Goal: Task Accomplishment & Management: Complete application form

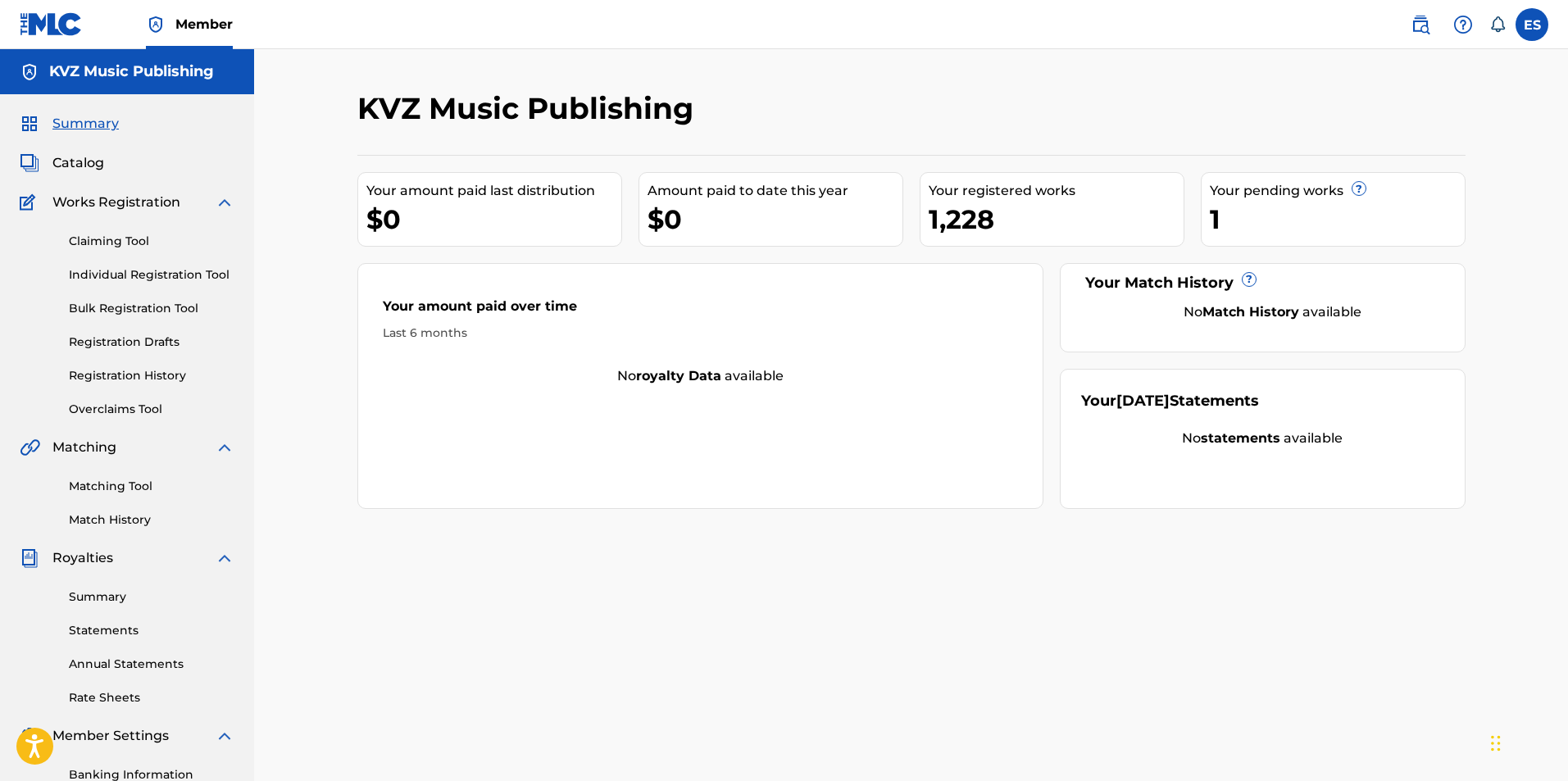
click at [216, 275] on link "Individual Registration Tool" at bounding box center [151, 275] width 166 height 17
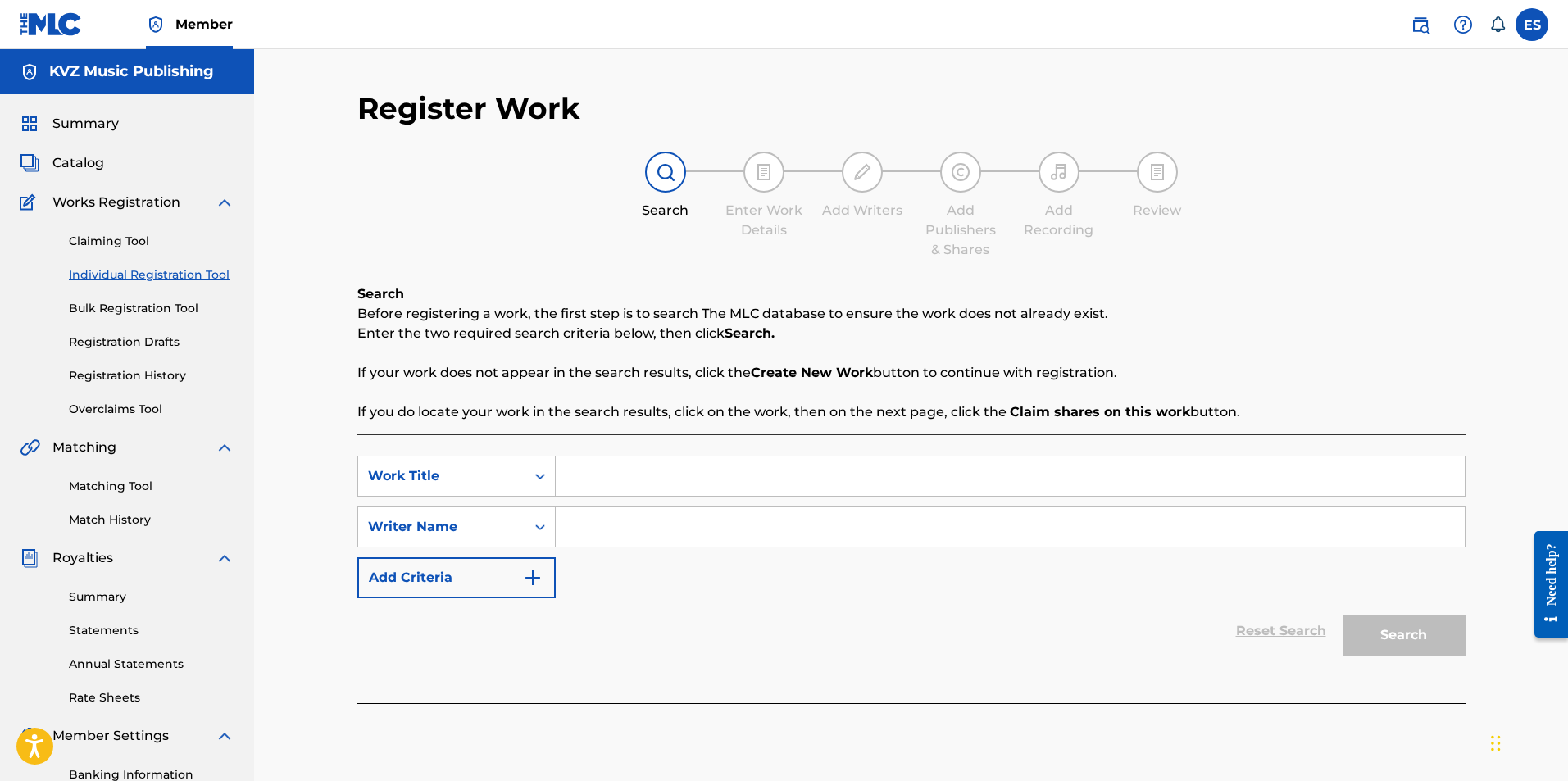
drag, startPoint x: 605, startPoint y: 456, endPoint x: 600, endPoint y: 477, distance: 21.6
paste input "POTPURI OT OPERETNI MELODII"
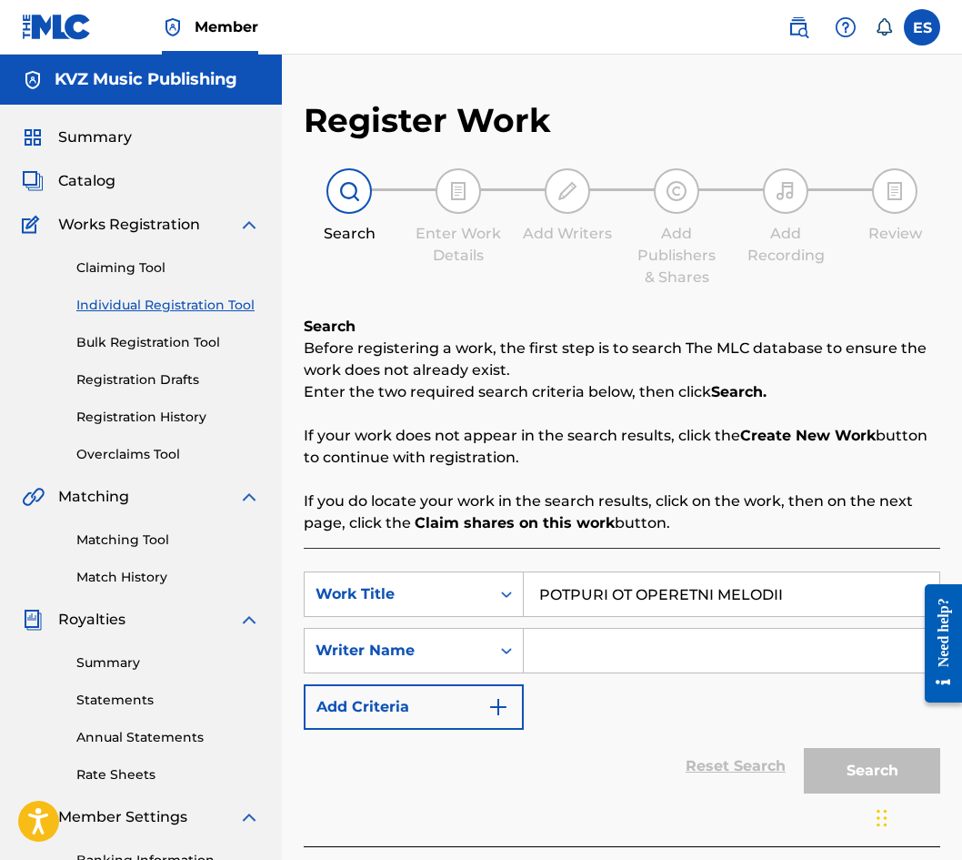
click at [537, 597] on input "POTPURI OT OPERETNI MELODII" at bounding box center [732, 594] width 416 height 44
type input "POTPURI OT OPERETNI MELODII"
paste input "[PERSON_NAME]"
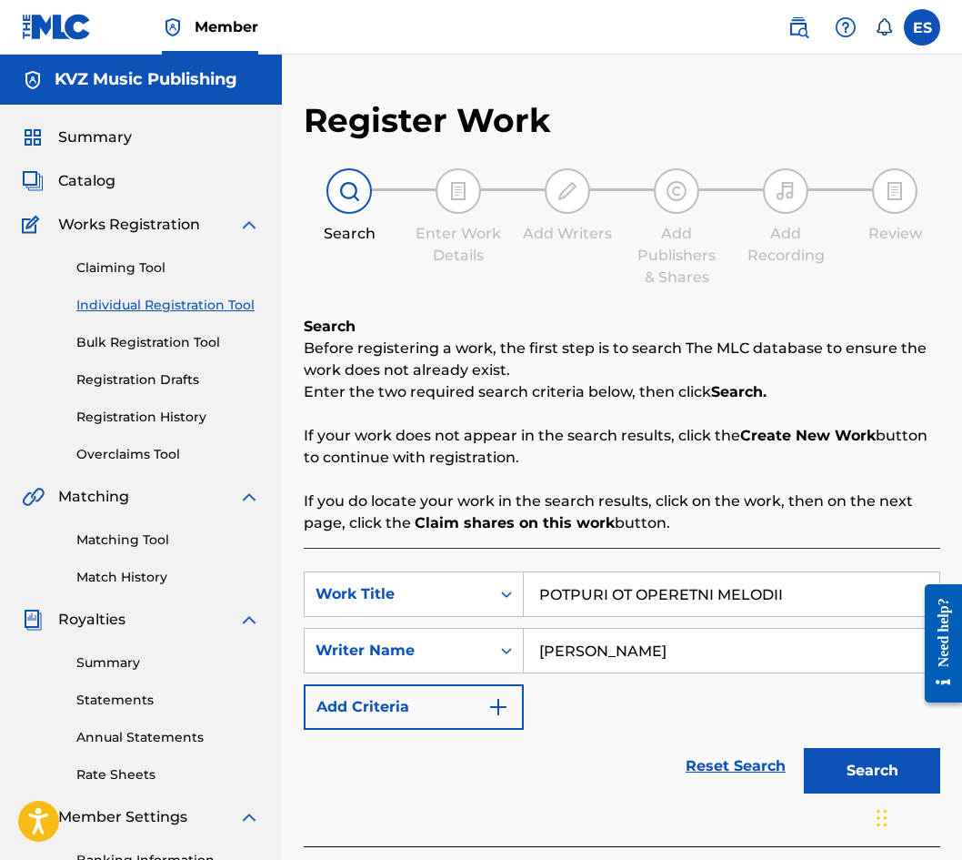
type input "[PERSON_NAME]"
click at [810, 759] on button "Search" at bounding box center [872, 770] width 136 height 45
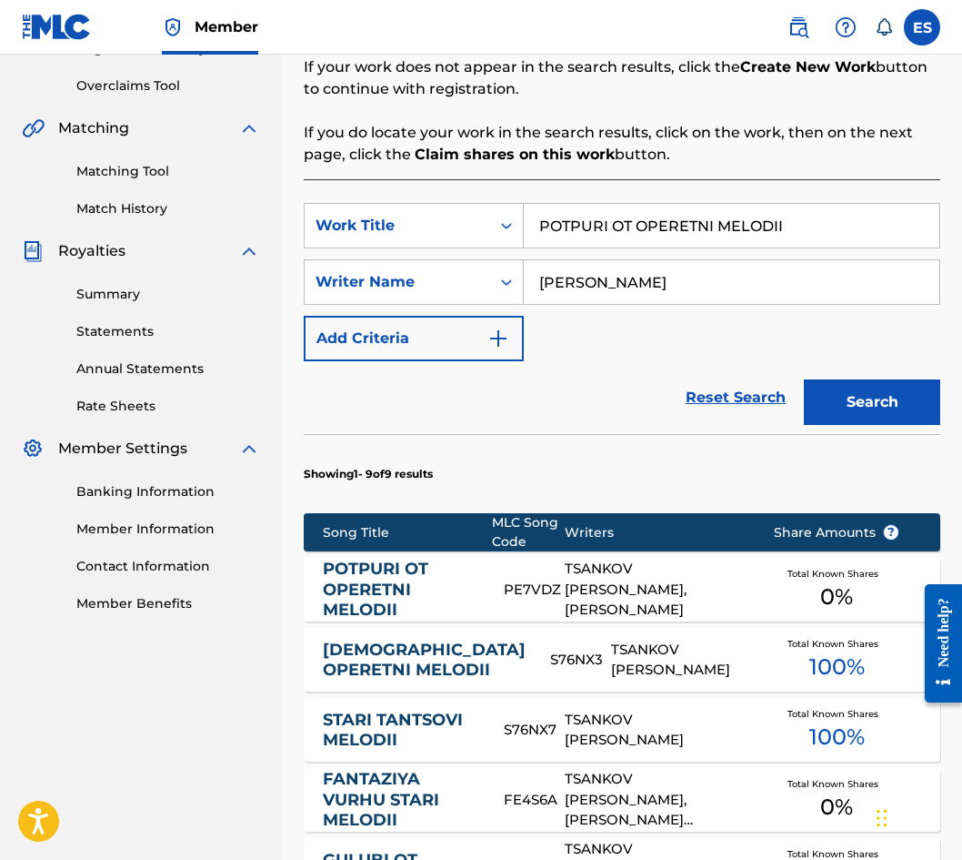
scroll to position [504, 0]
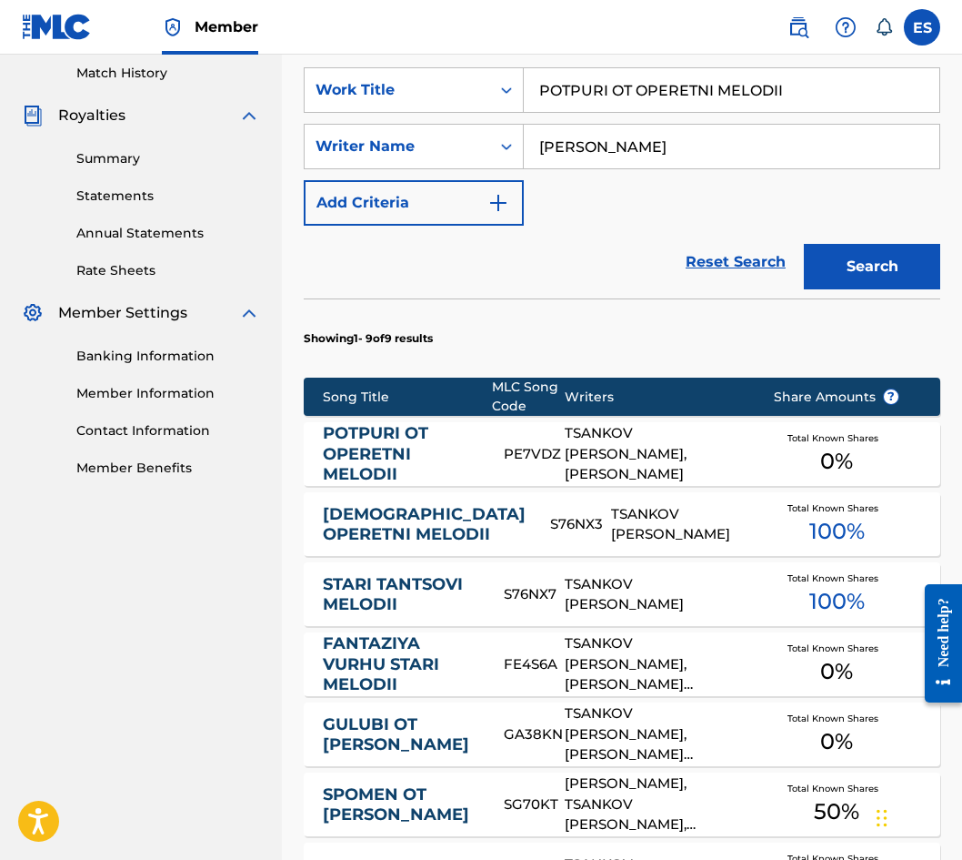
click at [414, 450] on link "POTPURI OT OPERETNI MELODII" at bounding box center [401, 454] width 156 height 62
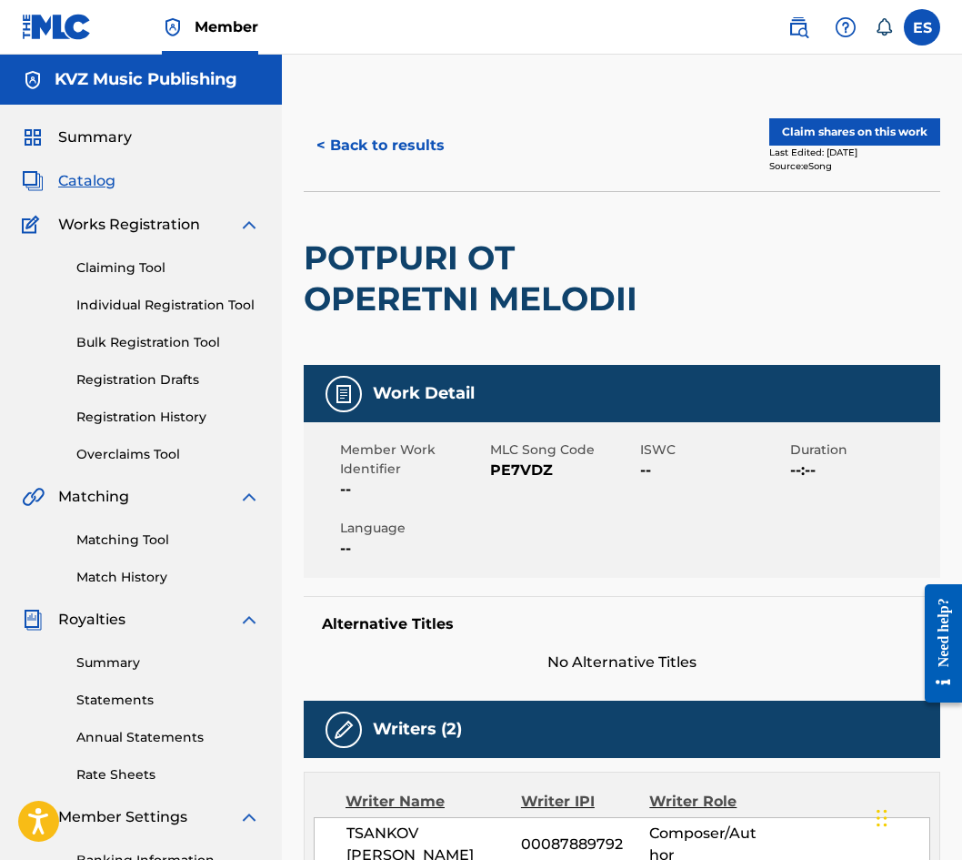
click at [382, 126] on button "< Back to results" at bounding box center [381, 145] width 154 height 45
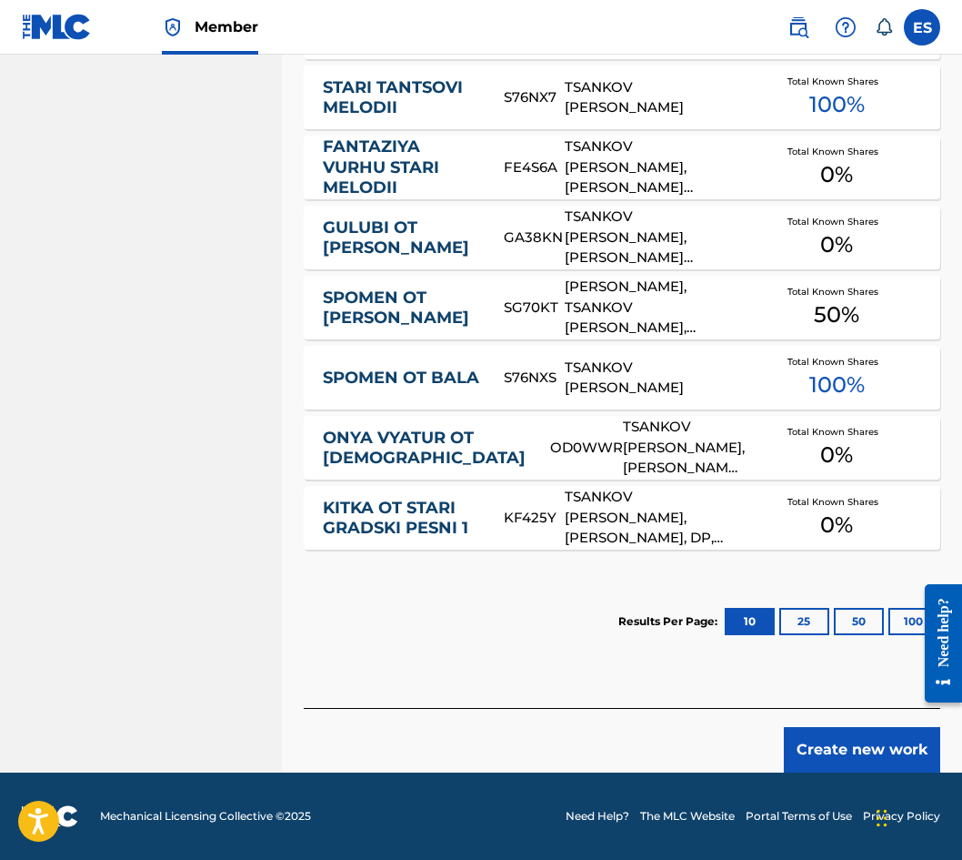
click at [862, 740] on button "Create new work" at bounding box center [862, 749] width 156 height 45
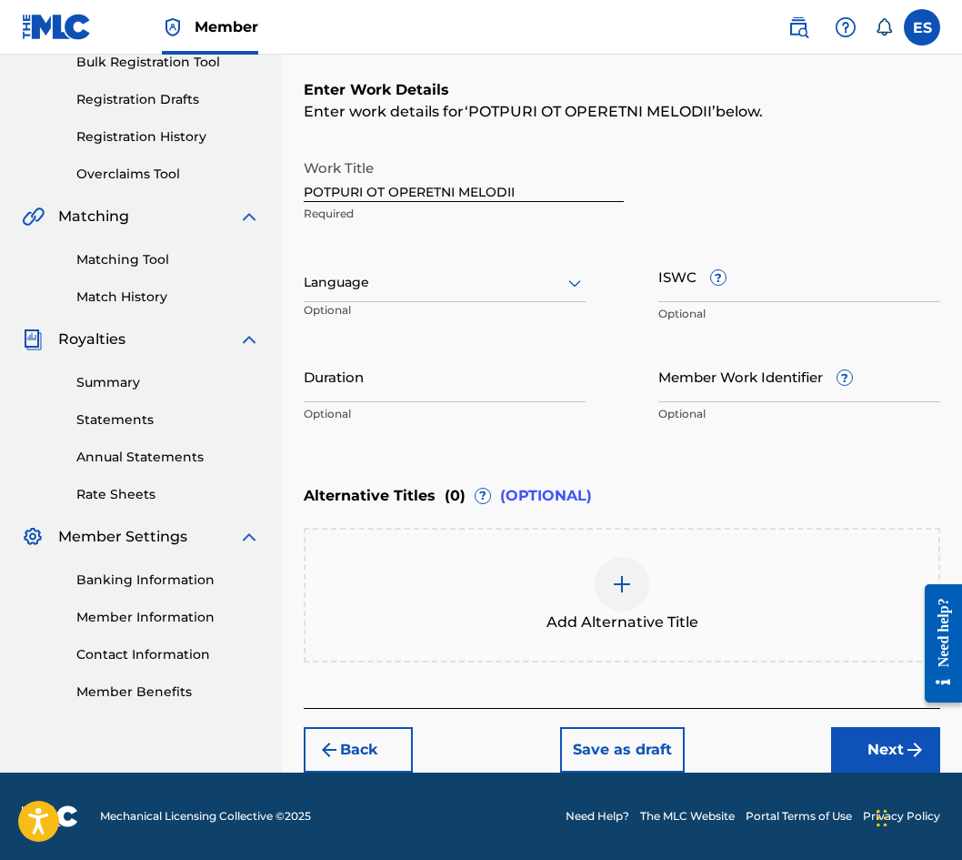
scroll to position [280, 0]
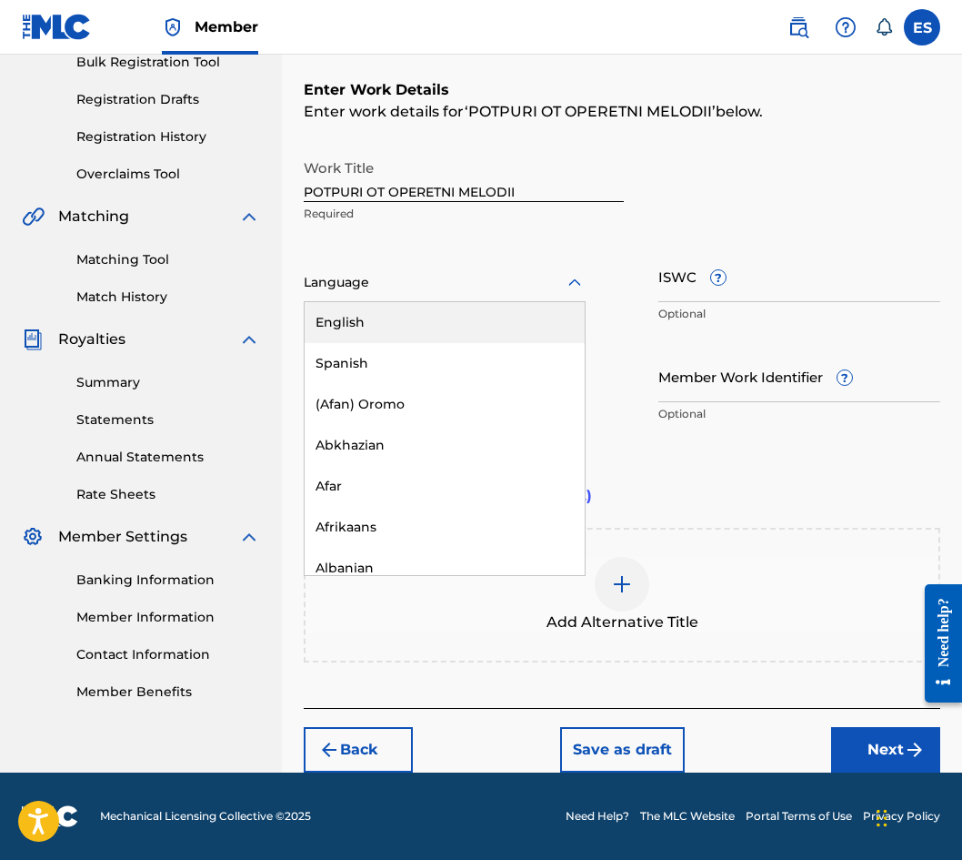
click at [415, 291] on div at bounding box center [445, 282] width 282 height 23
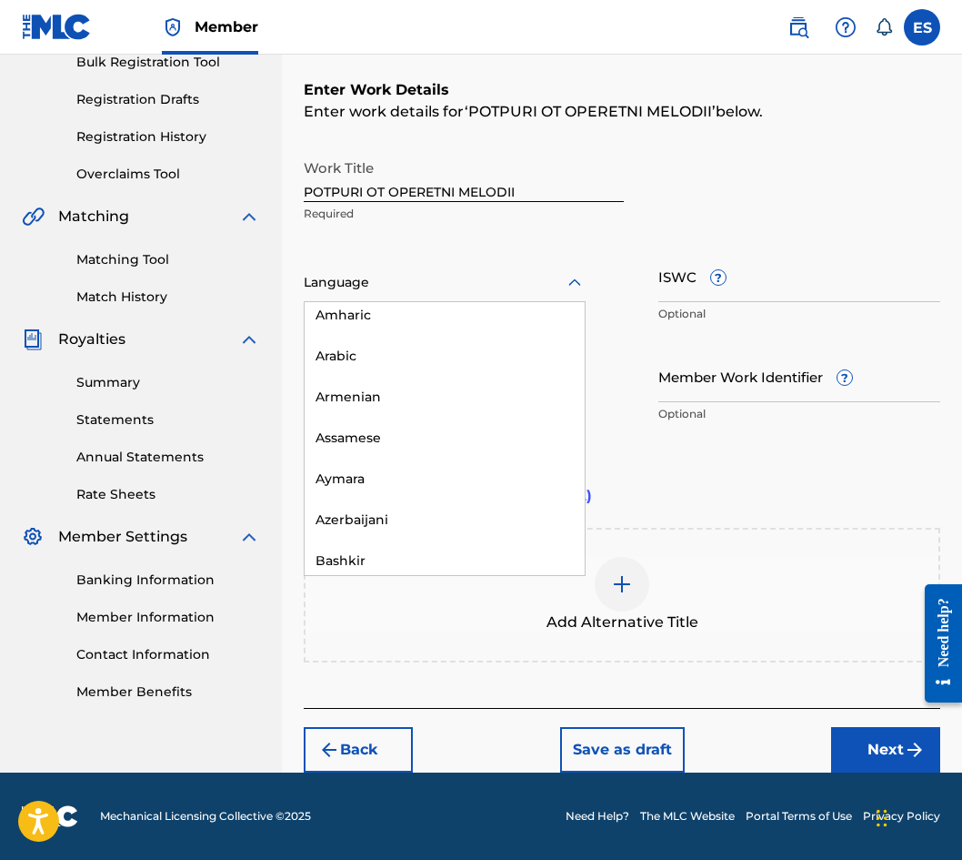
scroll to position [728, 0]
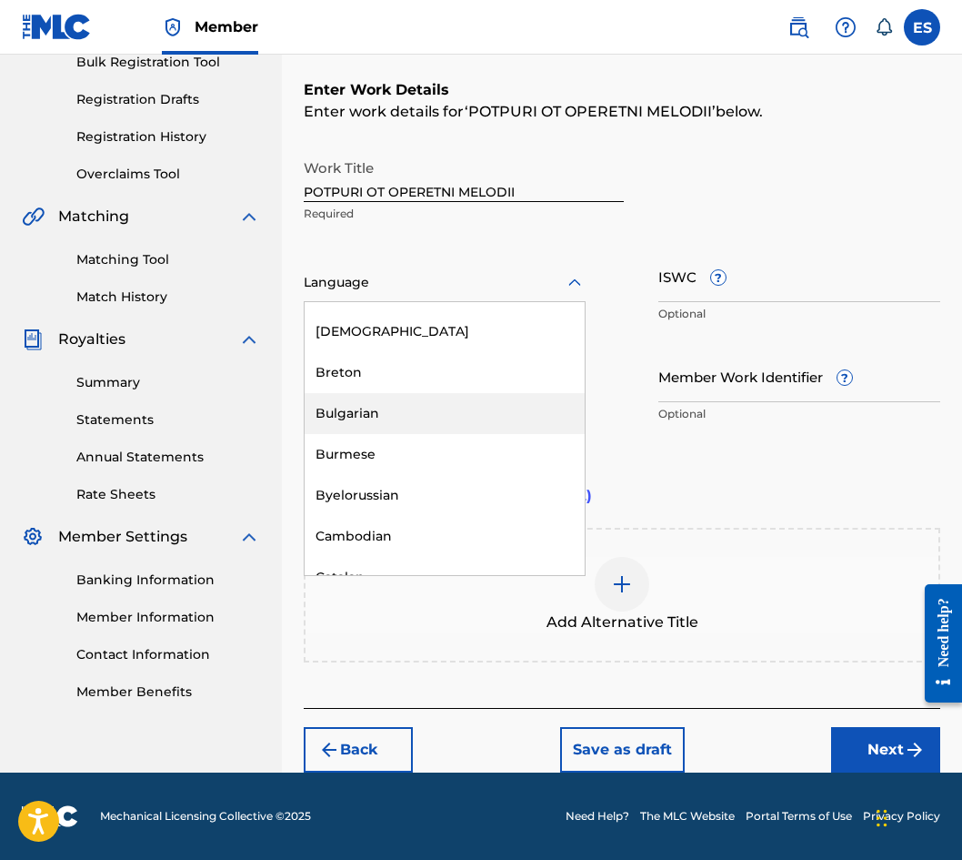
click at [418, 424] on div "Bulgarian" at bounding box center [445, 413] width 280 height 41
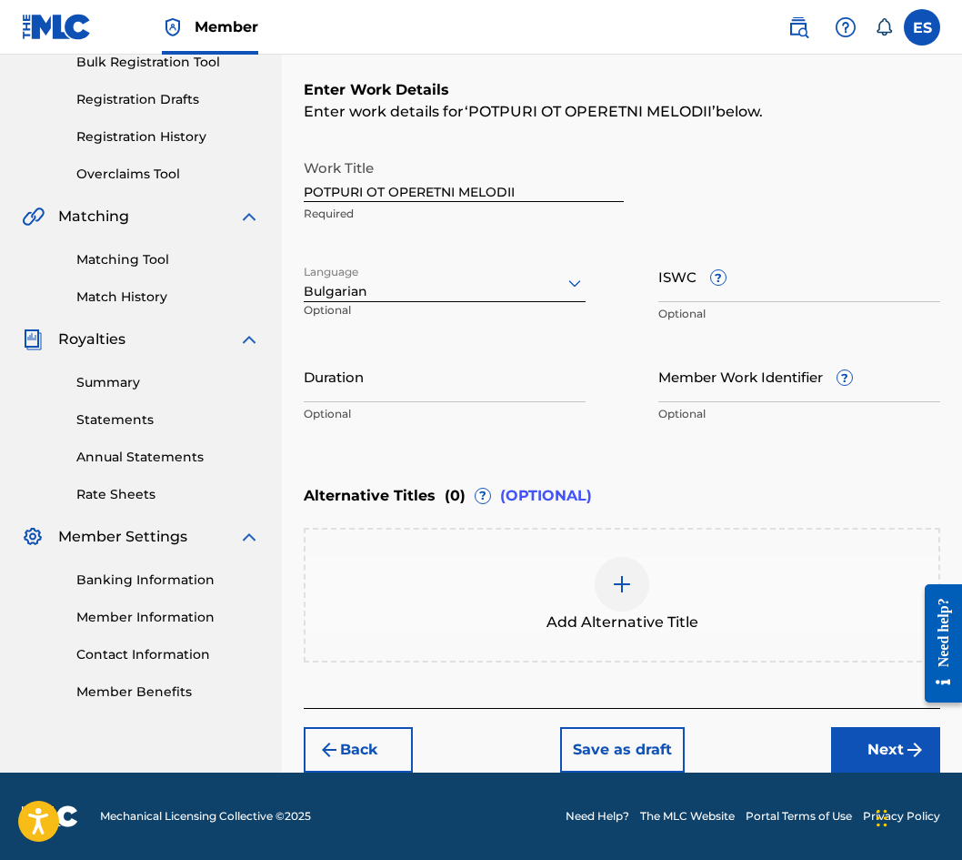
click at [422, 394] on input "Duration" at bounding box center [445, 376] width 282 height 52
type input "06:09"
click at [572, 563] on div "Add Alternative Title" at bounding box center [622, 595] width 633 height 76
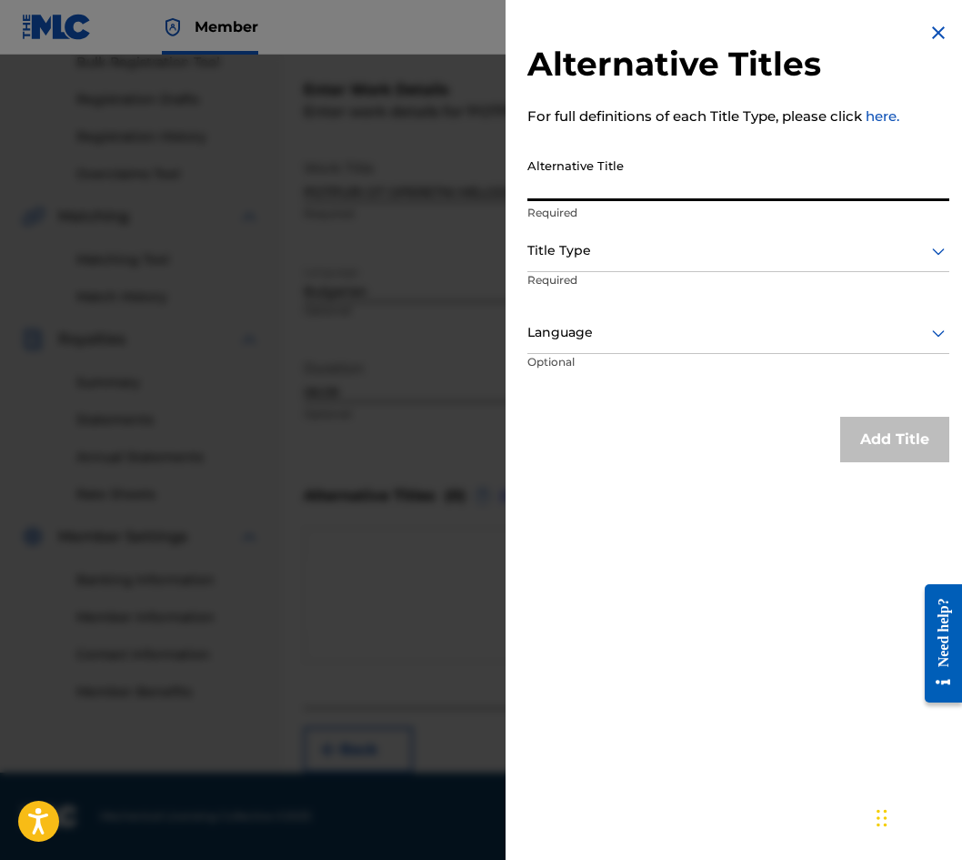
paste input "ПОТПУРИ ОТ ОПЕРЕТНИ МЕЛОДИИ"
type input "ПОТПУРИ ОТ ОПЕРЕТНИ МЕЛОДИИ"
click at [589, 250] on div at bounding box center [739, 250] width 422 height 23
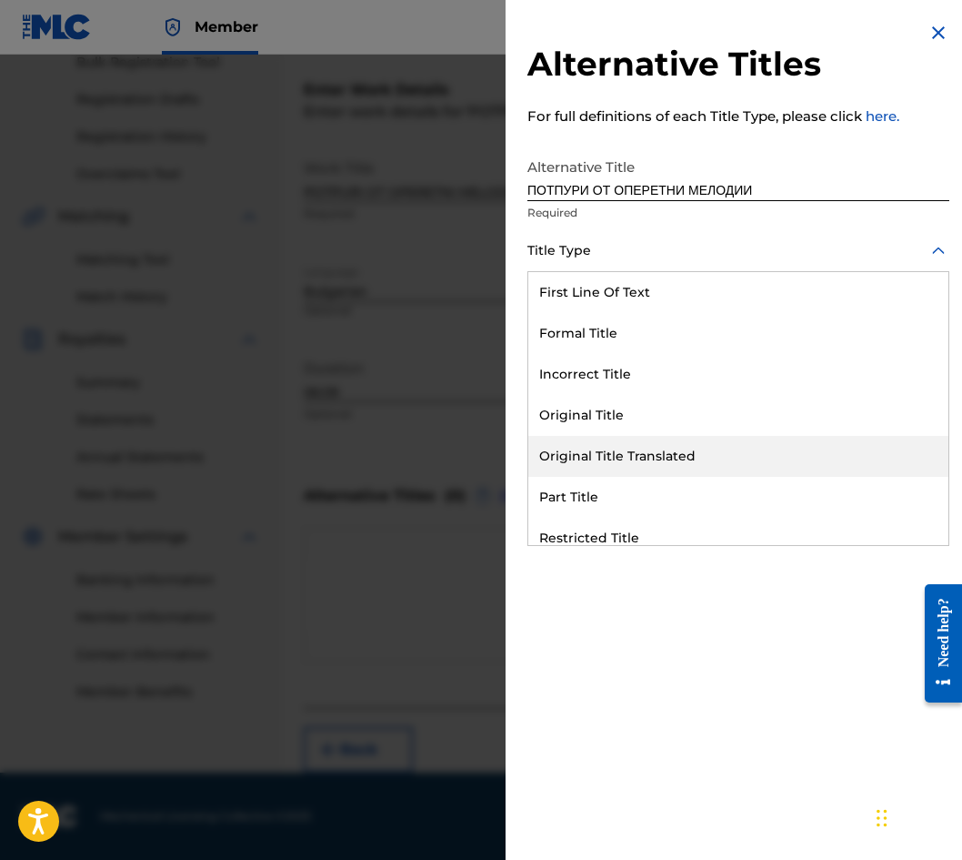
click at [651, 449] on div "Original Title Translated" at bounding box center [739, 456] width 420 height 41
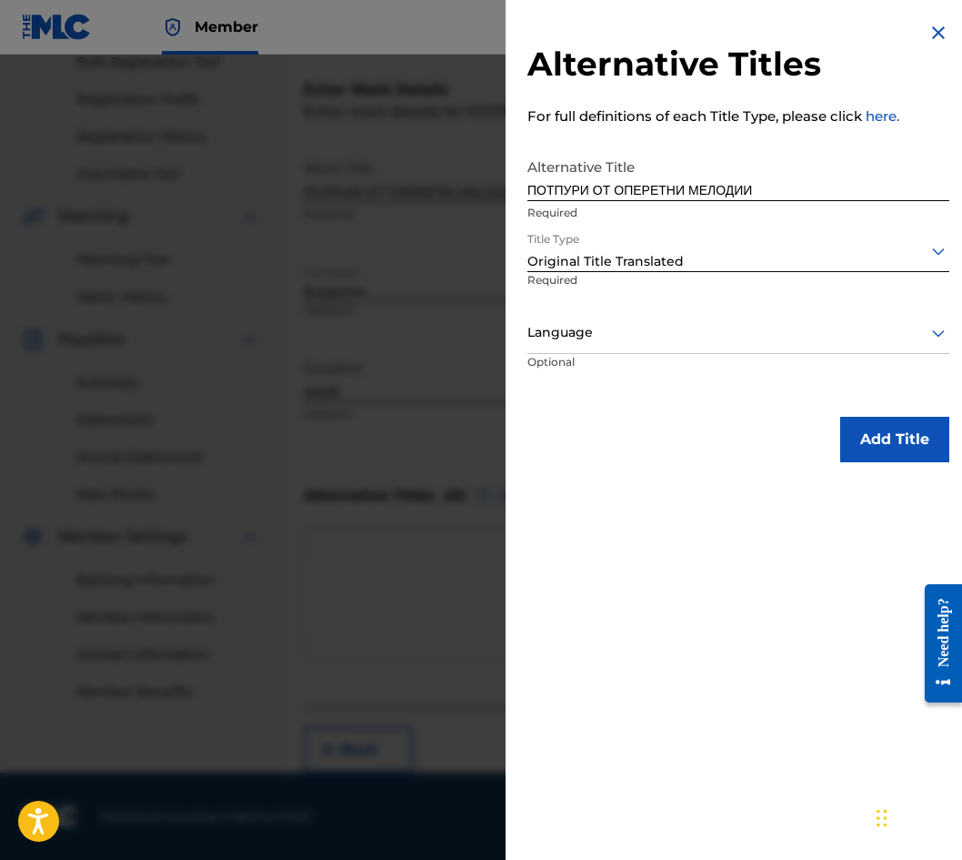
click at [575, 364] on p "Optional" at bounding box center [596, 374] width 136 height 41
click at [573, 330] on div at bounding box center [739, 332] width 422 height 23
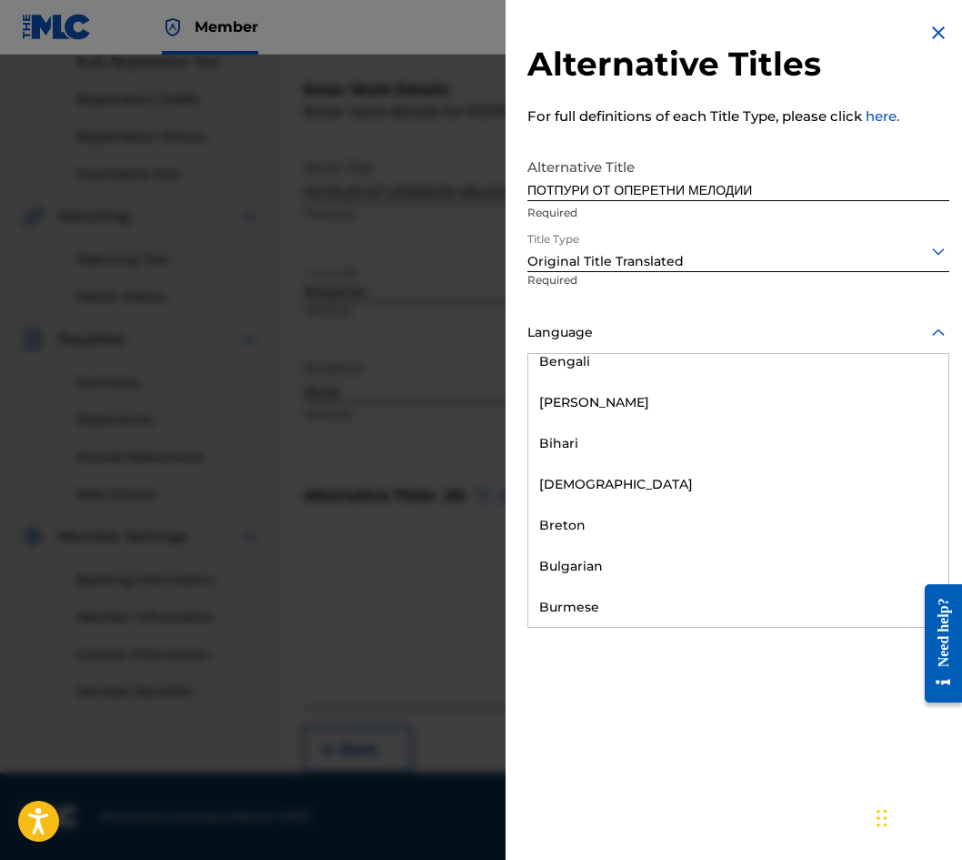
scroll to position [637, 0]
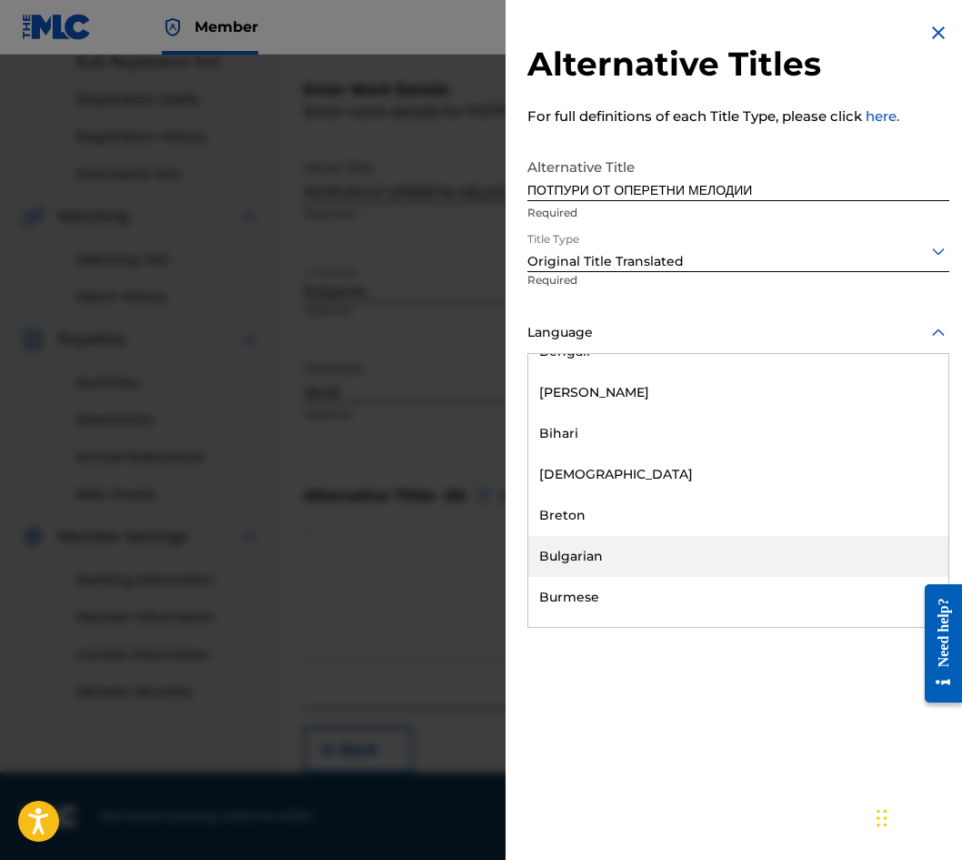
click at [598, 542] on div "Bulgarian" at bounding box center [739, 556] width 420 height 41
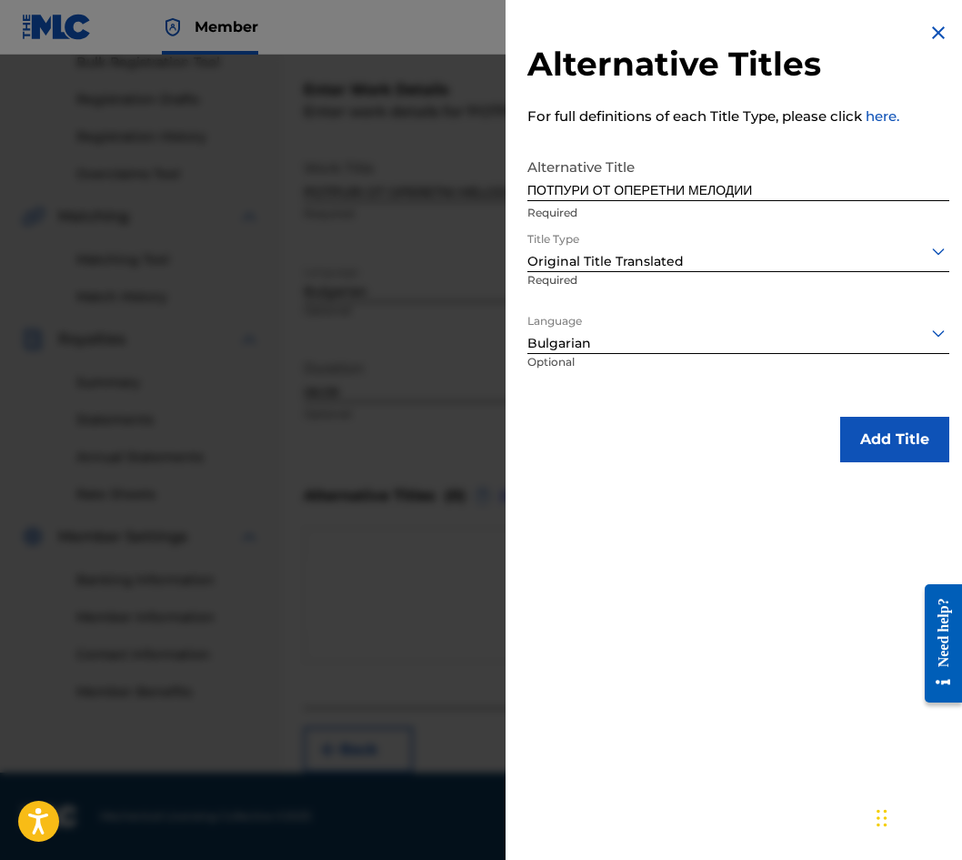
click at [856, 457] on button "Add Title" at bounding box center [895, 439] width 109 height 45
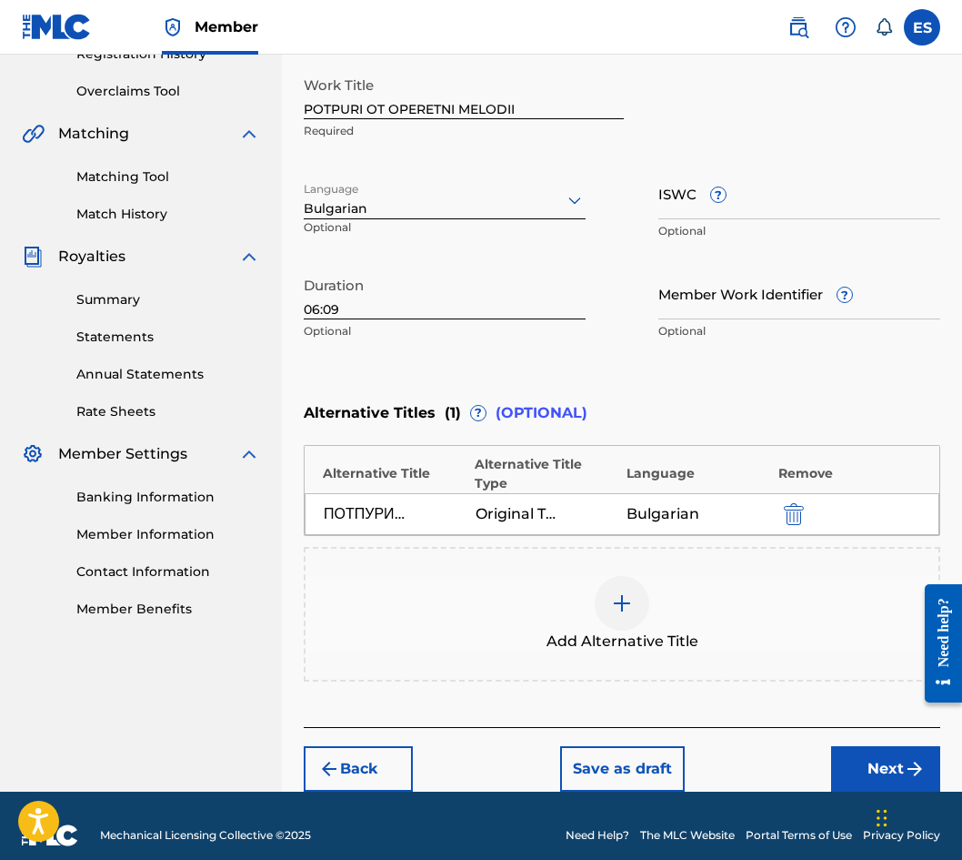
click at [875, 754] on button "Next" at bounding box center [885, 768] width 109 height 45
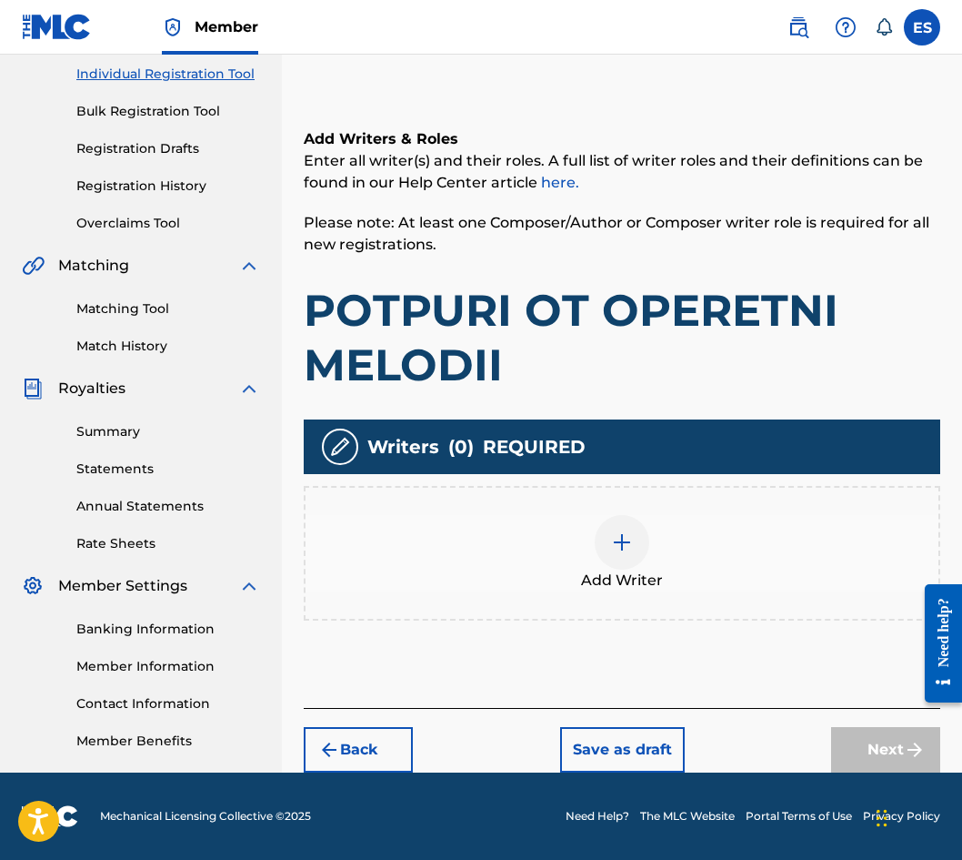
scroll to position [82, 0]
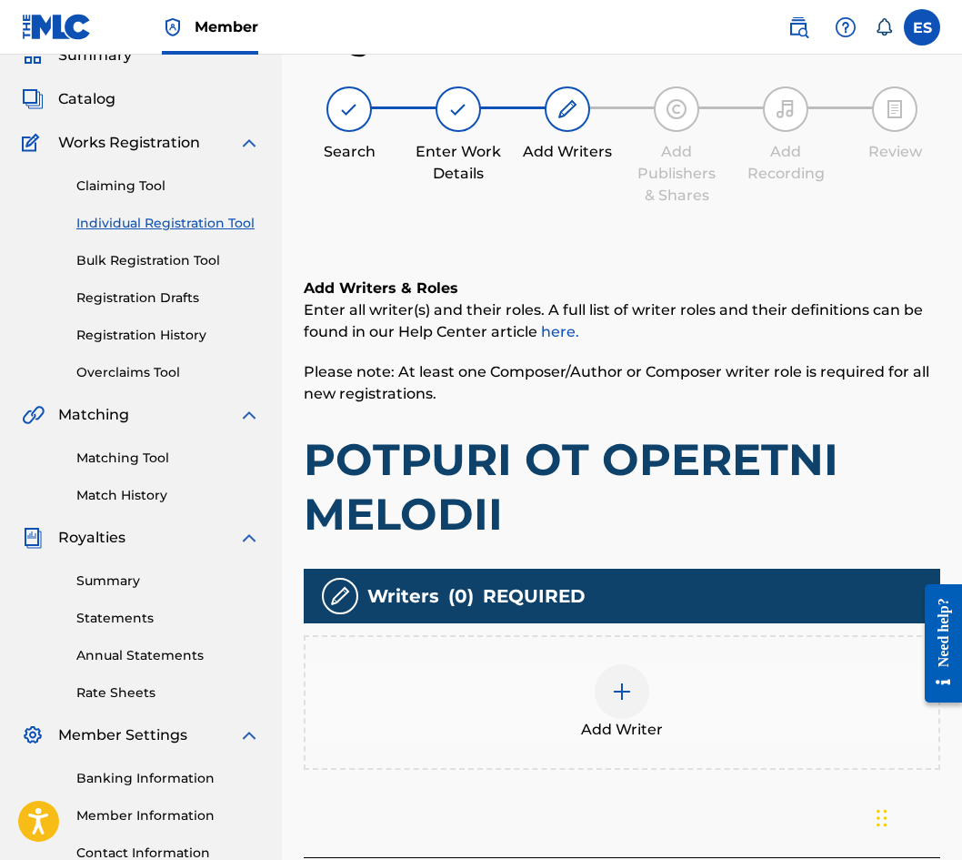
click at [650, 669] on div "Add Writer" at bounding box center [622, 702] width 633 height 76
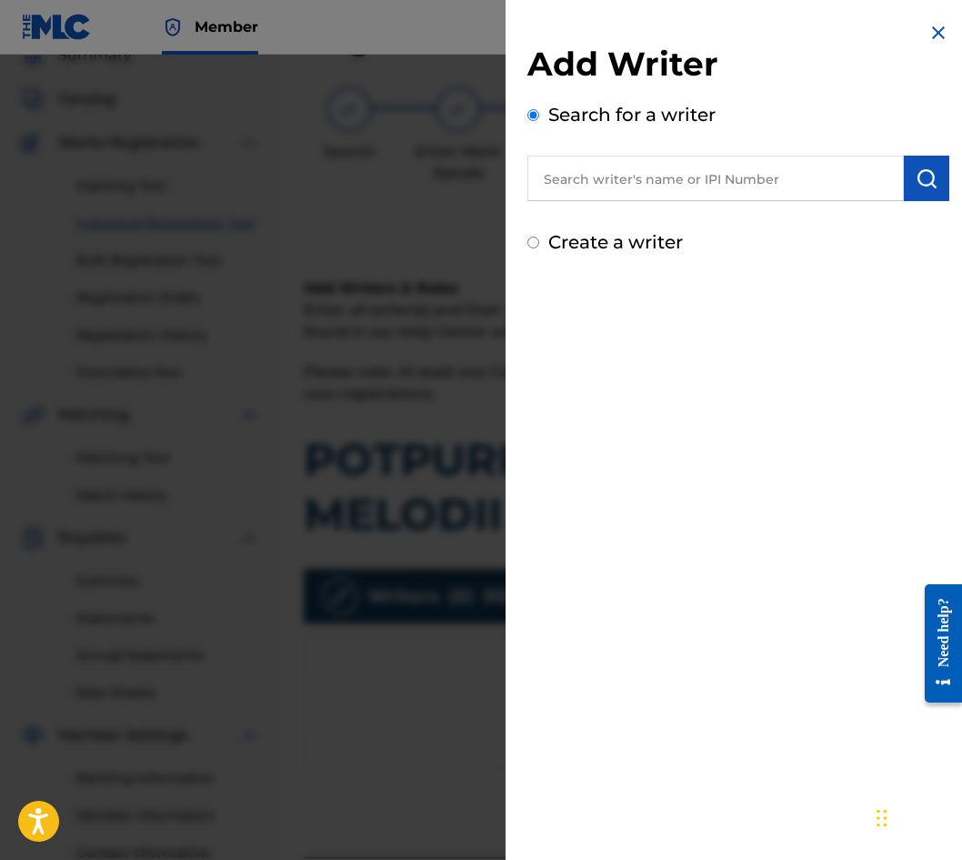
paste input "00087889792"
type input "00087889792"
click at [904, 163] on button "submit" at bounding box center [926, 178] width 45 height 45
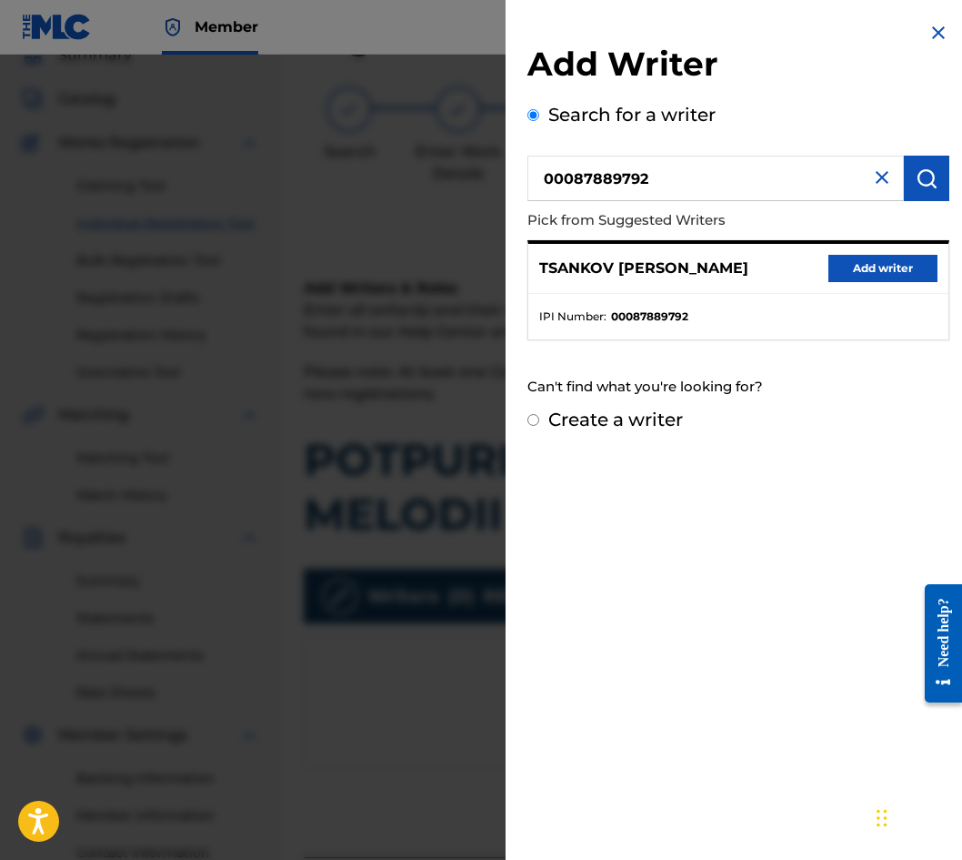
click at [879, 273] on button "Add writer" at bounding box center [883, 268] width 109 height 27
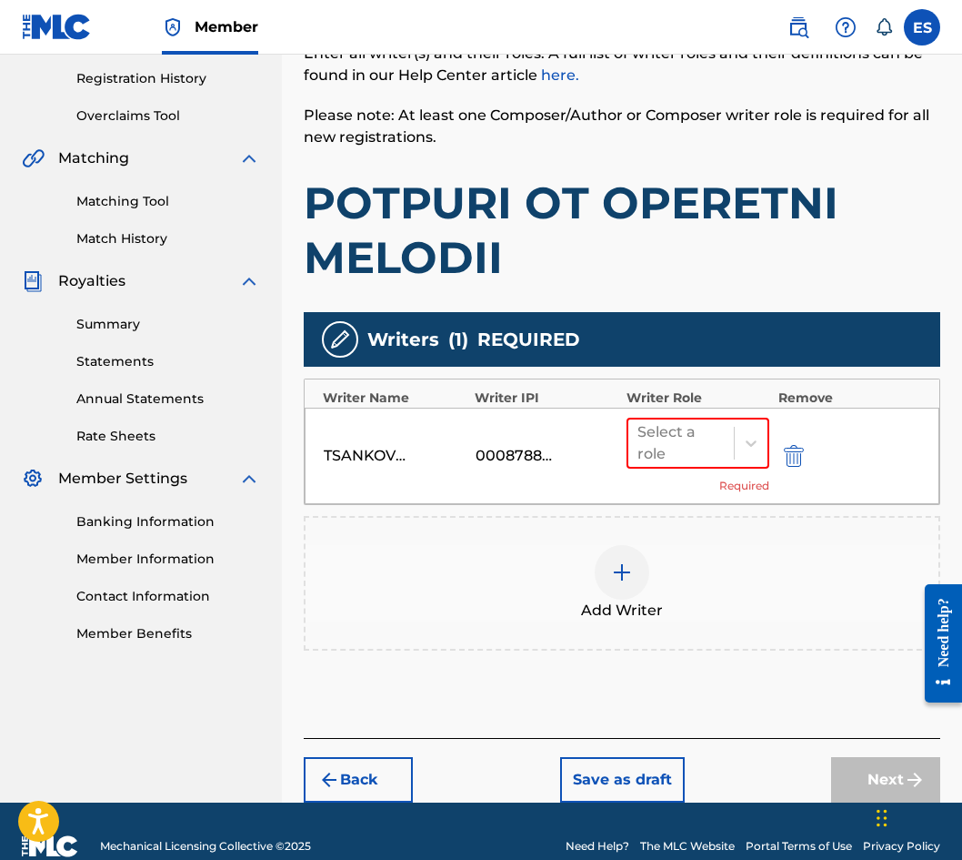
scroll to position [368, 0]
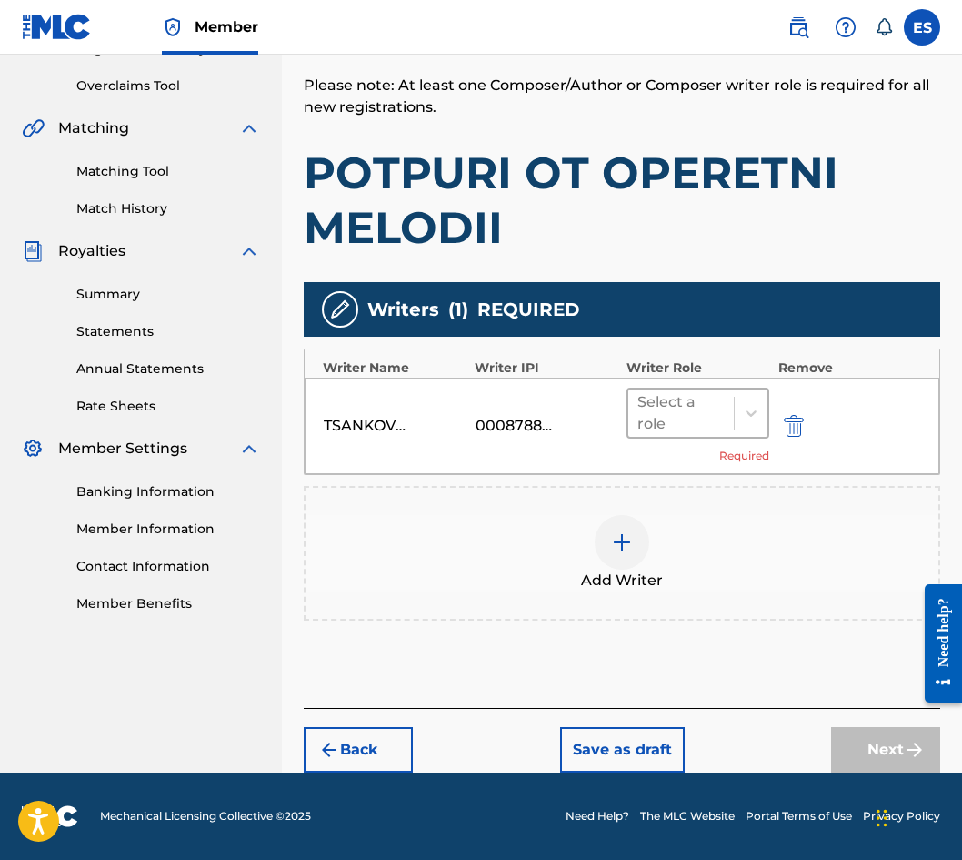
click at [693, 413] on div at bounding box center [681, 412] width 87 height 25
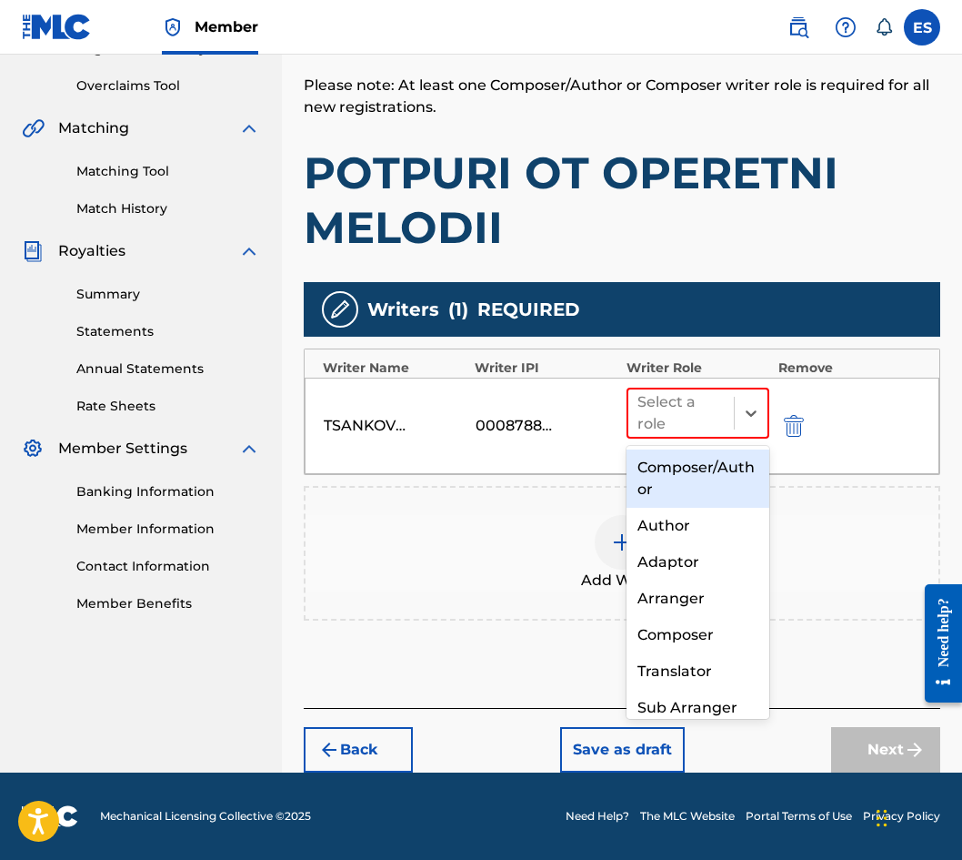
click at [692, 482] on div "Composer/Author" at bounding box center [698, 478] width 143 height 58
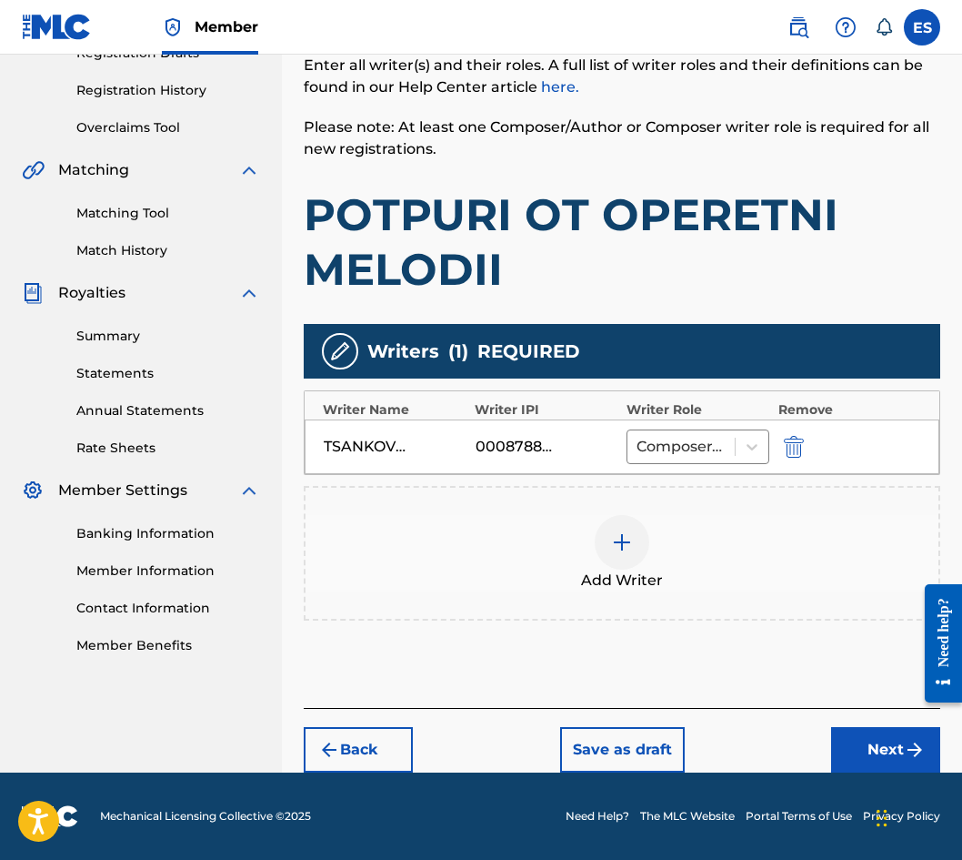
click at [633, 510] on div "Add Writer" at bounding box center [622, 553] width 637 height 135
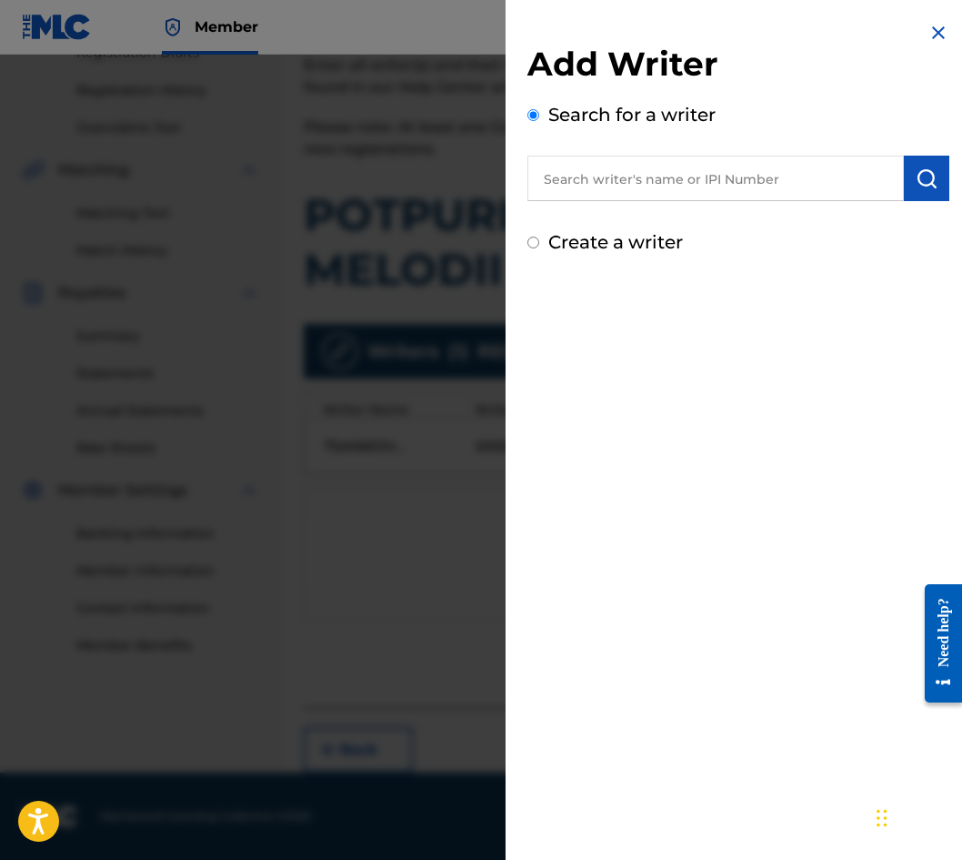
paste input "00089 11 03 77"
click at [634, 182] on input "00089 11 03 77" at bounding box center [716, 178] width 377 height 45
click at [619, 170] on input "00089 11 0377" at bounding box center [716, 178] width 377 height 45
click at [609, 173] on input "00089 11 0377" at bounding box center [716, 178] width 377 height 45
click at [615, 171] on input "00089 11 0377" at bounding box center [716, 178] width 377 height 45
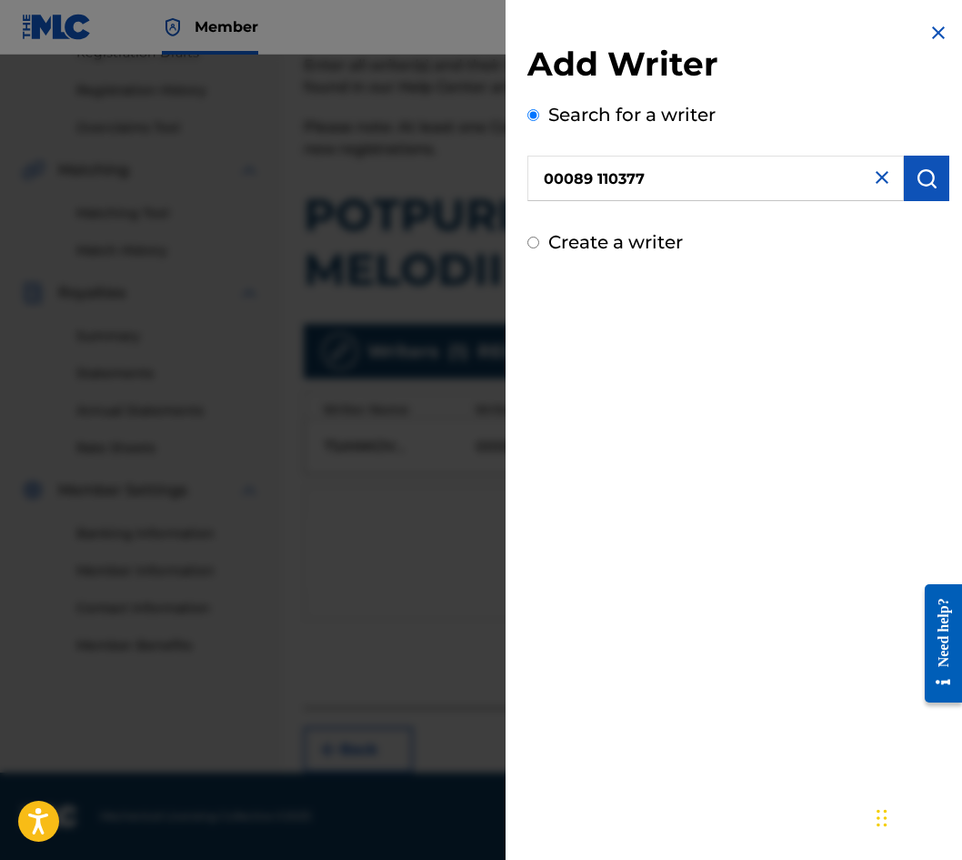
click at [589, 174] on input "00089 110377" at bounding box center [716, 178] width 377 height 45
click at [596, 170] on input "00089 110377" at bounding box center [716, 178] width 377 height 45
type input "00089110377"
click at [916, 181] on img "submit" at bounding box center [927, 178] width 22 height 22
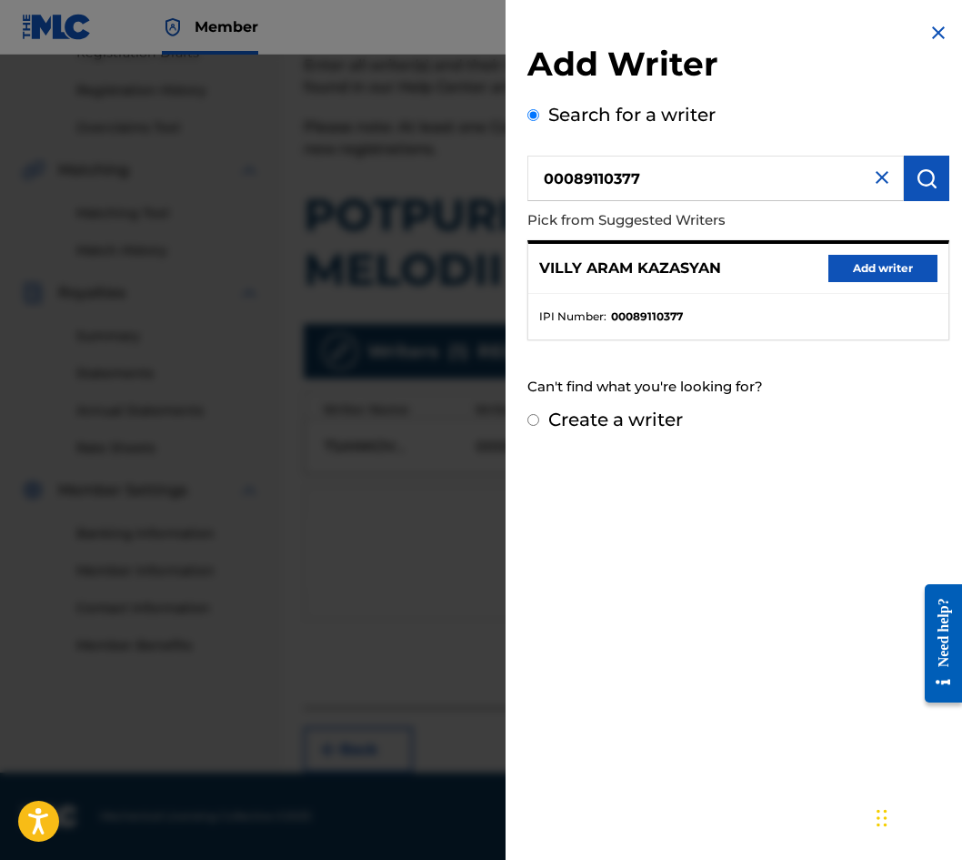
click at [868, 286] on div "VILLY ARAM KAZASYAN Add writer" at bounding box center [739, 269] width 420 height 50
click at [871, 264] on button "Add writer" at bounding box center [883, 268] width 109 height 27
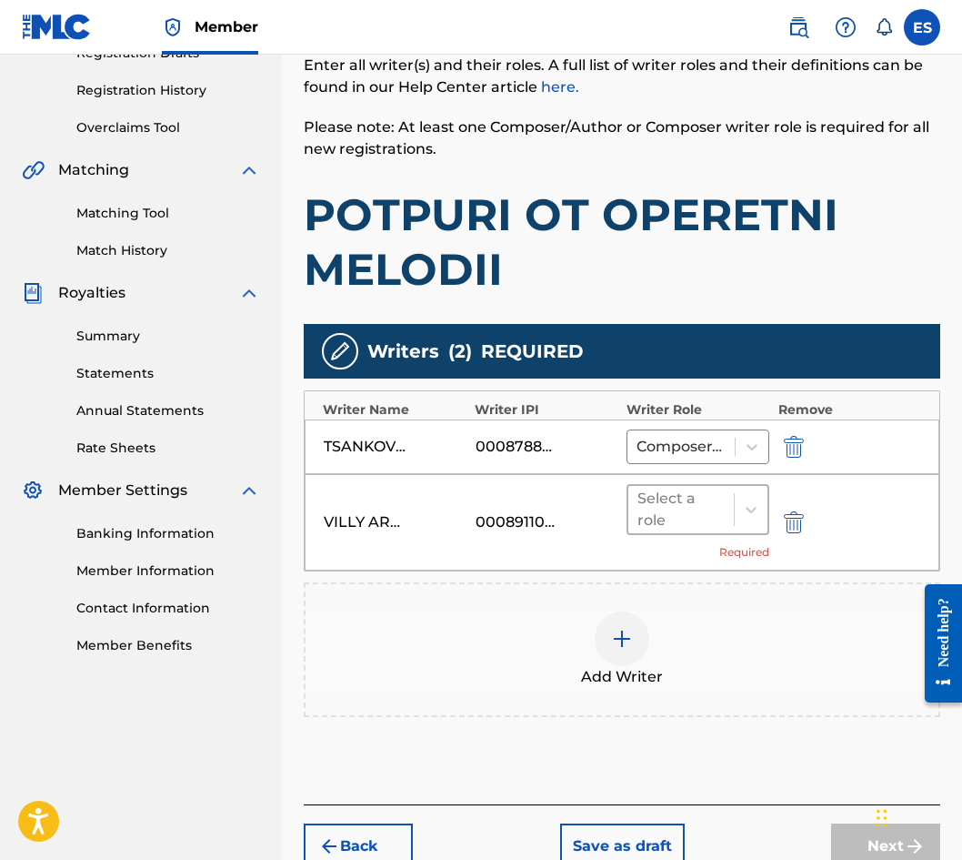
click at [647, 519] on div at bounding box center [681, 509] width 87 height 25
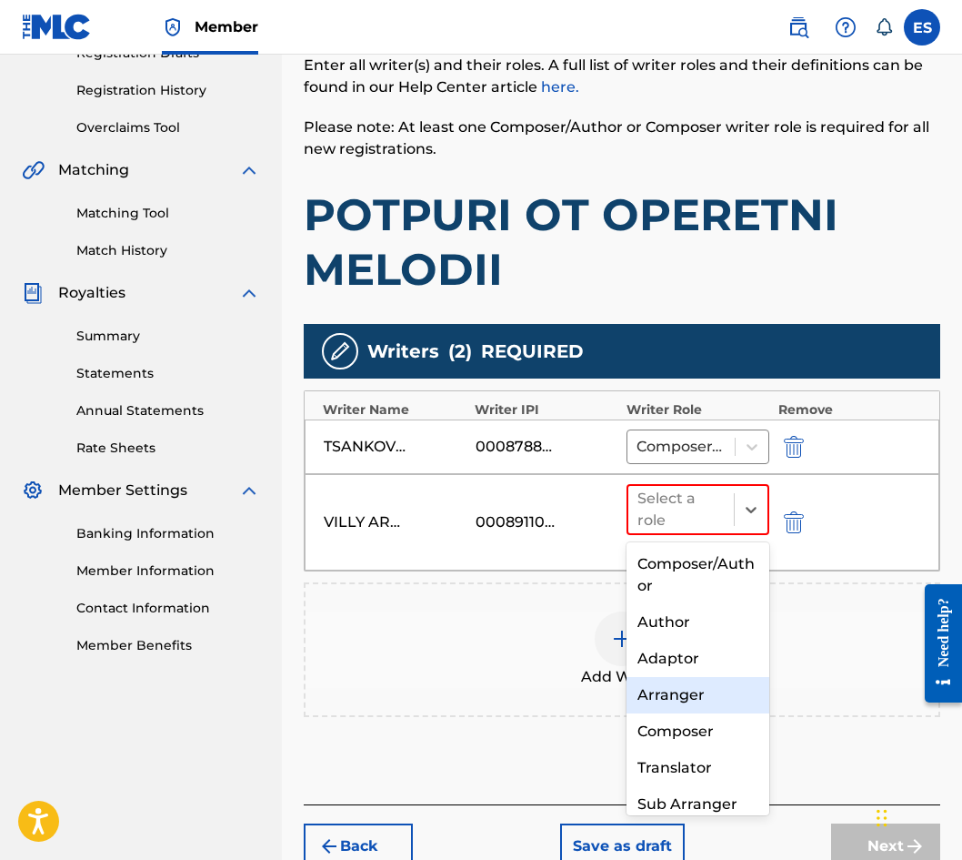
click at [675, 690] on div "Arranger" at bounding box center [698, 695] width 143 height 36
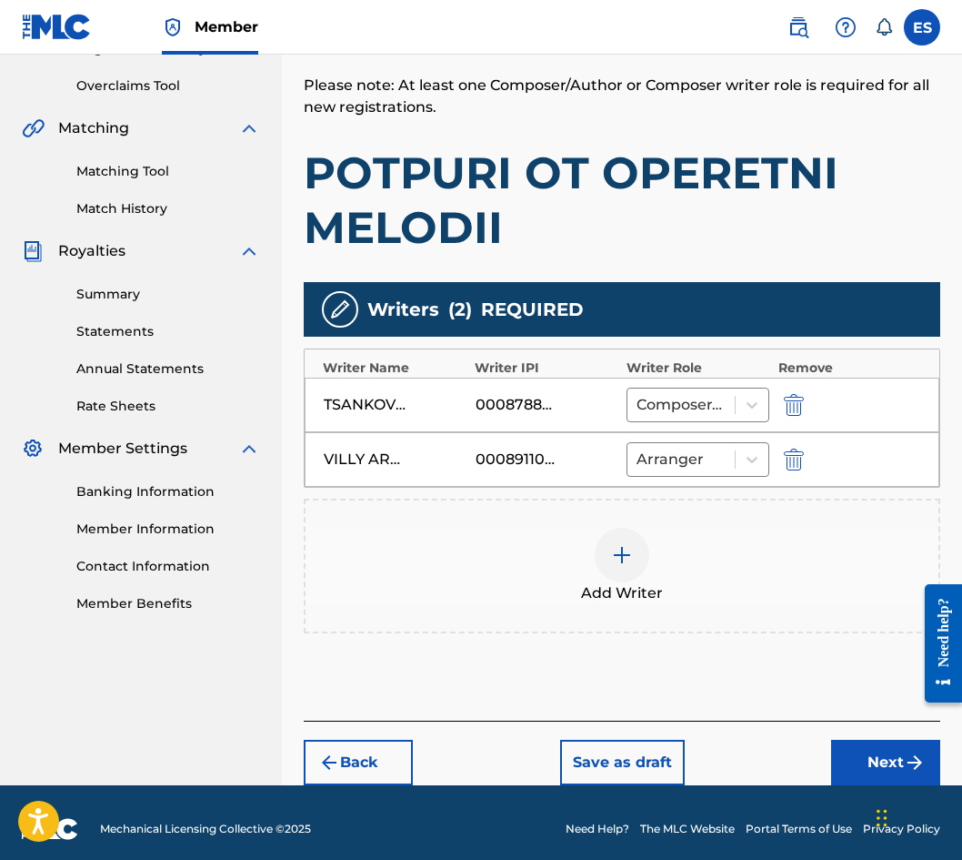
scroll to position [381, 0]
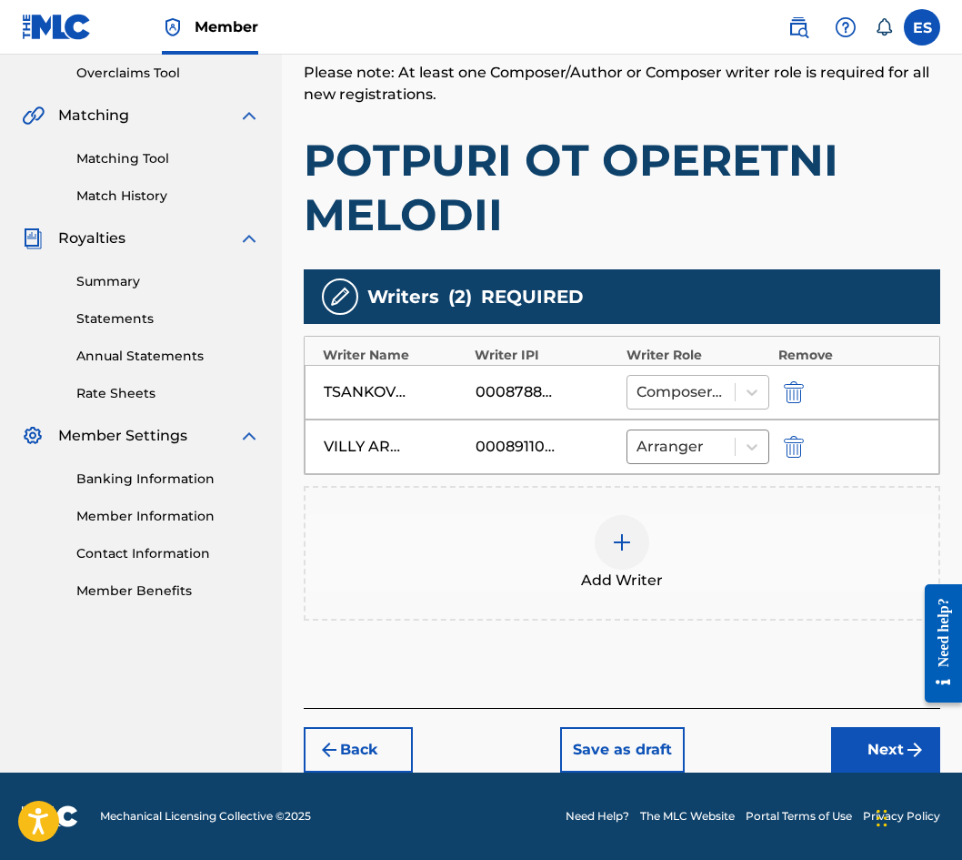
click at [704, 392] on div at bounding box center [681, 391] width 89 height 25
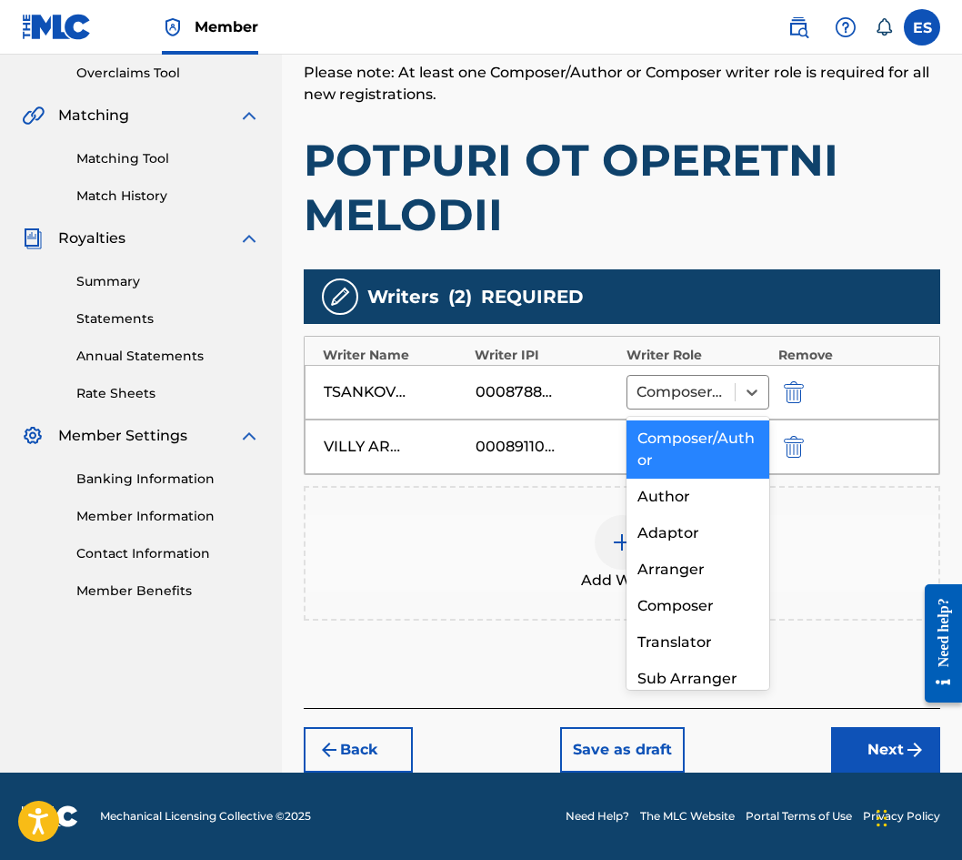
click at [702, 468] on div "Composer/Author" at bounding box center [698, 449] width 143 height 58
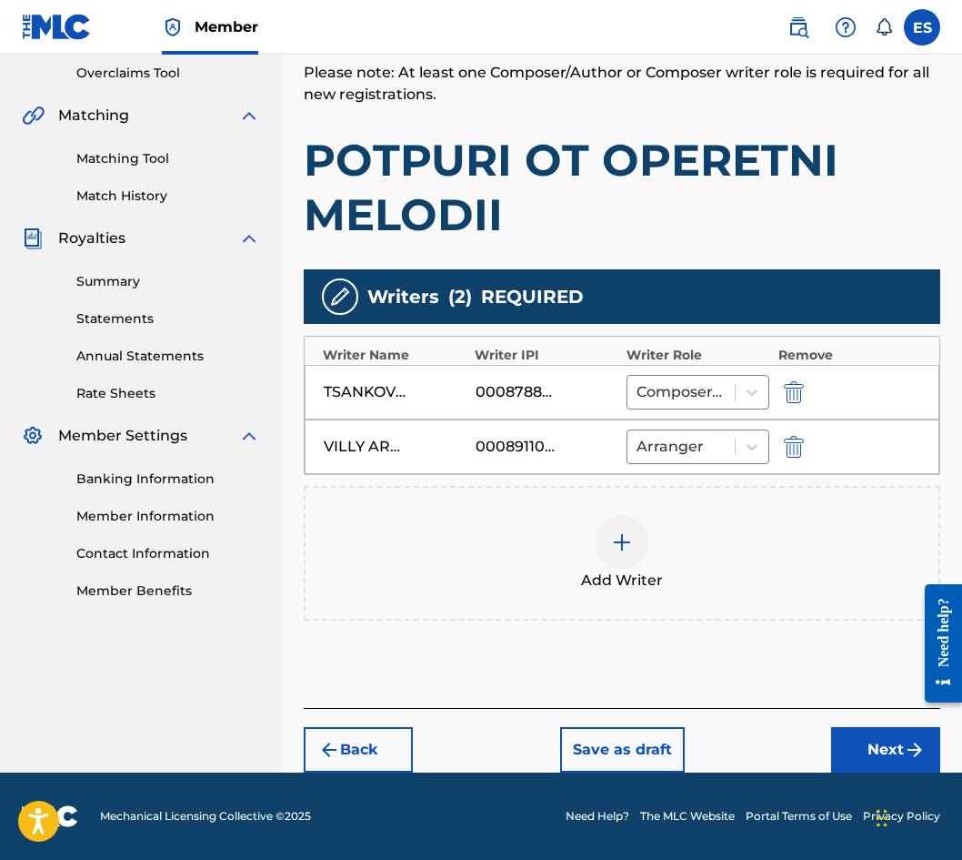
click at [878, 761] on button "Next" at bounding box center [885, 749] width 109 height 45
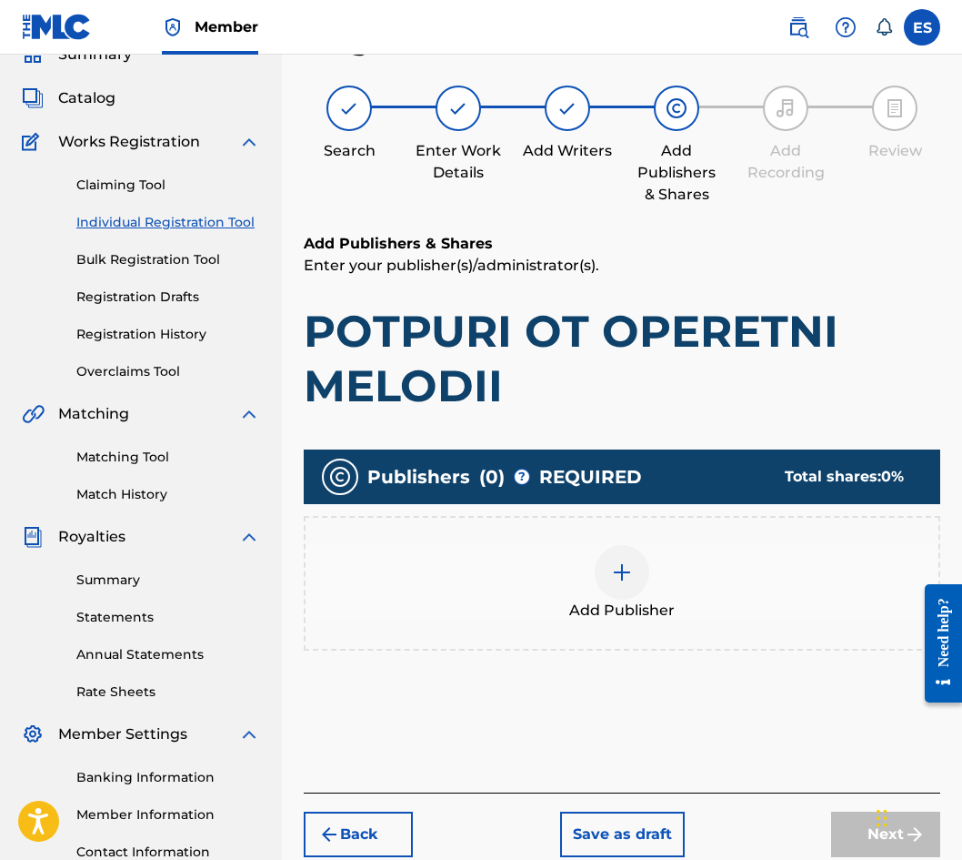
scroll to position [82, 0]
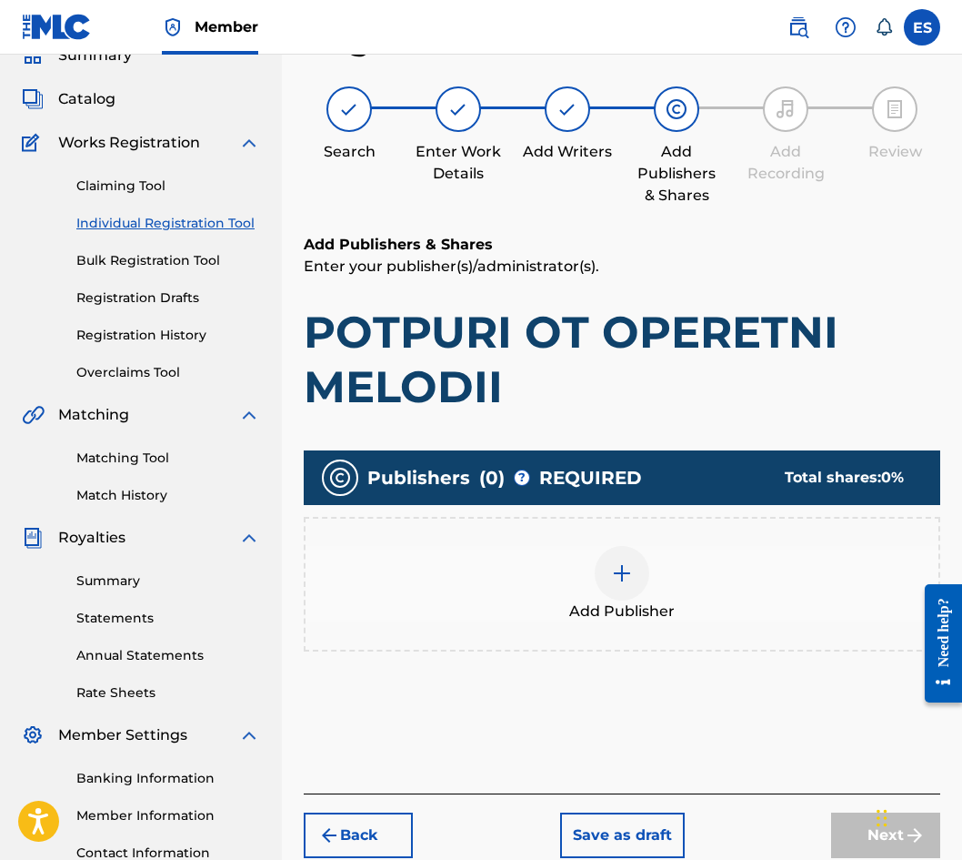
click at [570, 562] on div "Add Publisher" at bounding box center [622, 584] width 633 height 76
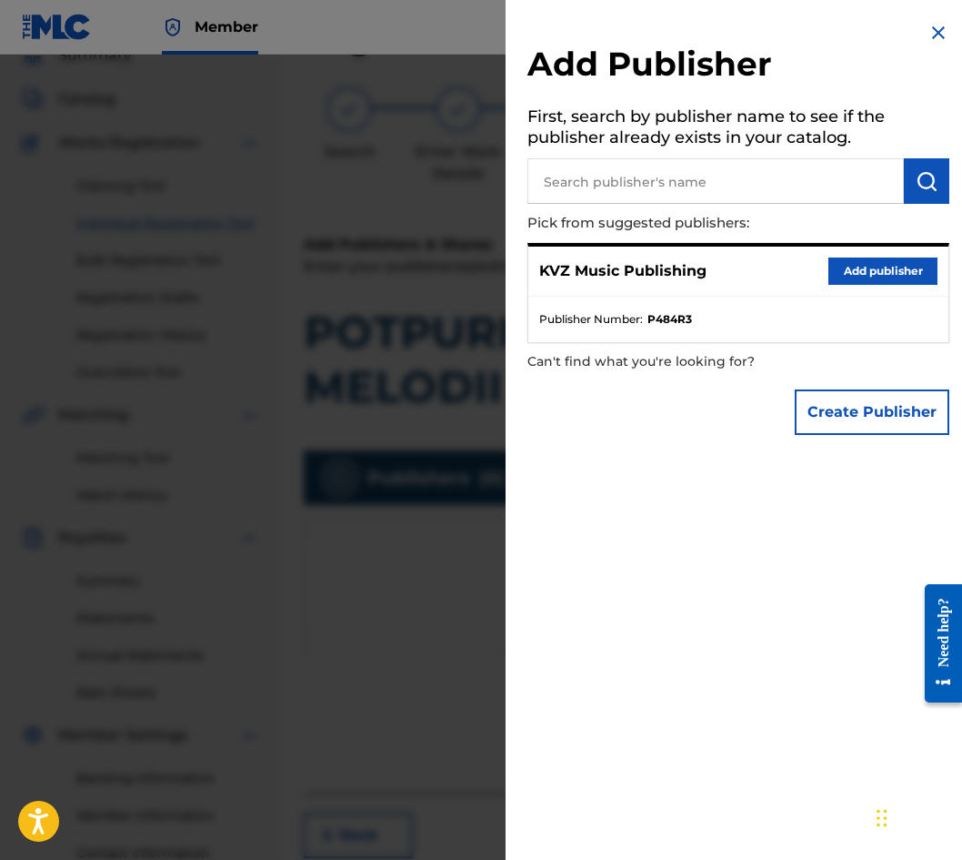
click at [880, 271] on button "Add publisher" at bounding box center [883, 270] width 109 height 27
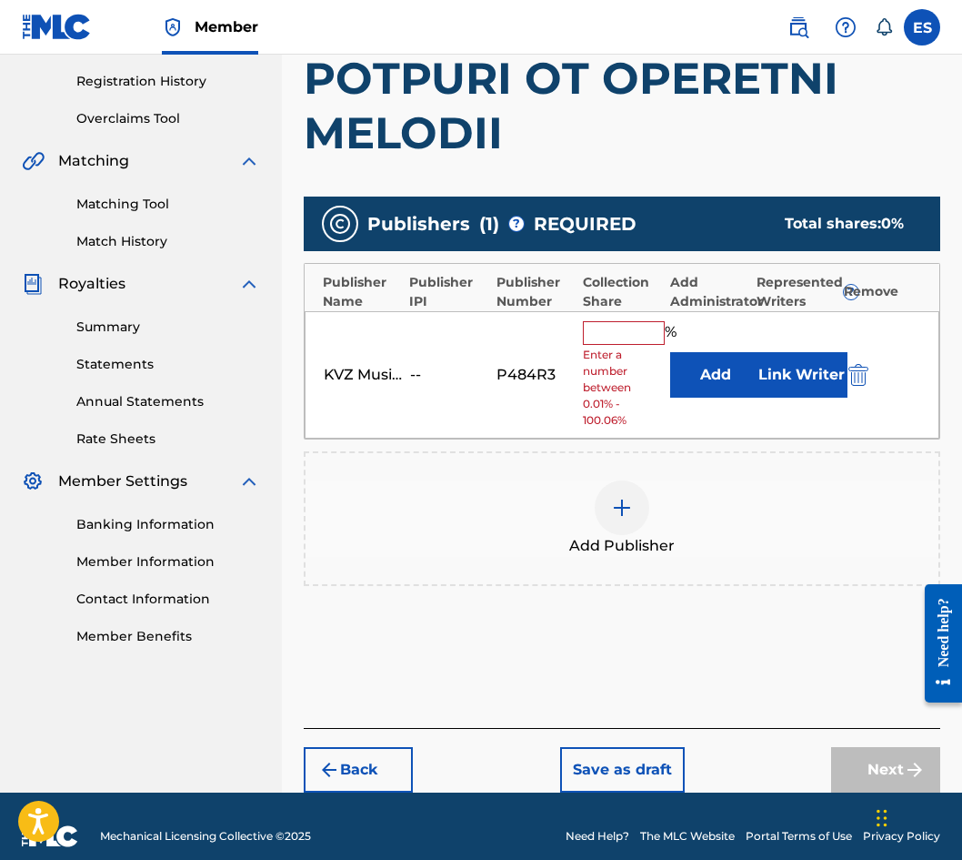
scroll to position [355, 0]
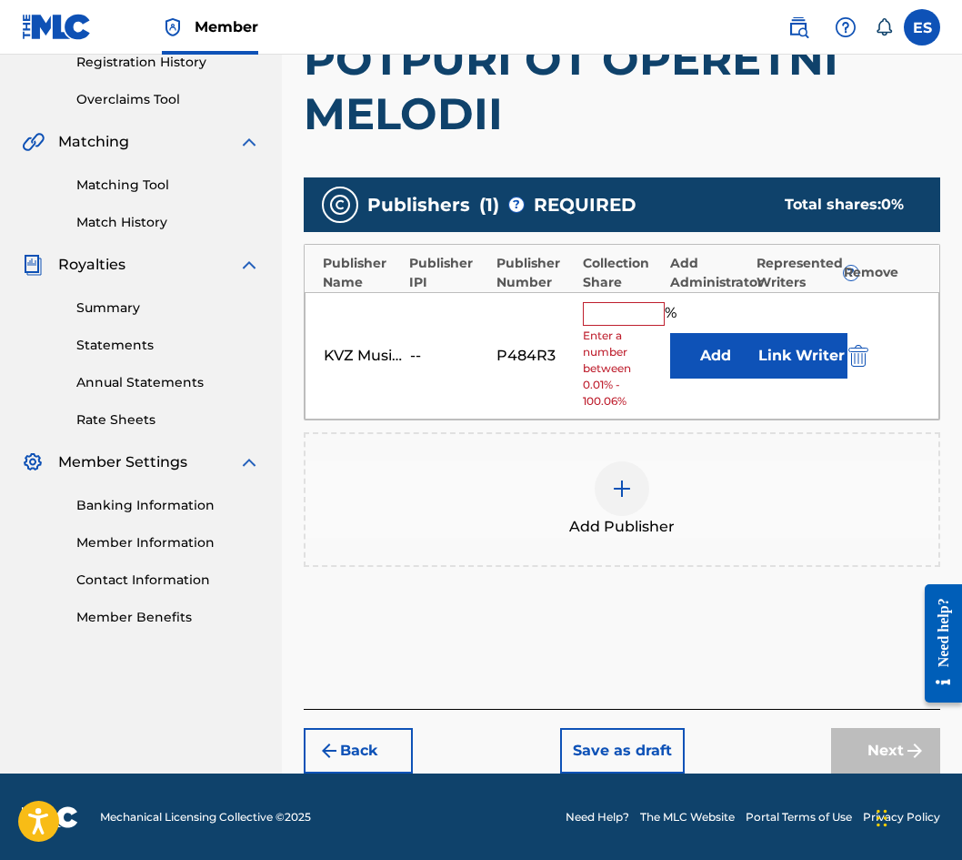
click at [629, 298] on div "KVZ Music Publishing -- P484R3 % Enter a number between 0.01% - 100.06% Add Lin…" at bounding box center [622, 356] width 635 height 128
click at [624, 313] on input "text" at bounding box center [624, 314] width 82 height 24
click at [612, 317] on input "text" at bounding box center [624, 314] width 82 height 24
type input "83.33"
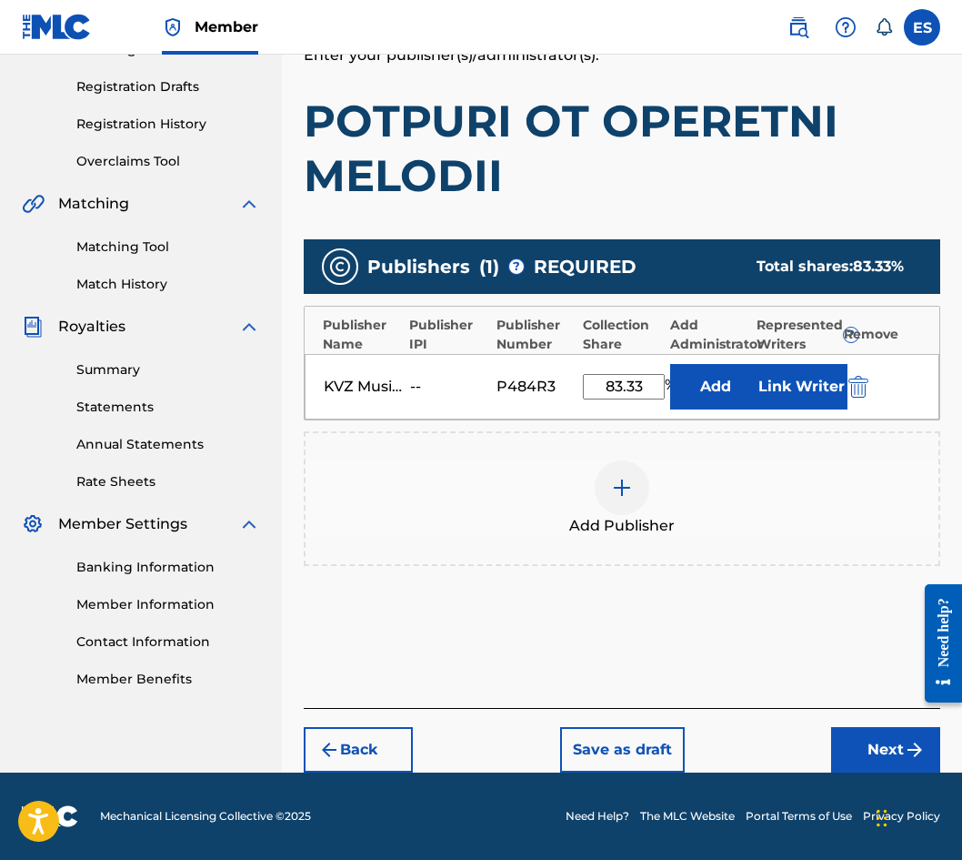
scroll to position [293, 0]
click at [862, 751] on button "Next" at bounding box center [885, 749] width 109 height 45
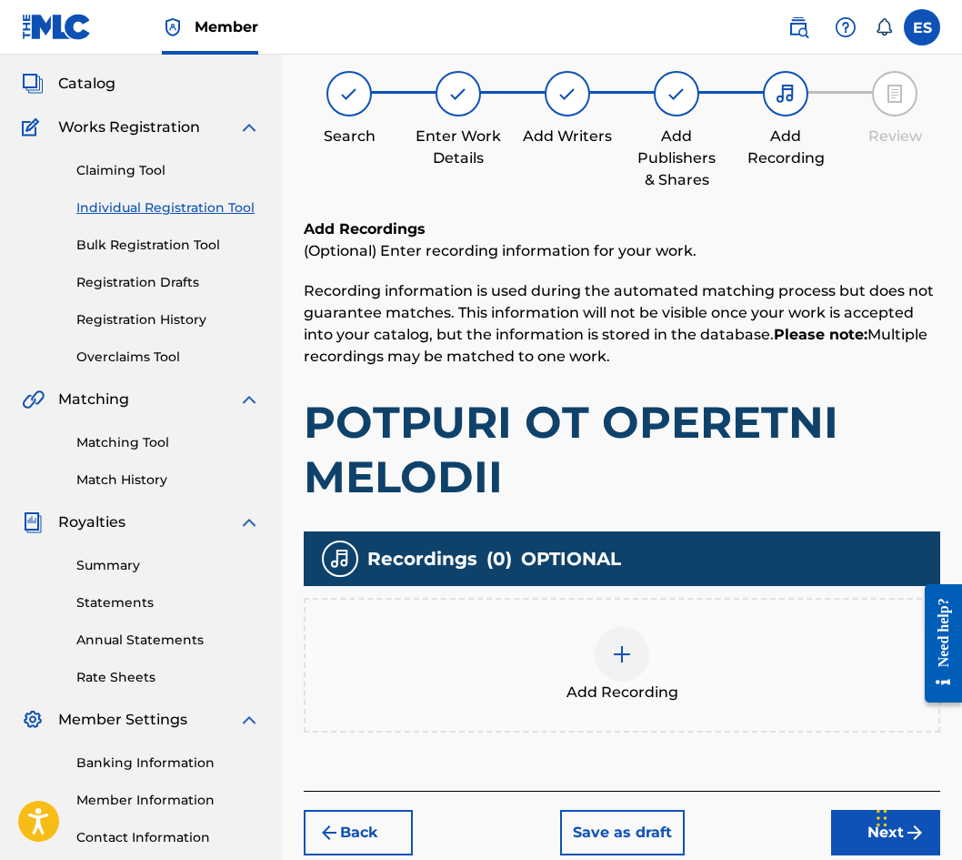
scroll to position [82, 0]
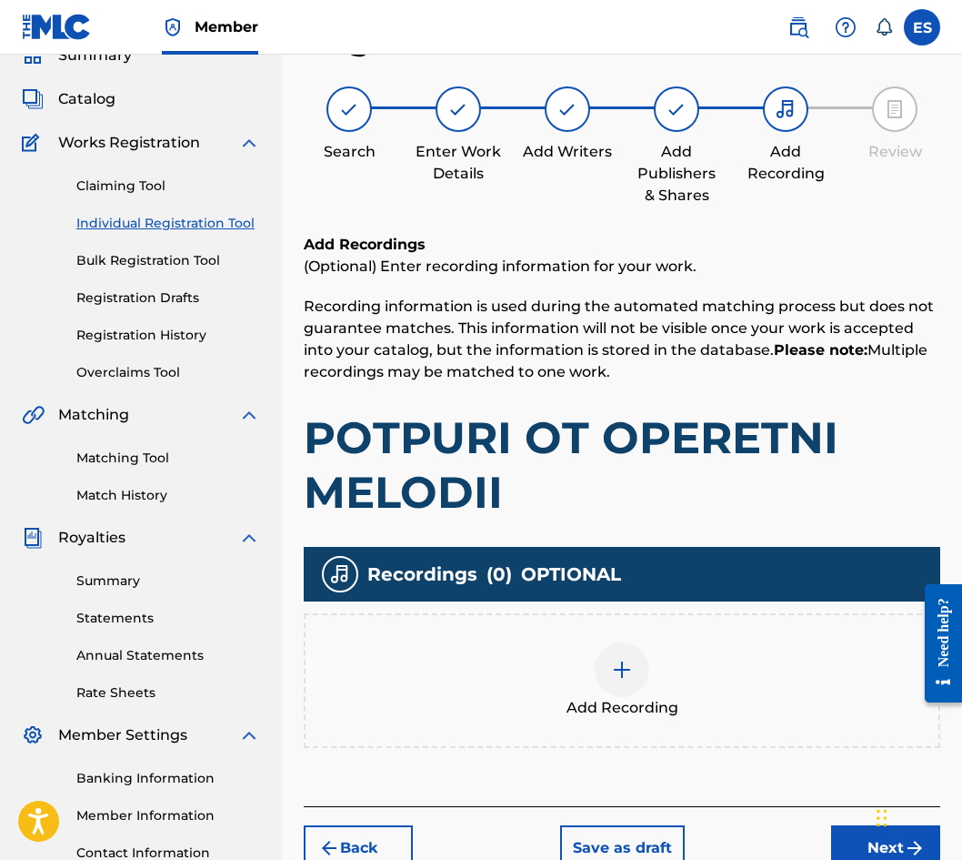
click at [480, 621] on div "Add Recording" at bounding box center [622, 680] width 637 height 135
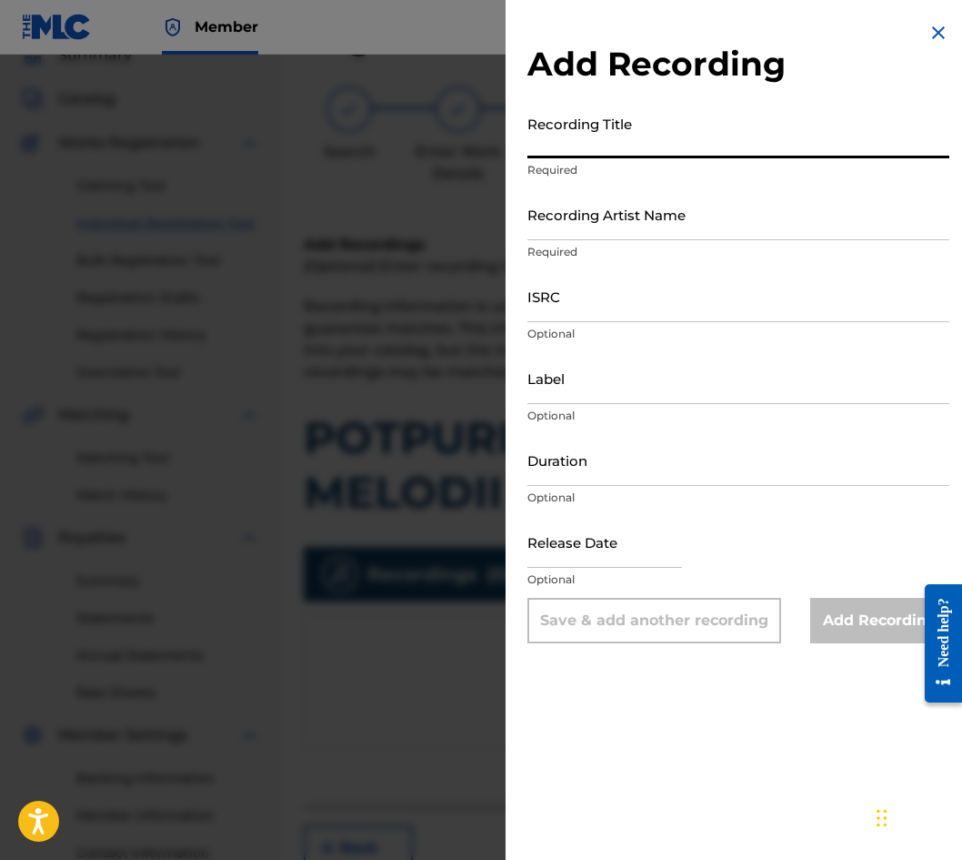
paste input "POTPURI OT OPERETNI MELODII"
type input "POTPURI OT OPERETNI MELODII"
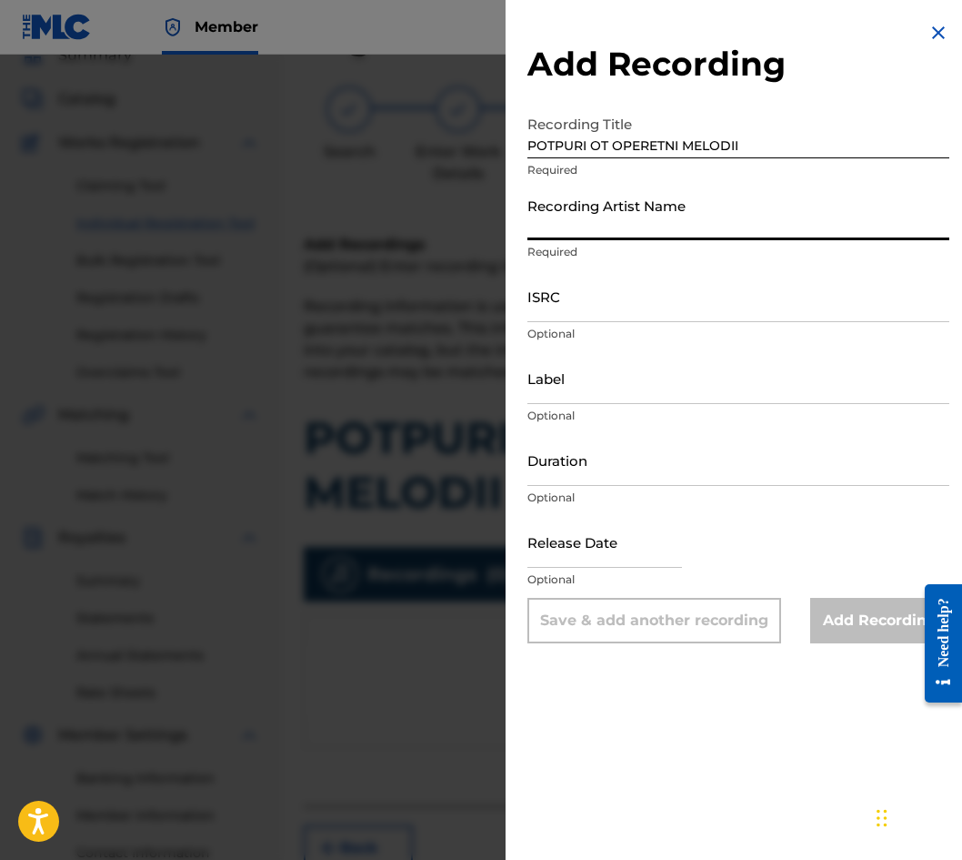
paste input "[PERSON_NAME] & [PERSON_NAME]"
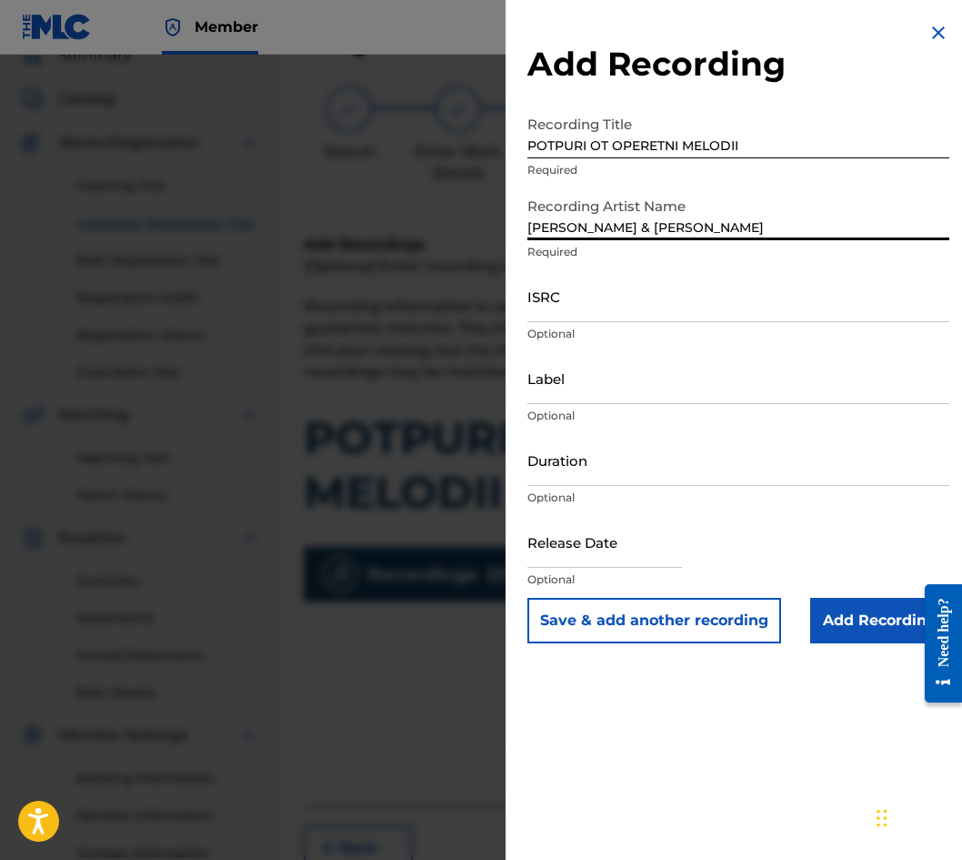
type input "[PERSON_NAME] & [PERSON_NAME]"
click at [830, 484] on input "Duration" at bounding box center [739, 460] width 422 height 52
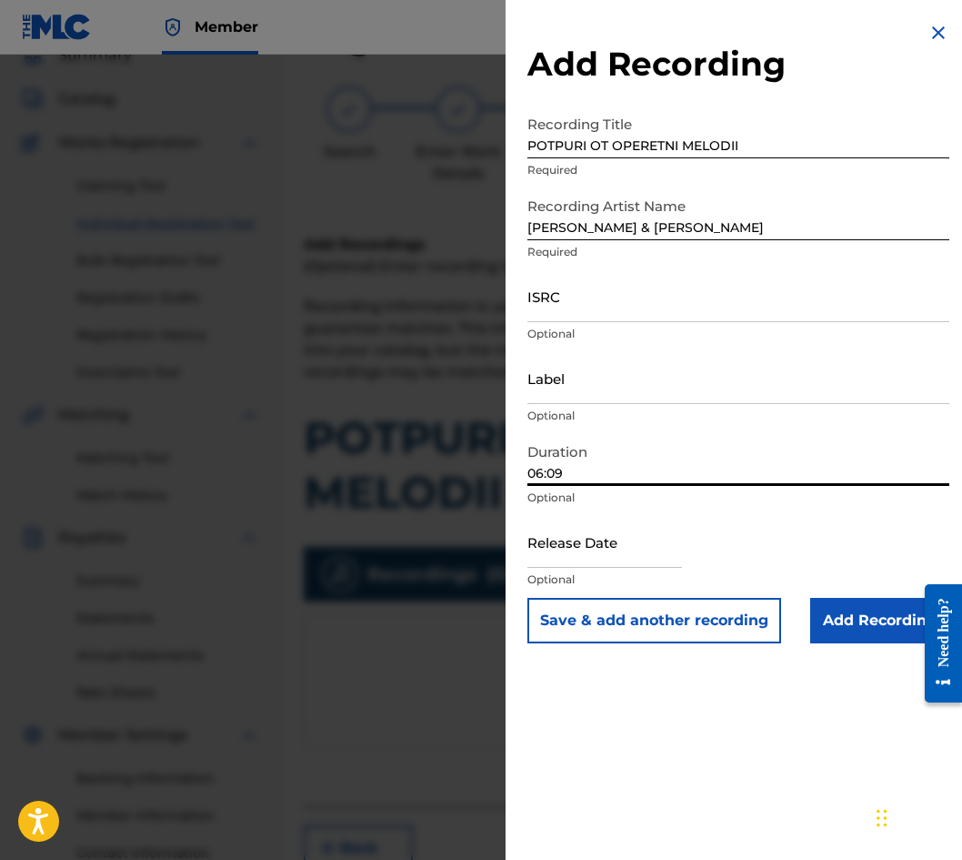
type input "06:09"
click at [867, 629] on input "Add Recording" at bounding box center [880, 620] width 139 height 45
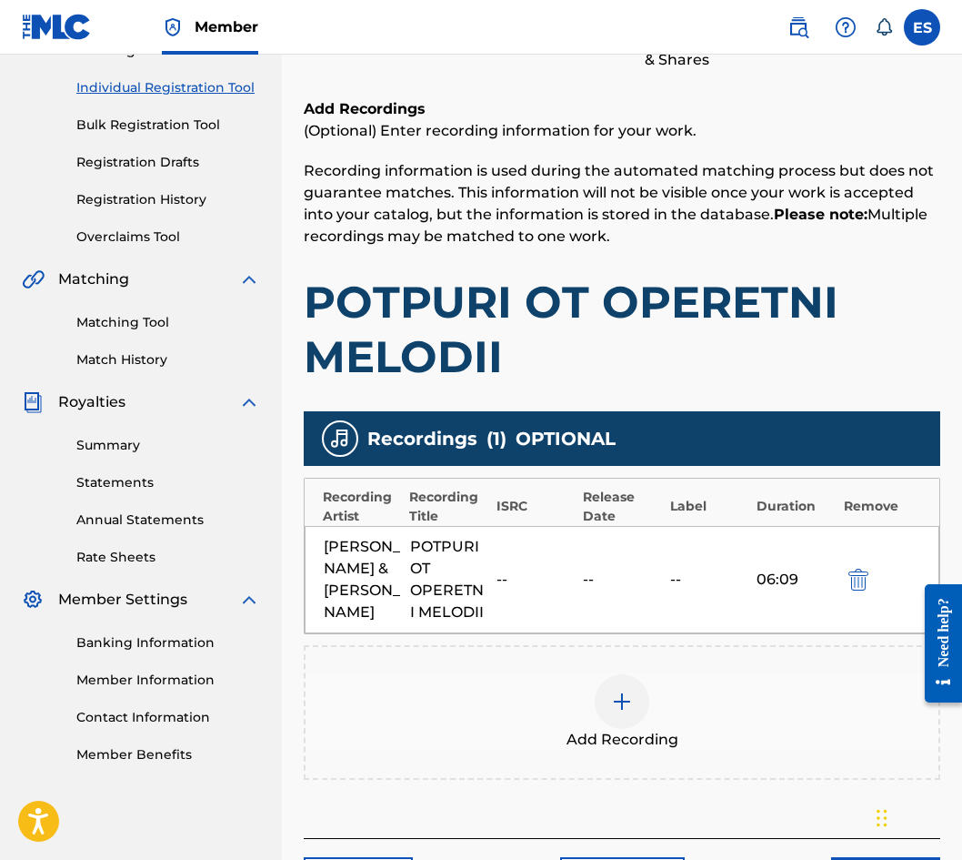
scroll to position [369, 0]
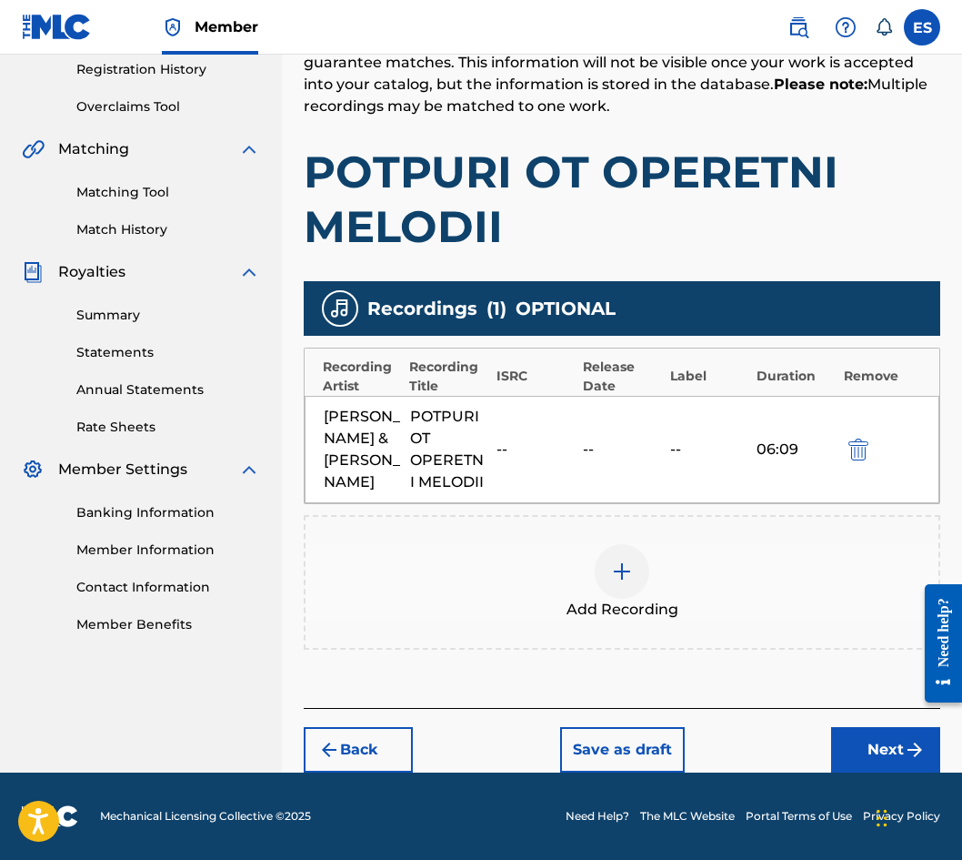
click at [871, 730] on button "Next" at bounding box center [885, 749] width 109 height 45
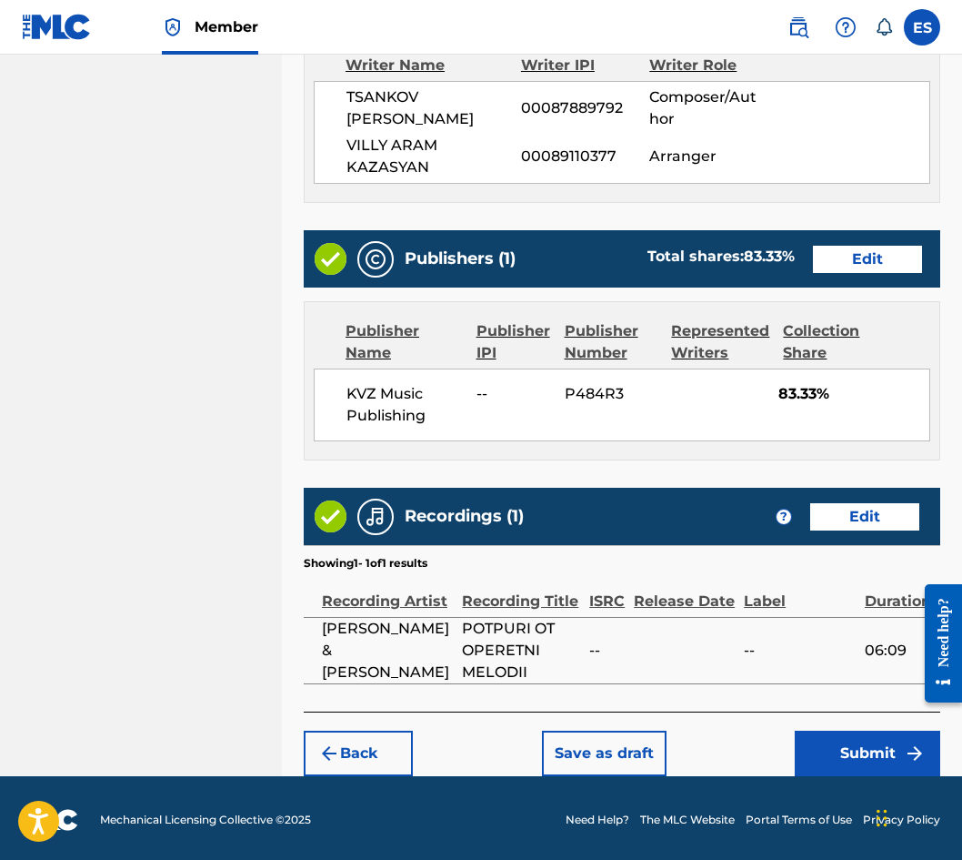
scroll to position [1041, 0]
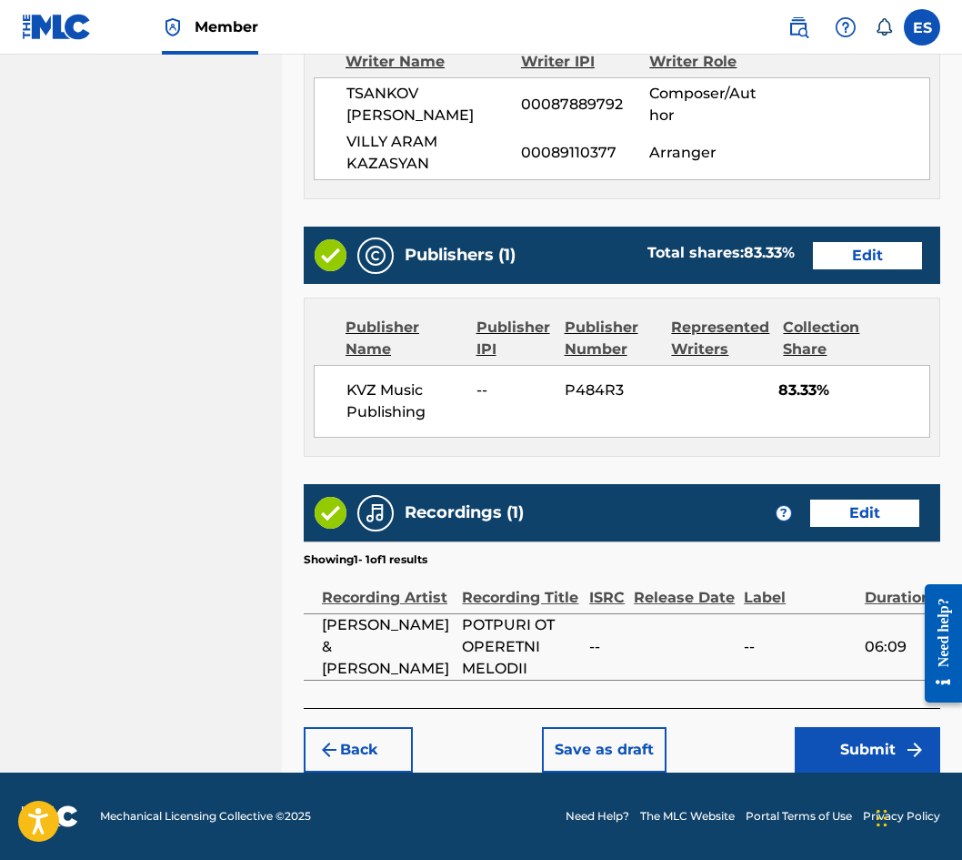
click at [629, 746] on button "Save as draft" at bounding box center [604, 749] width 125 height 45
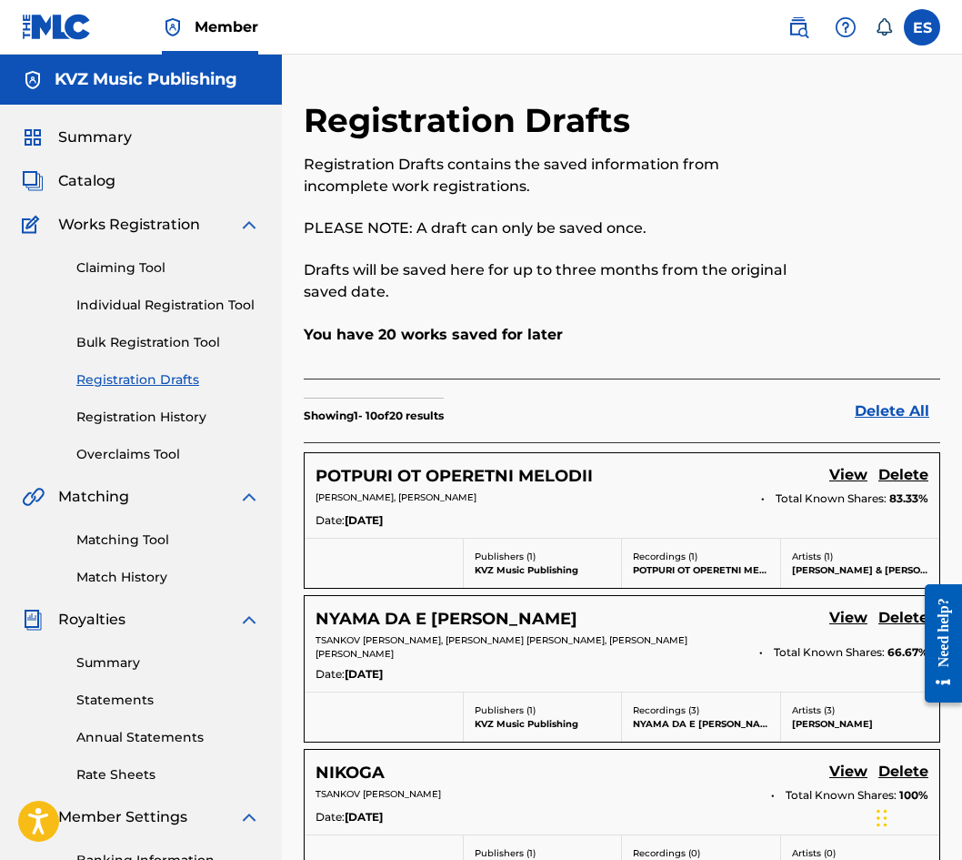
click at [161, 307] on link "Individual Registration Tool" at bounding box center [168, 305] width 184 height 19
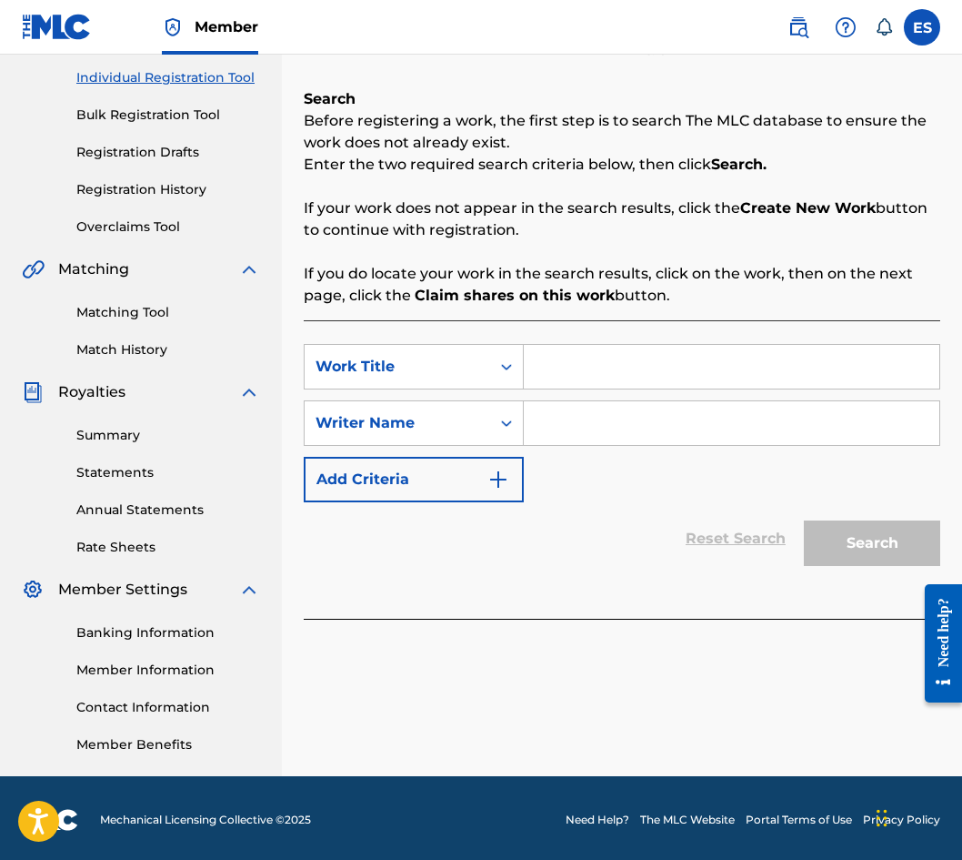
scroll to position [231, 0]
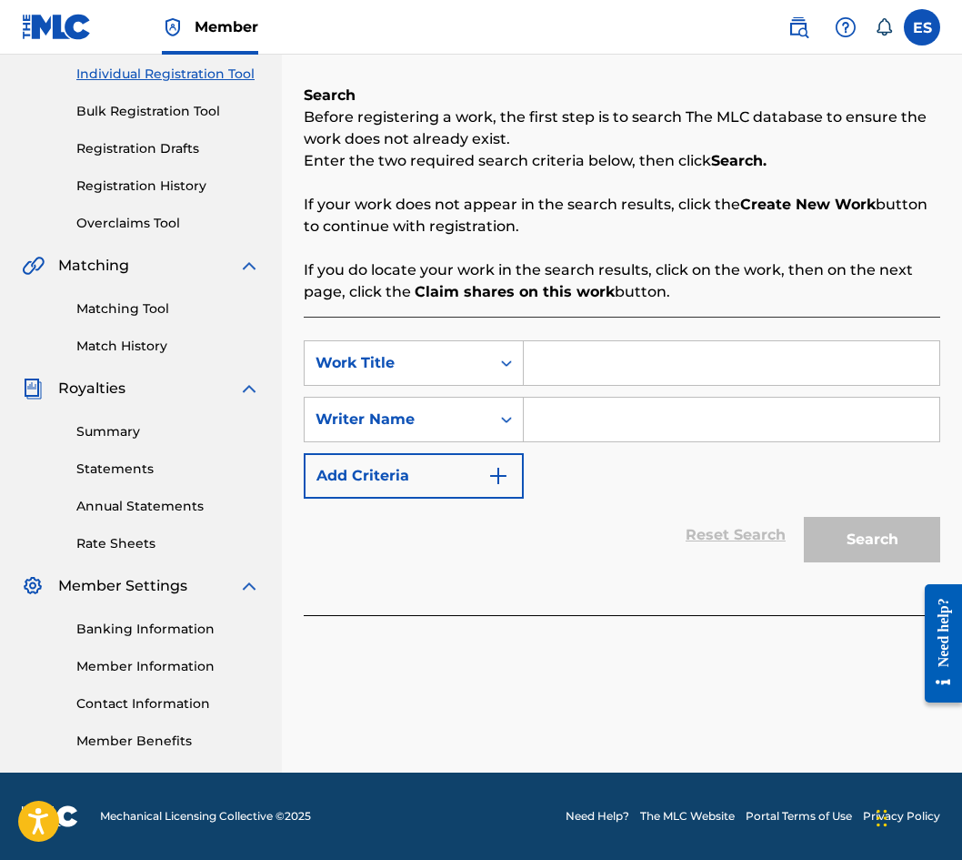
paste input "PRIKAZNA NOSHT"
click at [538, 343] on input "PRIKAZNA NOSHT" at bounding box center [732, 363] width 416 height 44
type input "PRIKAZNA NOSHT"
paste input "[PERSON_NAME]"
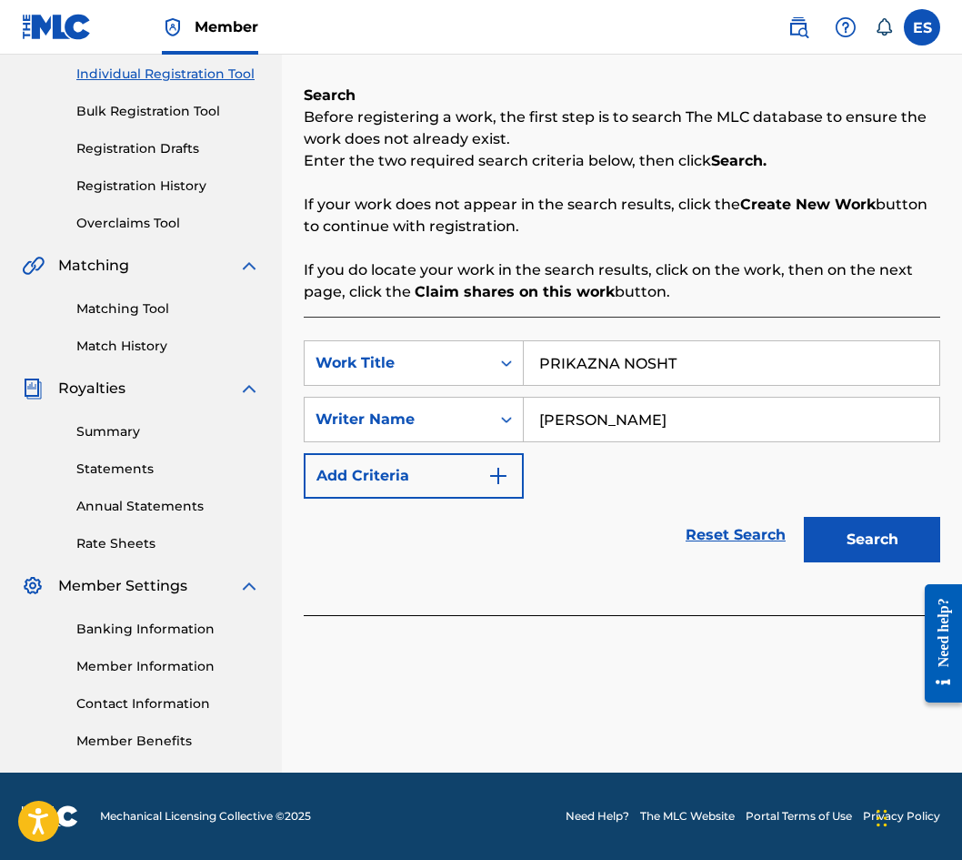
type input "[PERSON_NAME]"
click at [865, 529] on button "Search" at bounding box center [872, 539] width 136 height 45
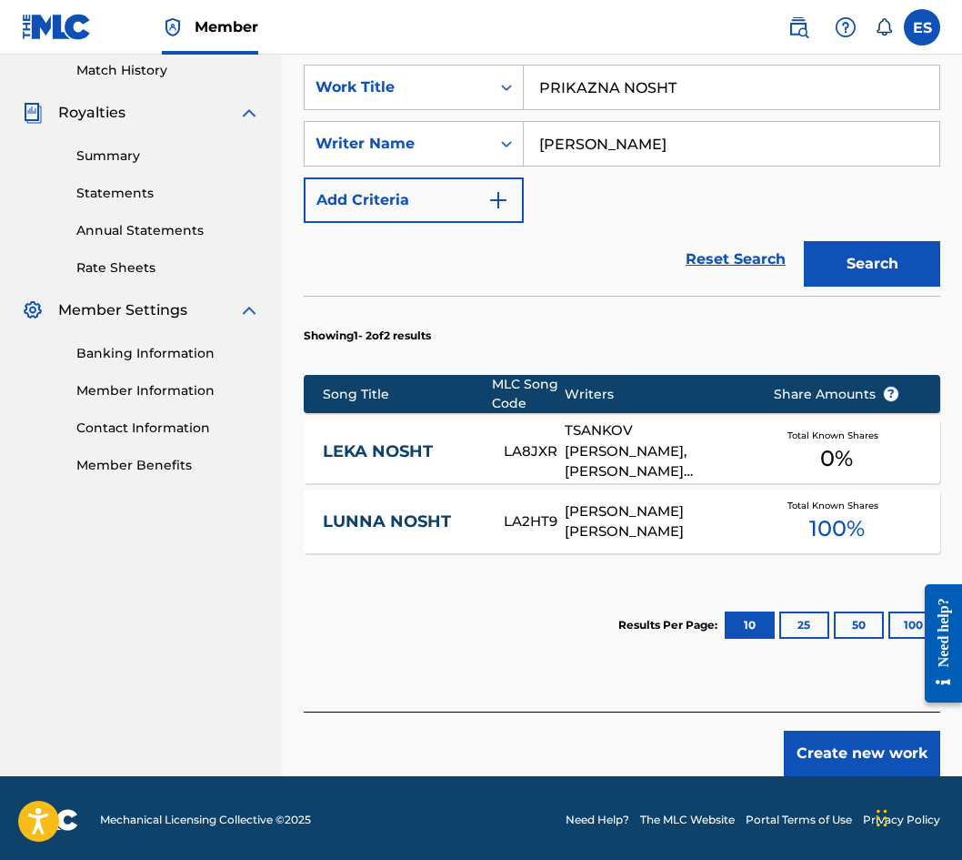
scroll to position [510, 0]
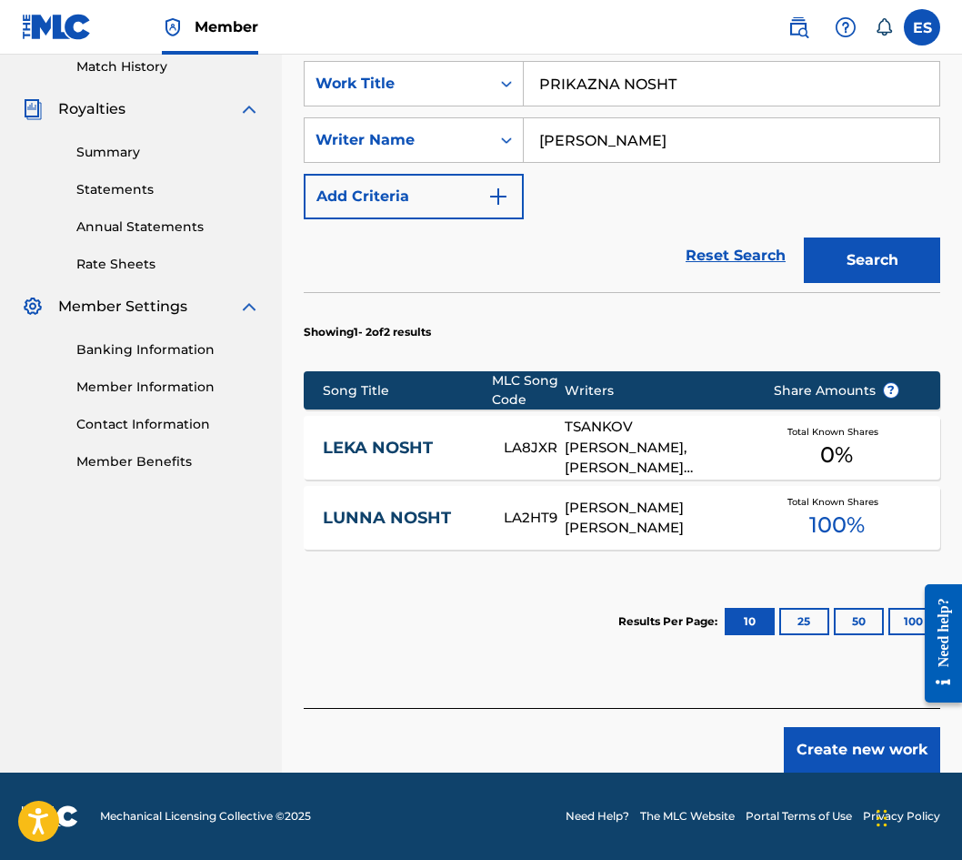
click at [541, 151] on input "[PERSON_NAME]" at bounding box center [732, 140] width 416 height 44
click at [537, 89] on input "PRIKAZNA NOSHT" at bounding box center [732, 84] width 416 height 44
click at [852, 260] on button "Search" at bounding box center [872, 259] width 136 height 45
click at [844, 740] on button "Create new work" at bounding box center [862, 749] width 156 height 45
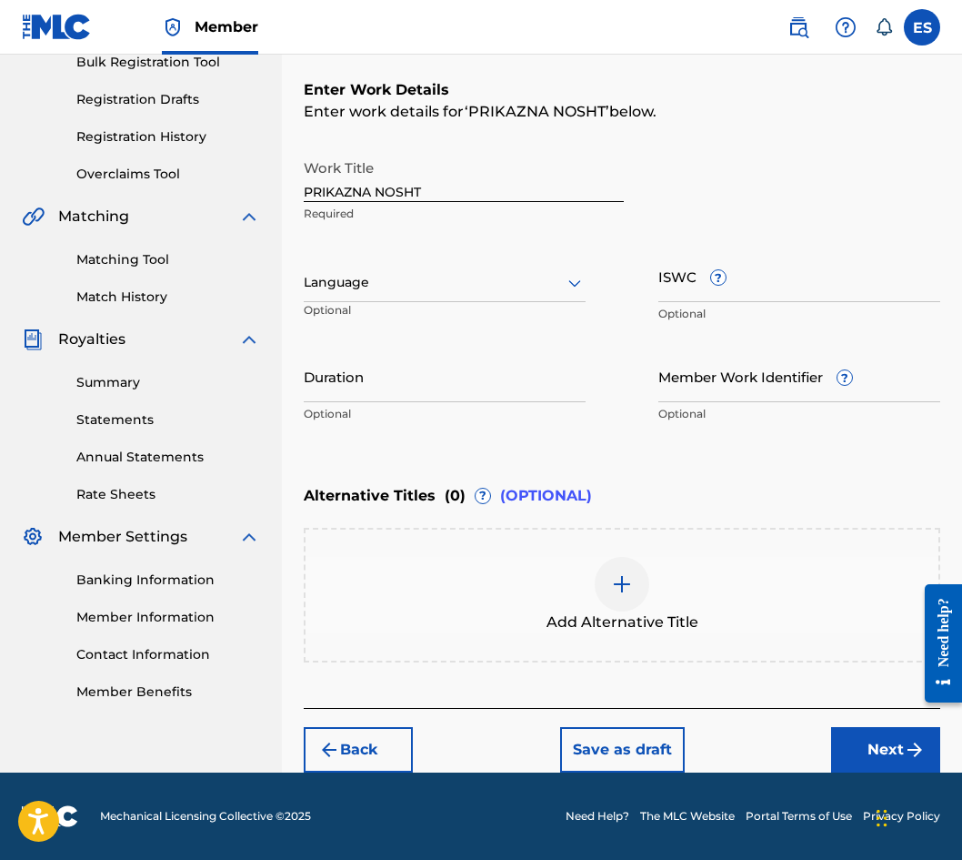
scroll to position [280, 0]
click at [330, 280] on div at bounding box center [445, 282] width 282 height 23
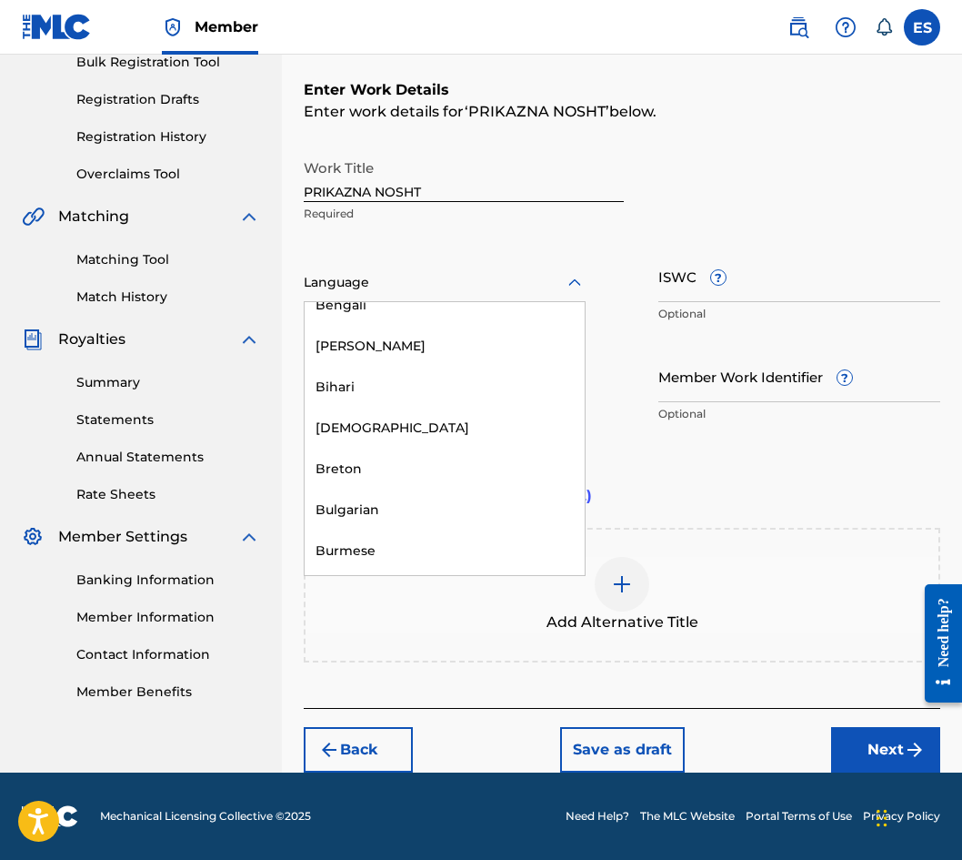
scroll to position [637, 0]
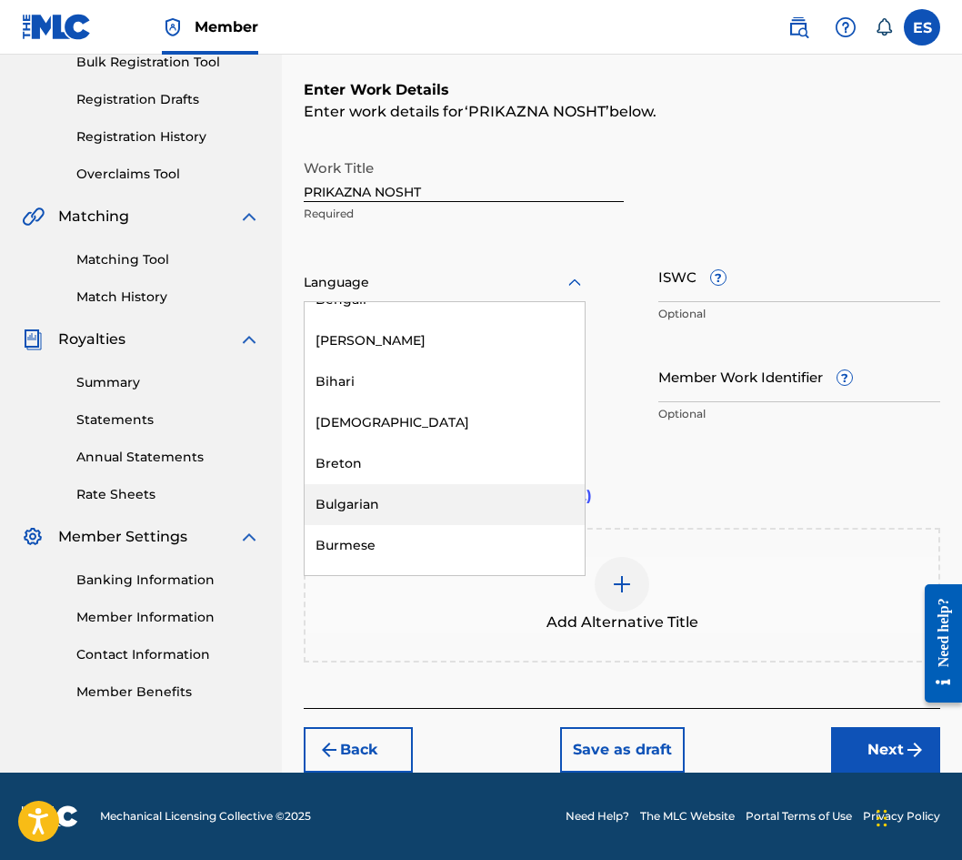
click at [783, 466] on div "Enter Work Details Enter work details for ‘ PRIKAZNA NOSHT ’ below. Work Title …" at bounding box center [622, 255] width 637 height 440
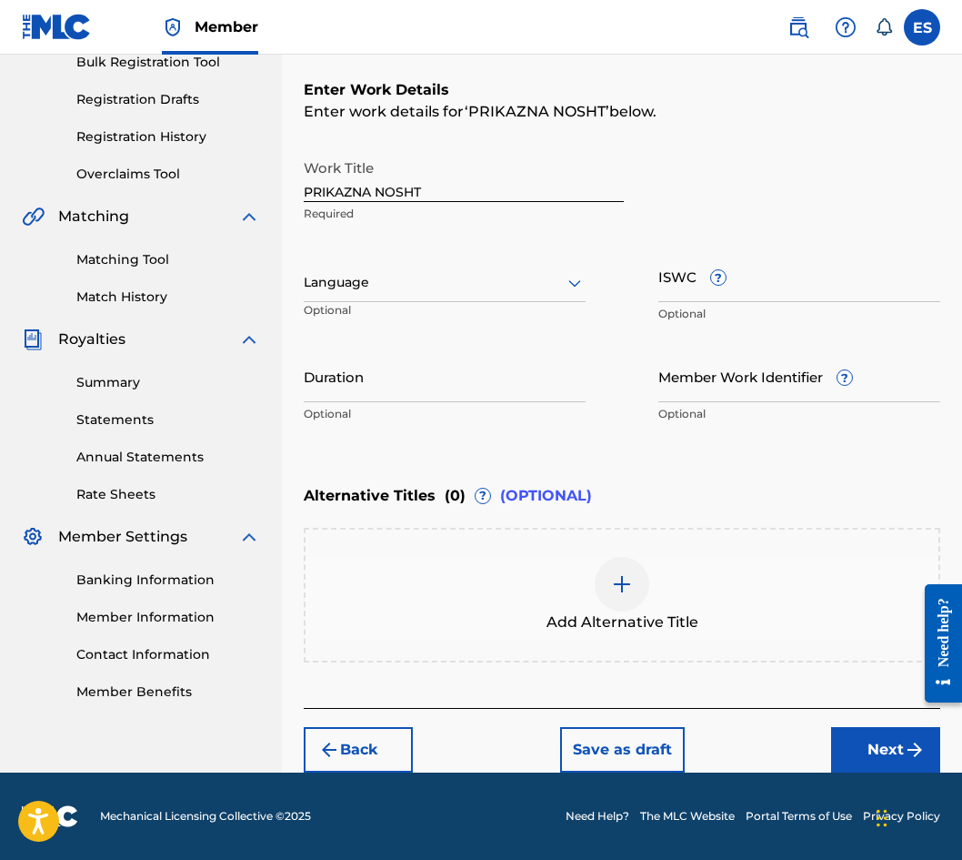
click at [448, 394] on input "Duration" at bounding box center [445, 376] width 282 height 52
type input "02:30"
click at [645, 589] on div at bounding box center [622, 584] width 55 height 55
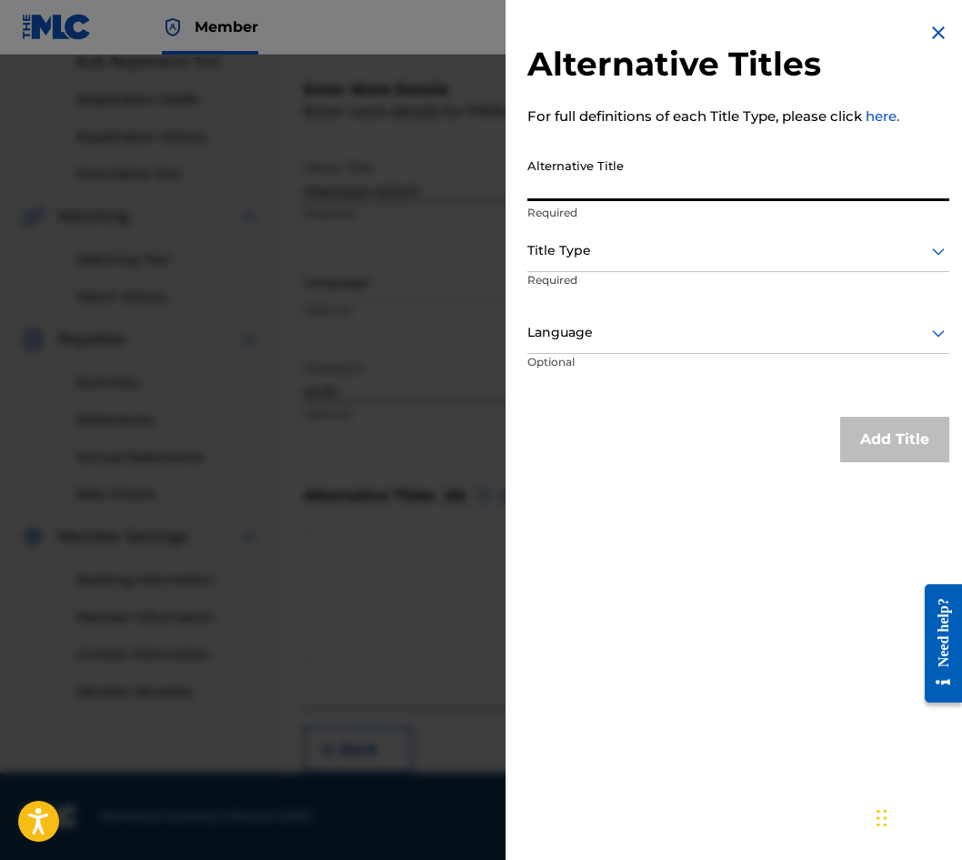
paste input "ПРИКАЗНА НОЩ"
type input "ПРИКАЗНА НОЩ"
click at [607, 229] on div "Alternative Title ПРИКАЗНА НОЩ Required" at bounding box center [739, 190] width 422 height 82
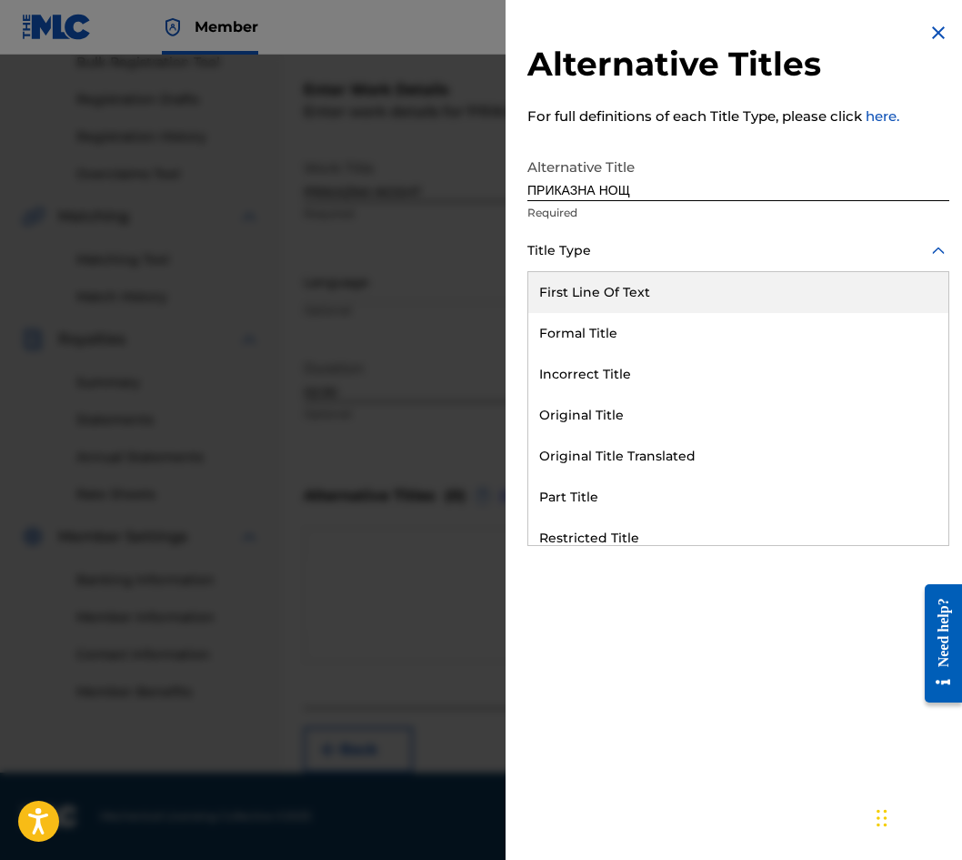
click at [605, 260] on div at bounding box center [739, 250] width 422 height 23
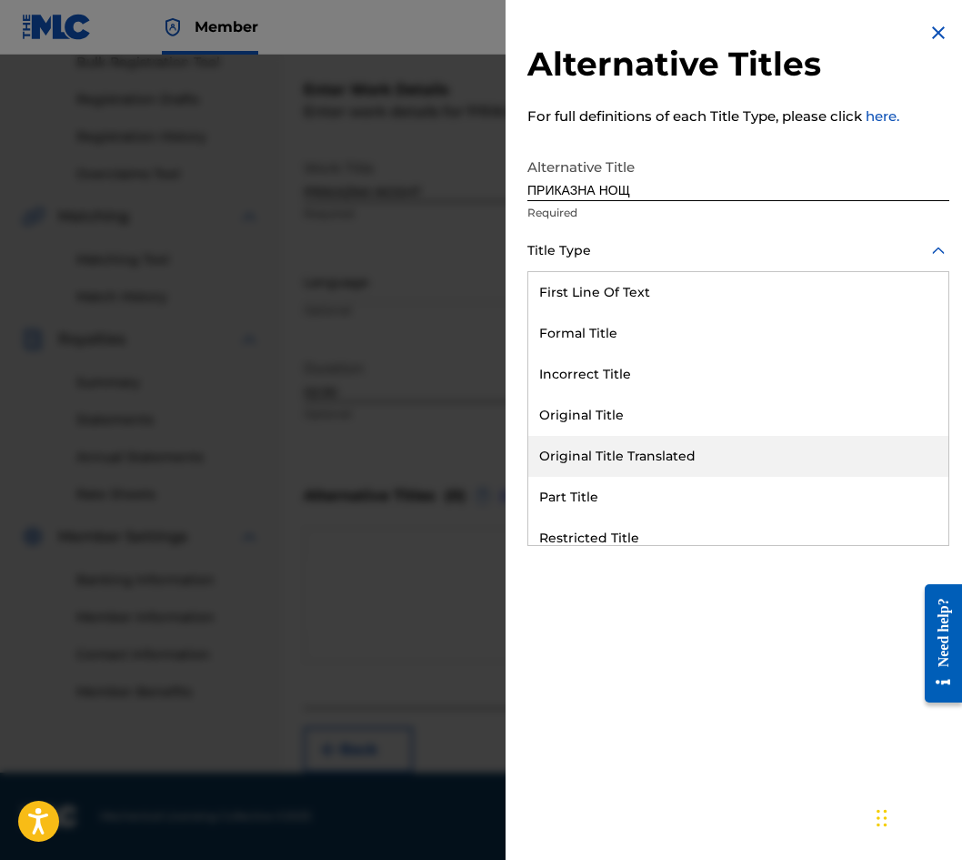
click at [663, 459] on div "Original Title Translated" at bounding box center [739, 456] width 420 height 41
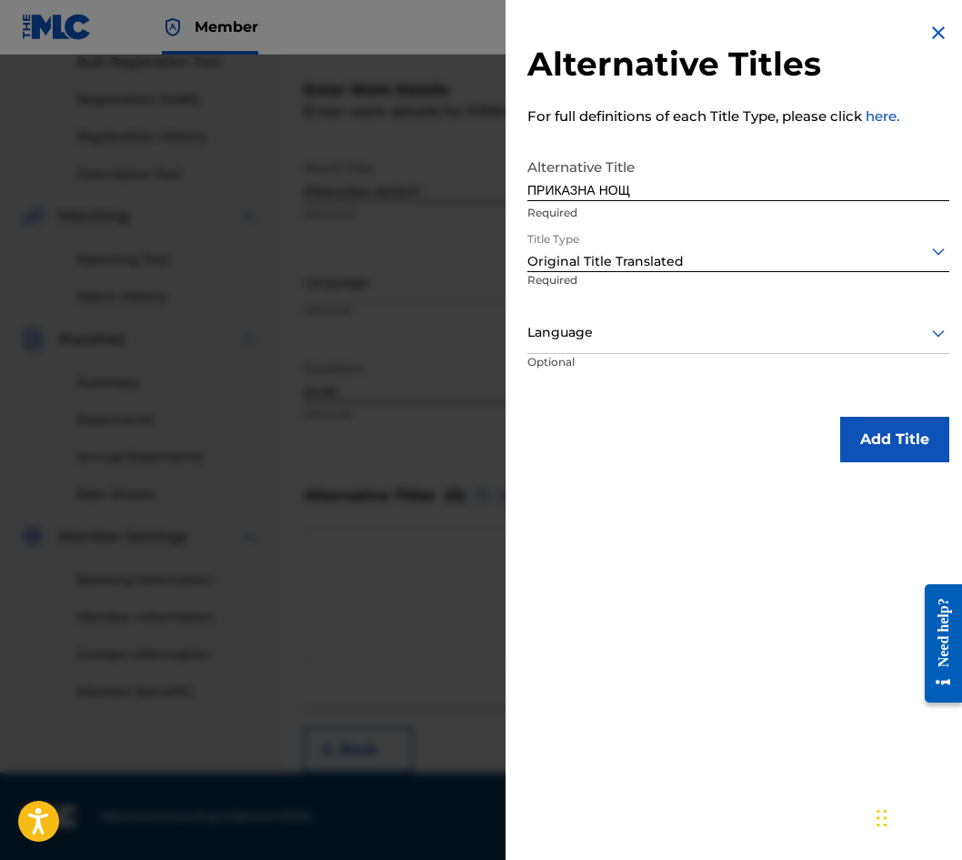
click at [621, 350] on div "Language" at bounding box center [739, 333] width 422 height 41
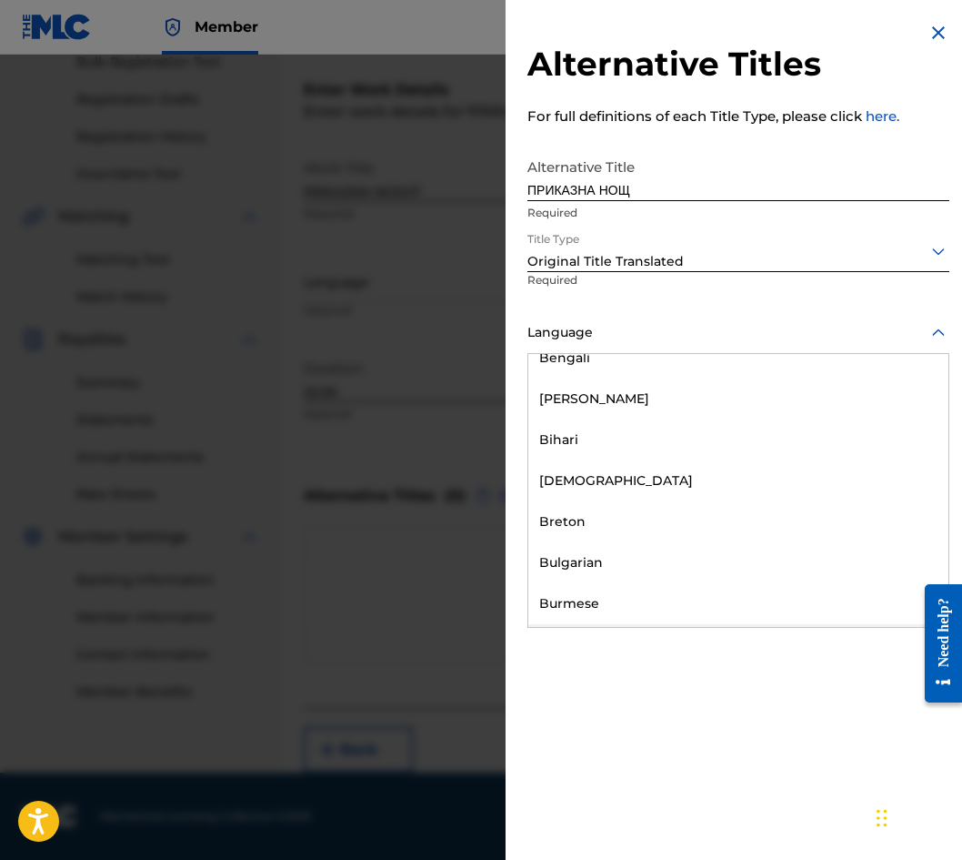
scroll to position [728, 0]
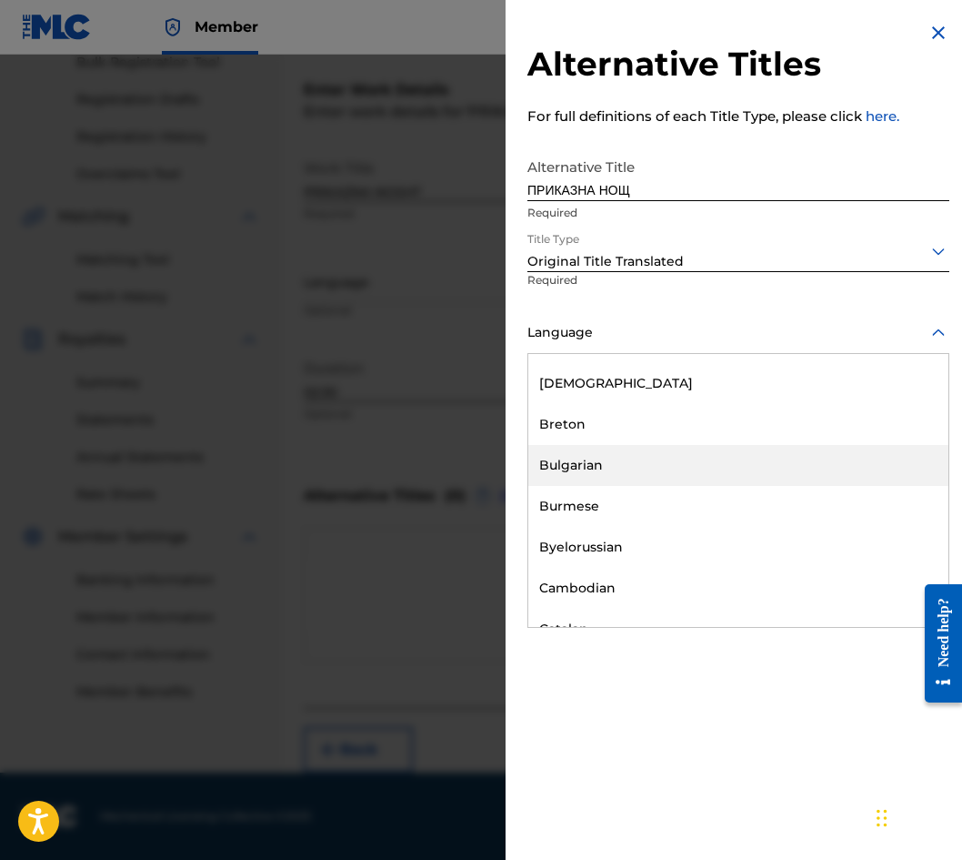
click at [617, 458] on div "Bulgarian" at bounding box center [739, 465] width 420 height 41
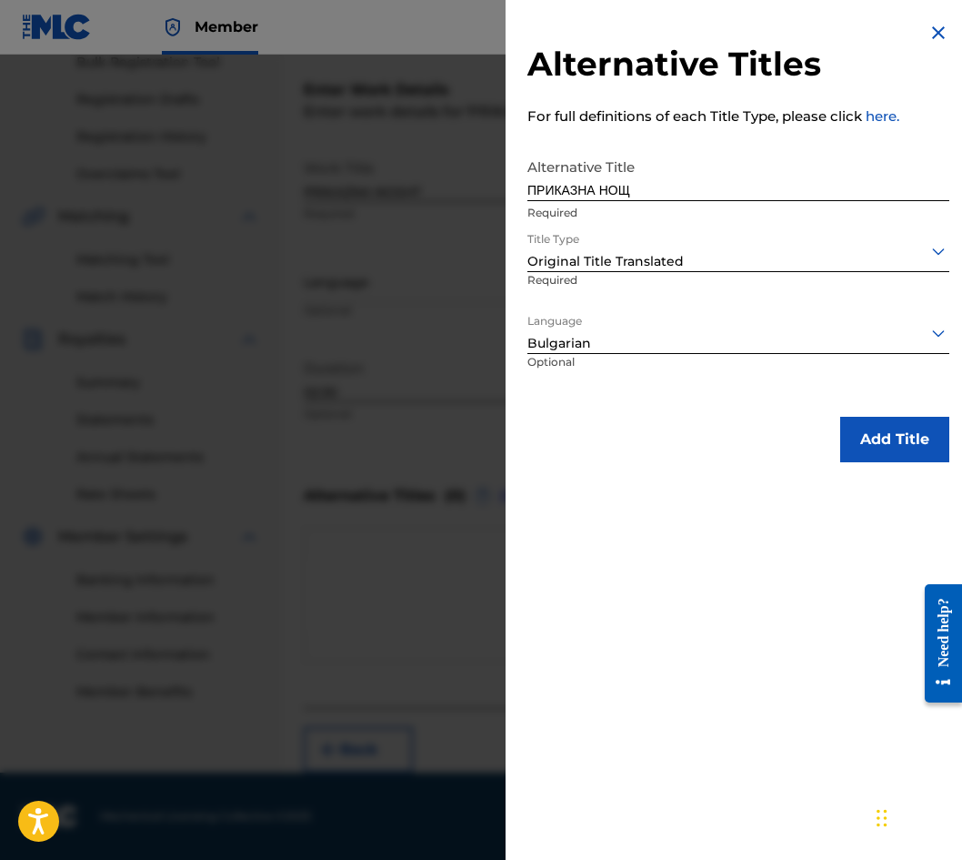
click at [868, 438] on button "Add Title" at bounding box center [895, 439] width 109 height 45
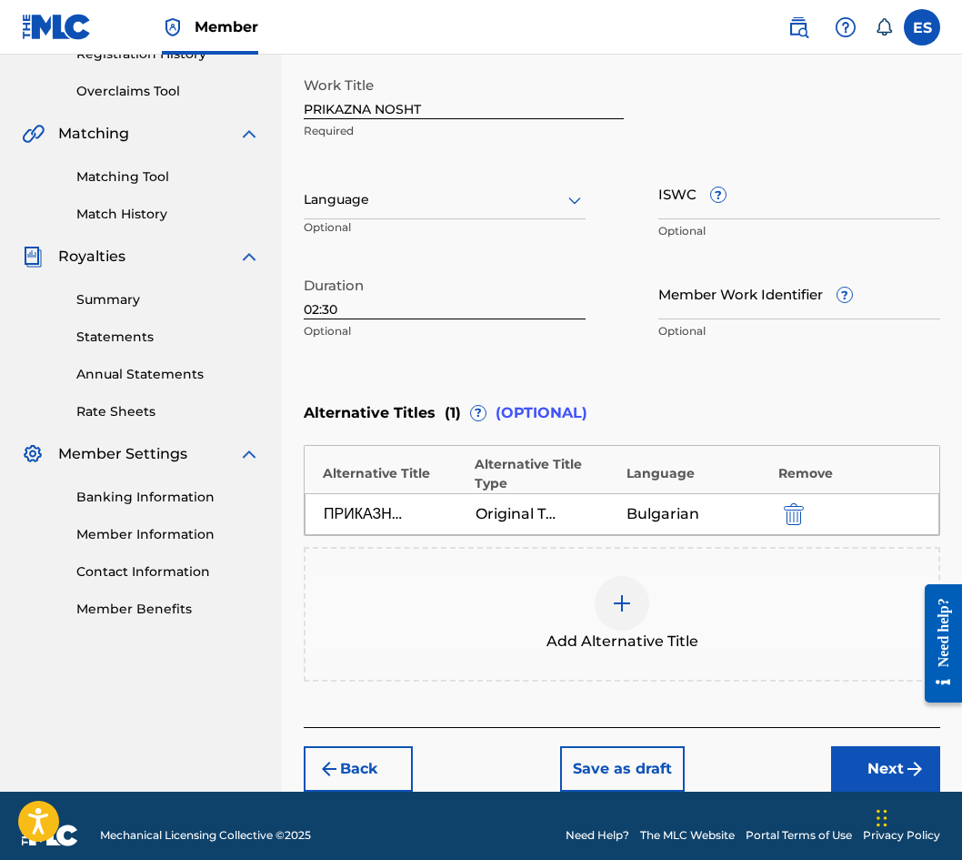
click at [838, 746] on button "Next" at bounding box center [885, 768] width 109 height 45
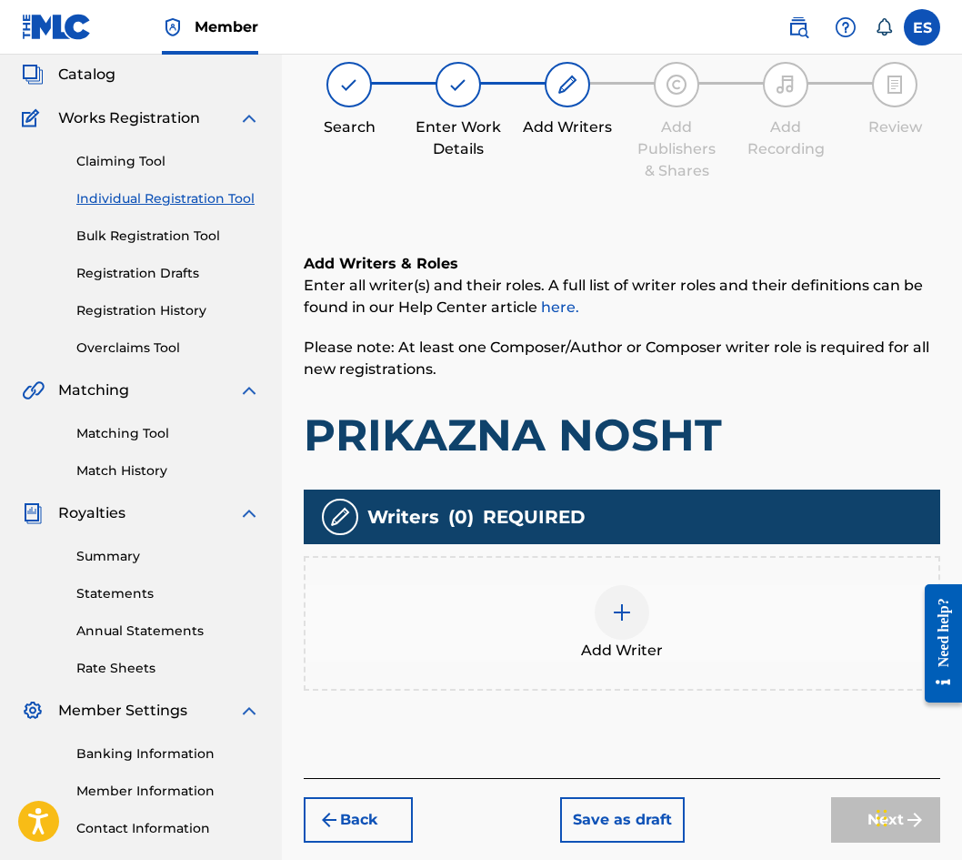
scroll to position [82, 0]
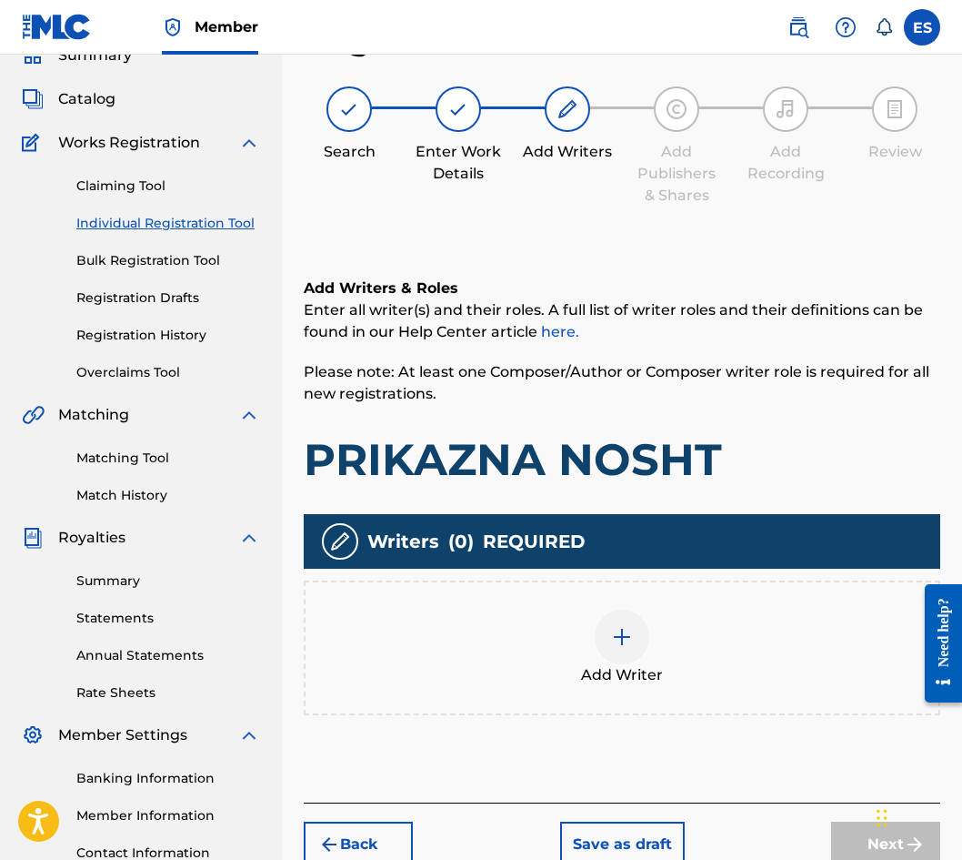
click at [670, 643] on div "Add Writer" at bounding box center [622, 647] width 633 height 76
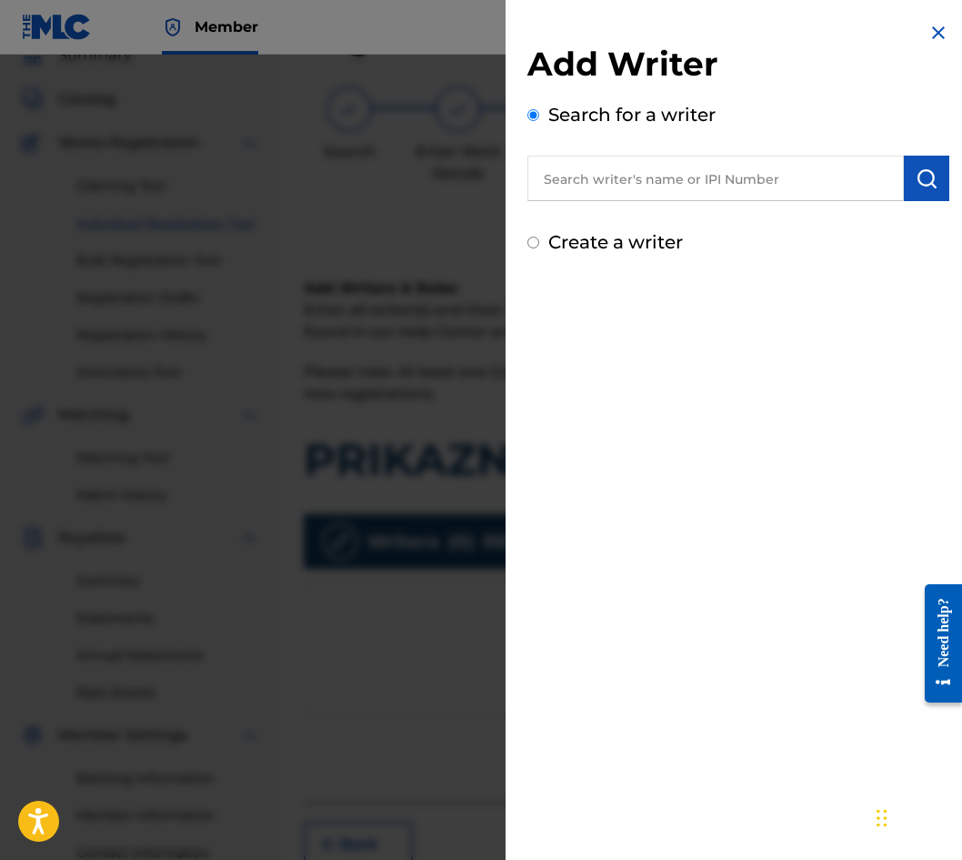
paste input "00087889792"
type input "00087889792"
click at [918, 184] on img "submit" at bounding box center [927, 178] width 22 height 22
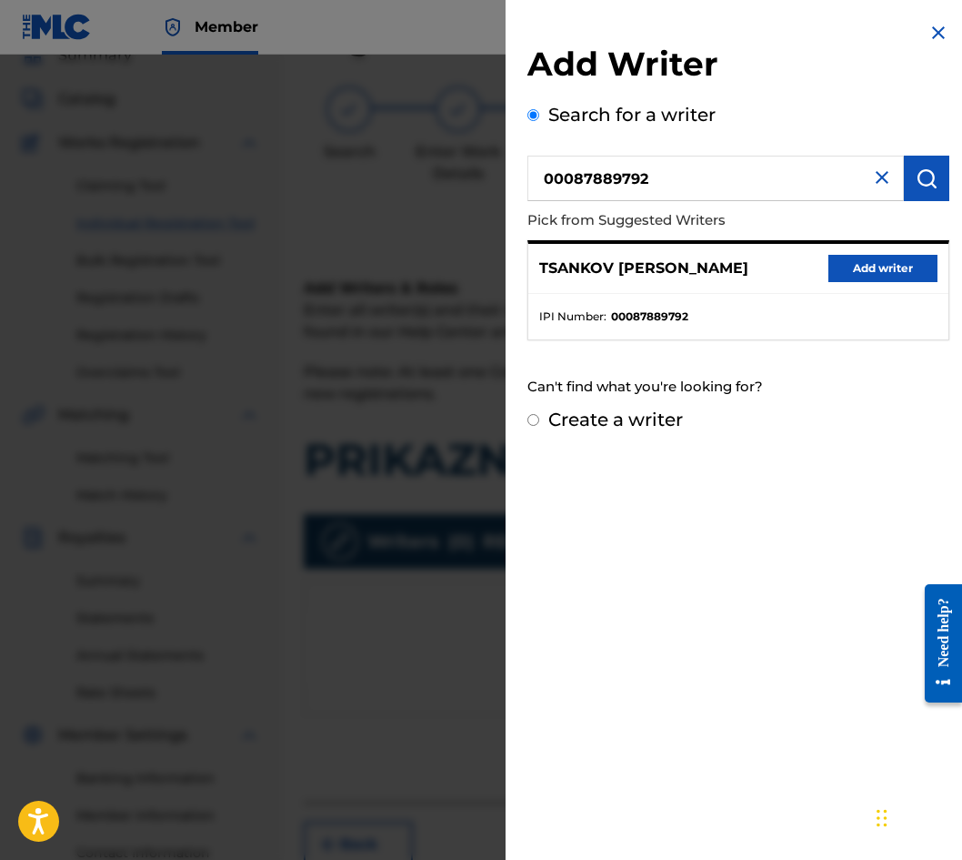
click at [857, 271] on button "Add writer" at bounding box center [883, 268] width 109 height 27
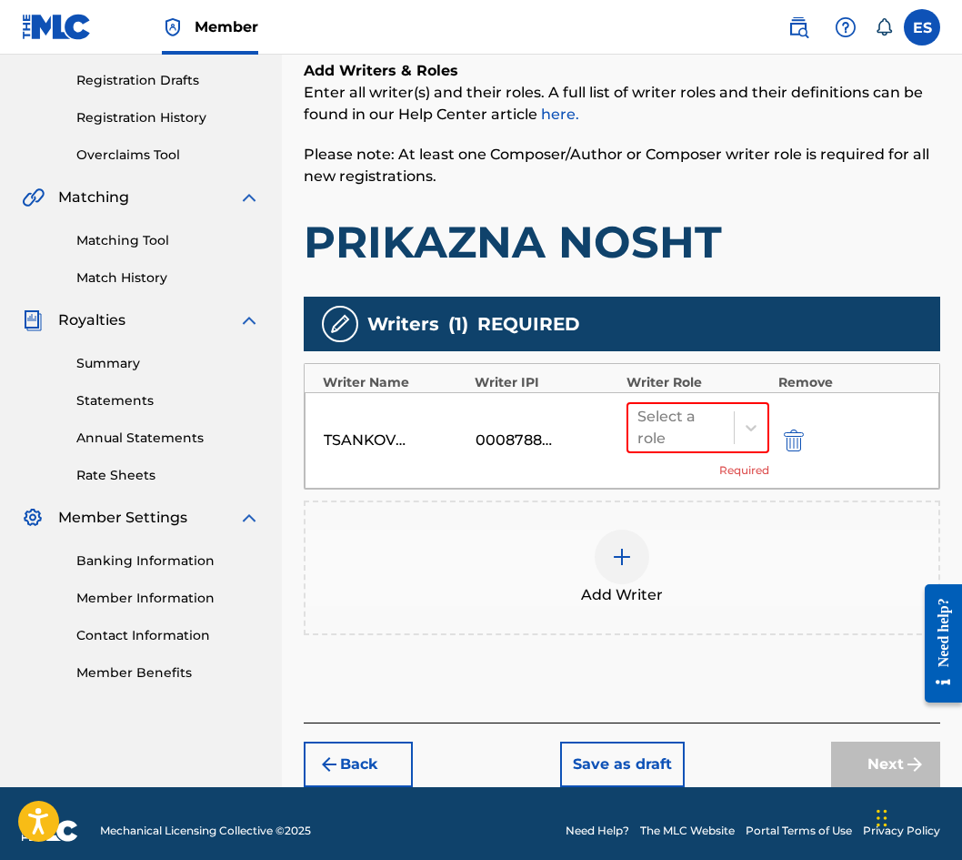
scroll to position [314, 0]
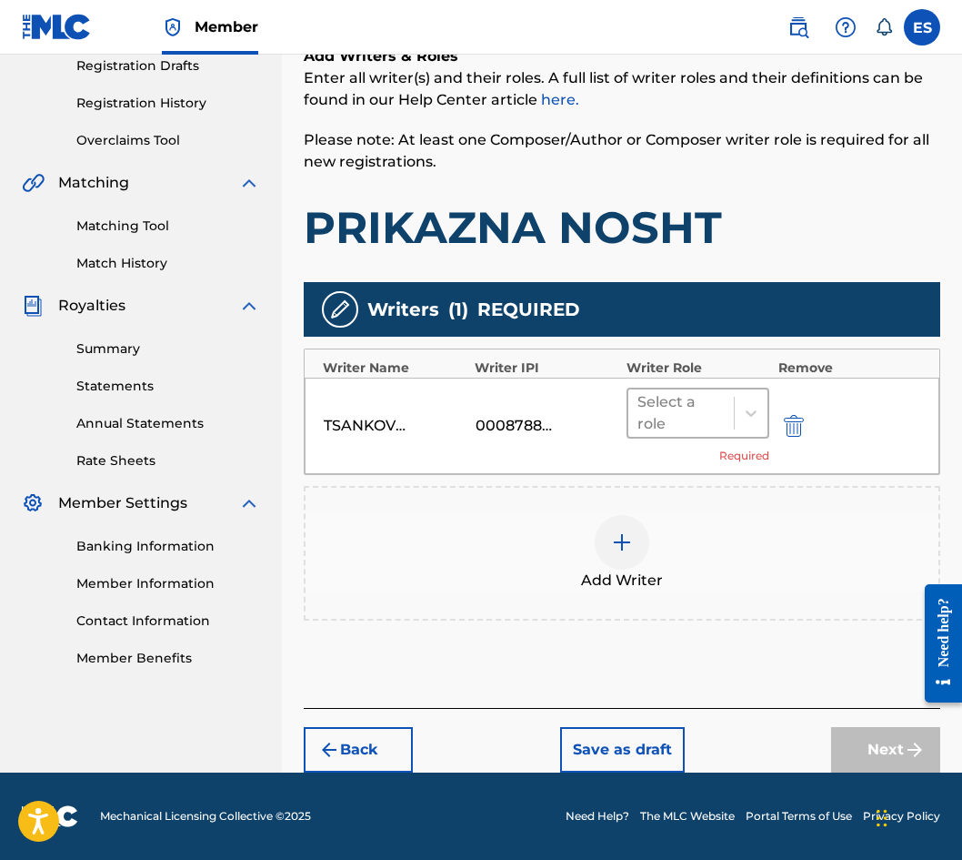
click at [660, 411] on div at bounding box center [681, 412] width 87 height 25
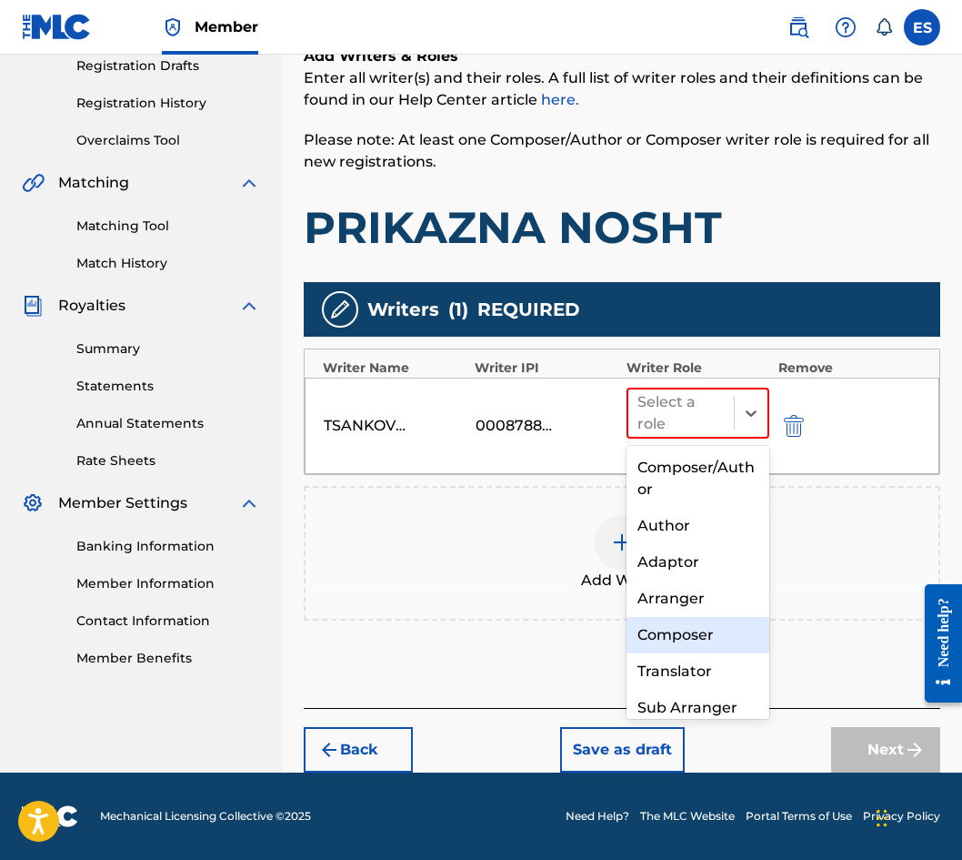
click at [670, 626] on div "Composer" at bounding box center [698, 635] width 143 height 36
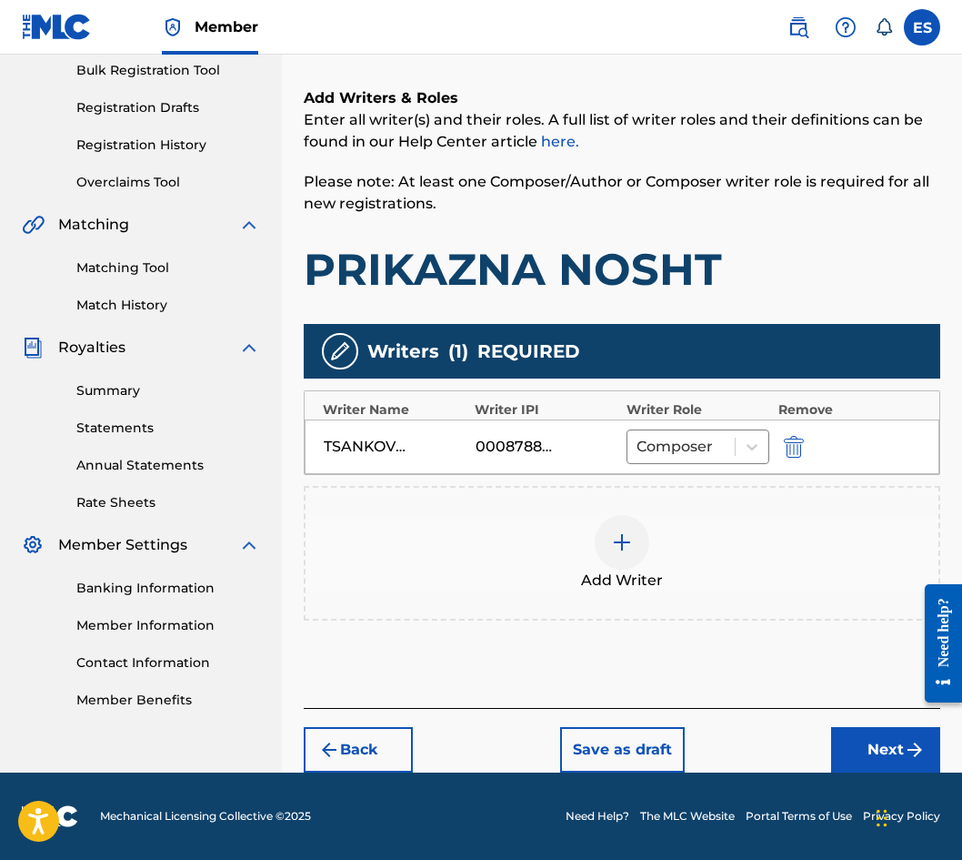
click at [885, 749] on button "Next" at bounding box center [885, 749] width 109 height 45
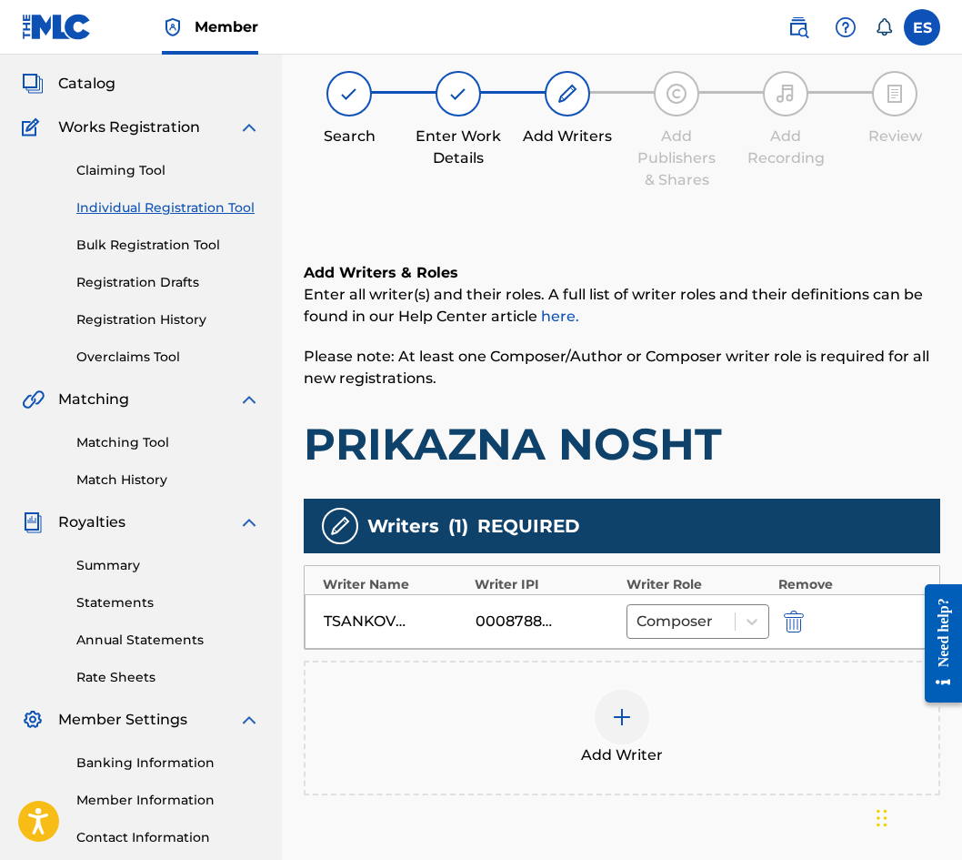
scroll to position [82, 0]
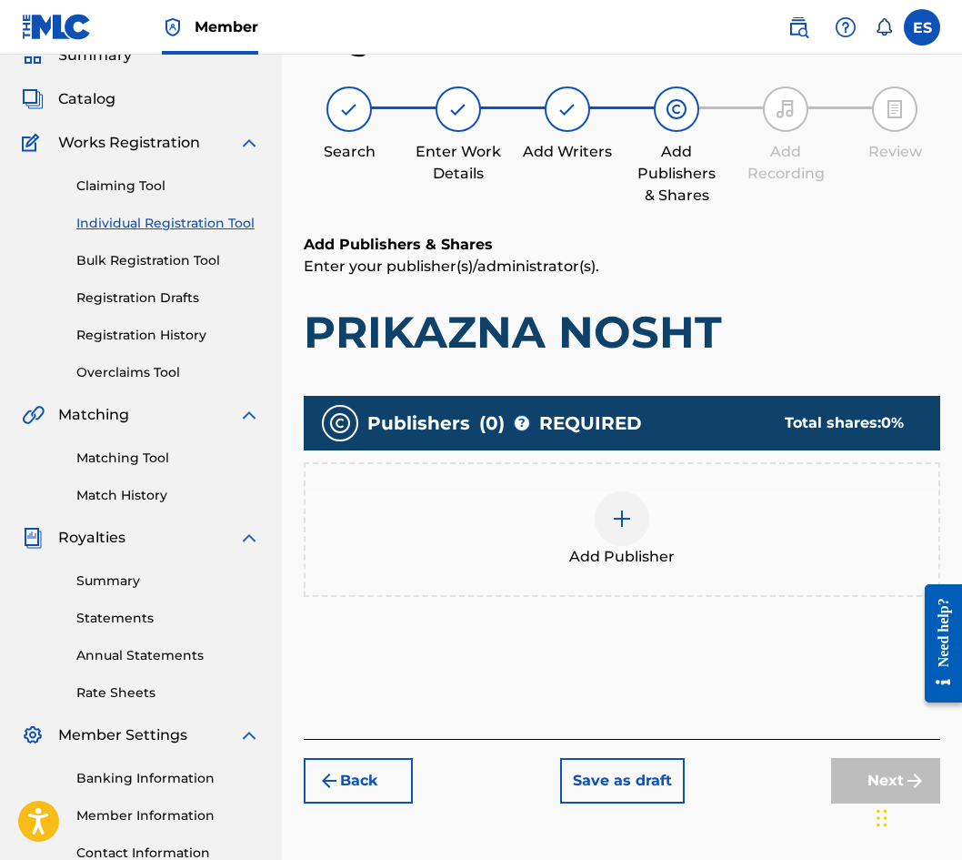
click at [647, 551] on span "Add Publisher" at bounding box center [622, 557] width 106 height 22
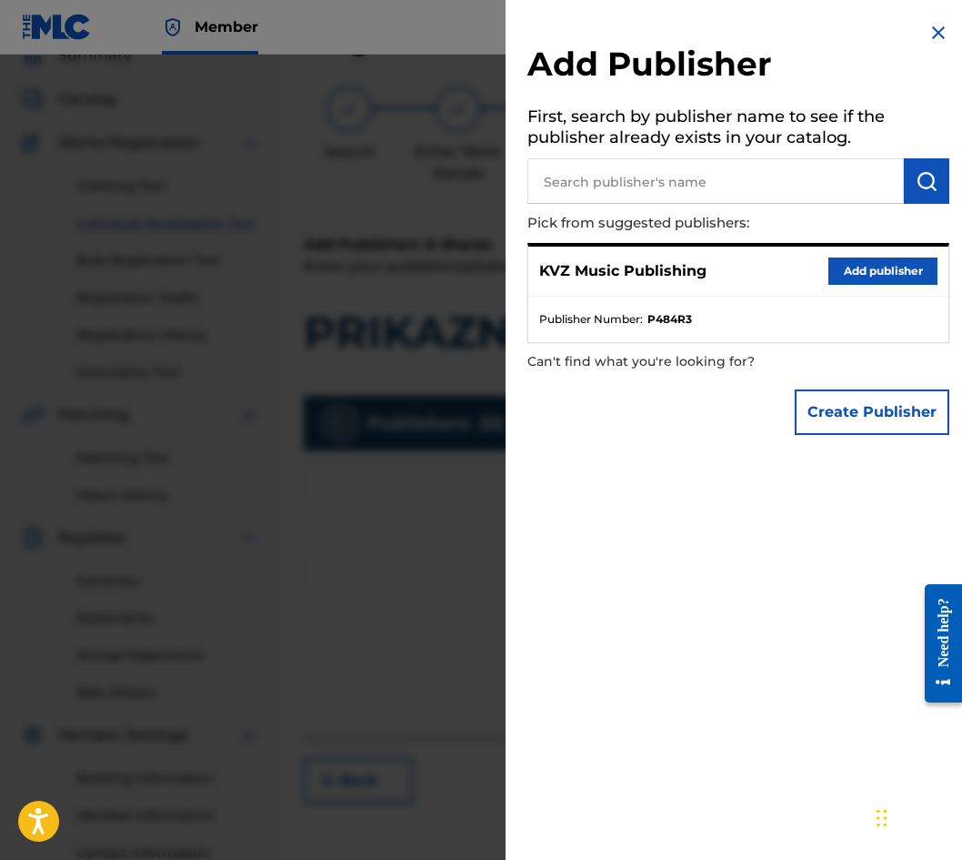
click at [869, 265] on button "Add publisher" at bounding box center [883, 270] width 109 height 27
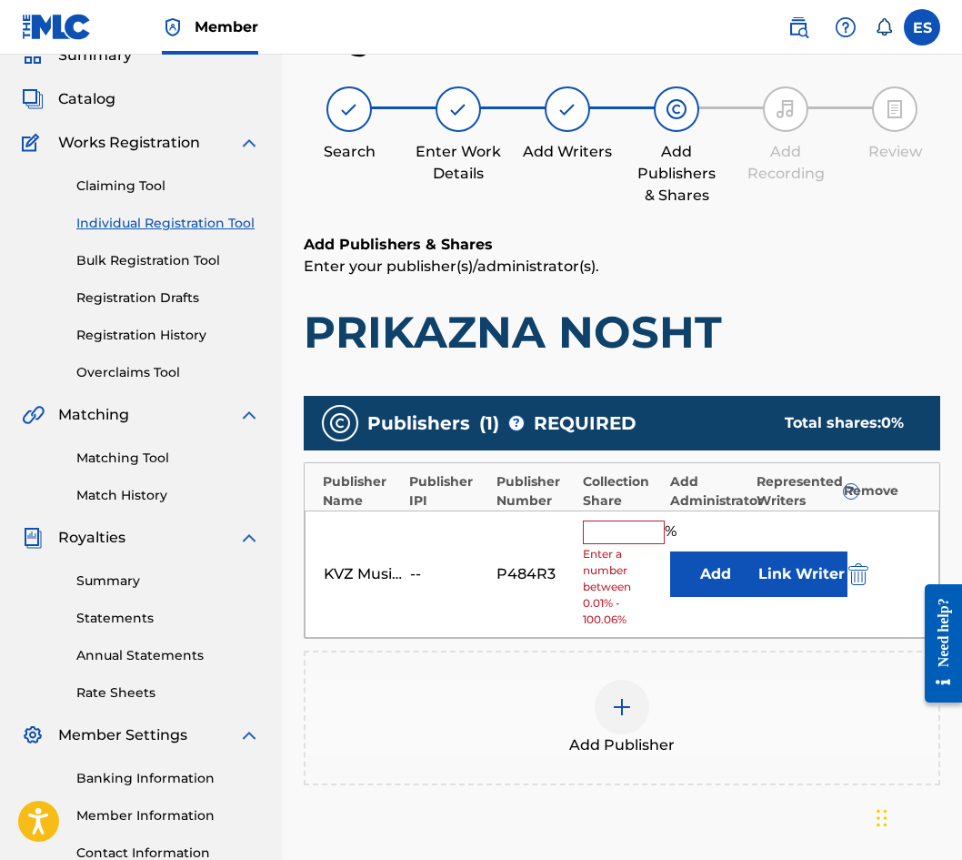
click at [609, 519] on div "KVZ Music Publishing -- P484R3 % Enter a number between 0.01% - 100.06% Add Lin…" at bounding box center [622, 574] width 635 height 128
click at [609, 549] on span "Enter a number between 0.01% - 100.06%" at bounding box center [621, 587] width 77 height 82
click at [622, 520] on input "text" at bounding box center [624, 532] width 82 height 24
type input "100"
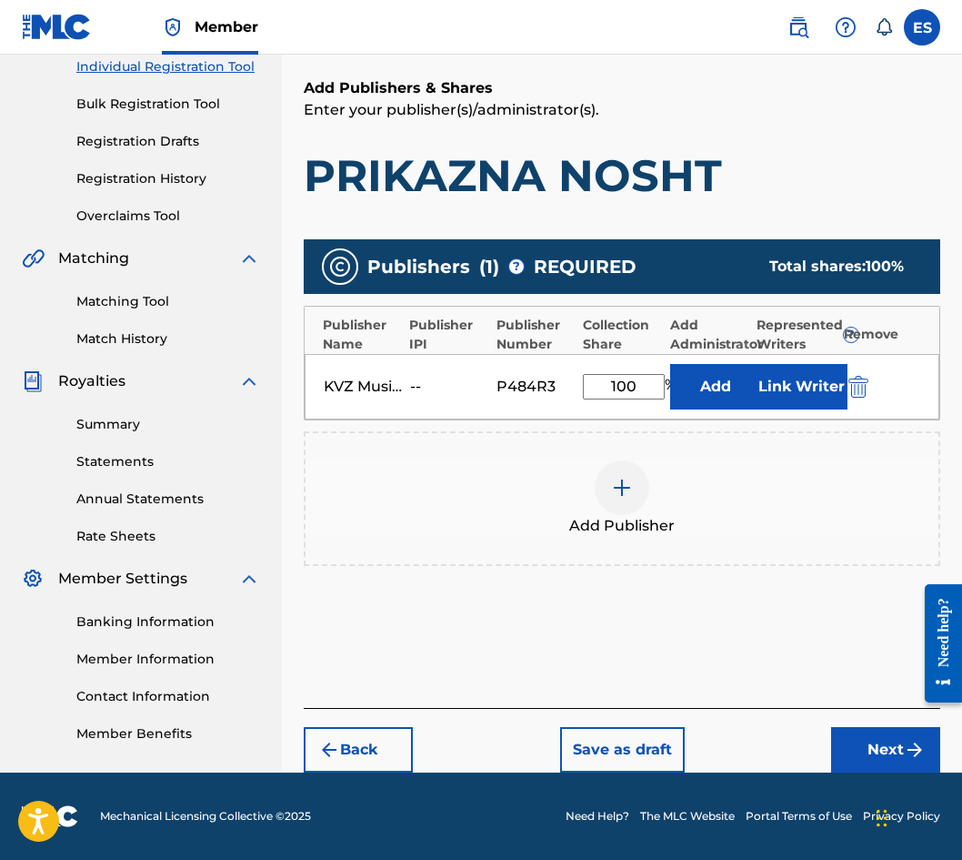
click at [855, 741] on button "Next" at bounding box center [885, 749] width 109 height 45
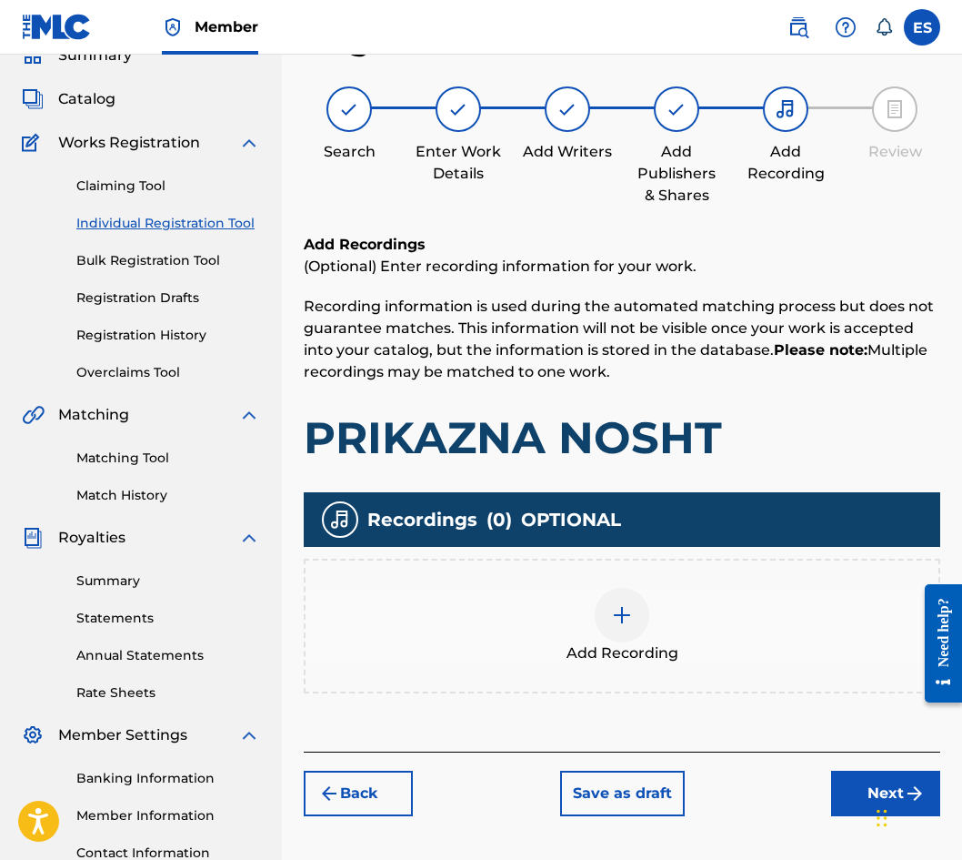
click at [858, 783] on button "Next" at bounding box center [885, 792] width 109 height 45
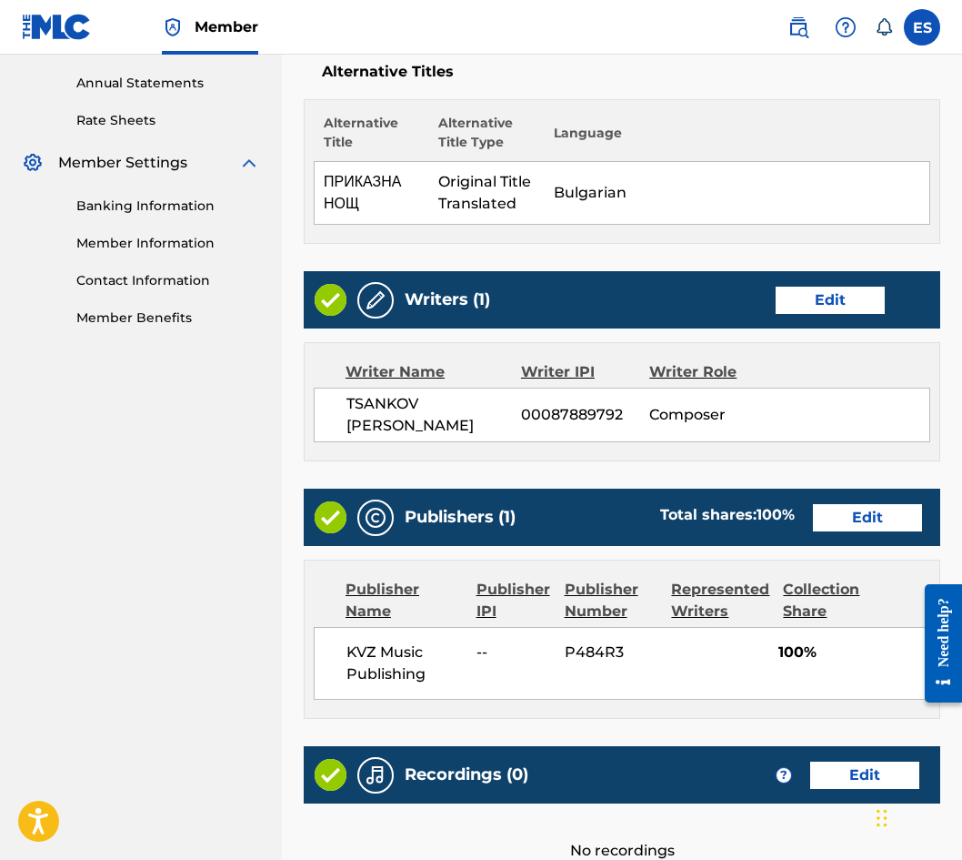
scroll to position [835, 0]
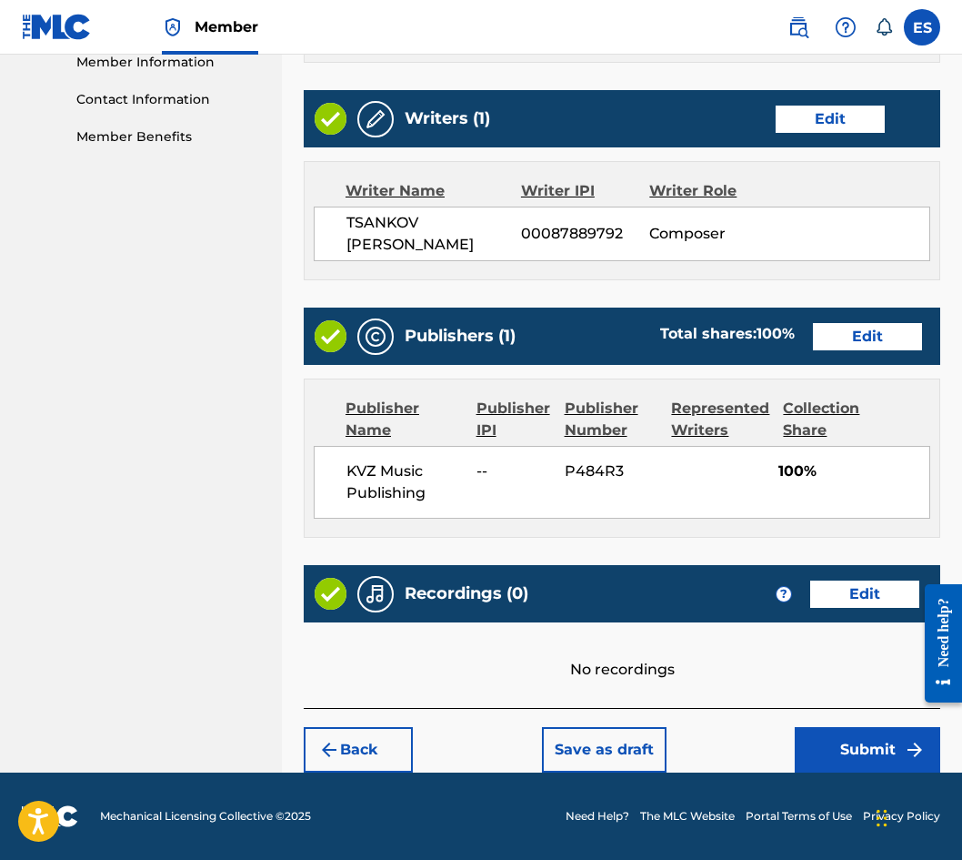
click at [914, 739] on img "submit" at bounding box center [915, 750] width 22 height 22
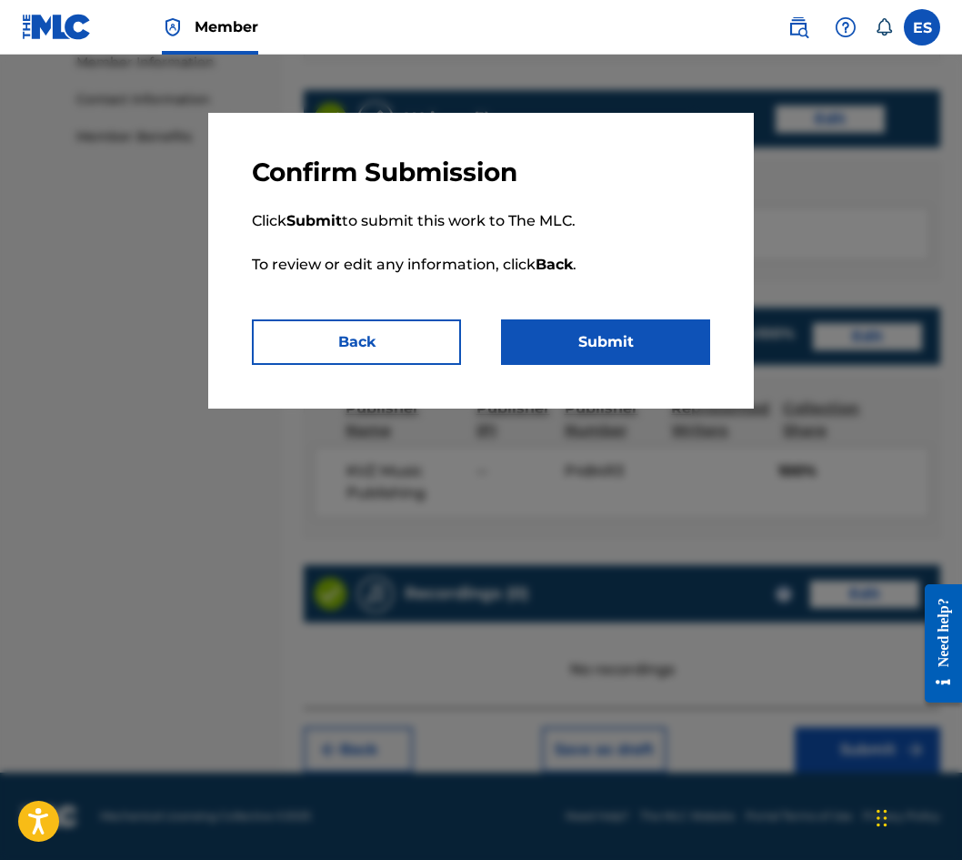
click at [534, 321] on button "Submit" at bounding box center [605, 341] width 209 height 45
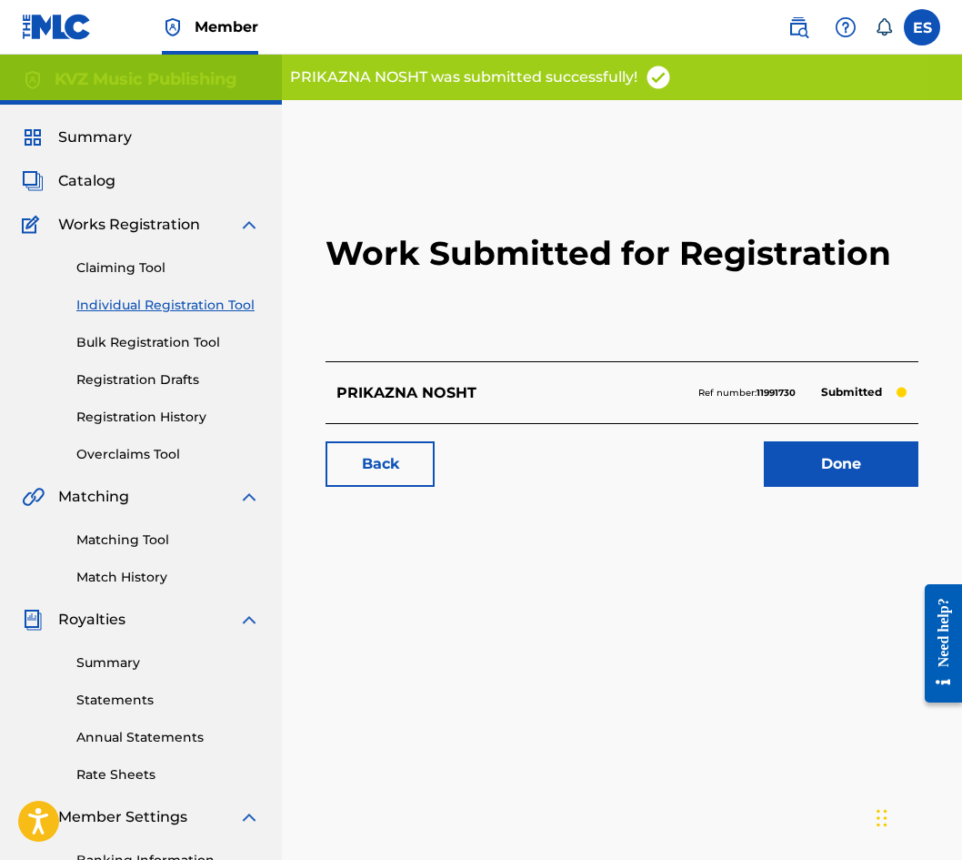
click at [124, 300] on link "Individual Registration Tool" at bounding box center [168, 305] width 184 height 19
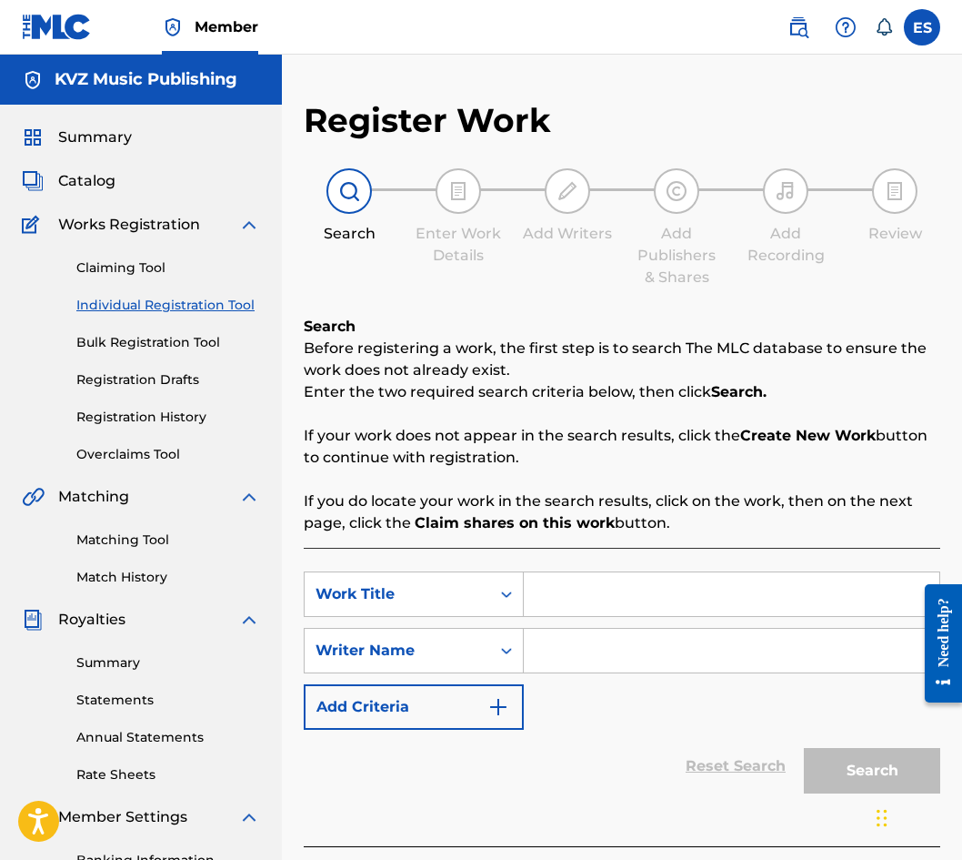
paste input "PRODADENA [PERSON_NAME]"
click at [539, 602] on input "PRODADENA [PERSON_NAME]" at bounding box center [732, 594] width 416 height 44
type input "PRODADENA [PERSON_NAME]"
paste input "[PERSON_NAME]"
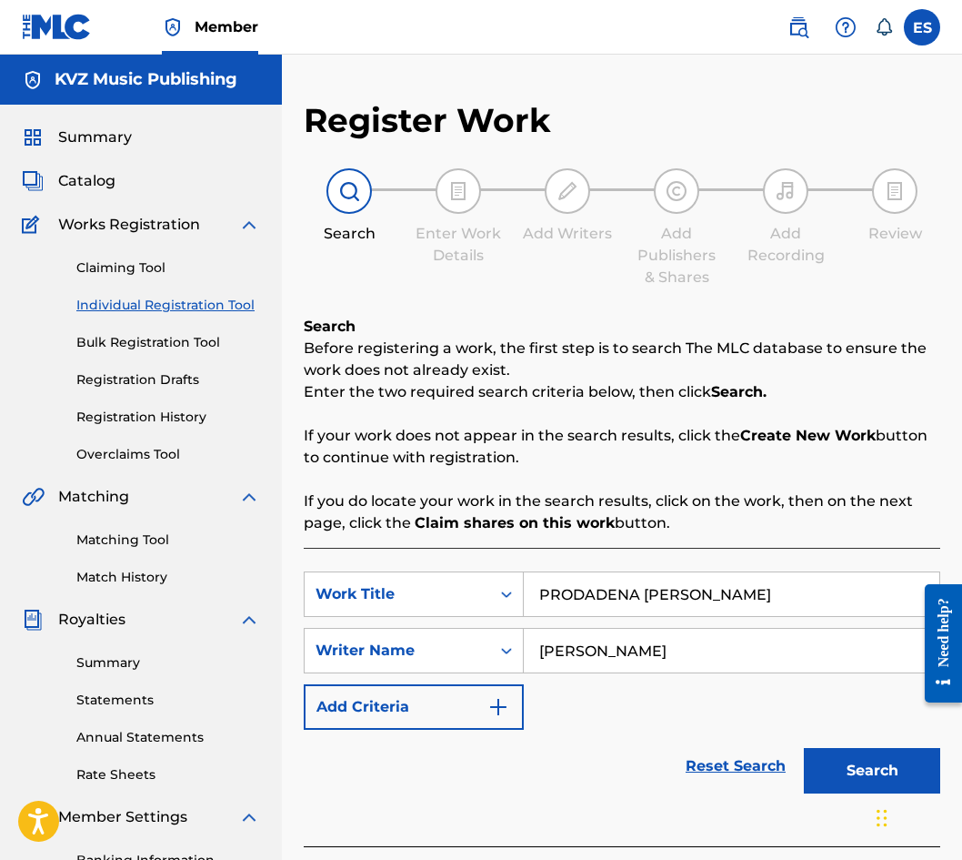
click at [527, 642] on input "[PERSON_NAME]" at bounding box center [732, 651] width 416 height 44
type input "[PERSON_NAME]"
click at [537, 584] on input "PRODADENA [PERSON_NAME]" at bounding box center [732, 594] width 416 height 44
click at [827, 757] on button "Search" at bounding box center [872, 770] width 136 height 45
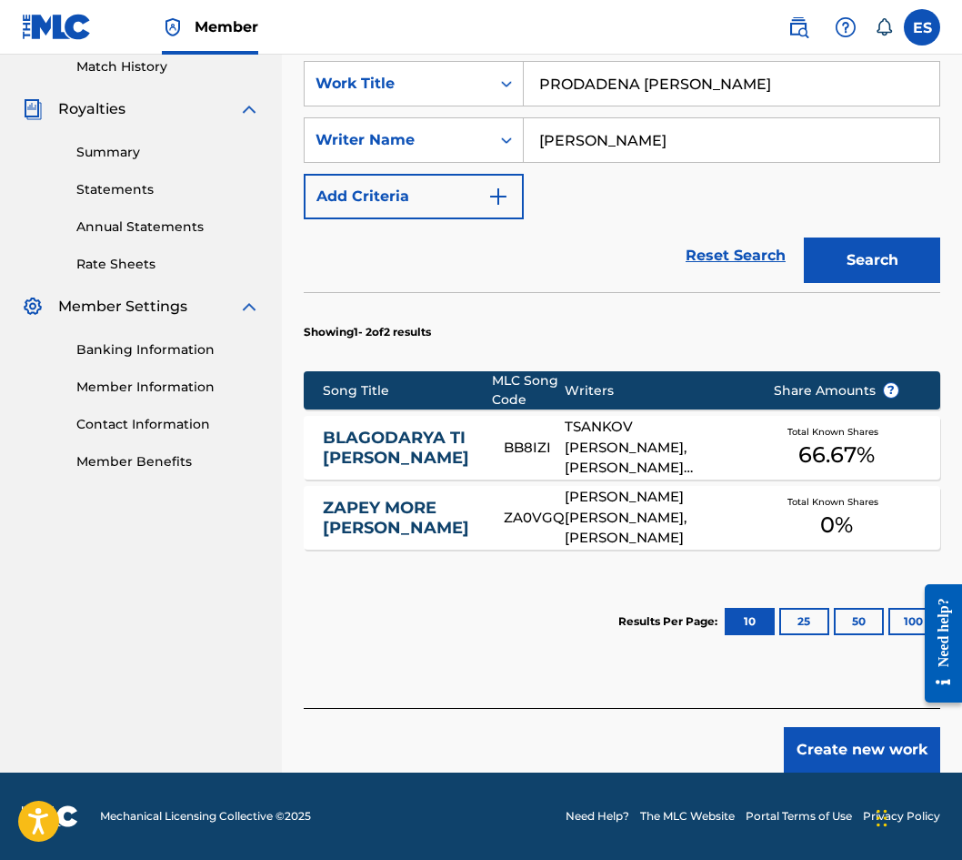
scroll to position [427, 0]
click at [869, 747] on button "Create new work" at bounding box center [862, 749] width 156 height 45
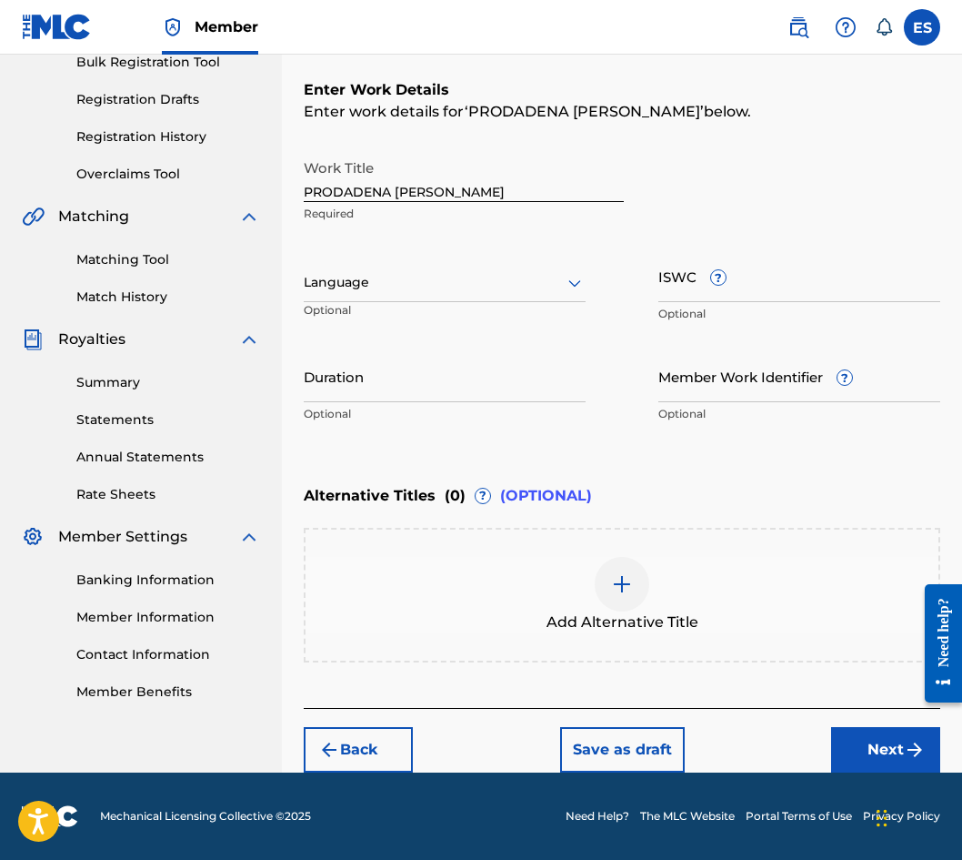
scroll to position [273, 0]
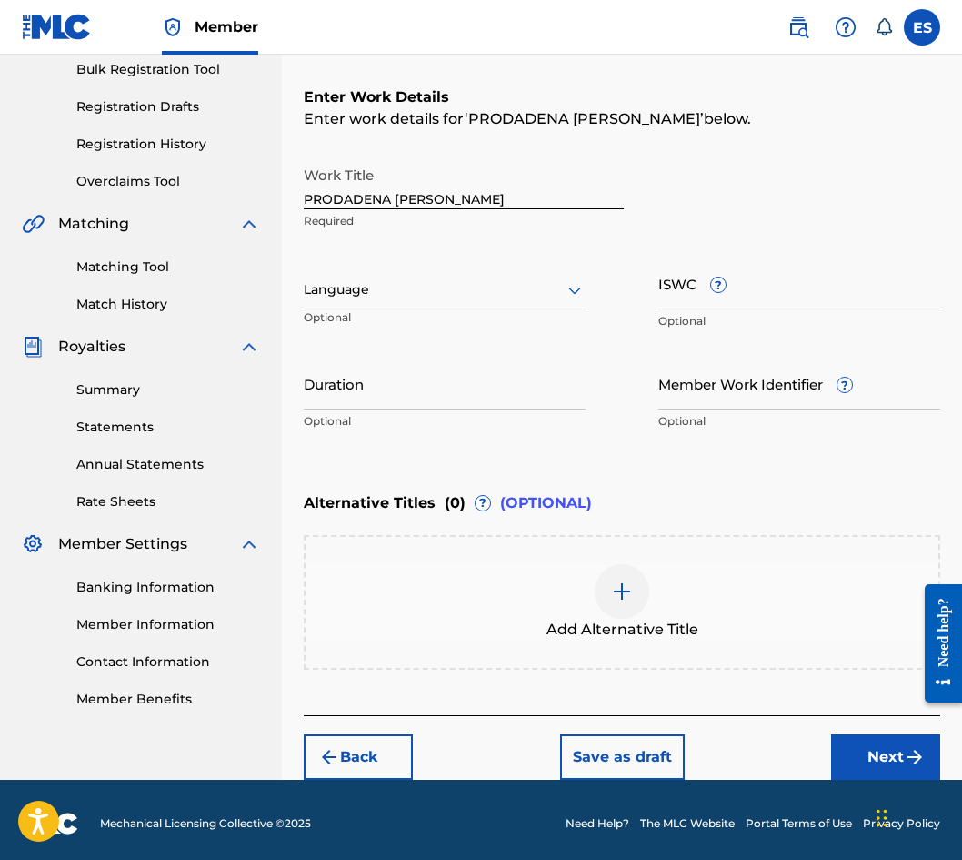
click at [431, 308] on div "Language" at bounding box center [445, 290] width 282 height 38
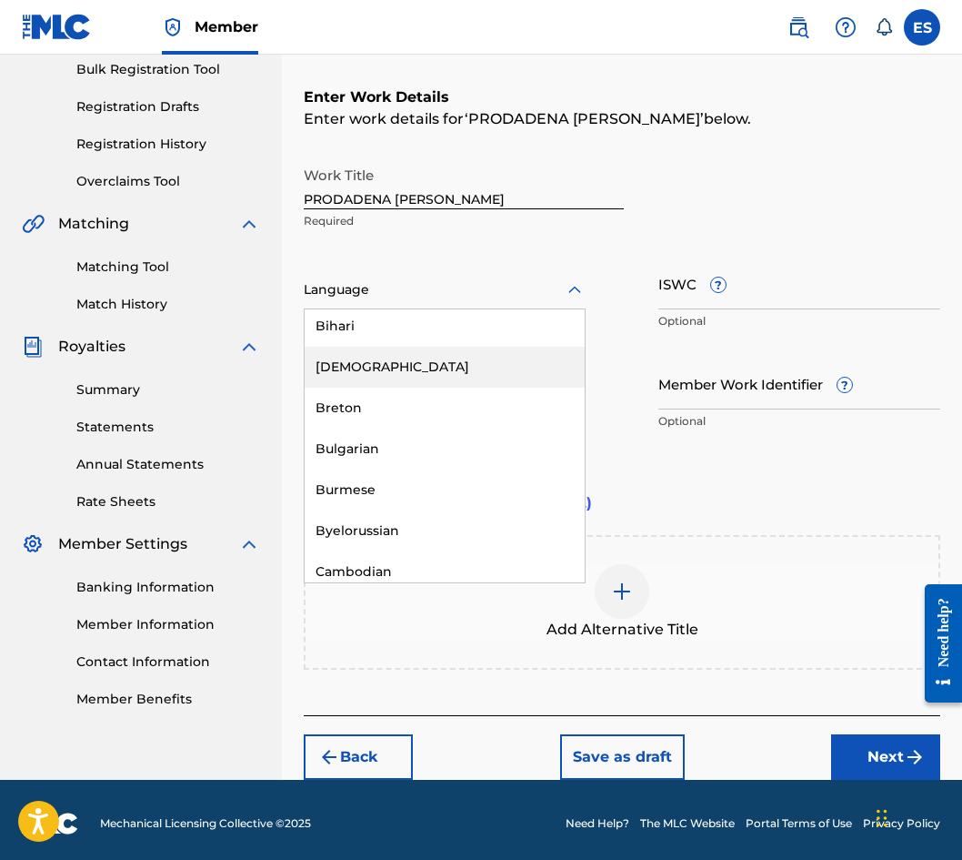
scroll to position [728, 0]
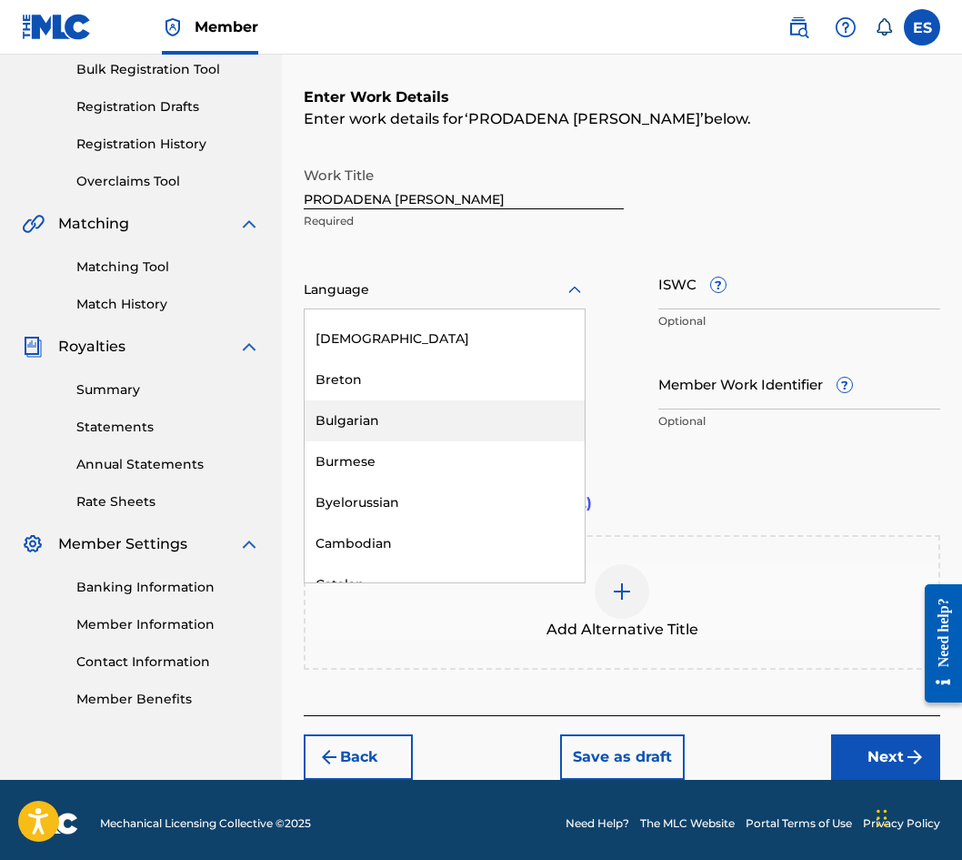
click at [428, 424] on div "Bulgarian" at bounding box center [445, 420] width 280 height 41
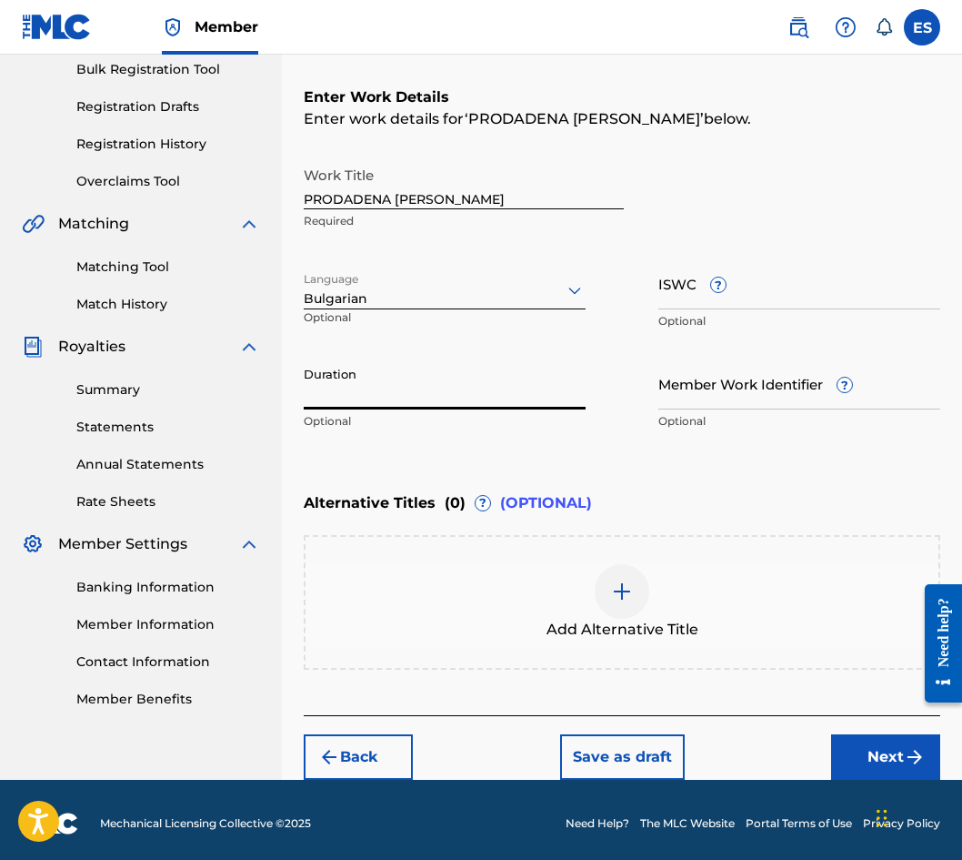
click at [434, 407] on input "Duration" at bounding box center [445, 384] width 282 height 52
type input "03:38"
click at [668, 548] on div "Add Alternative Title" at bounding box center [622, 602] width 637 height 135
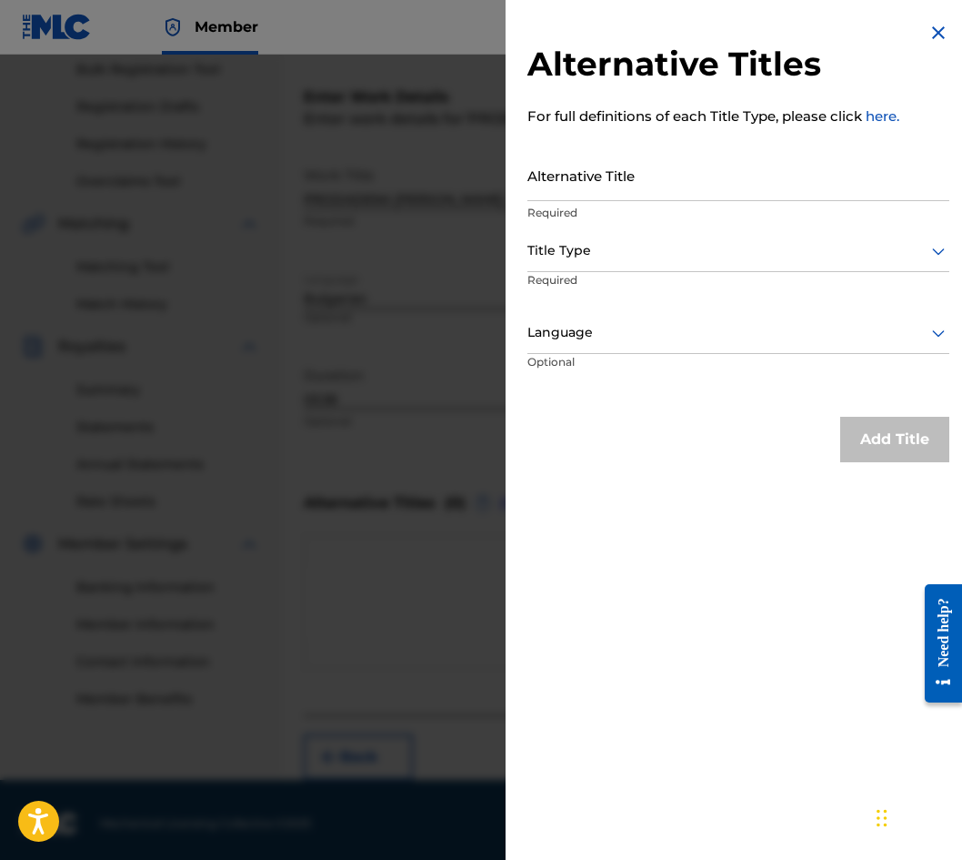
drag, startPoint x: 774, startPoint y: 202, endPoint x: 740, endPoint y: 178, distance: 41.9
paste input "ПРОДАДЕНА ЛЮБОВ"
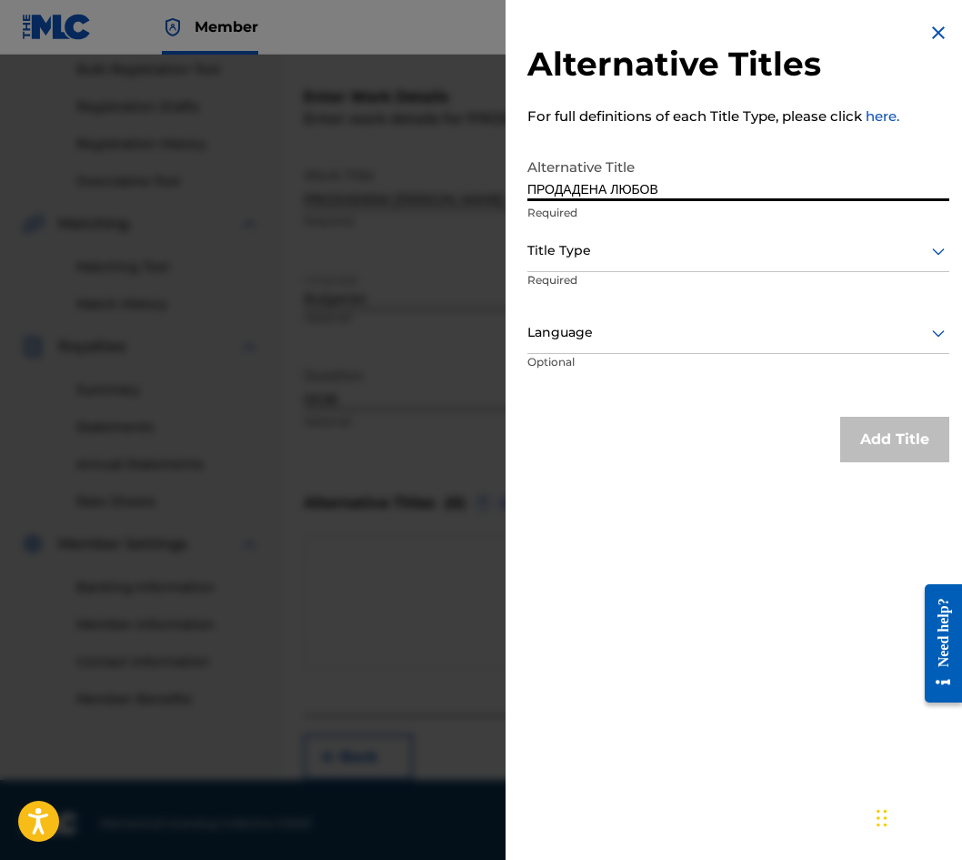
type input "ПРОДАДЕНА ЛЮБОВ"
click at [666, 255] on div at bounding box center [739, 250] width 422 height 23
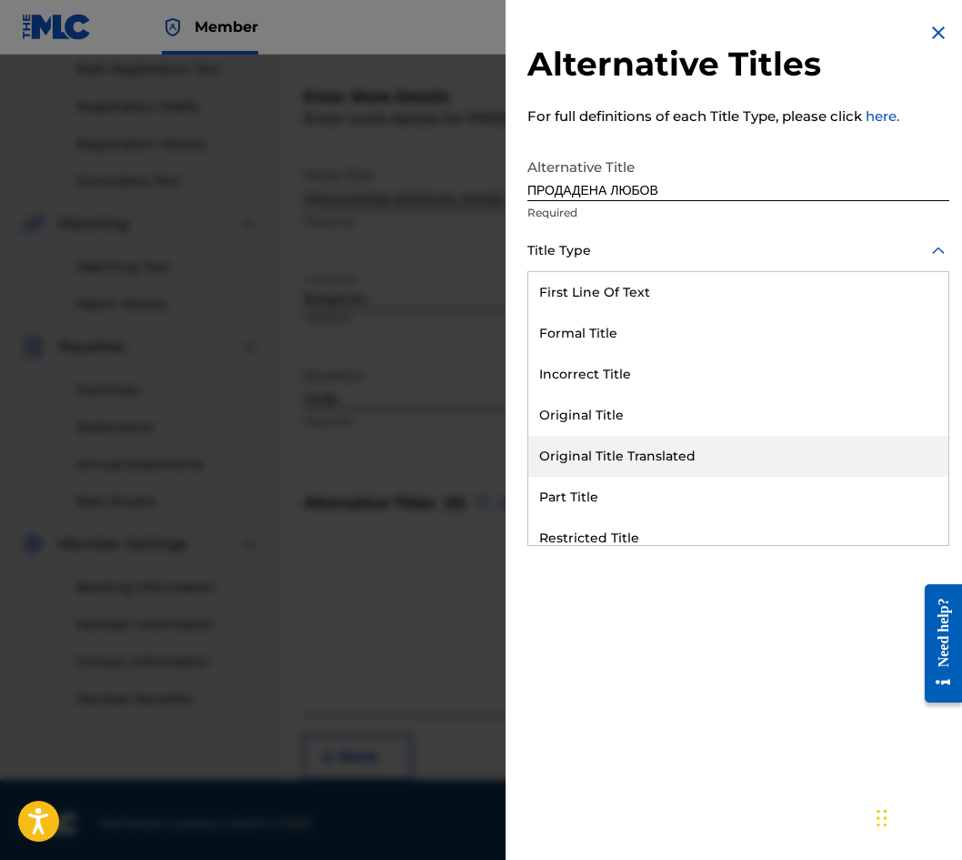
click at [721, 455] on div "Original Title Translated" at bounding box center [739, 456] width 420 height 41
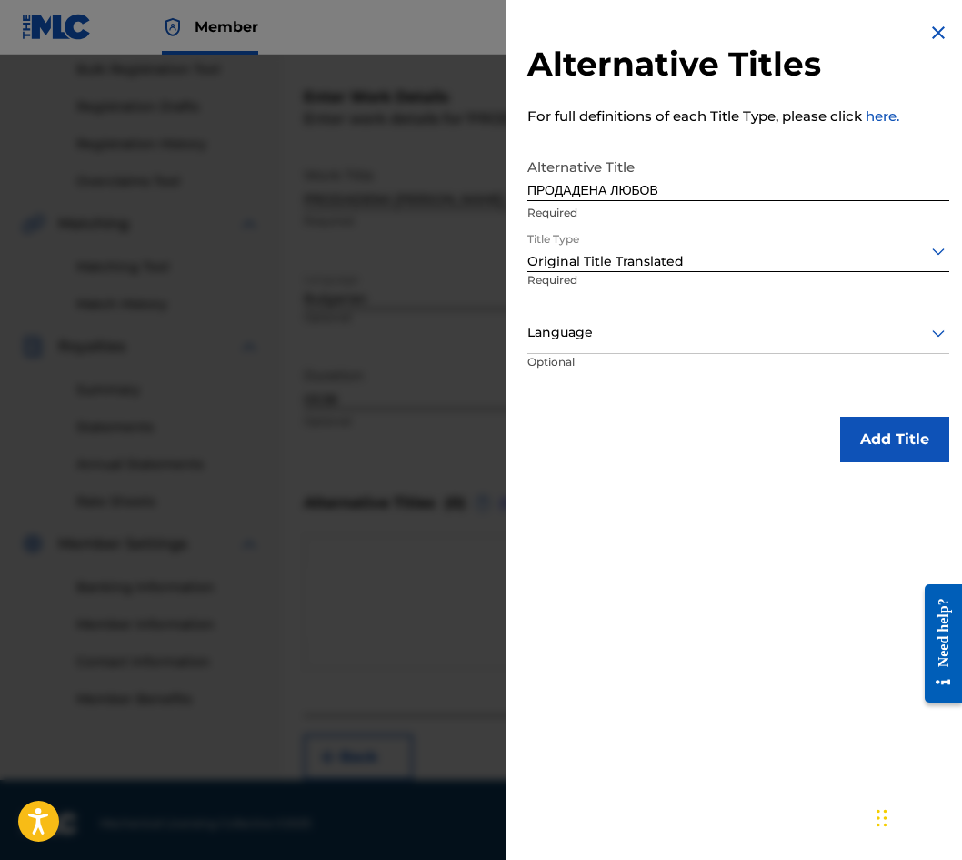
click at [691, 337] on div at bounding box center [739, 332] width 422 height 23
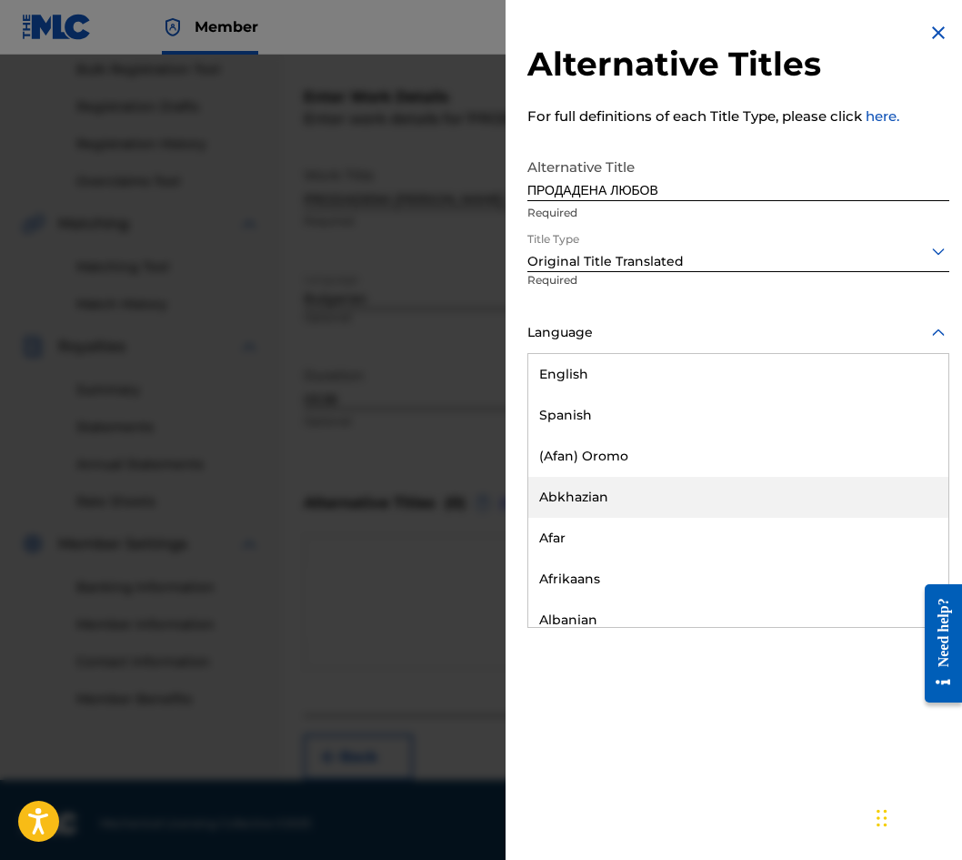
scroll to position [637, 0]
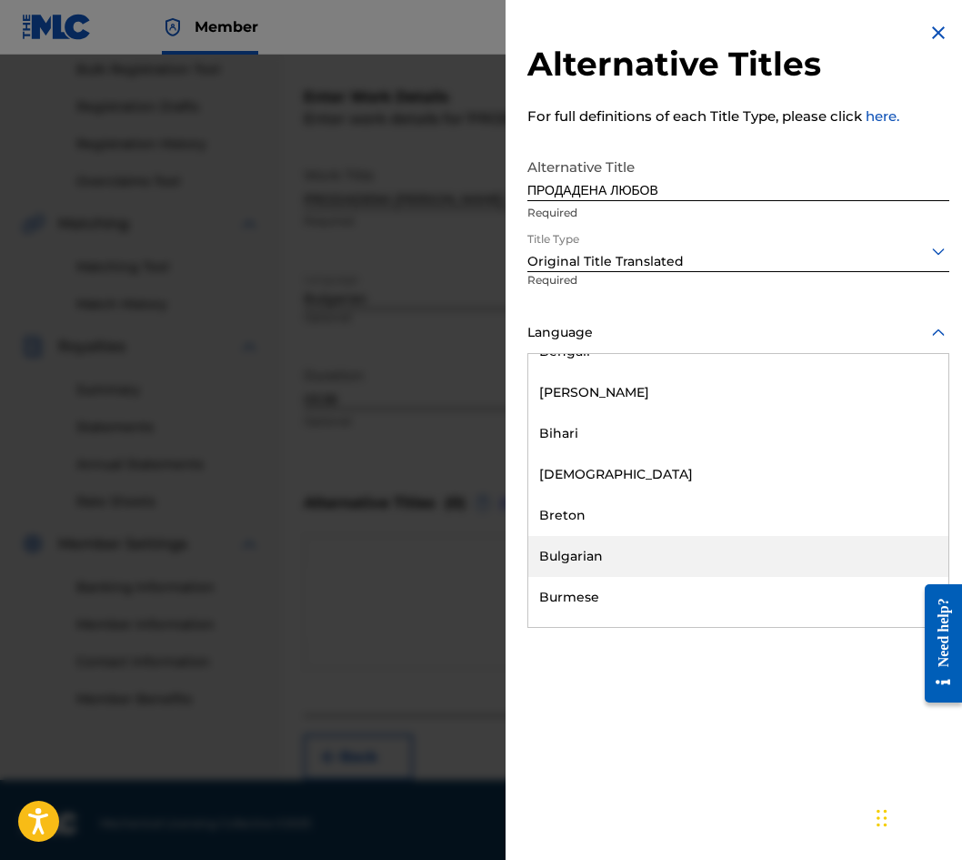
click at [741, 567] on div "Bulgarian" at bounding box center [739, 556] width 420 height 41
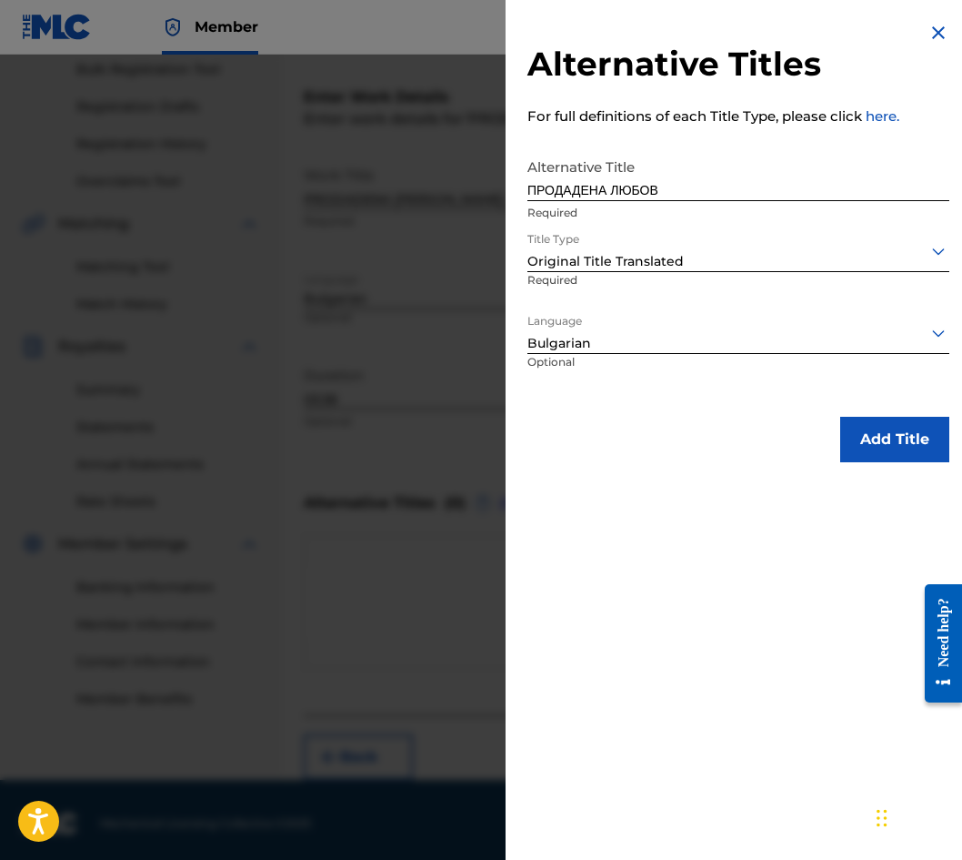
click at [857, 468] on div "Alternative Titles For full definitions of each Title Type, please click here. …" at bounding box center [739, 242] width 466 height 484
click at [858, 451] on button "Add Title" at bounding box center [895, 439] width 109 height 45
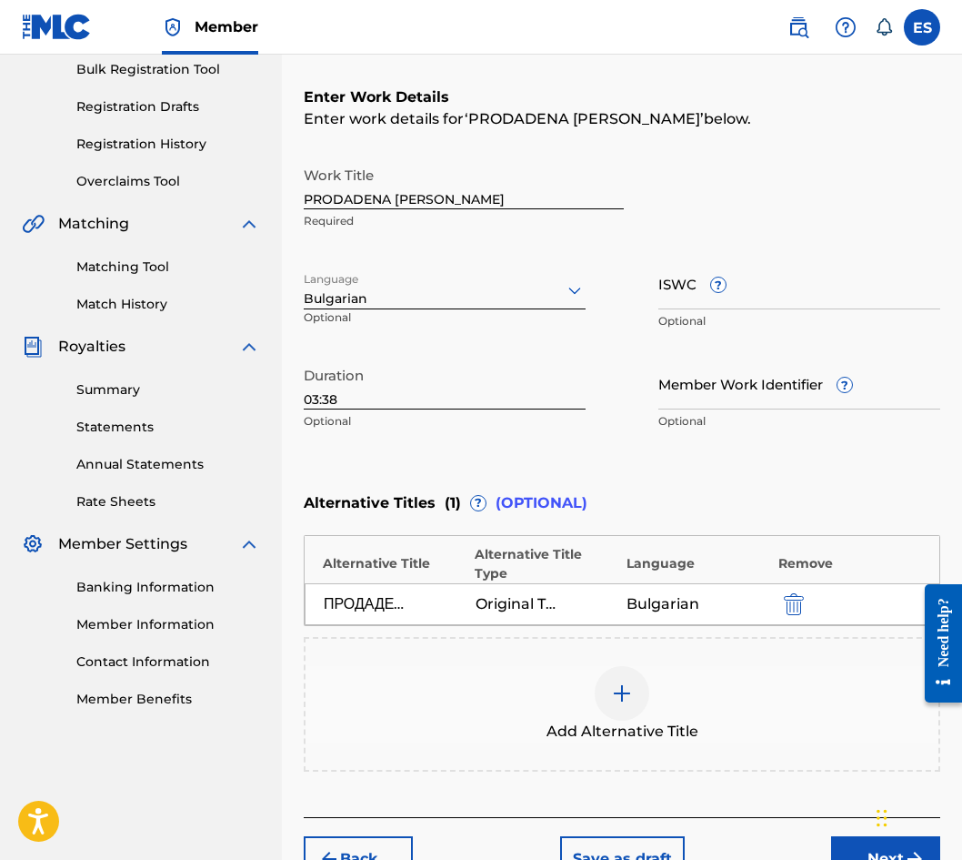
click at [356, 404] on input "03:38" at bounding box center [445, 384] width 282 height 52
paste input "2:45"
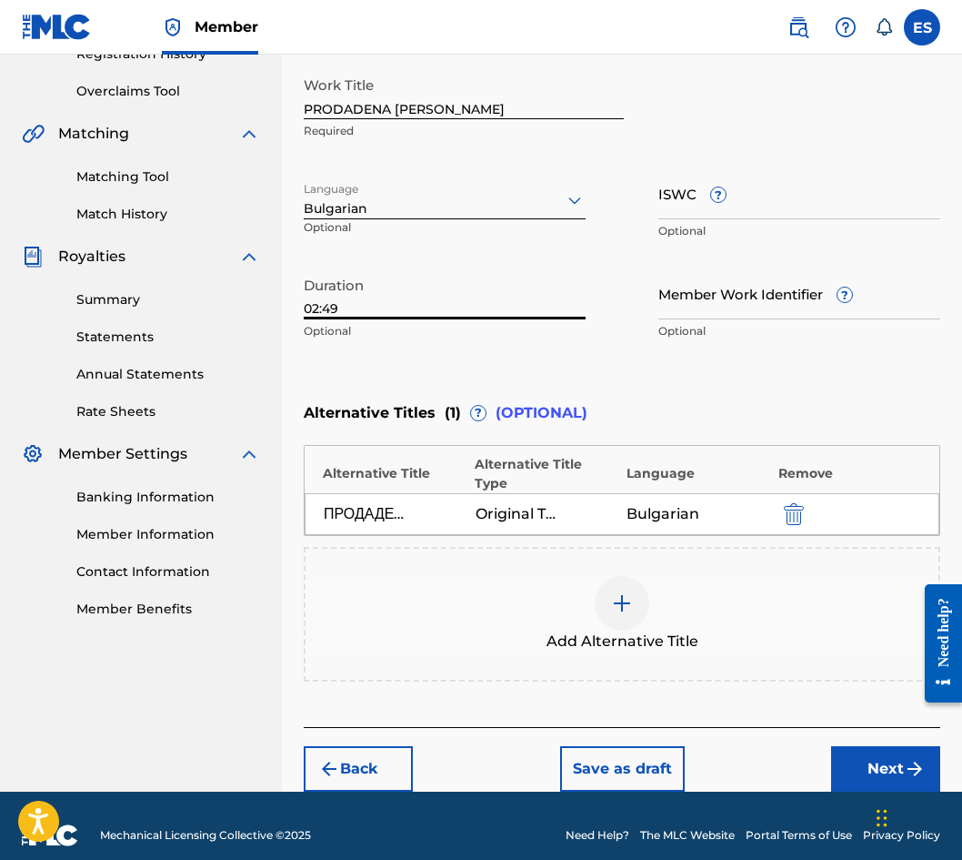
type input "02:49"
click at [864, 754] on button "Next" at bounding box center [885, 768] width 109 height 45
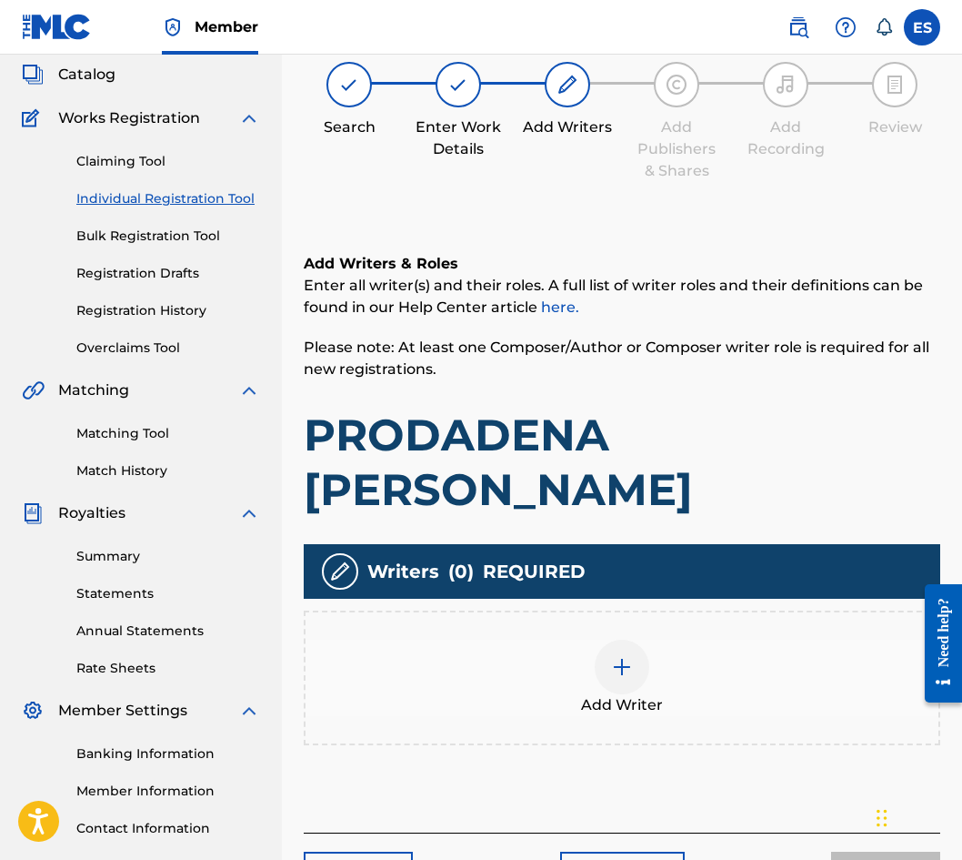
scroll to position [82, 0]
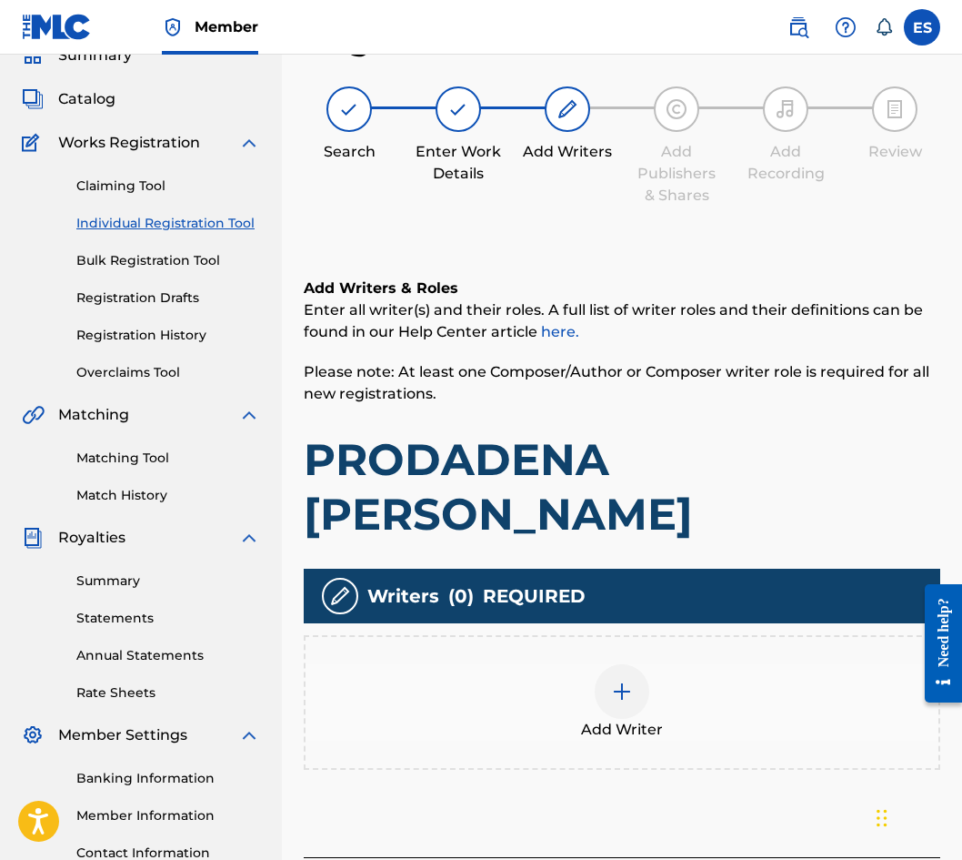
click at [666, 664] on div "Add Writer" at bounding box center [622, 702] width 633 height 76
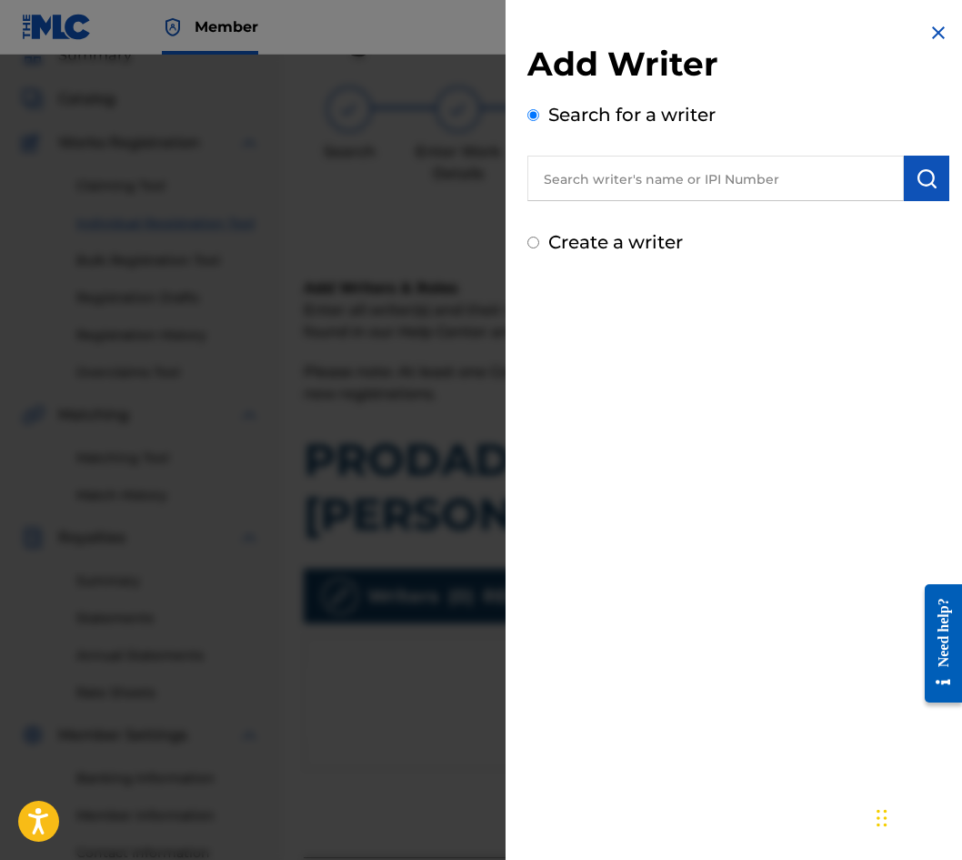
paste input "00087889792"
type input "00087889792"
click at [904, 185] on button "submit" at bounding box center [926, 178] width 45 height 45
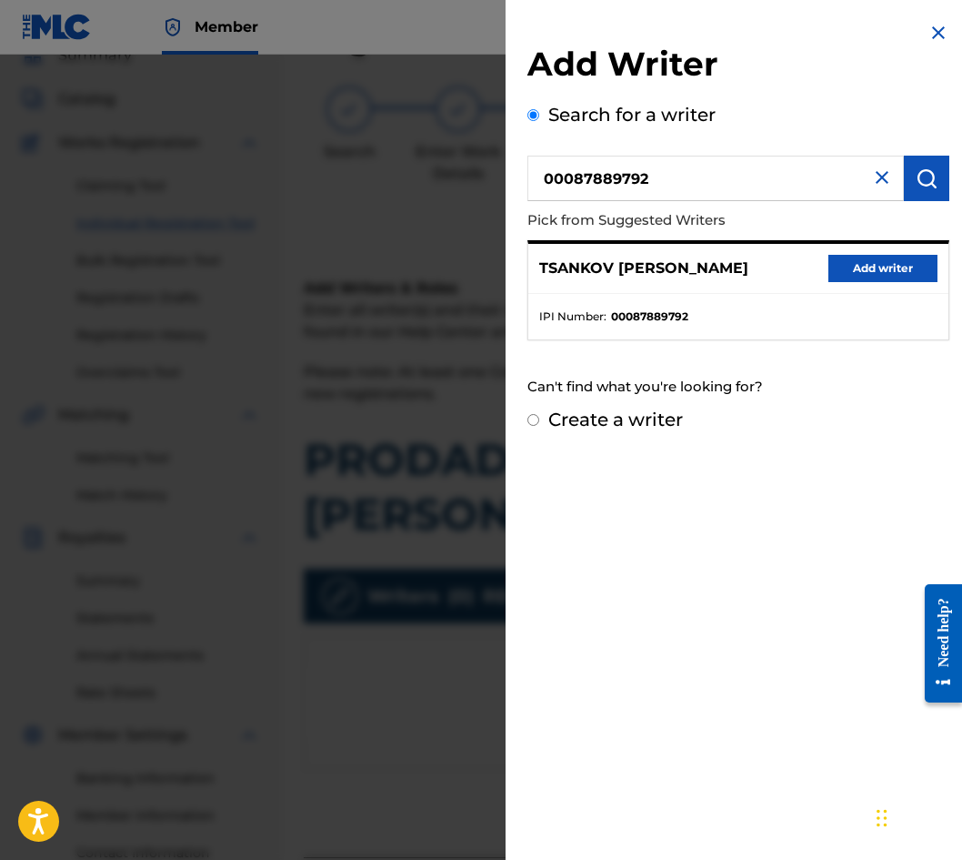
click at [868, 282] on div "TSANKOV YOSIF IVANOV Add writer" at bounding box center [739, 269] width 420 height 50
click at [869, 271] on button "Add writer" at bounding box center [883, 268] width 109 height 27
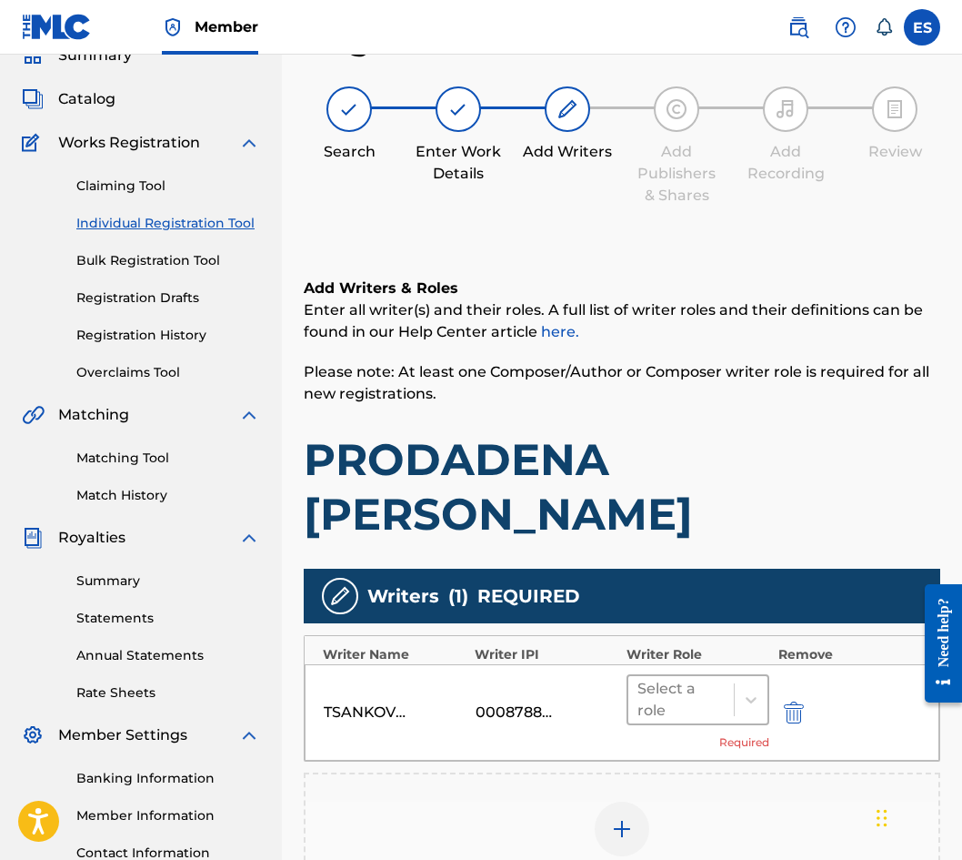
click at [644, 687] on div at bounding box center [681, 699] width 87 height 25
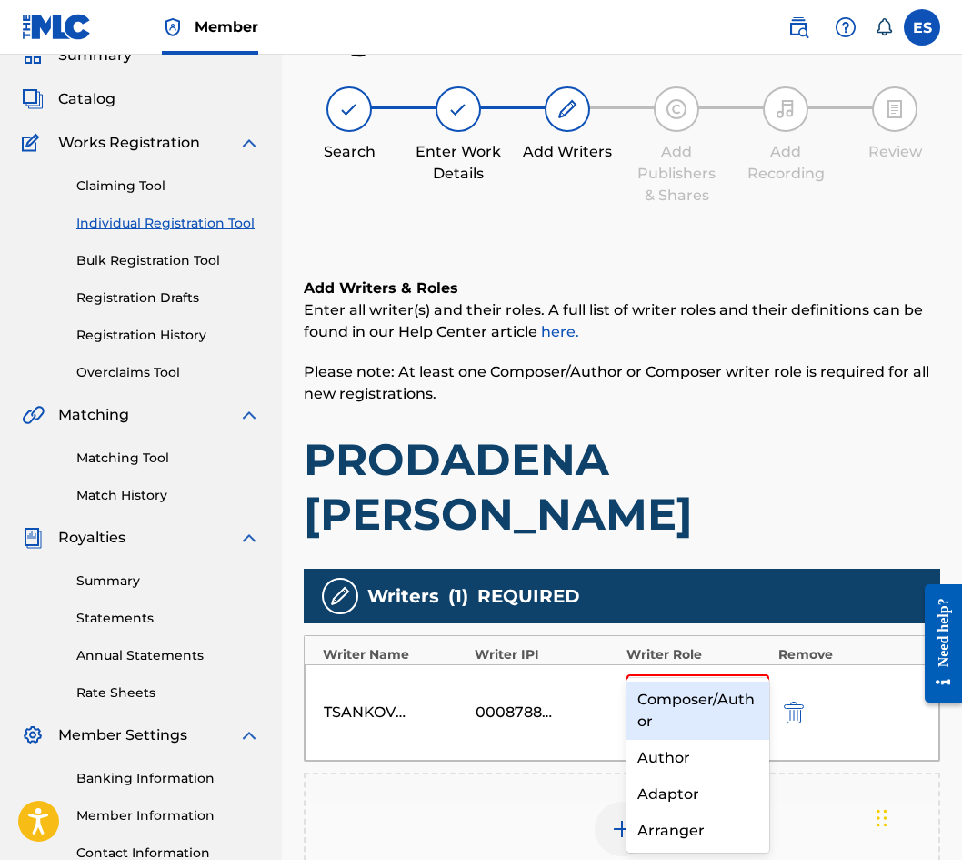
click at [642, 733] on div "Composer/Author" at bounding box center [698, 710] width 143 height 58
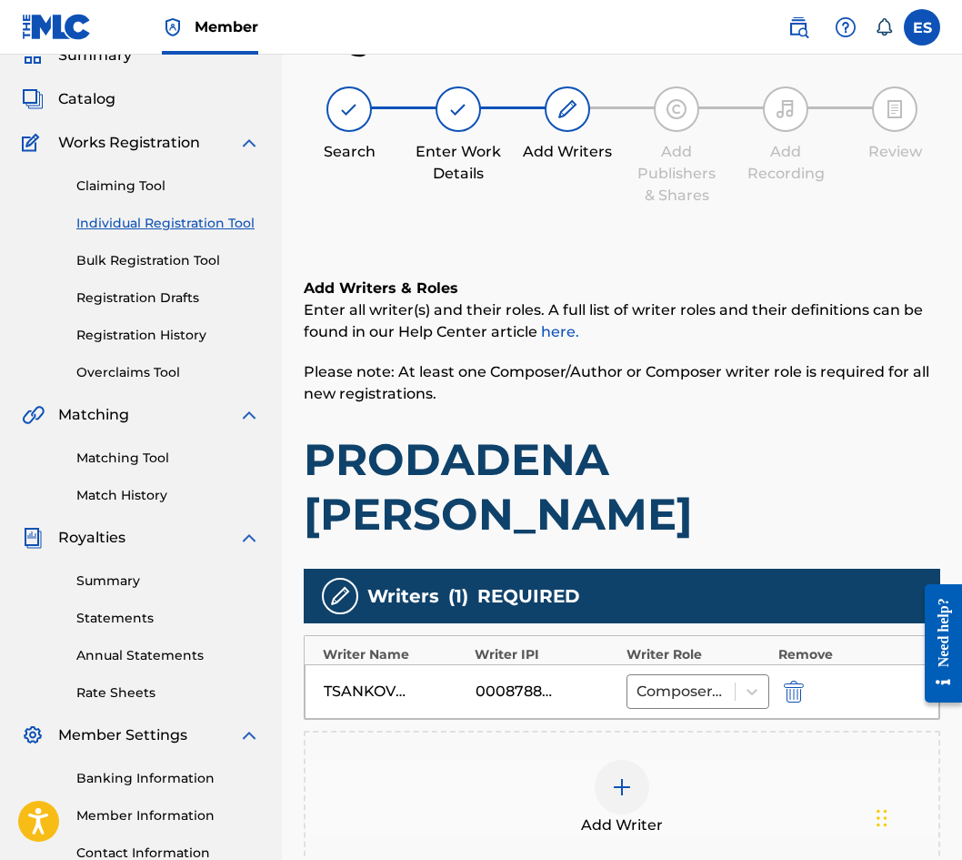
click at [638, 760] on div at bounding box center [622, 787] width 55 height 55
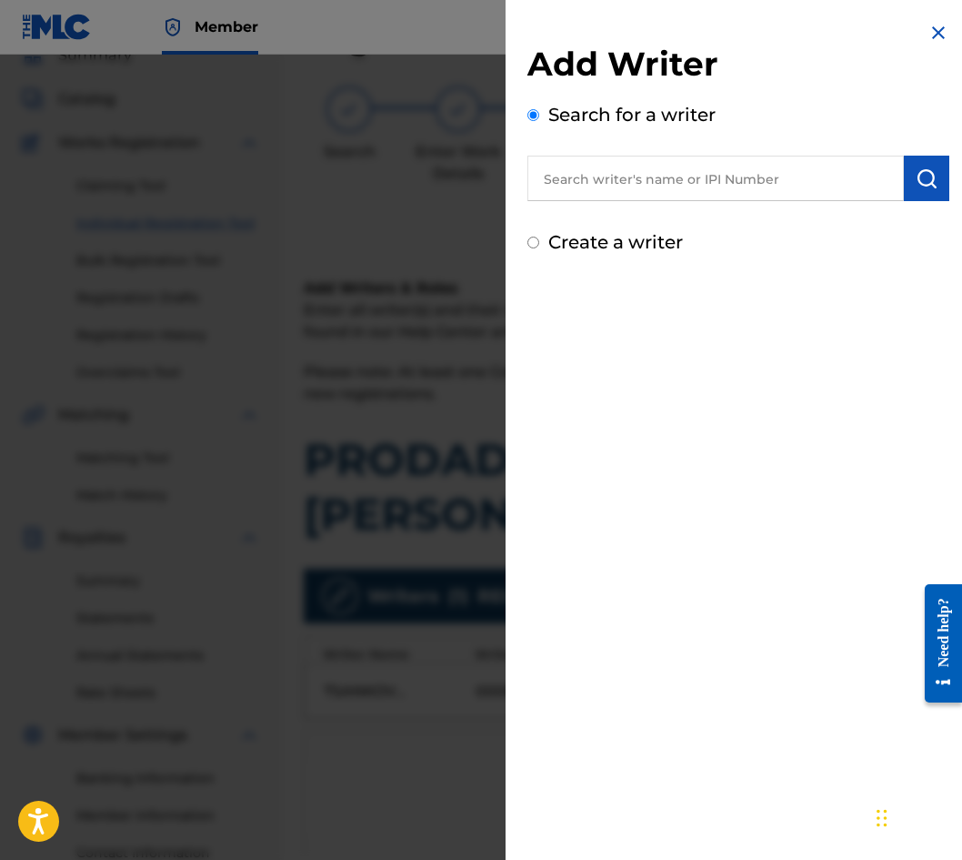
click at [400, 337] on div at bounding box center [481, 485] width 962 height 860
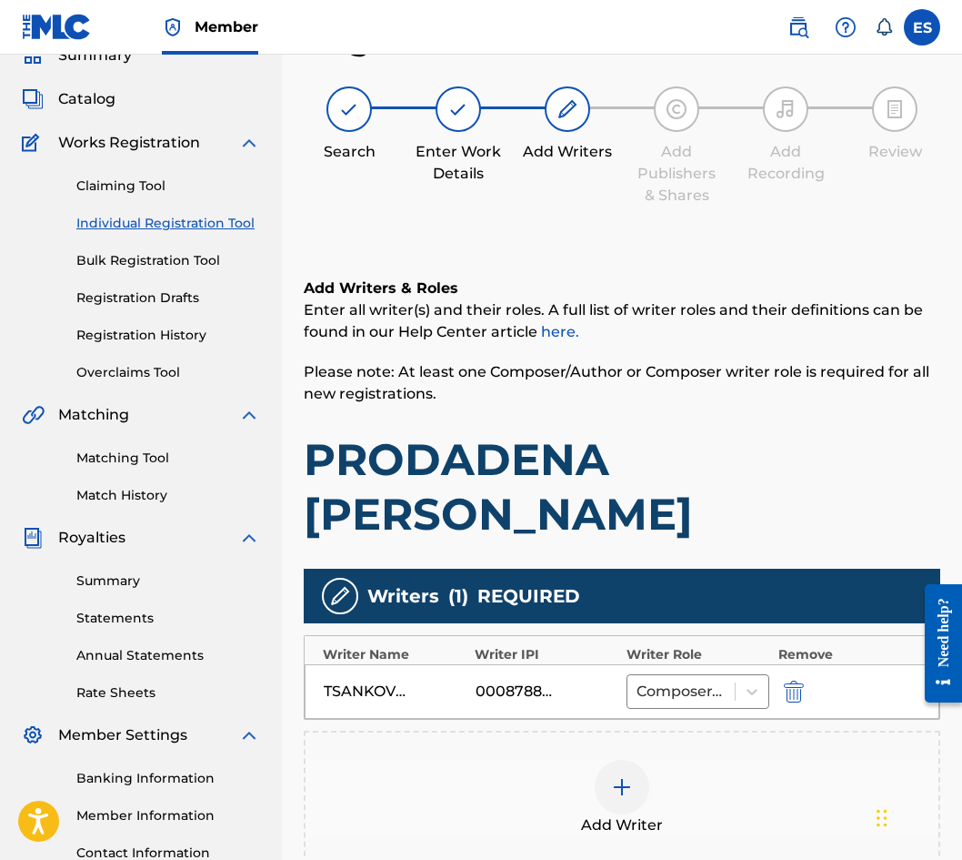
click at [682, 664] on div "TSANKOV YOSIF IVANOV 00087889792 Composer/Author" at bounding box center [622, 691] width 635 height 55
click at [681, 664] on div "TSANKOV YOSIF IVANOV 00087889792 Composer/Author" at bounding box center [622, 691] width 635 height 55
click at [678, 679] on div at bounding box center [681, 691] width 89 height 25
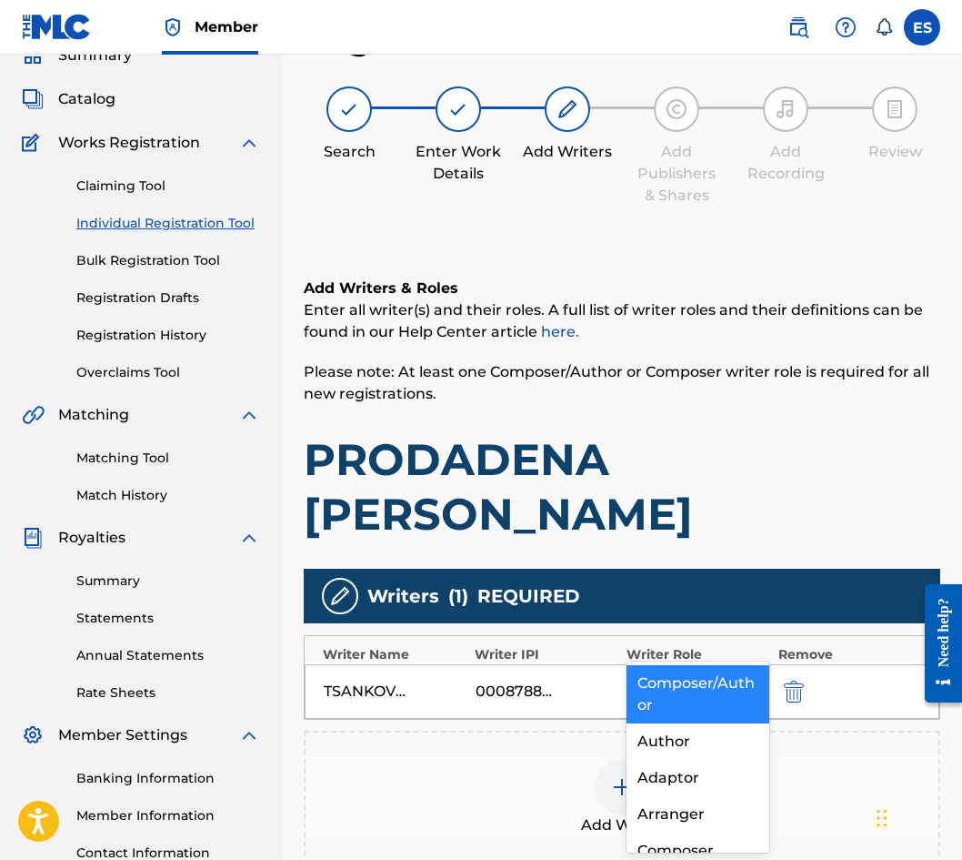
click at [672, 699] on div "Composer/Author" at bounding box center [698, 694] width 143 height 58
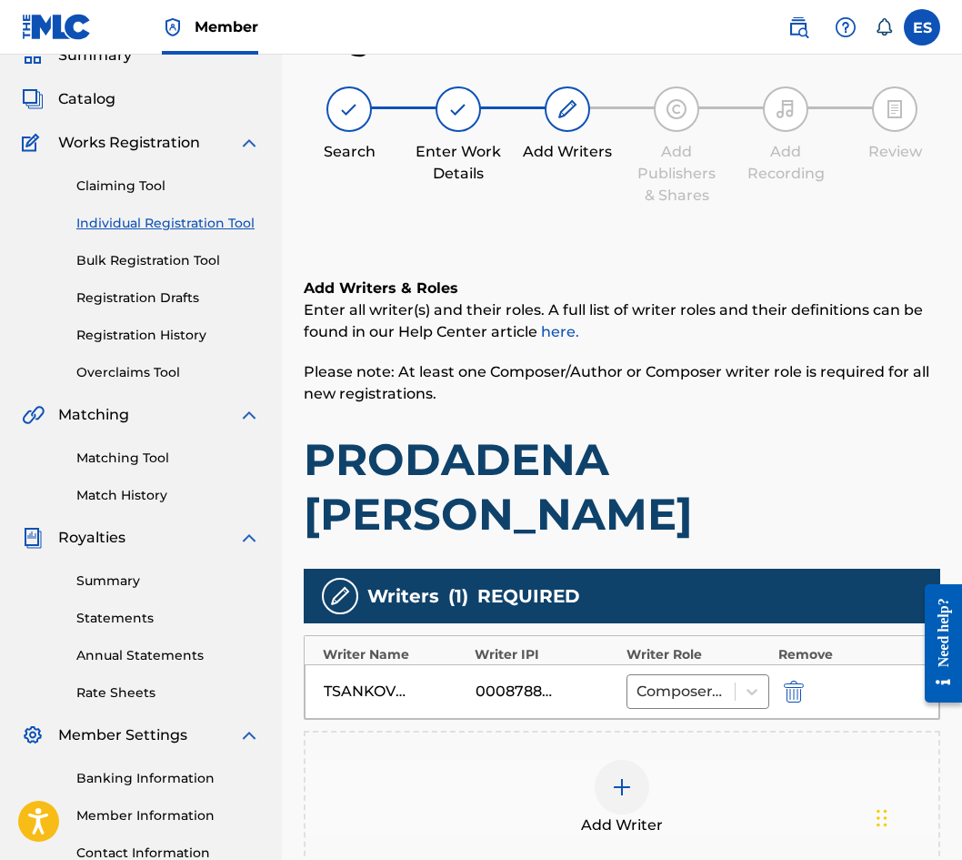
click at [629, 776] on img at bounding box center [622, 787] width 22 height 22
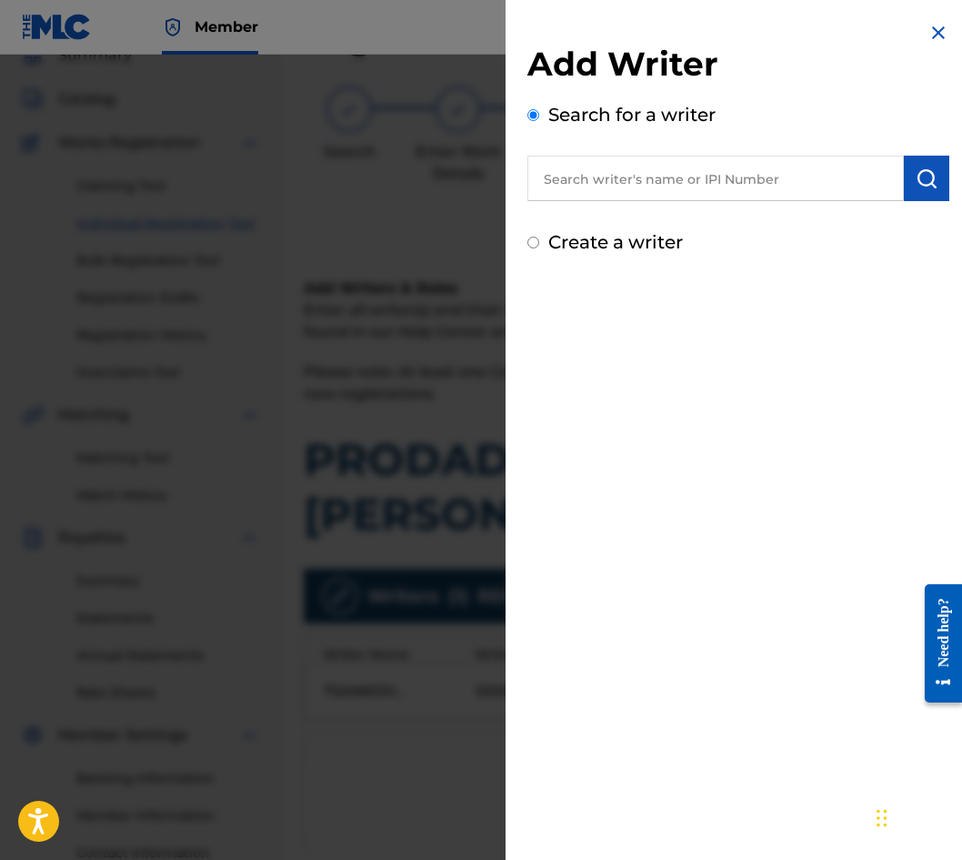
paste input "00089 33 70 44"
click at [640, 184] on input "00089 33 70 44" at bounding box center [716, 178] width 377 height 45
click at [624, 172] on input "00089 33 7044" at bounding box center [716, 178] width 377 height 45
click at [619, 173] on input "00089 33 7044" at bounding box center [716, 178] width 377 height 45
click at [596, 176] on input "00089 337044" at bounding box center [716, 178] width 377 height 45
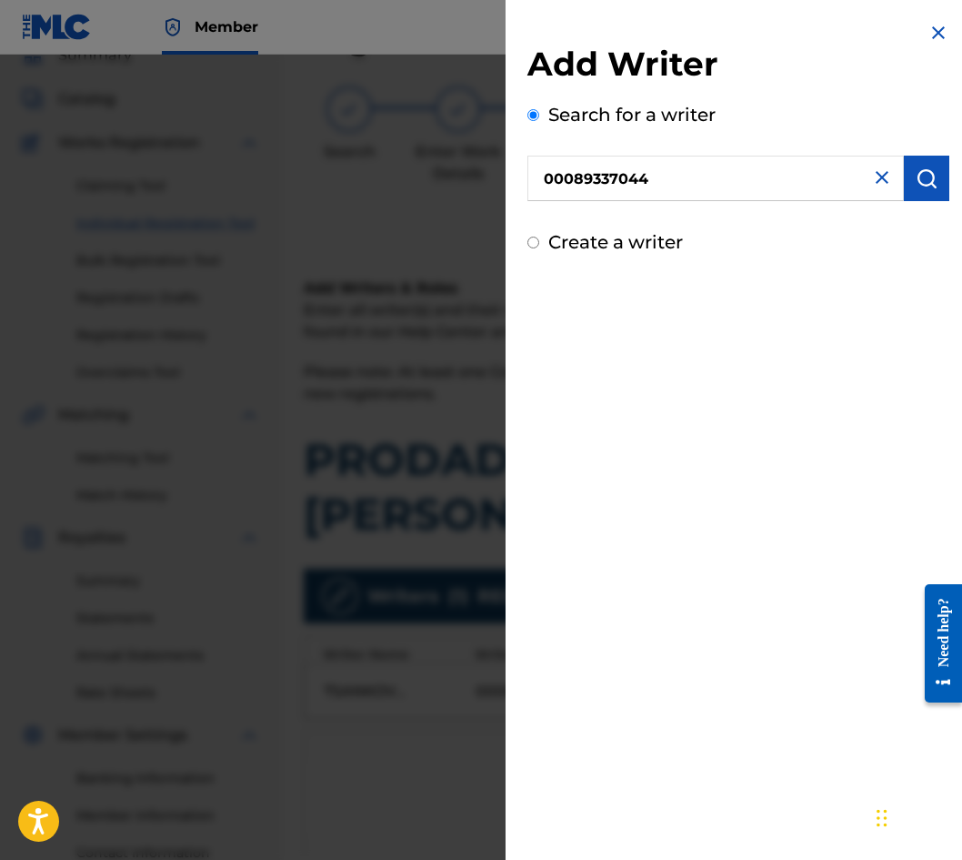
type input "00089337044"
click at [921, 198] on button "submit" at bounding box center [926, 178] width 45 height 45
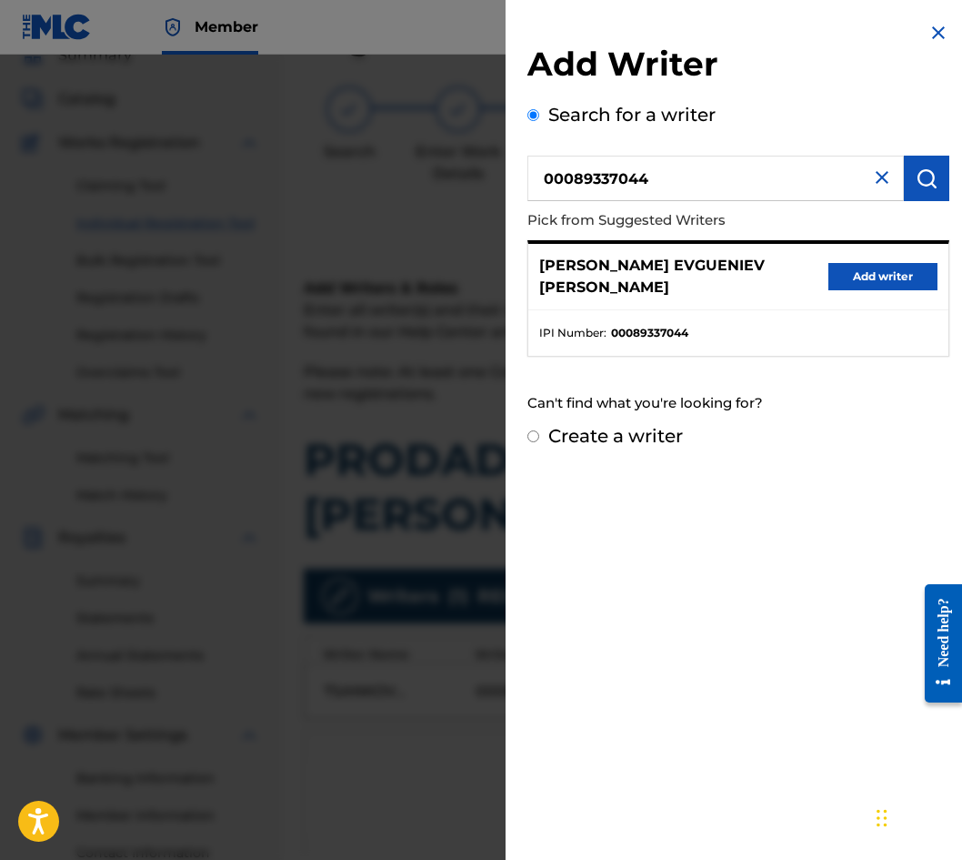
click at [859, 263] on button "Add writer" at bounding box center [883, 276] width 109 height 27
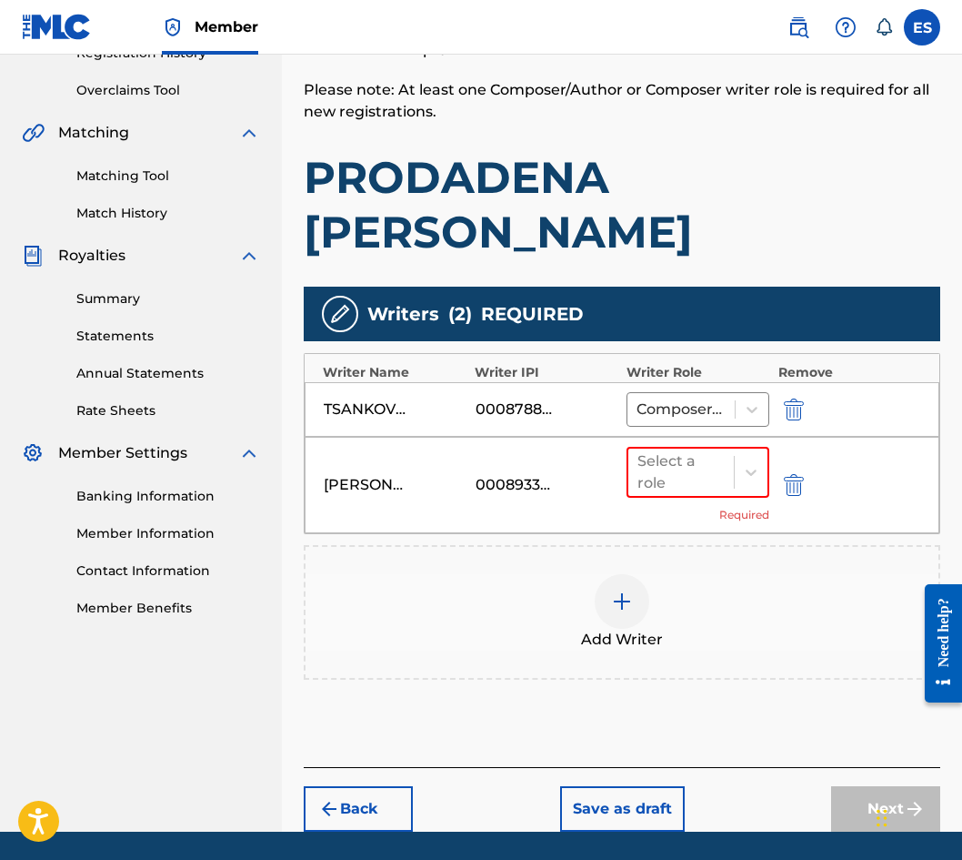
scroll to position [368, 0]
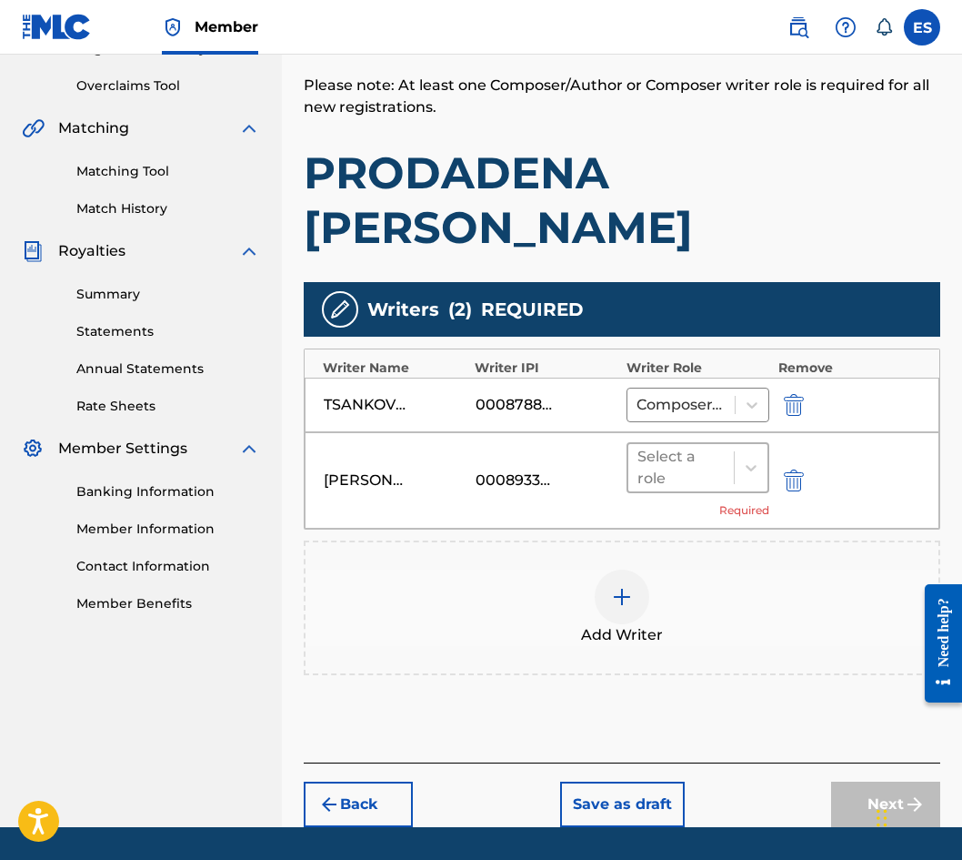
click at [699, 455] on div at bounding box center [681, 467] width 87 height 25
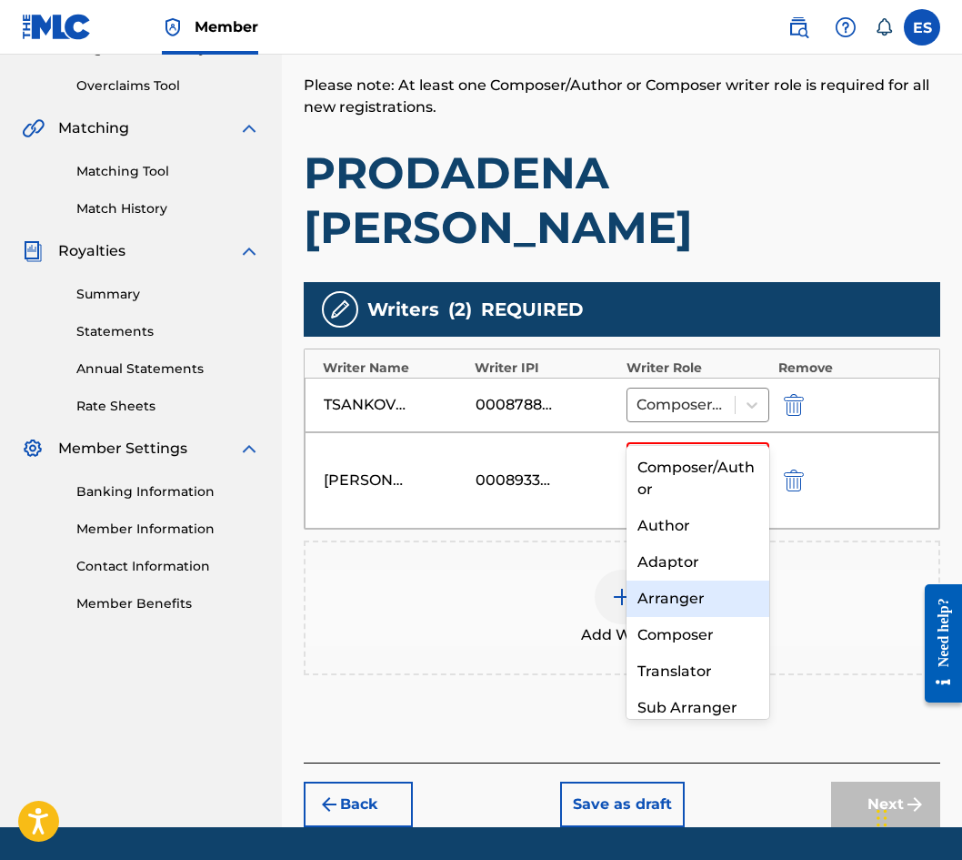
click at [702, 614] on div "Arranger" at bounding box center [698, 598] width 143 height 36
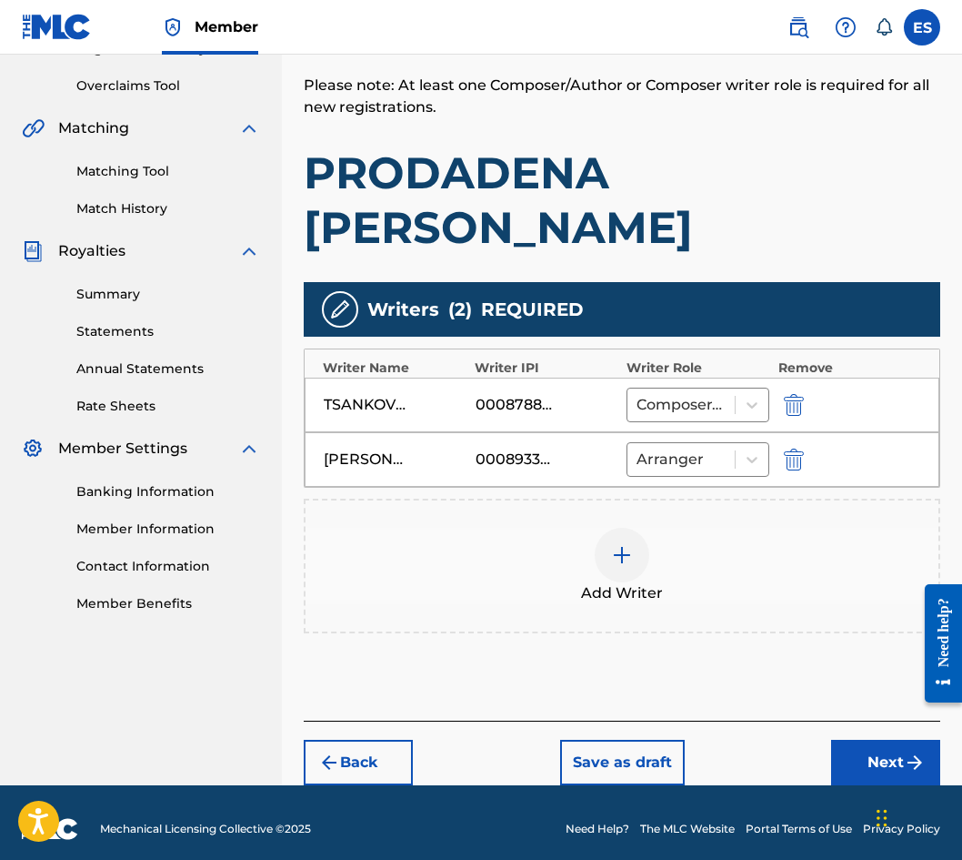
scroll to position [327, 0]
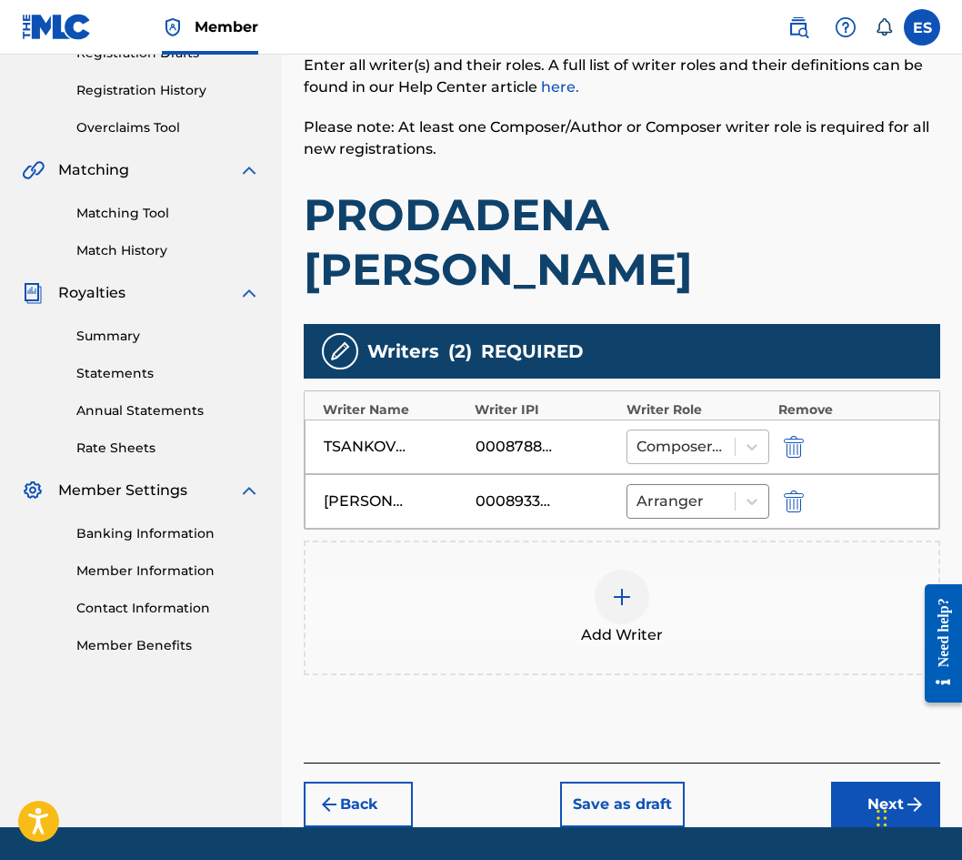
click at [708, 434] on div at bounding box center [681, 446] width 89 height 25
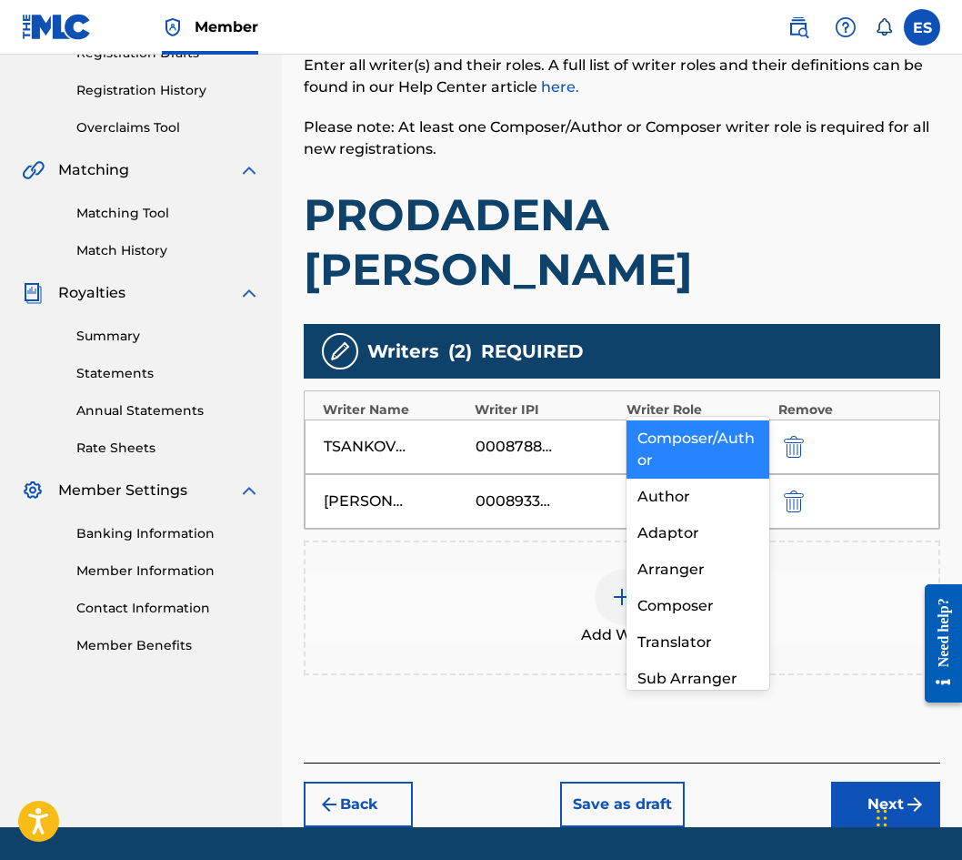
click at [711, 472] on div "Composer/Author" at bounding box center [698, 449] width 143 height 58
click at [670, 434] on div at bounding box center [681, 446] width 89 height 25
click at [670, 428] on div "Composer/Author" at bounding box center [698, 449] width 143 height 58
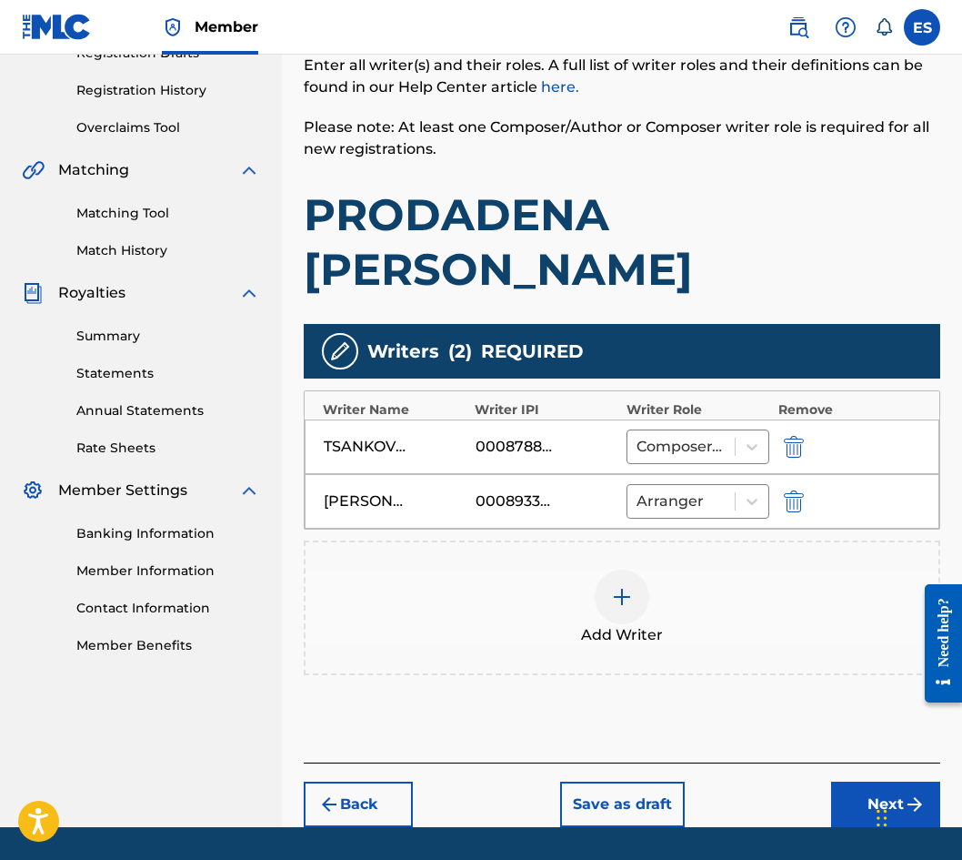
click at [861, 781] on button "Next" at bounding box center [885, 803] width 109 height 45
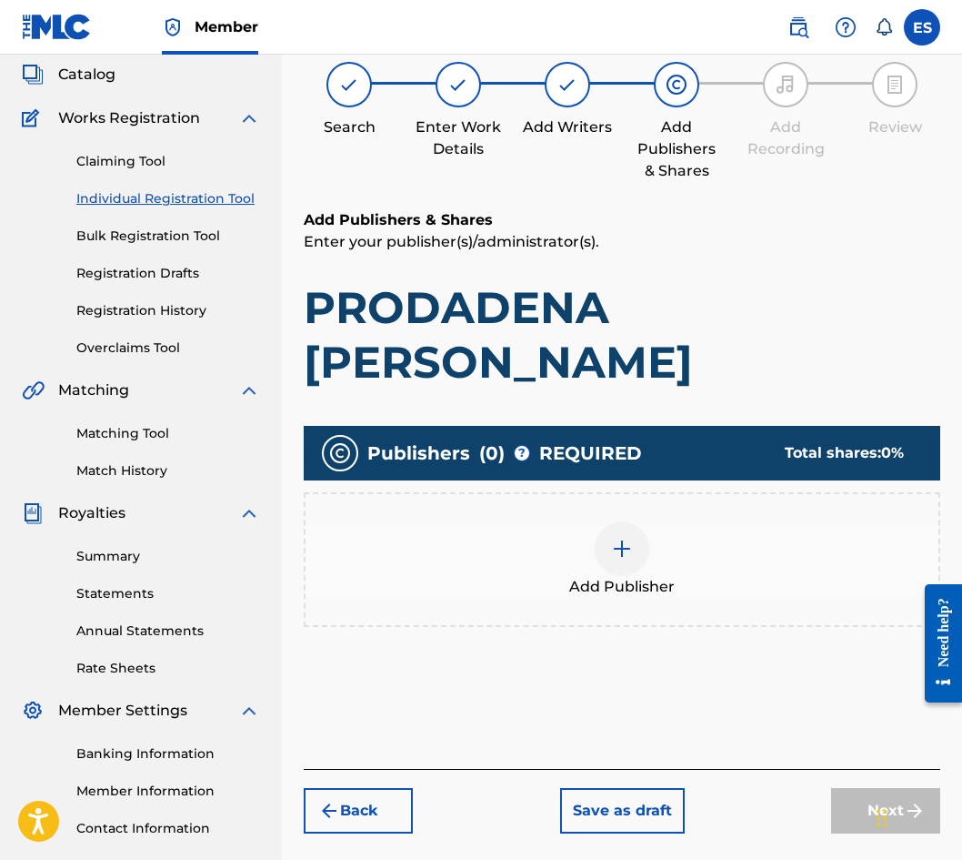
scroll to position [82, 0]
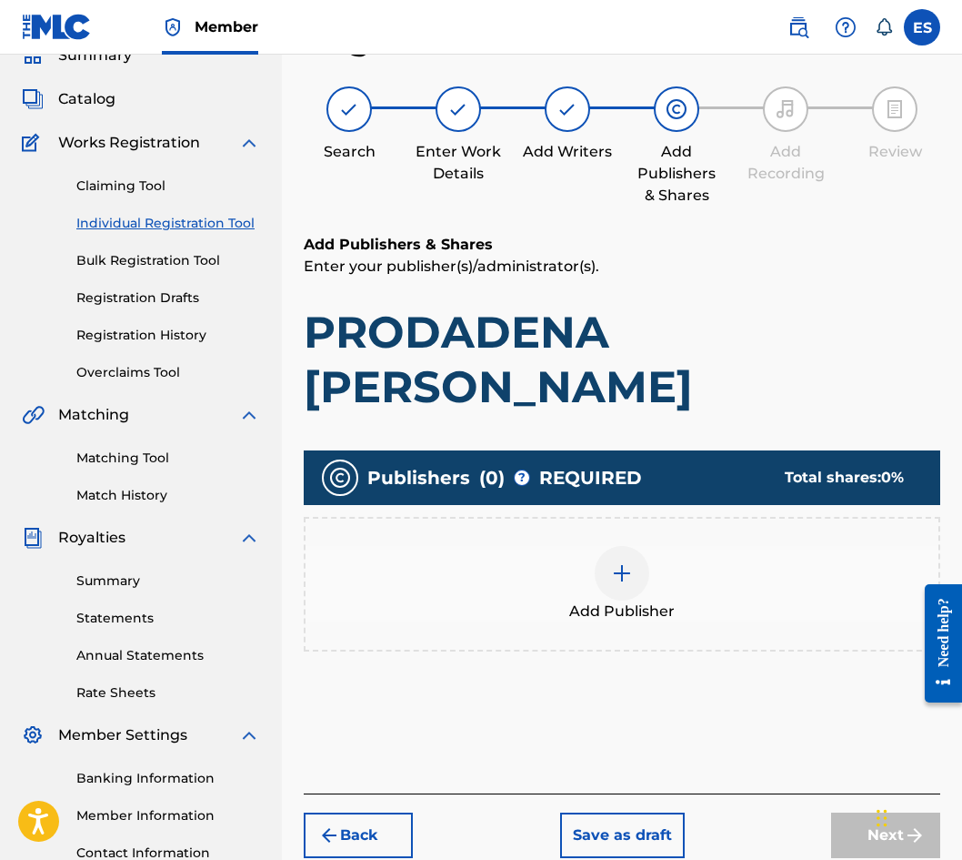
click at [529, 546] on div "Add Publisher" at bounding box center [622, 584] width 633 height 76
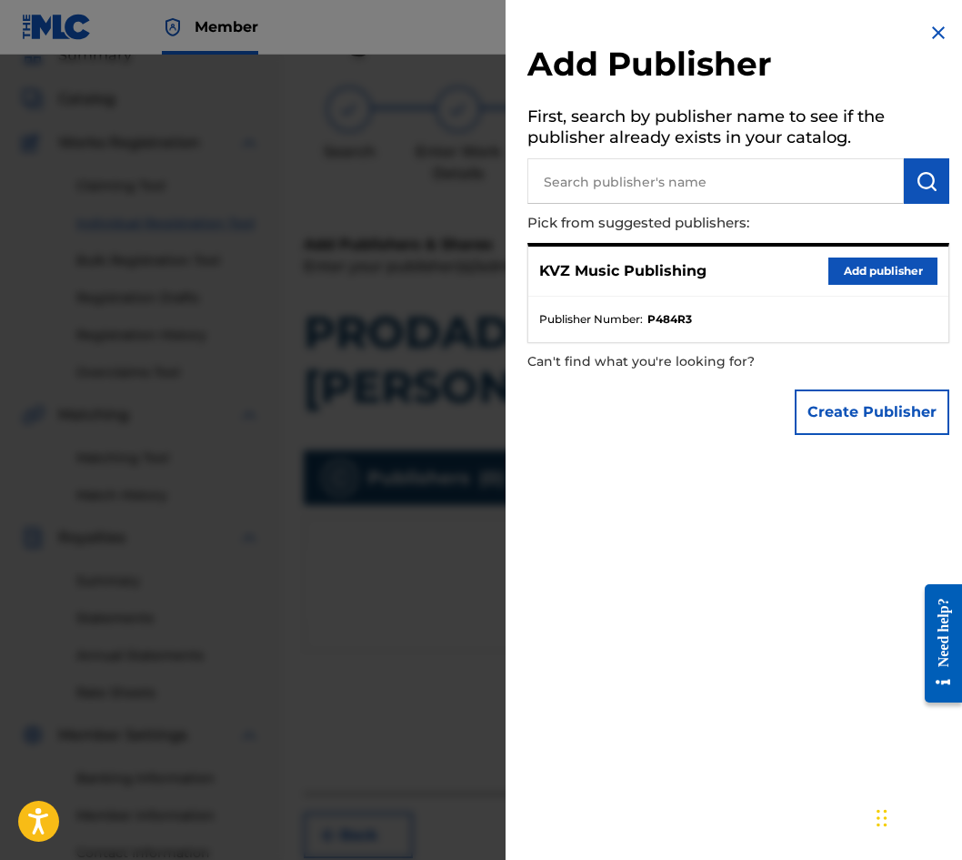
click at [879, 267] on button "Add publisher" at bounding box center [883, 270] width 109 height 27
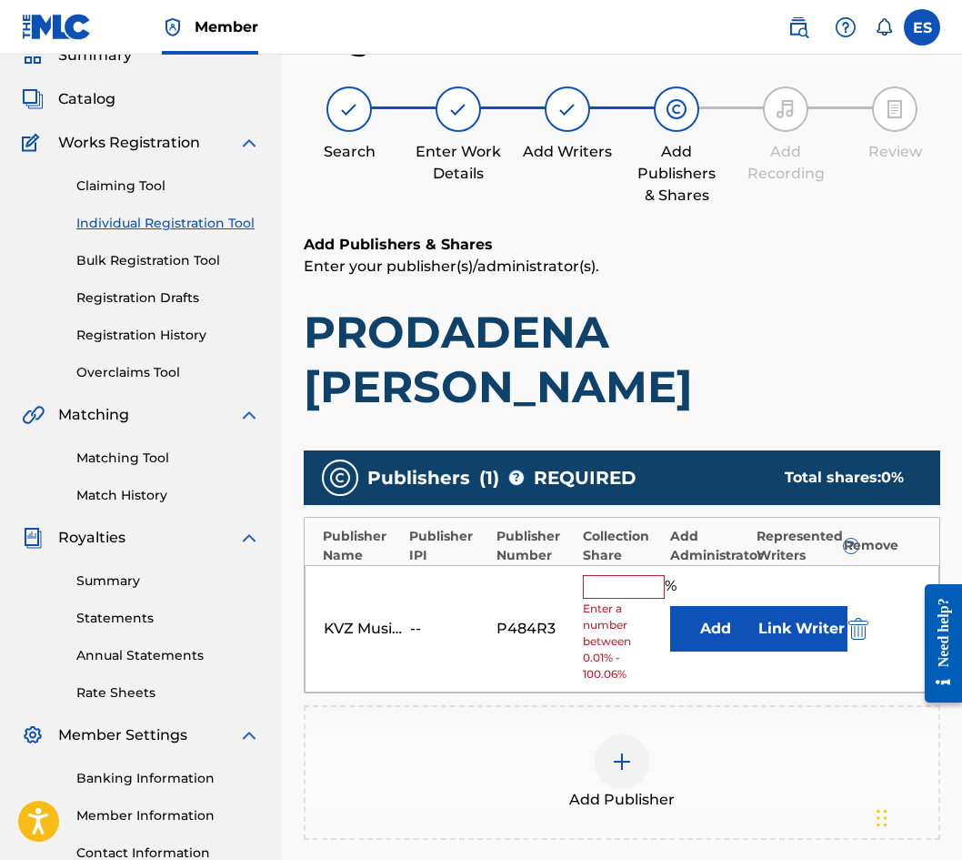
click at [608, 575] on input "text" at bounding box center [624, 587] width 82 height 24
type input "83.33"
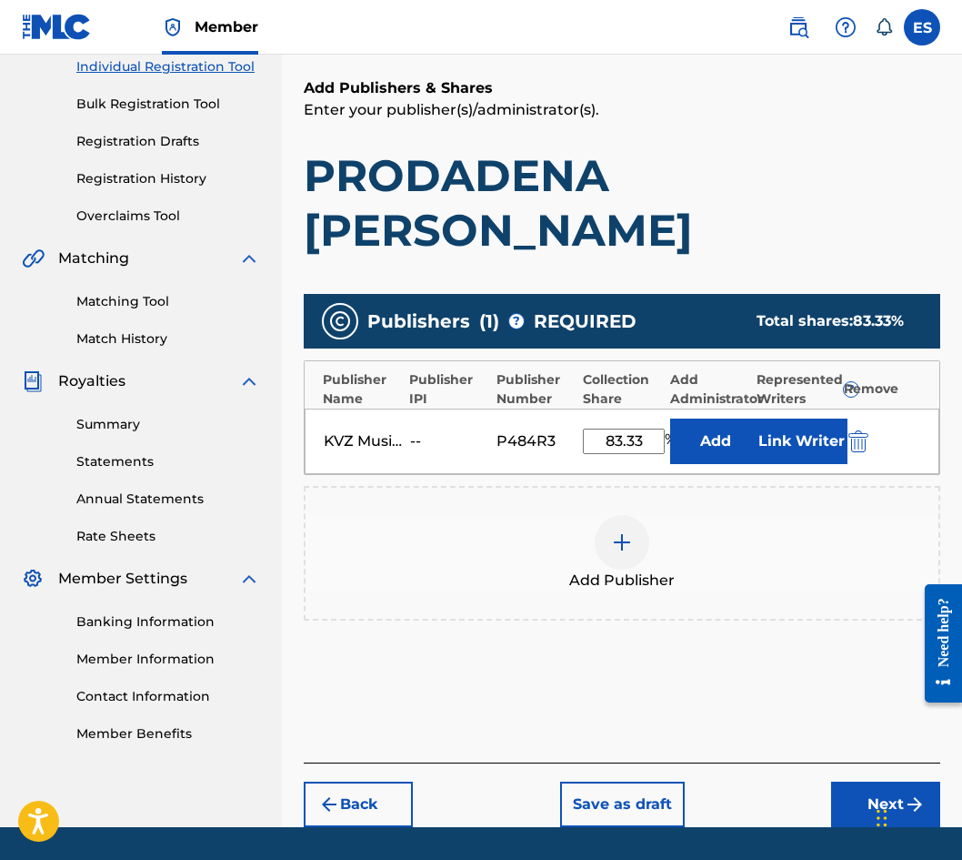
click at [916, 793] on img "submit" at bounding box center [915, 804] width 22 height 22
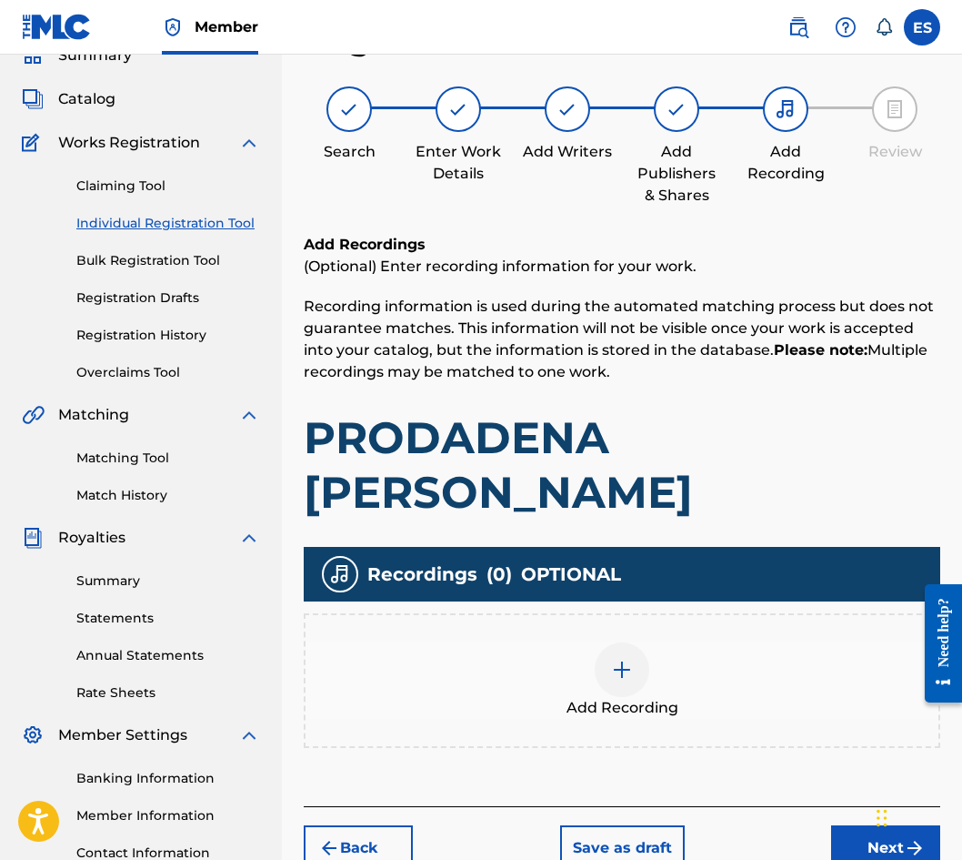
click at [686, 656] on div "Add Recording" at bounding box center [622, 680] width 633 height 76
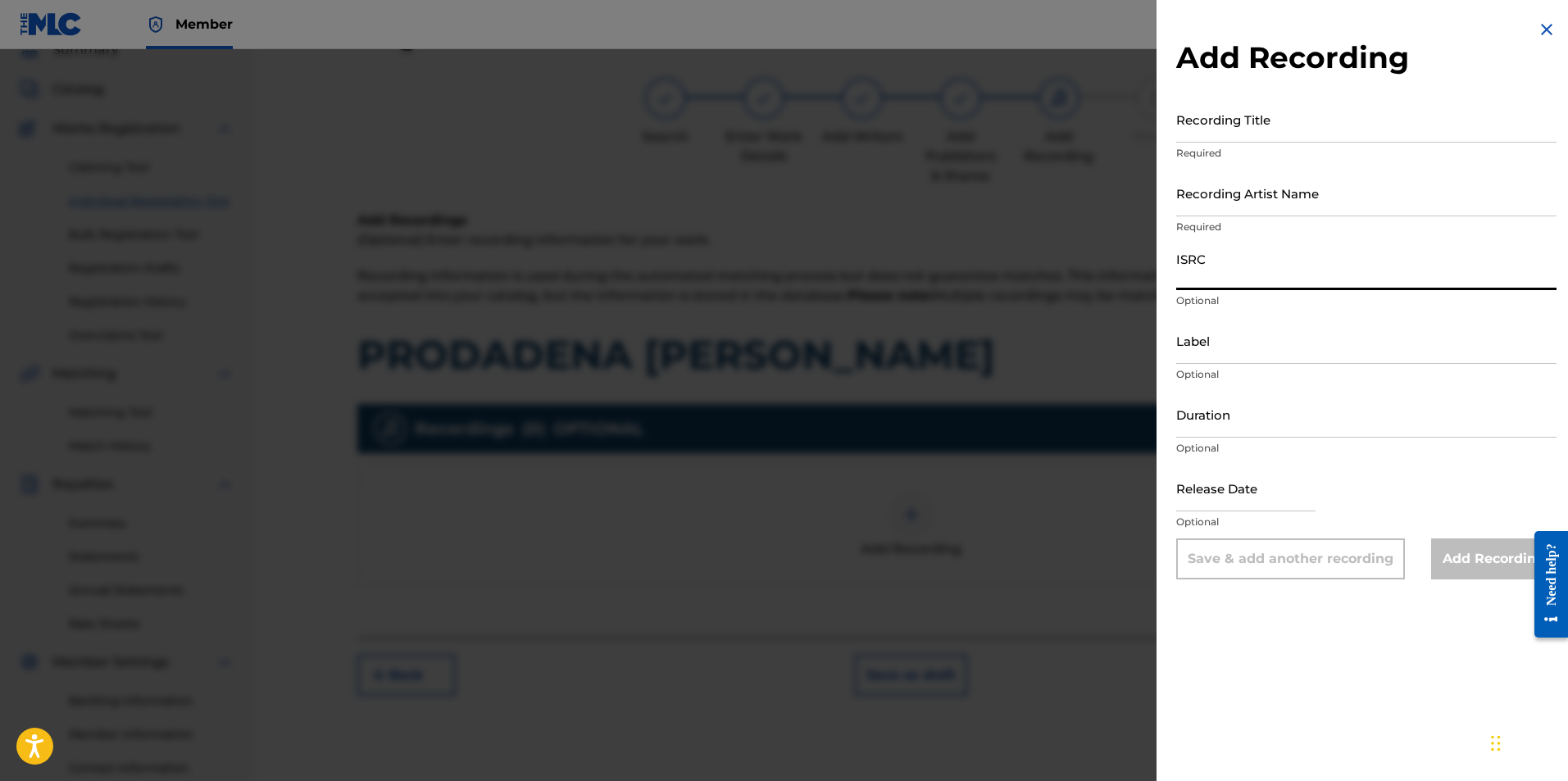
paste input "QMFME1310351"
type input "QMFME1310351"
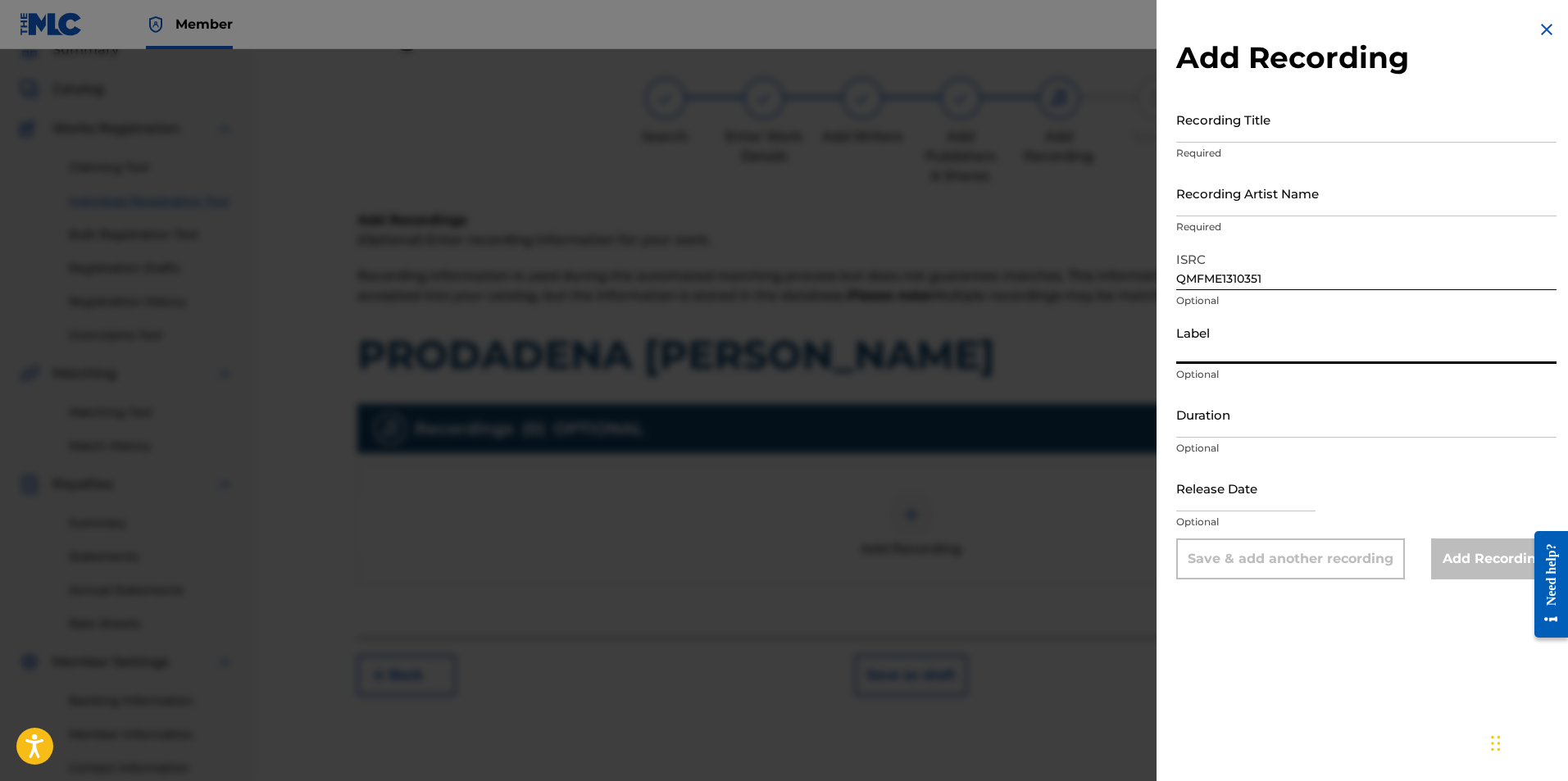
paste input "Kanev Music"
type input "Kanev Music"
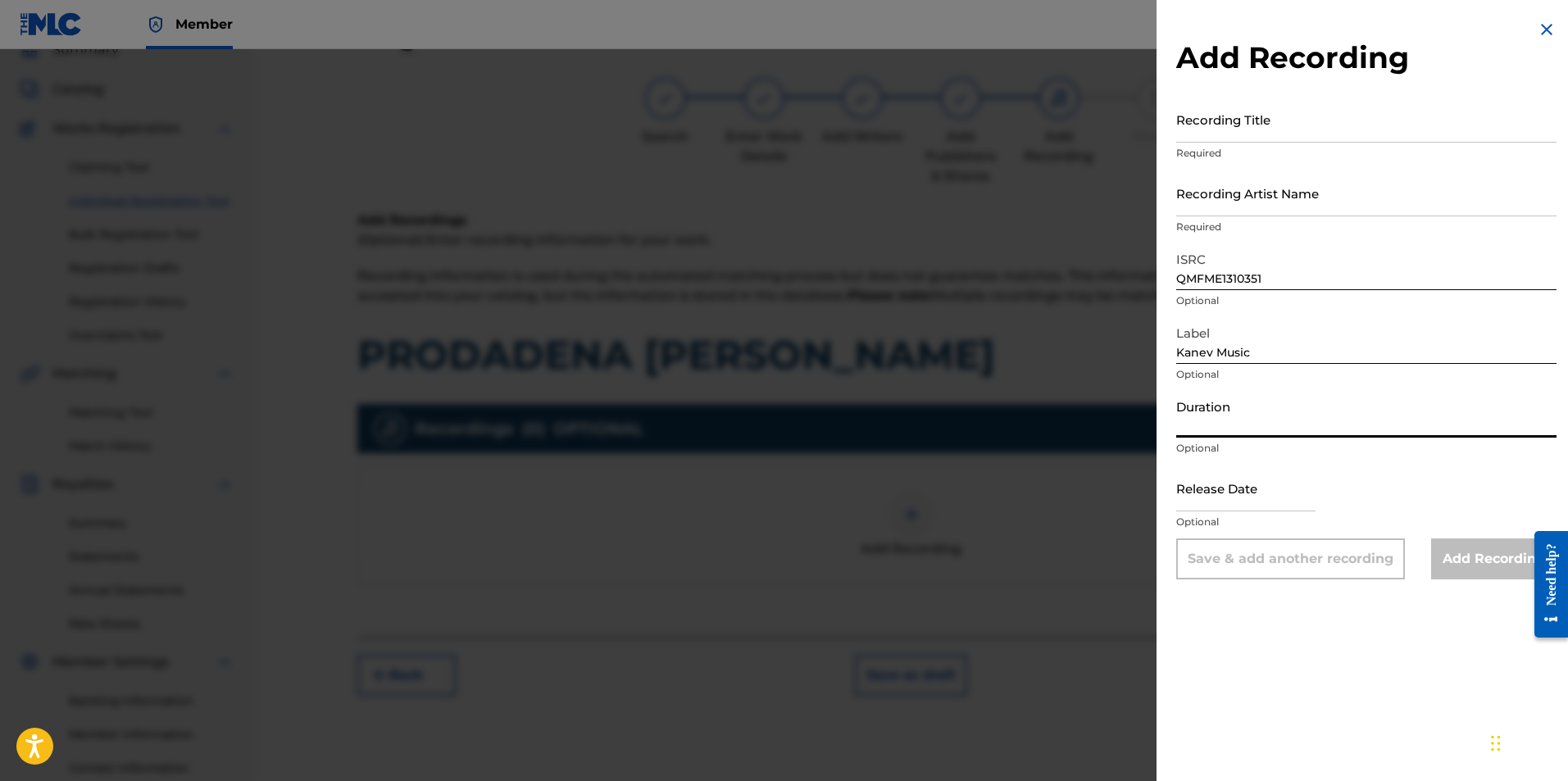
paste input "02:45"
type input "02:49"
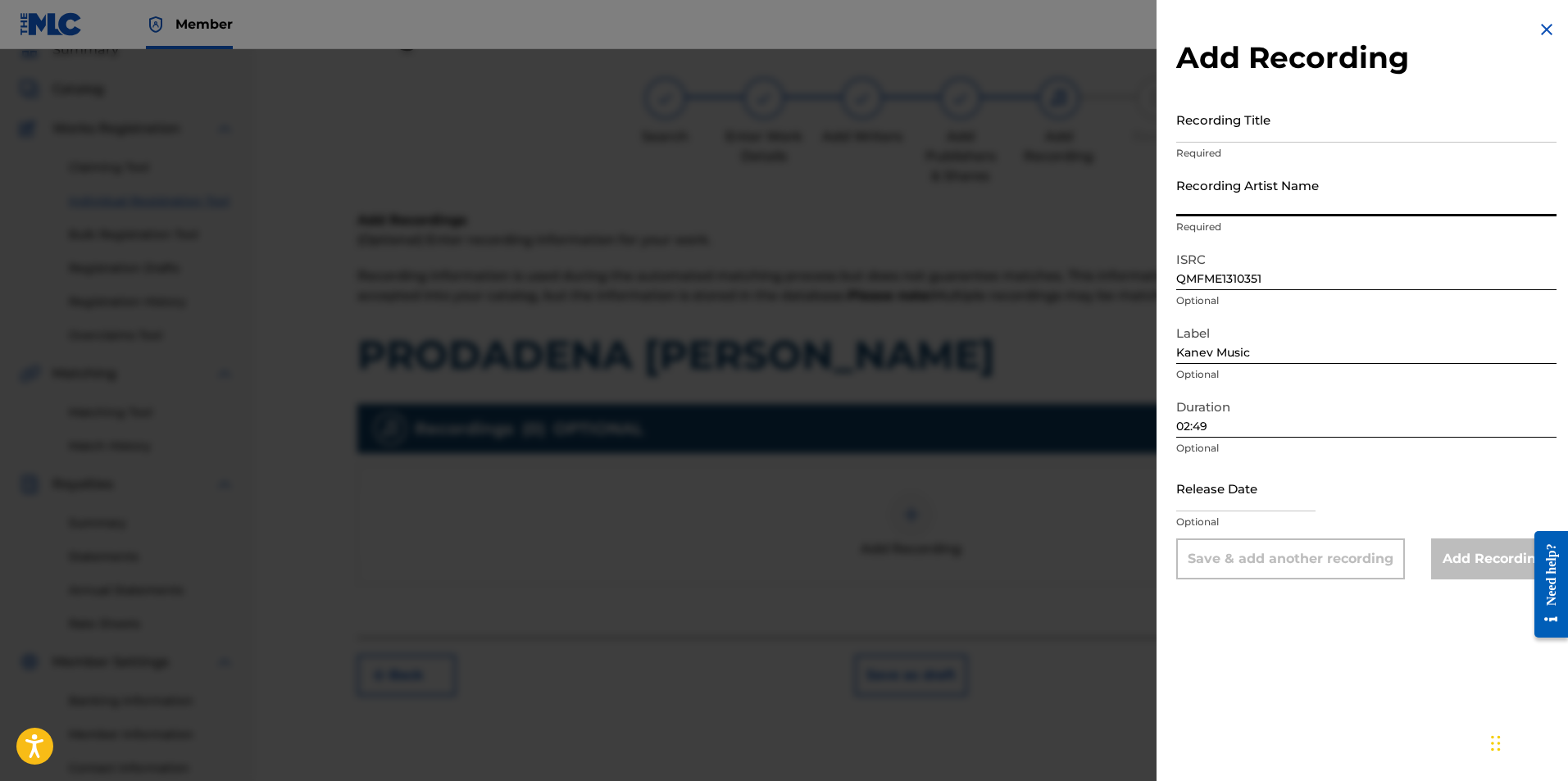
paste input "Margaret Nikolova i Nikolai Lyubenov"
click at [1290, 209] on input "Margaret Nikolova i Nikolai Lyubenov" at bounding box center [1366, 193] width 380 height 47
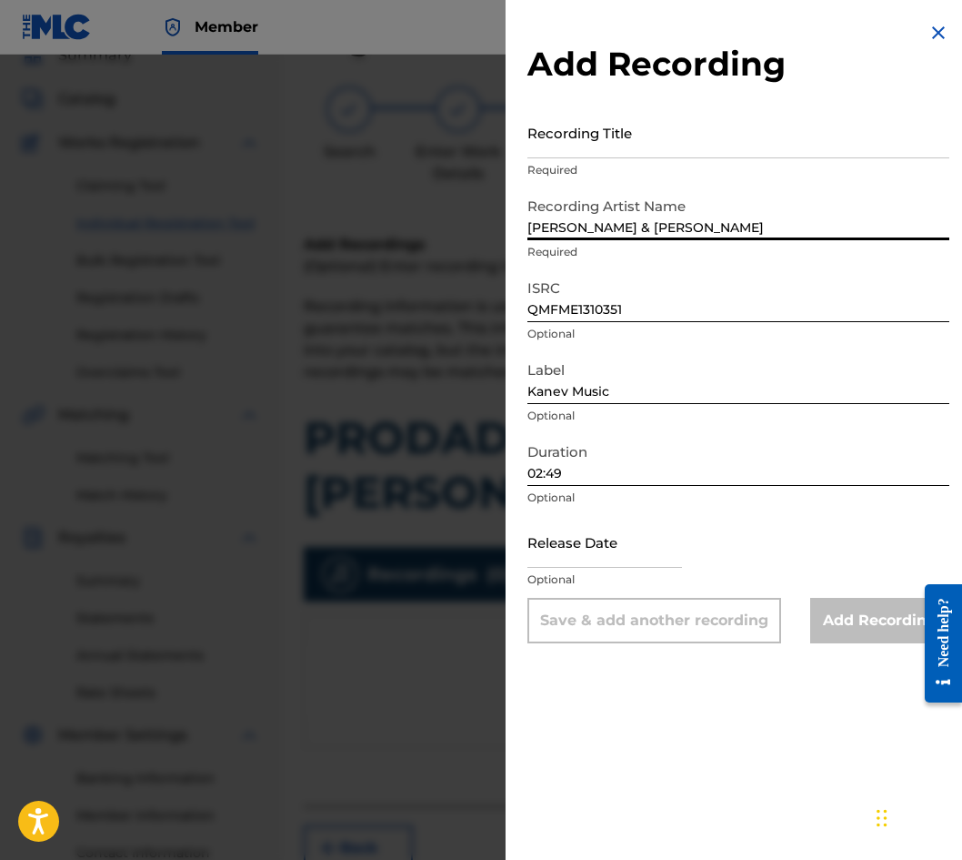
type input "[PERSON_NAME] & [PERSON_NAME]"
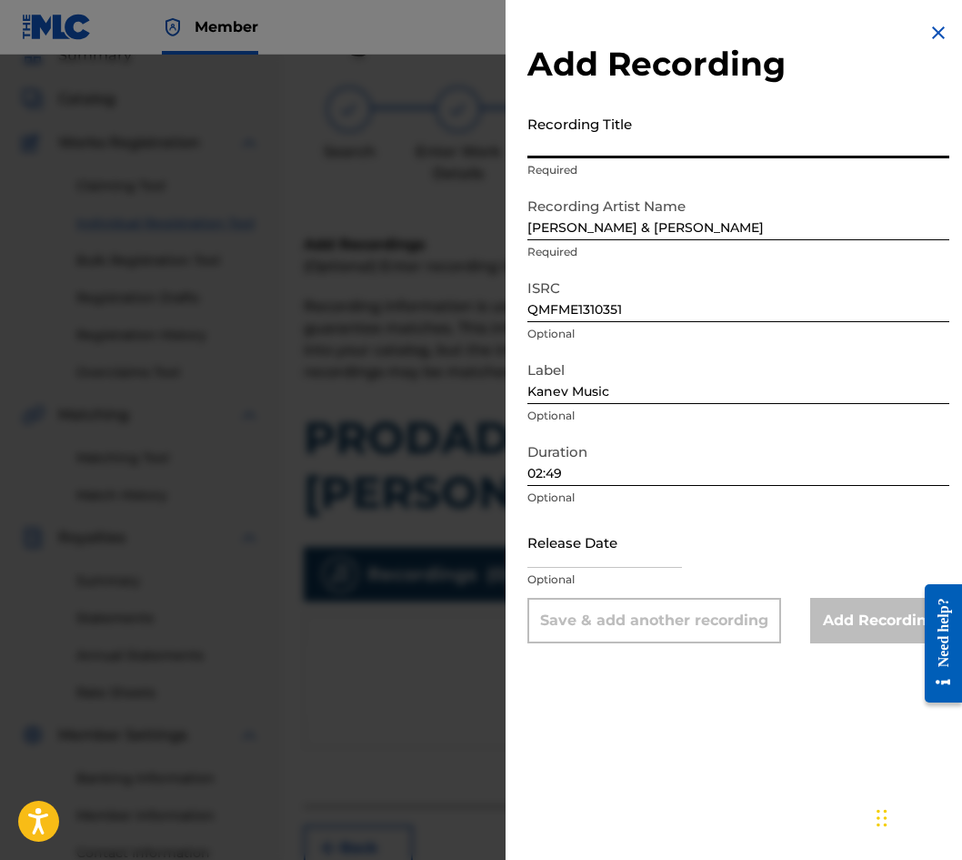
paste input "PRODADENA [PERSON_NAME]"
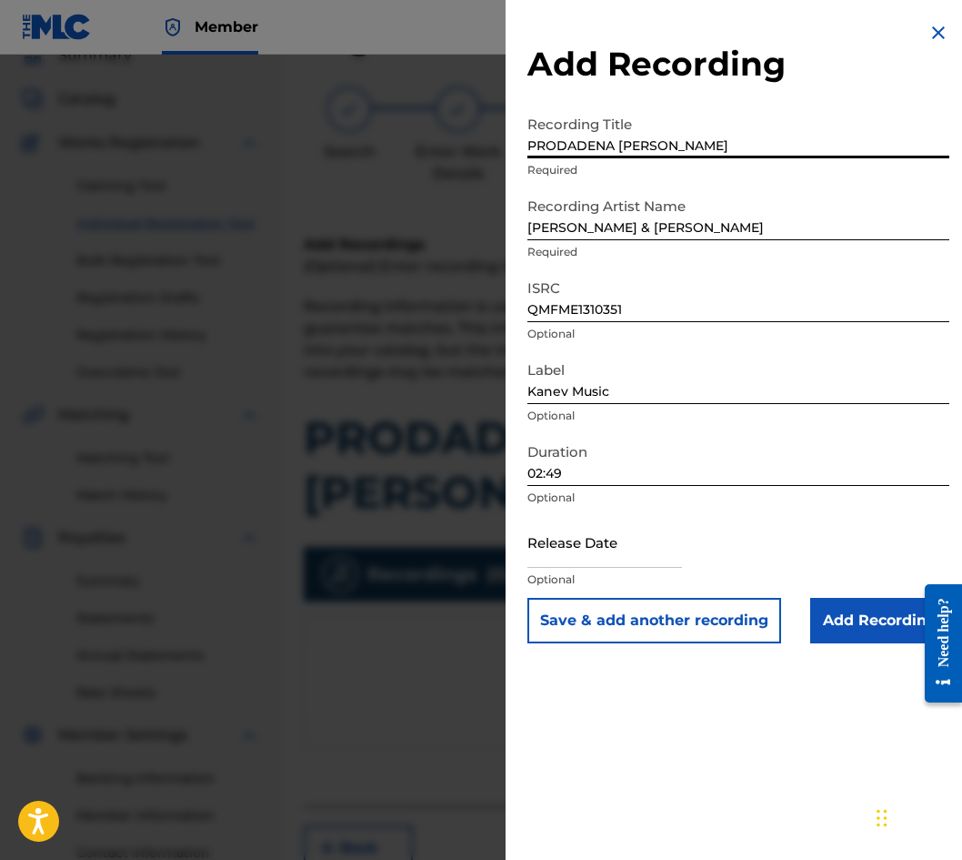
type input "PRODADENA [PERSON_NAME]"
drag, startPoint x: 823, startPoint y: 504, endPoint x: 660, endPoint y: 378, distance: 205.6
click at [660, 378] on input "Kanev Music" at bounding box center [739, 378] width 422 height 52
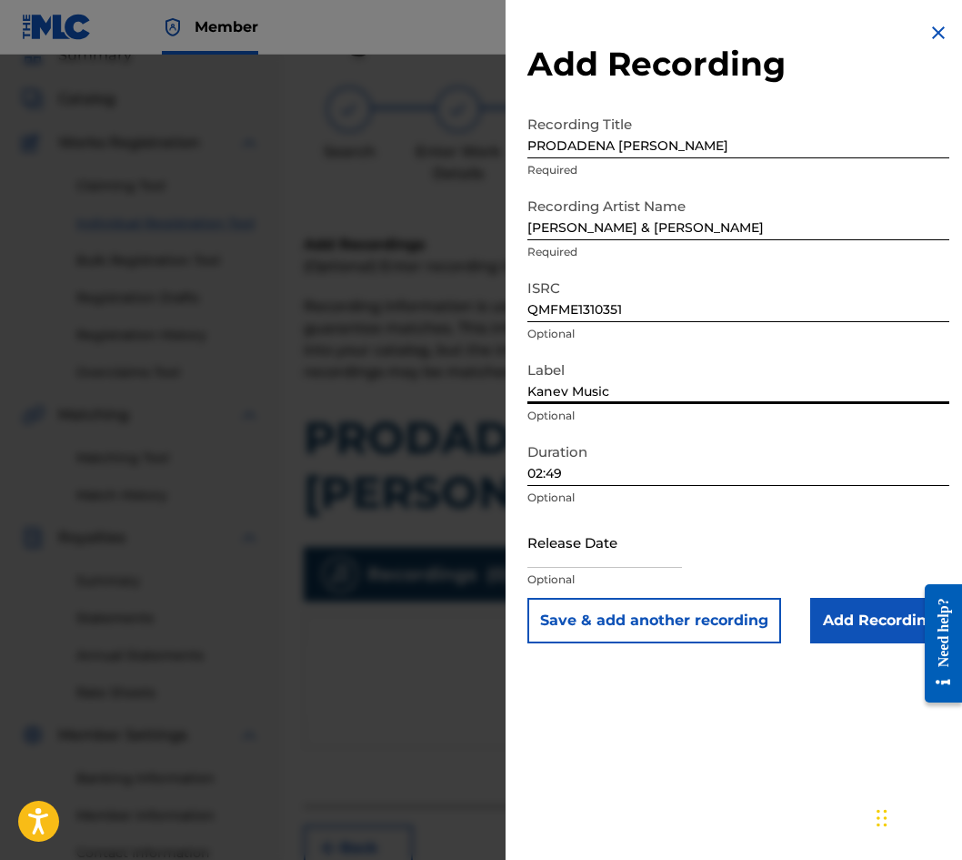
click at [628, 298] on input "QMFME1310351" at bounding box center [739, 296] width 422 height 52
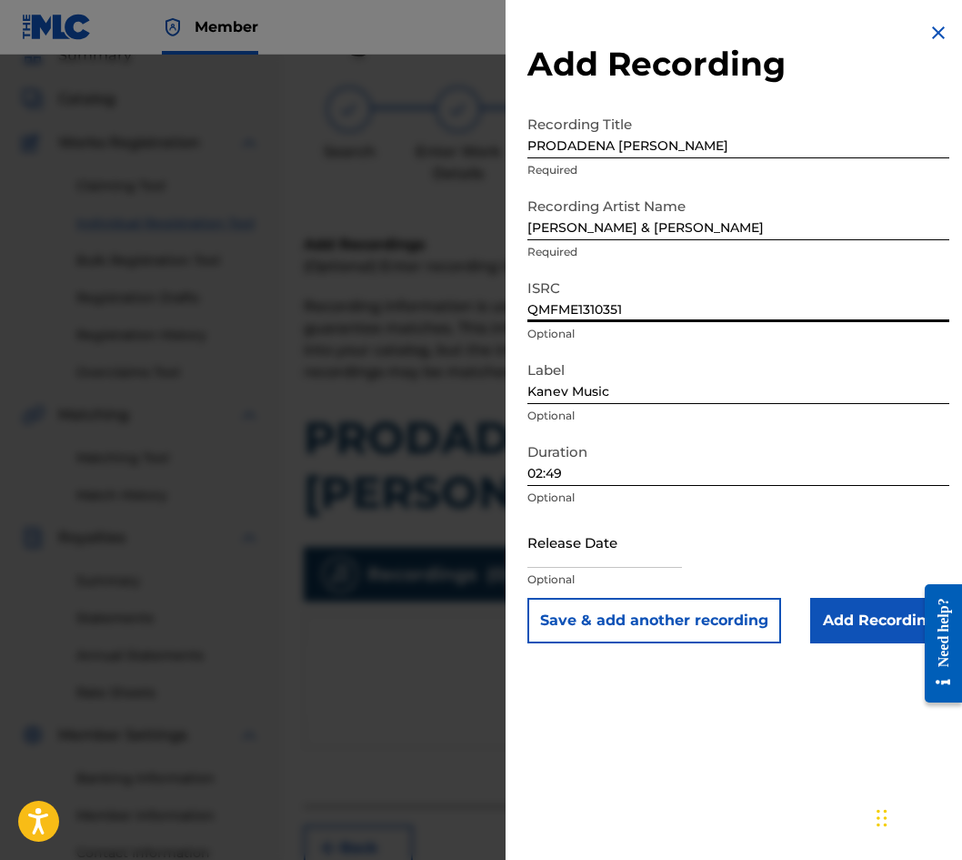
click at [624, 241] on div "Recording Artist Name Margaret Nikolova & Nikolai Lyubenov Required" at bounding box center [739, 229] width 422 height 82
click at [869, 607] on input "Add Recording" at bounding box center [880, 620] width 139 height 45
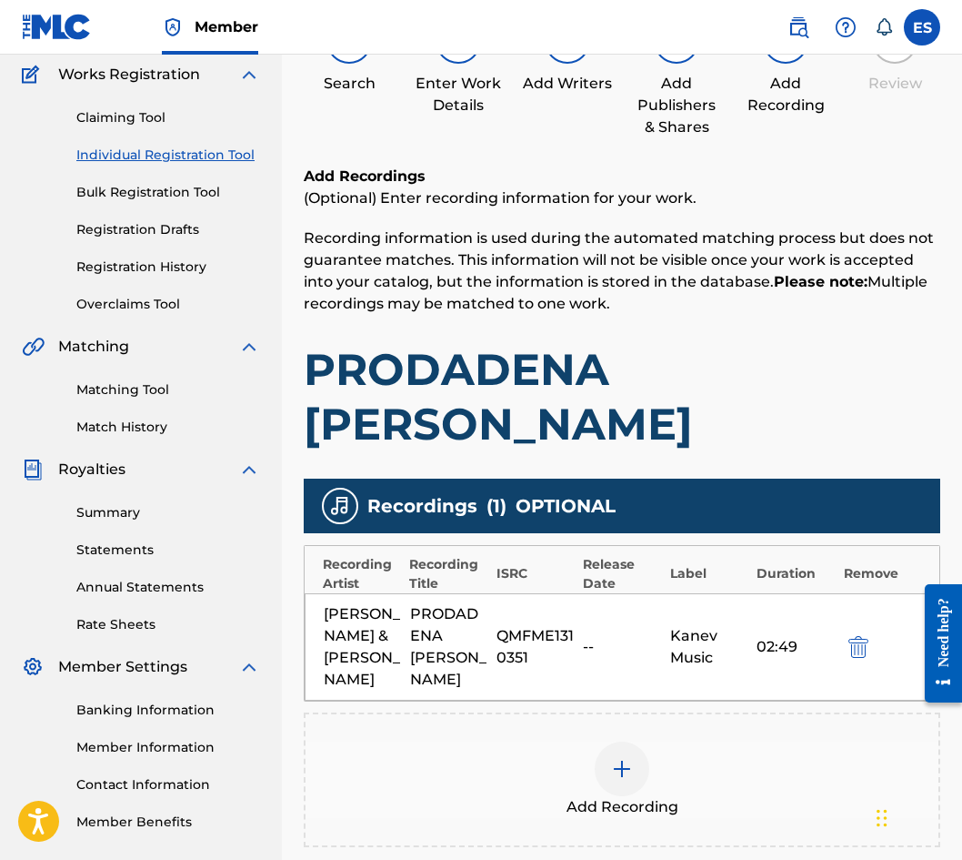
scroll to position [293, 0]
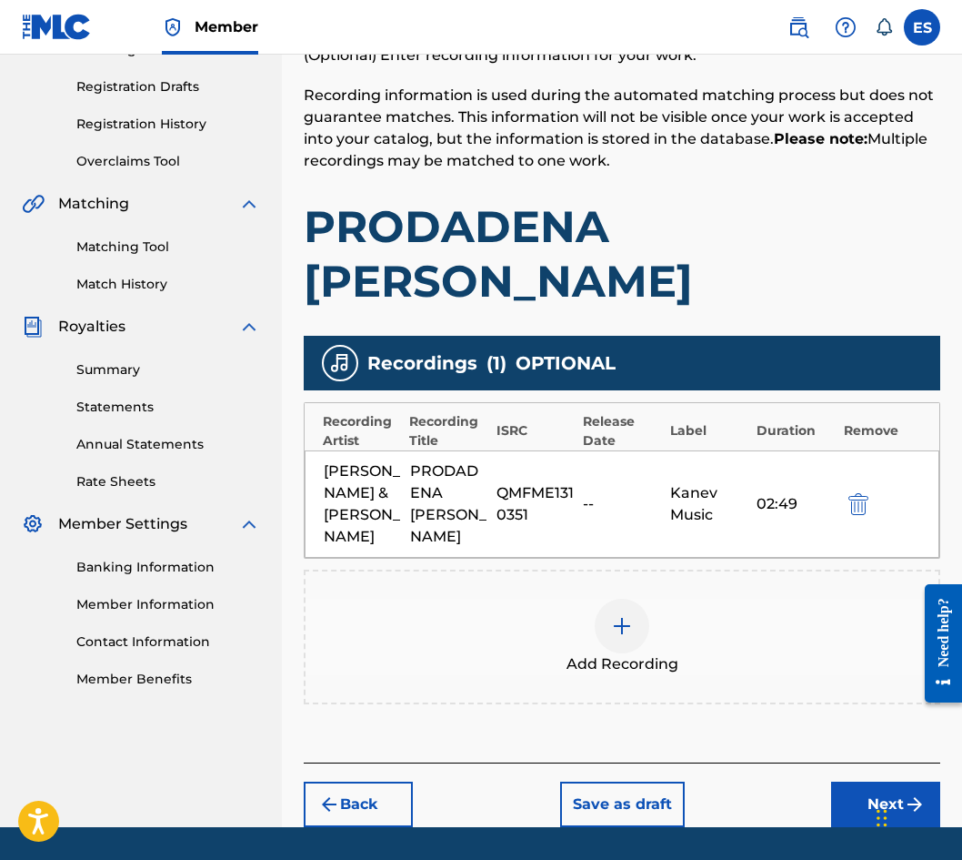
click at [857, 781] on button "Next" at bounding box center [885, 803] width 109 height 45
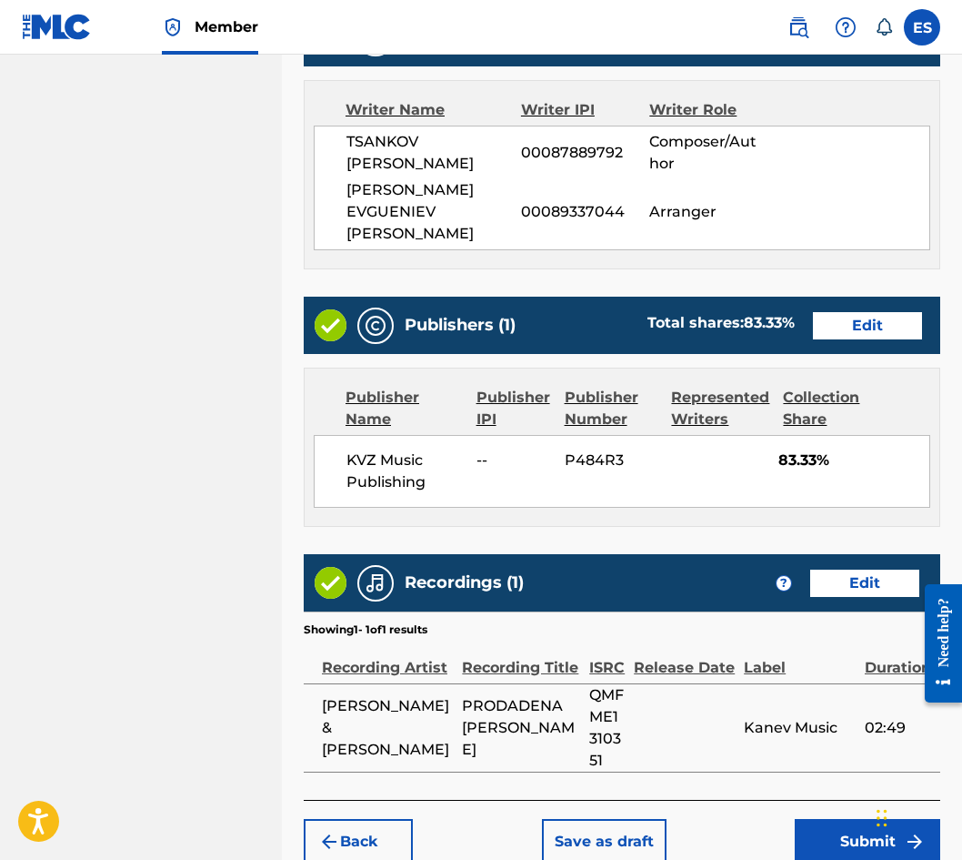
scroll to position [986, 0]
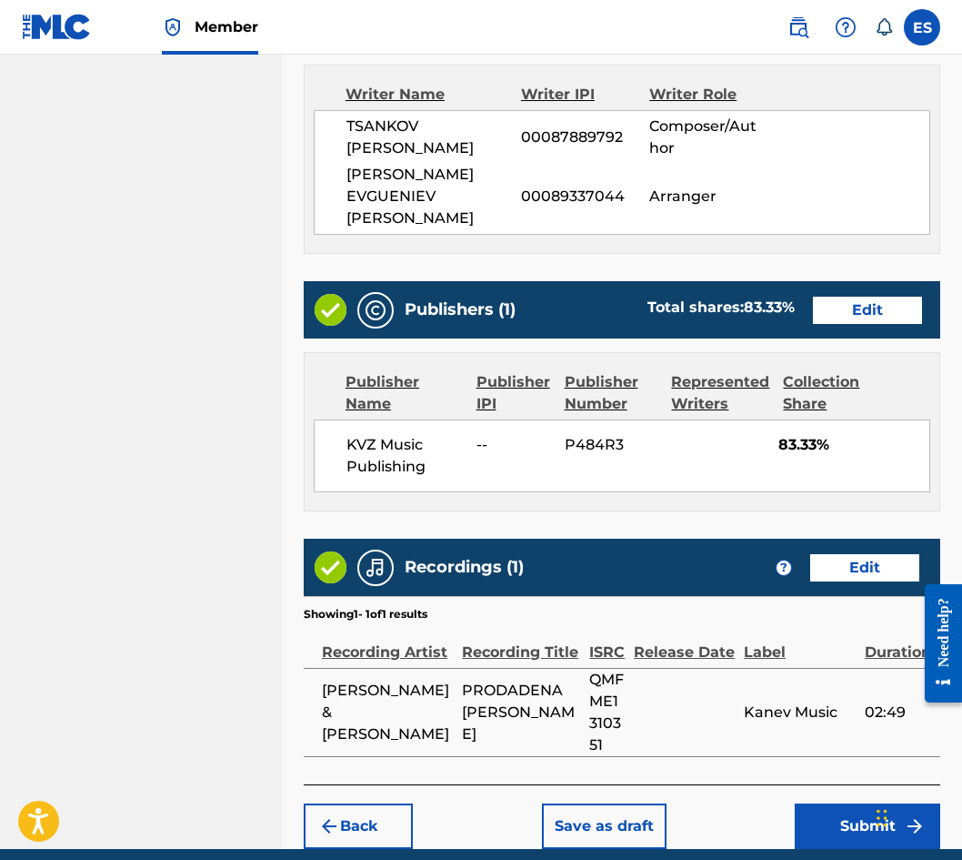
click at [602, 803] on button "Save as draft" at bounding box center [604, 825] width 125 height 45
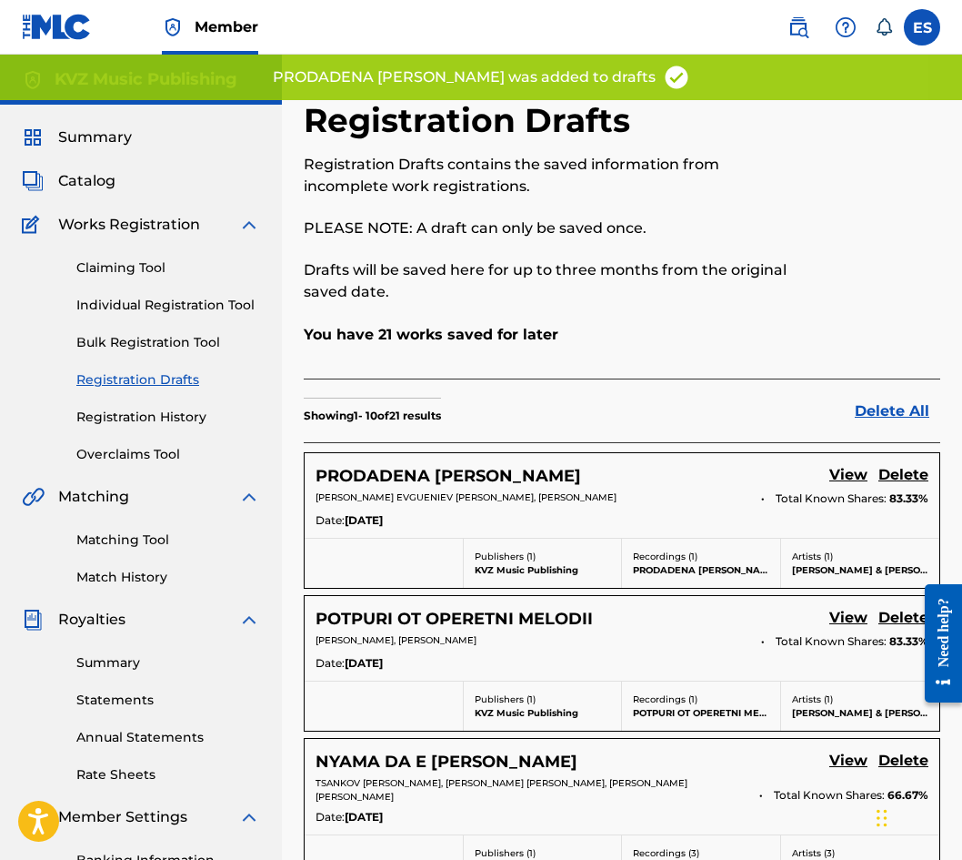
click at [173, 317] on div "Claiming Tool Individual Registration Tool Bulk Registration Tool Registration …" at bounding box center [141, 350] width 238 height 228
click at [186, 306] on link "Individual Registration Tool" at bounding box center [168, 305] width 184 height 19
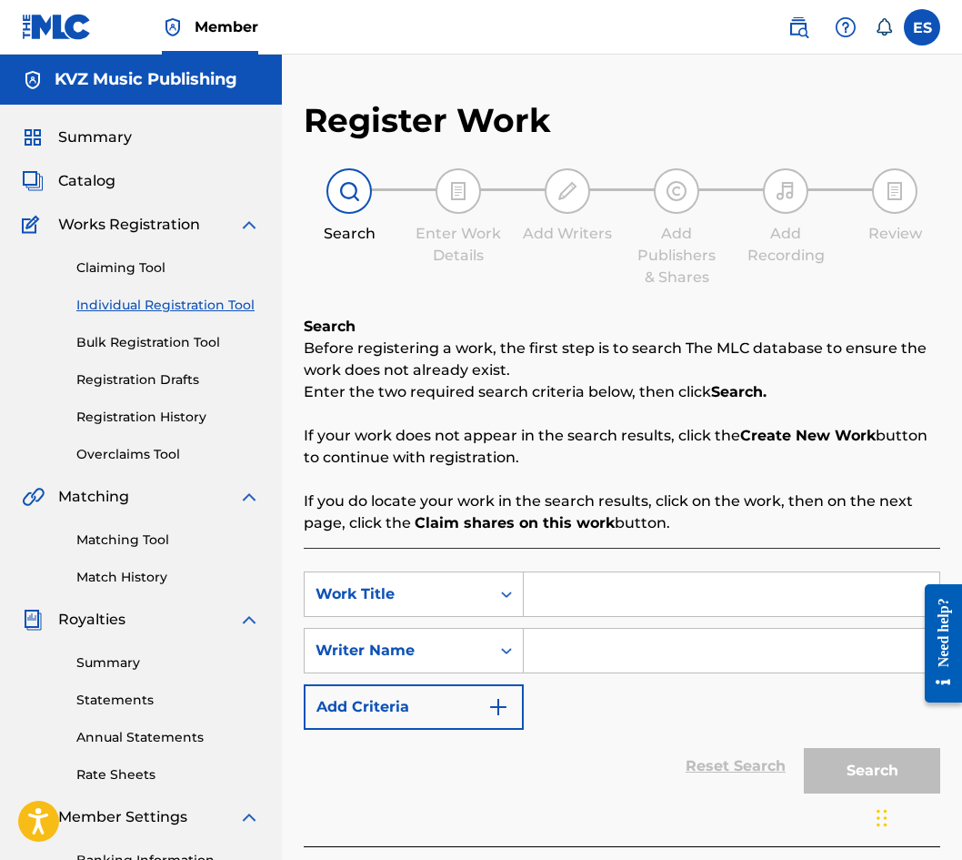
paste input "PRODADENA [PERSON_NAME]"
type input "PRODADENA [PERSON_NAME]"
paste input "[PERSON_NAME]"
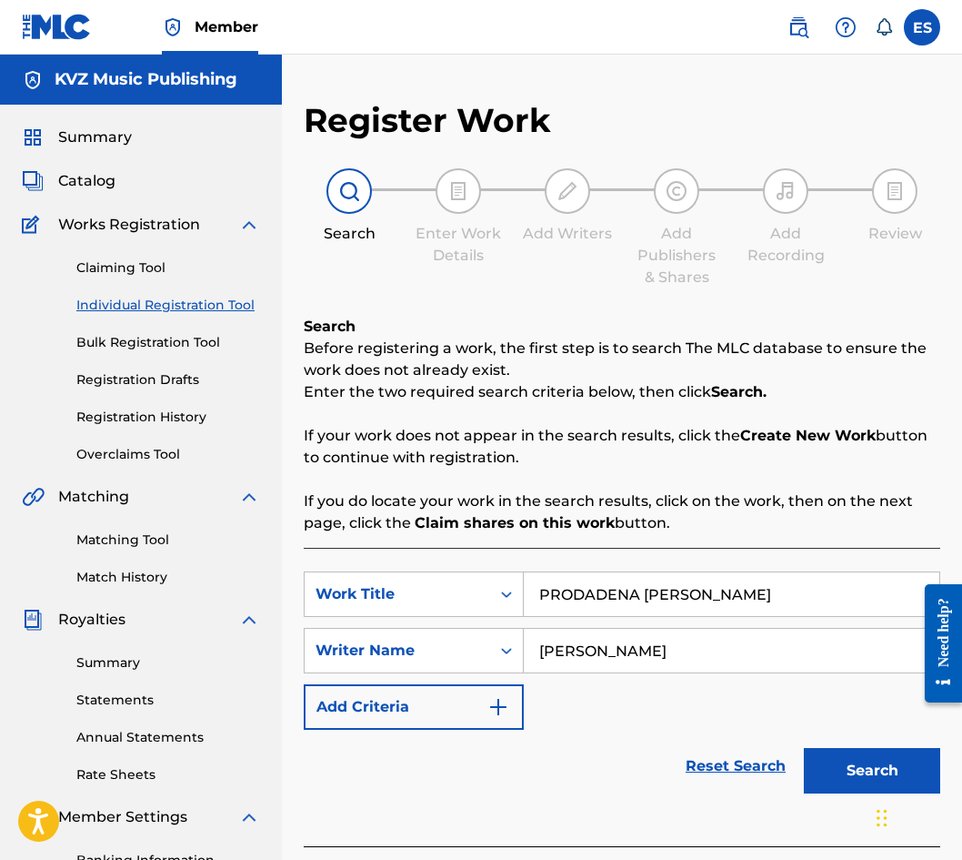
type input "[PERSON_NAME]"
click at [534, 622] on div "SearchWithCriteria2b5b3d9c-6213-401d-baa7-4f20ca14efa6 Work Title PRODADENA LYU…" at bounding box center [622, 650] width 637 height 158
click at [539, 640] on input "[PERSON_NAME]" at bounding box center [732, 651] width 416 height 44
click at [550, 552] on div "SearchWithCriteria2b5b3d9c-6213-401d-baa7-4f20ca14efa6 Work Title PRODADENA LYU…" at bounding box center [622, 697] width 637 height 298
click at [543, 575] on input "PRODADENA [PERSON_NAME]" at bounding box center [732, 594] width 416 height 44
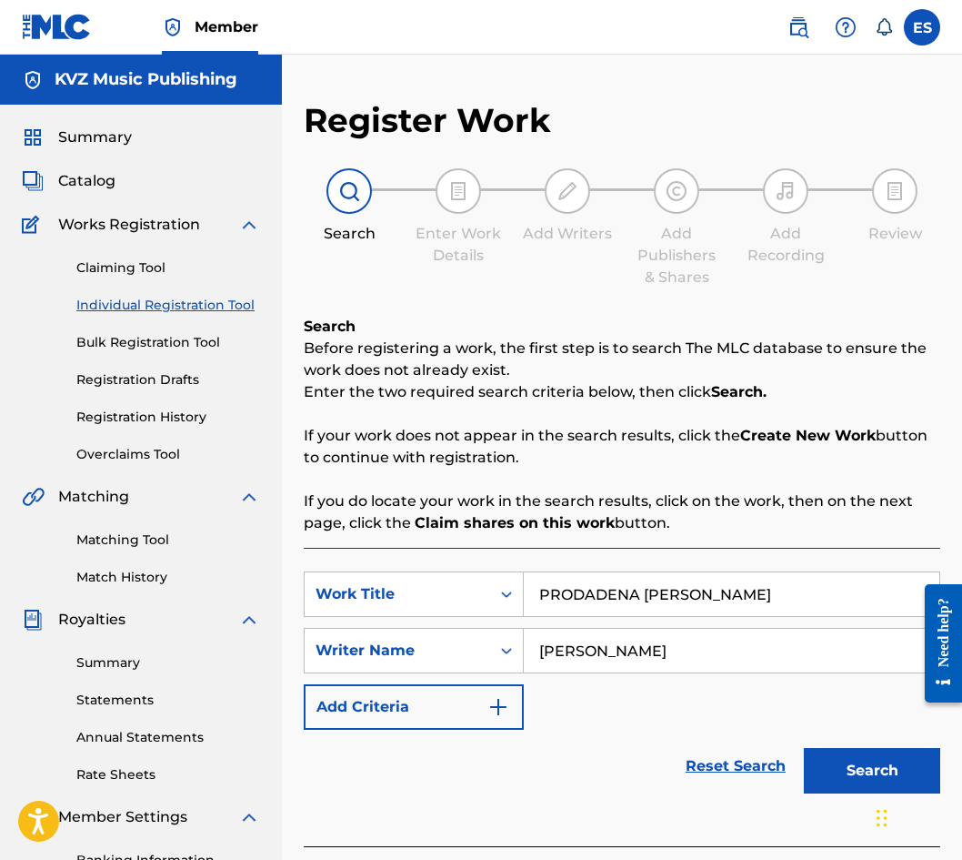
click at [861, 768] on button "Search" at bounding box center [872, 770] width 136 height 45
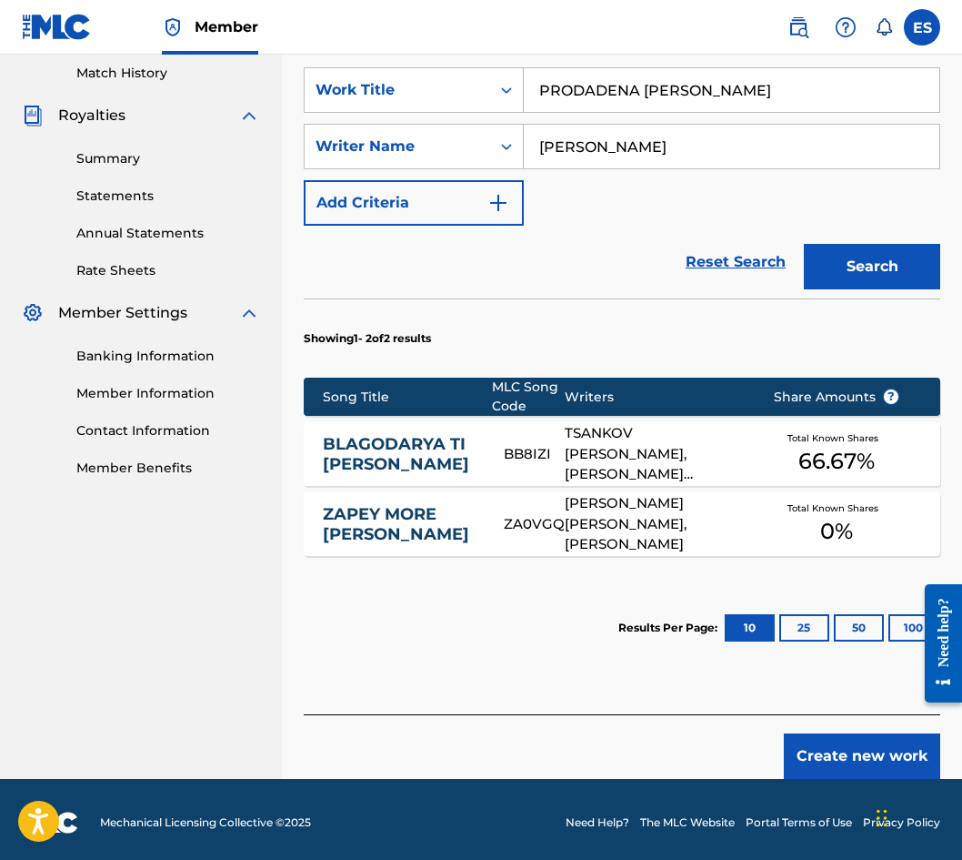
scroll to position [510, 0]
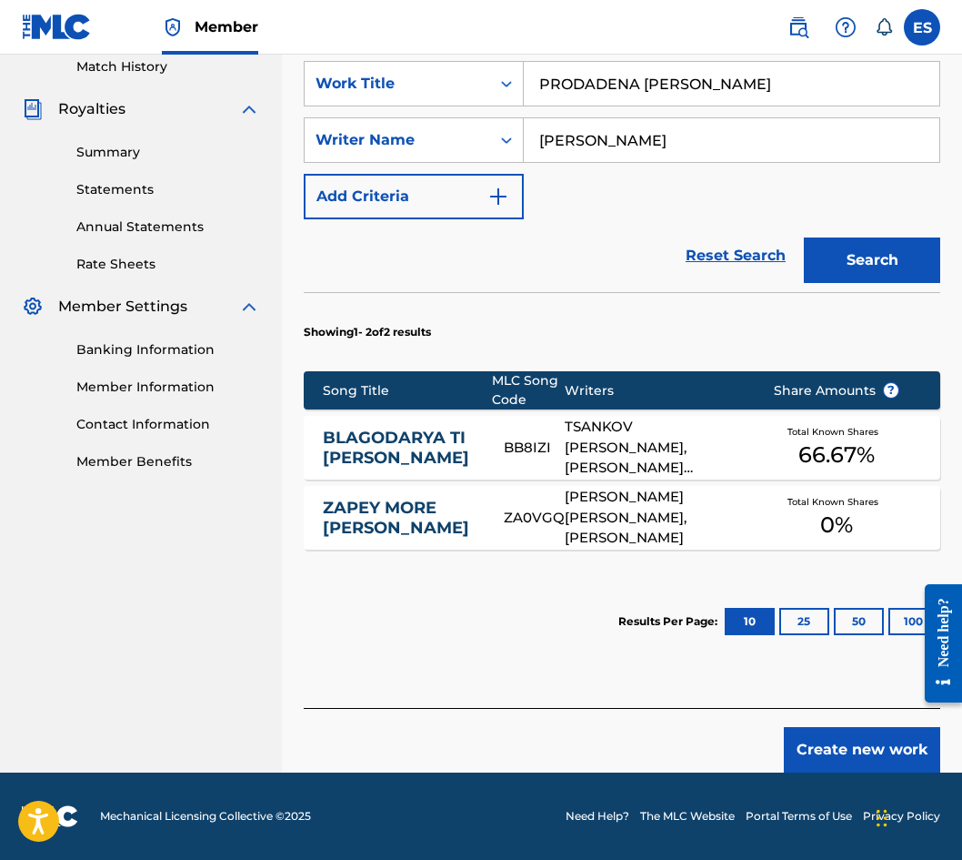
click at [819, 761] on button "Create new work" at bounding box center [862, 749] width 156 height 45
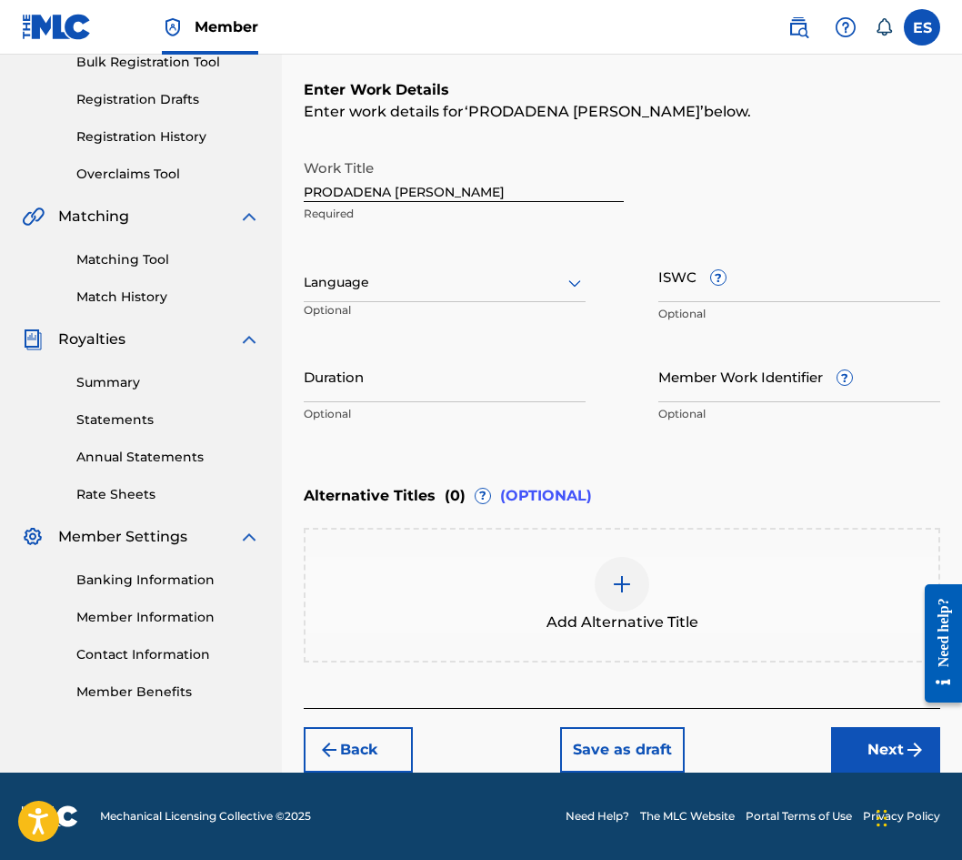
click at [398, 382] on input "Duration" at bounding box center [445, 376] width 282 height 52
type input "03:00"
click at [538, 287] on div at bounding box center [445, 282] width 282 height 23
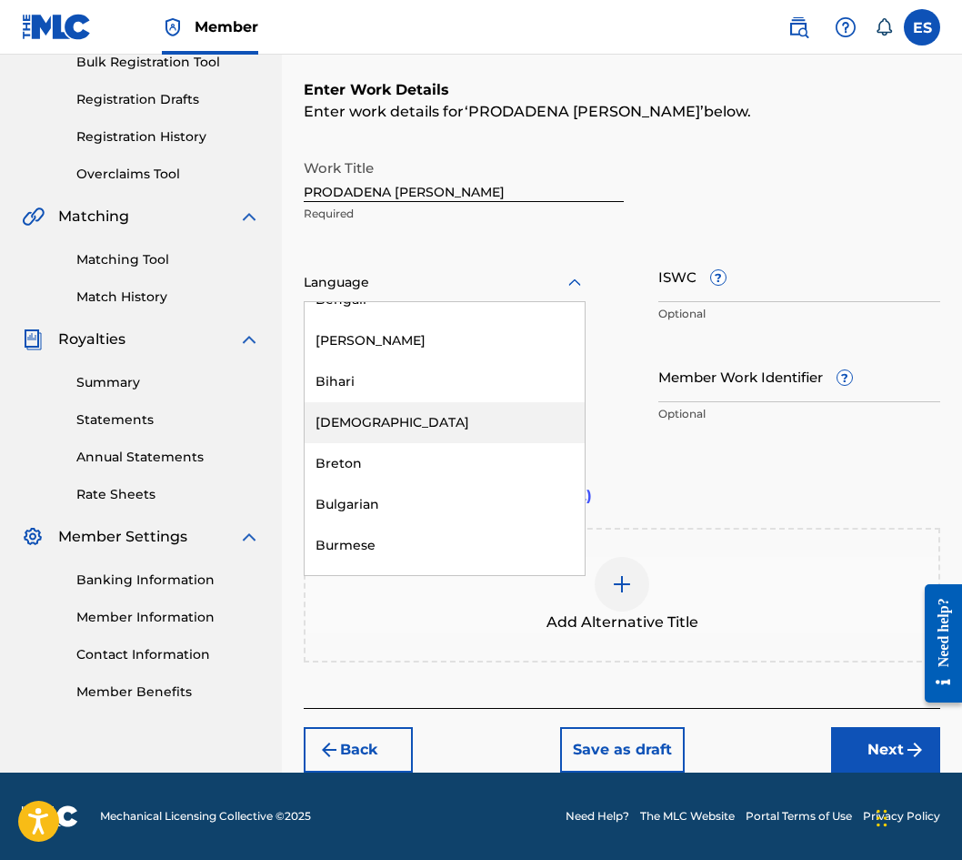
scroll to position [728, 0]
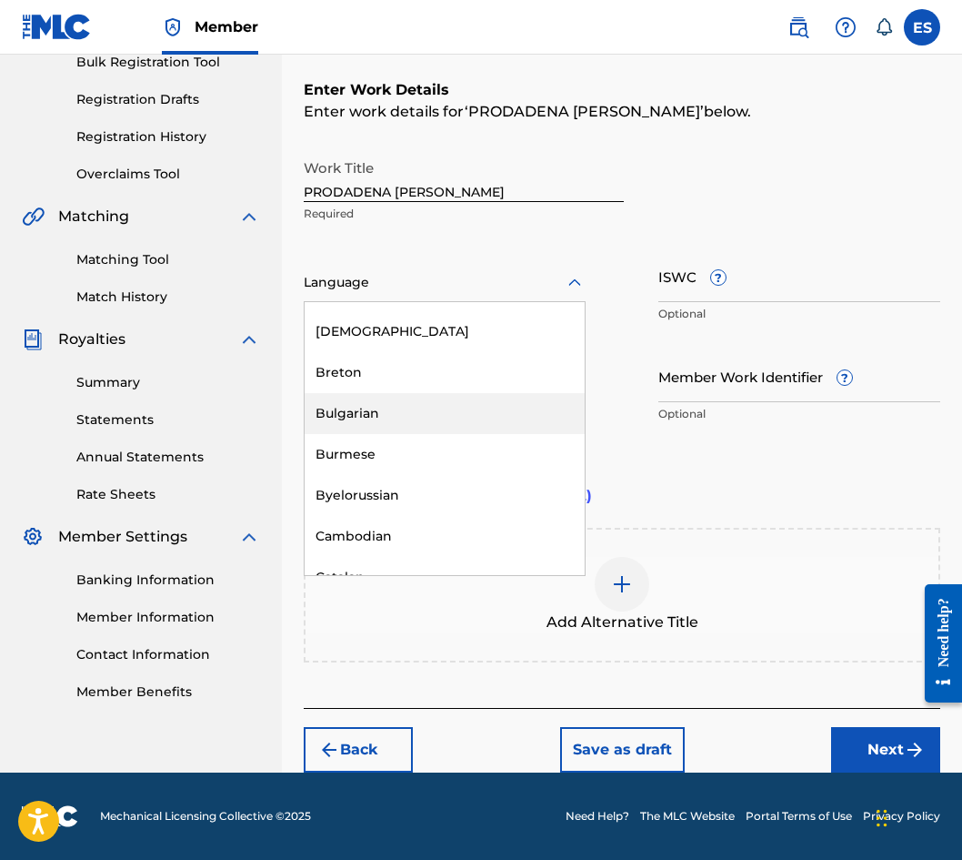
click at [474, 408] on div "Bulgarian" at bounding box center [445, 413] width 280 height 41
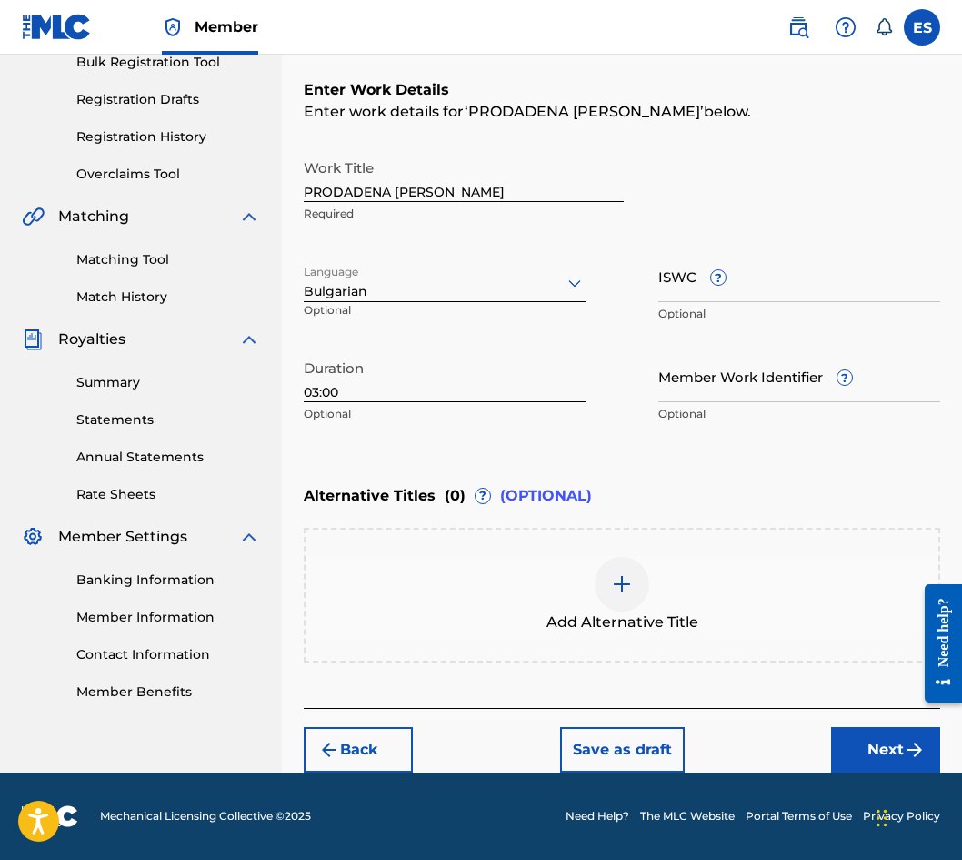
click at [659, 620] on span "Add Alternative Title" at bounding box center [623, 622] width 152 height 22
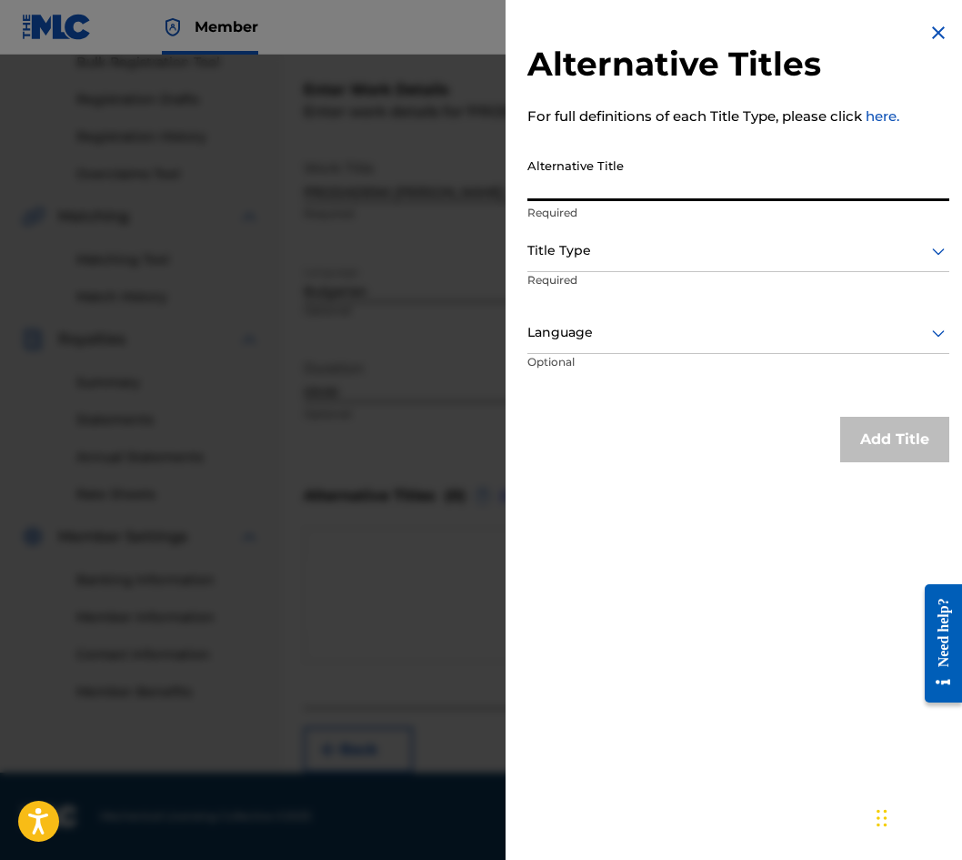
paste input "ПРОДАДЕНА ЛЮБОВ"
type input "ПРОДАДЕНА ЛЮБОВ"
click at [619, 247] on div at bounding box center [739, 250] width 422 height 23
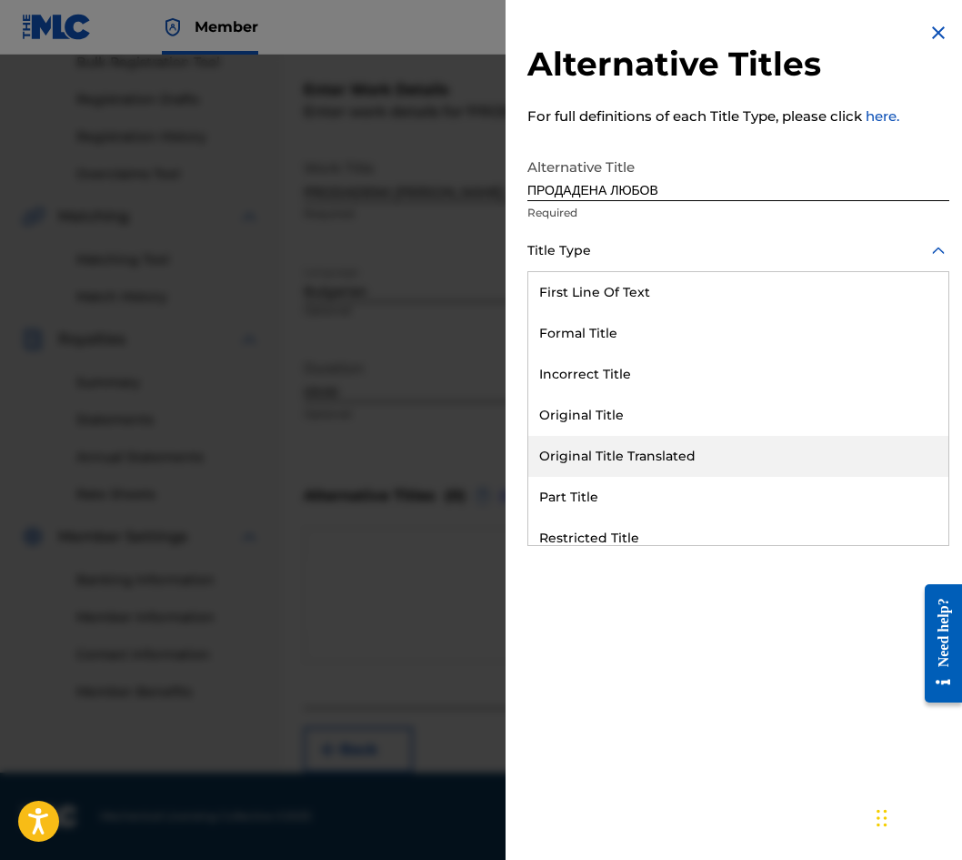
click at [651, 448] on div "Original Title Translated" at bounding box center [739, 456] width 420 height 41
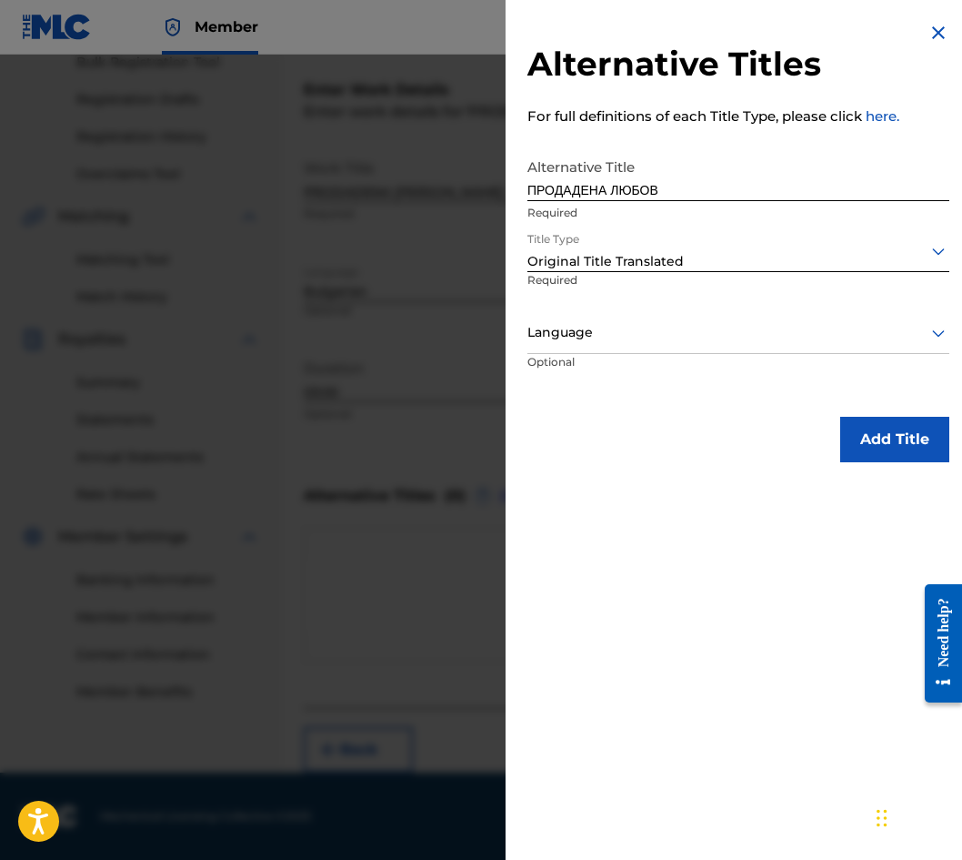
click at [628, 310] on p "Required" at bounding box center [586, 292] width 116 height 41
click at [620, 309] on p "Required" at bounding box center [586, 292] width 116 height 41
click at [614, 338] on div at bounding box center [739, 332] width 422 height 23
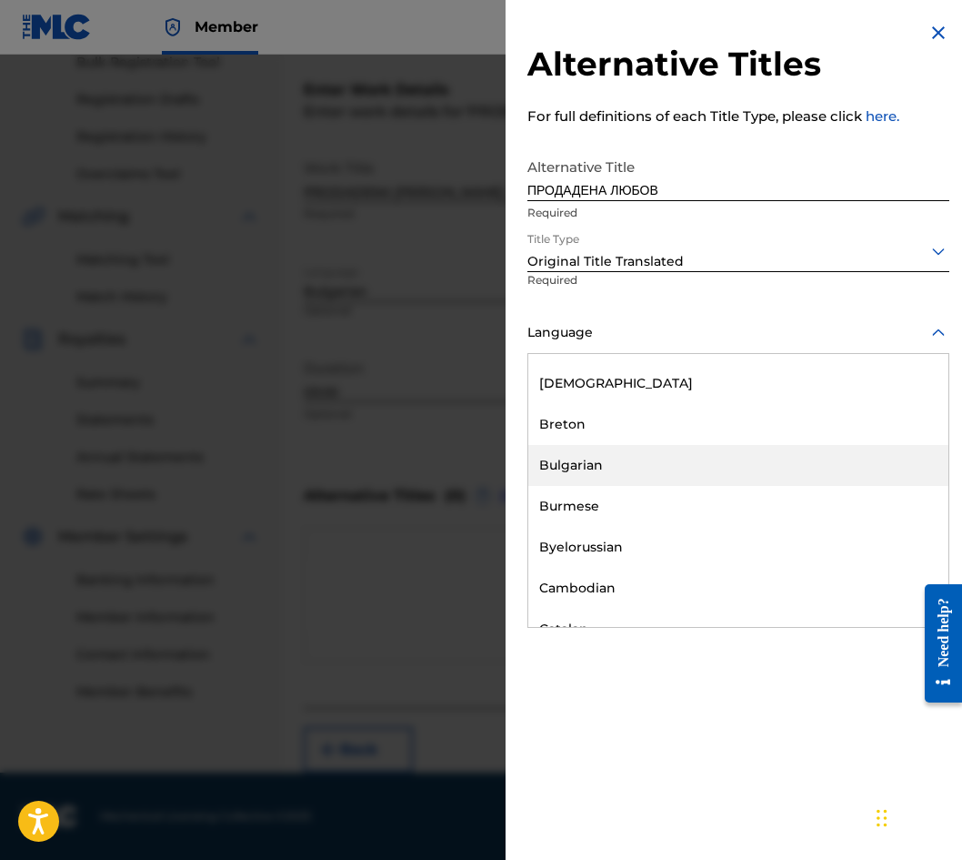
click at [619, 470] on div "Bulgarian" at bounding box center [739, 465] width 420 height 41
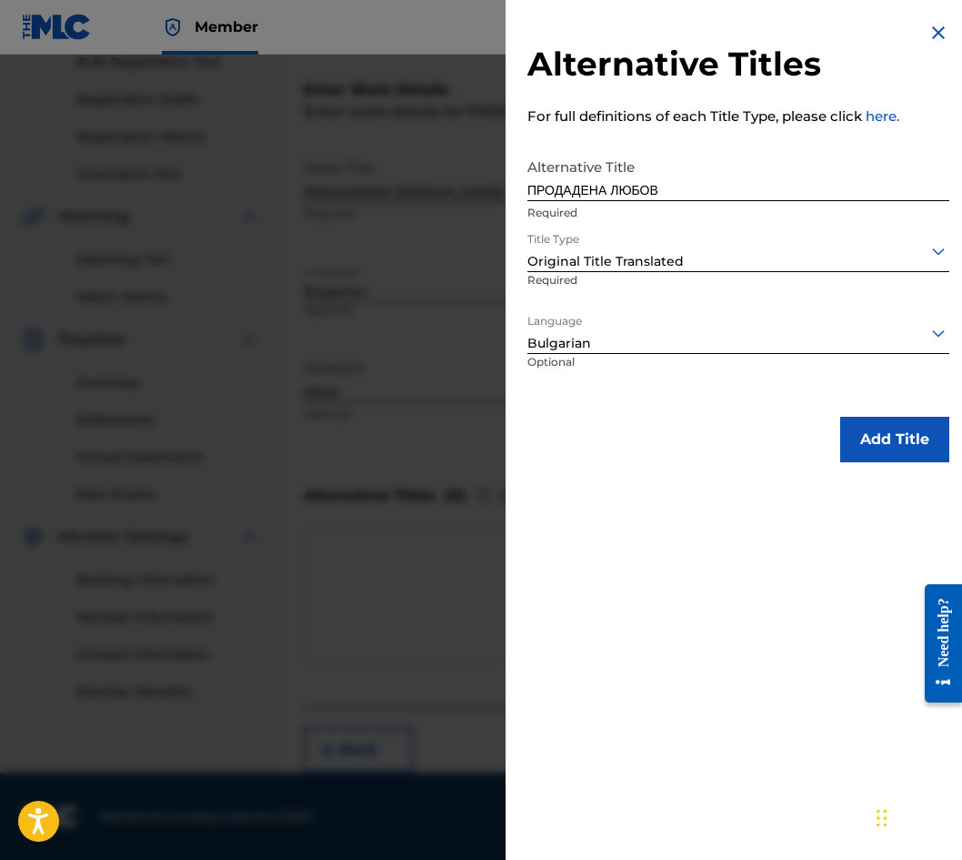
click at [901, 452] on button "Add Title" at bounding box center [895, 439] width 109 height 45
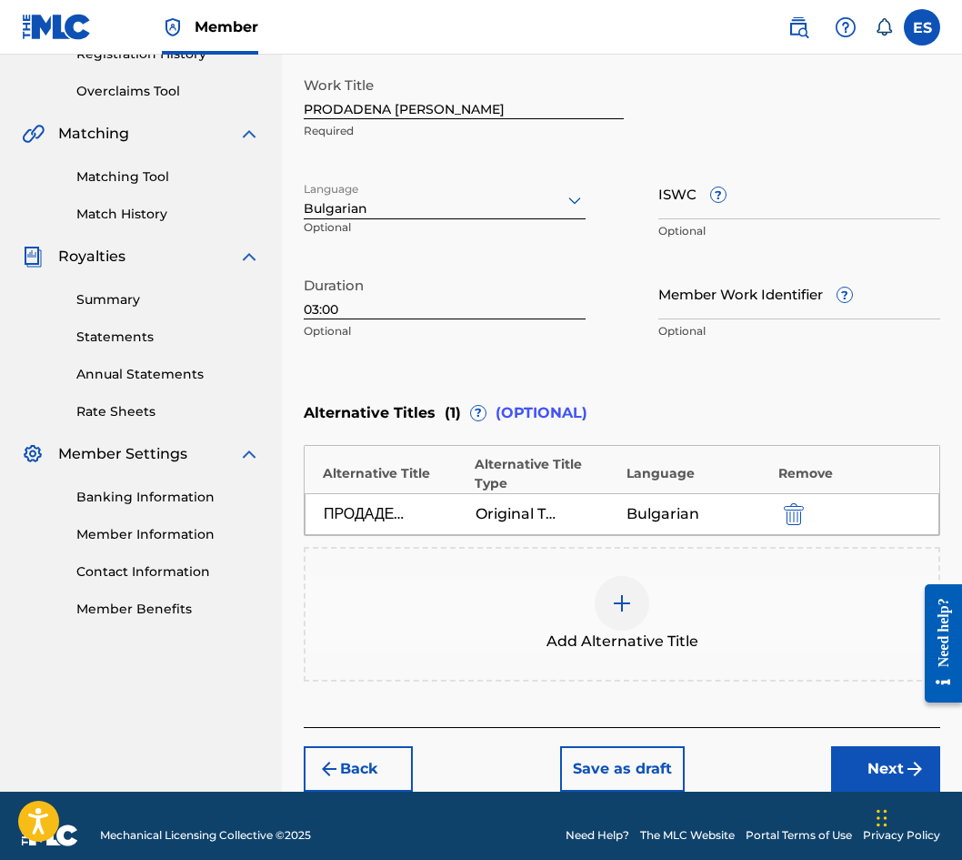
drag, startPoint x: 884, startPoint y: 759, endPoint x: 886, endPoint y: 746, distance: 12.9
click at [886, 759] on button "Next" at bounding box center [885, 768] width 109 height 45
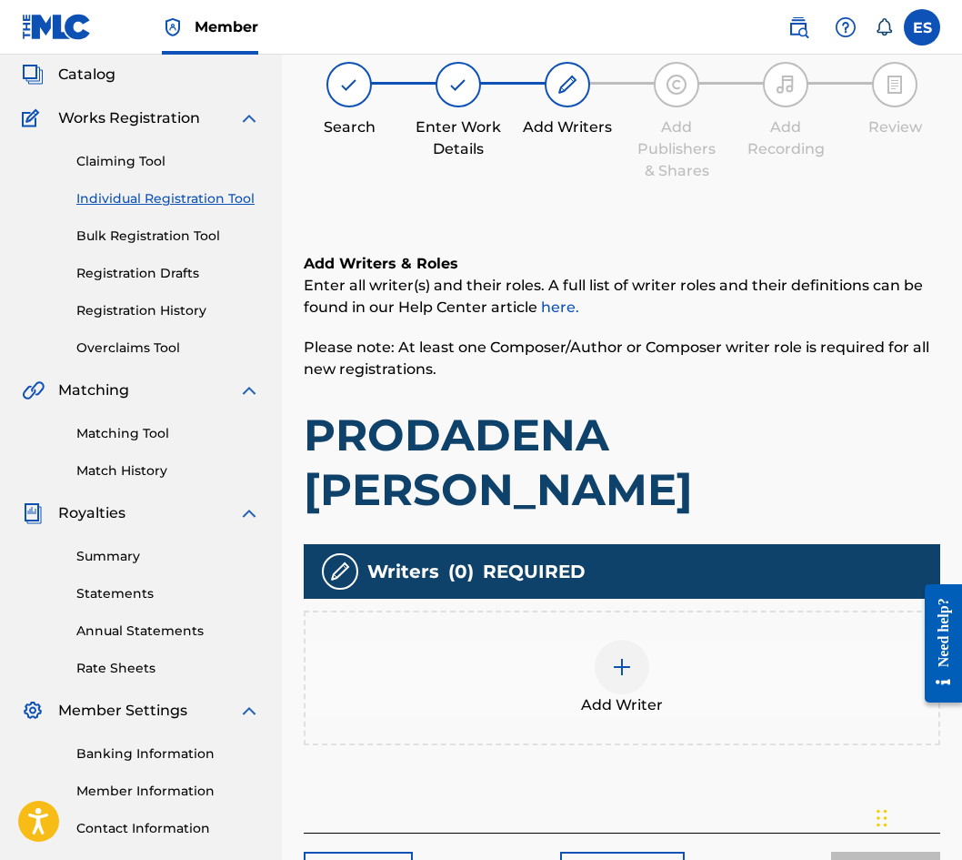
scroll to position [82, 0]
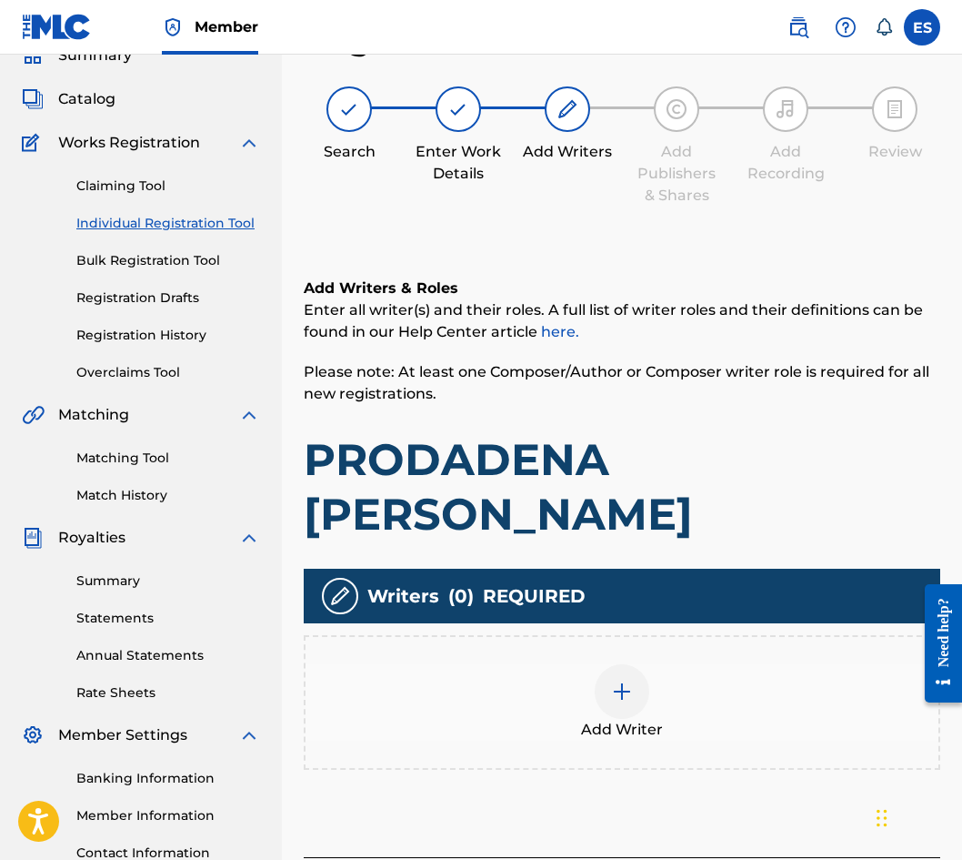
click at [683, 669] on div "Add Writer" at bounding box center [622, 702] width 633 height 76
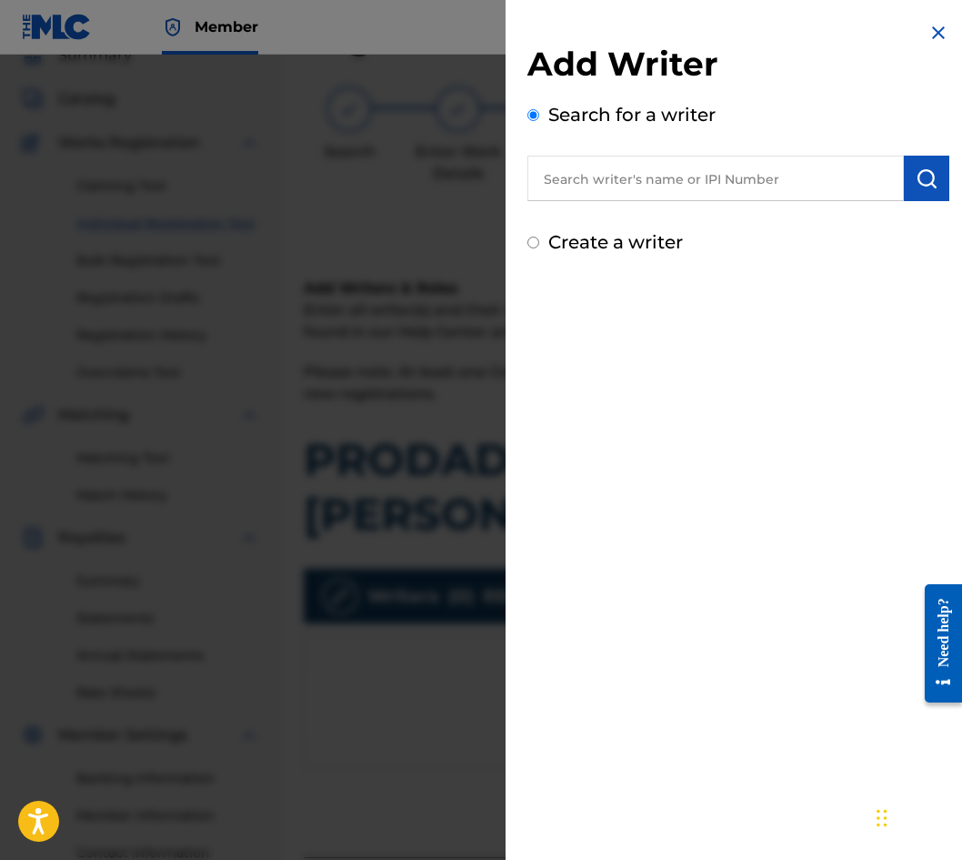
paste input "00087889792"
type input "00087889792"
click at [917, 169] on img "submit" at bounding box center [927, 178] width 22 height 22
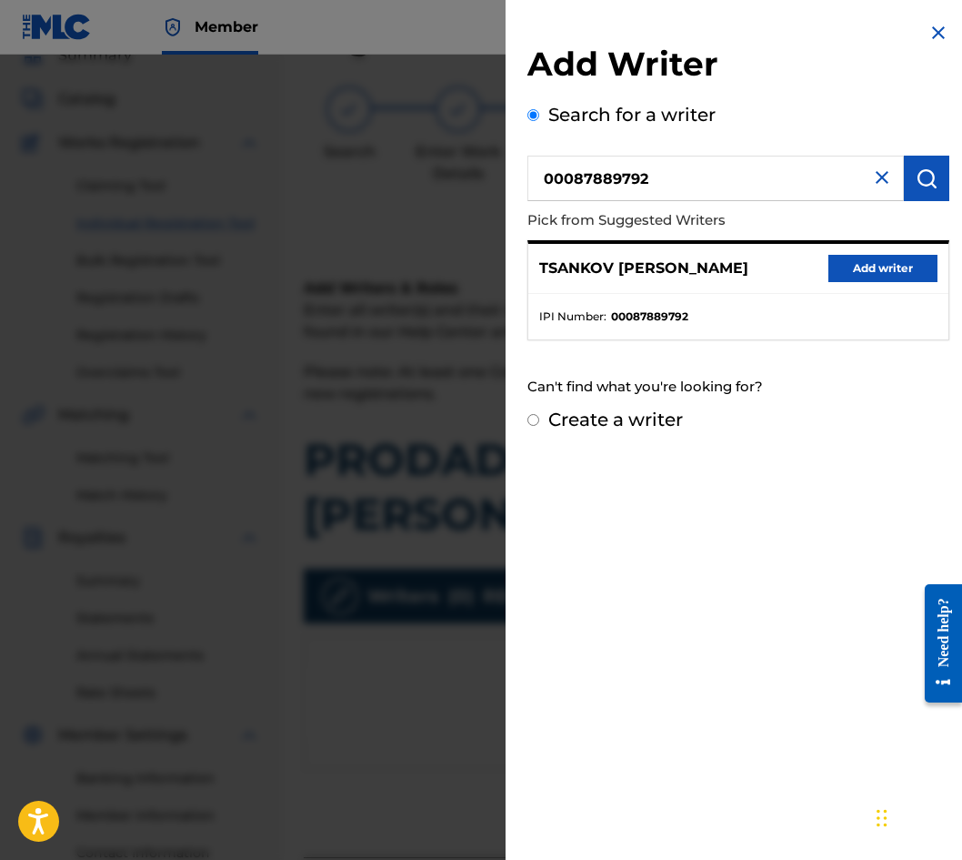
click at [884, 268] on button "Add writer" at bounding box center [883, 268] width 109 height 27
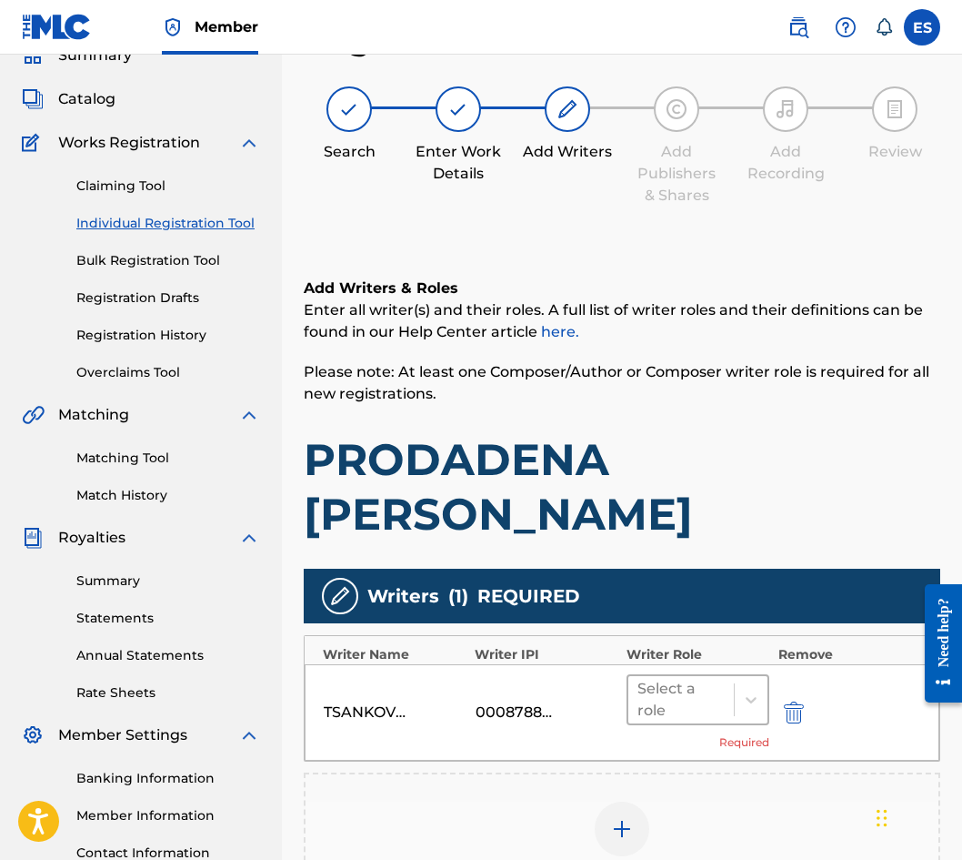
click at [687, 676] on div "Select a role" at bounding box center [682, 699] width 106 height 47
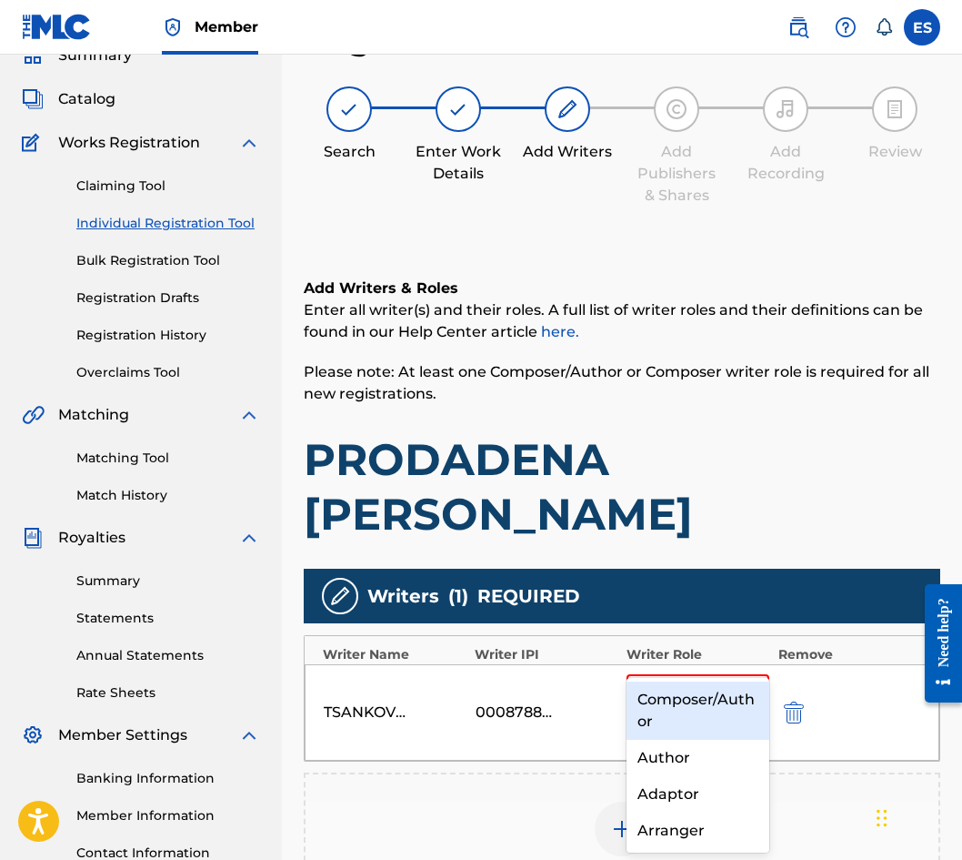
click at [692, 704] on div "Composer/Author" at bounding box center [698, 710] width 143 height 58
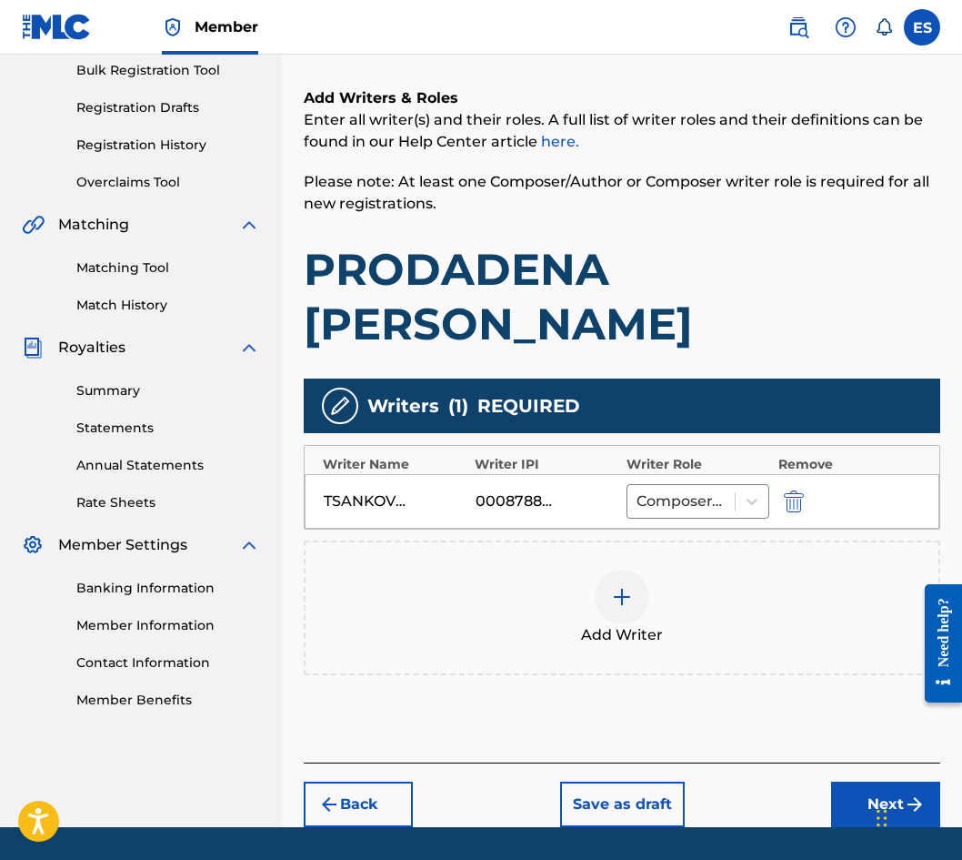
click at [851, 781] on button "Next" at bounding box center [885, 803] width 109 height 45
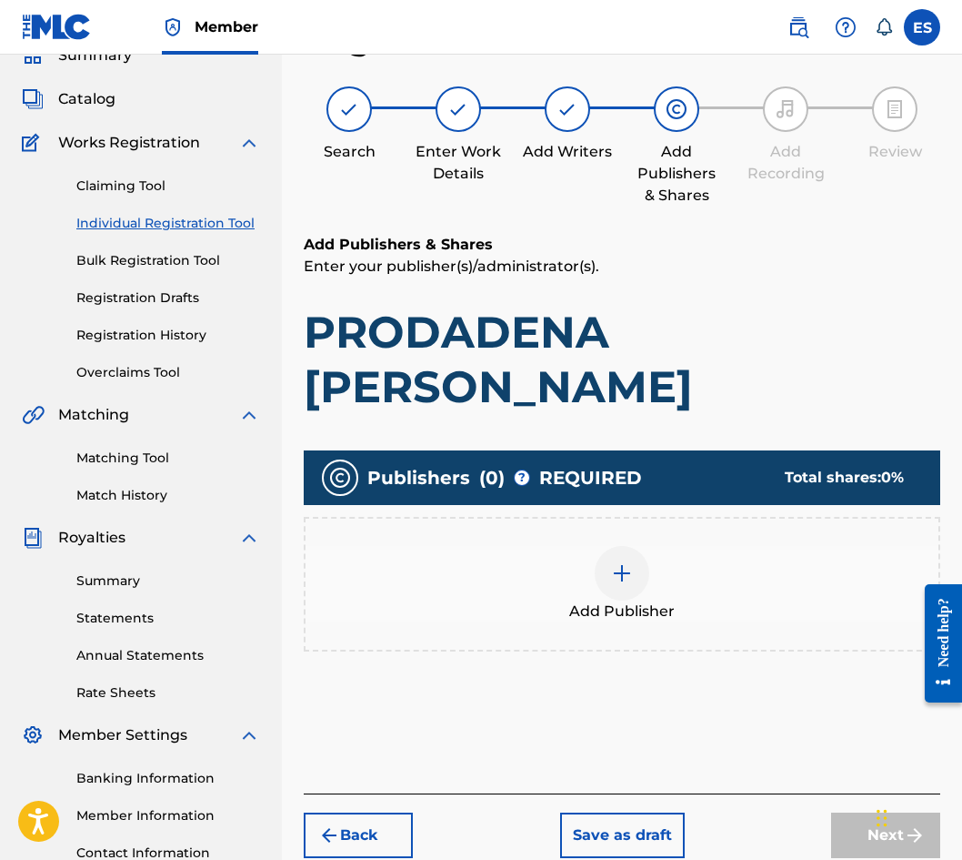
click at [597, 600] on span "Add Publisher" at bounding box center [622, 611] width 106 height 22
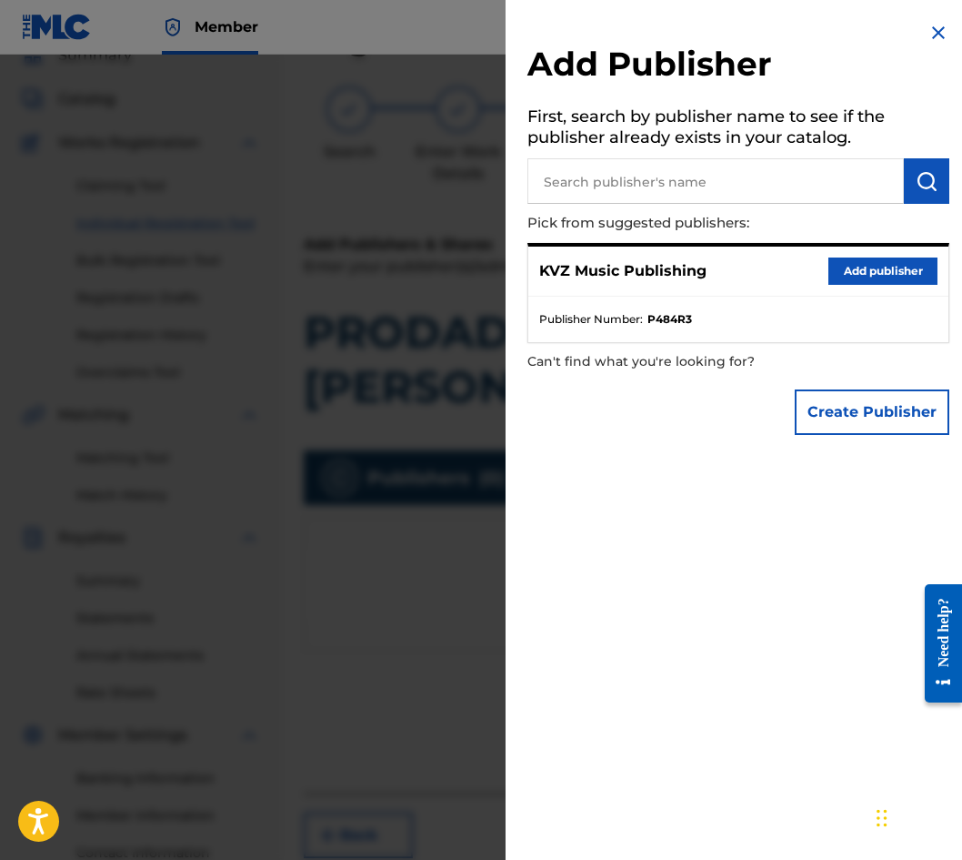
click at [832, 277] on button "Add publisher" at bounding box center [883, 270] width 109 height 27
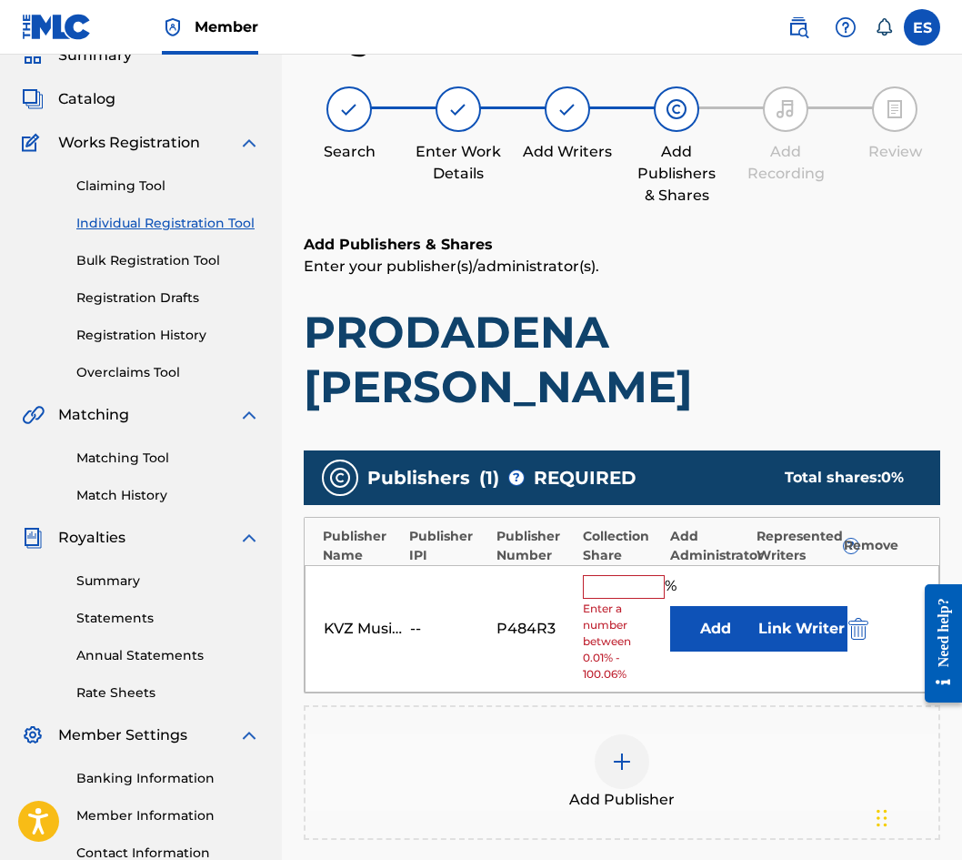
click at [655, 575] on input "text" at bounding box center [624, 587] width 82 height 24
type input "100"
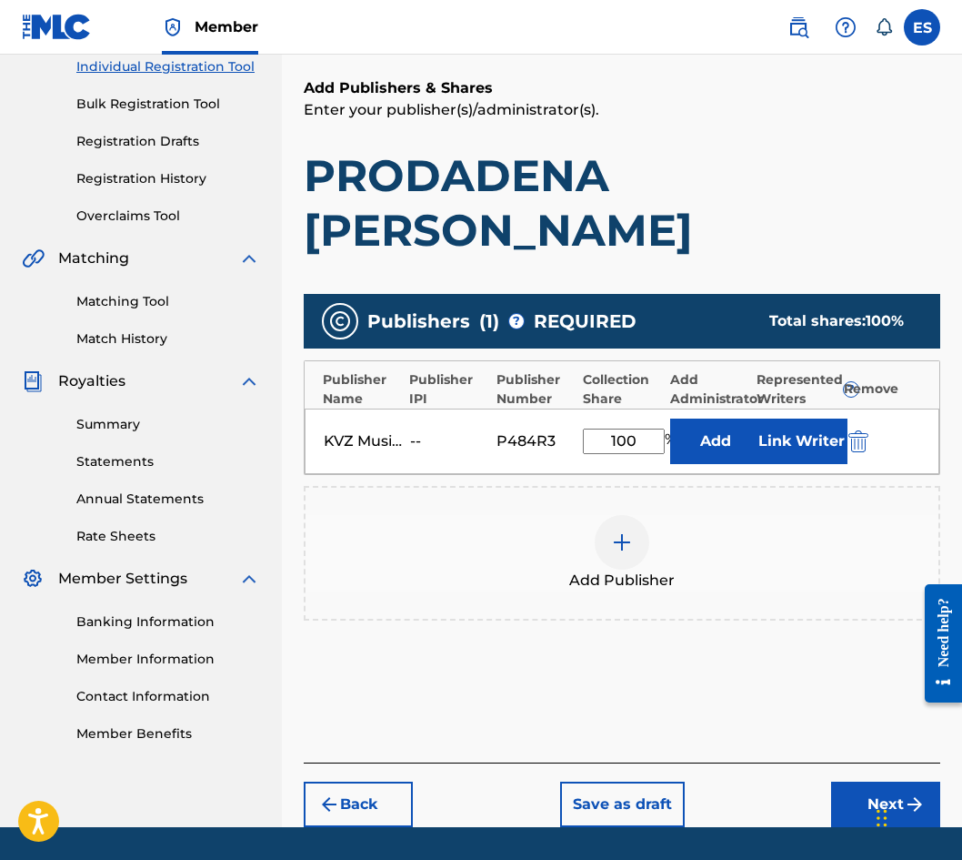
click at [842, 781] on button "Next" at bounding box center [885, 803] width 109 height 45
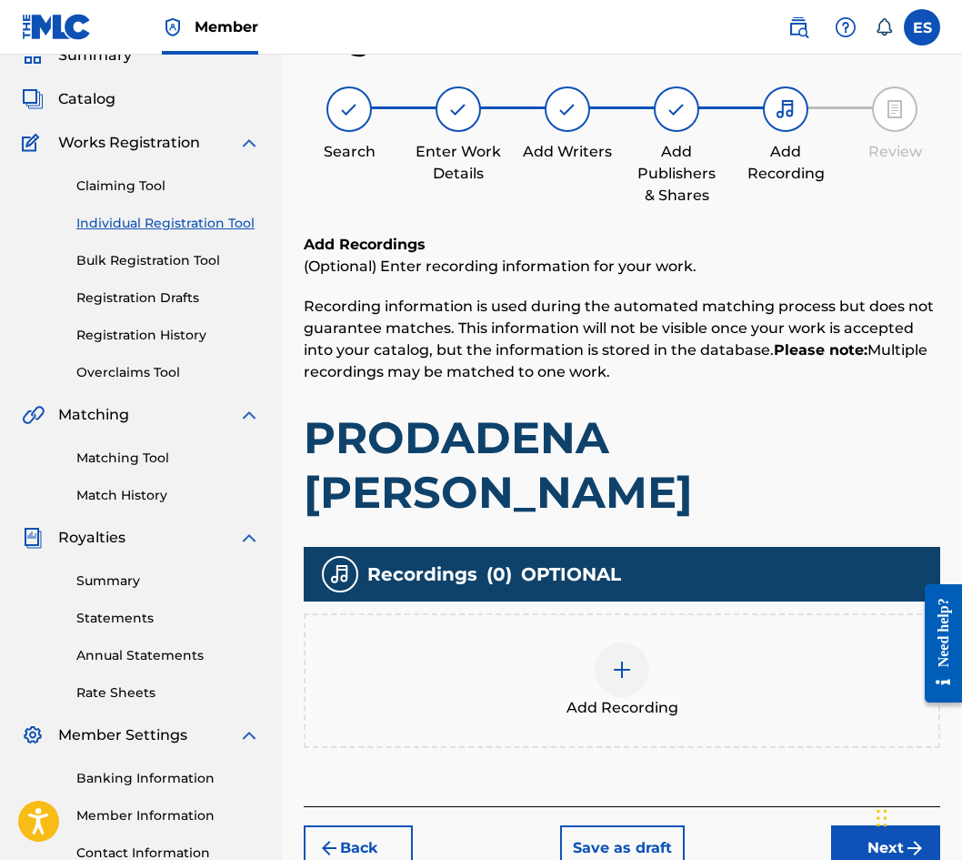
click at [601, 642] on div "Add Recording" at bounding box center [622, 680] width 633 height 76
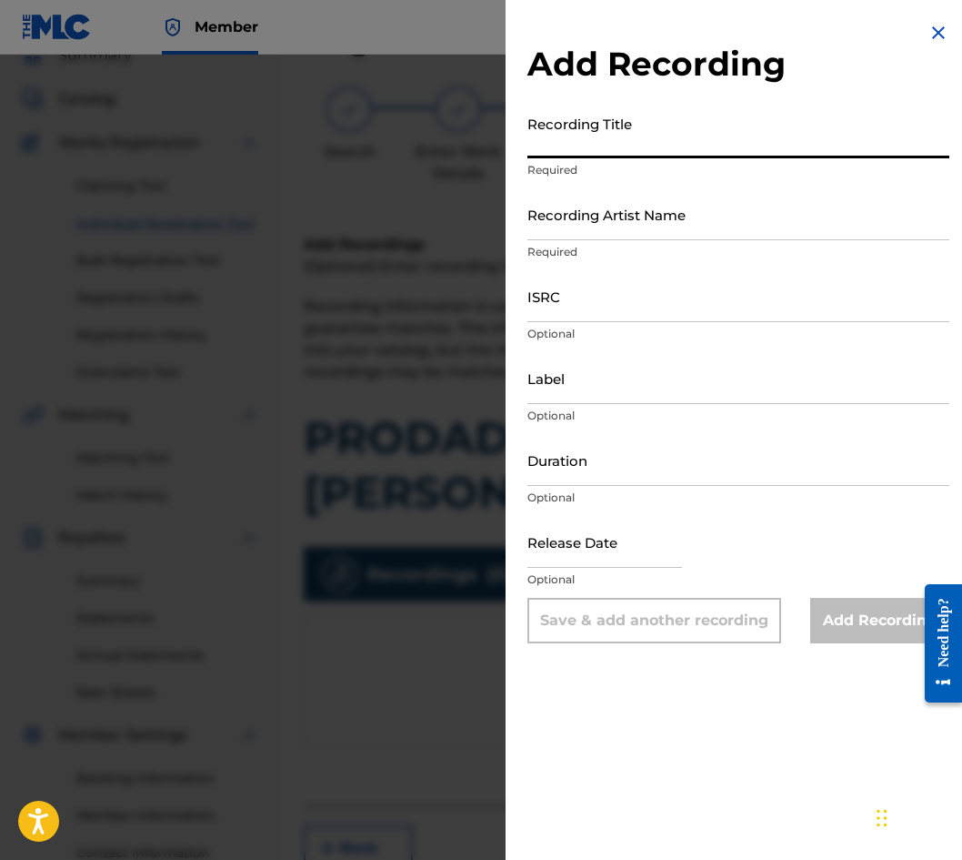
paste input "PRODADENA [PERSON_NAME]"
type input "PRODADENA [PERSON_NAME]"
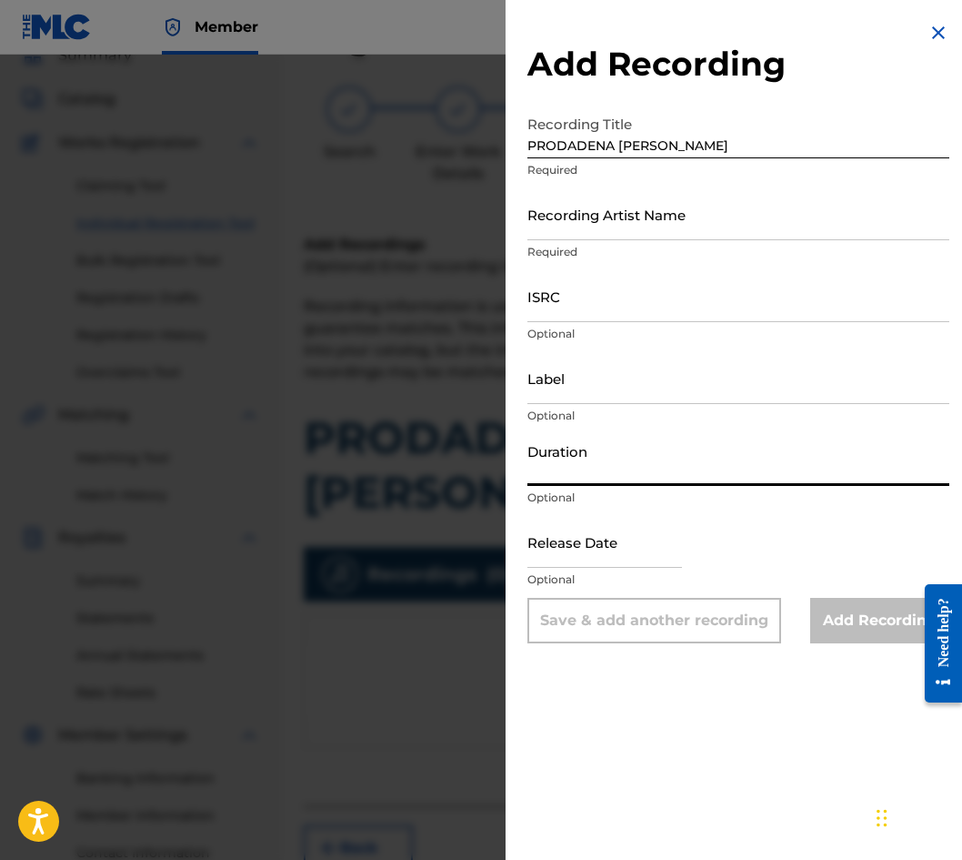
click at [572, 469] on input "Duration" at bounding box center [739, 460] width 422 height 52
type input "03:00"
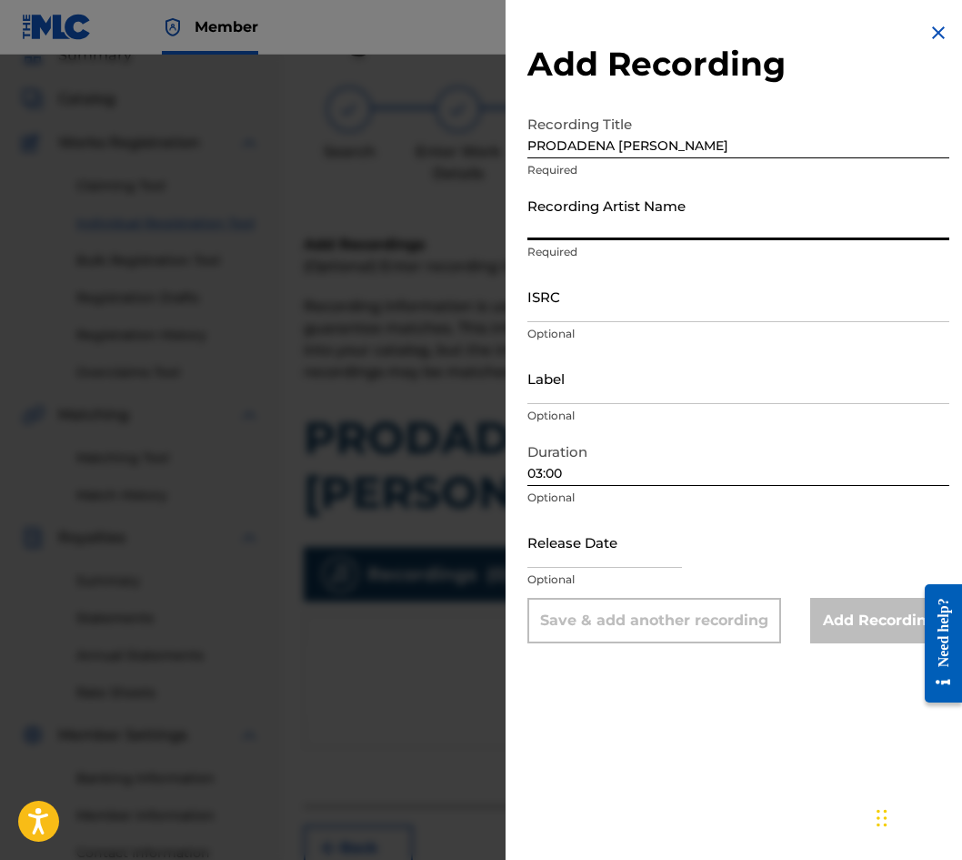
paste input "YULIANA CHAVDAROVA"
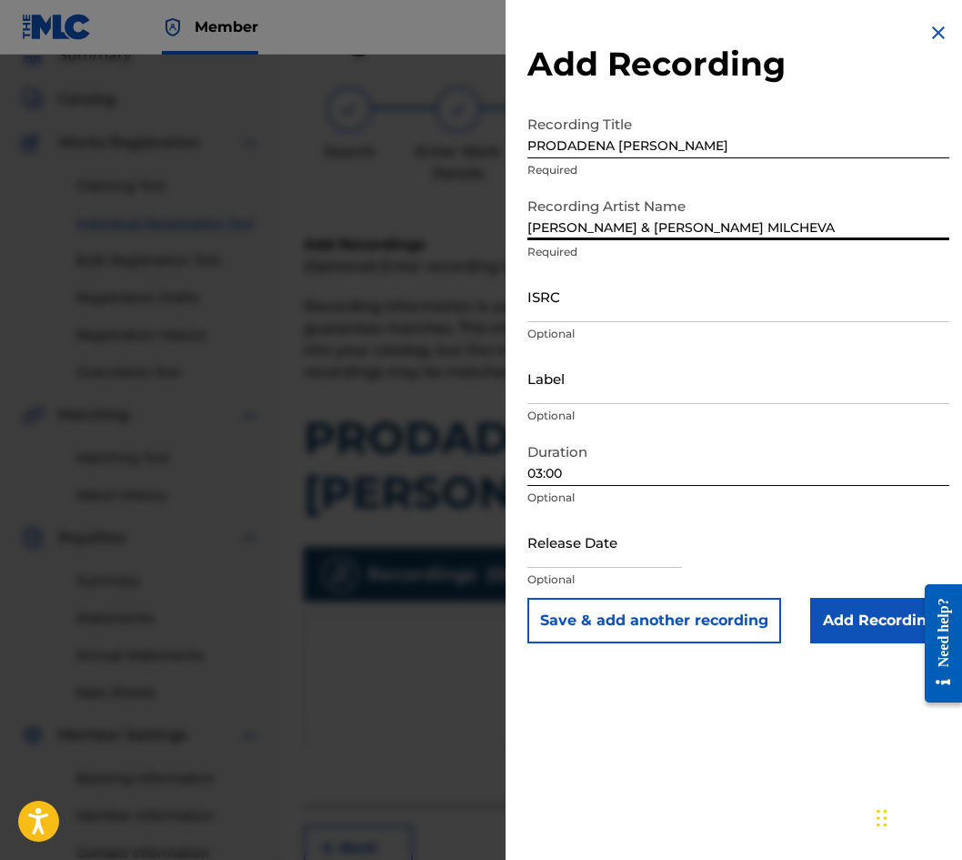
type input "YULIANA CHAVDAROVA & BONI MILCHEVA"
click at [848, 611] on input "Add Recording" at bounding box center [880, 620] width 139 height 45
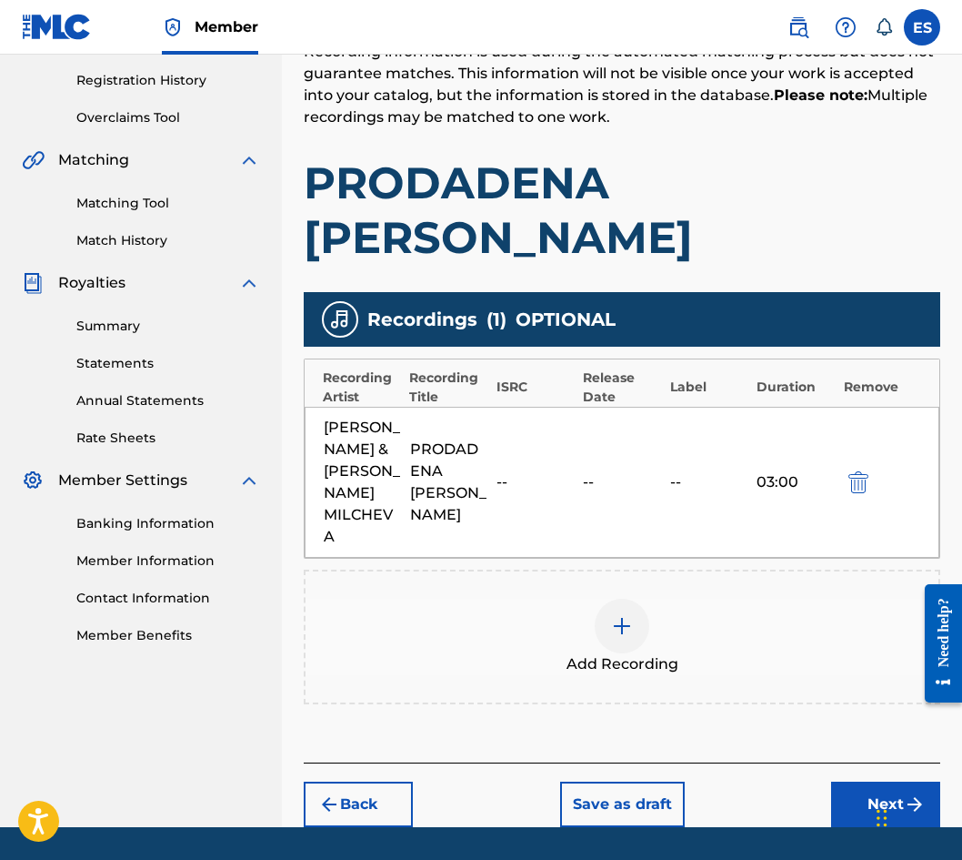
click at [852, 781] on button "Next" at bounding box center [885, 803] width 109 height 45
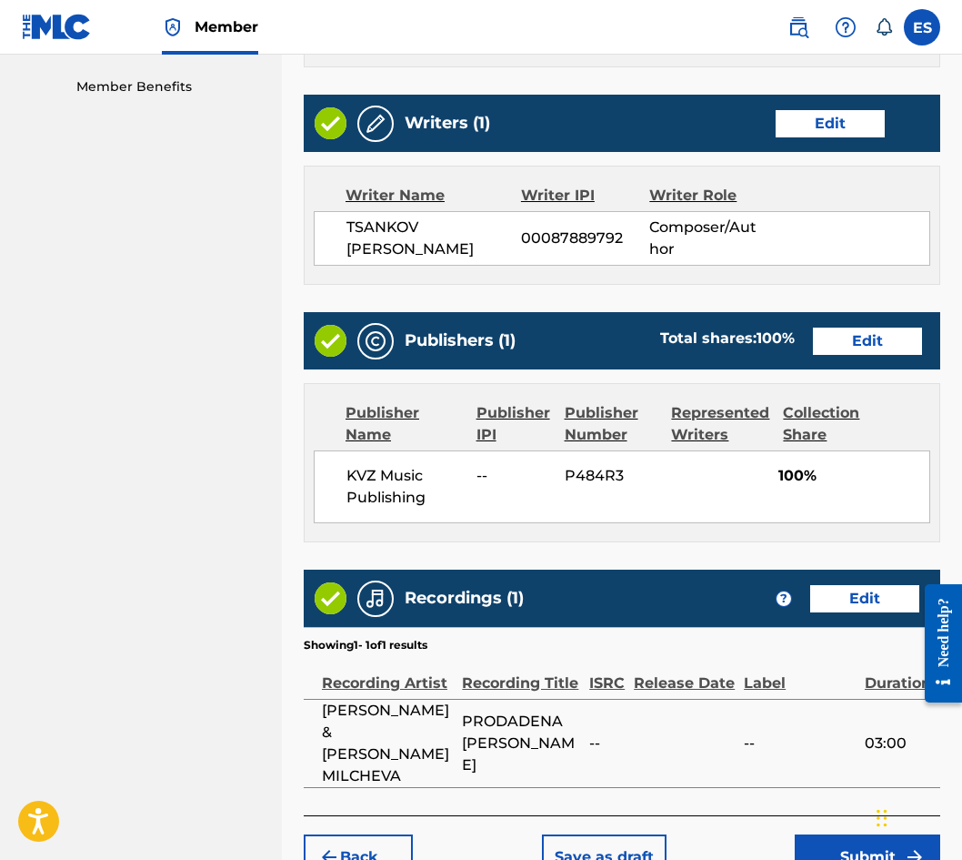
scroll to position [916, 0]
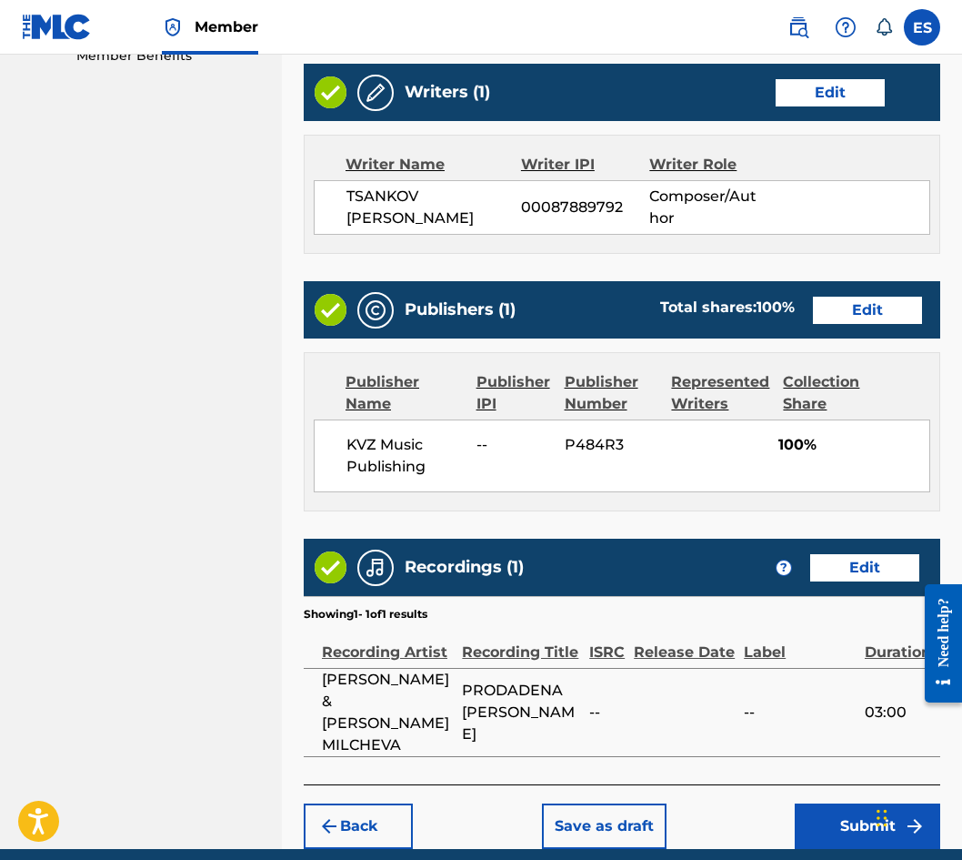
click at [811, 803] on button "Submit" at bounding box center [868, 825] width 146 height 45
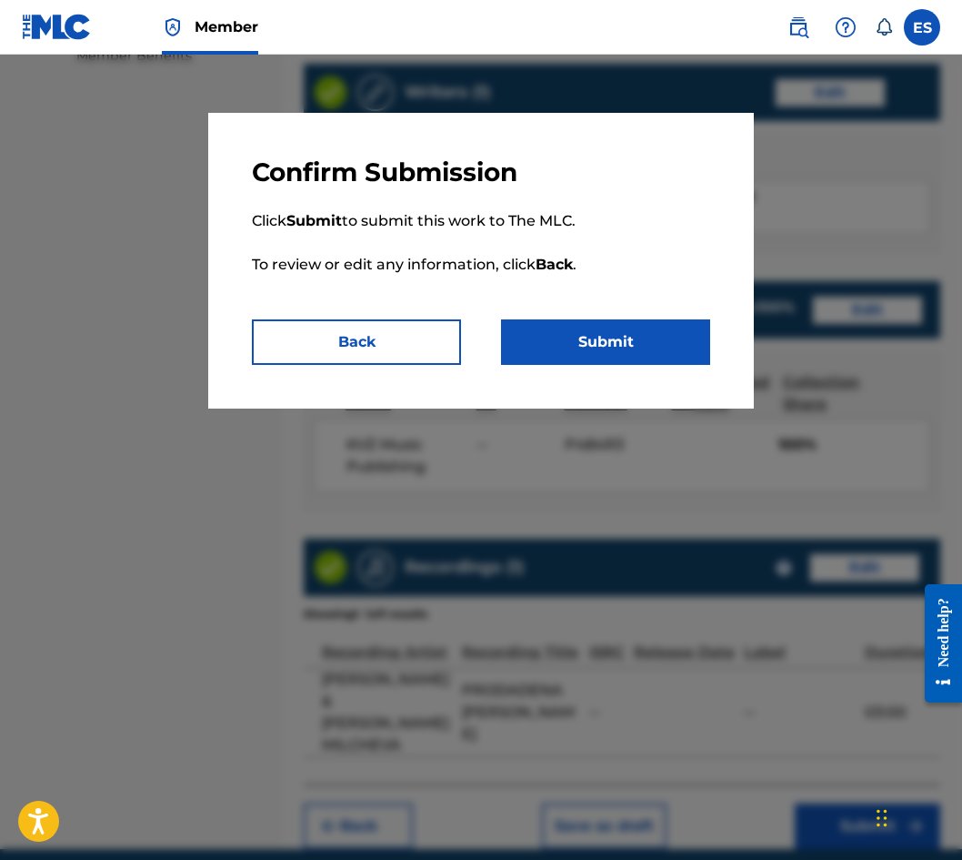
click at [360, 351] on button "Back" at bounding box center [356, 341] width 209 height 45
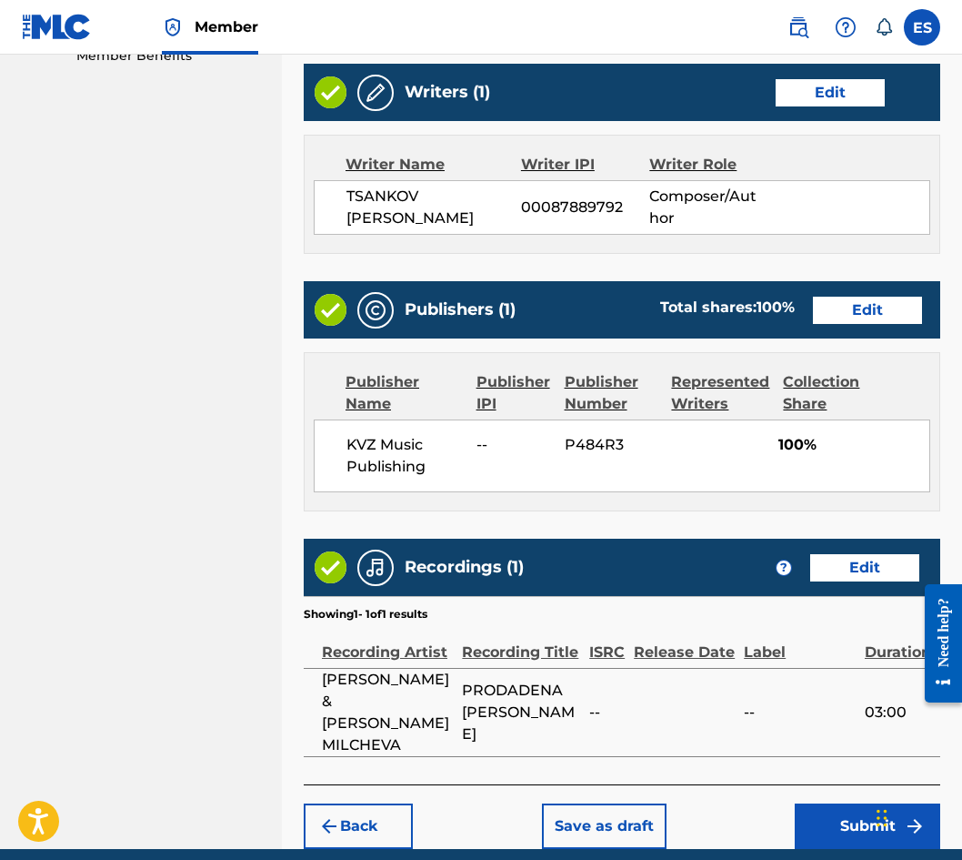
click at [852, 803] on button "Submit" at bounding box center [868, 825] width 146 height 45
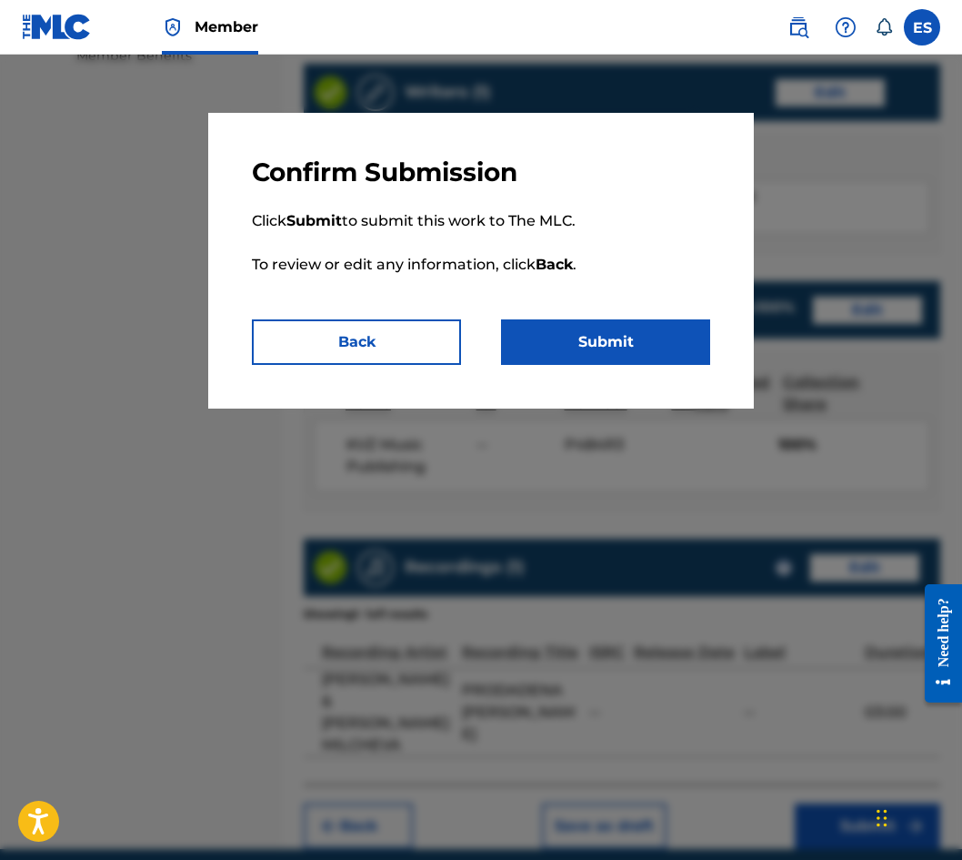
click at [609, 342] on button "Submit" at bounding box center [605, 341] width 209 height 45
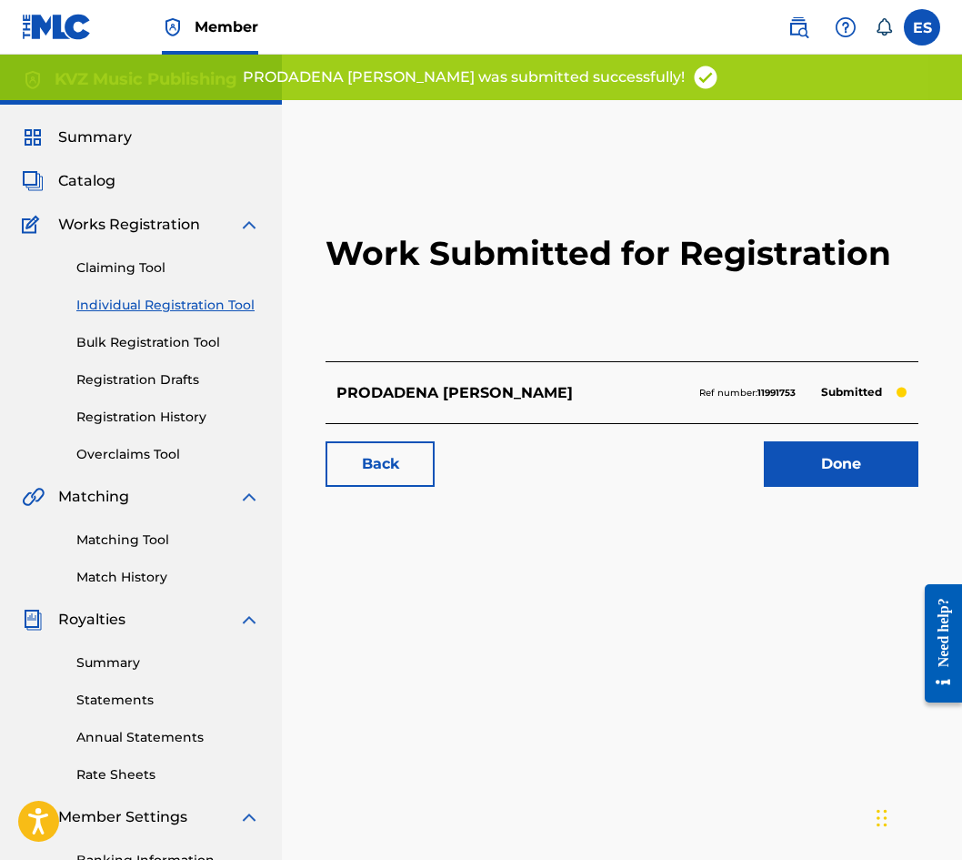
click at [191, 307] on link "Individual Registration Tool" at bounding box center [168, 305] width 184 height 19
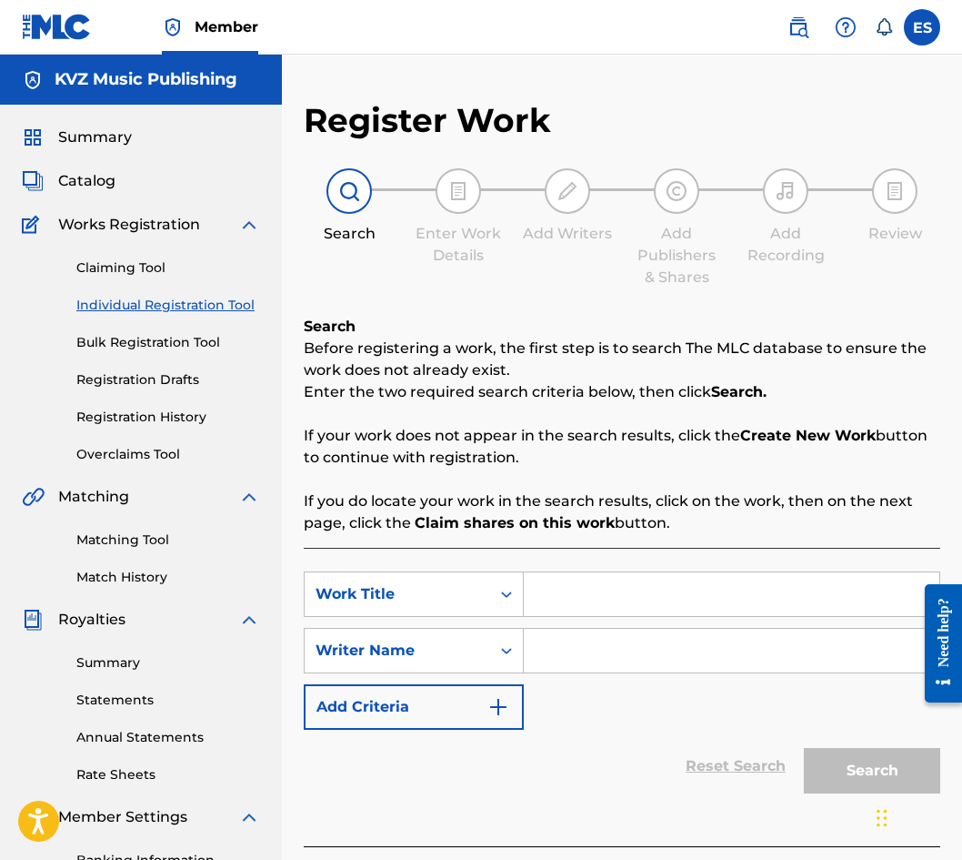
paste input "PRODADENA [PERSON_NAME]"
type input "PRODADENA [PERSON_NAME]"
paste input "[PERSON_NAME]"
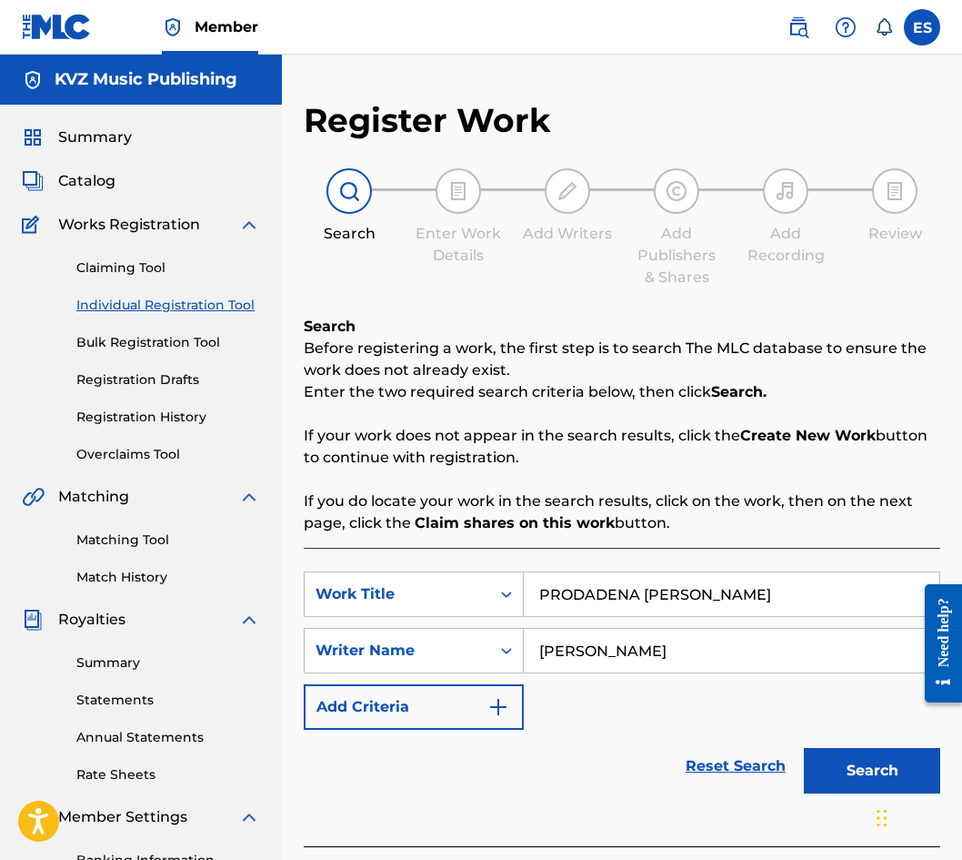
type input "[PERSON_NAME]"
click at [851, 752] on button "Search" at bounding box center [872, 770] width 136 height 45
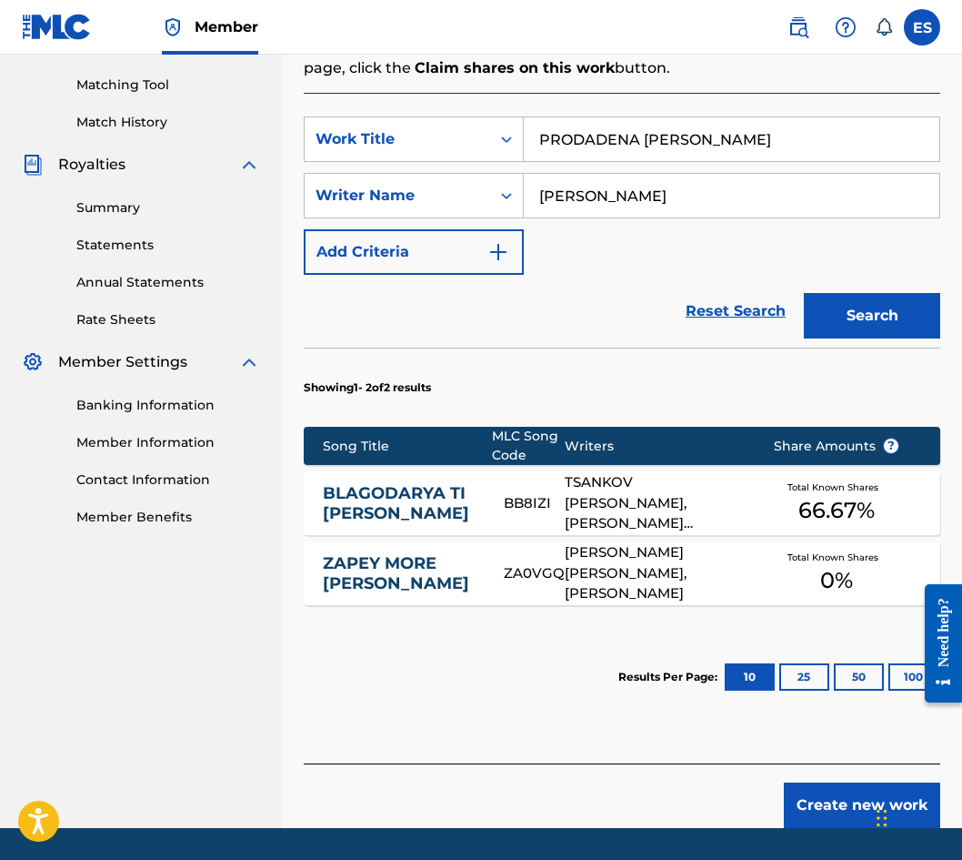
scroll to position [510, 0]
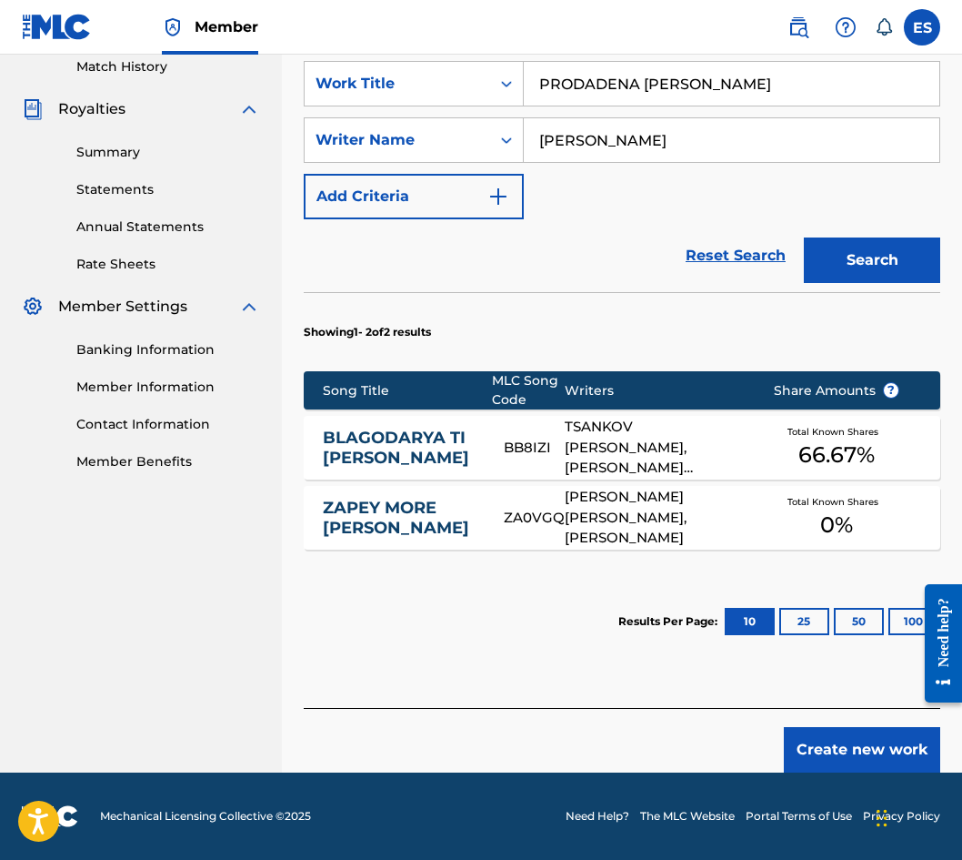
click at [857, 746] on button "Create new work" at bounding box center [862, 749] width 156 height 45
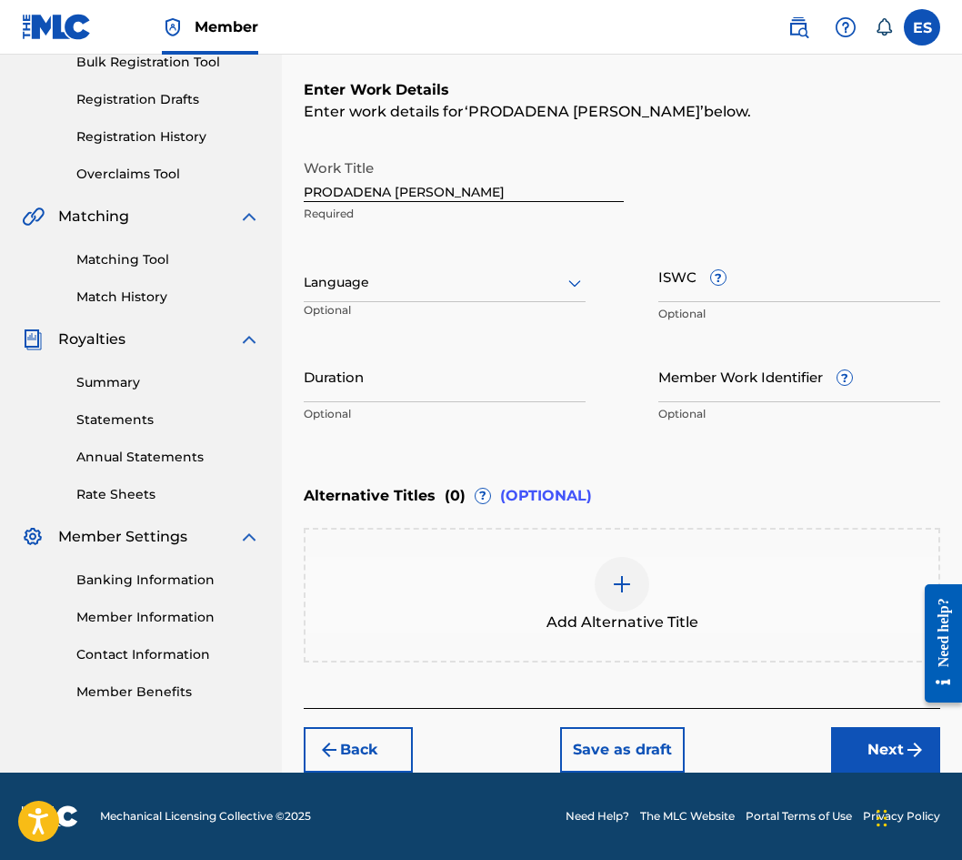
scroll to position [280, 0]
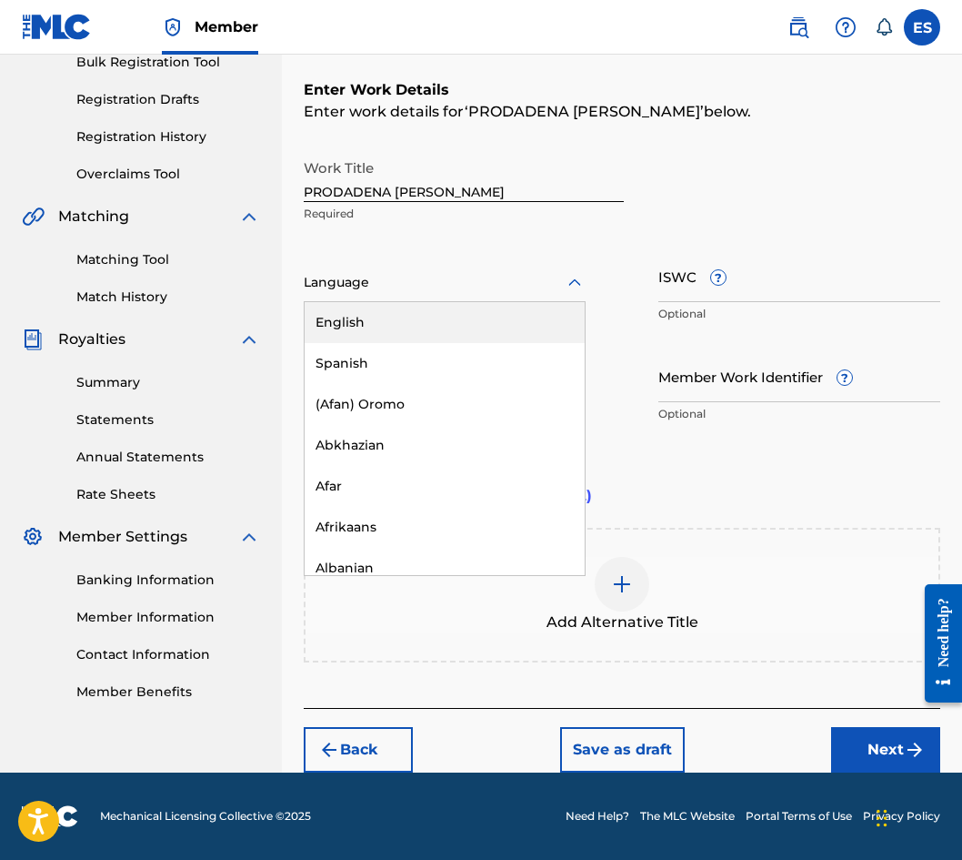
drag, startPoint x: 517, startPoint y: 283, endPoint x: 499, endPoint y: 334, distance: 53.8
click at [518, 283] on div at bounding box center [445, 282] width 282 height 23
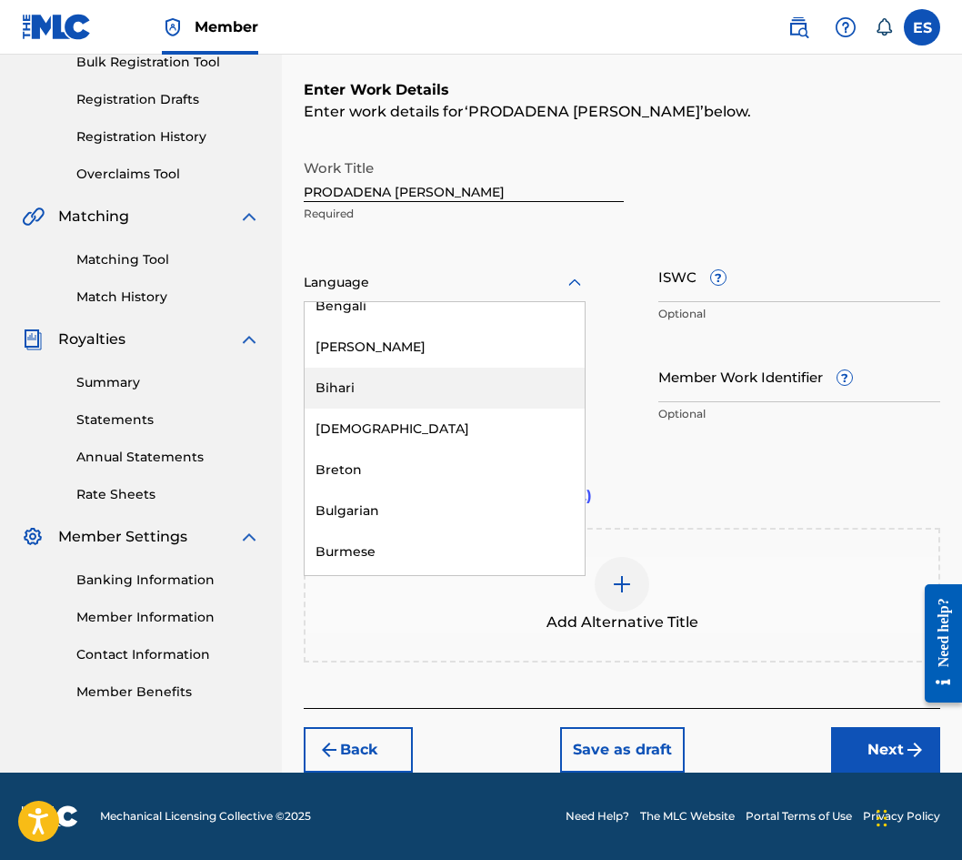
scroll to position [728, 0]
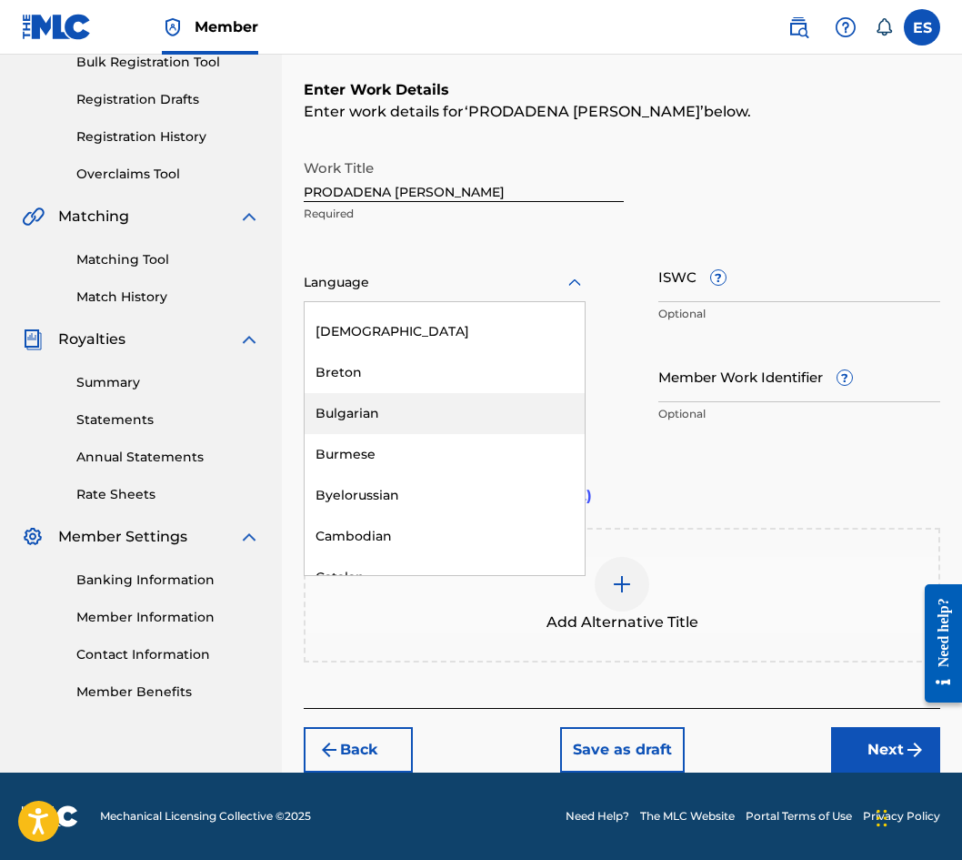
click at [441, 413] on div "Bulgarian" at bounding box center [445, 413] width 280 height 41
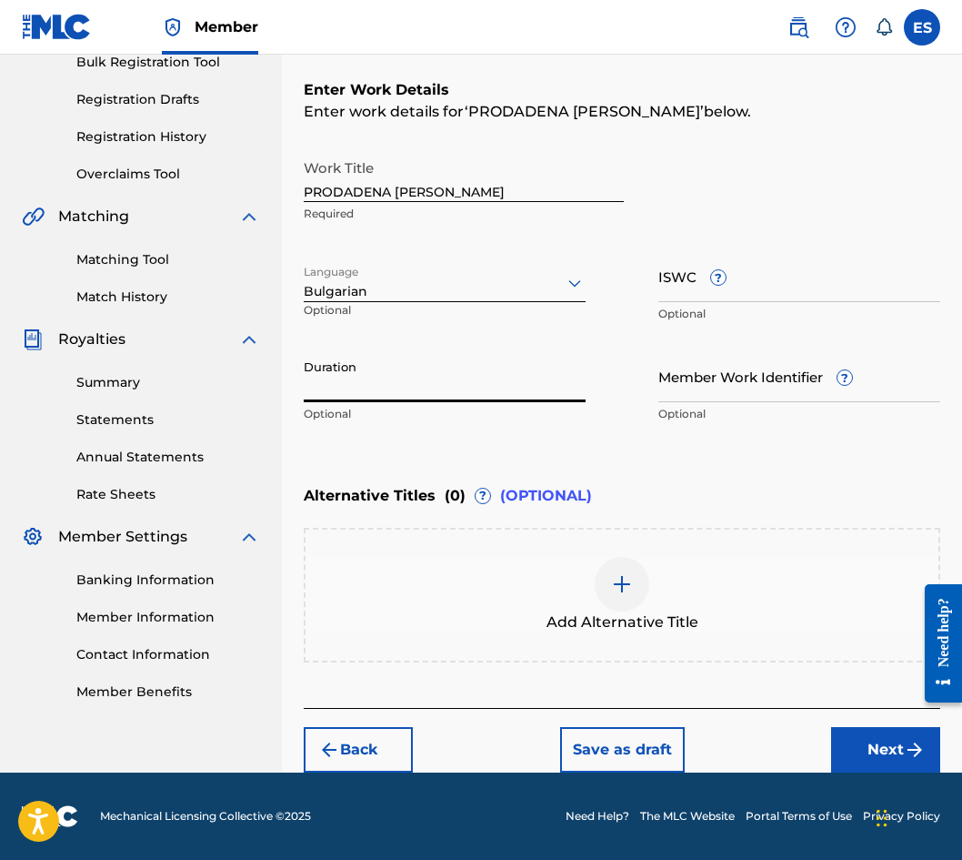
click at [438, 387] on input "Duration" at bounding box center [445, 376] width 282 height 52
type input "02:40"
click at [667, 540] on div "Add Alternative Title" at bounding box center [622, 595] width 637 height 135
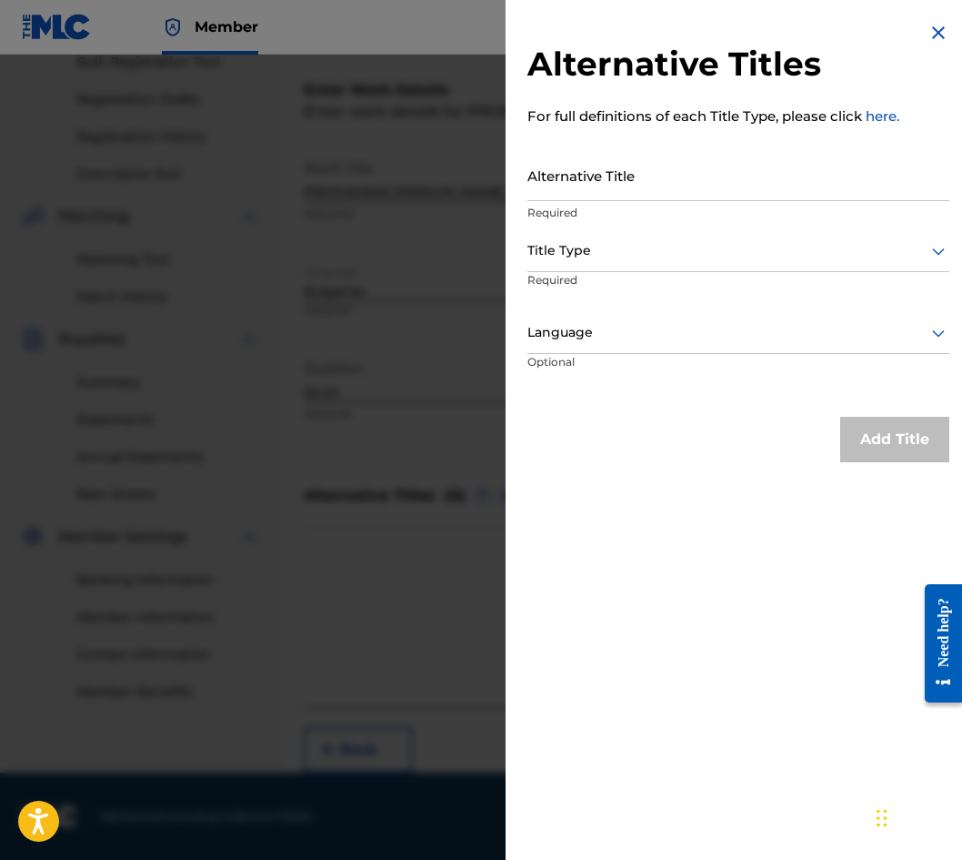
drag, startPoint x: 720, startPoint y: 218, endPoint x: 699, endPoint y: 185, distance: 39.6
paste input "ПРОДАДЕНА ЛЮБОВ"
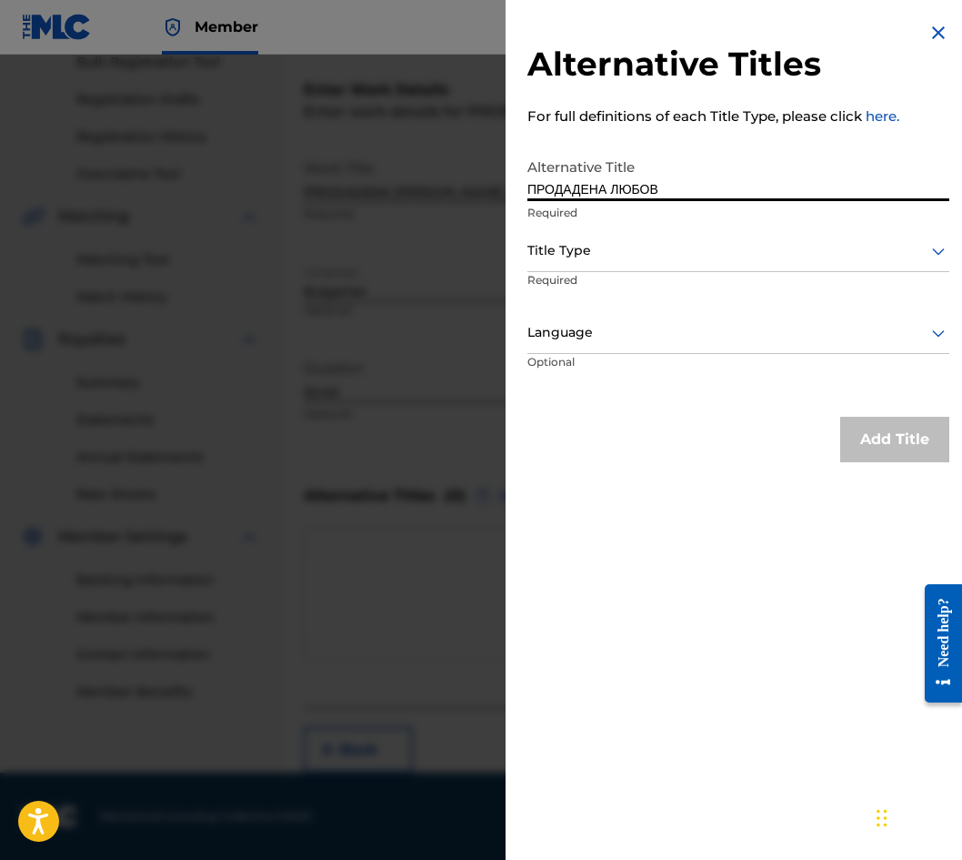
type input "ПРОДАДЕНА ЛЮБОВ"
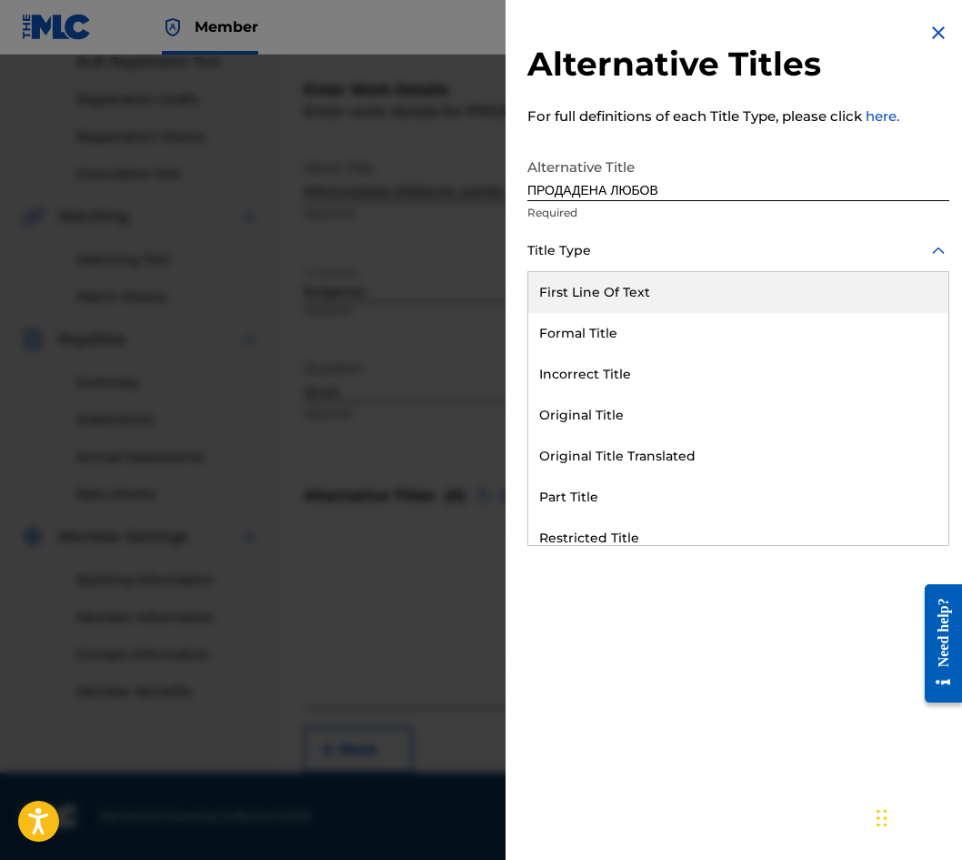
click at [661, 261] on div at bounding box center [739, 250] width 422 height 23
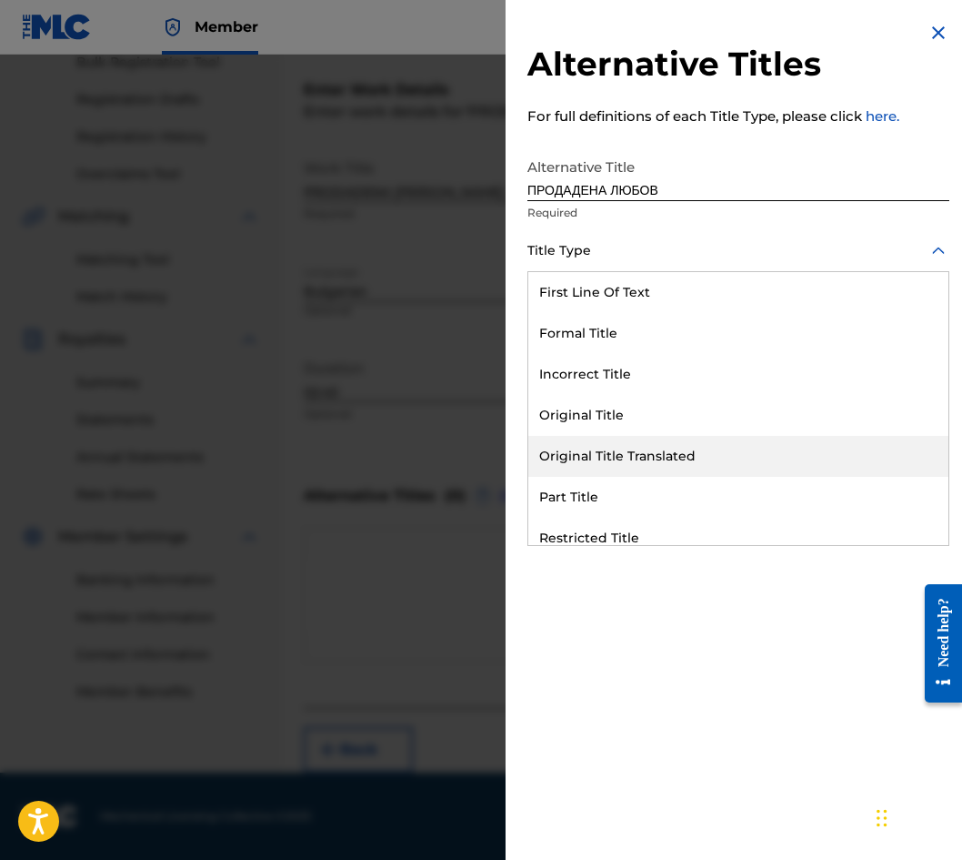
click at [642, 438] on div "Original Title Translated" at bounding box center [739, 456] width 420 height 41
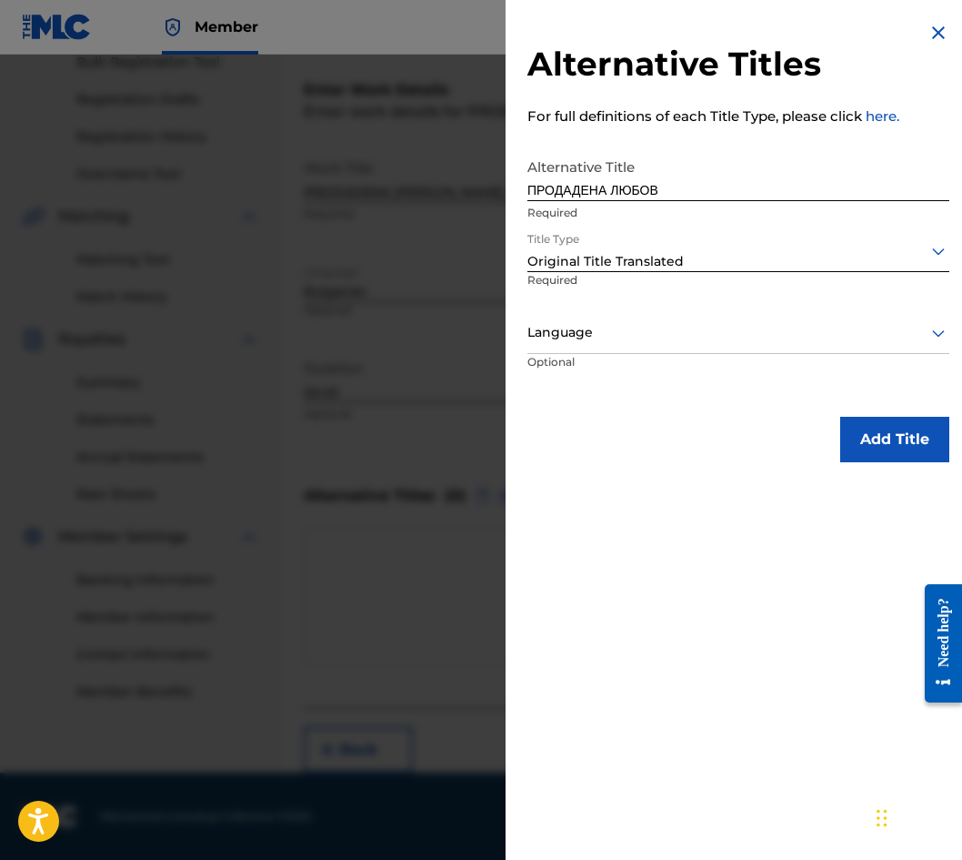
click at [628, 335] on div at bounding box center [739, 332] width 422 height 23
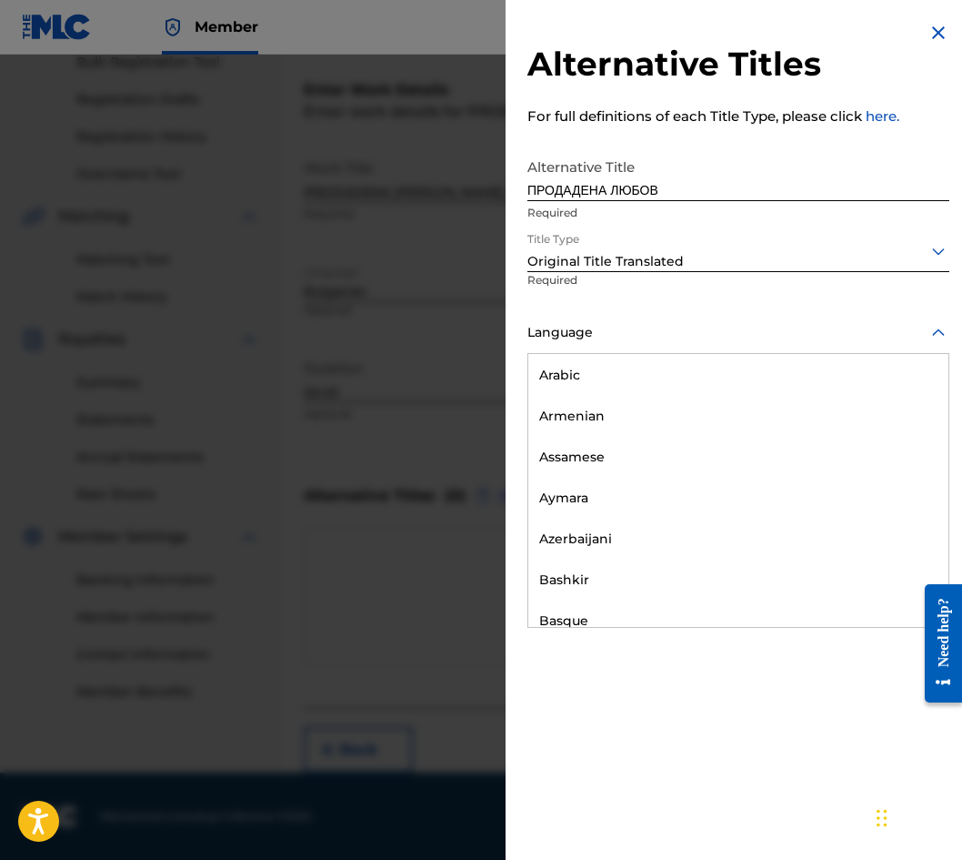
scroll to position [637, 0]
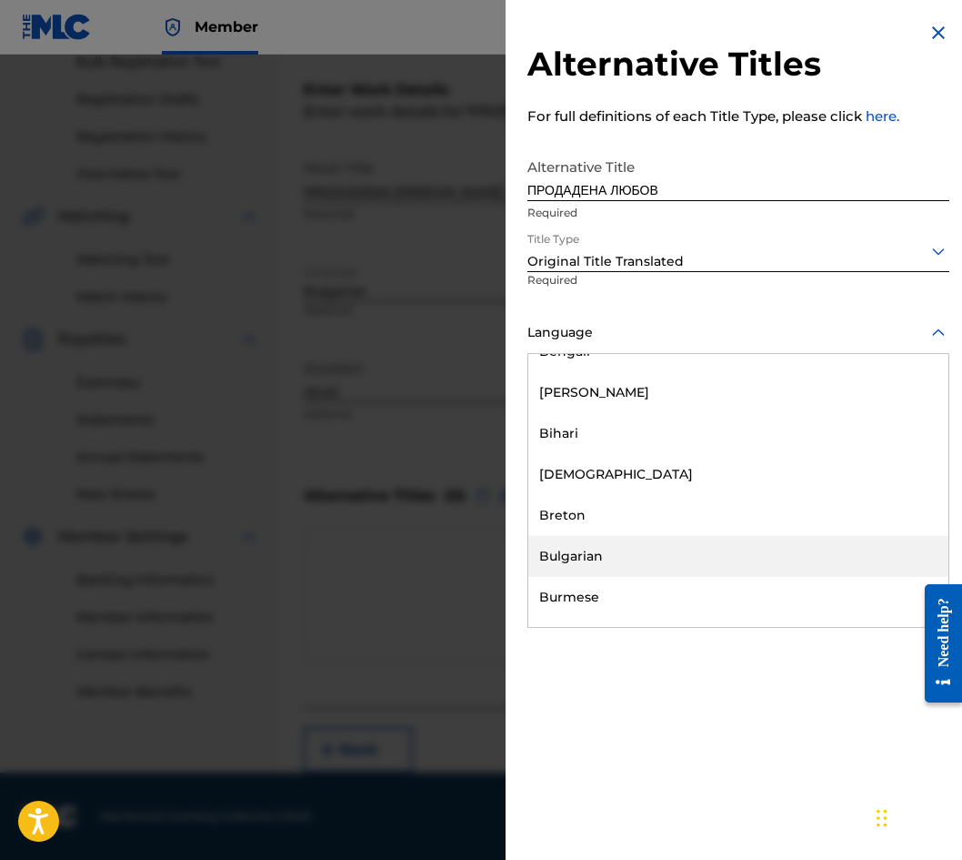
click at [620, 542] on div "Bulgarian" at bounding box center [739, 556] width 420 height 41
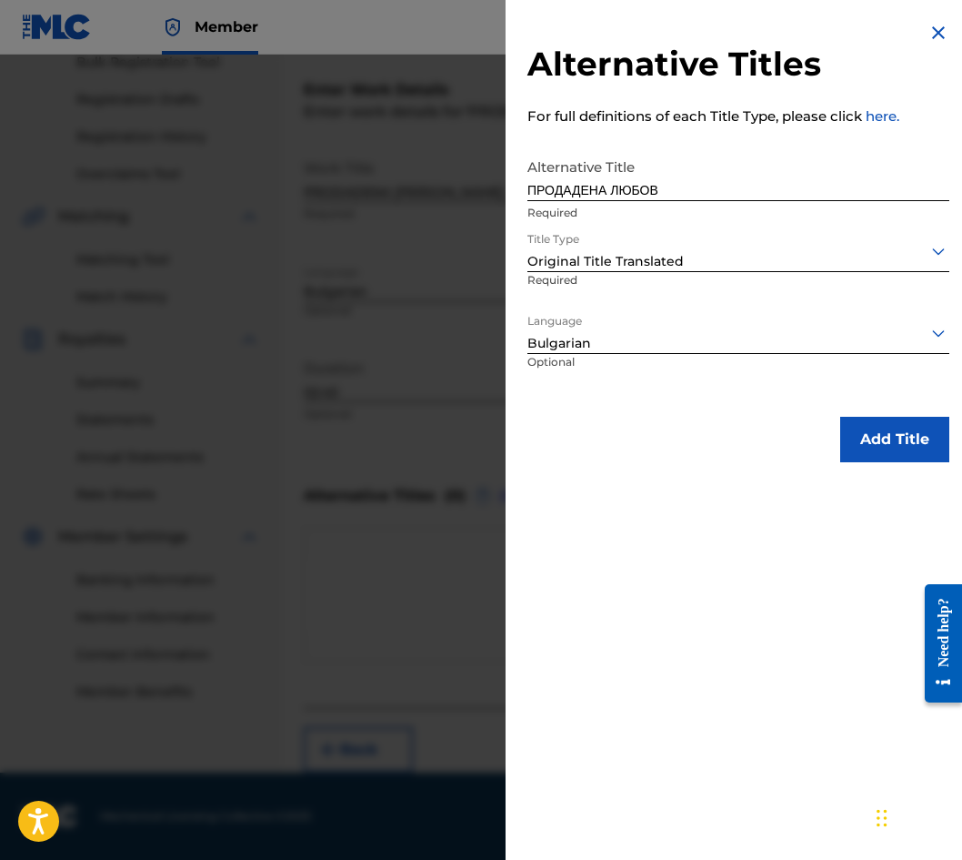
click at [868, 423] on button "Add Title" at bounding box center [895, 439] width 109 height 45
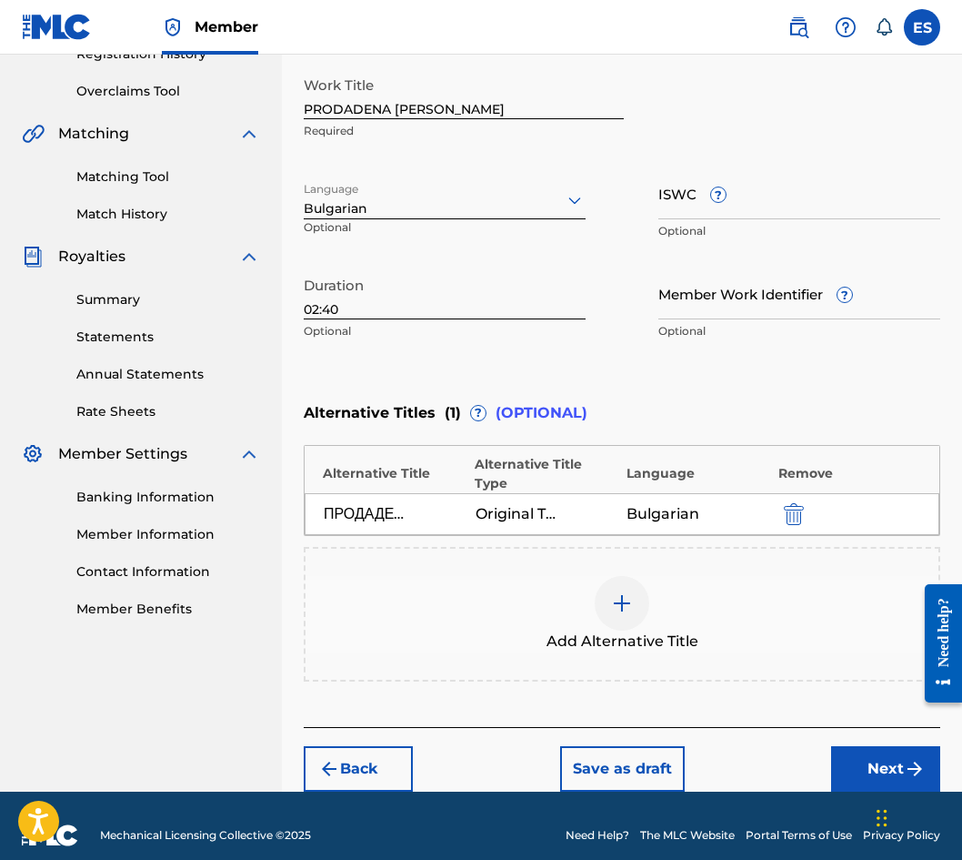
click at [836, 746] on button "Next" at bounding box center [885, 768] width 109 height 45
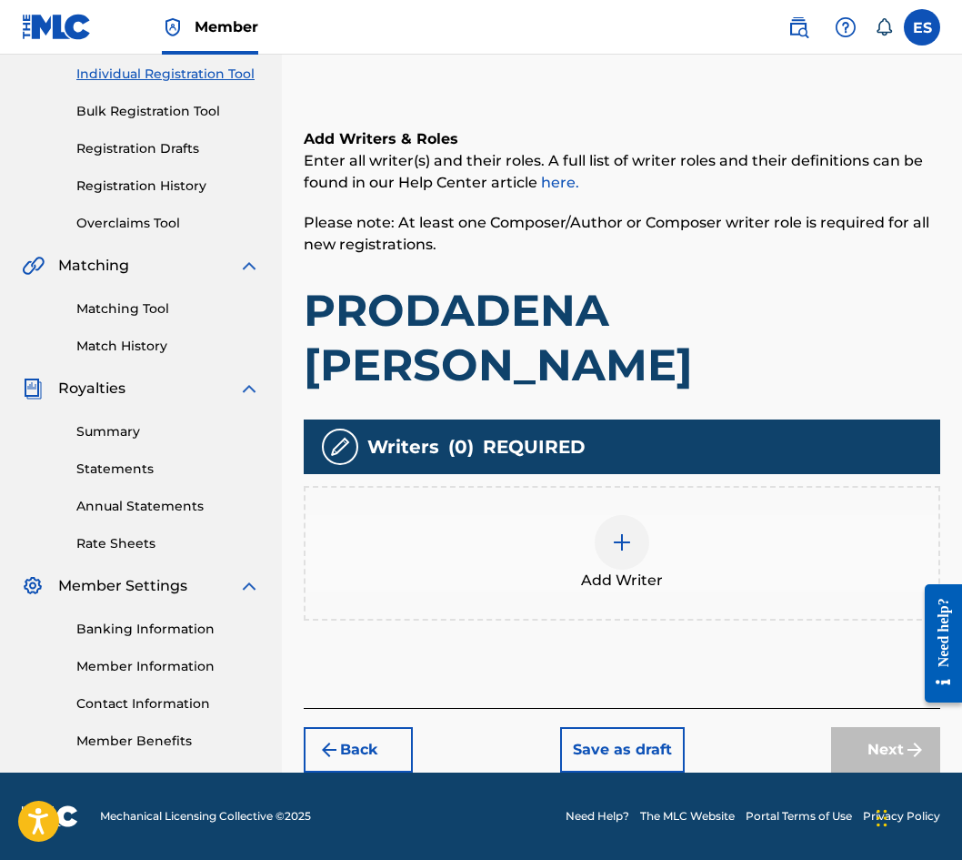
scroll to position [82, 0]
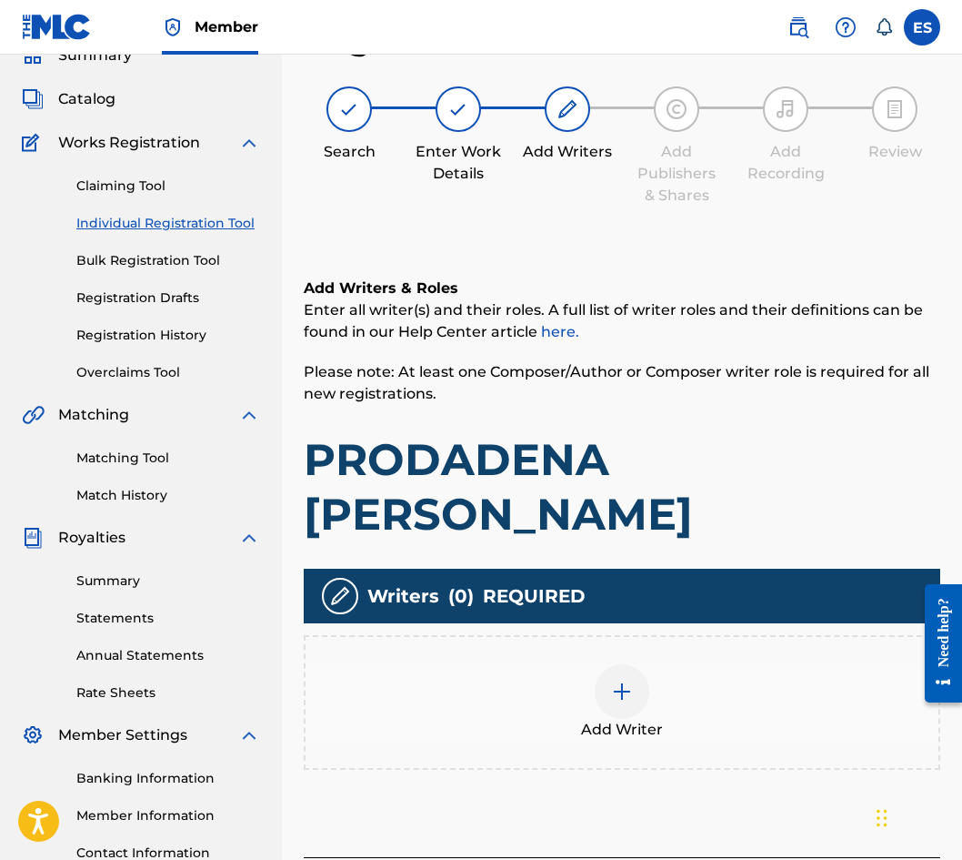
click at [479, 635] on div "Add Writer" at bounding box center [622, 702] width 637 height 135
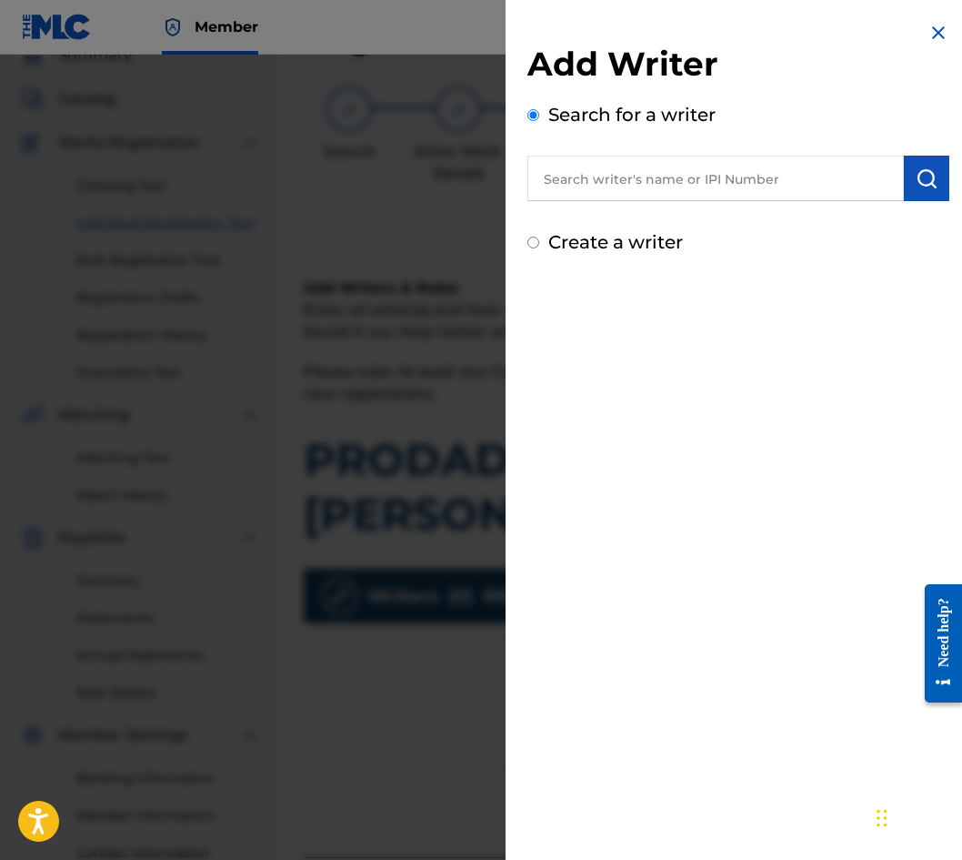
drag, startPoint x: 625, startPoint y: 209, endPoint x: 620, endPoint y: 188, distance: 21.4
paste input "00087889792"
type input "00087889792"
click at [911, 166] on button "submit" at bounding box center [926, 178] width 45 height 45
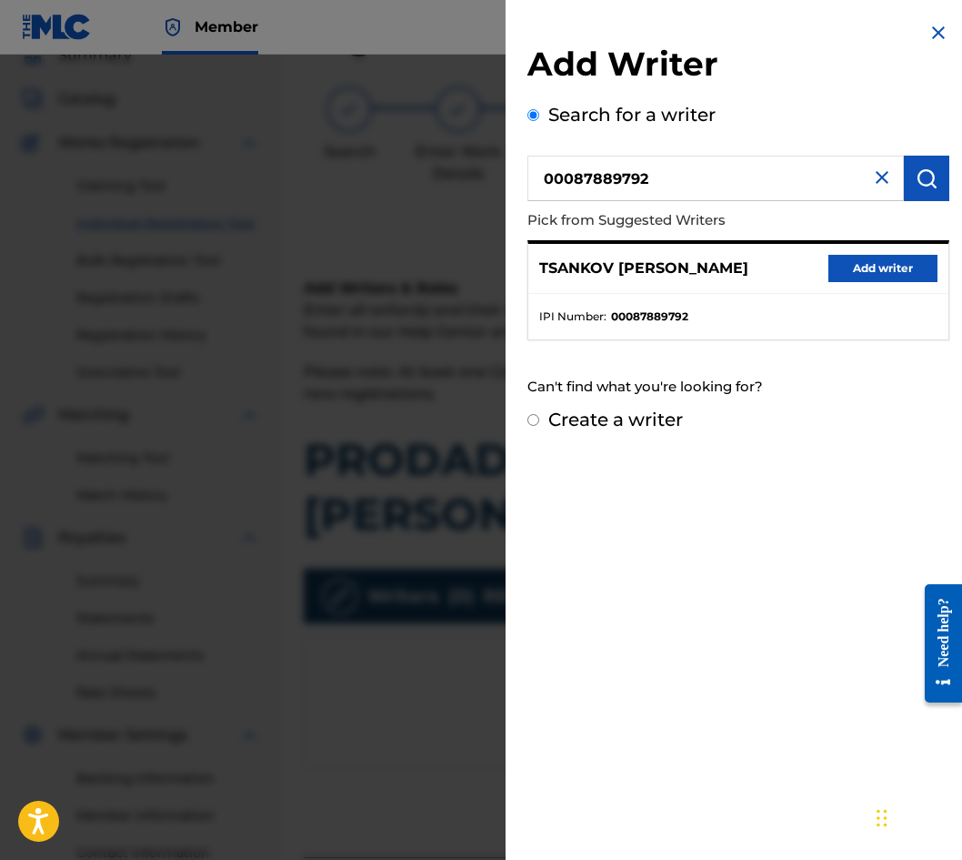
click at [917, 268] on button "Add writer" at bounding box center [883, 268] width 109 height 27
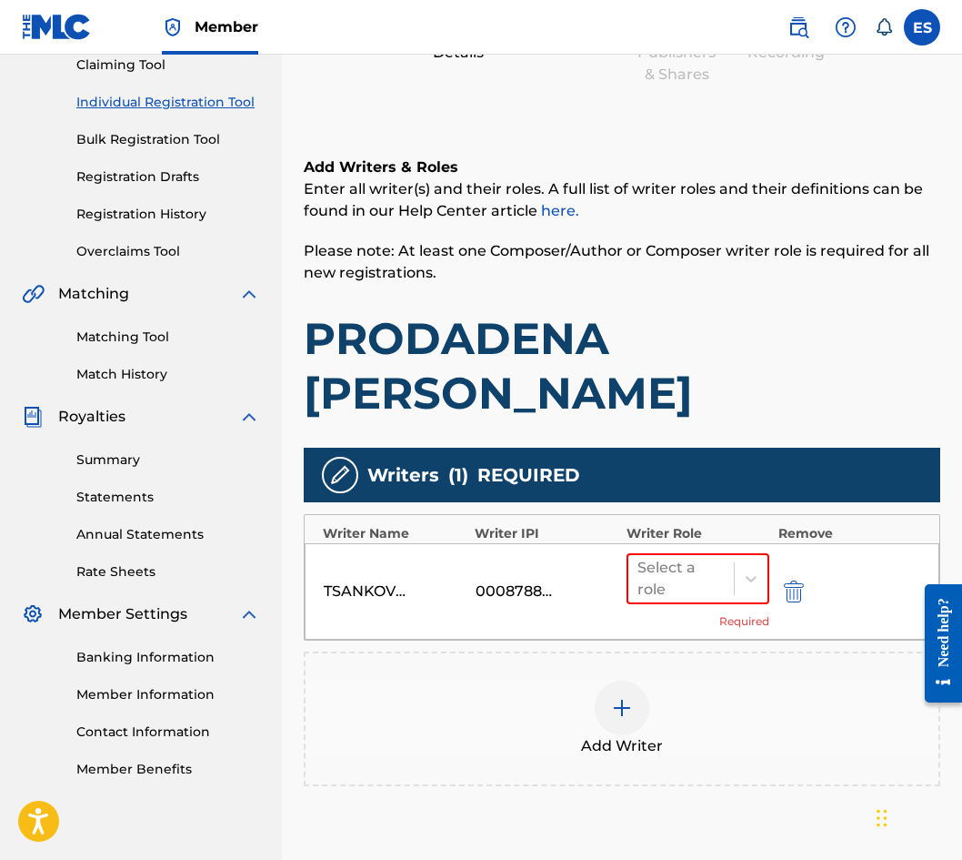
scroll to position [314, 0]
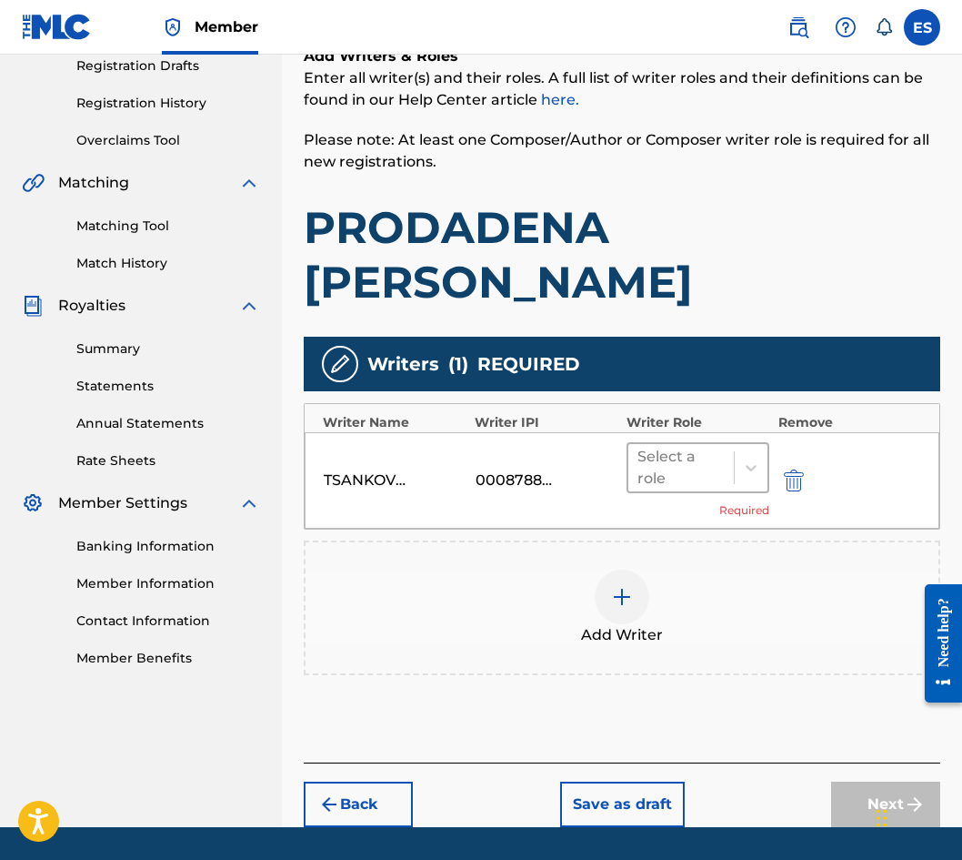
click at [666, 442] on div "Select a role" at bounding box center [698, 467] width 143 height 51
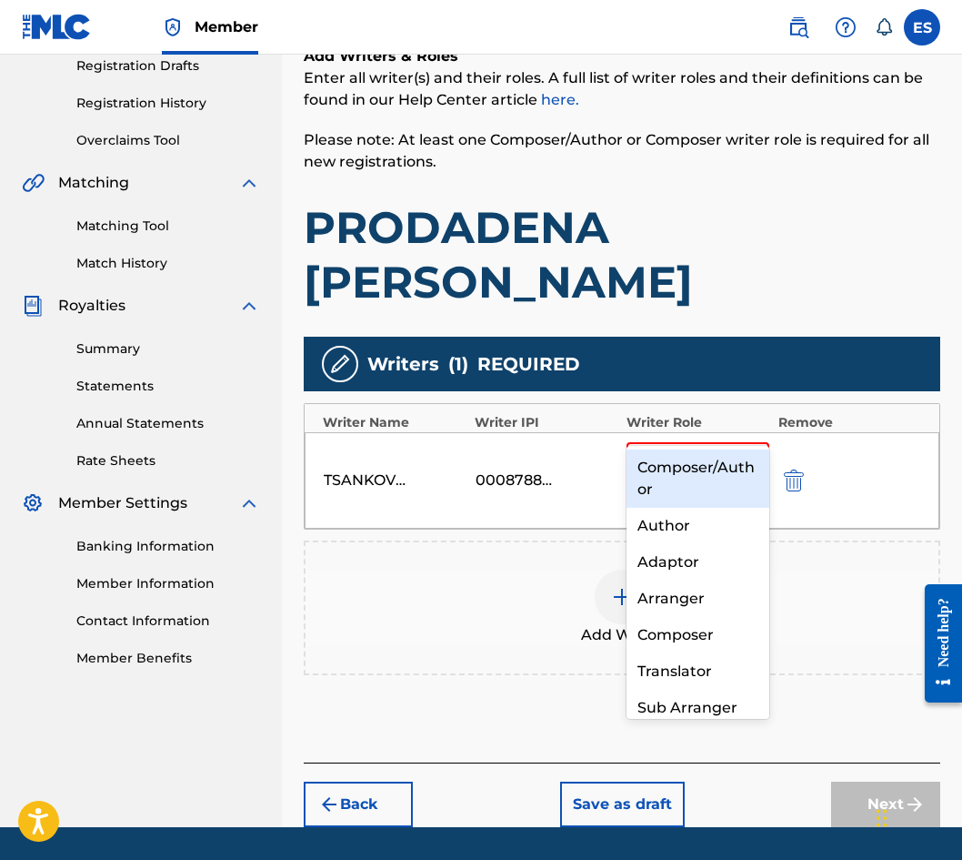
click at [663, 494] on div "Composer/Author" at bounding box center [698, 478] width 143 height 58
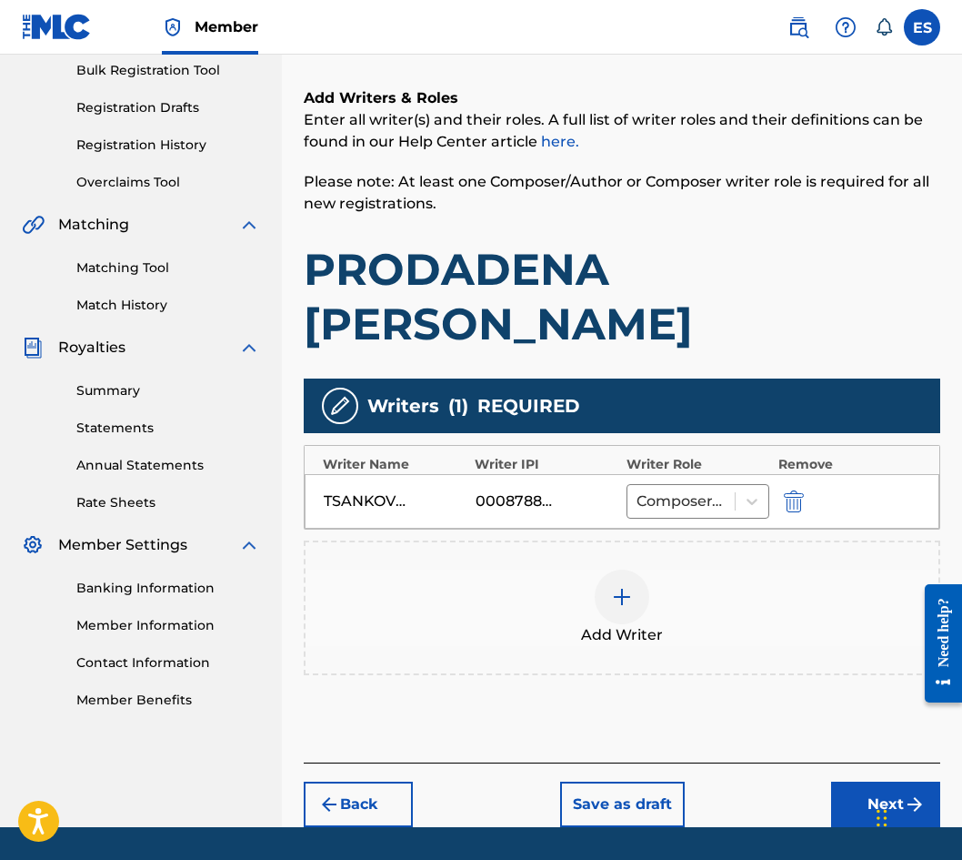
click at [620, 586] on img at bounding box center [622, 597] width 22 height 22
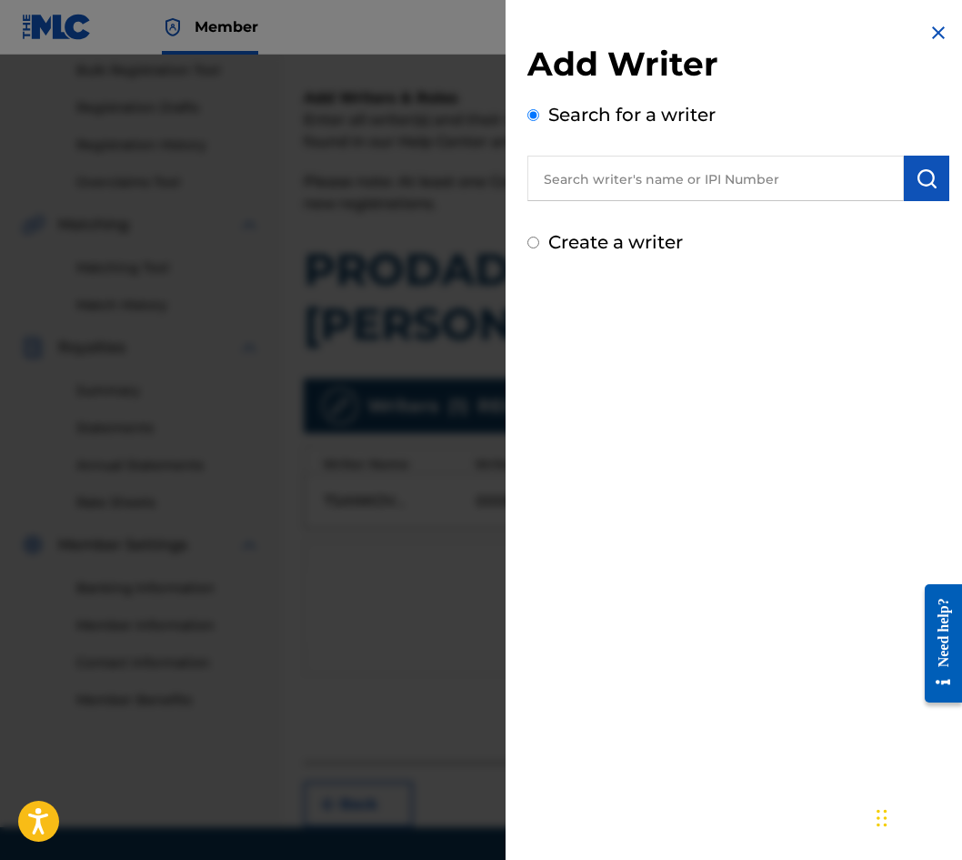
drag, startPoint x: 708, startPoint y: 150, endPoint x: 697, endPoint y: 176, distance: 28.5
paste input "00124 67 54 75"
click at [631, 179] on input "00124 67 54 75" at bounding box center [716, 178] width 377 height 45
click at [635, 175] on input "00124 67 54 75" at bounding box center [716, 178] width 377 height 45
click at [641, 173] on input "00124 67 54 75" at bounding box center [716, 178] width 377 height 45
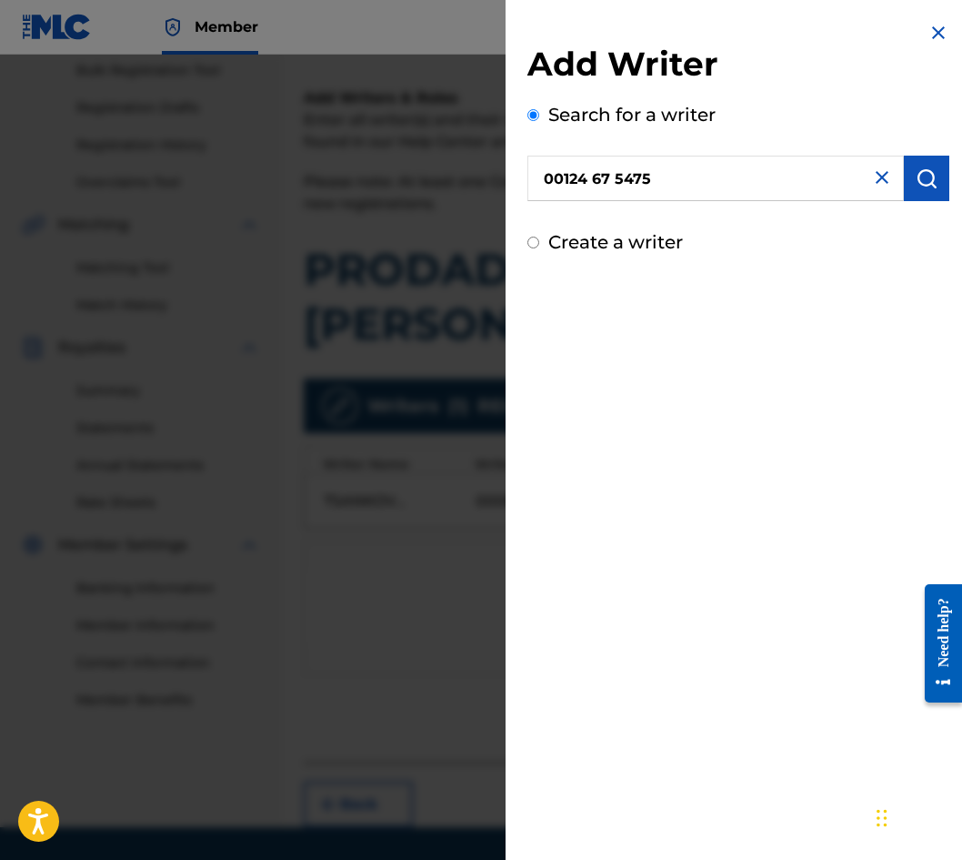
click at [617, 175] on input "00124 67 5475" at bounding box center [716, 178] width 377 height 45
click at [590, 162] on input "00124 675475" at bounding box center [716, 178] width 377 height 45
type input "00124675475"
click at [916, 194] on button "submit" at bounding box center [926, 178] width 45 height 45
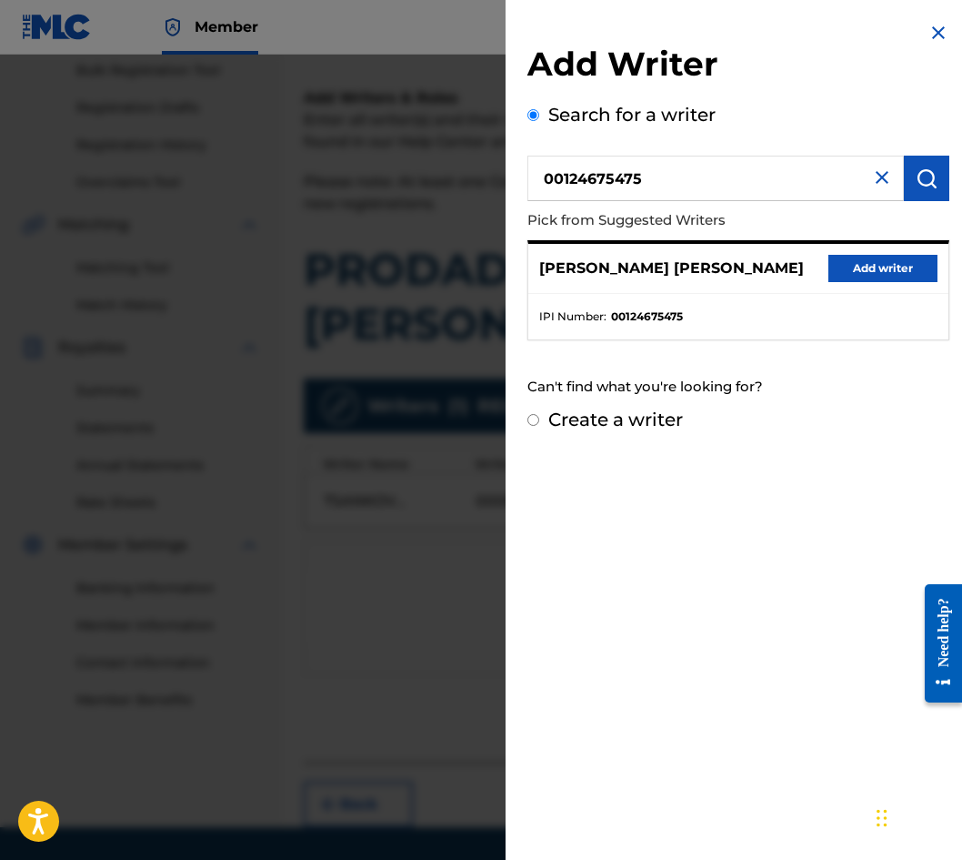
click at [829, 267] on button "Add writer" at bounding box center [883, 268] width 109 height 27
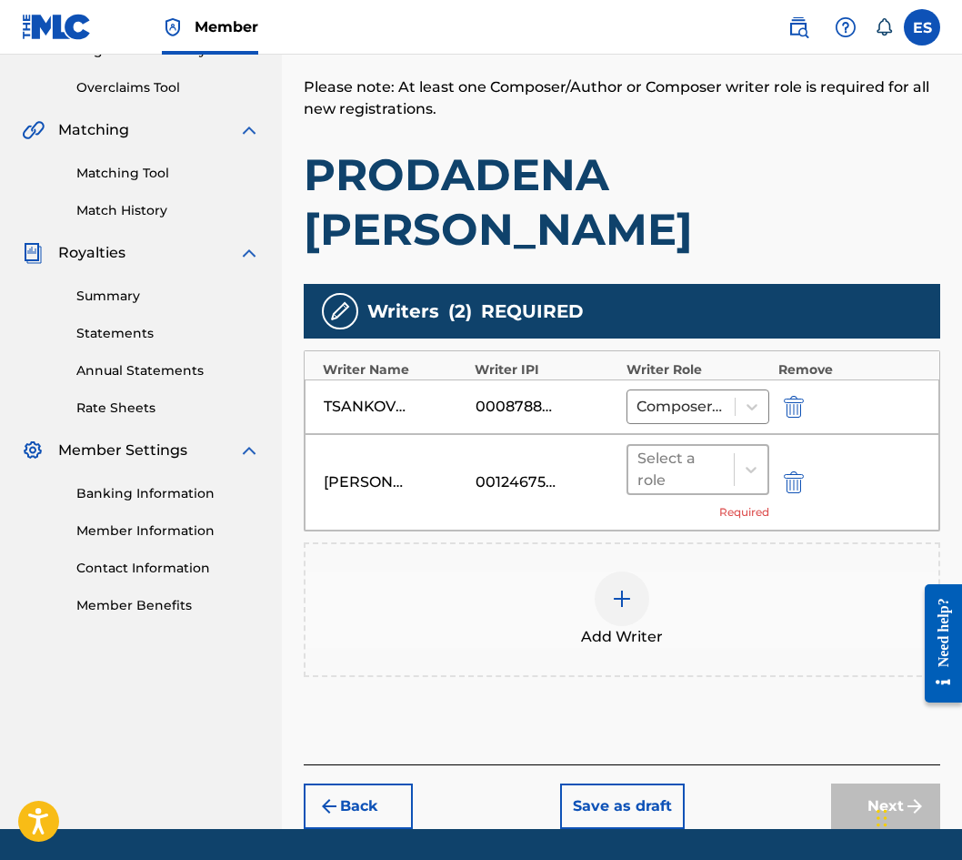
scroll to position [368, 0]
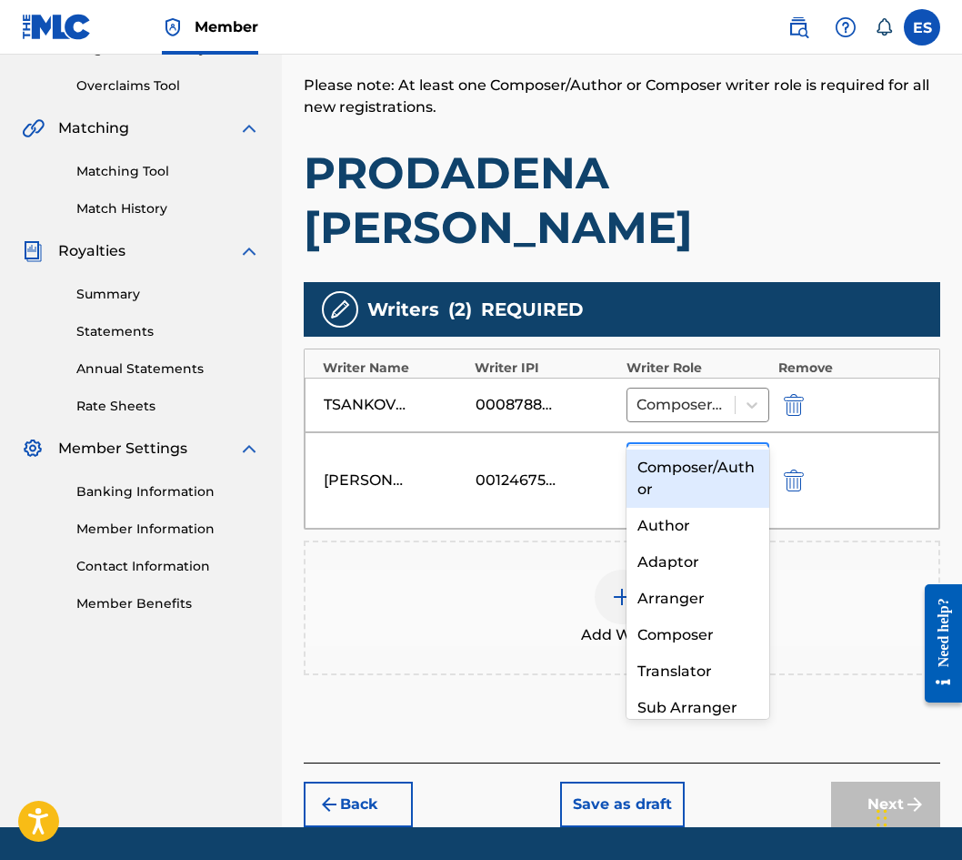
click at [714, 446] on div "Select a role" at bounding box center [681, 468] width 87 height 44
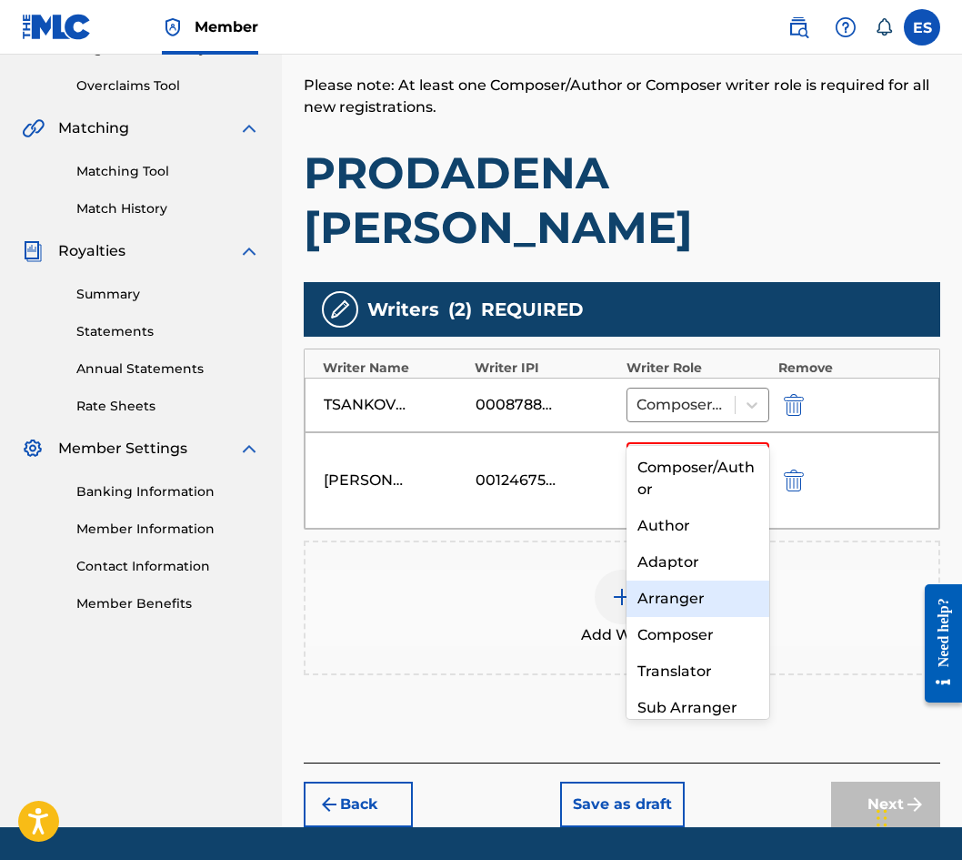
click at [692, 602] on div "Arranger" at bounding box center [698, 598] width 143 height 36
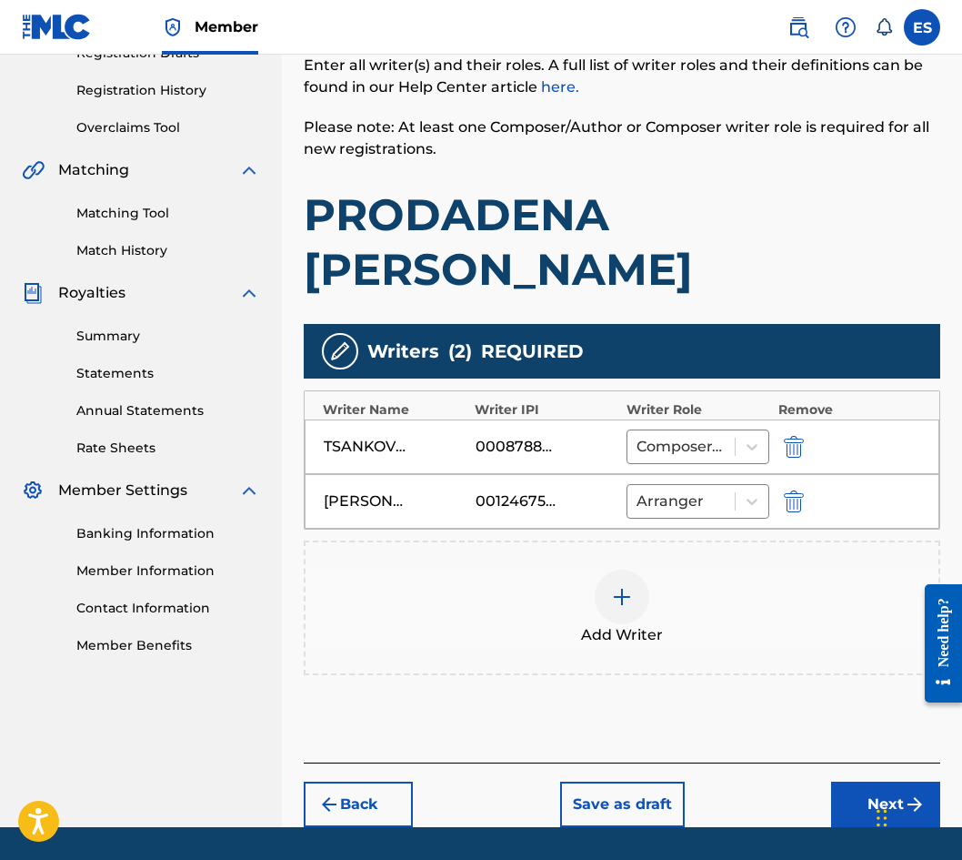
click at [874, 781] on button "Next" at bounding box center [885, 803] width 109 height 45
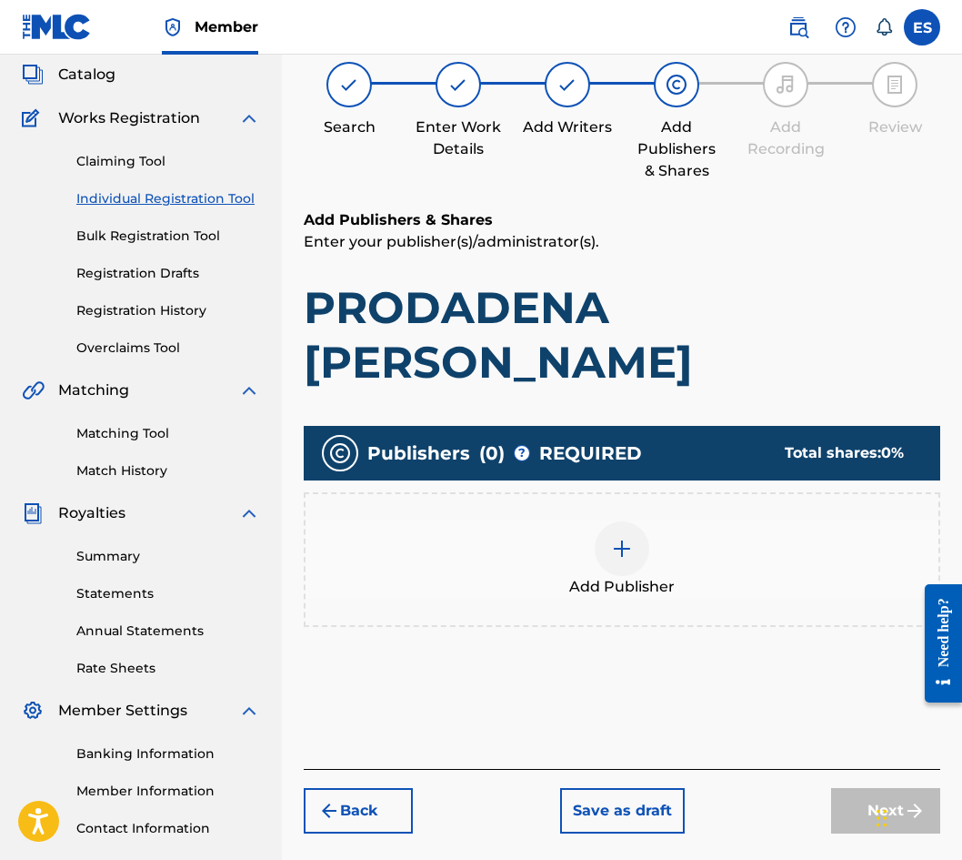
scroll to position [82, 0]
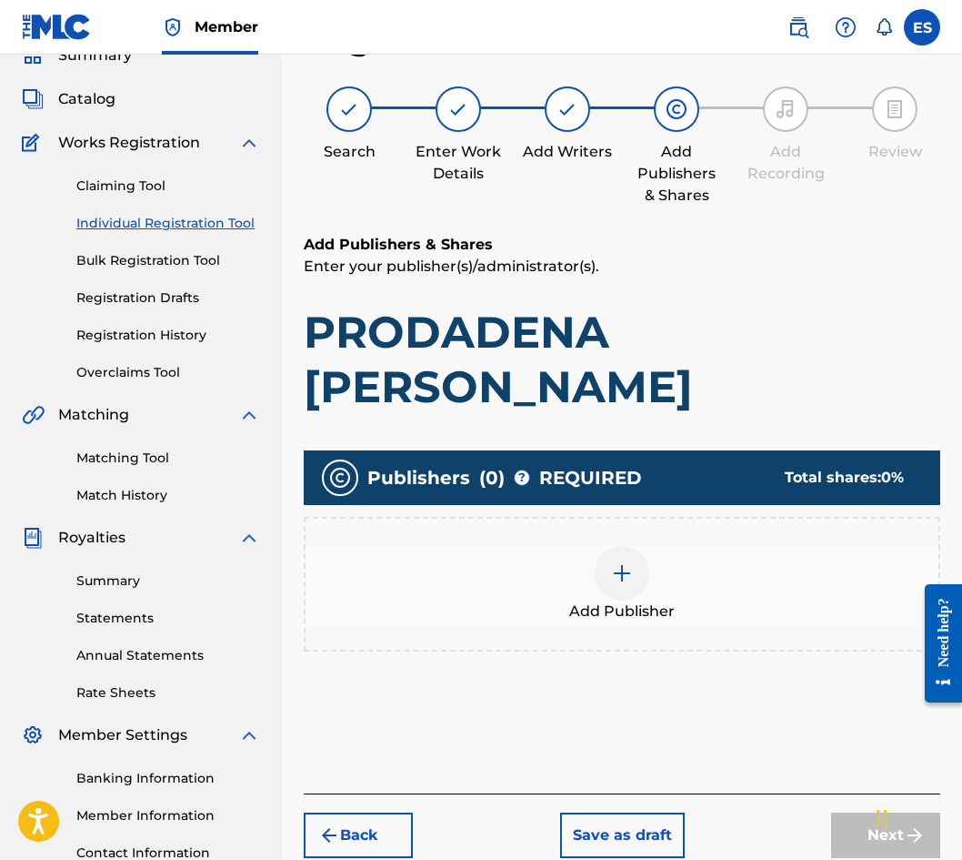
click at [613, 600] on span "Add Publisher" at bounding box center [622, 611] width 106 height 22
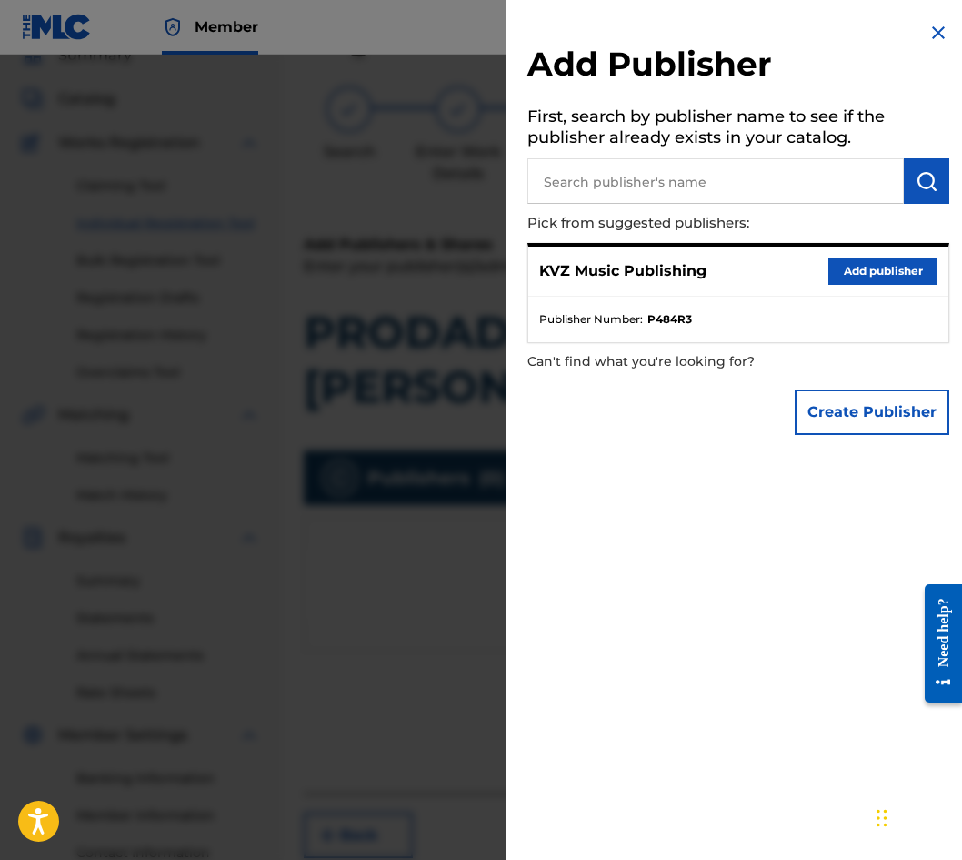
click at [864, 281] on button "Add publisher" at bounding box center [883, 270] width 109 height 27
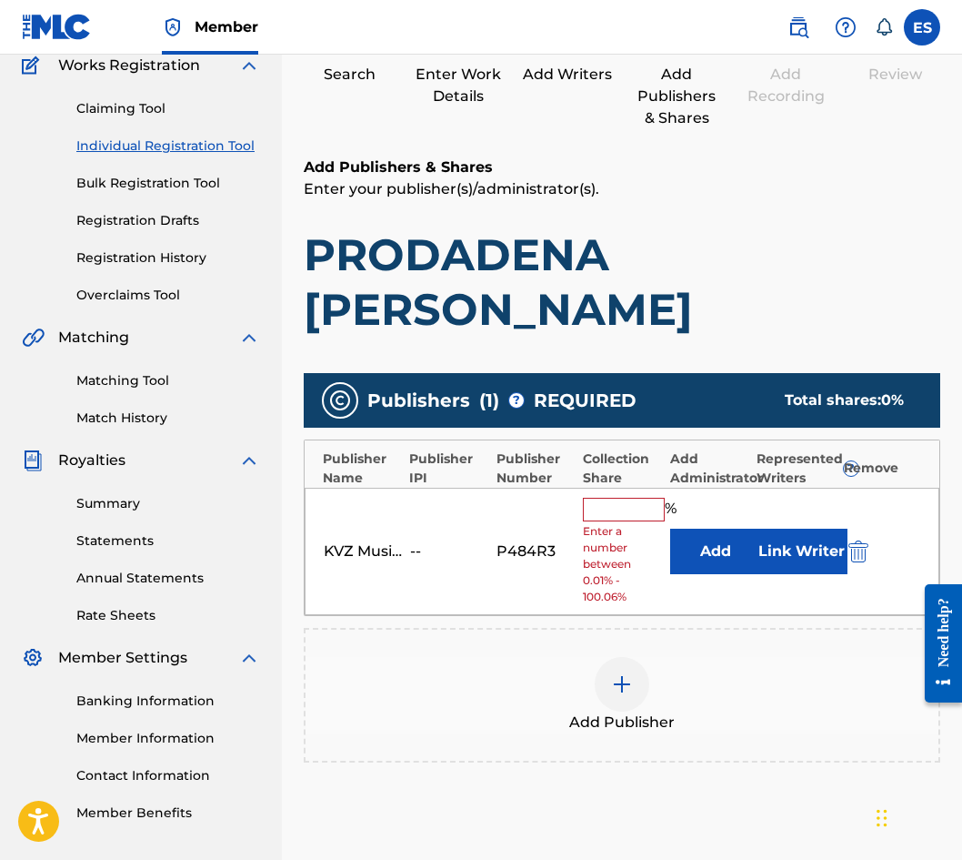
scroll to position [301, 0]
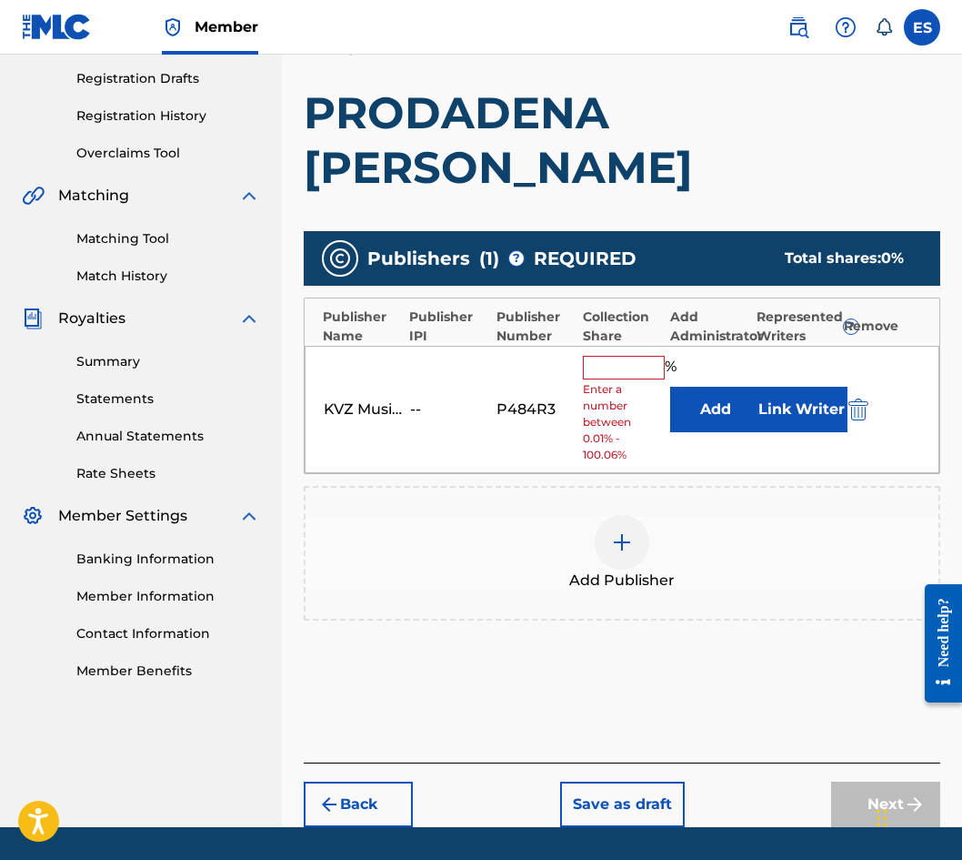
click at [635, 381] on span "Enter a number between 0.01% - 100.06%" at bounding box center [621, 422] width 77 height 82
click at [632, 356] on input "text" at bounding box center [624, 368] width 82 height 24
type input "83.33"
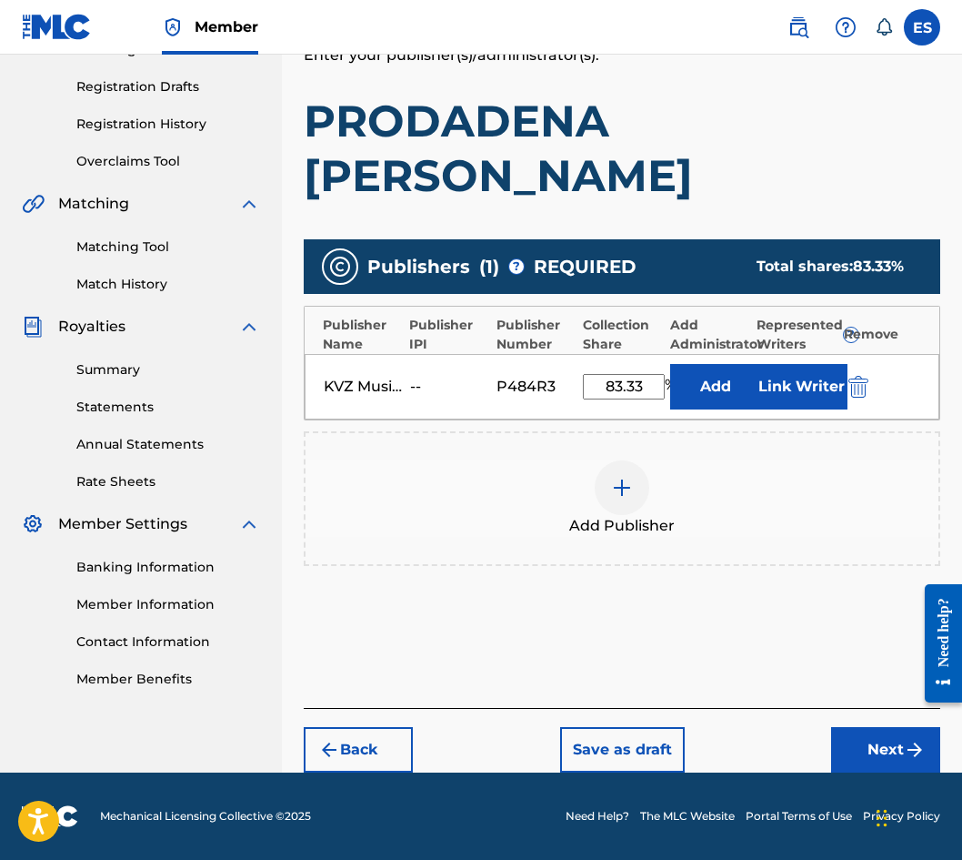
scroll to position [238, 0]
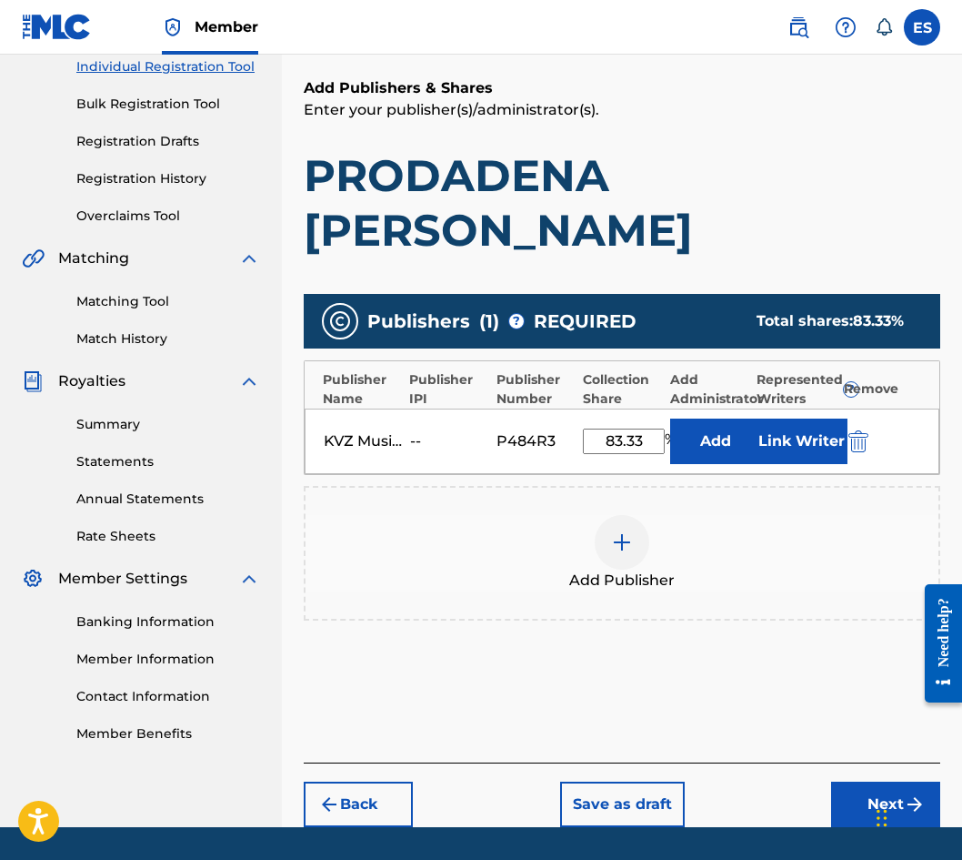
click at [835, 781] on button "Next" at bounding box center [885, 803] width 109 height 45
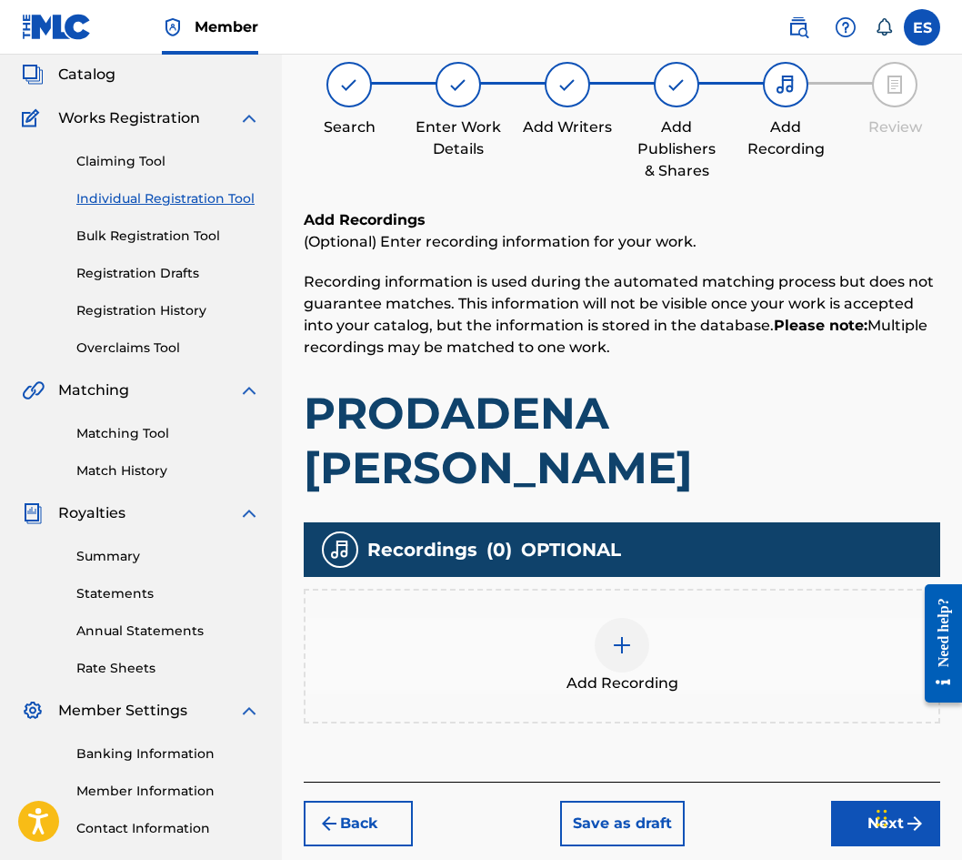
scroll to position [82, 0]
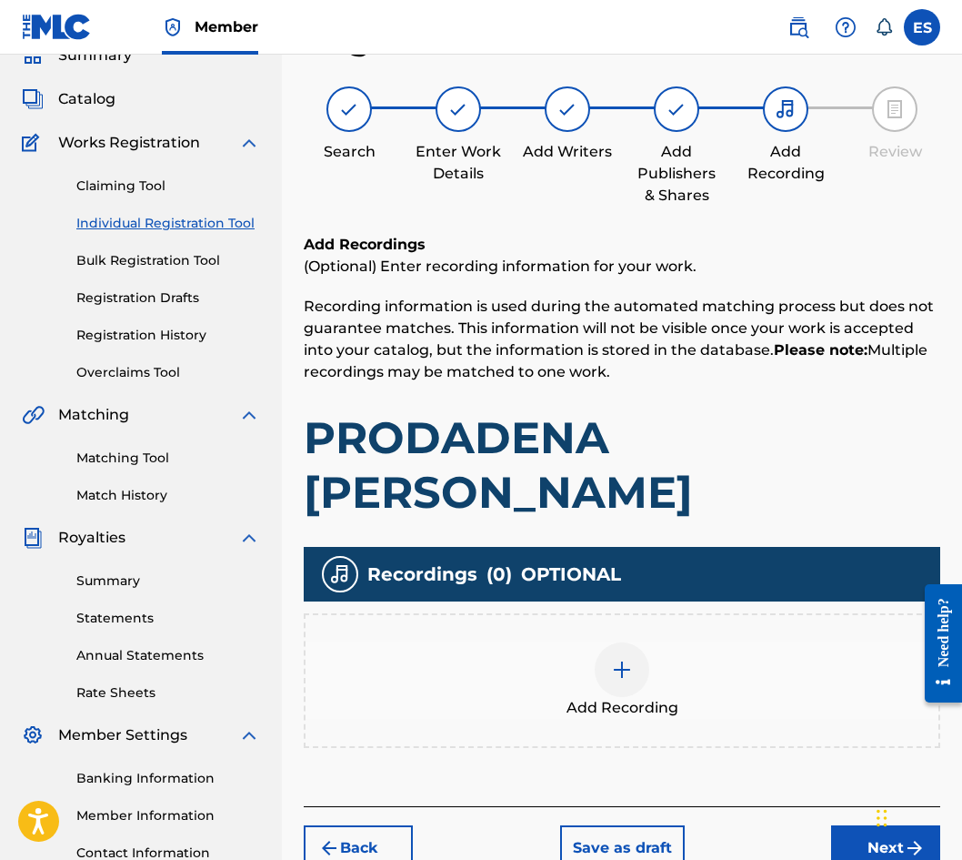
click at [642, 697] on span "Add Recording" at bounding box center [623, 708] width 112 height 22
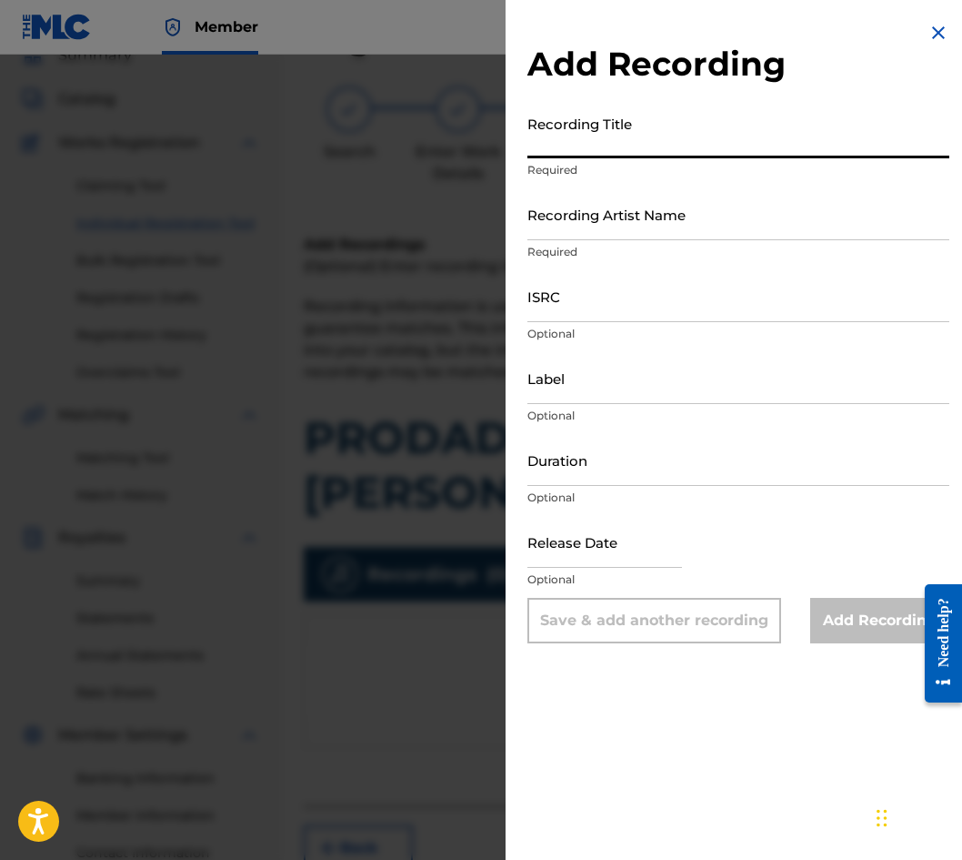
paste input "PRODADENA [PERSON_NAME]"
type input "PRODADENA [PERSON_NAME]"
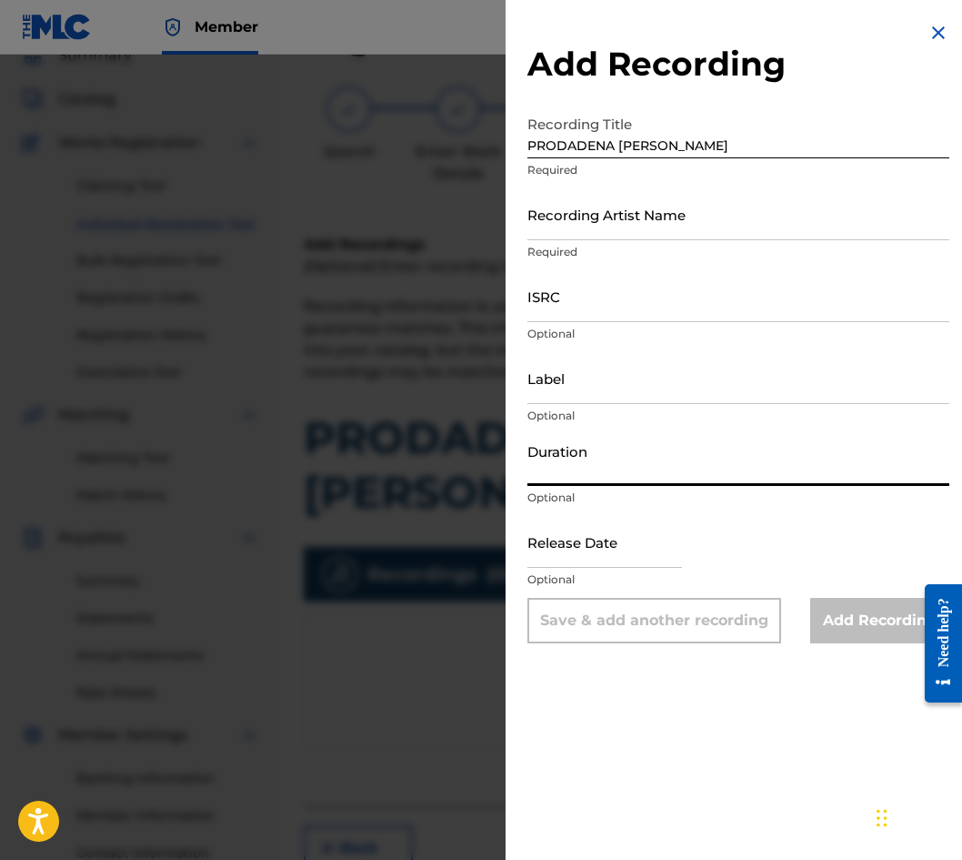
click at [634, 448] on input "Duration" at bounding box center [739, 460] width 422 height 52
type input "02:40"
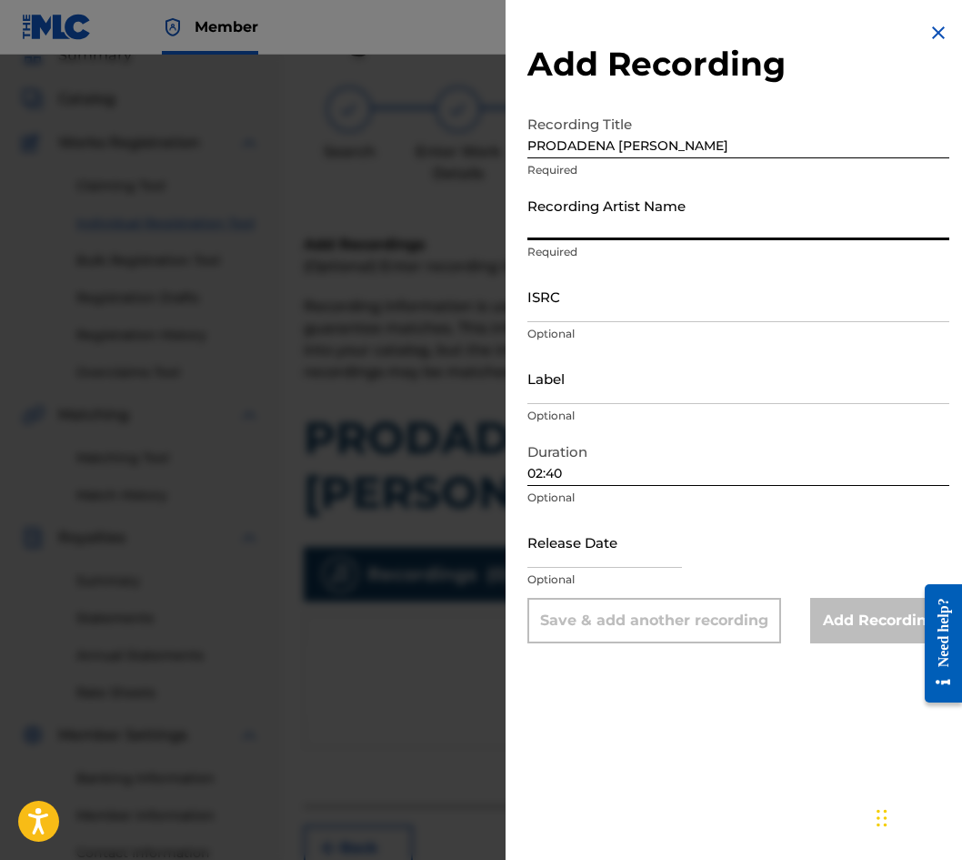
paste input "HRISKA KOJUHAROVA"
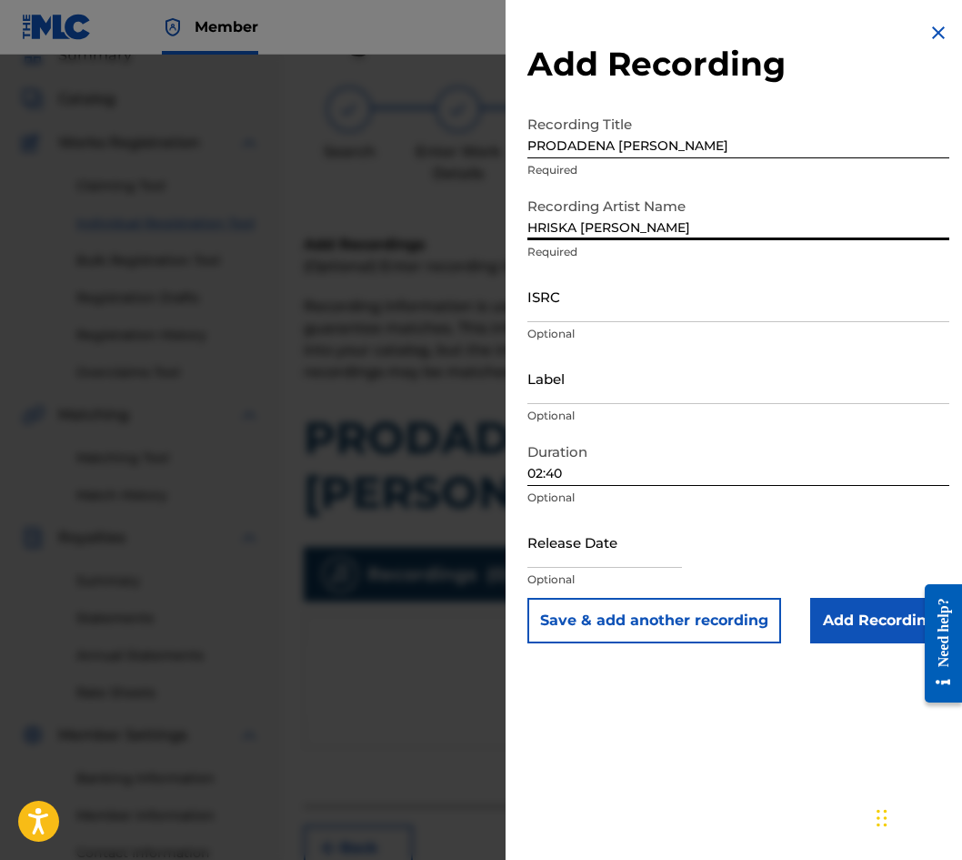
type input "HRISKA KOJUHAROVA"
click at [854, 622] on input "Add Recording" at bounding box center [880, 620] width 139 height 45
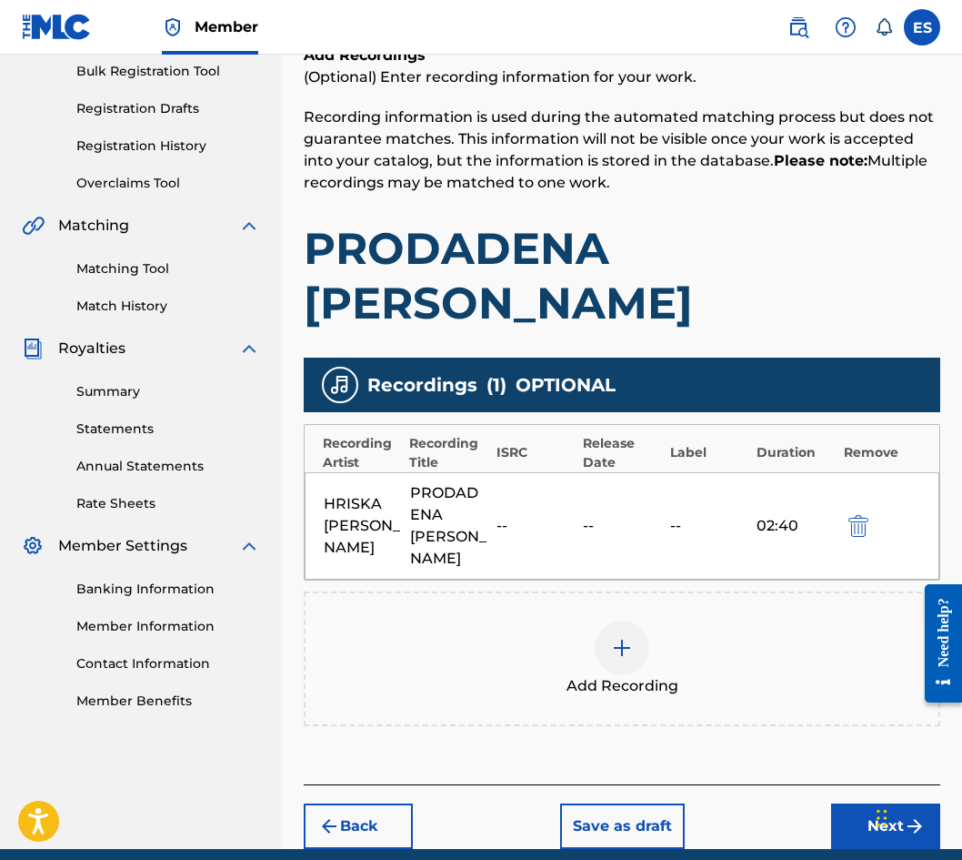
click at [863, 803] on button "Next" at bounding box center [885, 825] width 109 height 45
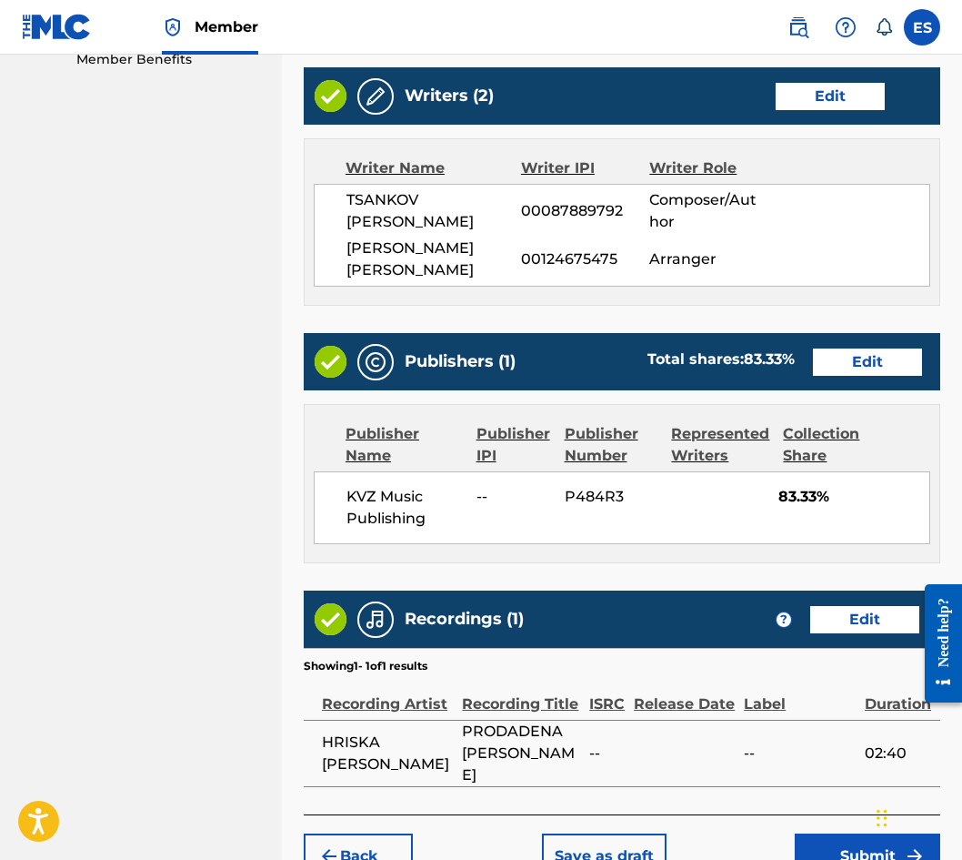
scroll to position [943, 0]
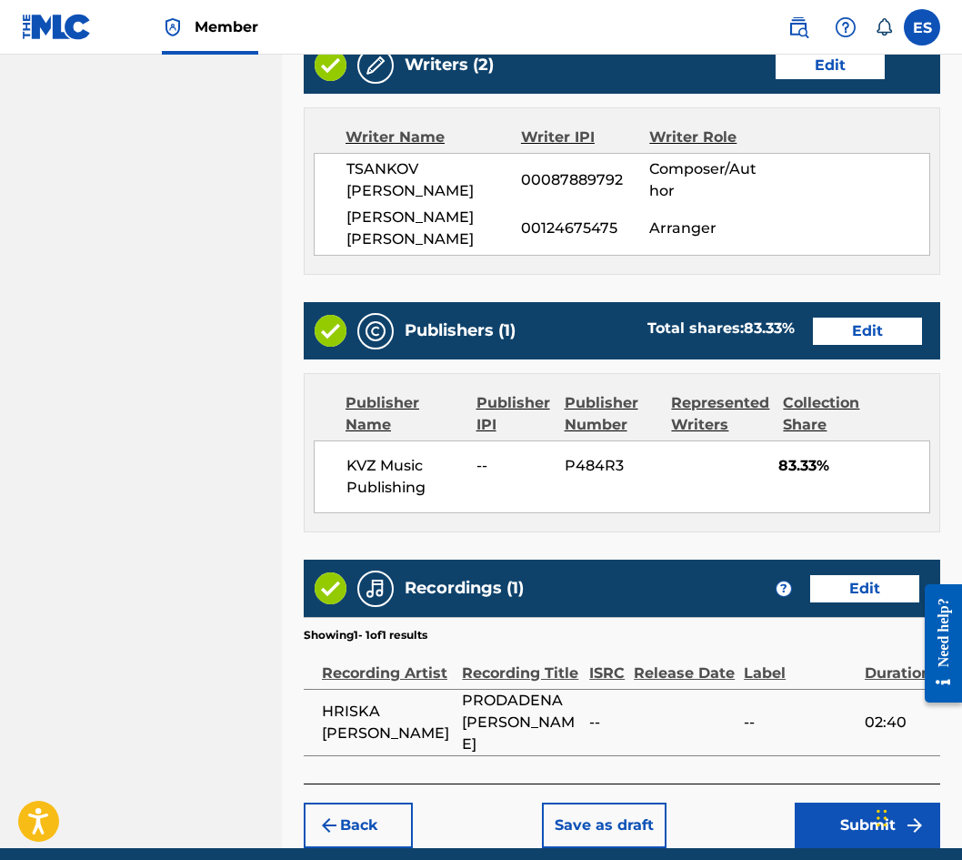
click at [839, 802] on button "Submit" at bounding box center [868, 824] width 146 height 45
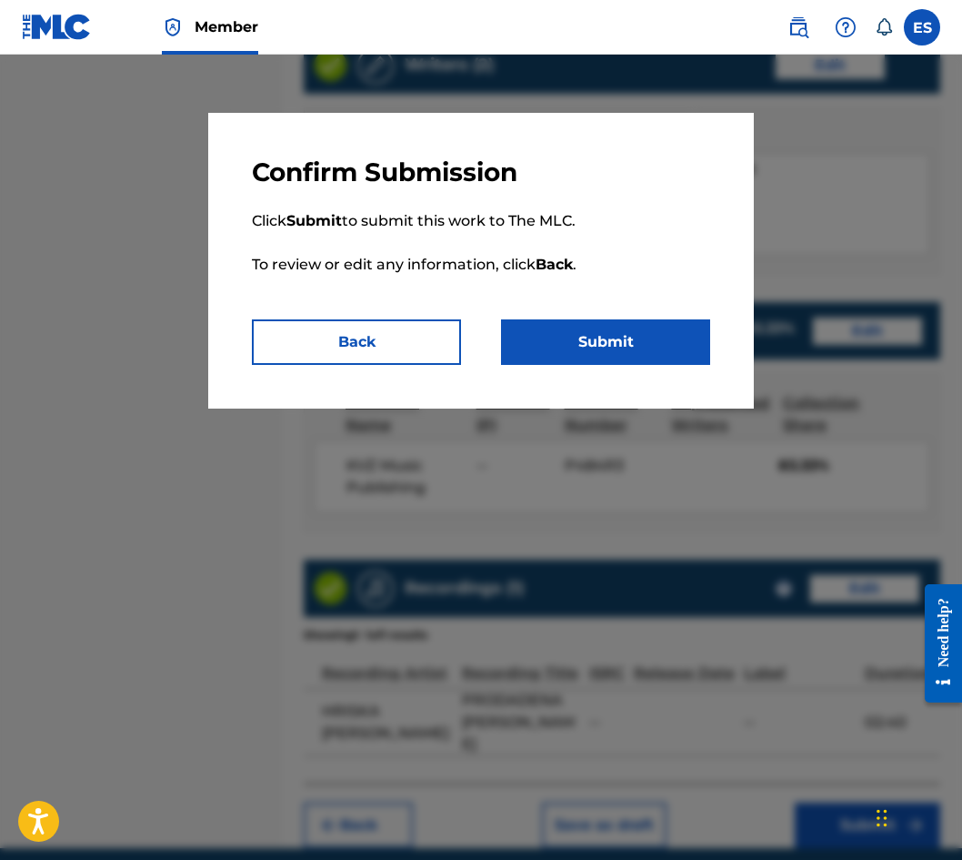
click at [653, 337] on button "Submit" at bounding box center [605, 341] width 209 height 45
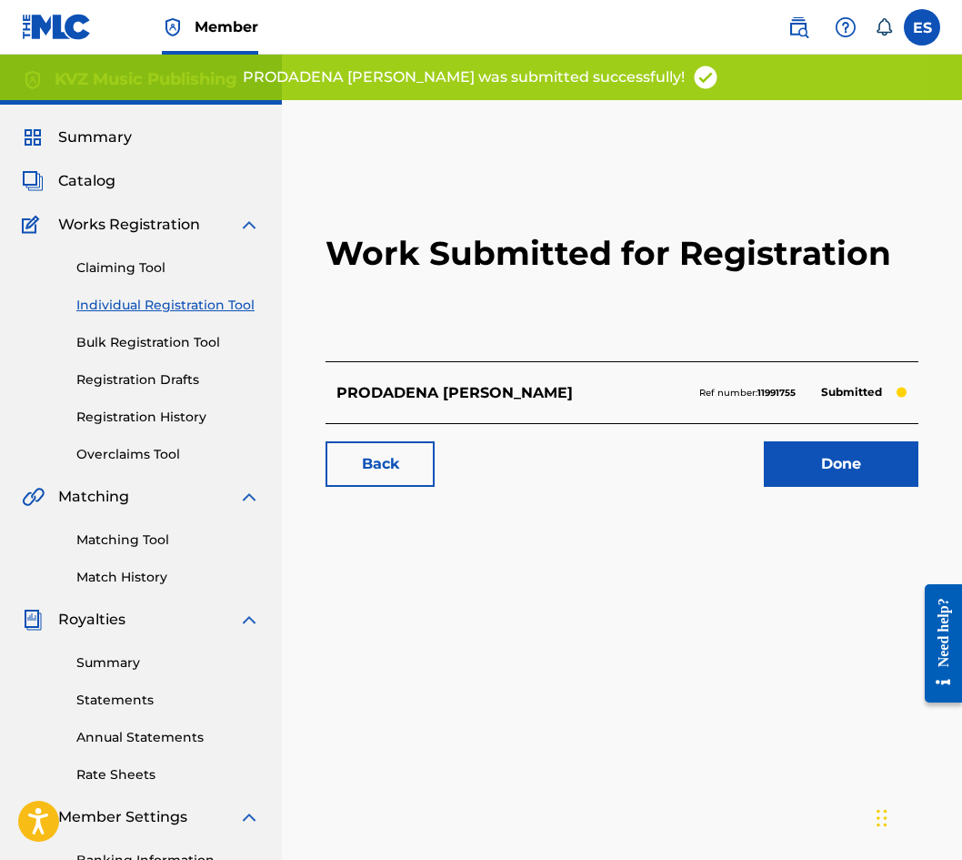
click at [184, 300] on link "Individual Registration Tool" at bounding box center [168, 305] width 184 height 19
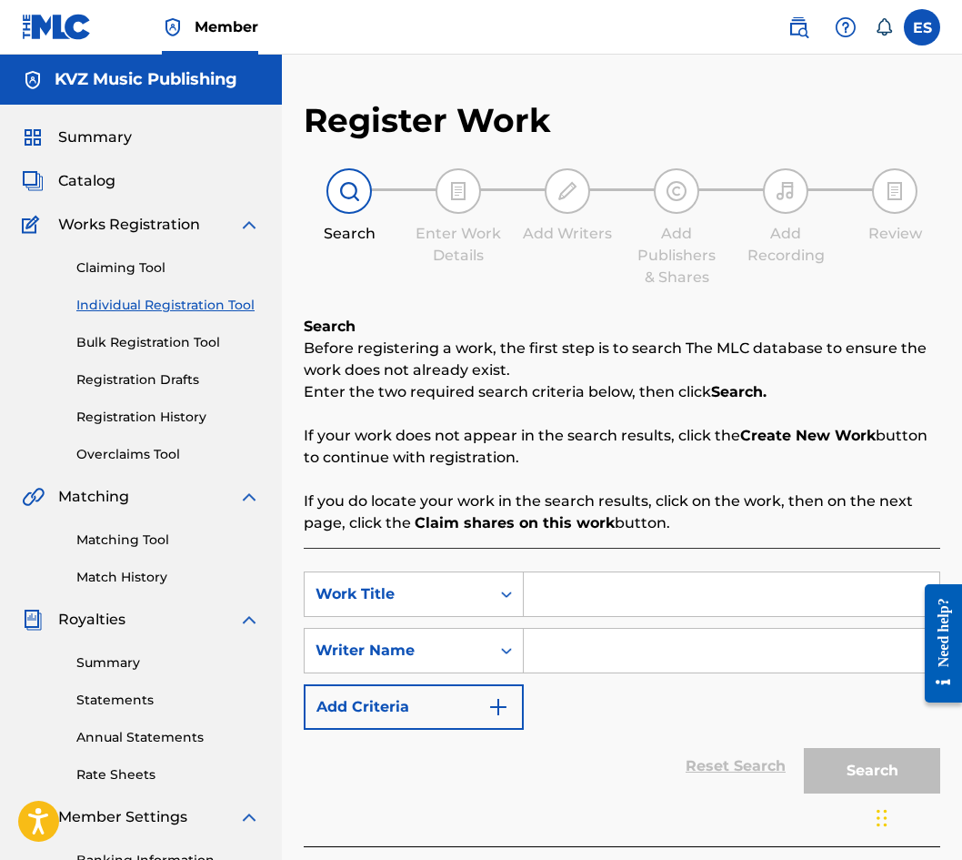
click at [196, 418] on link "Registration History" at bounding box center [168, 417] width 184 height 19
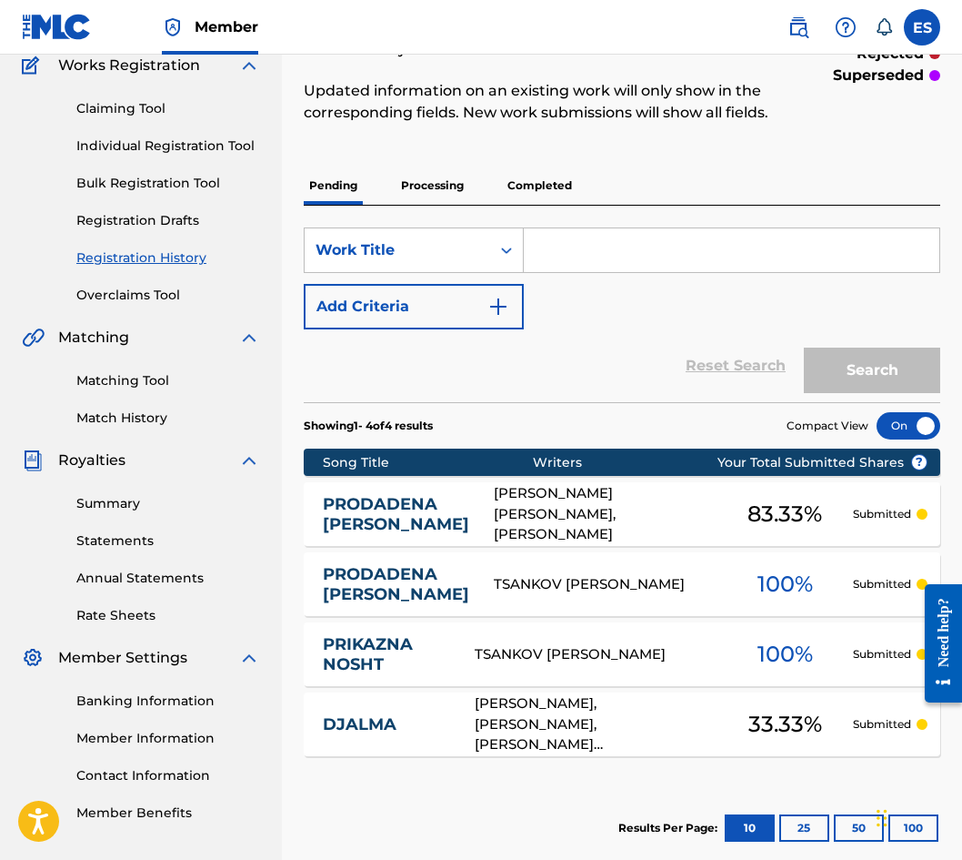
scroll to position [91, 0]
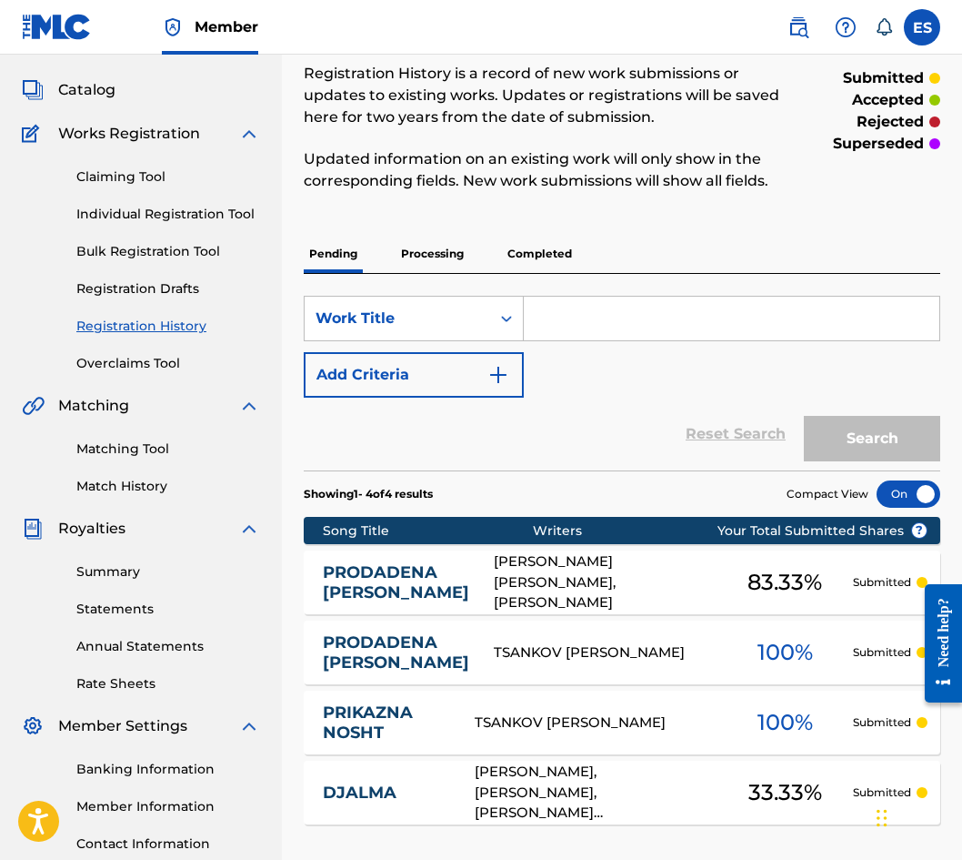
click at [212, 210] on link "Individual Registration Tool" at bounding box center [168, 214] width 184 height 19
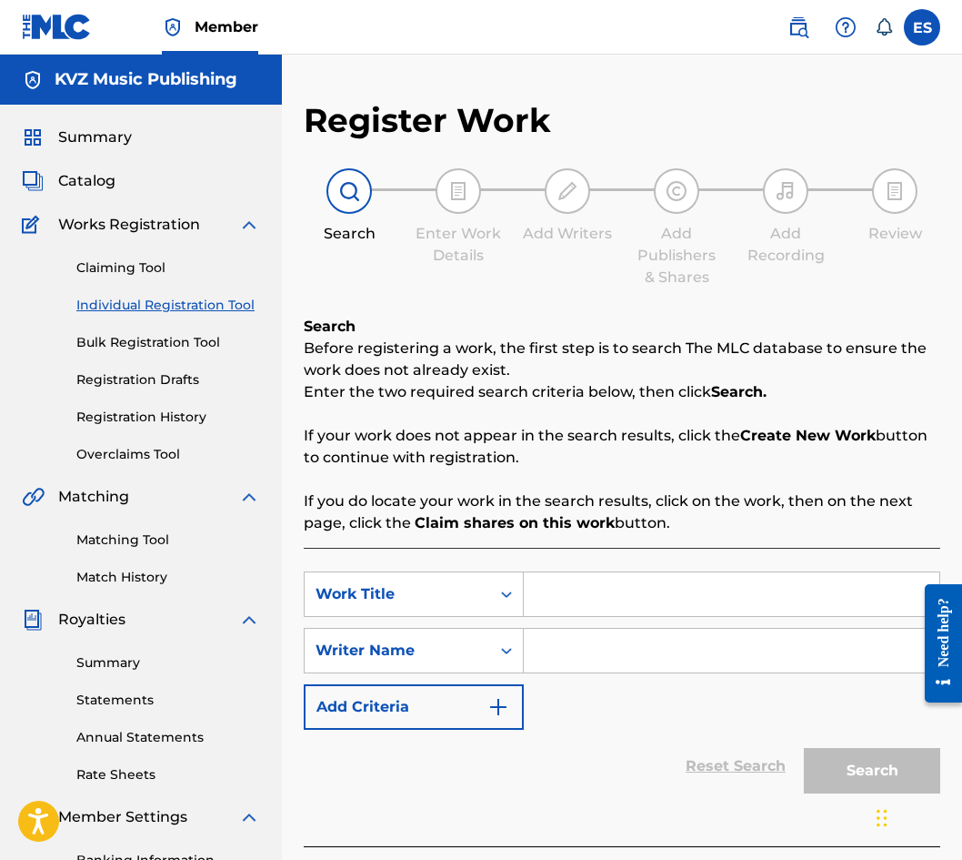
paste input "[PERSON_NAME]"
type input "[PERSON_NAME]"
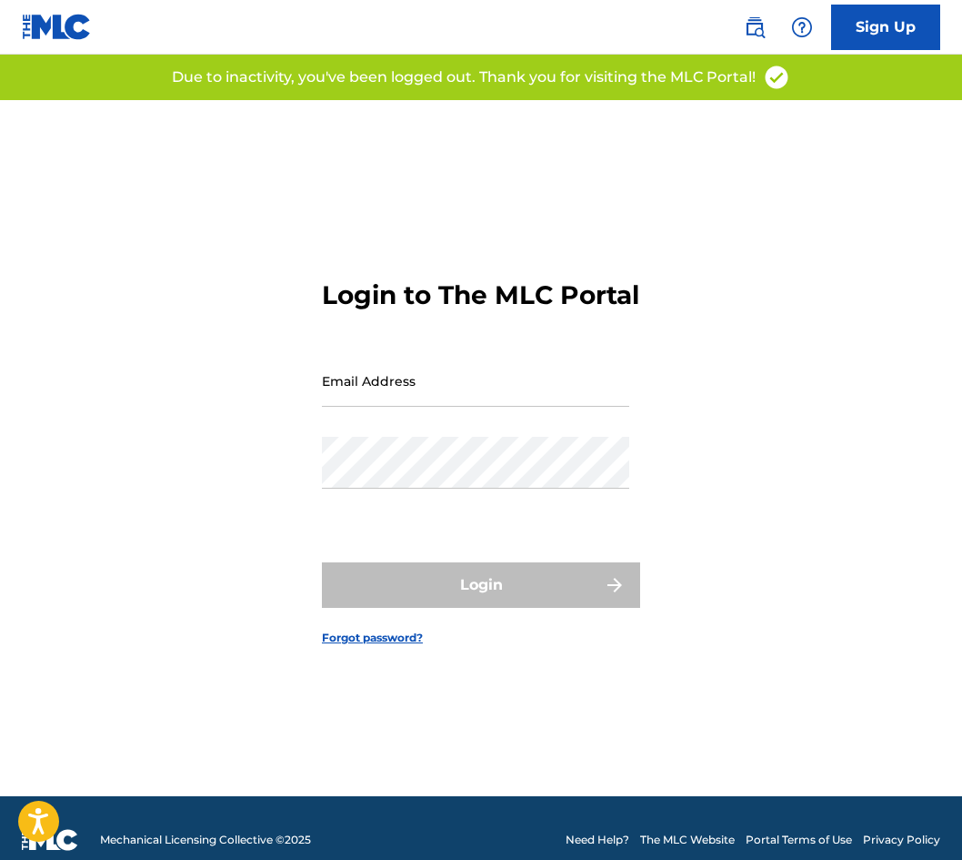
drag, startPoint x: 479, startPoint y: 398, endPoint x: 482, endPoint y: 408, distance: 10.4
click at [479, 398] on input "Email Address" at bounding box center [475, 381] width 307 height 52
type input "[EMAIL_ADDRESS][DOMAIN_NAME]"
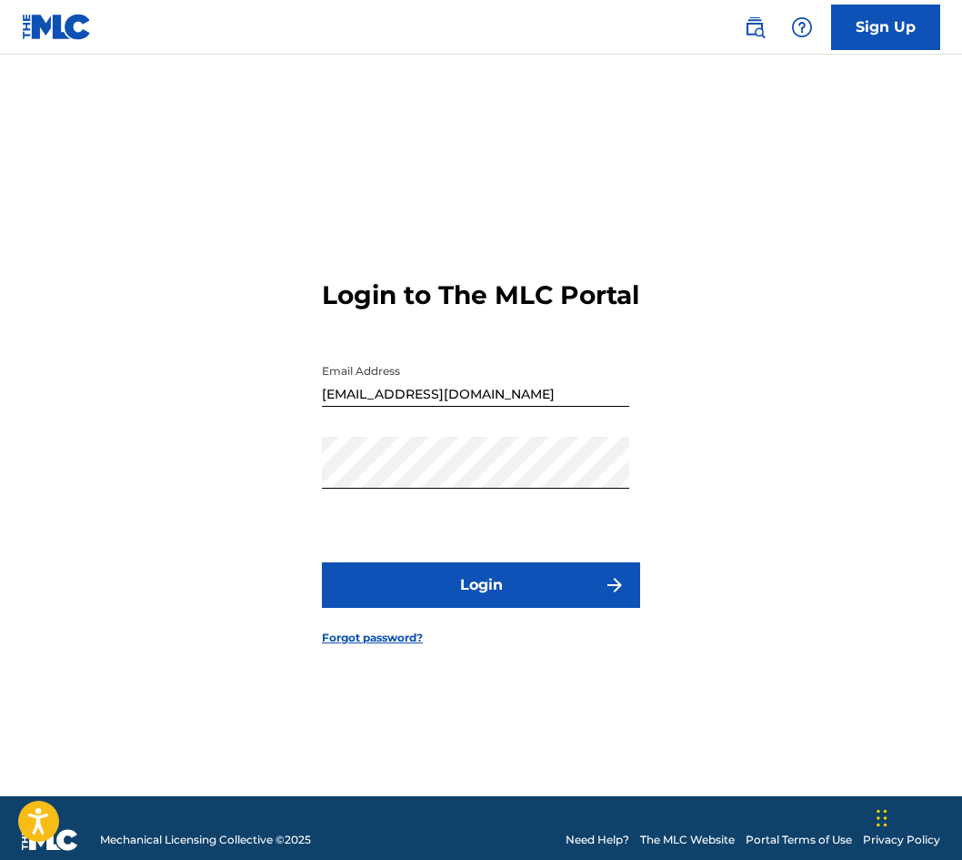
click at [421, 589] on button "Login" at bounding box center [481, 584] width 318 height 45
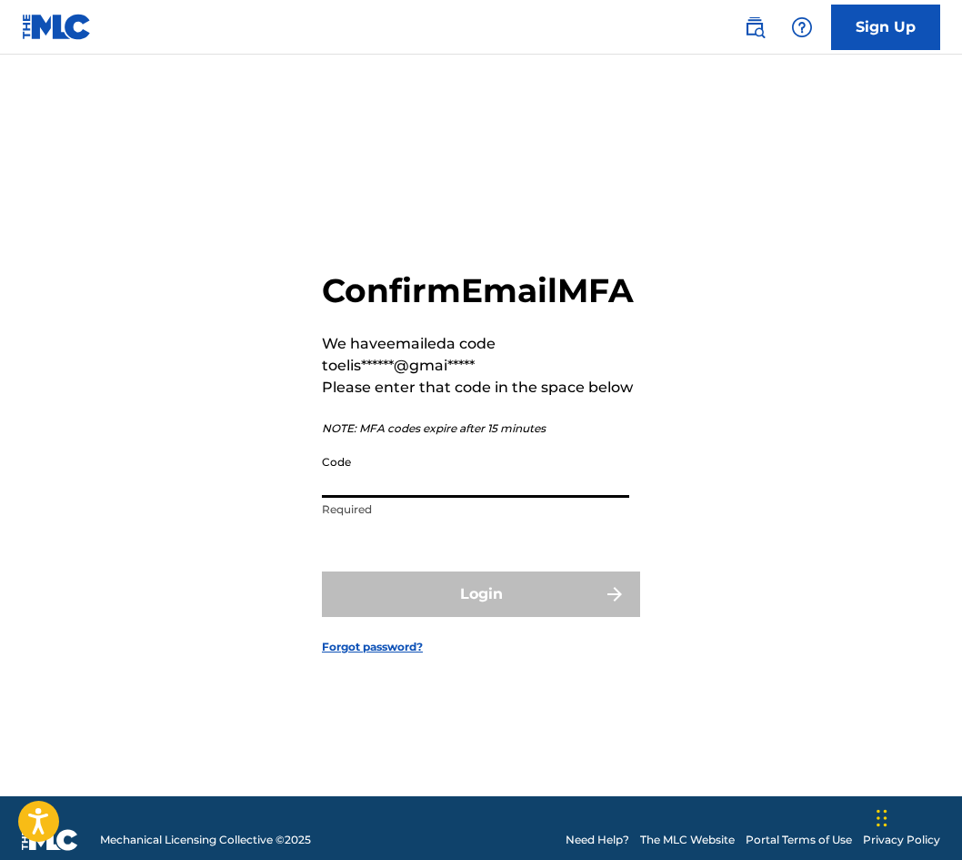
paste input "106405"
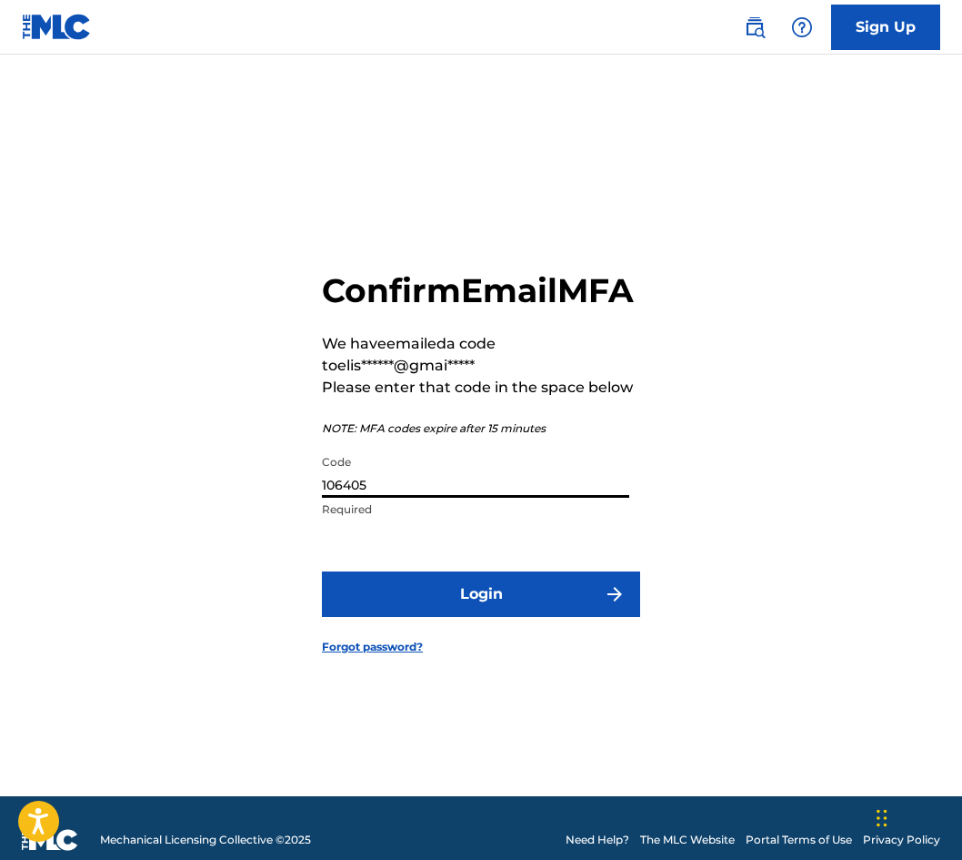
type input "106405"
click at [509, 602] on button "Login" at bounding box center [481, 593] width 318 height 45
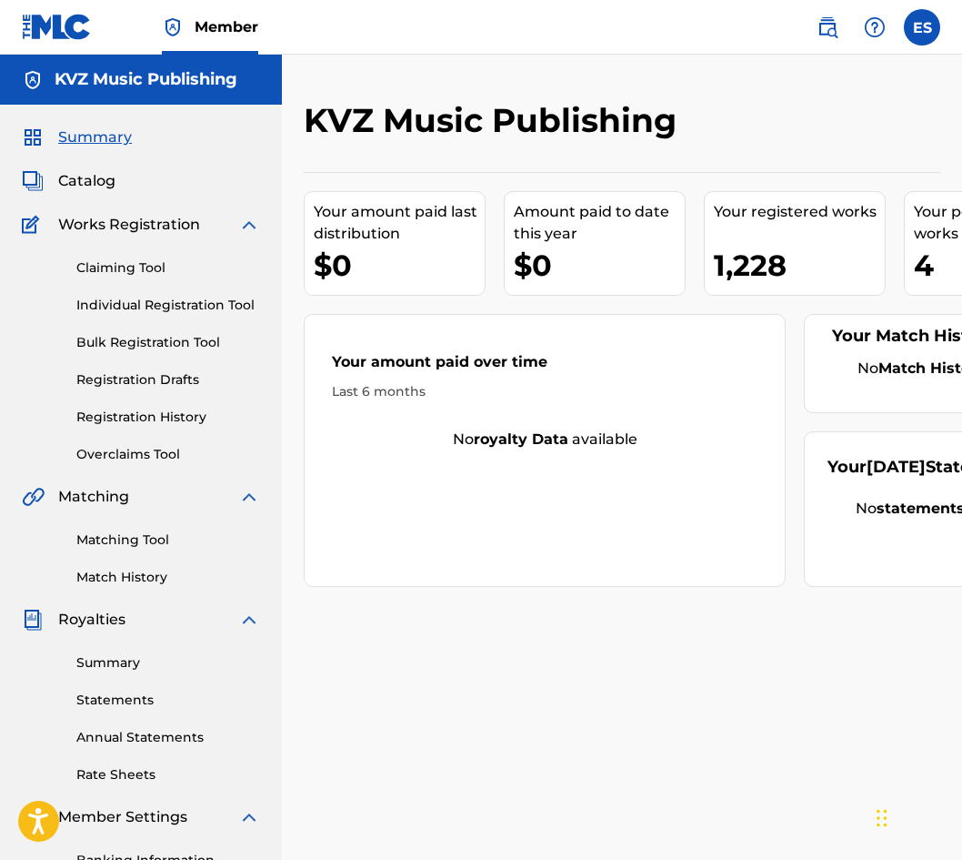
click at [202, 311] on link "Individual Registration Tool" at bounding box center [168, 305] width 184 height 19
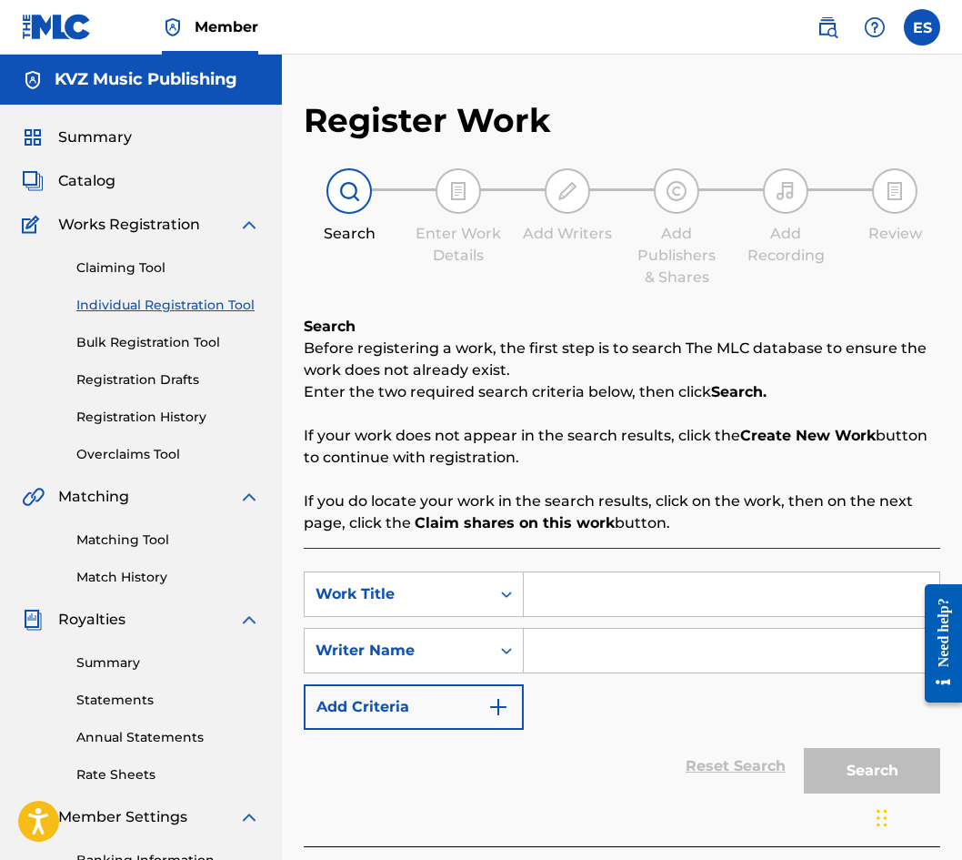
click at [107, 399] on div "Claiming Tool Individual Registration Tool Bulk Registration Tool Registration …" at bounding box center [141, 350] width 238 height 228
click at [107, 412] on link "Registration History" at bounding box center [168, 417] width 184 height 19
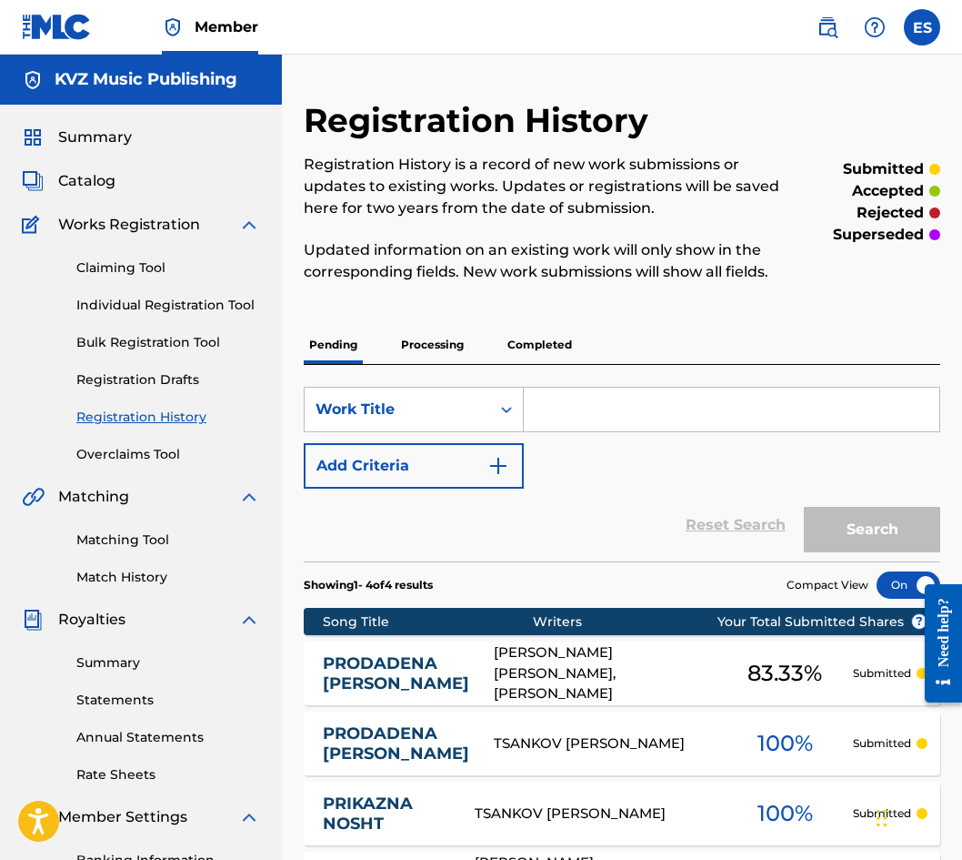
click at [124, 371] on link "Registration Drafts" at bounding box center [168, 379] width 184 height 19
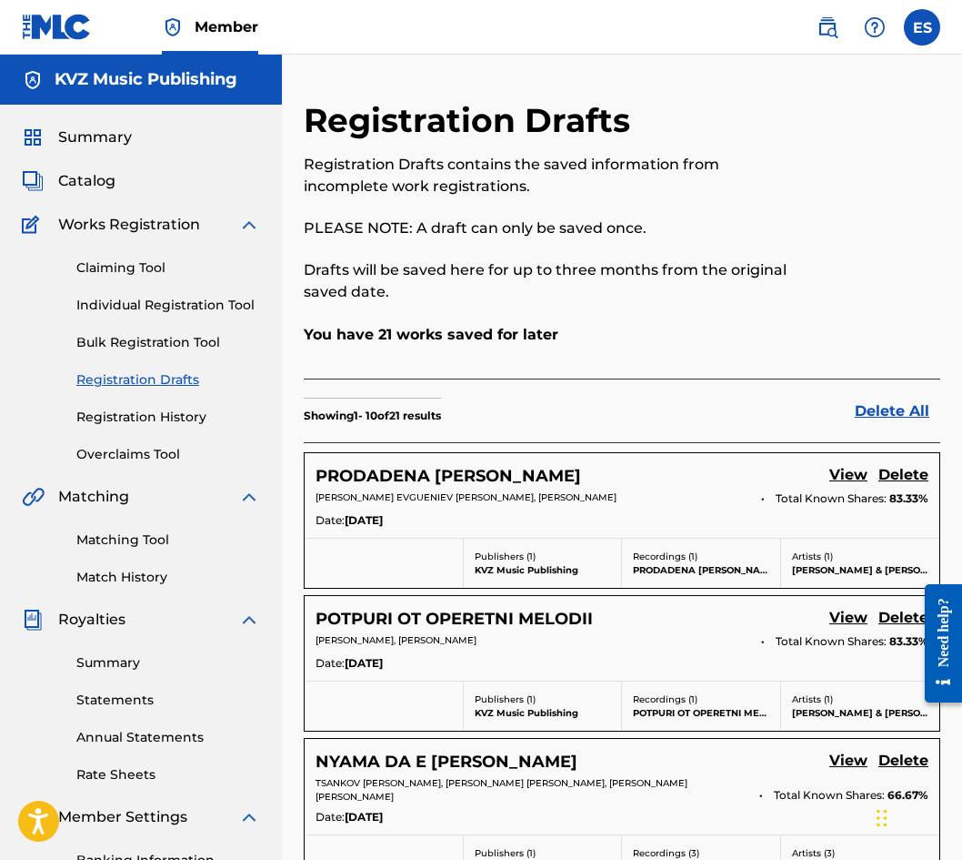
click at [185, 301] on link "Individual Registration Tool" at bounding box center [168, 305] width 184 height 19
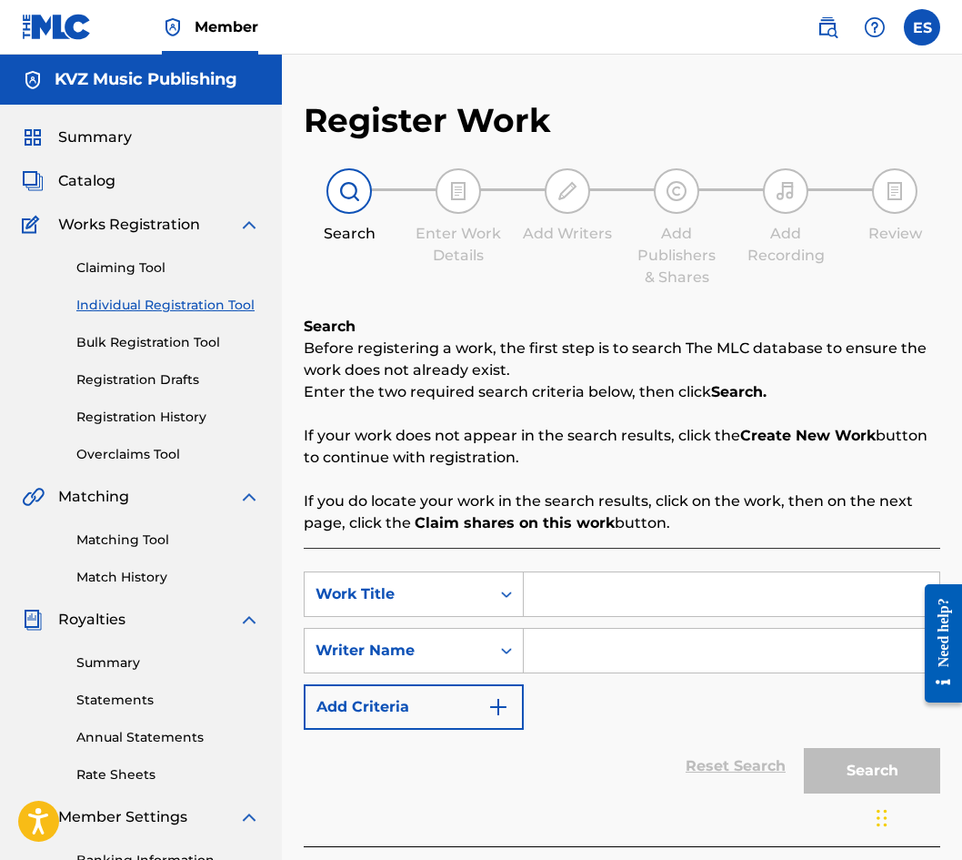
paste input "[PERSON_NAME]"
type input "[PERSON_NAME]"
paste input "[PERSON_NAME]"
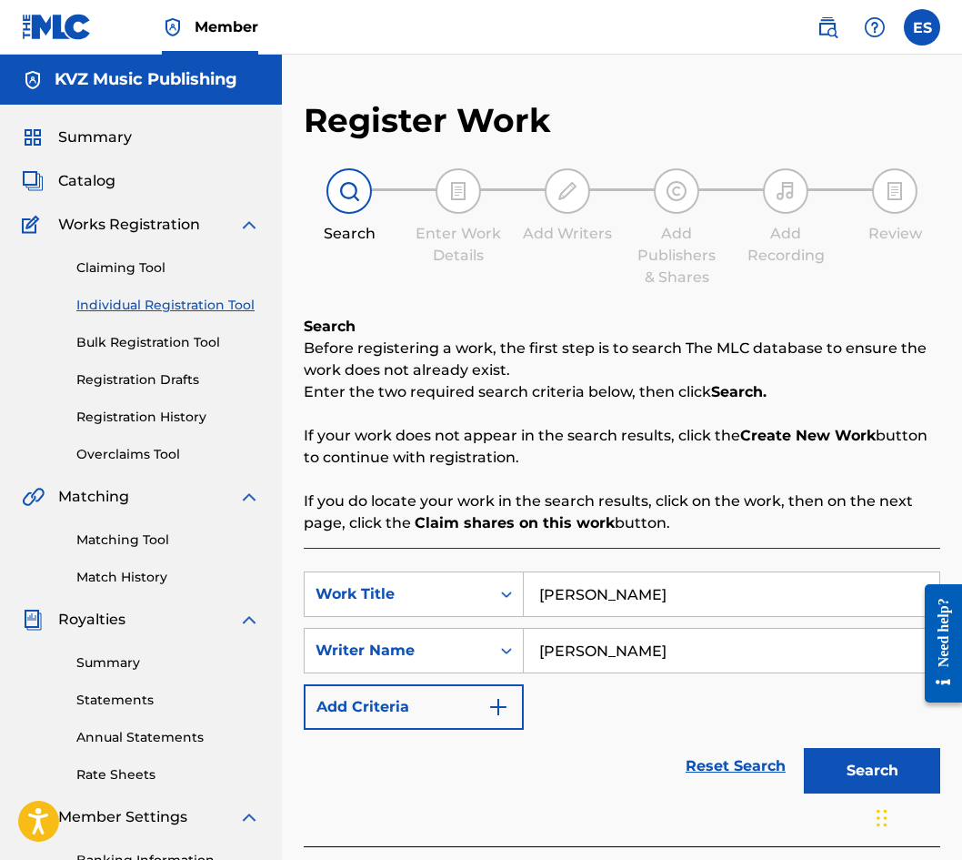
type input "[PERSON_NAME]"
click at [537, 578] on div "[PERSON_NAME]" at bounding box center [732, 593] width 417 height 45
click at [533, 580] on input "[PERSON_NAME]" at bounding box center [732, 594] width 416 height 44
click at [835, 751] on button "Search" at bounding box center [872, 770] width 136 height 45
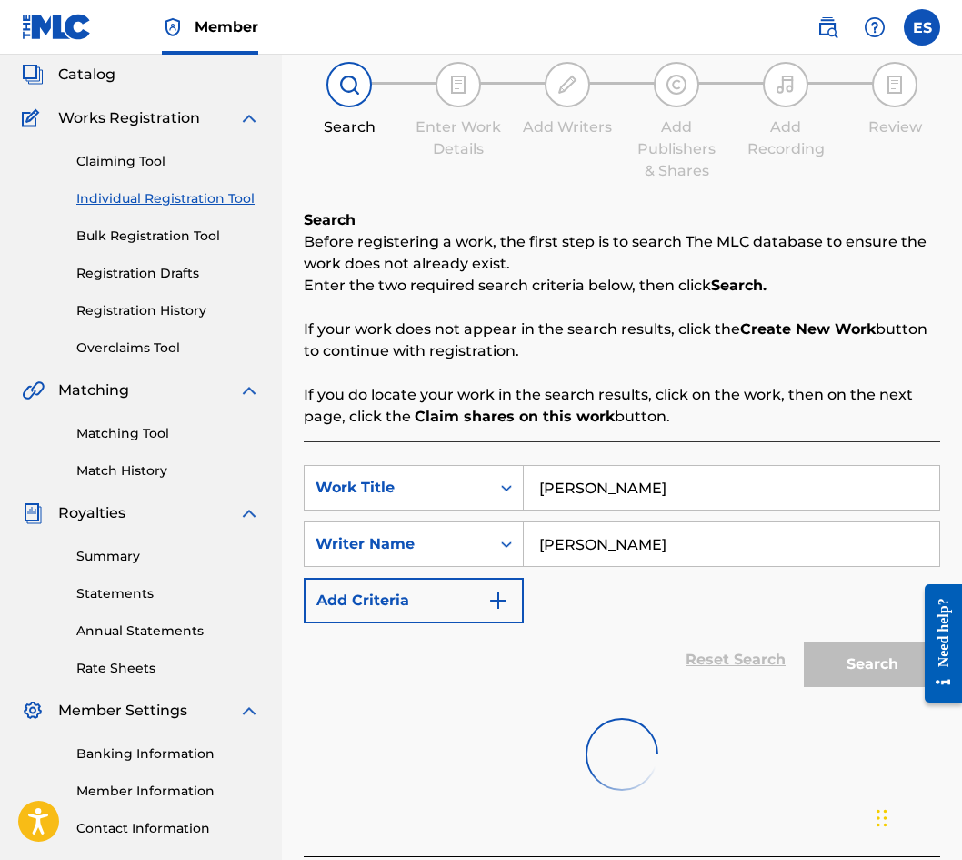
scroll to position [231, 0]
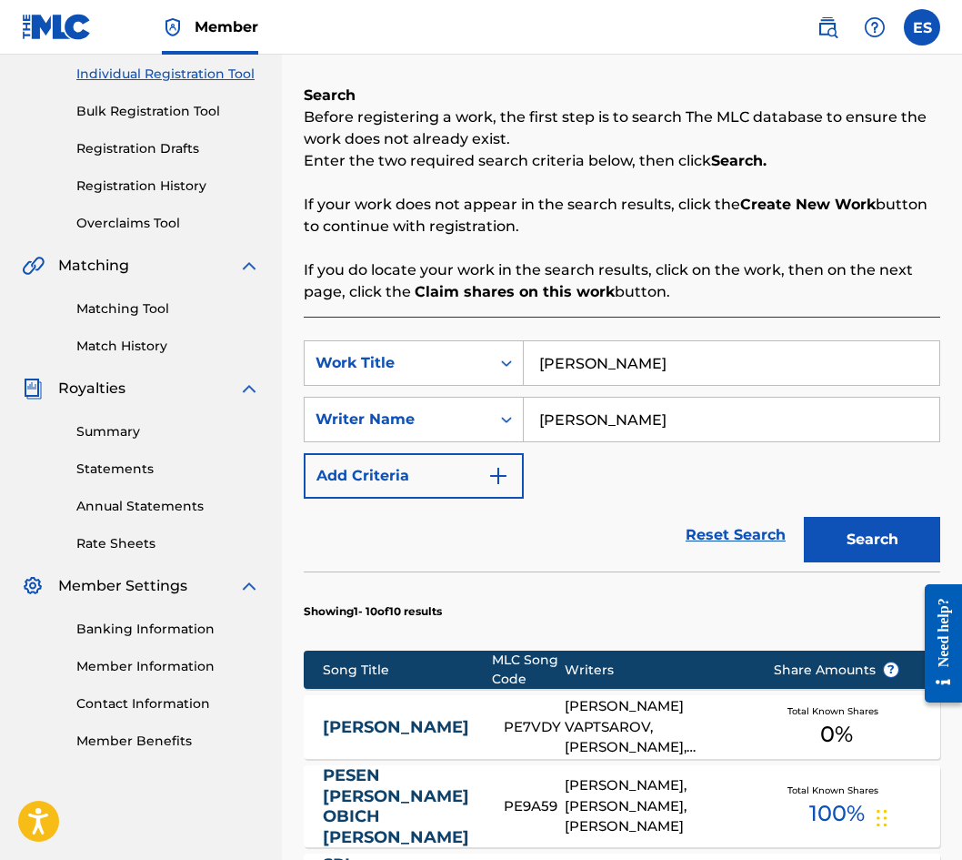
click at [435, 717] on link "[PERSON_NAME]" at bounding box center [401, 727] width 156 height 21
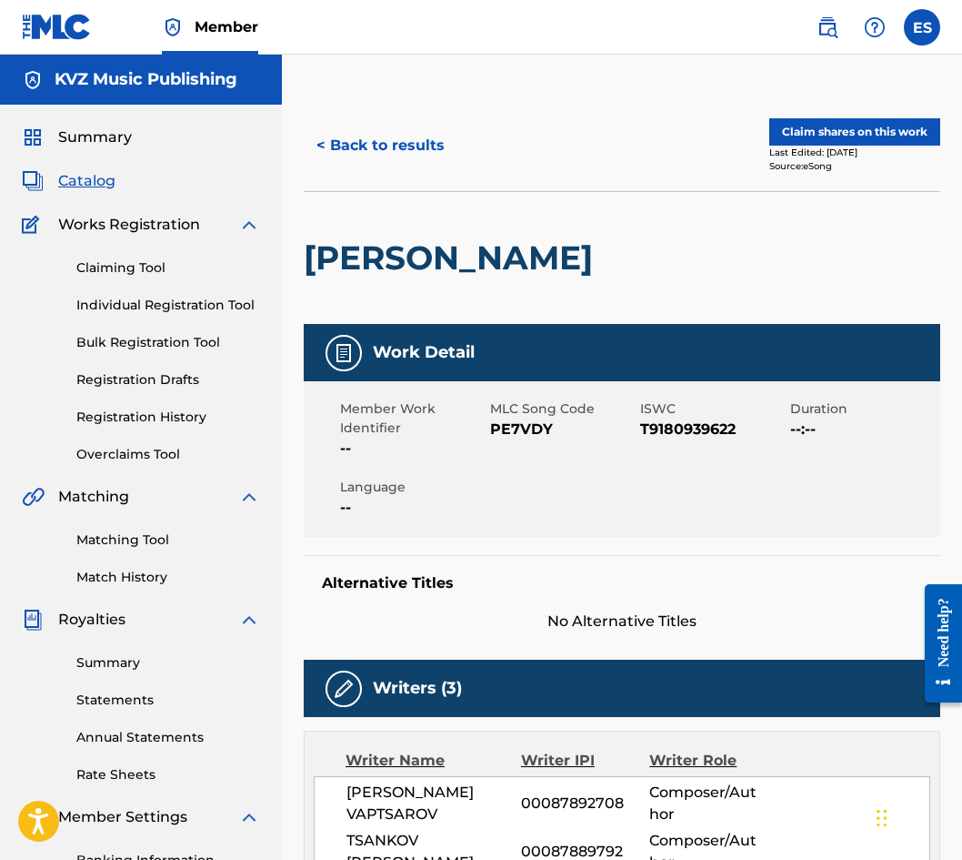
click at [402, 169] on div "< Back to results Claim shares on this work Last Edited: [DATE] Source: eSong" at bounding box center [622, 145] width 637 height 91
click at [404, 161] on button "< Back to results" at bounding box center [381, 145] width 154 height 45
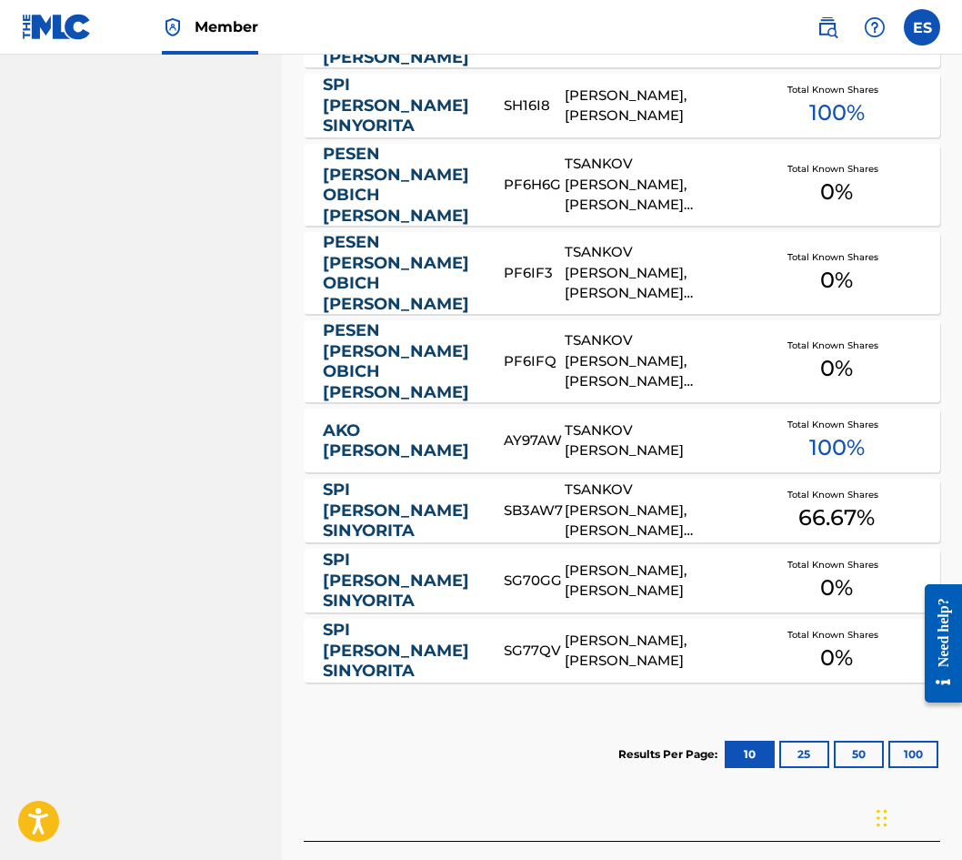
scroll to position [1050, 0]
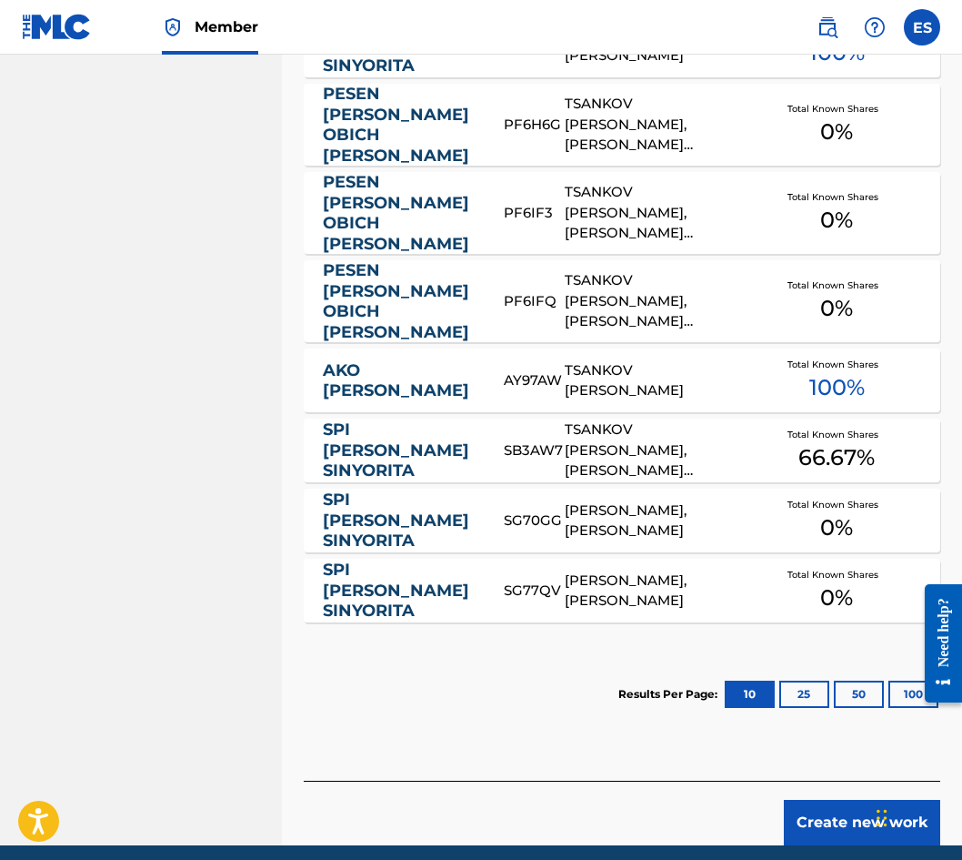
click at [833, 800] on button "Create new work" at bounding box center [862, 822] width 156 height 45
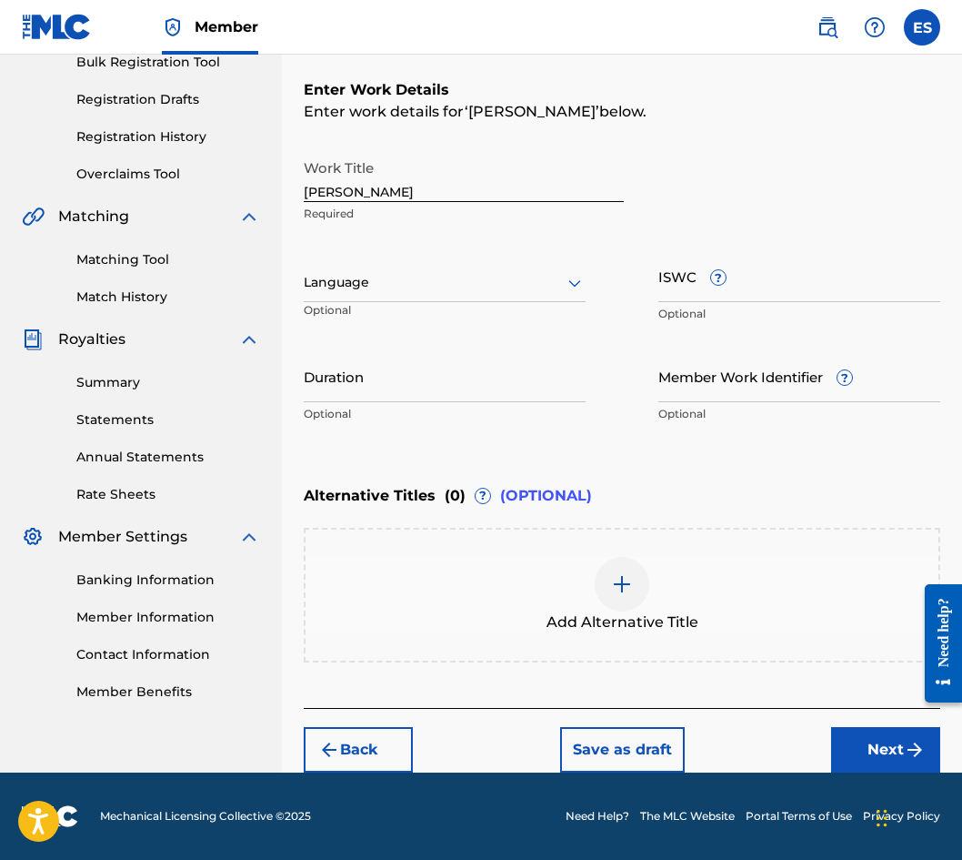
click at [363, 287] on div at bounding box center [445, 282] width 282 height 23
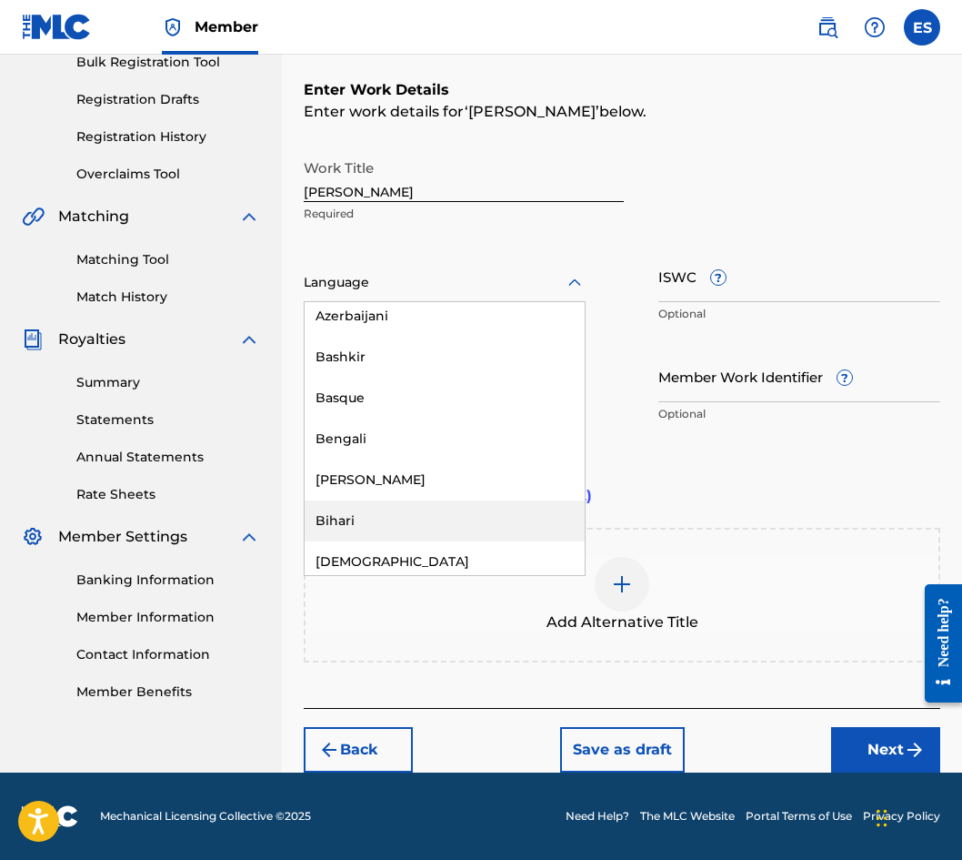
scroll to position [637, 0]
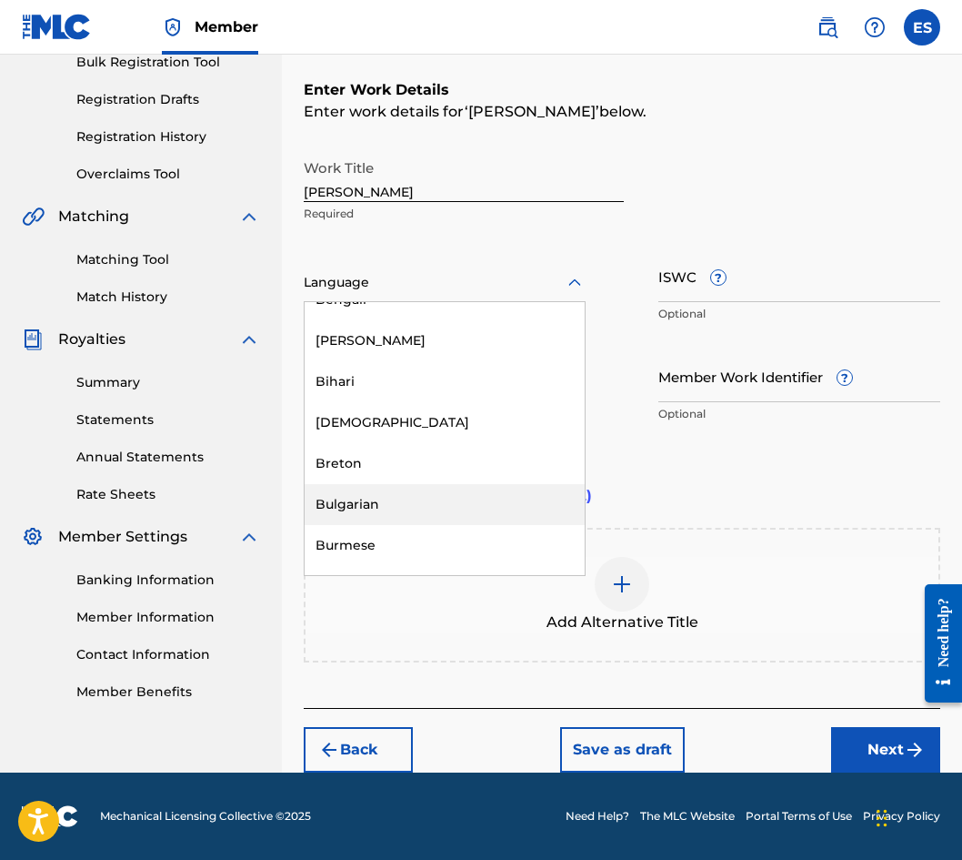
click at [428, 503] on div "Bulgarian" at bounding box center [445, 504] width 280 height 41
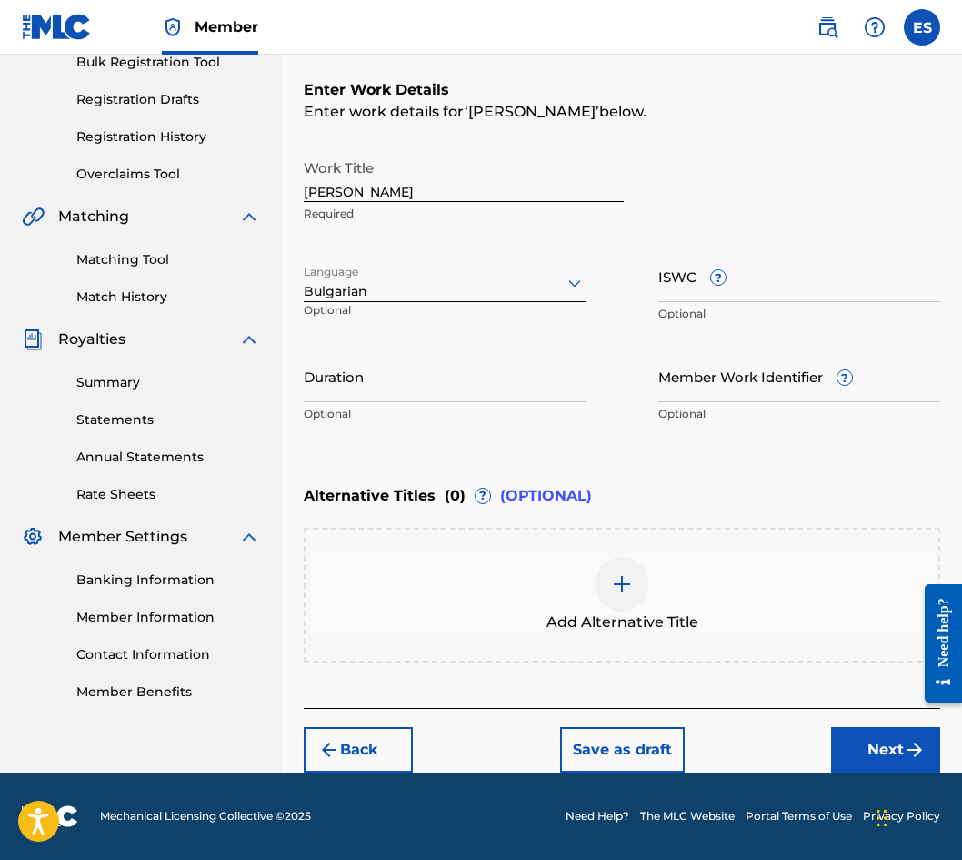
click at [505, 368] on input "Duration" at bounding box center [445, 376] width 282 height 52
type input "03:52"
click at [632, 611] on span "Add Alternative Title" at bounding box center [623, 622] width 152 height 22
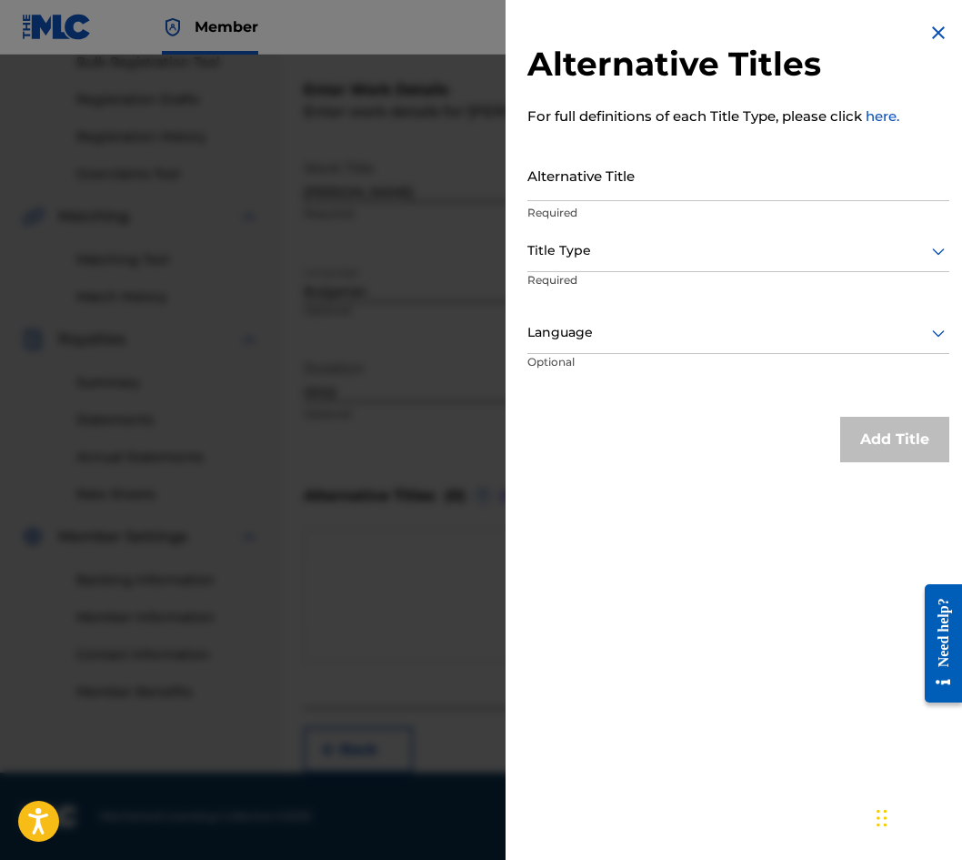
click at [689, 274] on div "Title Type Required" at bounding box center [739, 272] width 422 height 82
click at [683, 240] on div at bounding box center [739, 250] width 422 height 23
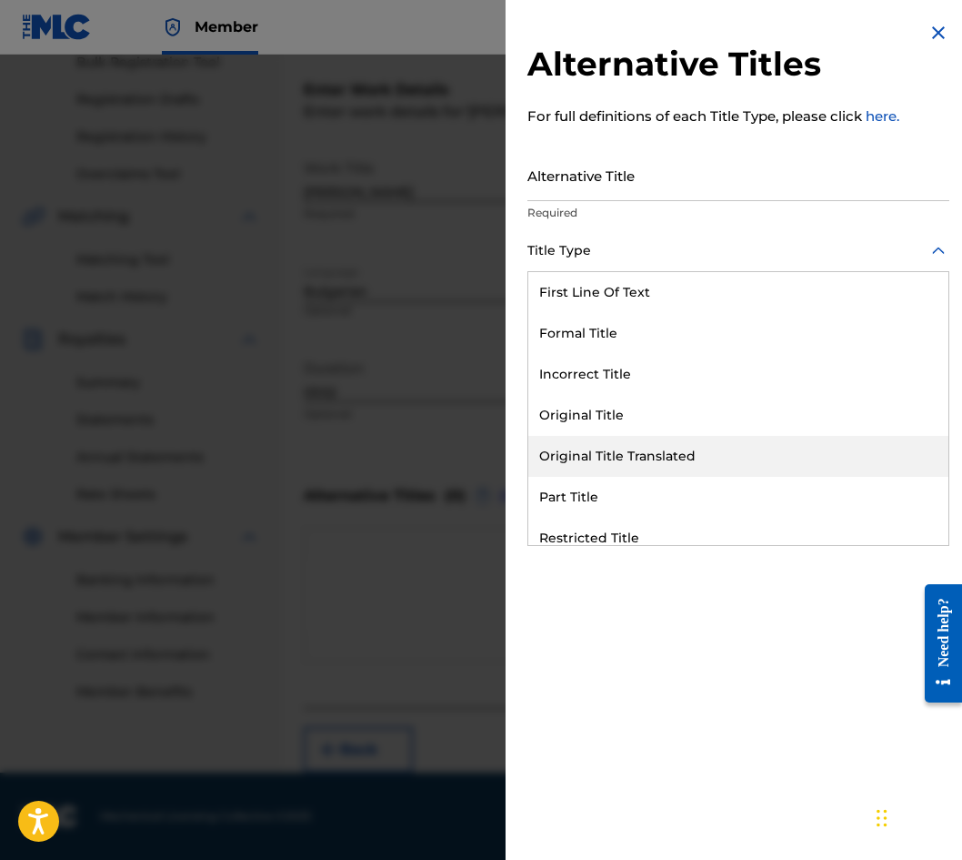
click at [722, 465] on div "Original Title Translated" at bounding box center [739, 456] width 420 height 41
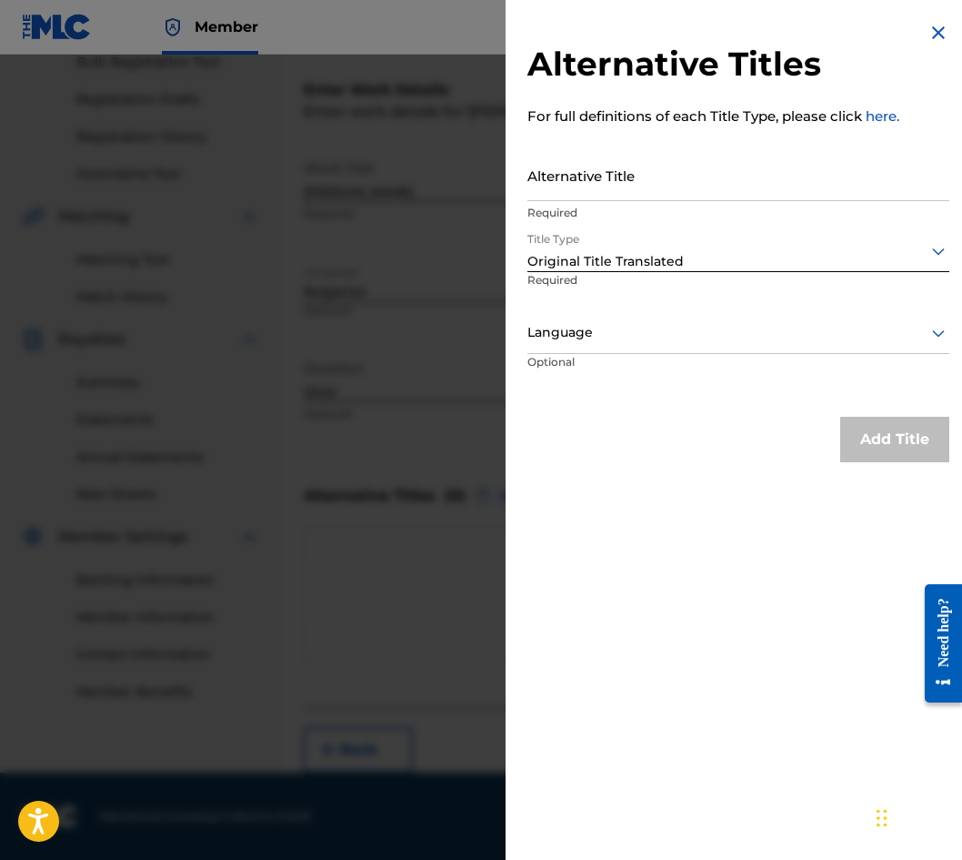
click at [679, 339] on div at bounding box center [739, 332] width 422 height 23
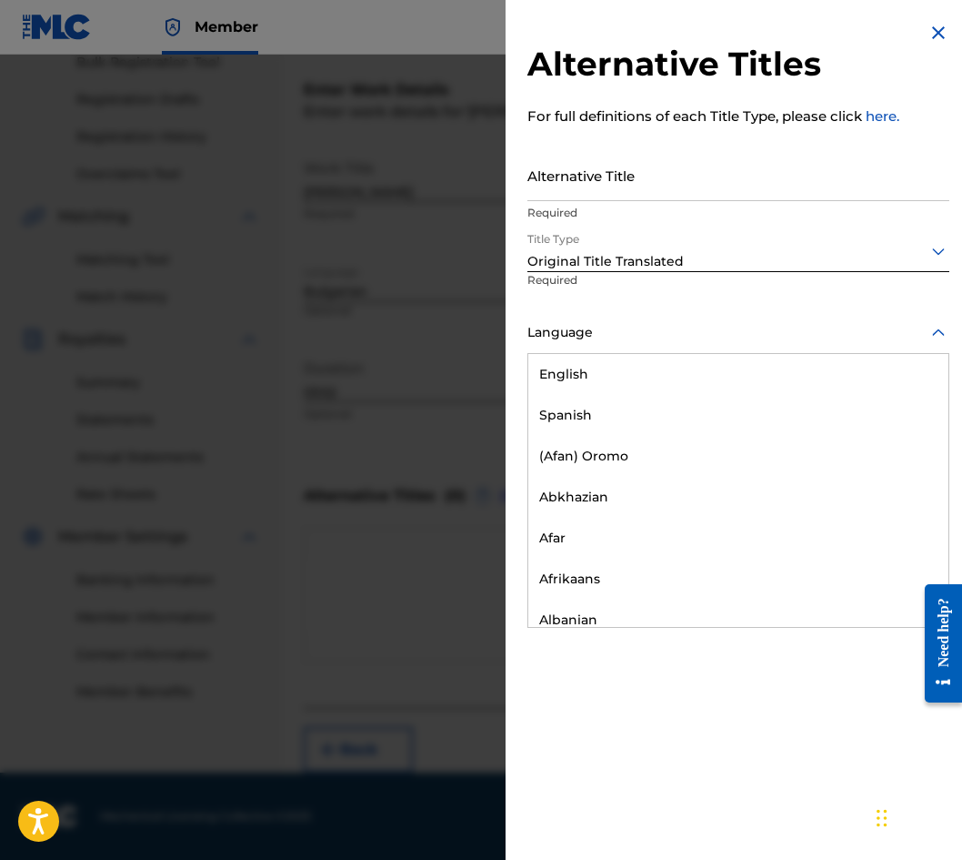
scroll to position [728, 0]
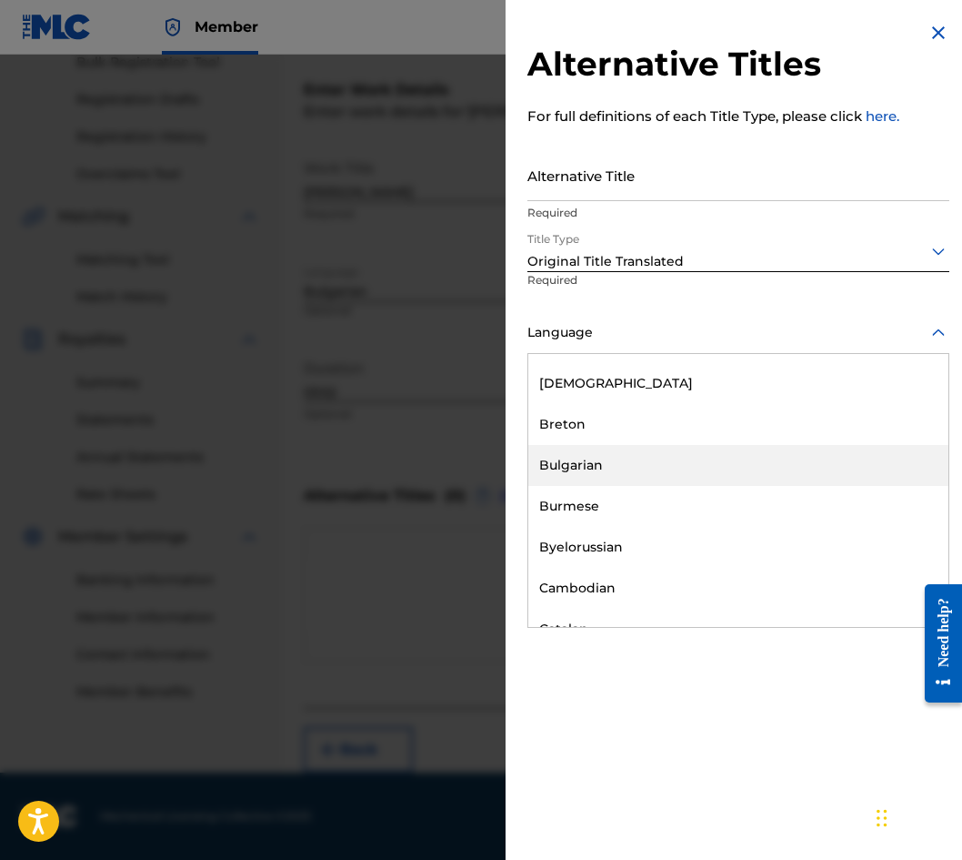
click at [705, 460] on div "Bulgarian" at bounding box center [739, 465] width 420 height 41
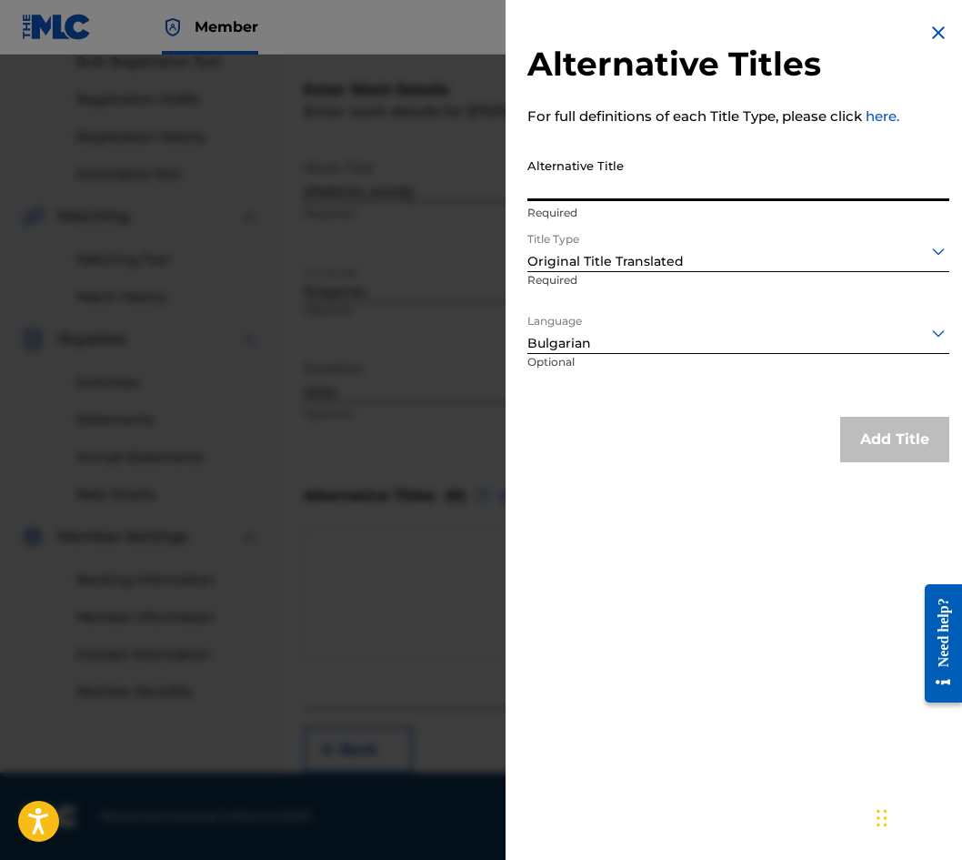
paste input "ПРОЛЕТ МОЯ"
type input "ПРОЛЕТ МОЯ"
click at [828, 431] on div "Add Title" at bounding box center [739, 439] width 422 height 45
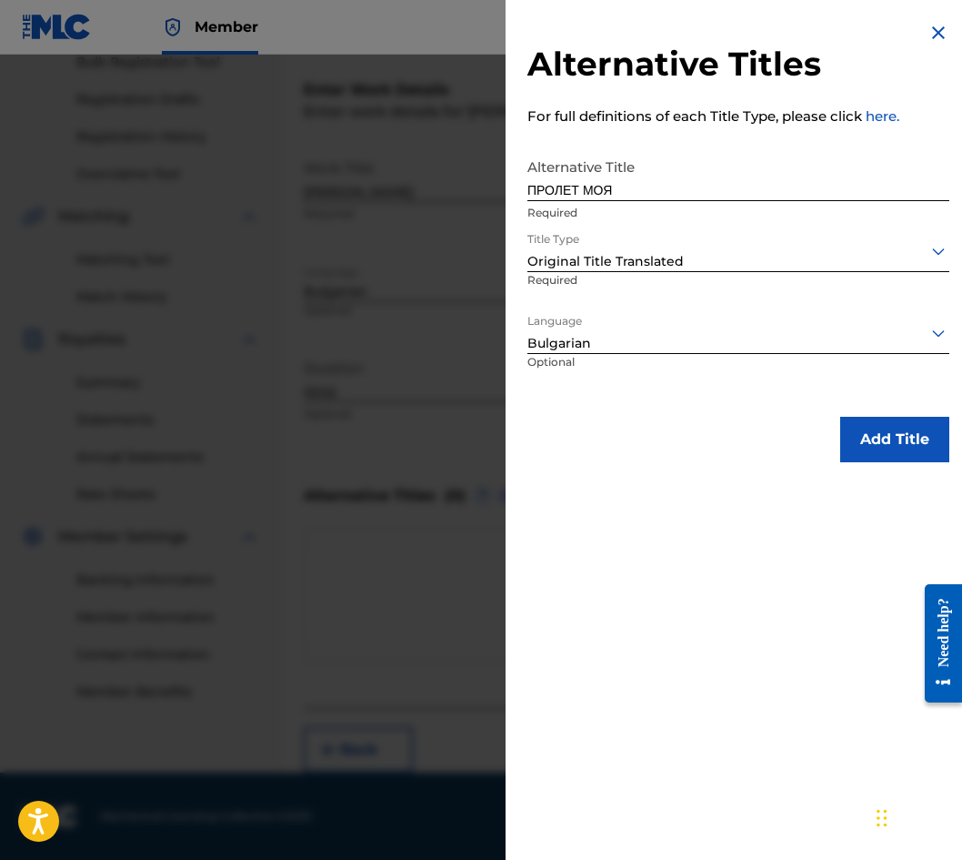
click at [854, 436] on button "Add Title" at bounding box center [895, 439] width 109 height 45
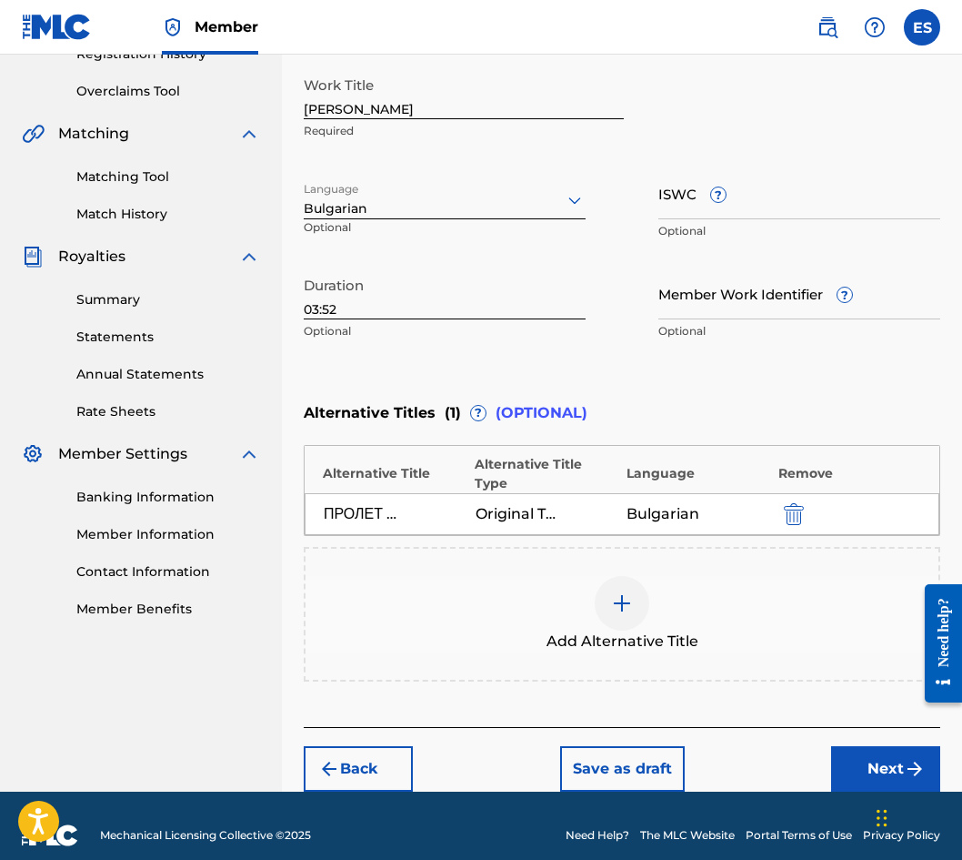
click at [871, 746] on button "Next" at bounding box center [885, 768] width 109 height 45
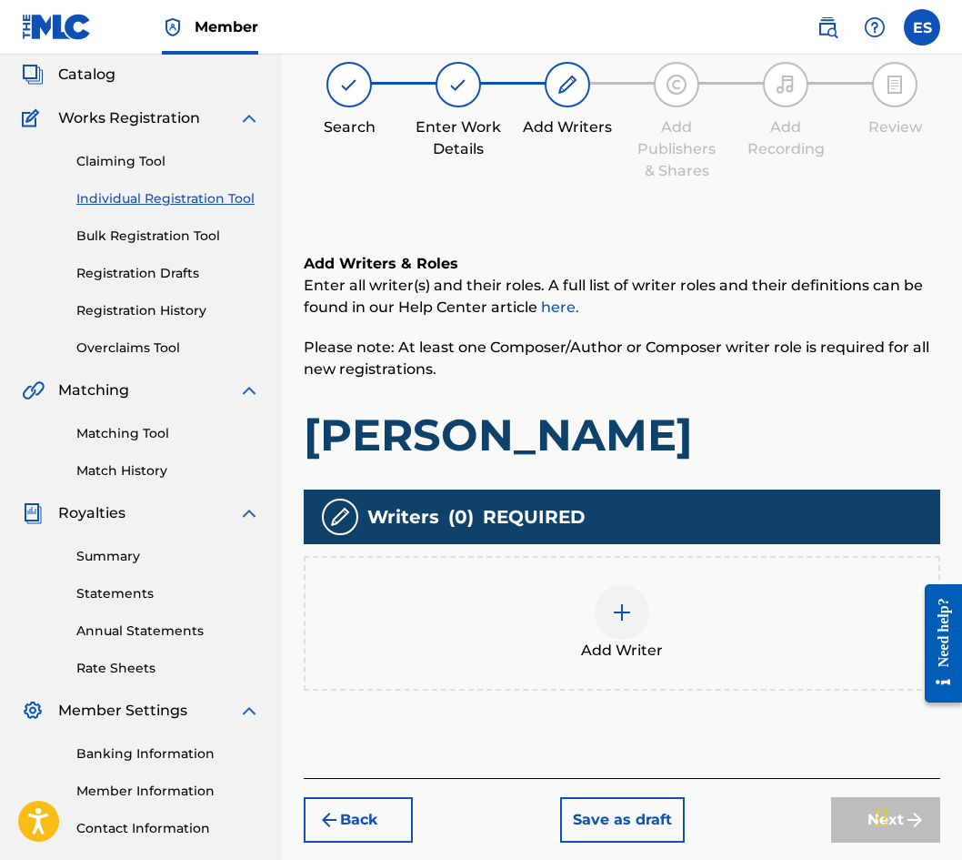
scroll to position [82, 0]
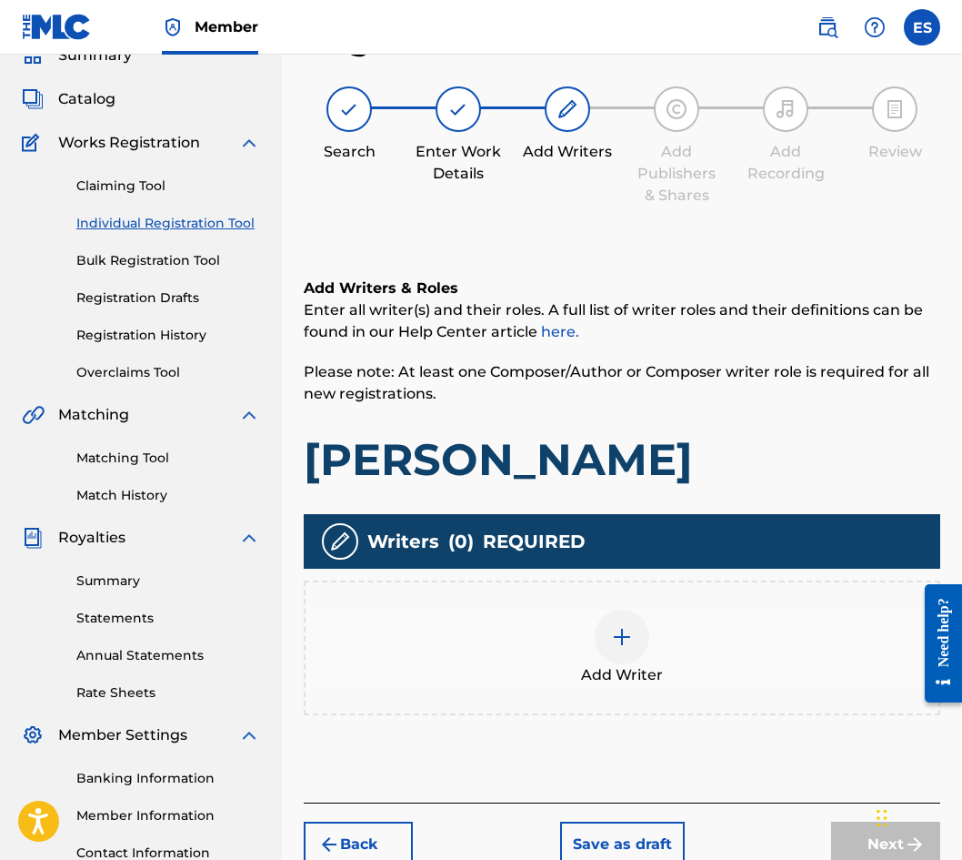
click at [595, 639] on div at bounding box center [622, 636] width 55 height 55
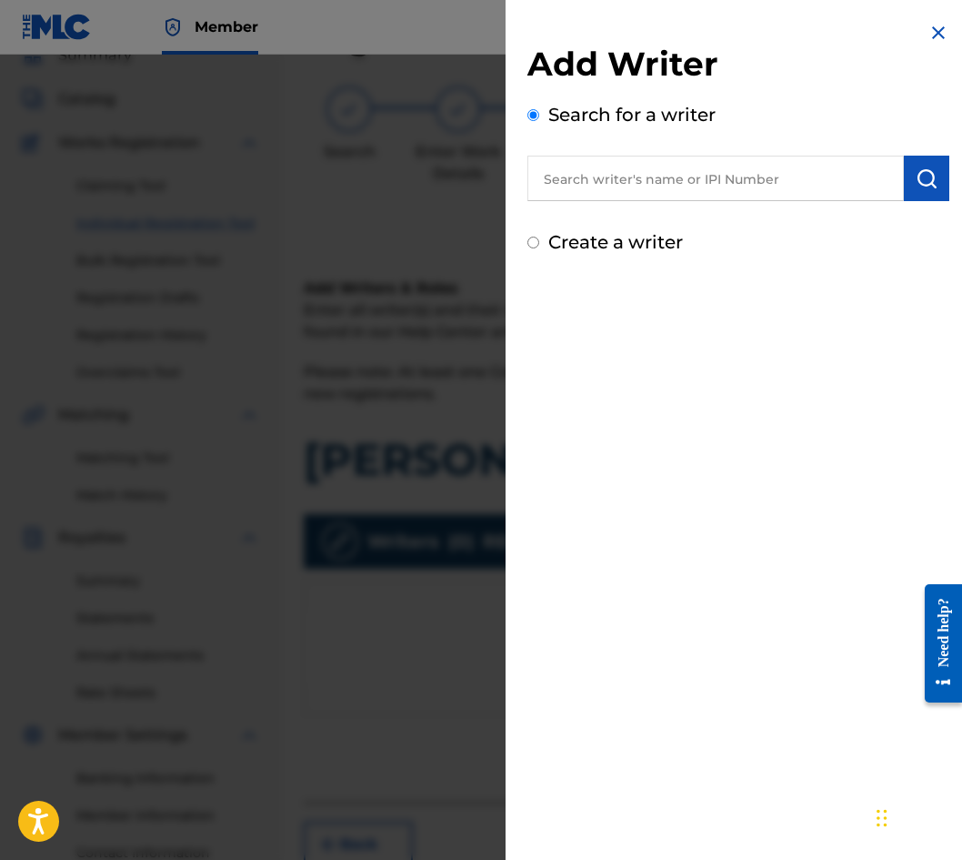
paste input "00087 89 27 08"
click at [584, 184] on input "00087 89 27 08" at bounding box center [716, 178] width 377 height 45
click at [594, 178] on input "00087 89 27 08" at bounding box center [716, 178] width 377 height 45
click at [598, 176] on input "00087 89 27 08" at bounding box center [716, 178] width 377 height 45
click at [612, 169] on input "0008789 27 08" at bounding box center [716, 178] width 377 height 45
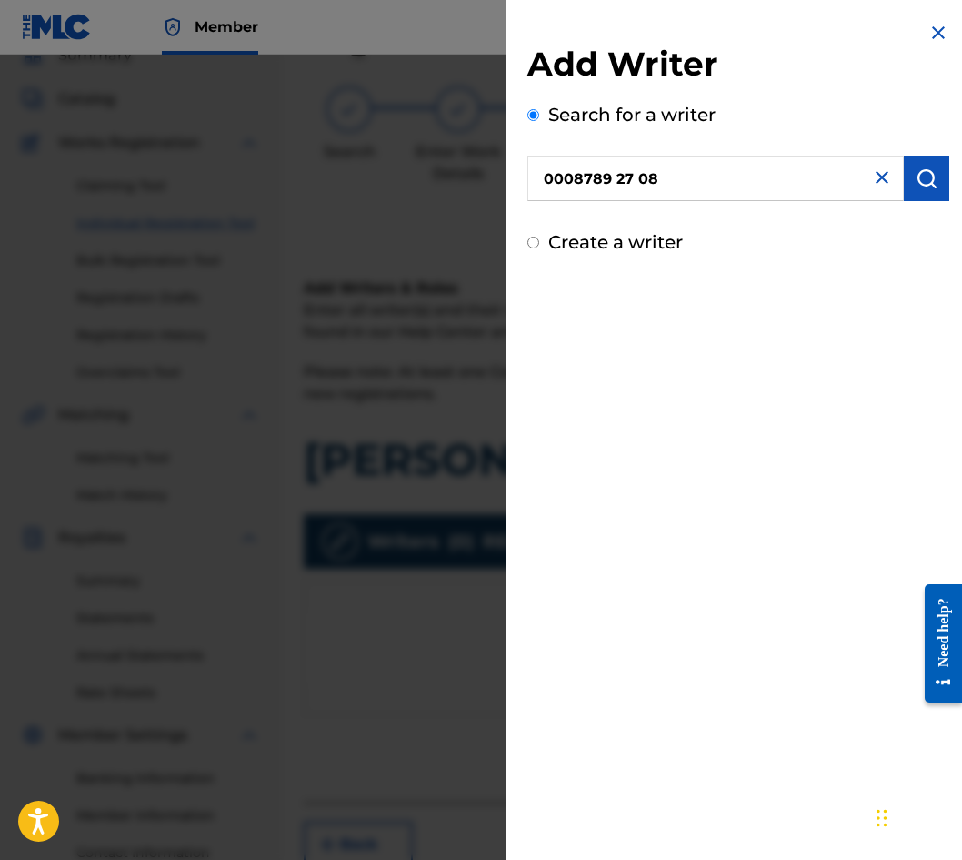
click at [627, 169] on input "0008789 27 08" at bounding box center [716, 178] width 377 height 45
click at [619, 169] on input "0008789 27 08" at bounding box center [716, 178] width 377 height 45
click at [641, 179] on input "000878927 08" at bounding box center [716, 178] width 377 height 45
click at [639, 180] on input "000878927 08" at bounding box center [716, 178] width 377 height 45
click at [637, 180] on input "000878927 08" at bounding box center [716, 178] width 377 height 45
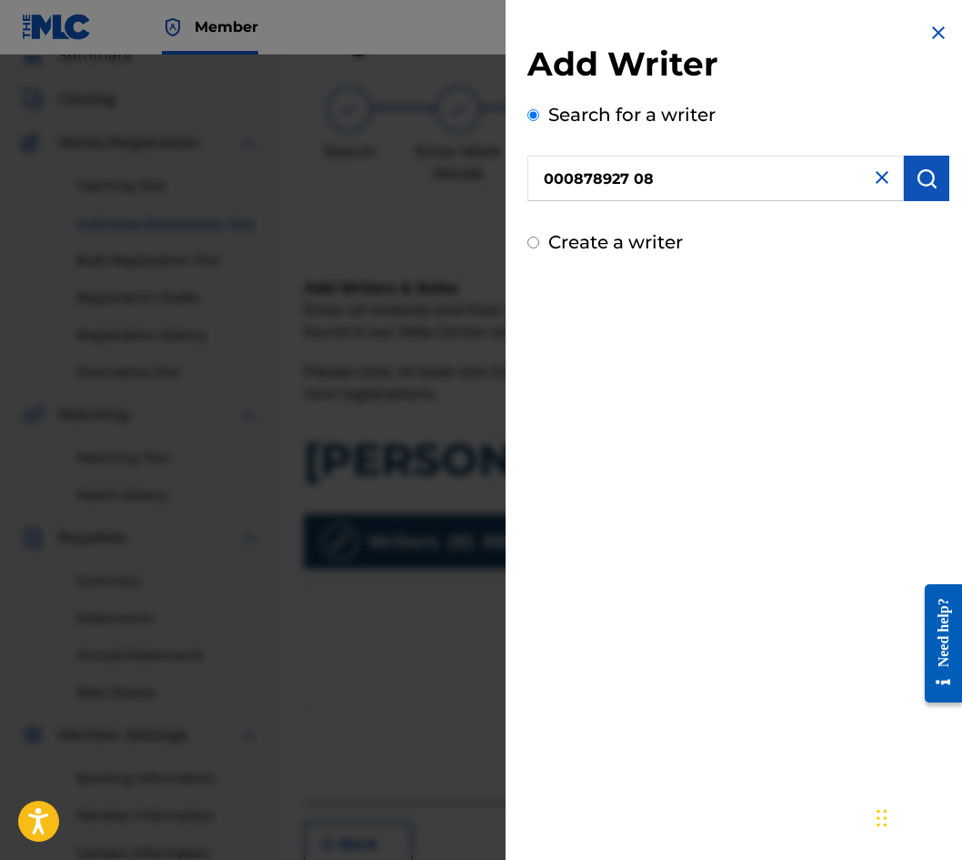
click at [630, 180] on input "000878927 08" at bounding box center [716, 178] width 377 height 45
type input "00087892708"
click at [916, 179] on img "submit" at bounding box center [927, 178] width 22 height 22
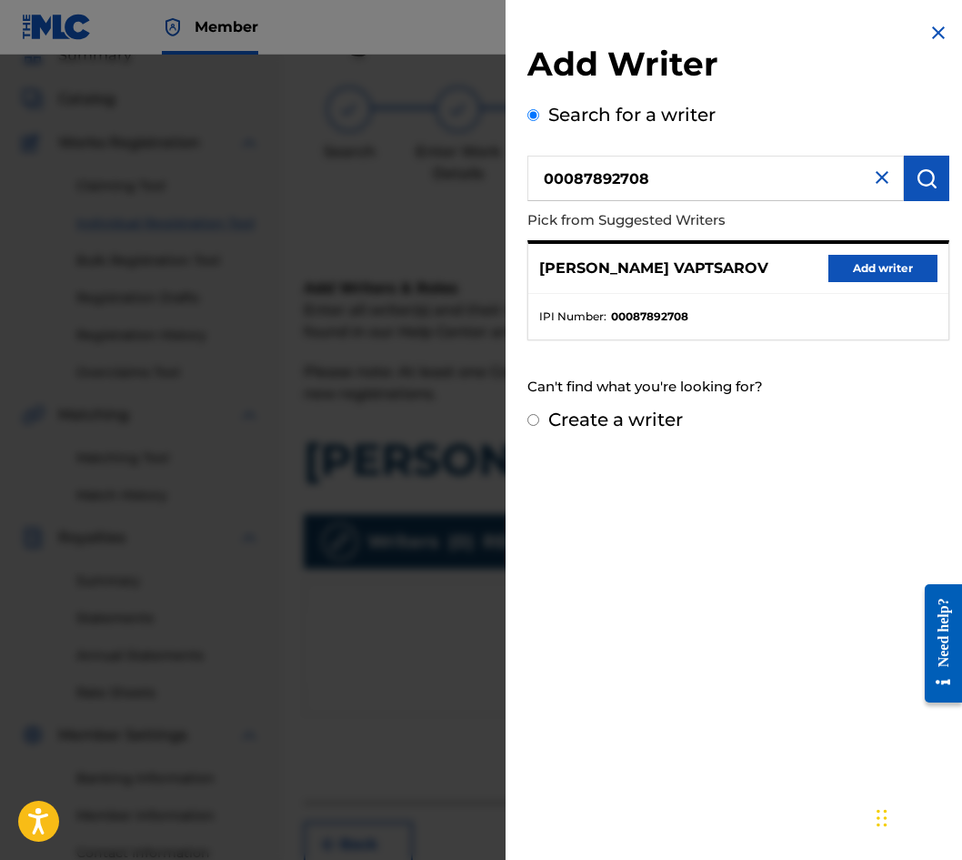
click at [844, 262] on button "Add writer" at bounding box center [883, 268] width 109 height 27
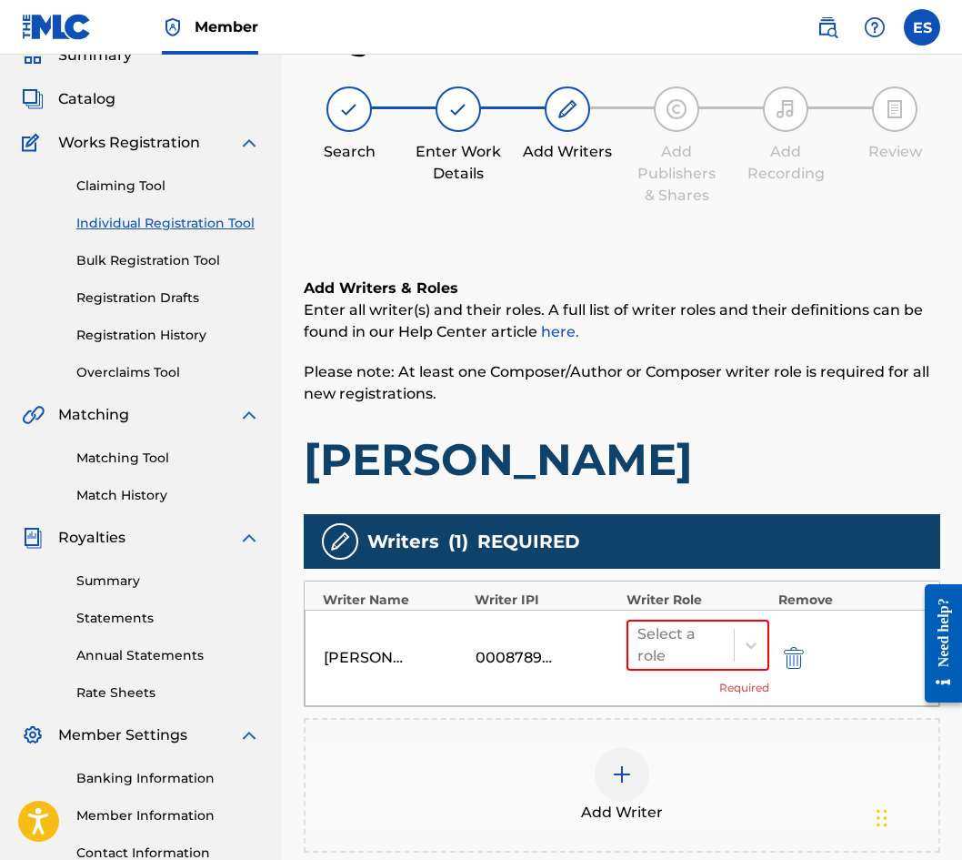
click at [680, 610] on div "[PERSON_NAME] VAPTSAROV 00087892708 Select a role Required" at bounding box center [622, 657] width 635 height 96
click at [672, 637] on div at bounding box center [681, 644] width 87 height 25
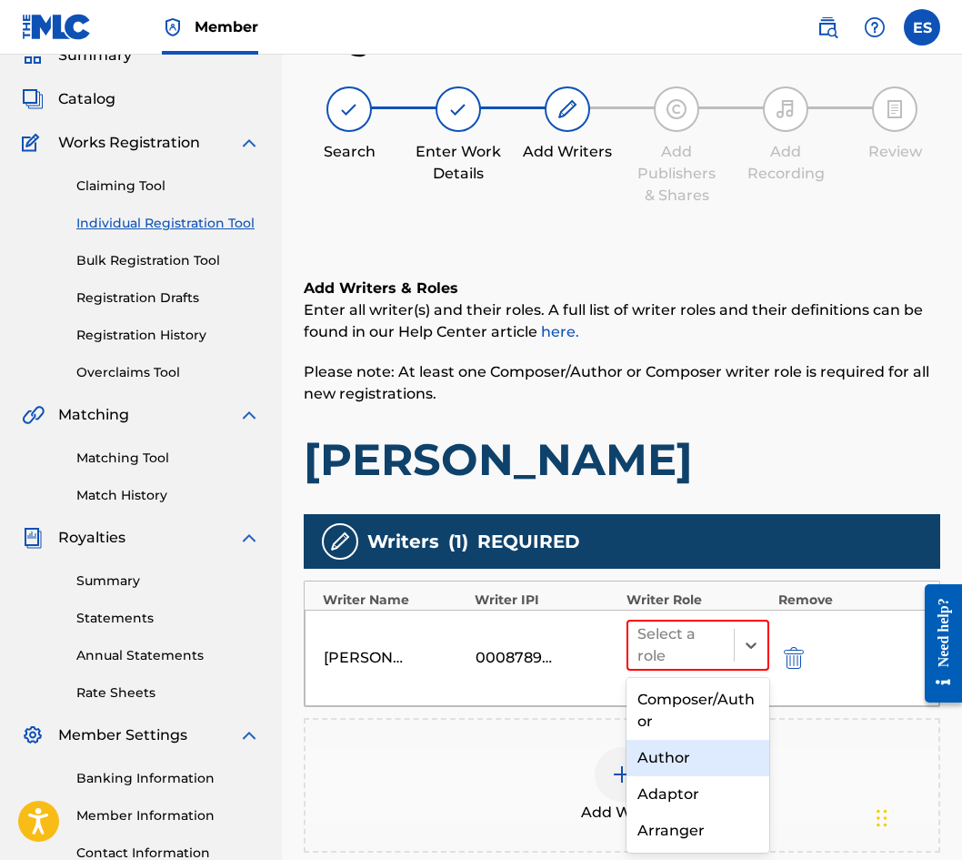
click at [674, 748] on div "Author" at bounding box center [698, 758] width 143 height 36
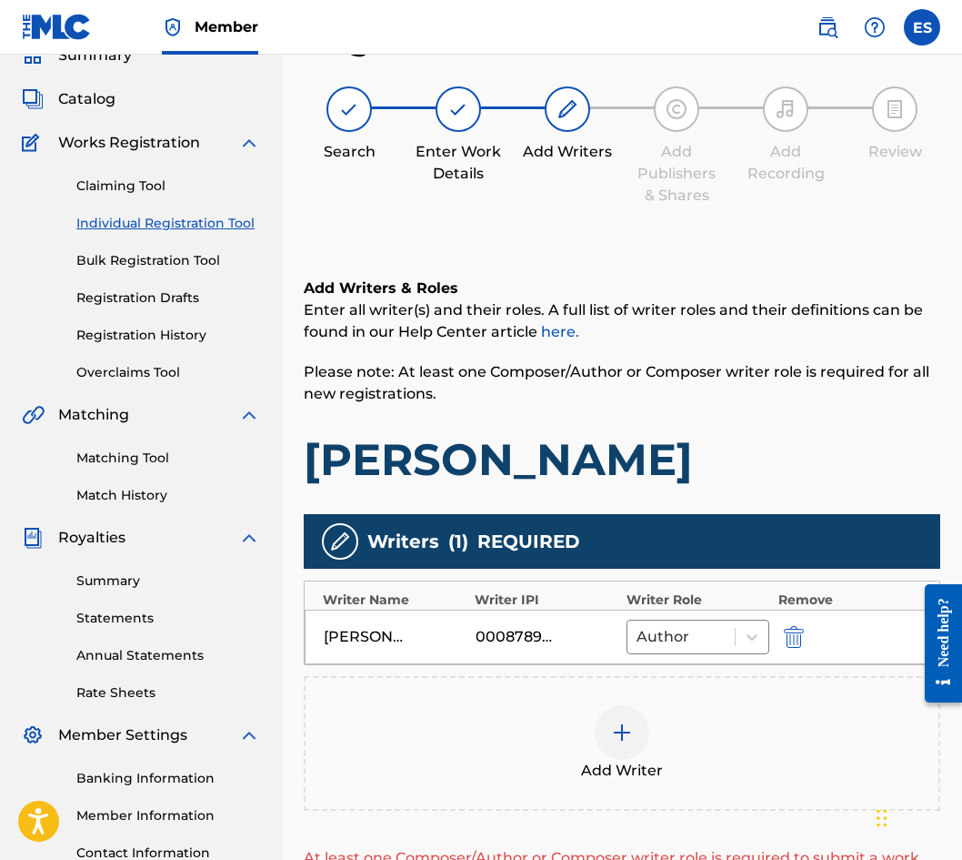
click at [674, 748] on div "Add Writer" at bounding box center [622, 743] width 633 height 76
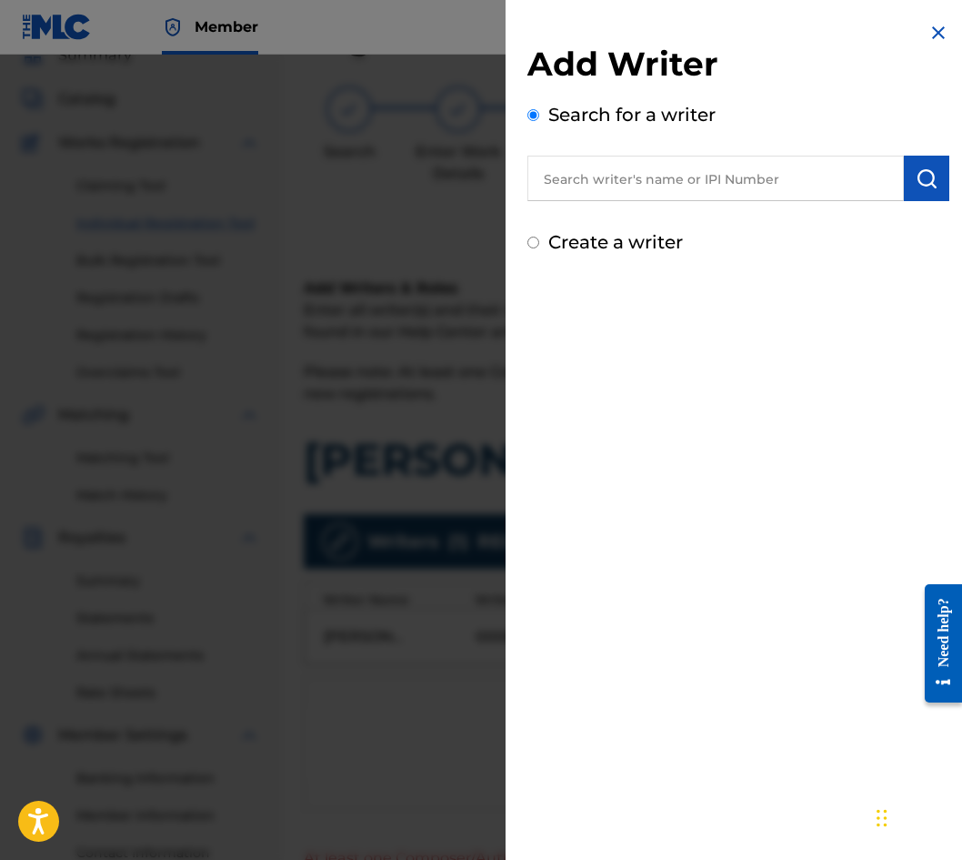
drag, startPoint x: 762, startPoint y: 155, endPoint x: 707, endPoint y: 194, distance: 67.9
paste input "00089 17 61 39"
click at [639, 180] on input "00089 17 61 39" at bounding box center [716, 178] width 377 height 45
click at [609, 185] on input "00089 17 6139" at bounding box center [716, 178] width 377 height 45
click at [613, 182] on input "00089 17 6139" at bounding box center [716, 178] width 377 height 45
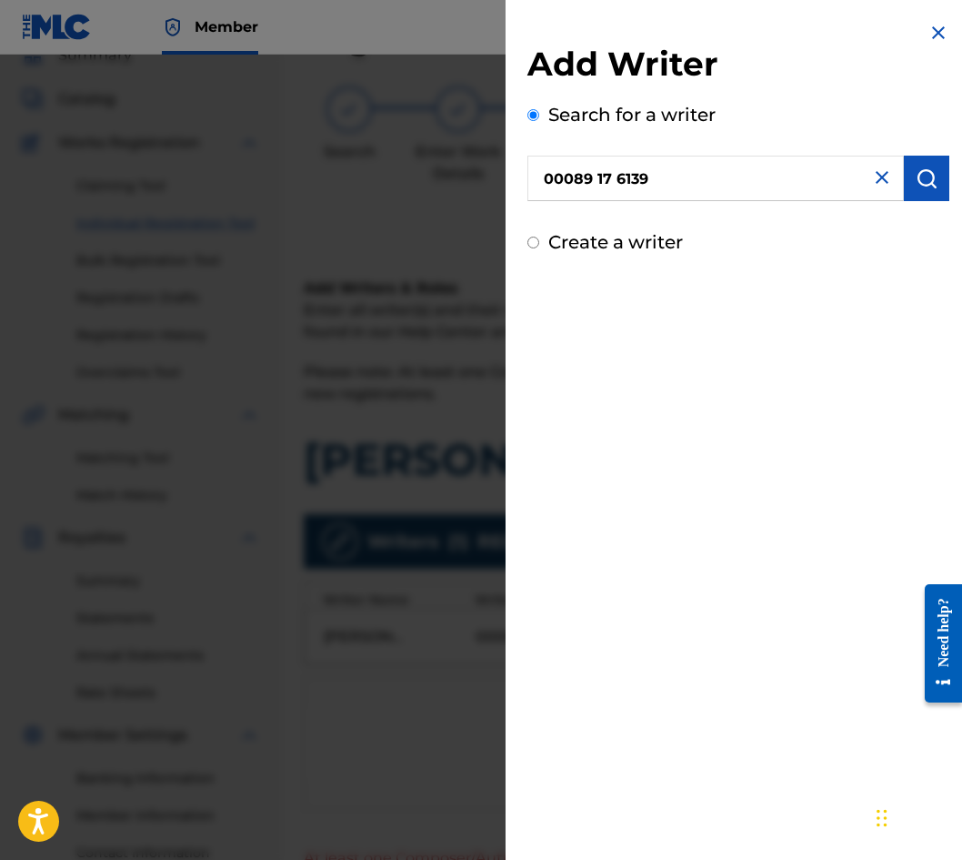
click at [625, 173] on input "00089 17 6139" at bounding box center [716, 178] width 377 height 45
click at [619, 175] on input "00089 17 6139" at bounding box center [716, 178] width 377 height 45
click at [600, 172] on input "00089 176139" at bounding box center [716, 178] width 377 height 45
click at [590, 176] on input "00089 176139" at bounding box center [716, 178] width 377 height 45
click at [597, 172] on input "00089 176139" at bounding box center [716, 178] width 377 height 45
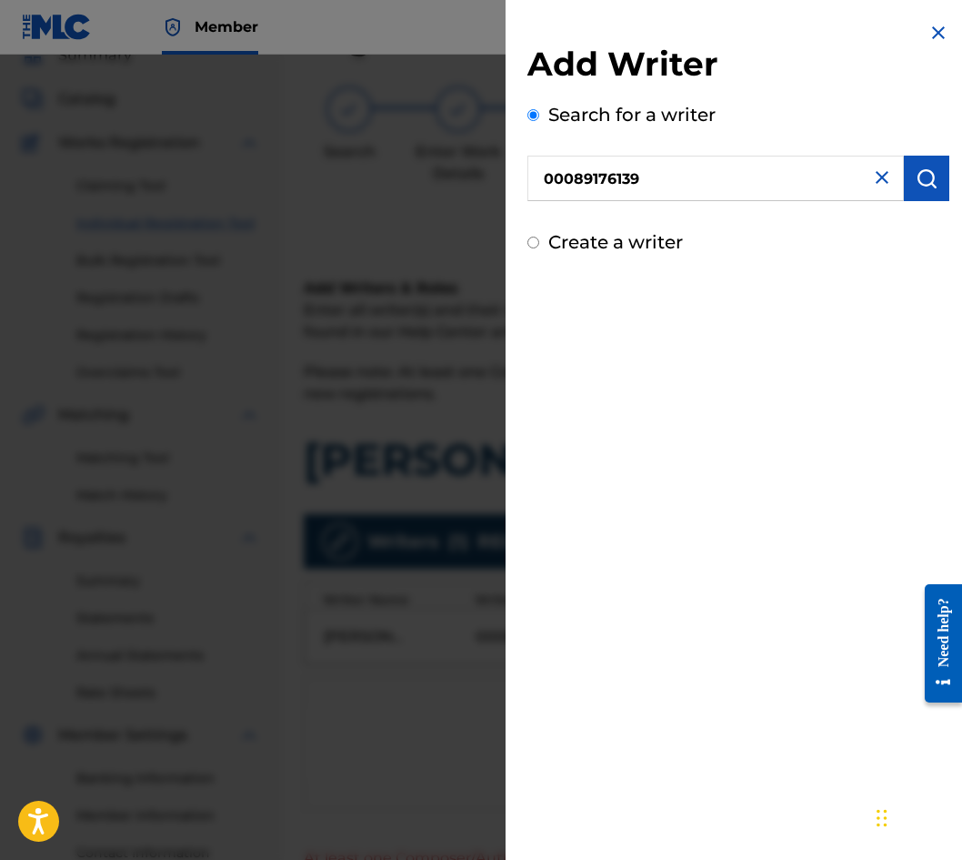
type input "00089176139"
click at [922, 176] on img "submit" at bounding box center [927, 178] width 22 height 22
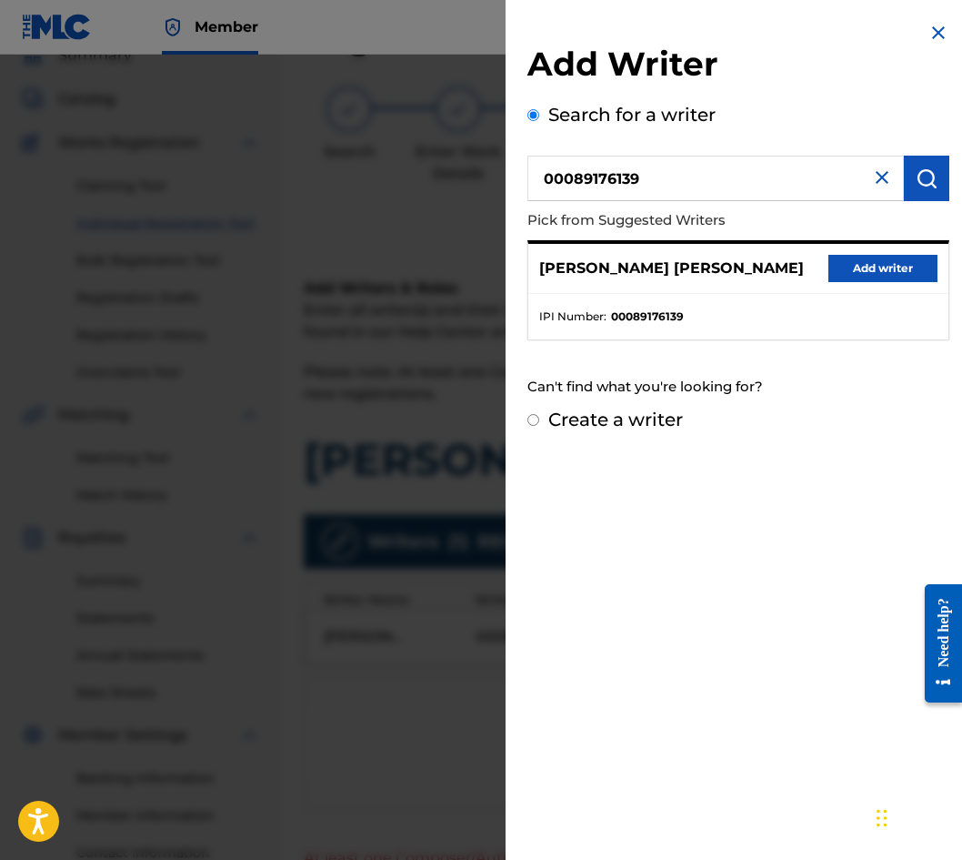
click at [851, 267] on button "Add writer" at bounding box center [883, 268] width 109 height 27
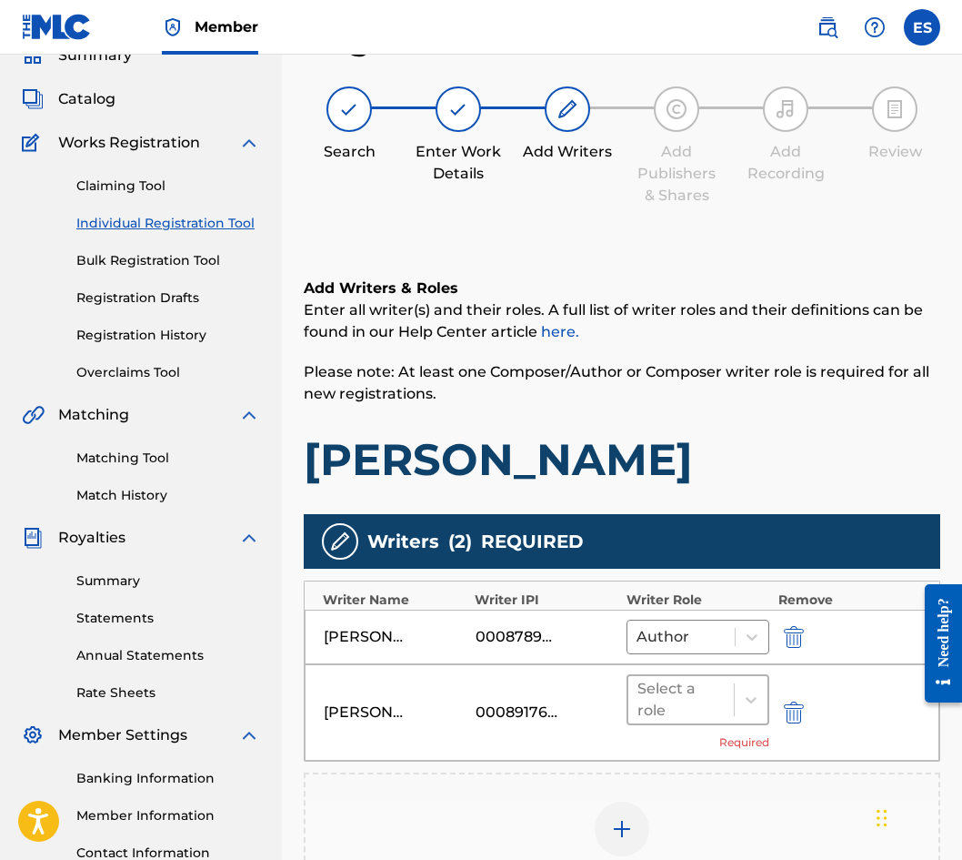
click at [725, 714] on div "Select a role" at bounding box center [682, 699] width 106 height 47
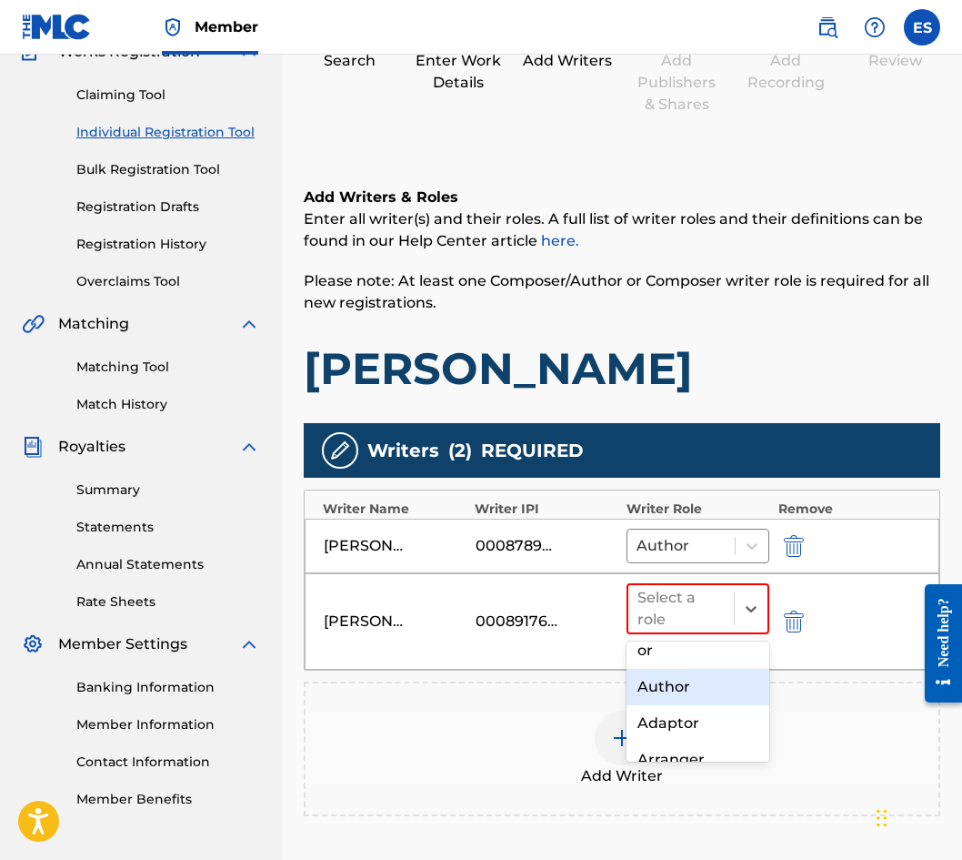
scroll to position [91, 0]
click at [699, 719] on div "Arranger" at bounding box center [698, 703] width 143 height 36
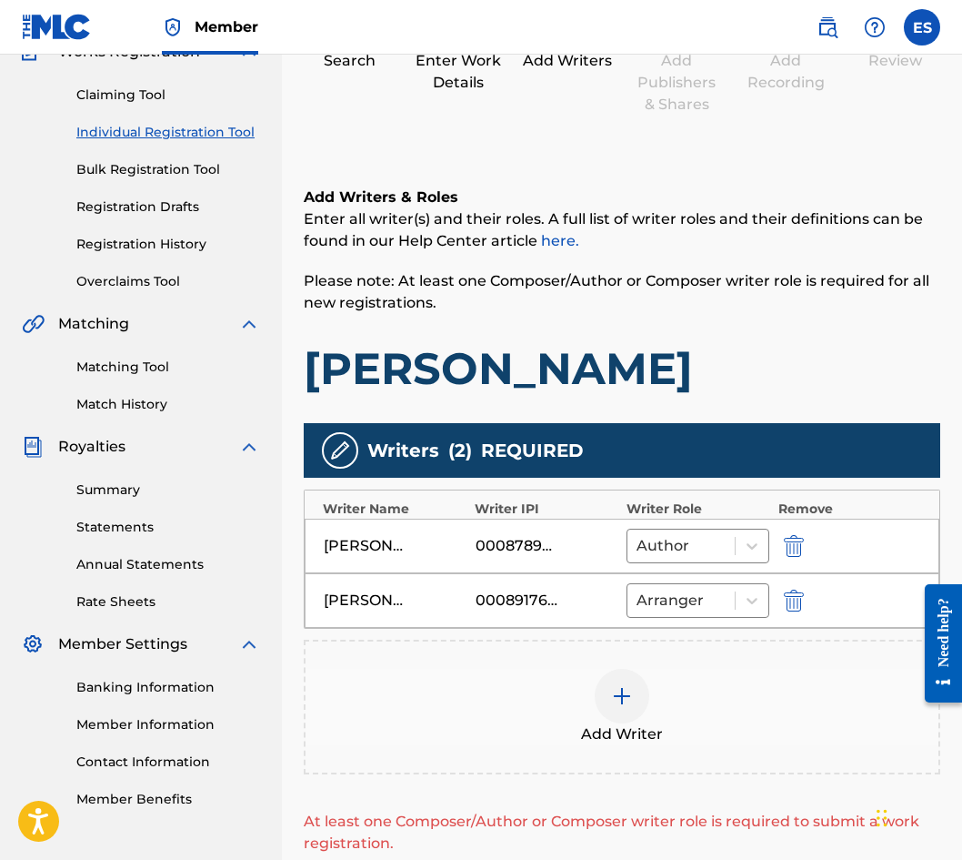
click at [684, 721] on div "Add Writer" at bounding box center [622, 707] width 633 height 76
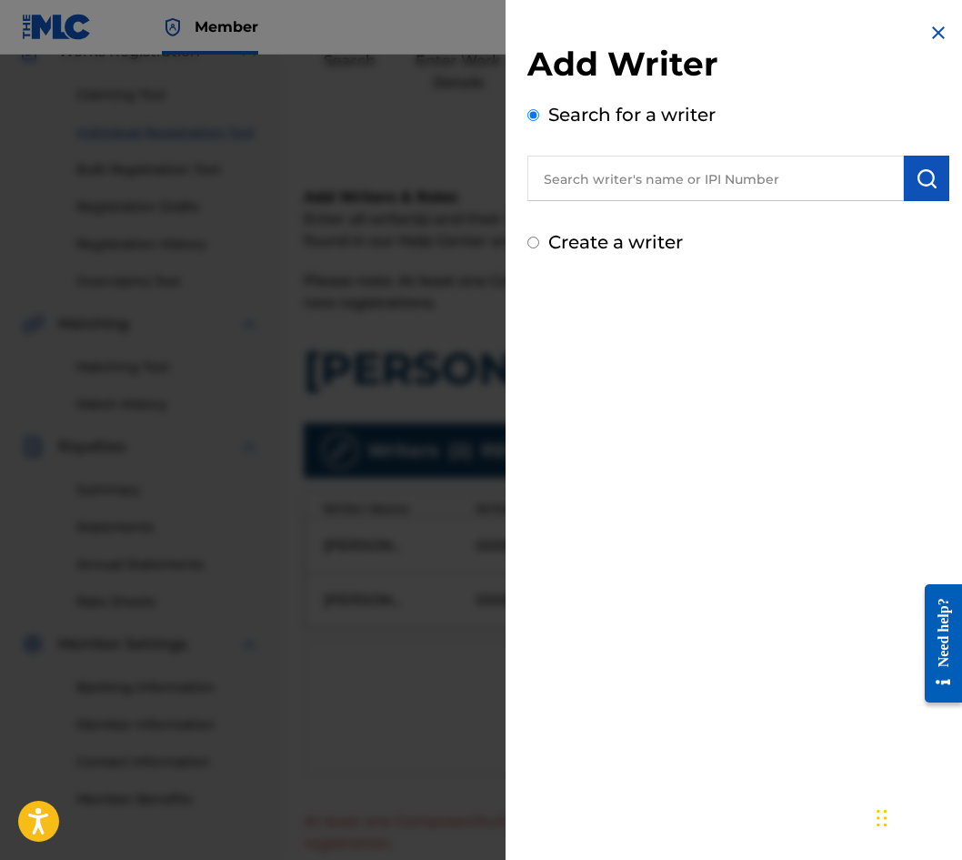
paste input "00087889792"
type input "00087889792"
click at [914, 189] on button "submit" at bounding box center [926, 178] width 45 height 45
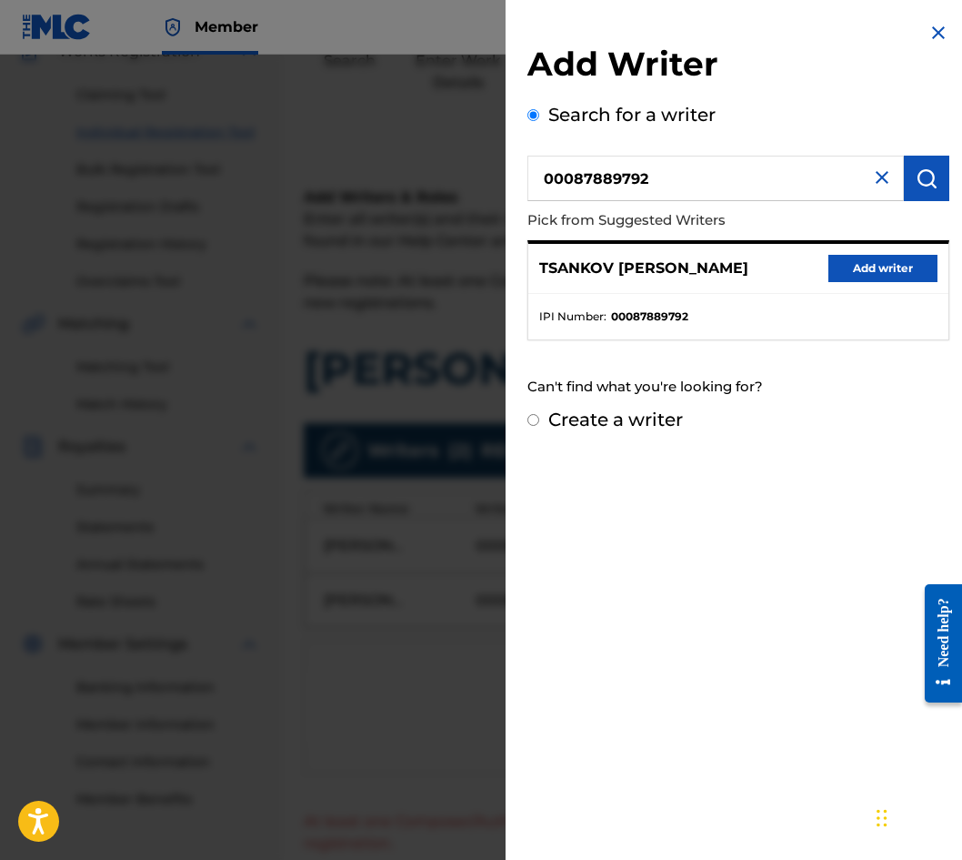
click at [838, 274] on button "Add writer" at bounding box center [883, 268] width 109 height 27
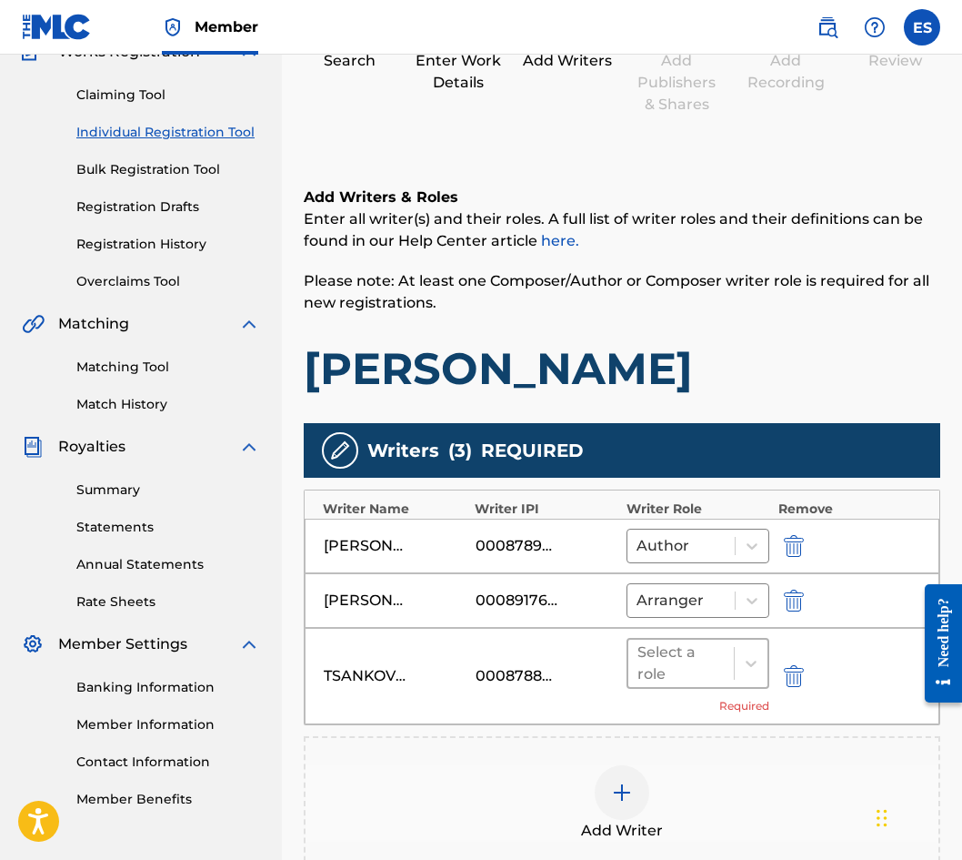
click at [708, 649] on div "Select a role" at bounding box center [681, 663] width 87 height 44
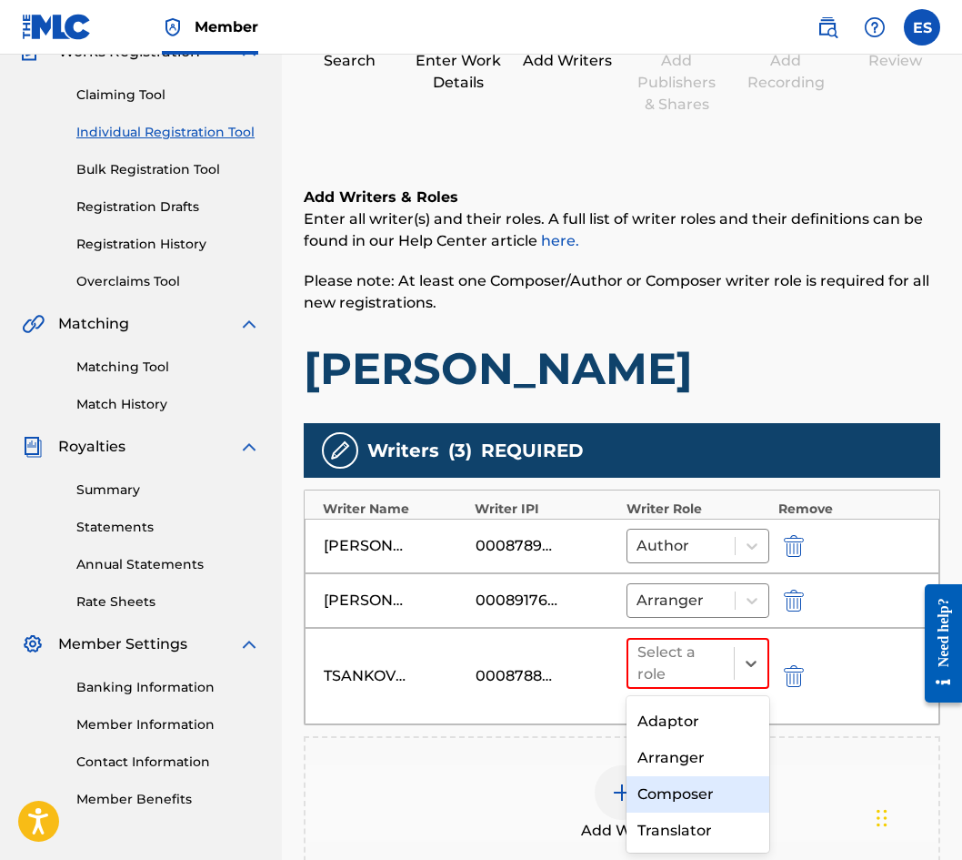
click at [707, 794] on div "Composer" at bounding box center [698, 794] width 143 height 36
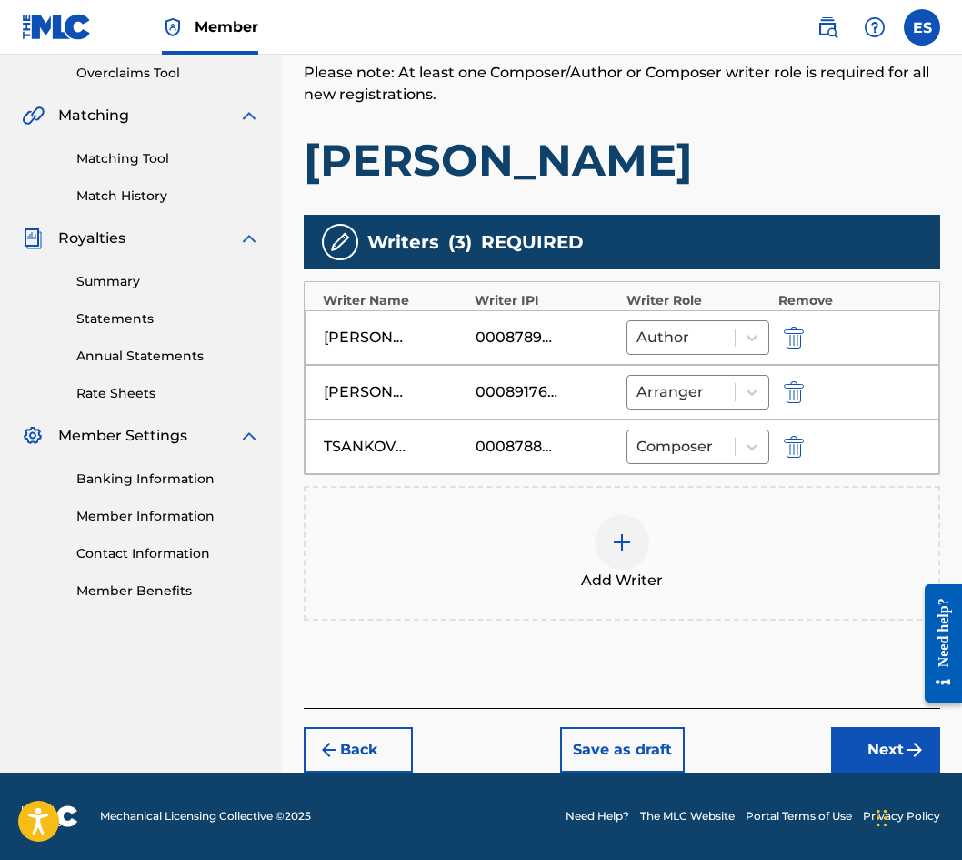
click at [863, 743] on button "Next" at bounding box center [885, 749] width 109 height 45
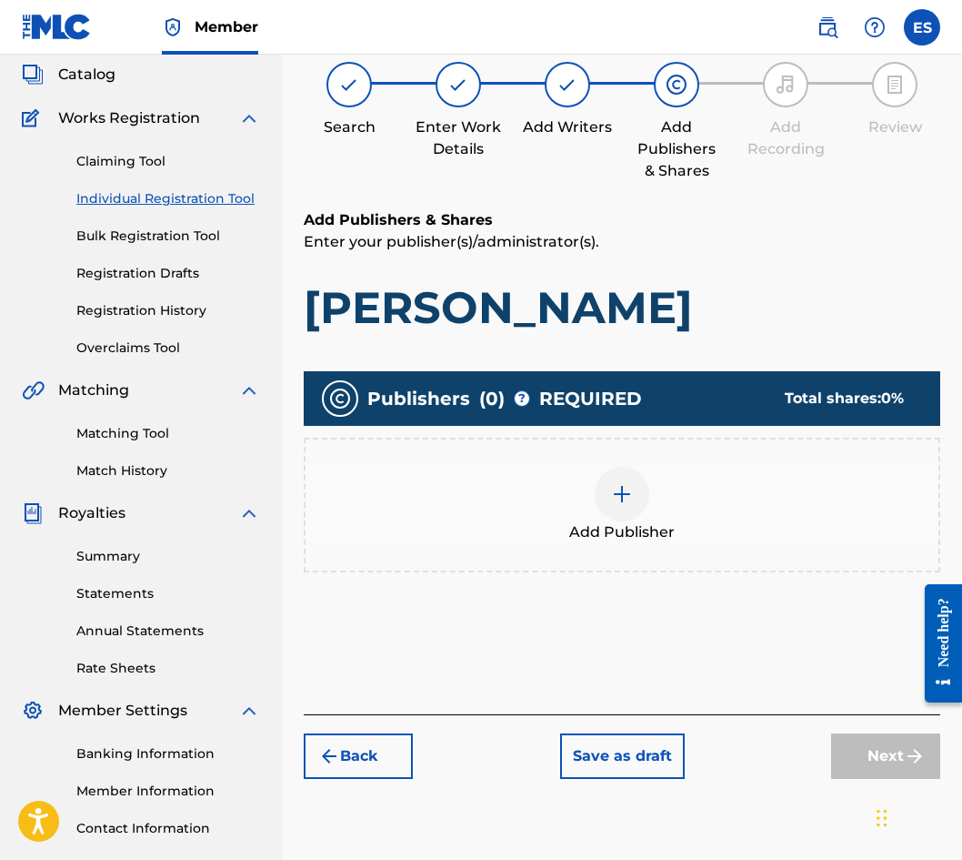
scroll to position [82, 0]
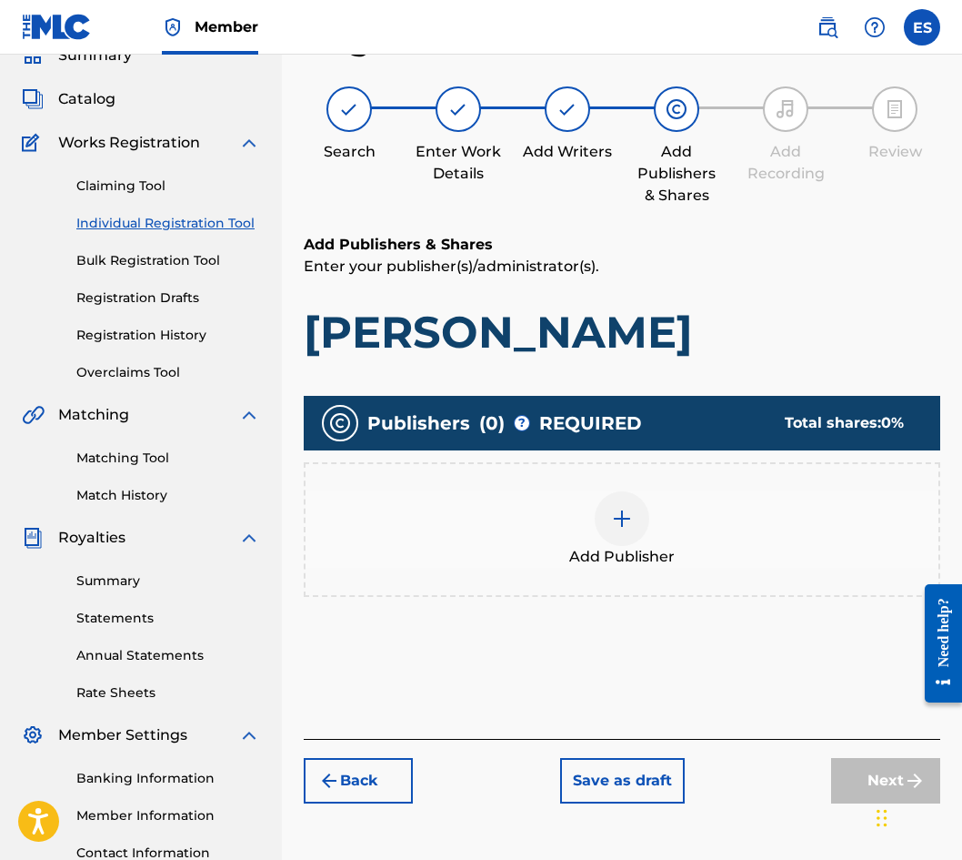
click at [448, 503] on div "Add Publisher" at bounding box center [622, 529] width 633 height 76
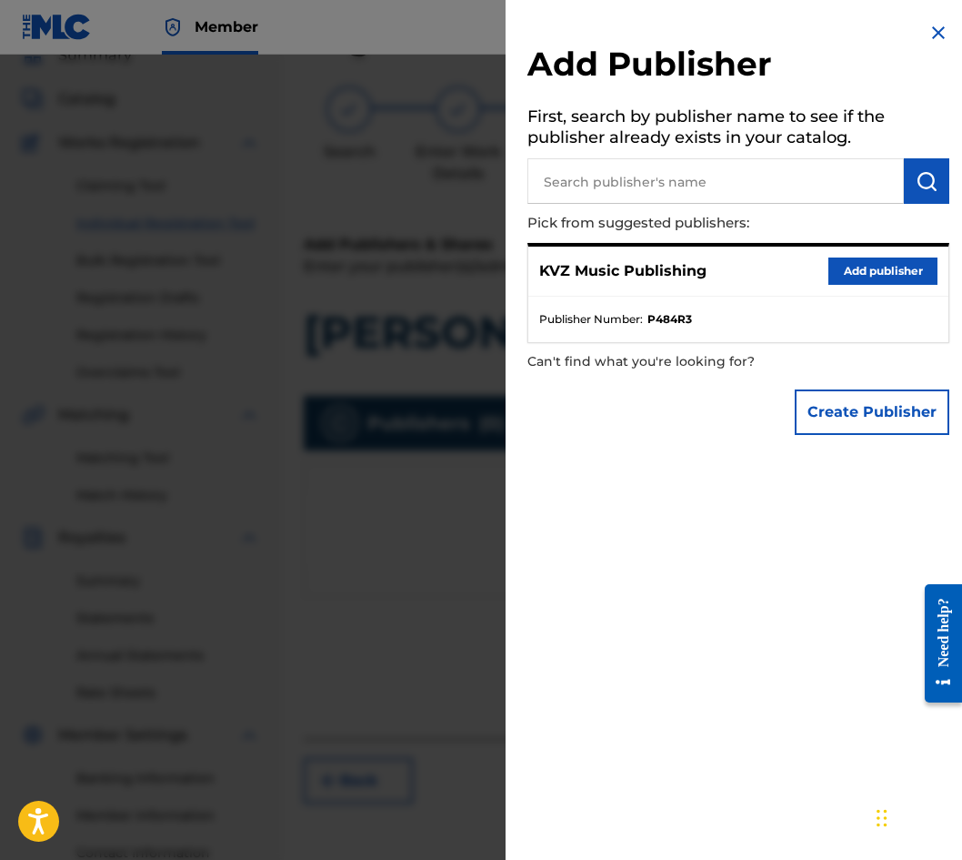
click at [837, 266] on button "Add publisher" at bounding box center [883, 270] width 109 height 27
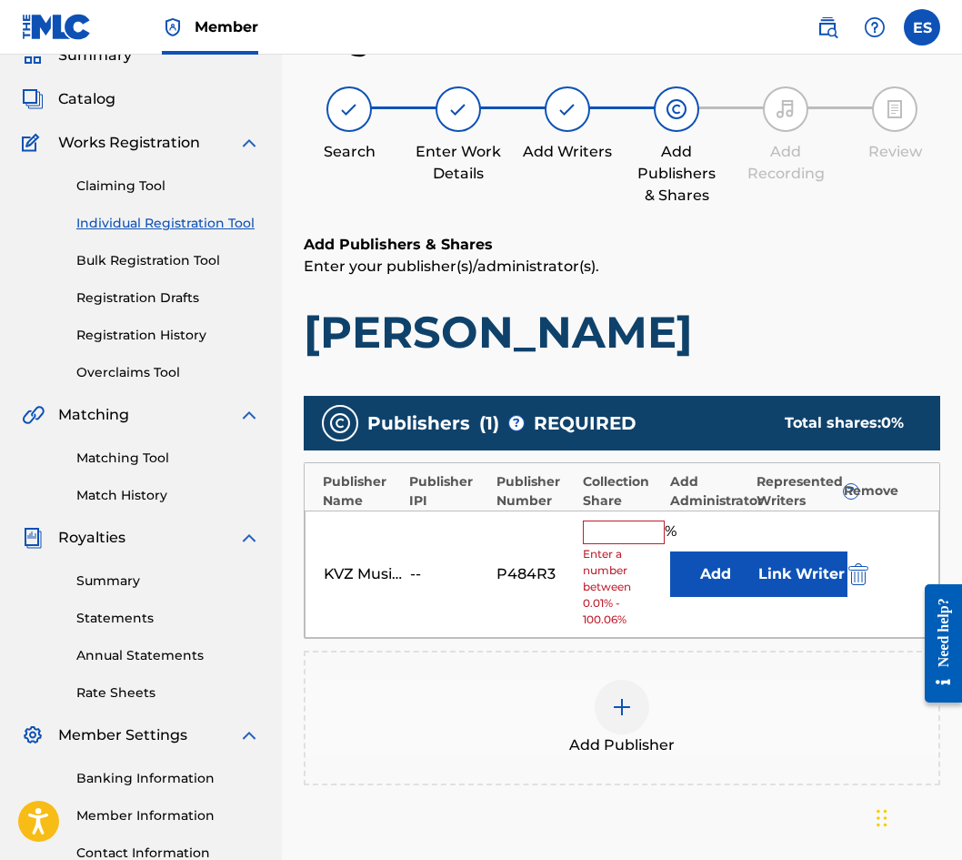
click at [596, 543] on input "text" at bounding box center [624, 532] width 82 height 24
type input "66.67"
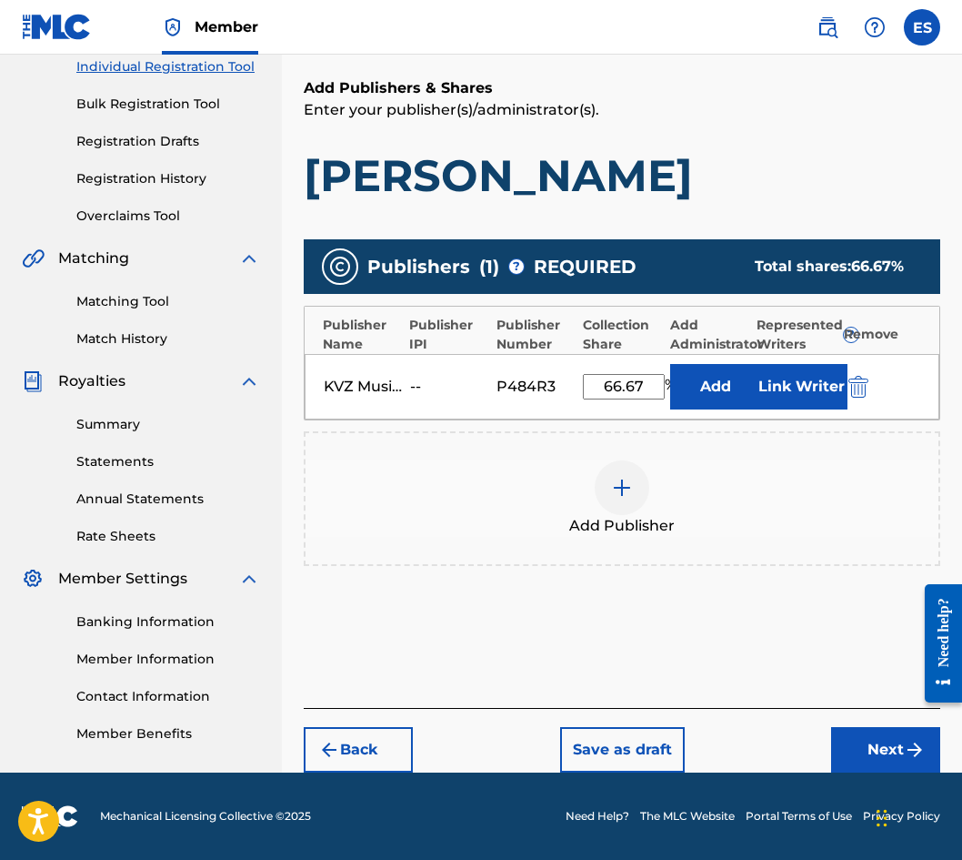
click at [864, 756] on button "Next" at bounding box center [885, 749] width 109 height 45
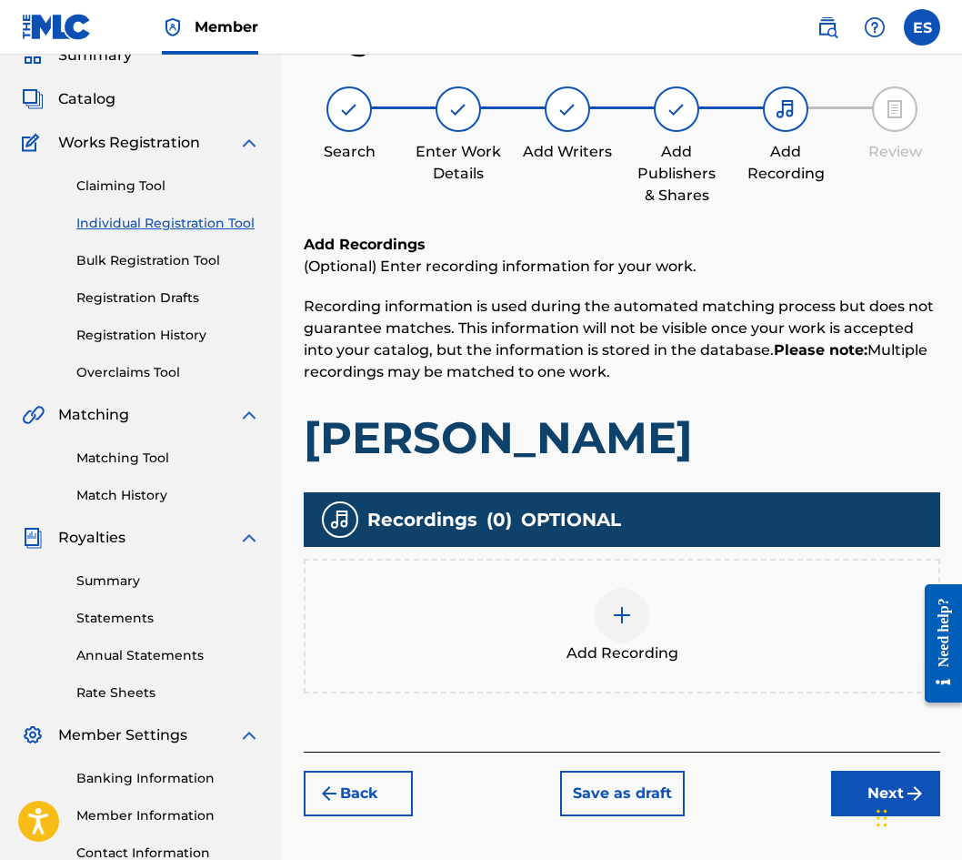
click at [667, 616] on div "Add Recording" at bounding box center [622, 626] width 633 height 76
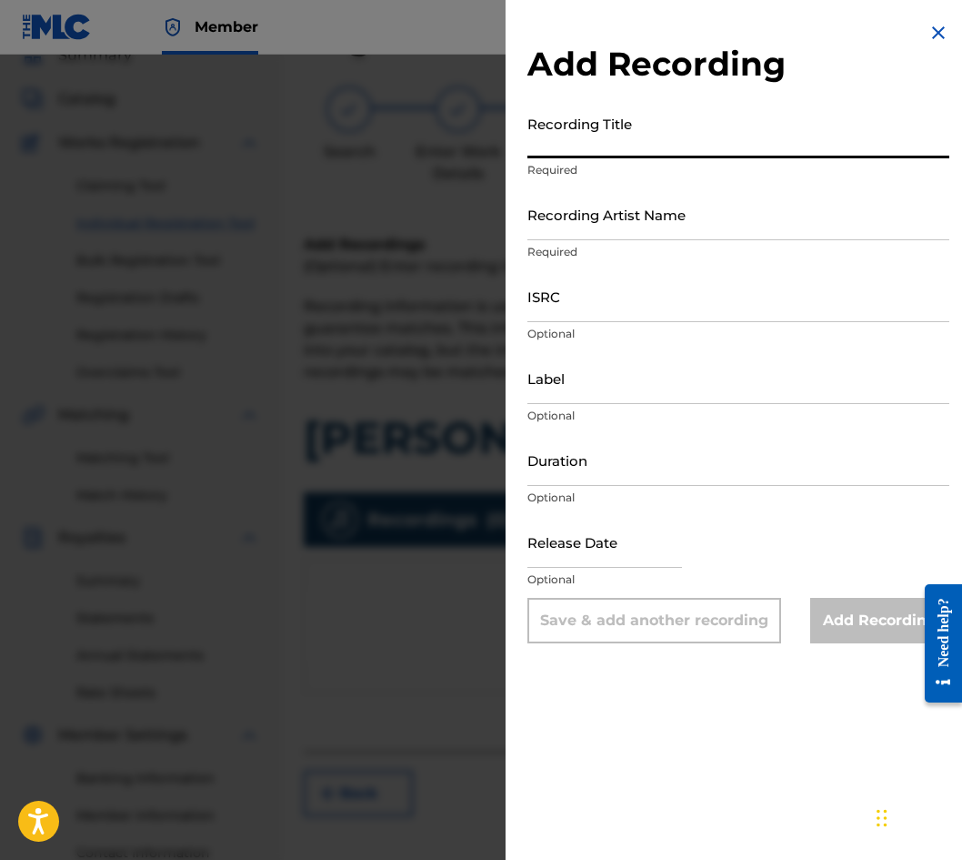
paste input "[PERSON_NAME]"
type input "[PERSON_NAME]"
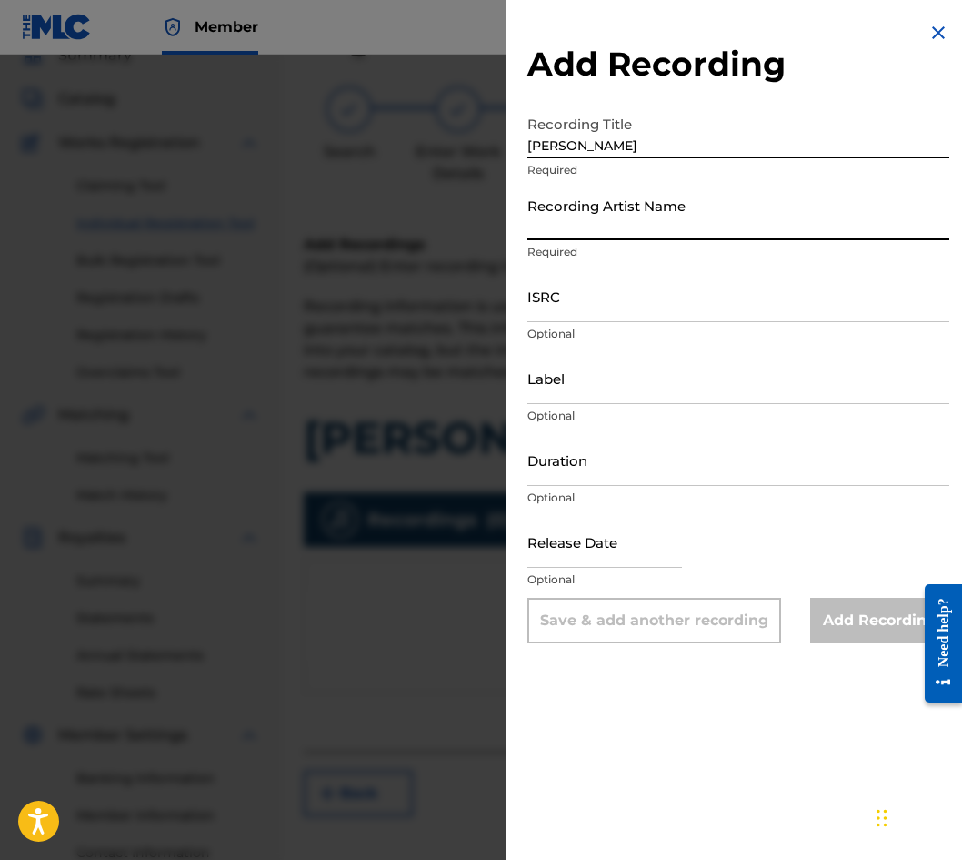
paste input "[PERSON_NAME]"
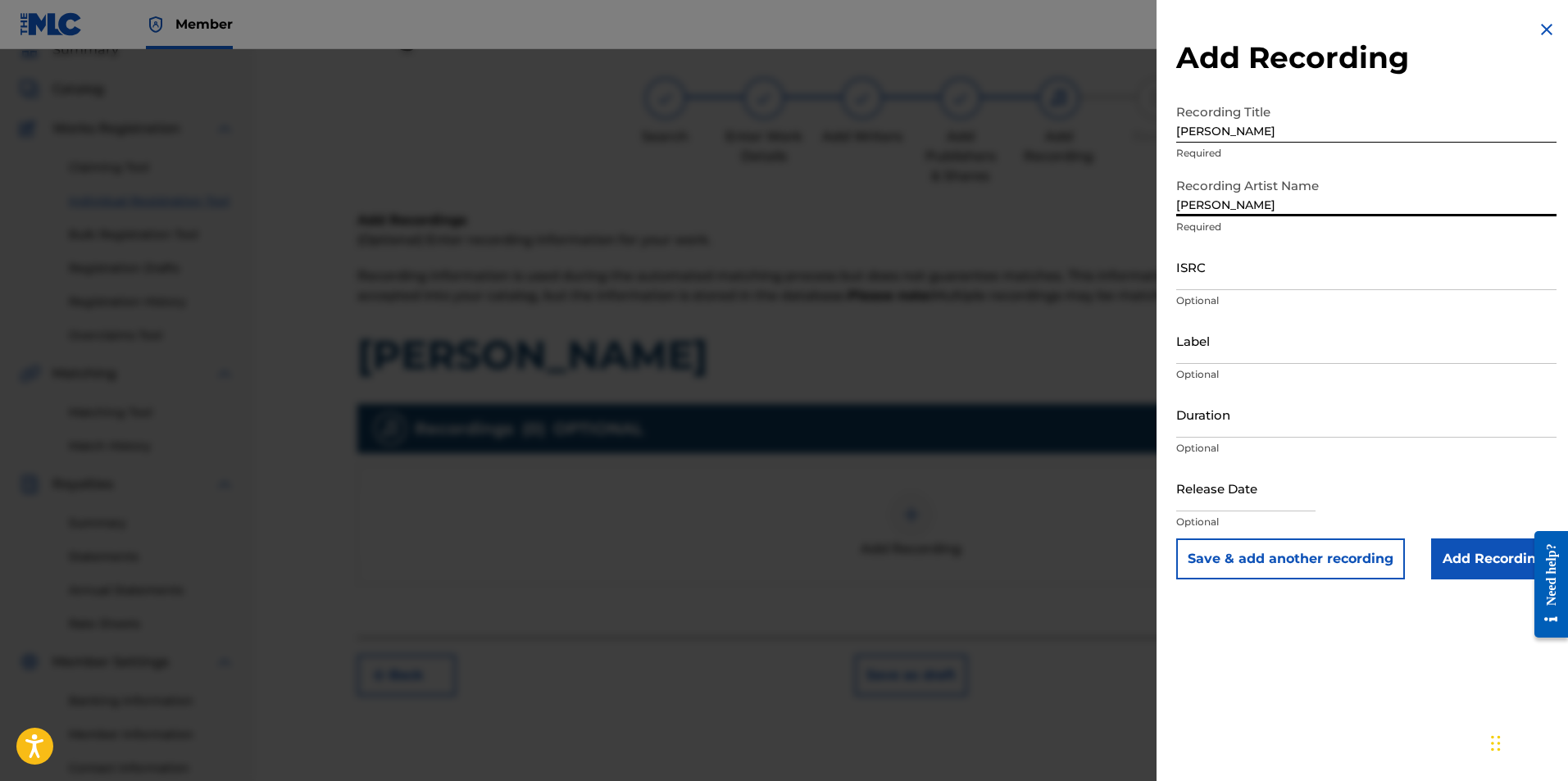
type input "[PERSON_NAME]"
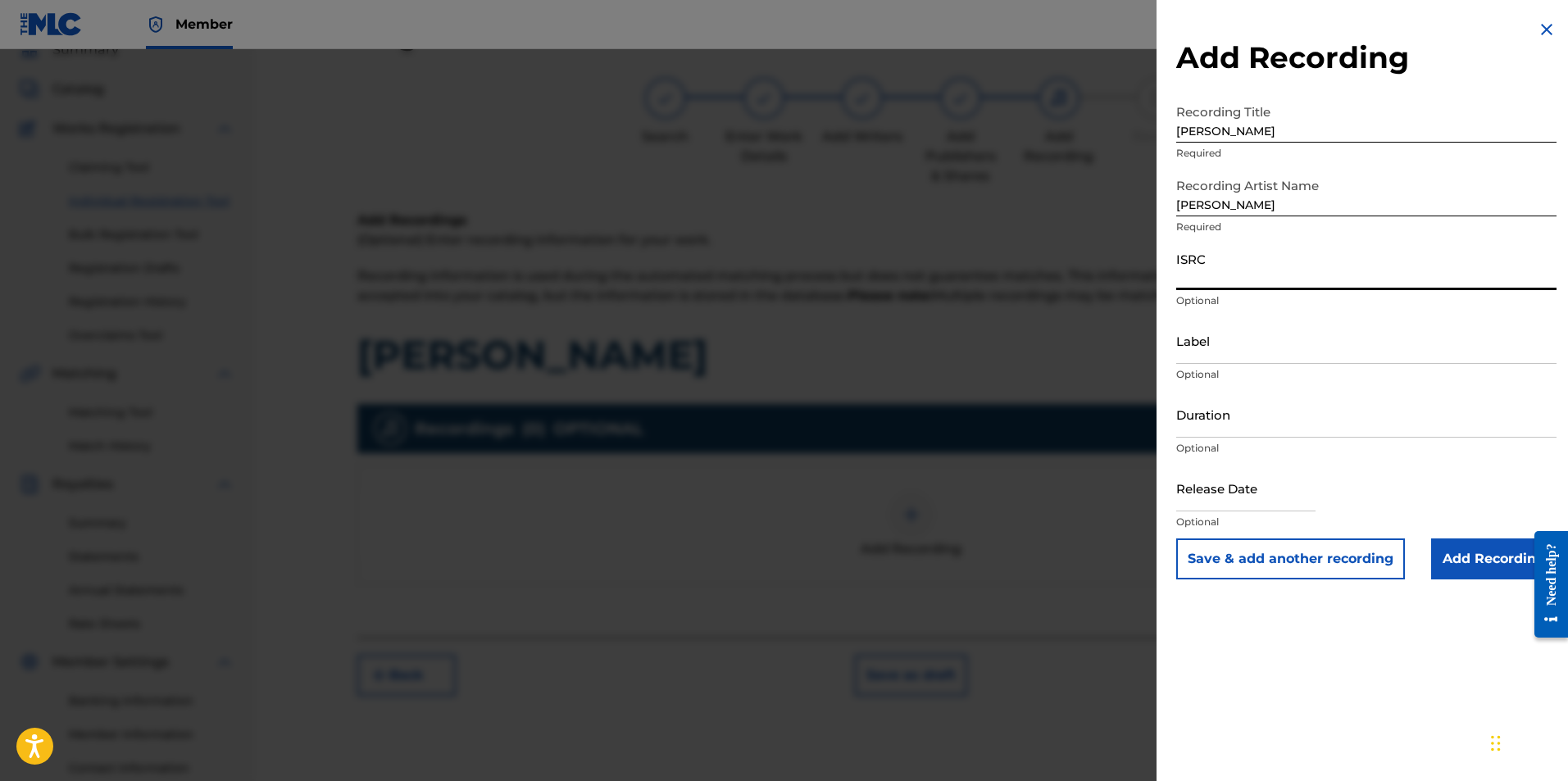
paste input "BGA672171501"
type input "BGA672171501"
click at [867, 322] on input "Label" at bounding box center [1366, 341] width 380 height 47
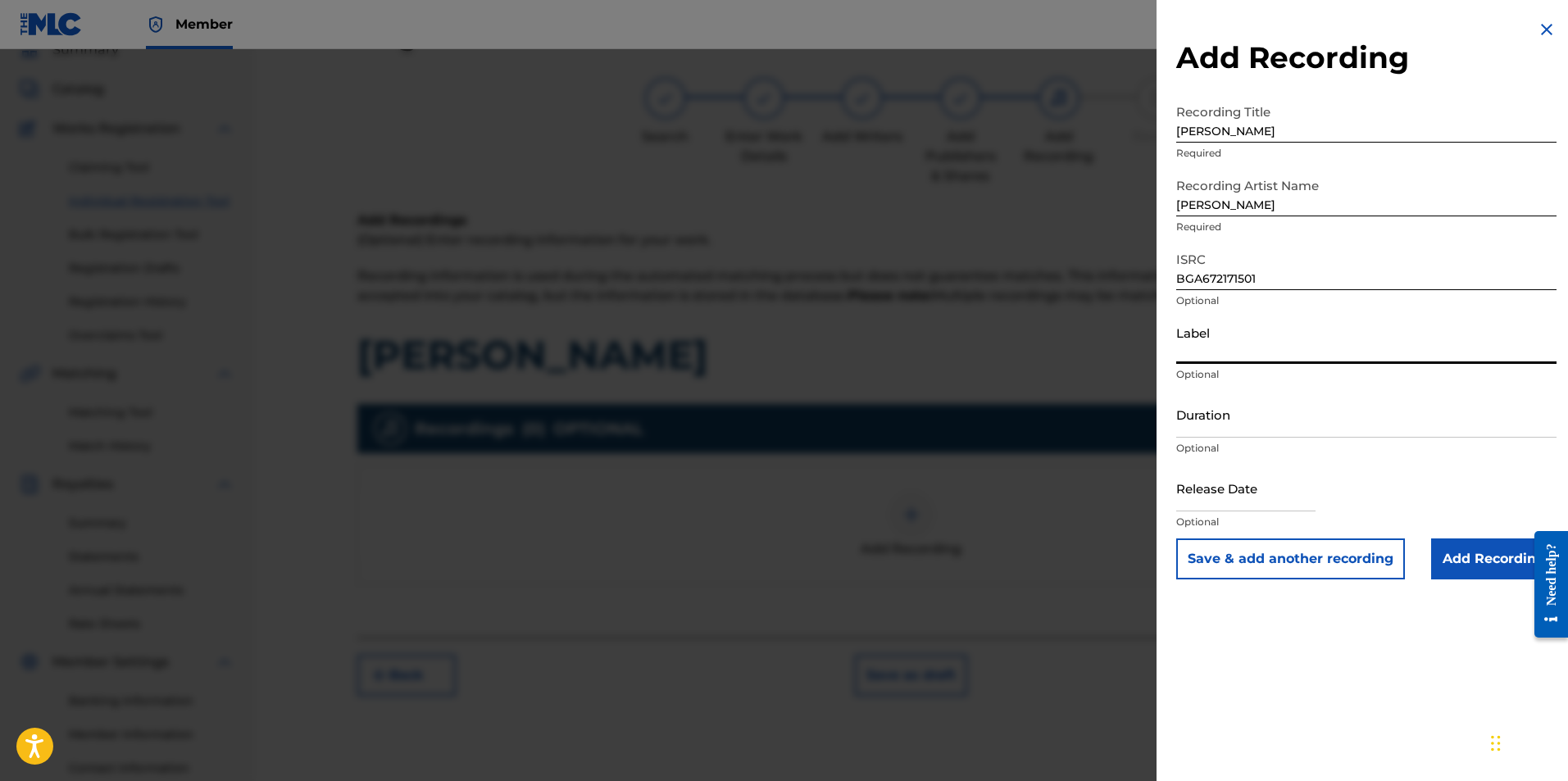
type input "BALKANTON AD"
click at [867, 413] on input "Duration" at bounding box center [1366, 414] width 380 height 47
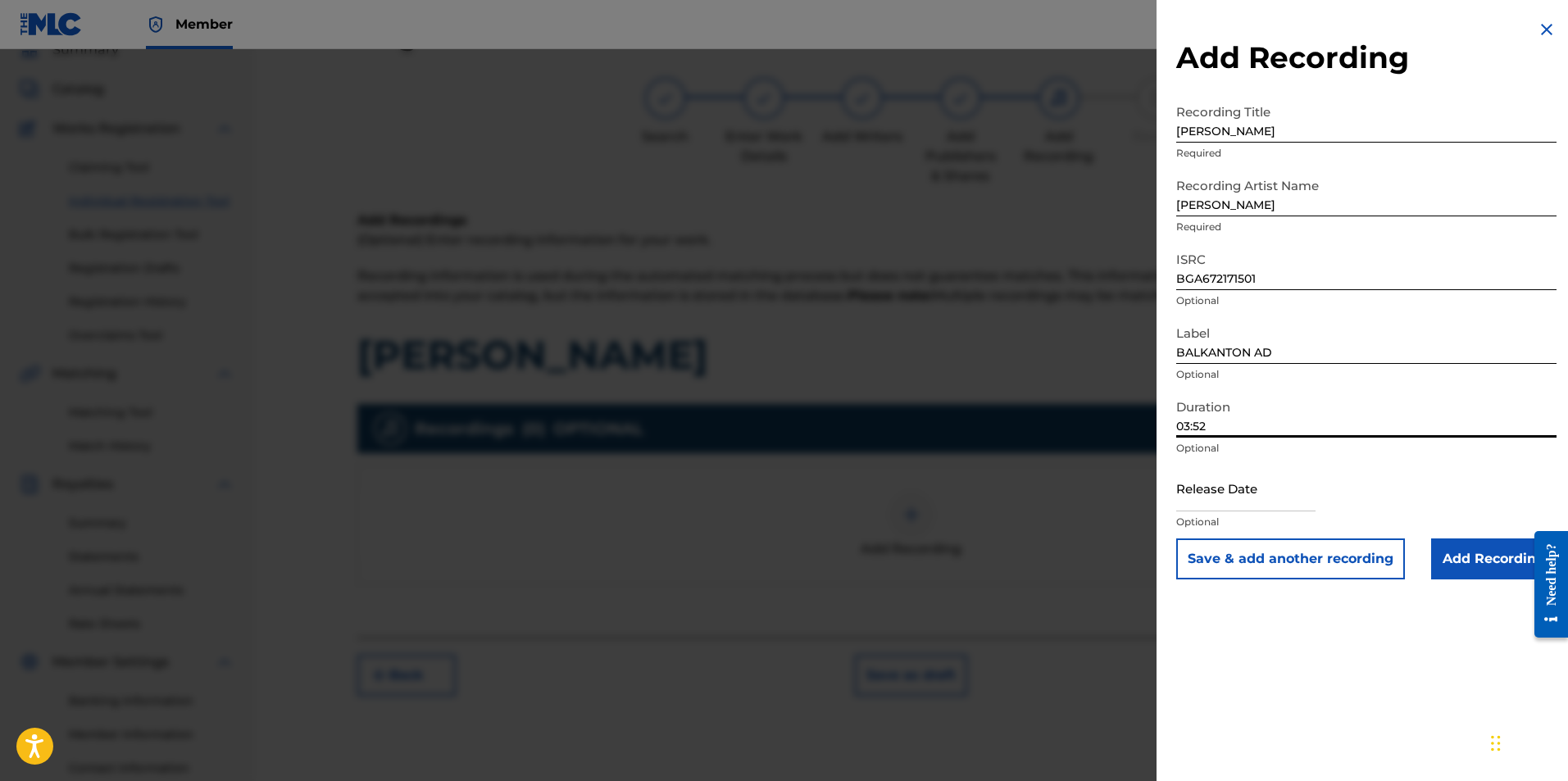
type input "03:52"
click at [867, 561] on input "Add Recording" at bounding box center [1493, 559] width 125 height 41
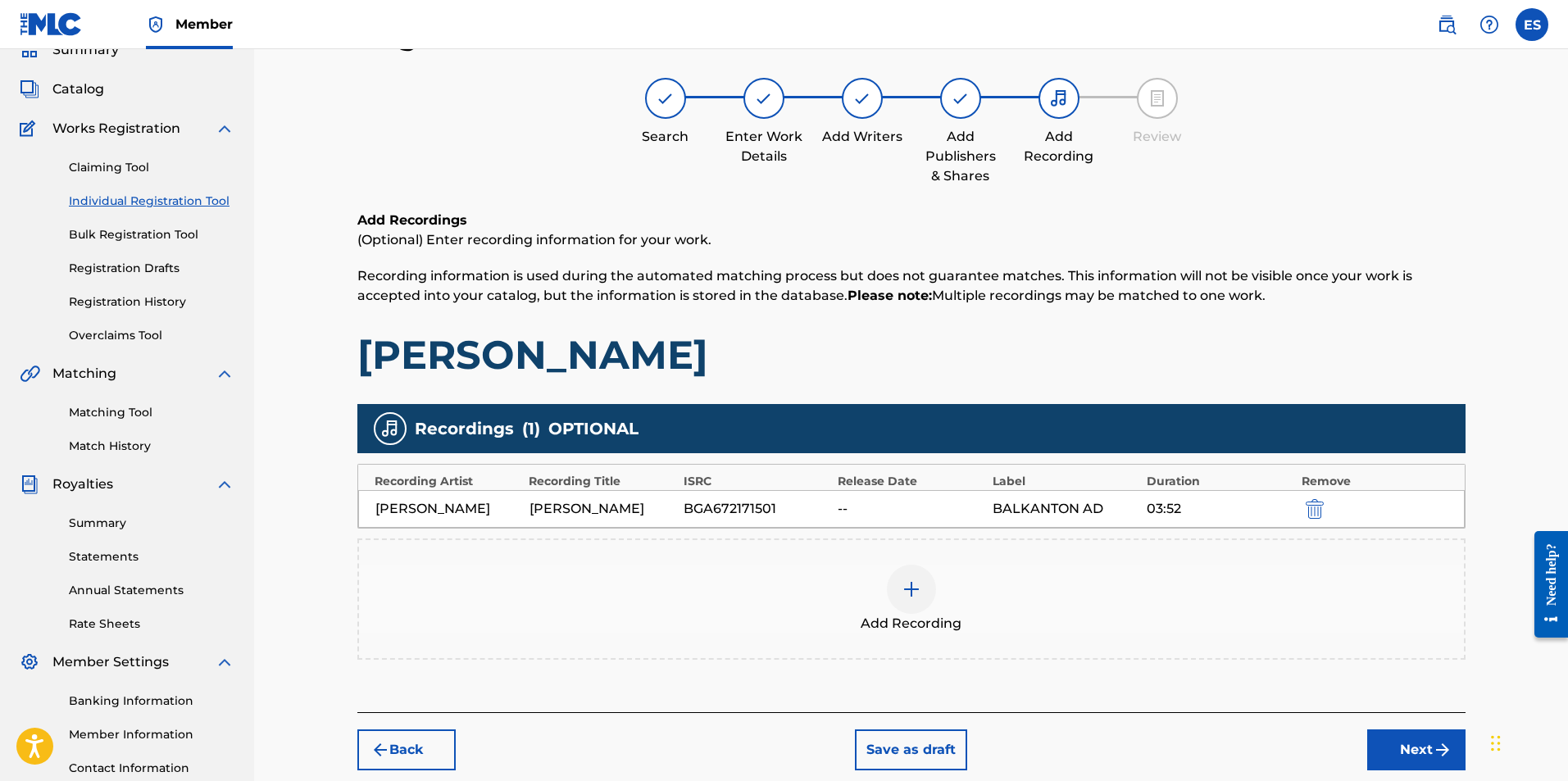
click at [867, 604] on div "Add Recording" at bounding box center [911, 599] width 1105 height 68
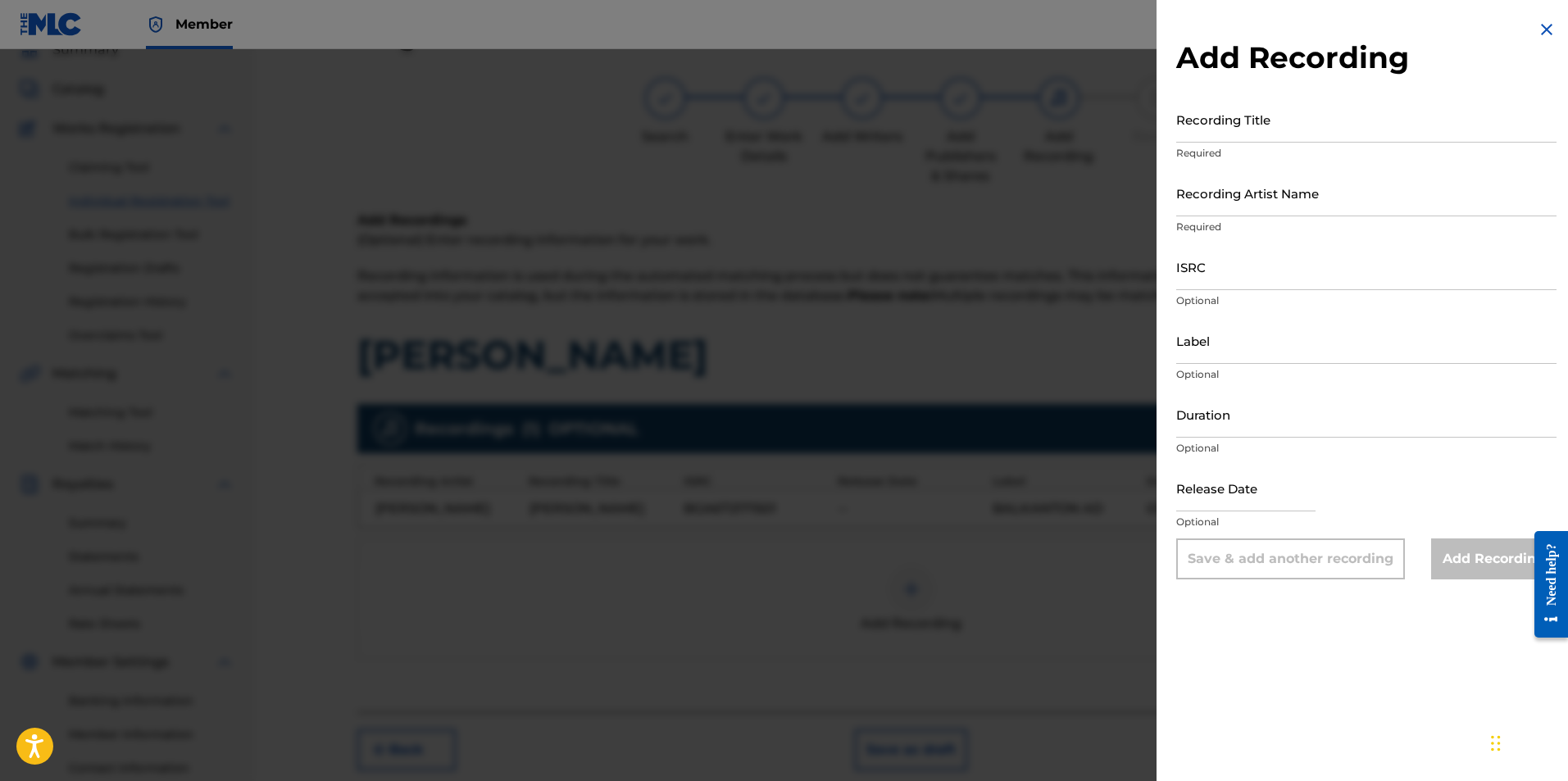
click at [867, 587] on div at bounding box center [784, 440] width 1568 height 781
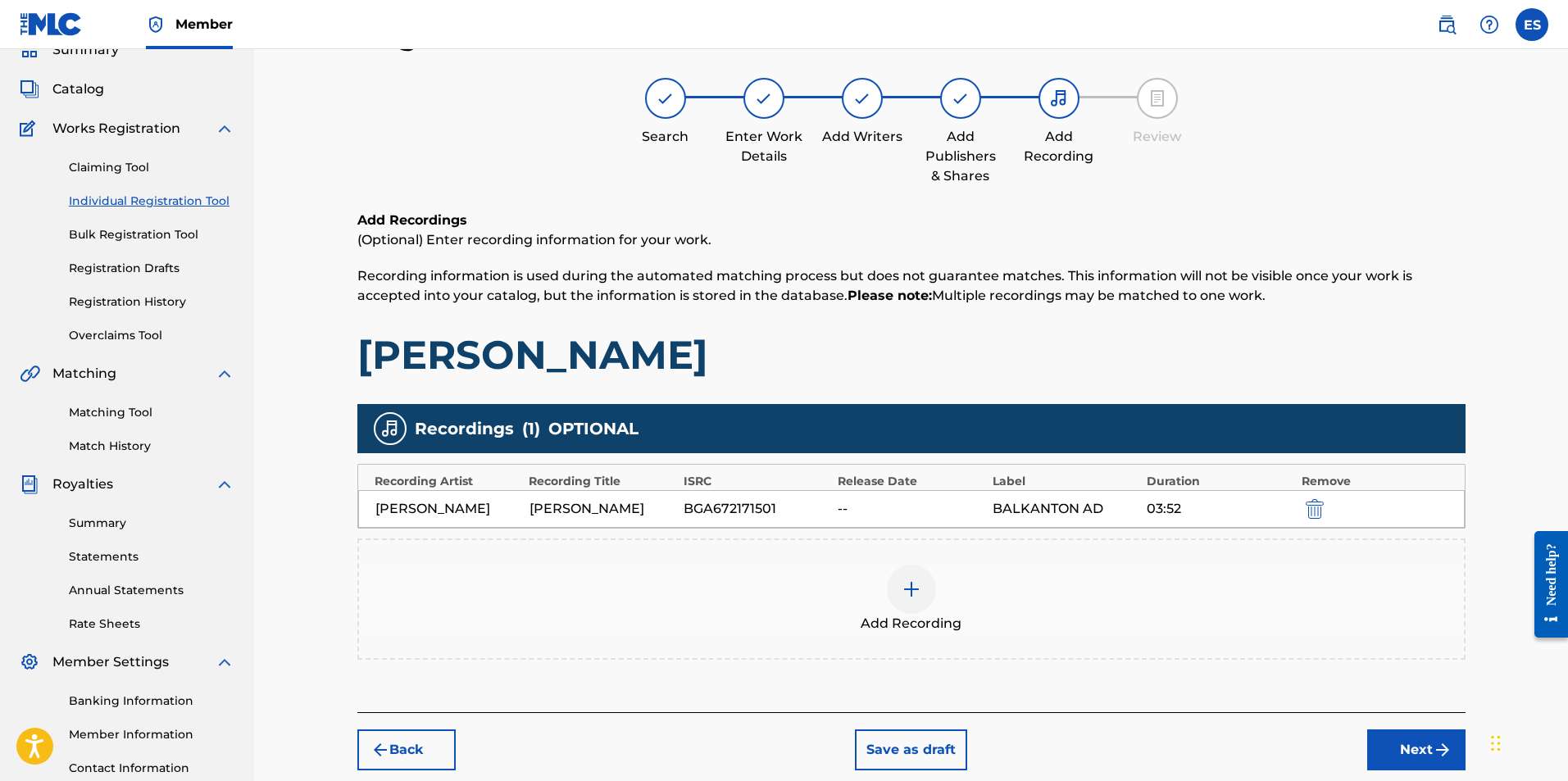
click at [433, 743] on button "Back" at bounding box center [406, 749] width 98 height 41
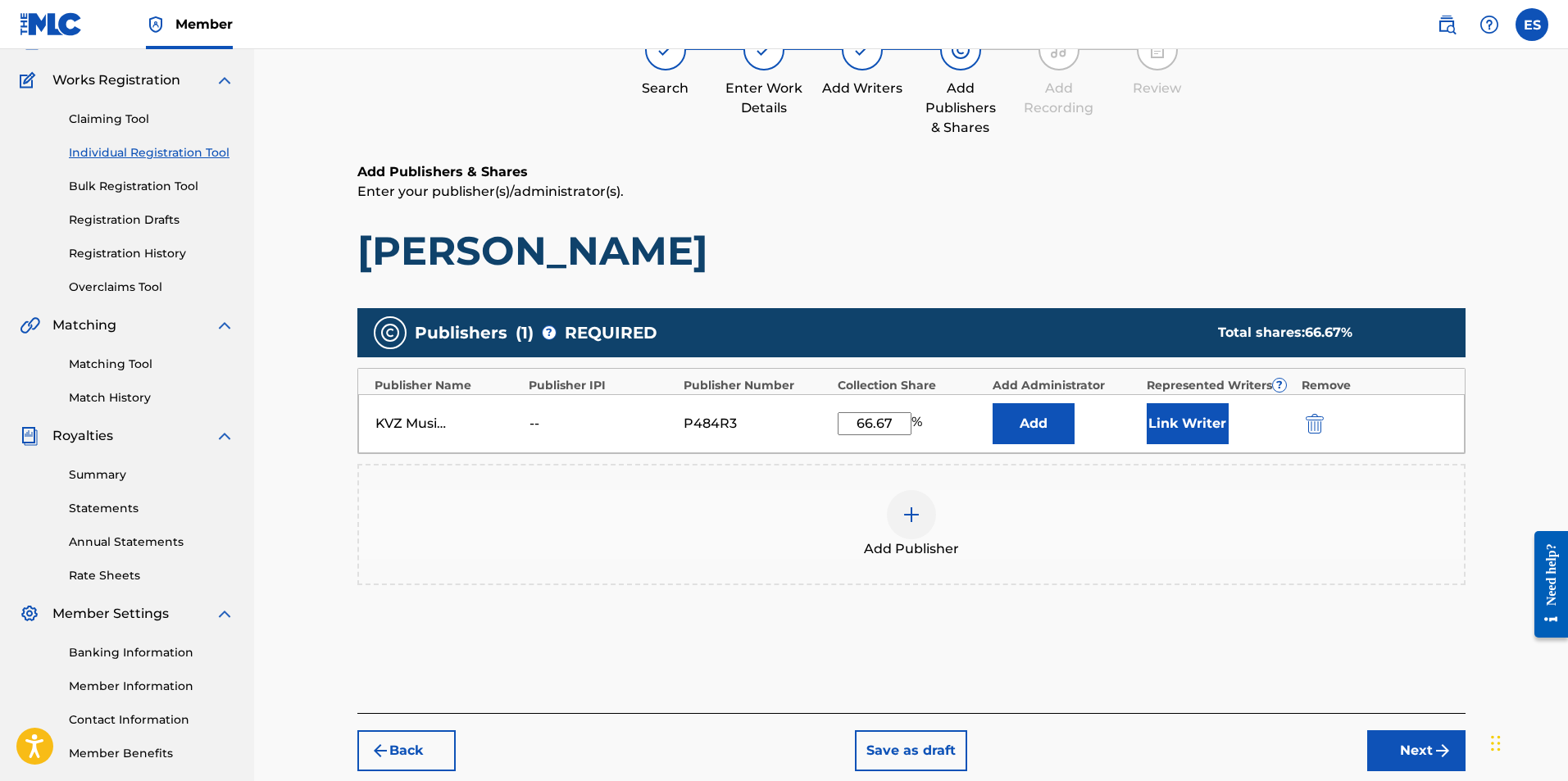
scroll to position [202, 0]
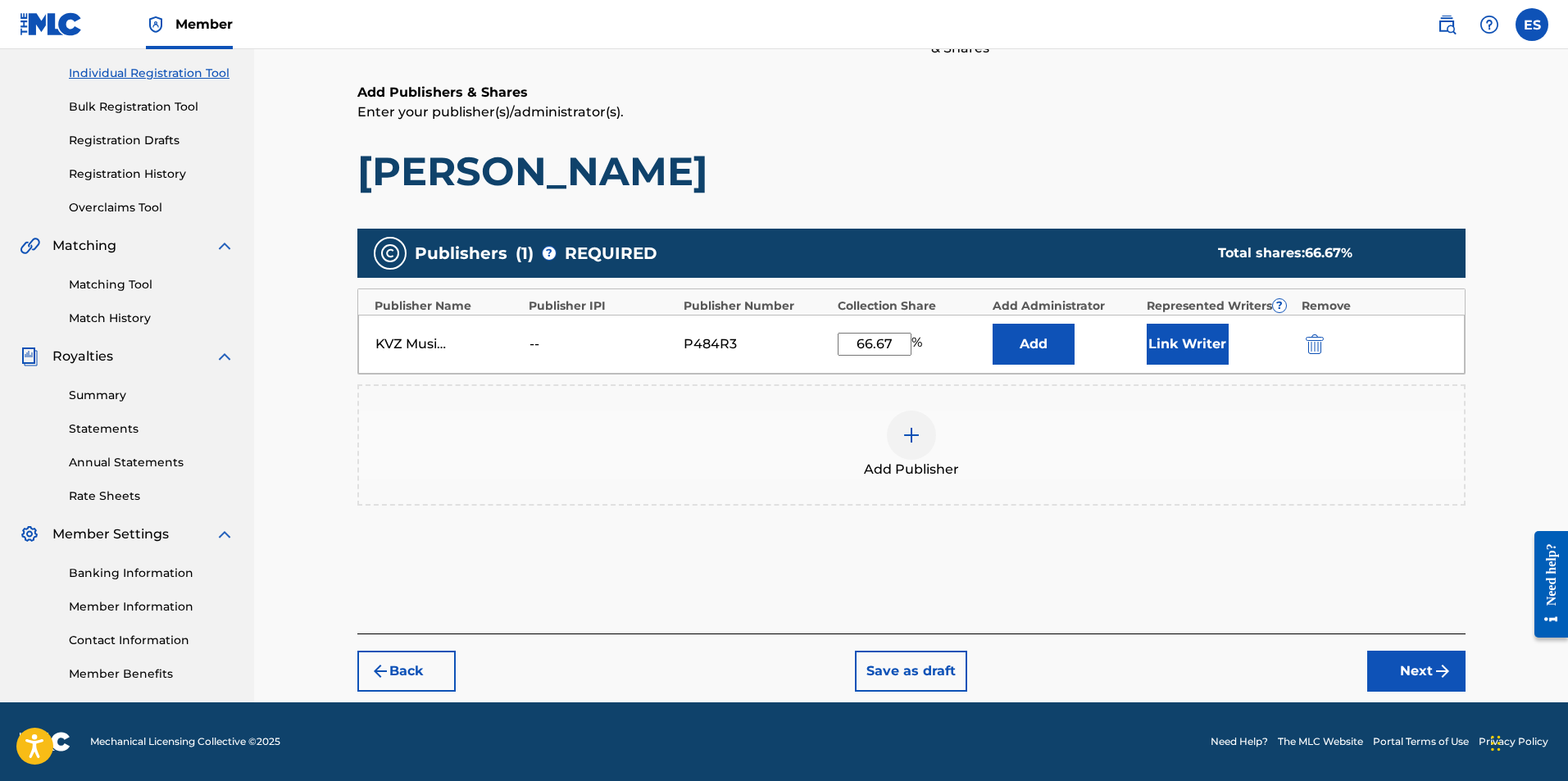
click at [402, 664] on button "Back" at bounding box center [406, 670] width 98 height 41
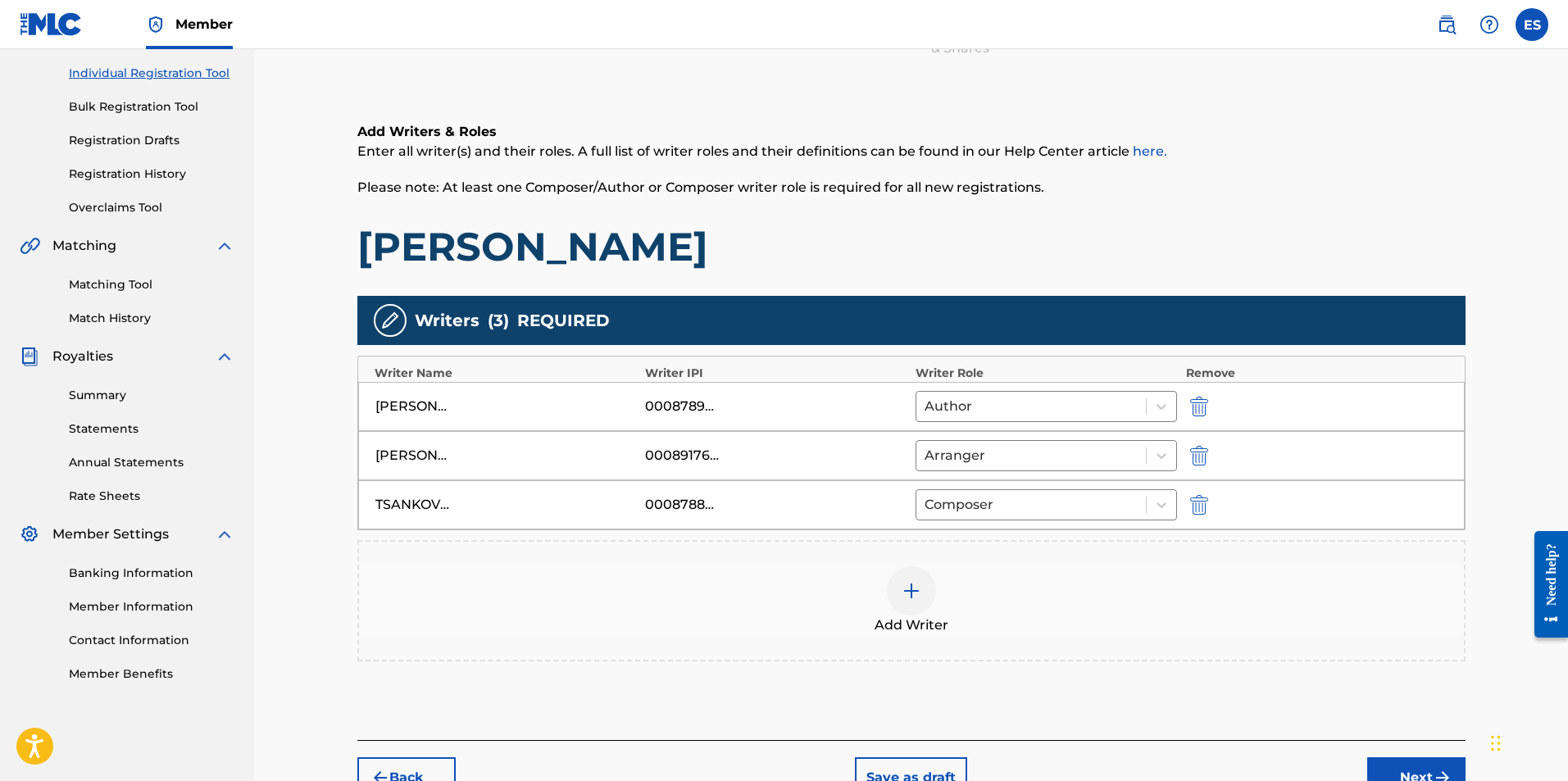
click at [714, 504] on div "00087889792" at bounding box center [682, 504] width 74 height 20
click at [867, 513] on div at bounding box center [1031, 504] width 214 height 23
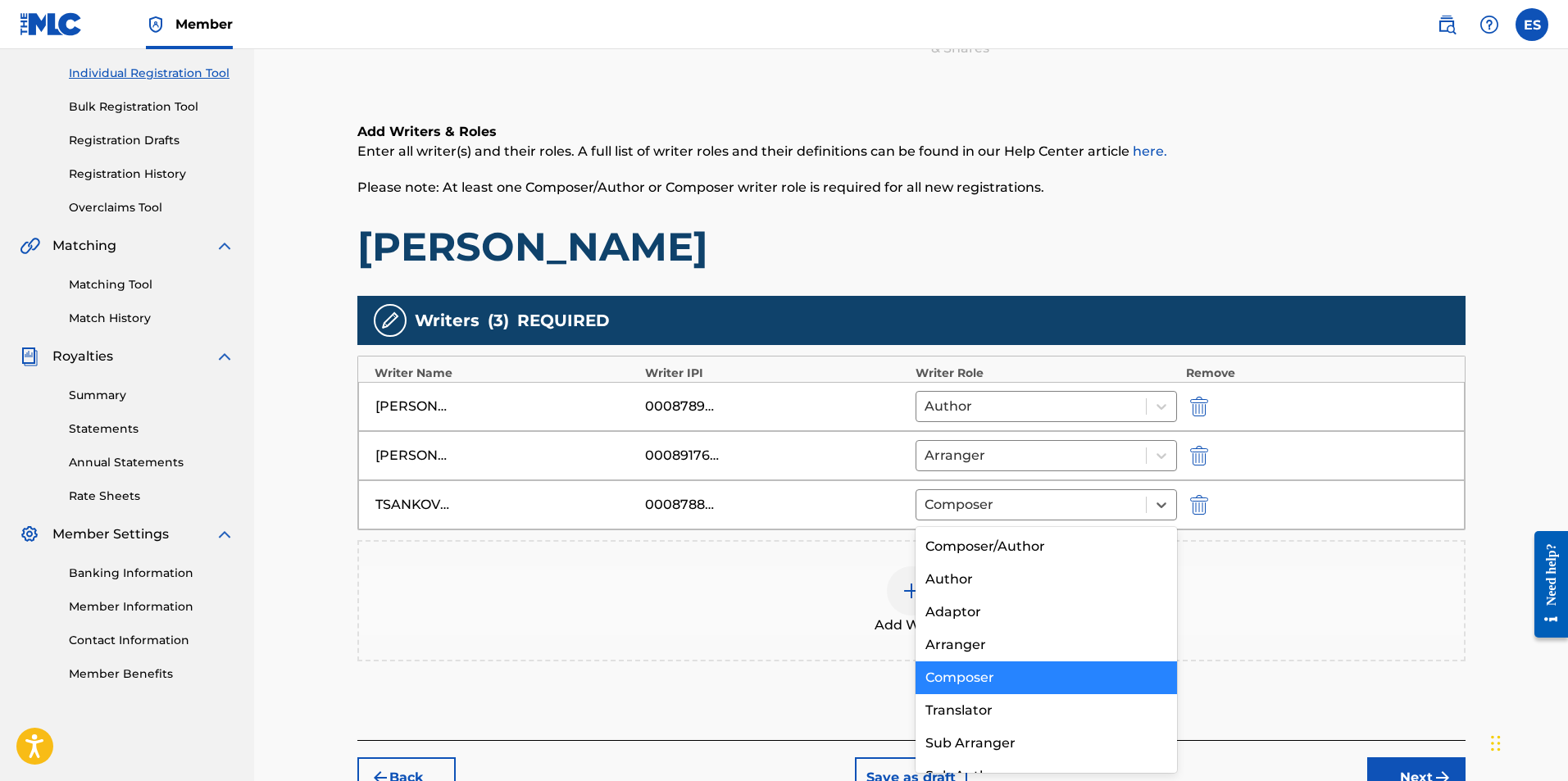
click at [723, 513] on div "00087889792" at bounding box center [776, 504] width 262 height 20
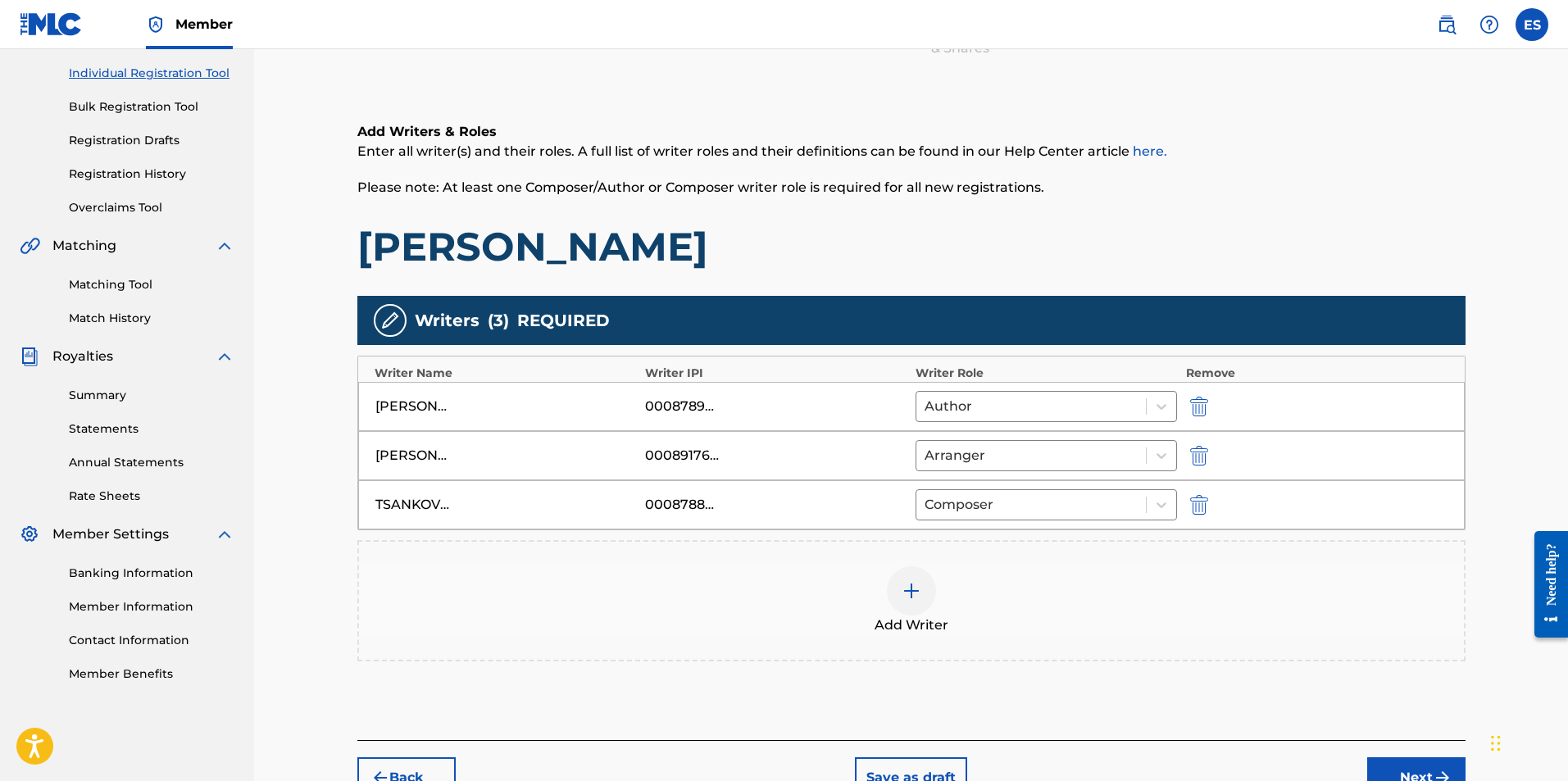
click at [429, 511] on div "TSANKOV [PERSON_NAME]" at bounding box center [413, 504] width 74 height 20
click at [414, 411] on div "[PERSON_NAME] VAPTSAROV" at bounding box center [413, 406] width 74 height 20
click at [458, 330] on span "Writers" at bounding box center [447, 320] width 65 height 24
click at [696, 505] on div "00087889792" at bounding box center [682, 504] width 74 height 20
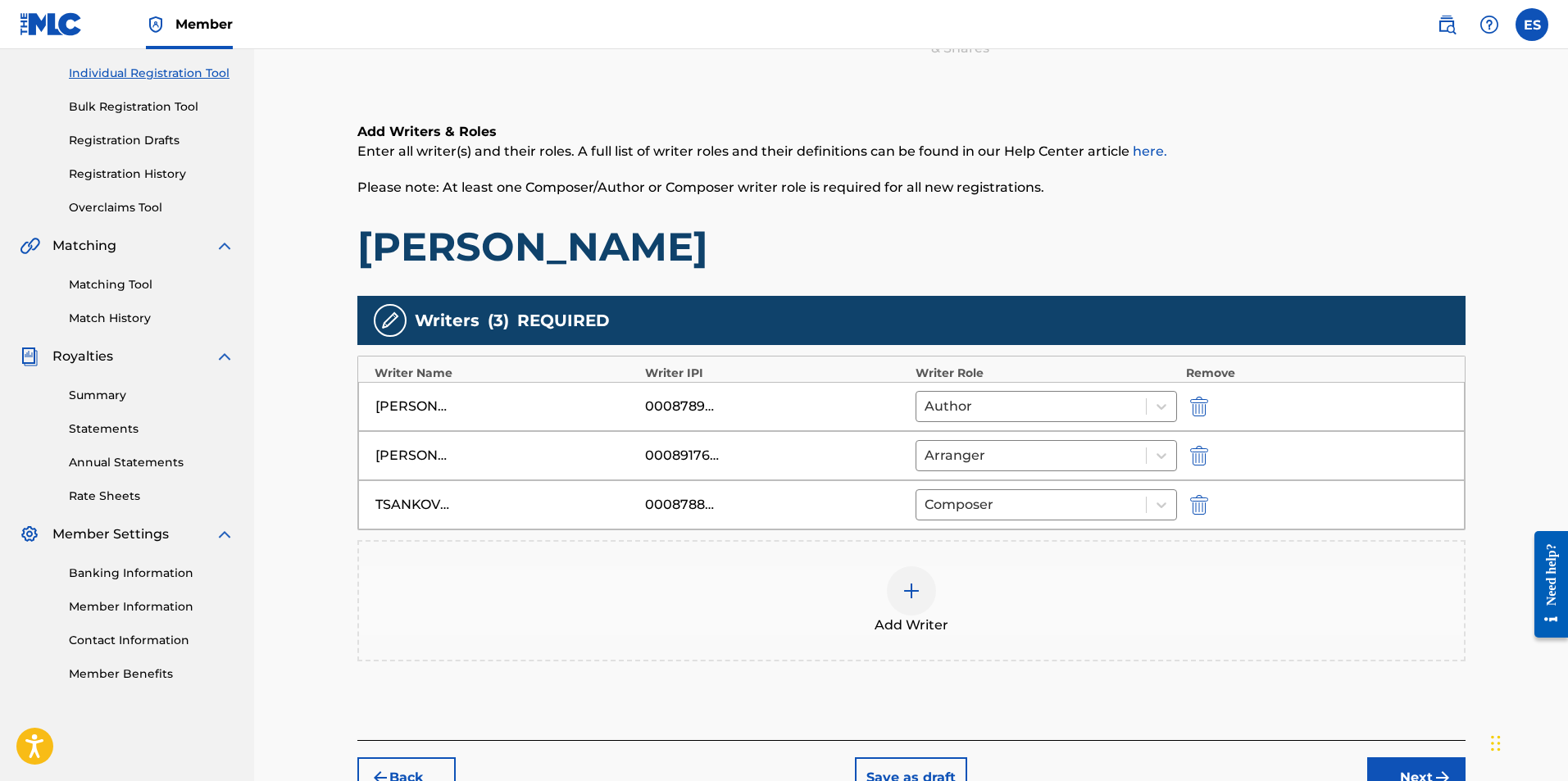
click at [696, 505] on div "00087889792" at bounding box center [682, 504] width 74 height 20
click at [840, 595] on div "Add Writer" at bounding box center [911, 601] width 1105 height 68
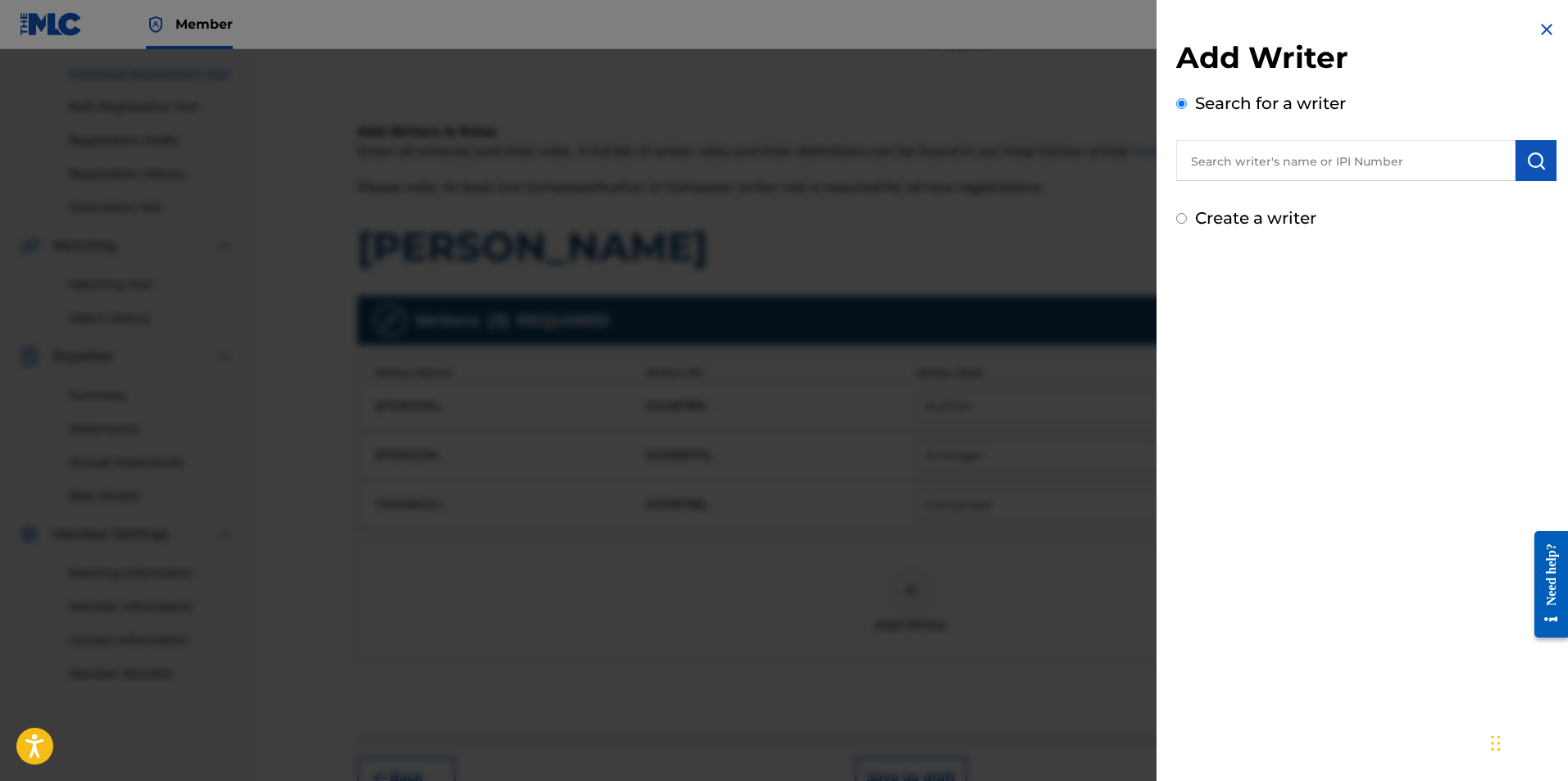
paste input "00087889792"
type input "00087889792"
click at [867, 154] on button "submit" at bounding box center [1536, 160] width 41 height 41
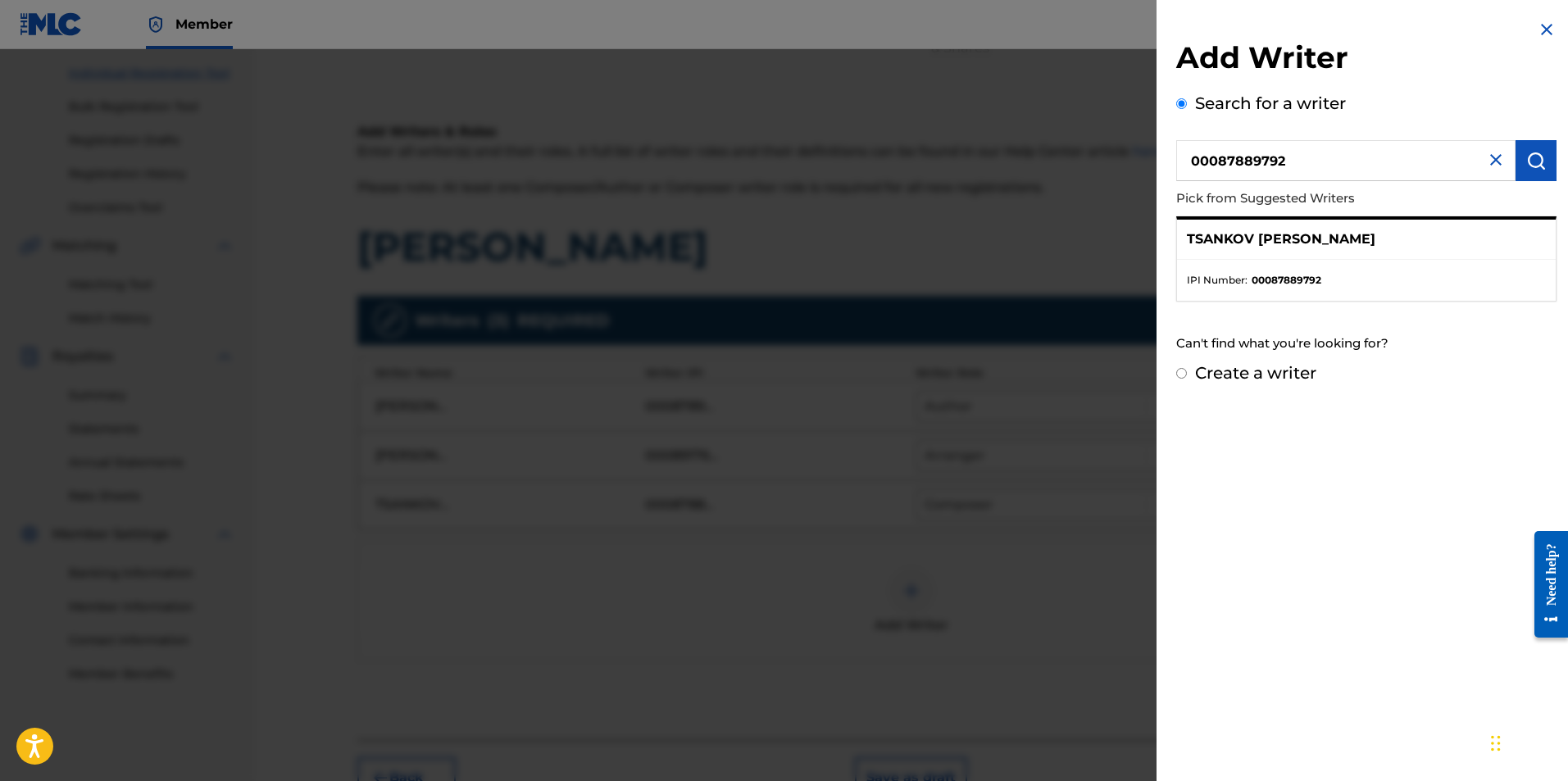
click at [867, 32] on img at bounding box center [1547, 30] width 20 height 20
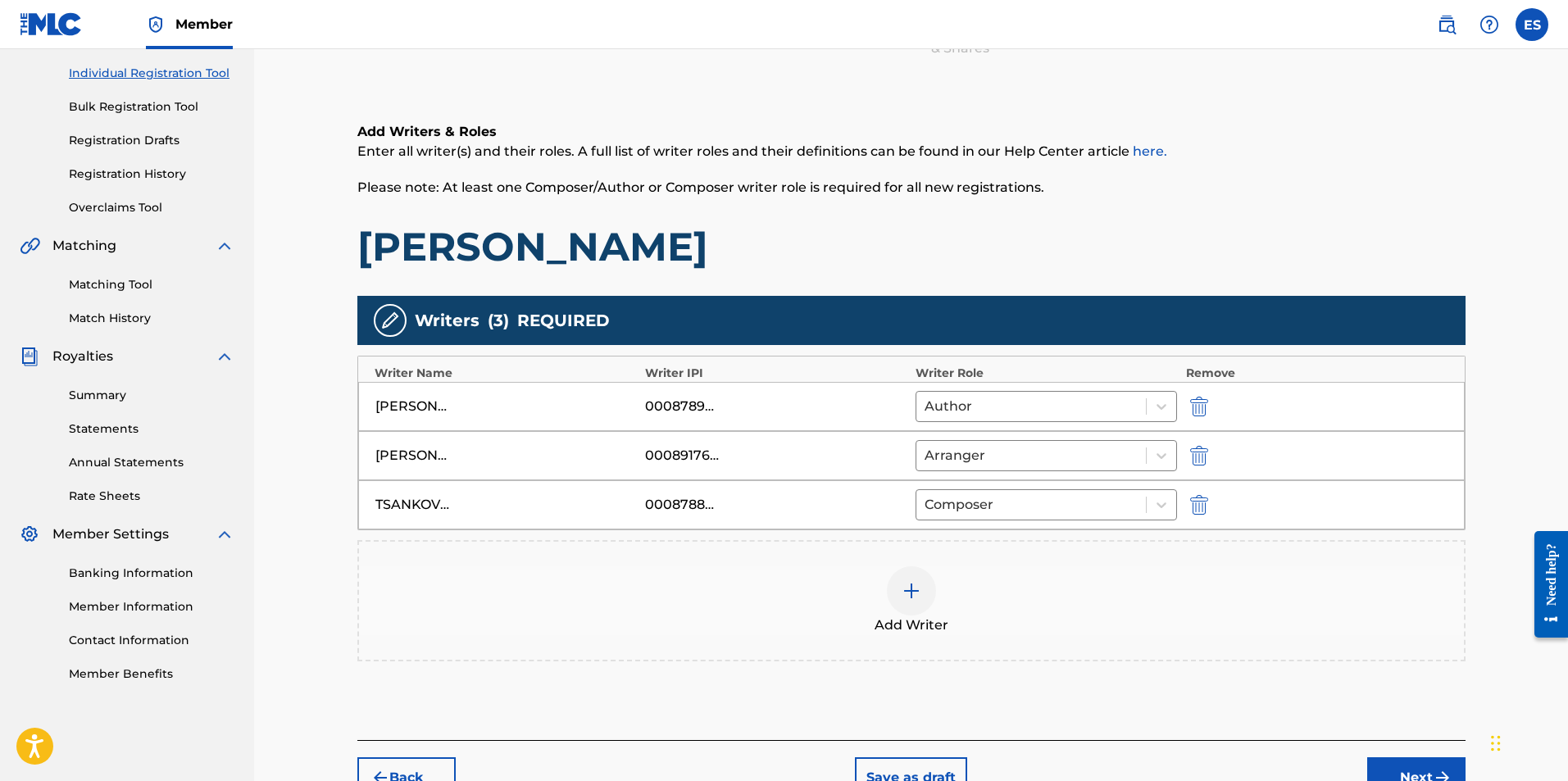
click at [686, 463] on div "00089176139" at bounding box center [682, 456] width 74 height 20
click at [685, 463] on div "00089176139" at bounding box center [682, 456] width 74 height 20
drag, startPoint x: 678, startPoint y: 456, endPoint x: 671, endPoint y: 386, distance: 70.3
click at [672, 386] on div "[PERSON_NAME] VAPTSAROV 00087892708 Author" at bounding box center [912, 406] width 1107 height 50
click at [665, 405] on div "00087892708" at bounding box center [682, 406] width 74 height 20
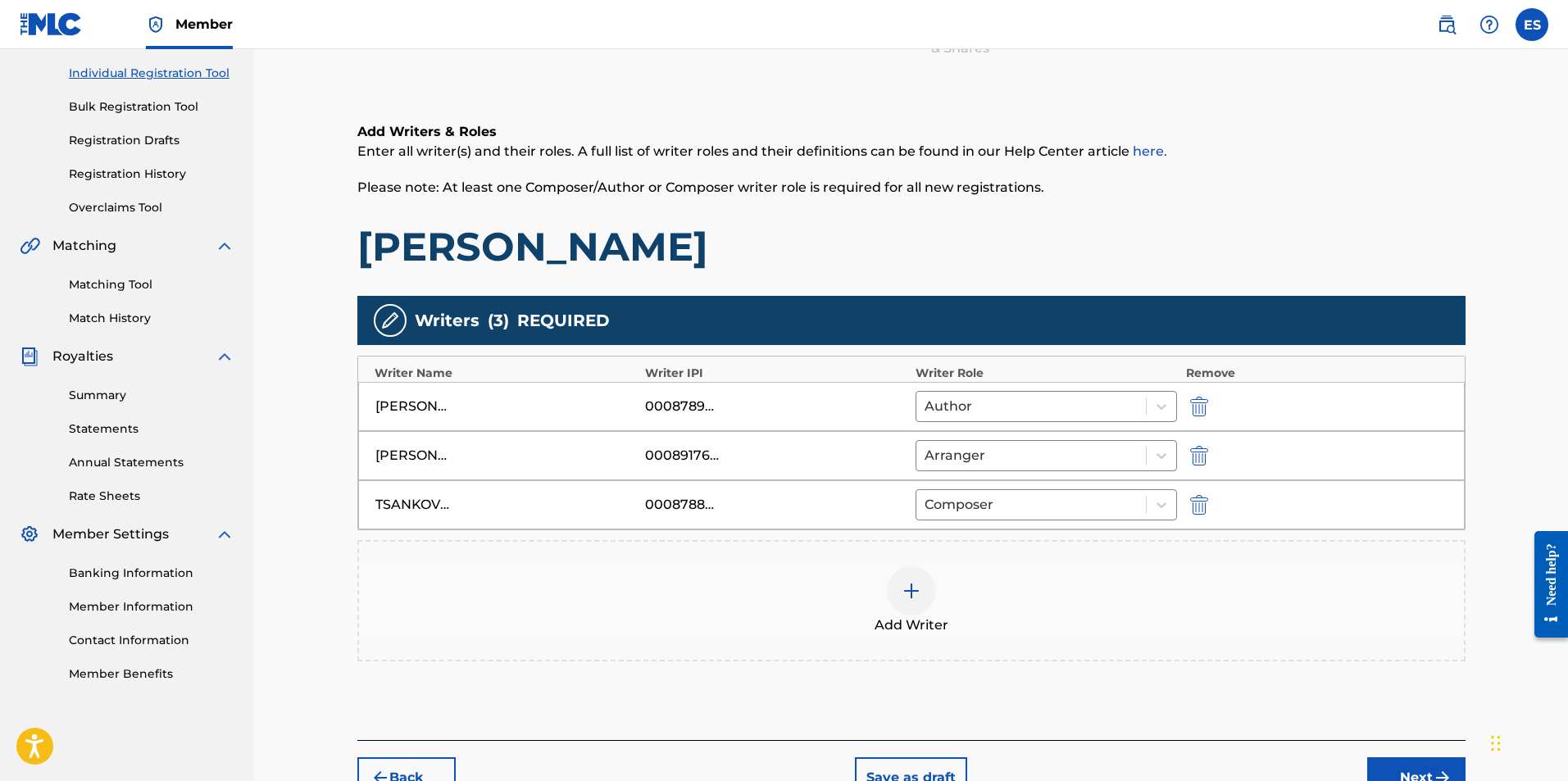
click at [665, 405] on div "00087892708" at bounding box center [682, 406] width 74 height 20
click at [785, 543] on div "Add Writer" at bounding box center [912, 600] width 1108 height 122
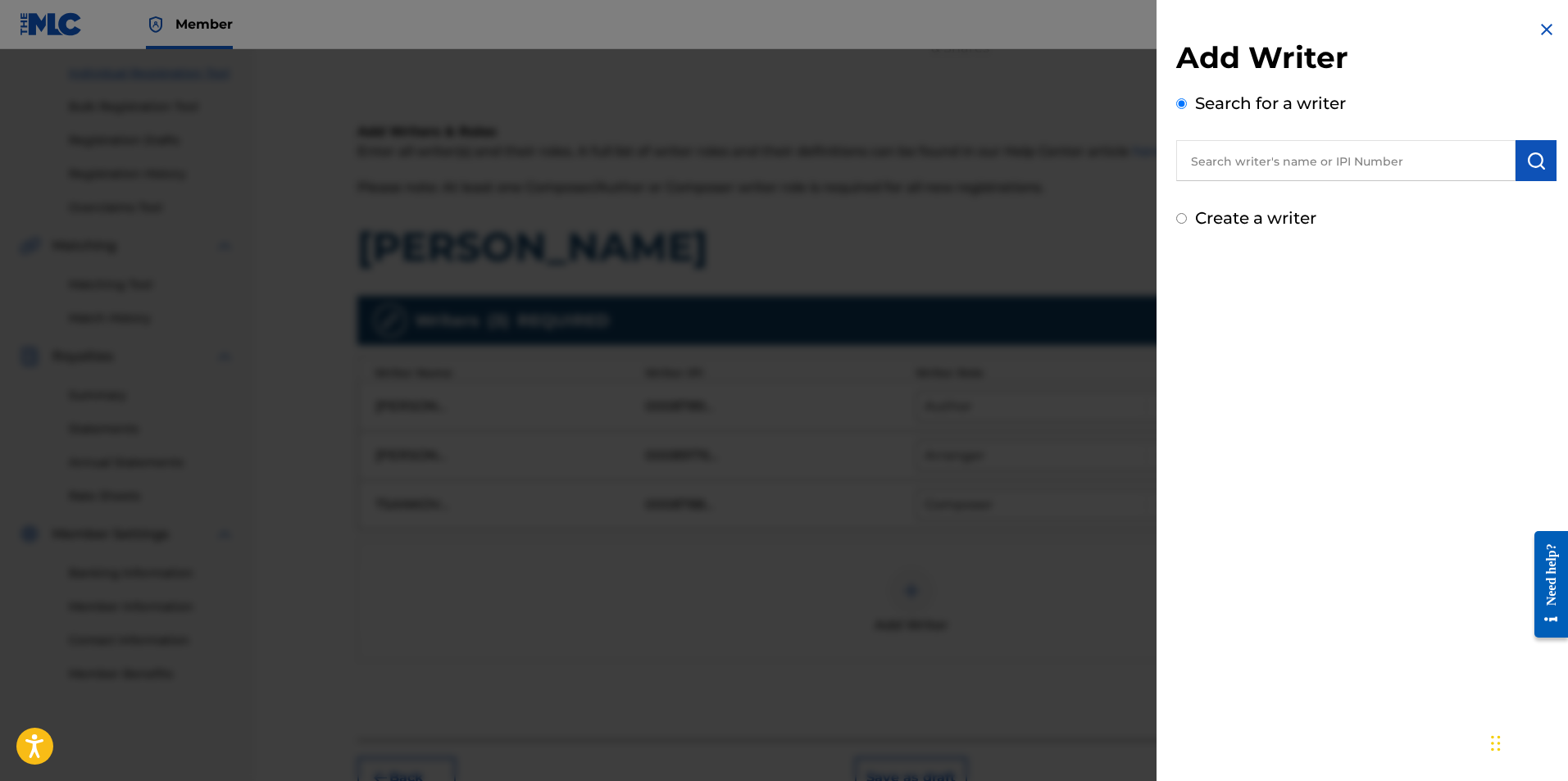
click at [867, 32] on img at bounding box center [1547, 30] width 20 height 20
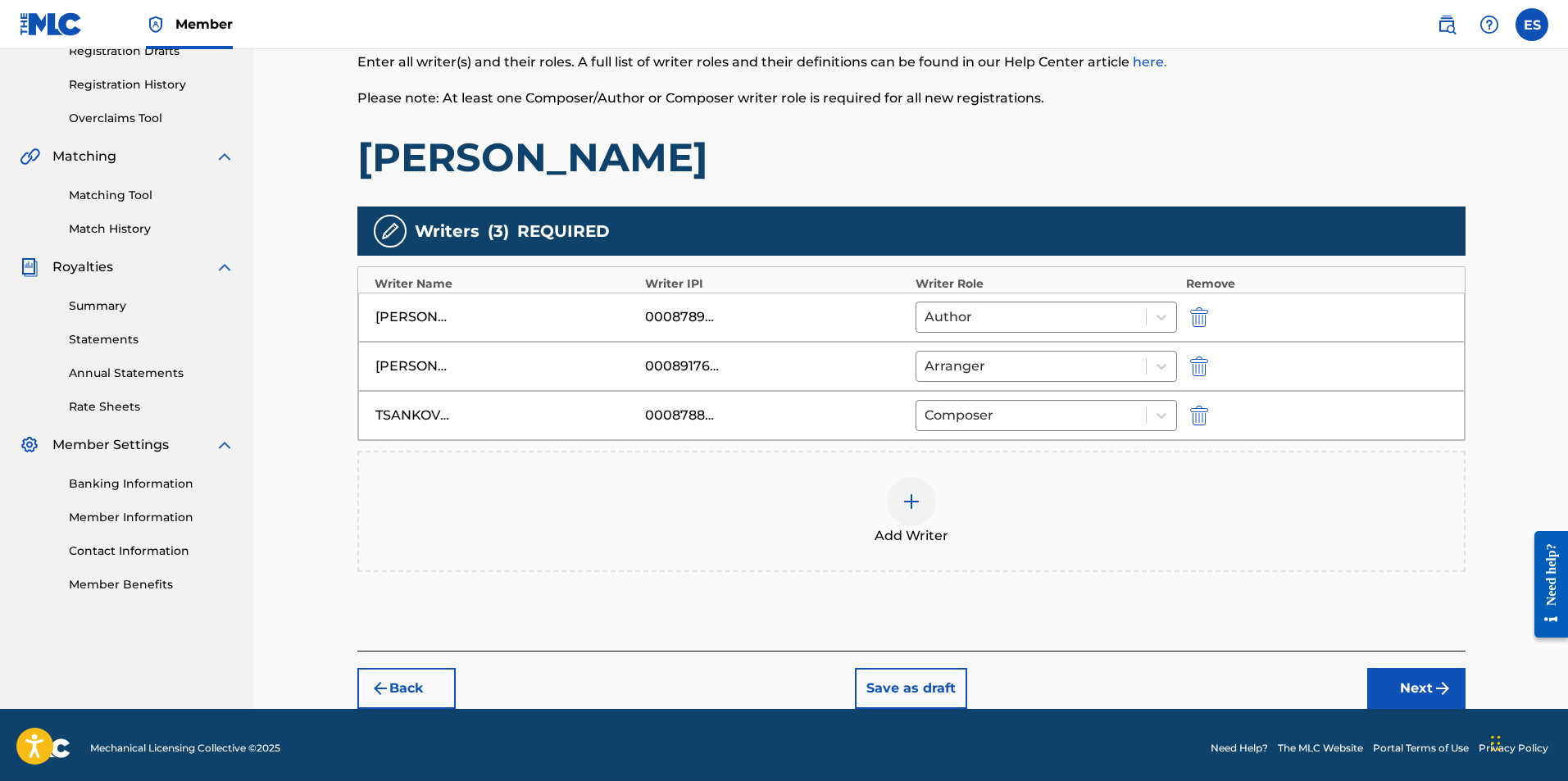
scroll to position [297, 0]
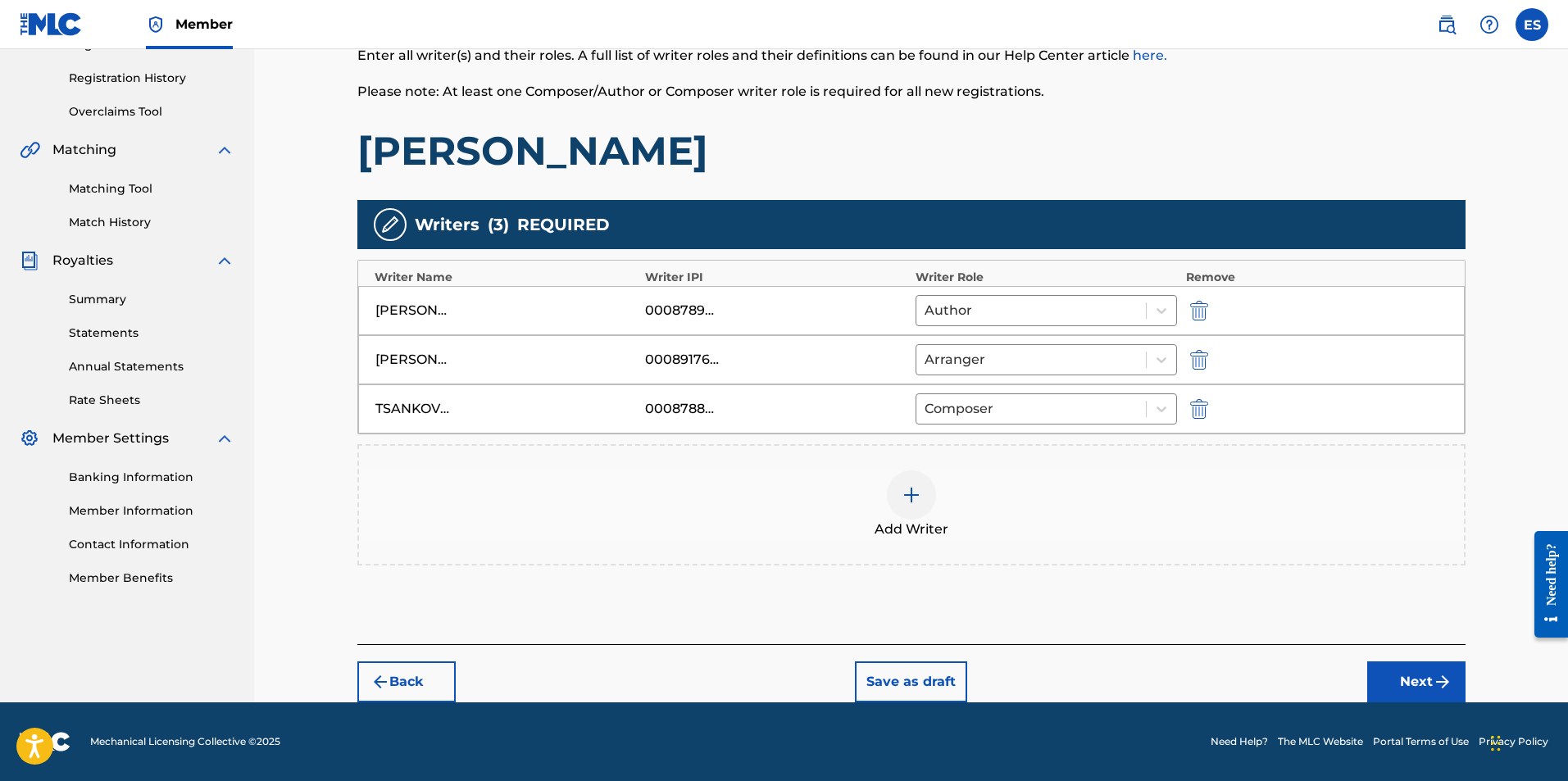
click at [683, 307] on div "00087892708" at bounding box center [682, 311] width 74 height 20
click at [867, 544] on div "Add Writer" at bounding box center [912, 504] width 1108 height 122
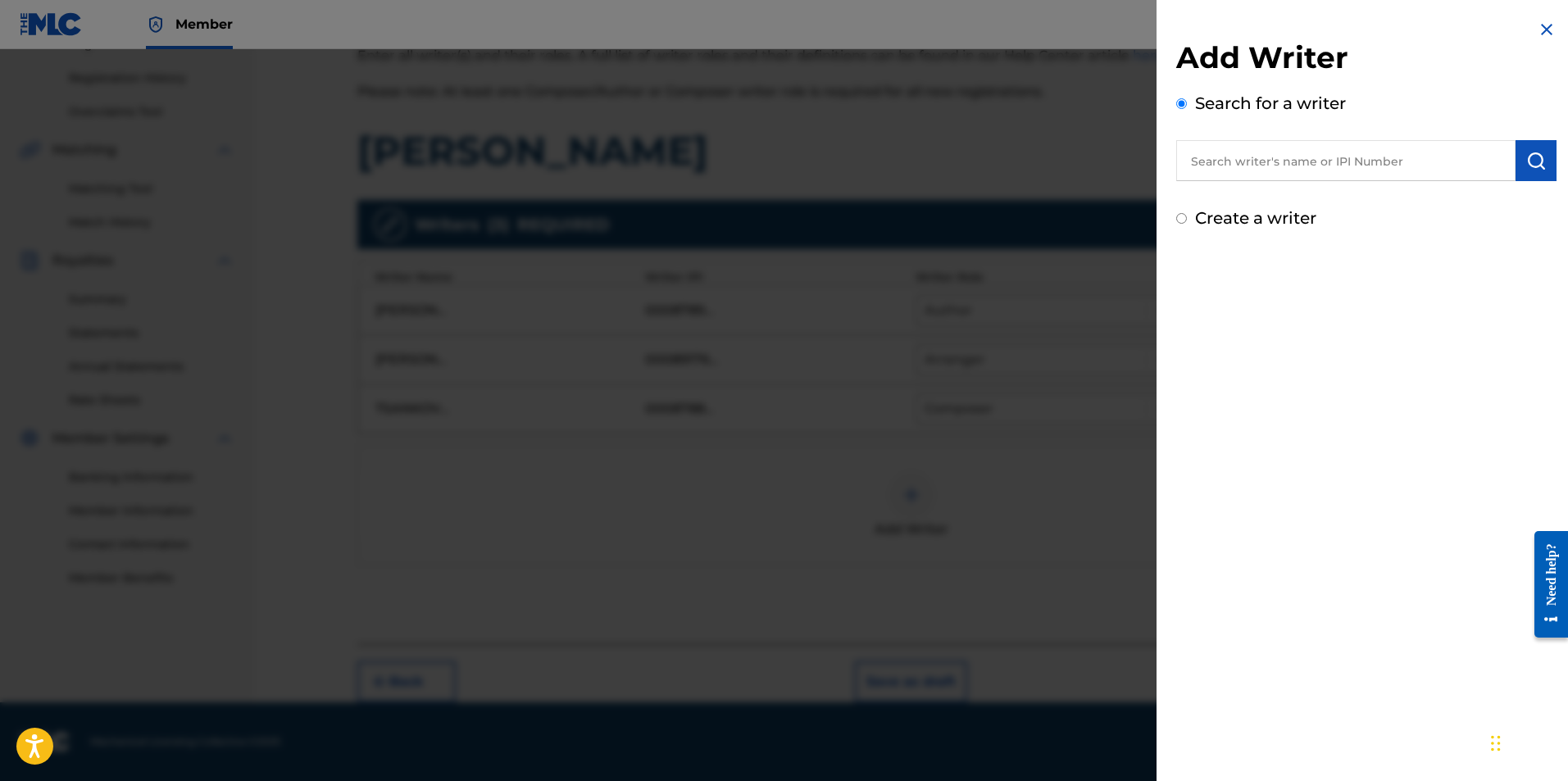
paste input "00087892708"
type input "00087892708"
click at [867, 156] on img "submit" at bounding box center [1536, 160] width 20 height 20
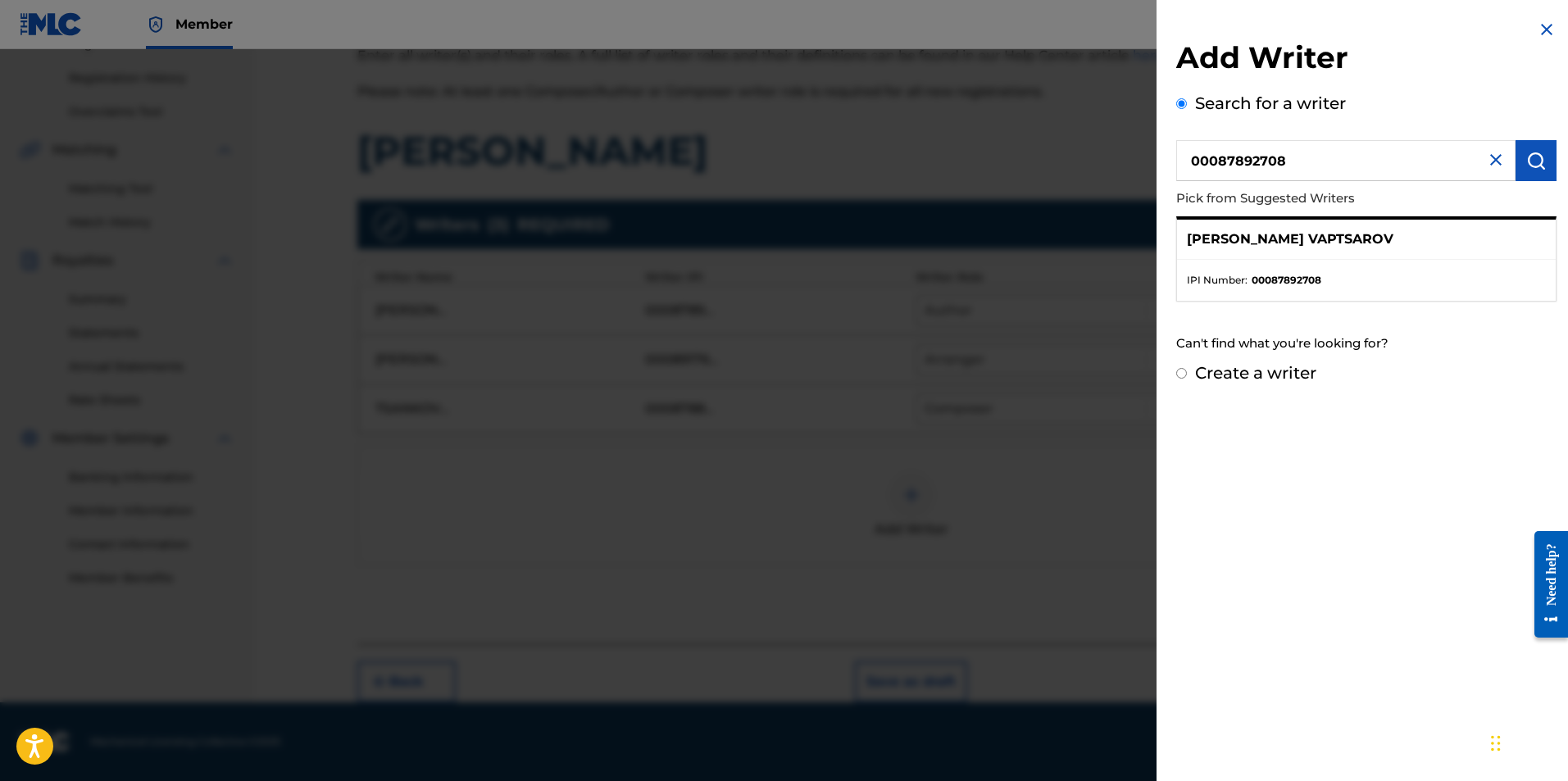
click at [867, 349] on div at bounding box center [784, 440] width 1568 height 781
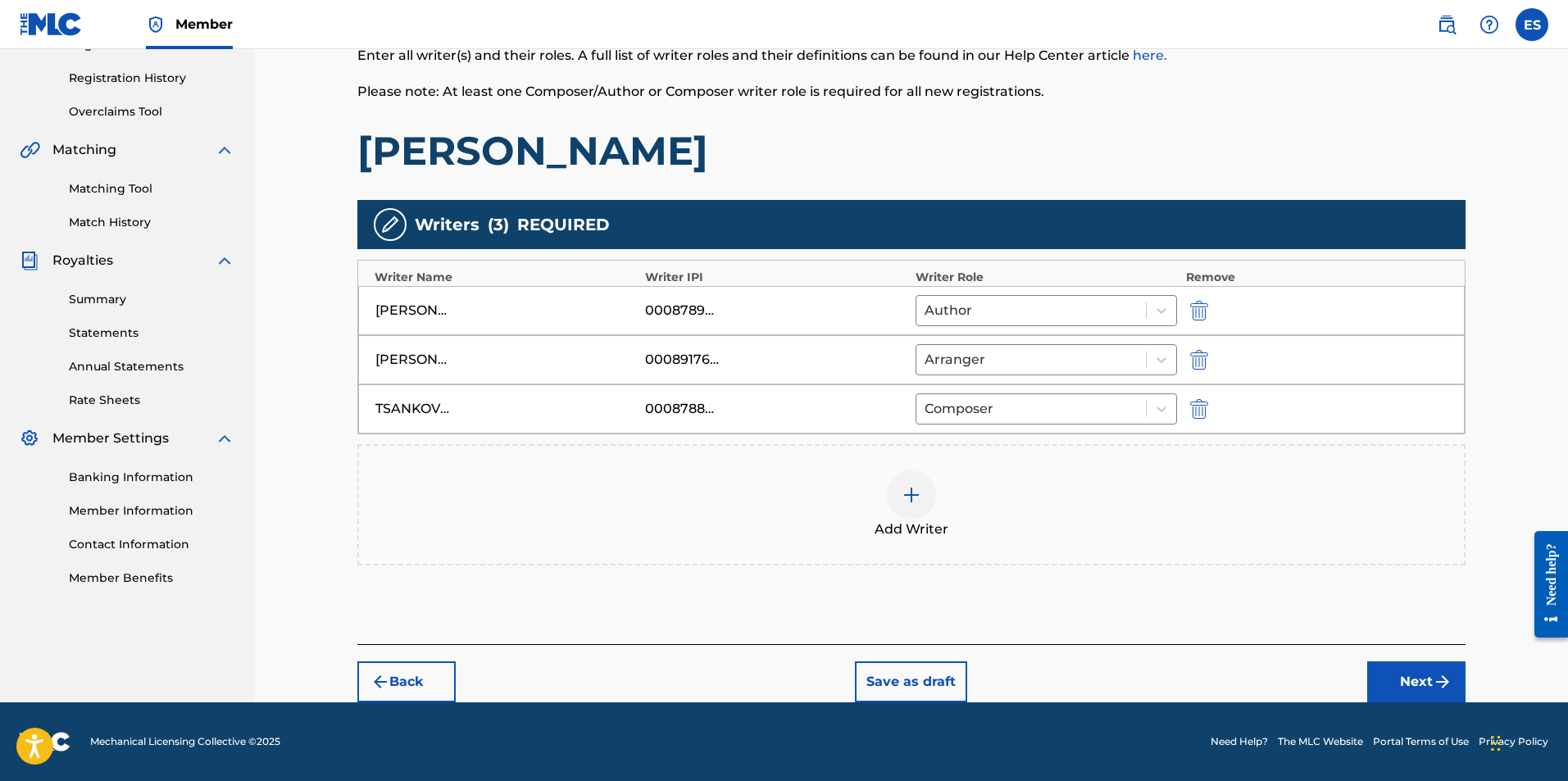
click at [867, 666] on button "Next" at bounding box center [1416, 681] width 98 height 41
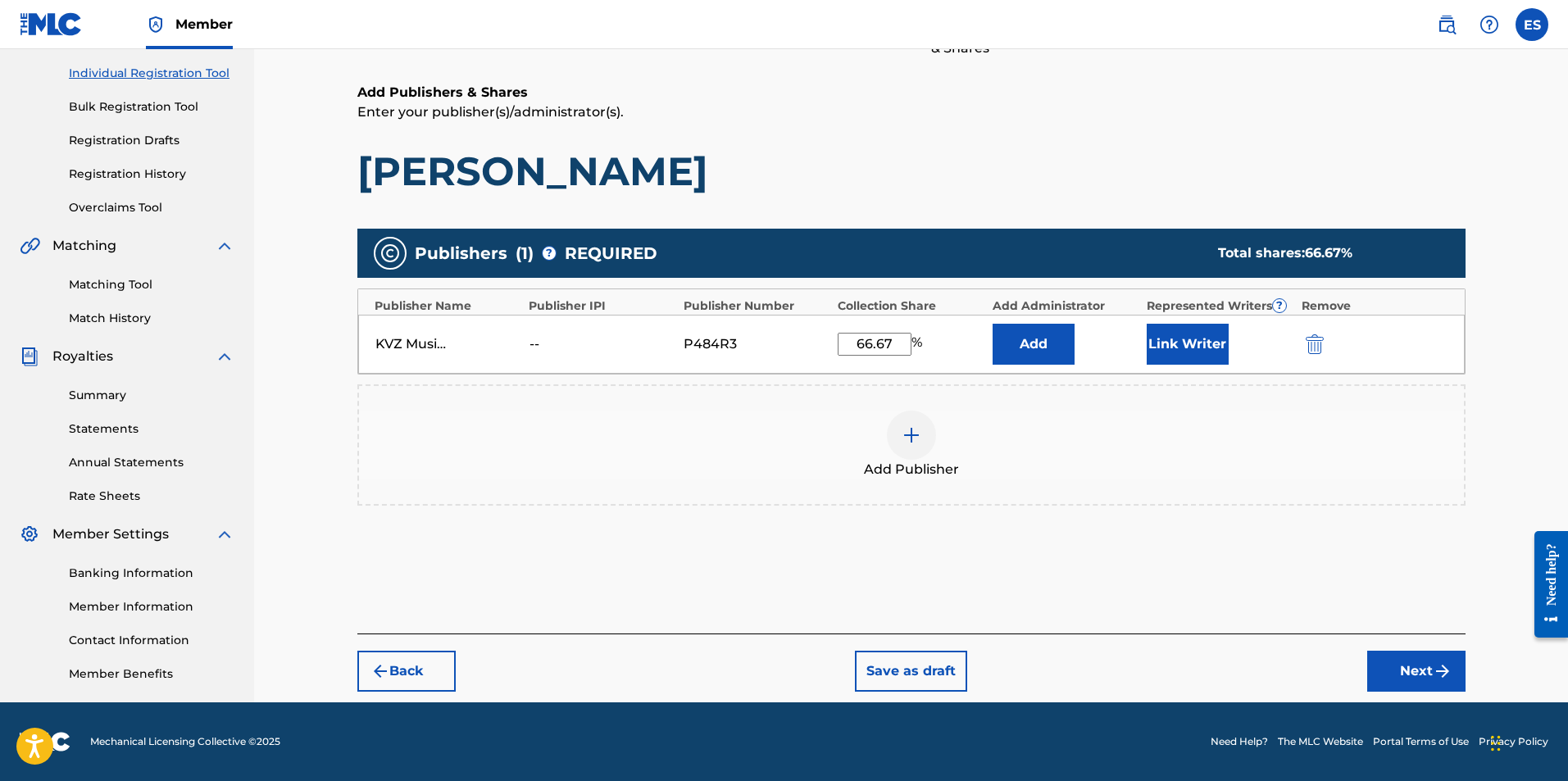
click at [867, 676] on button "Next" at bounding box center [1416, 670] width 98 height 41
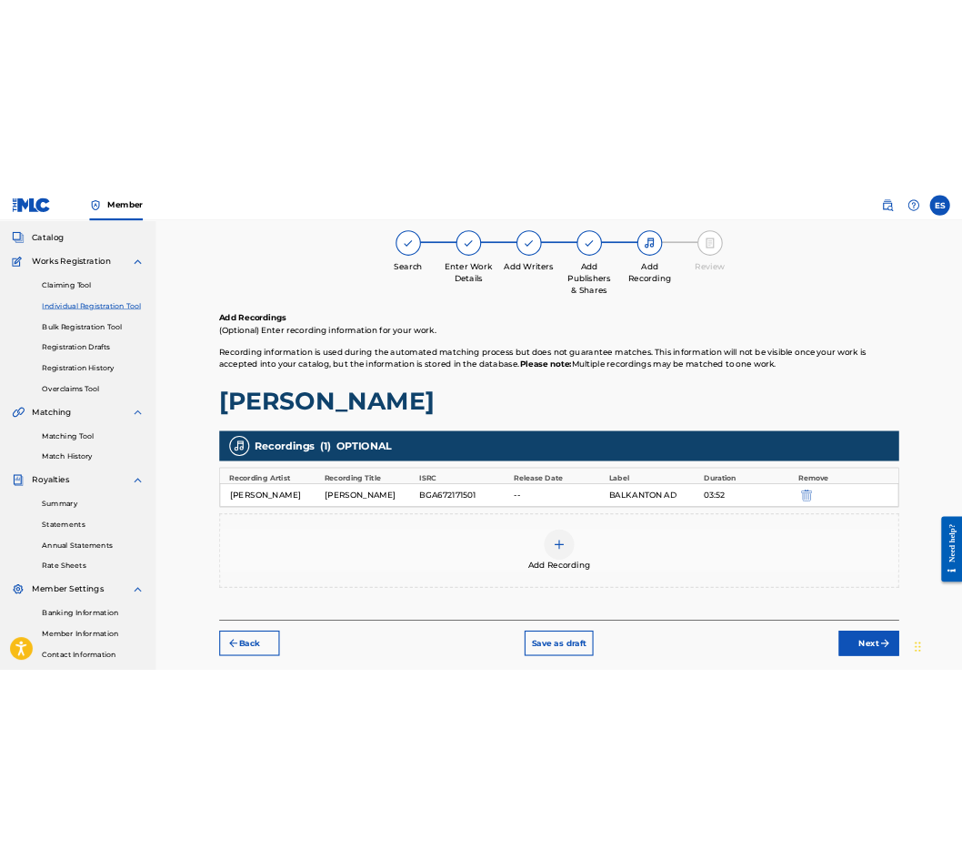
scroll to position [82, 0]
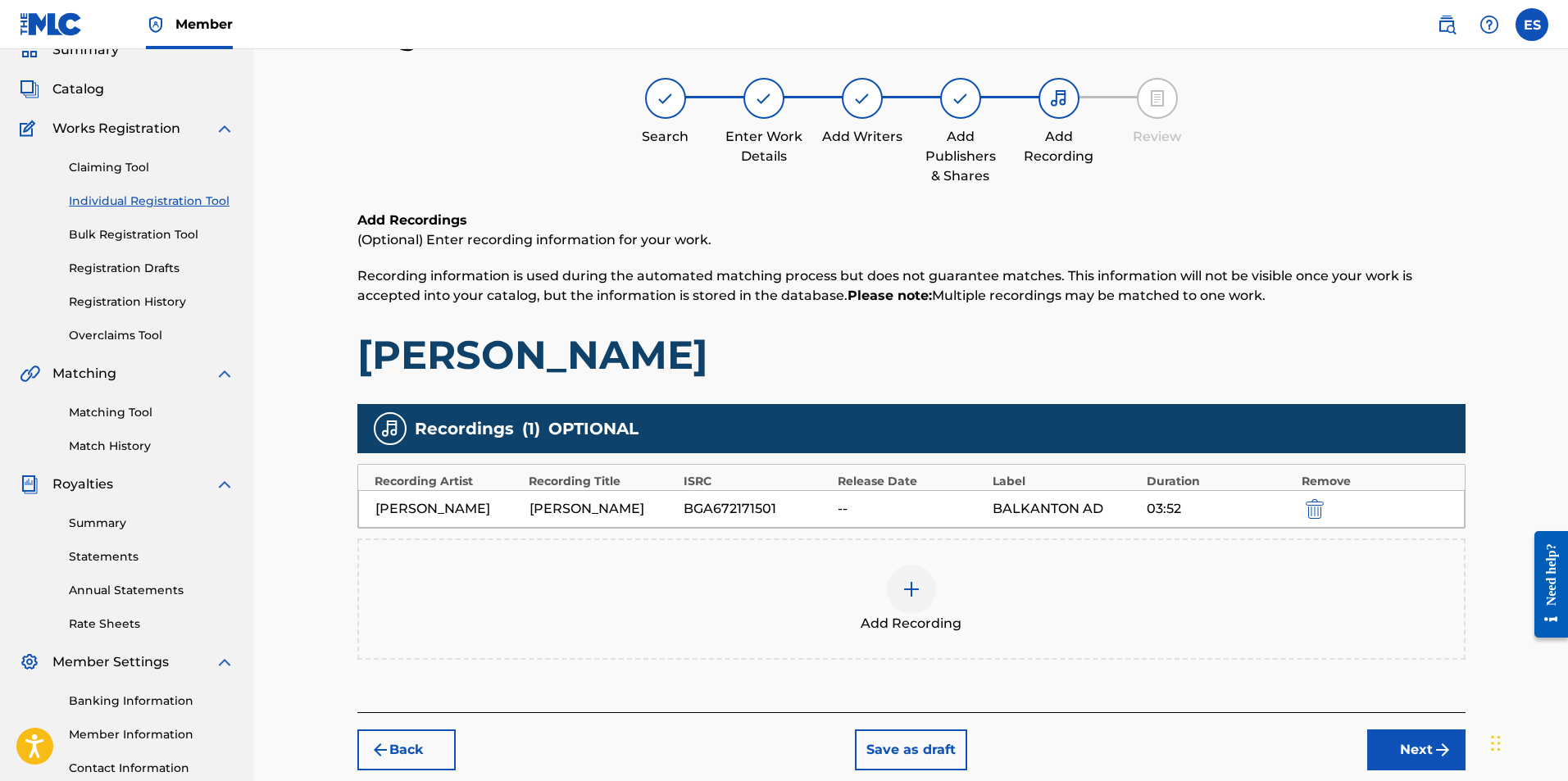
click at [867, 581] on div at bounding box center [911, 589] width 50 height 50
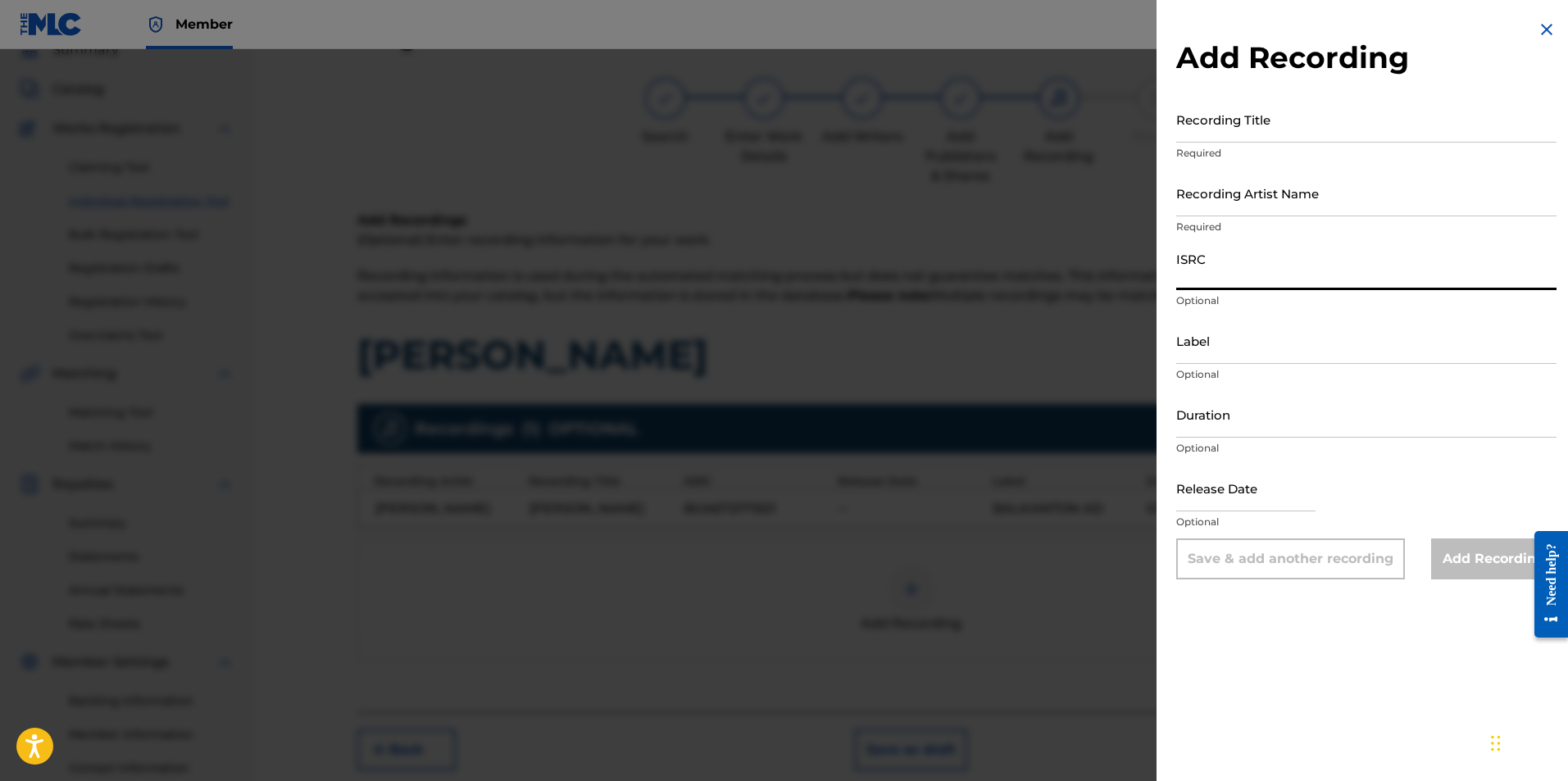
paste input "BGA672174001"
type input "BGA672174001"
click at [867, 339] on input "Label" at bounding box center [1366, 341] width 380 height 47
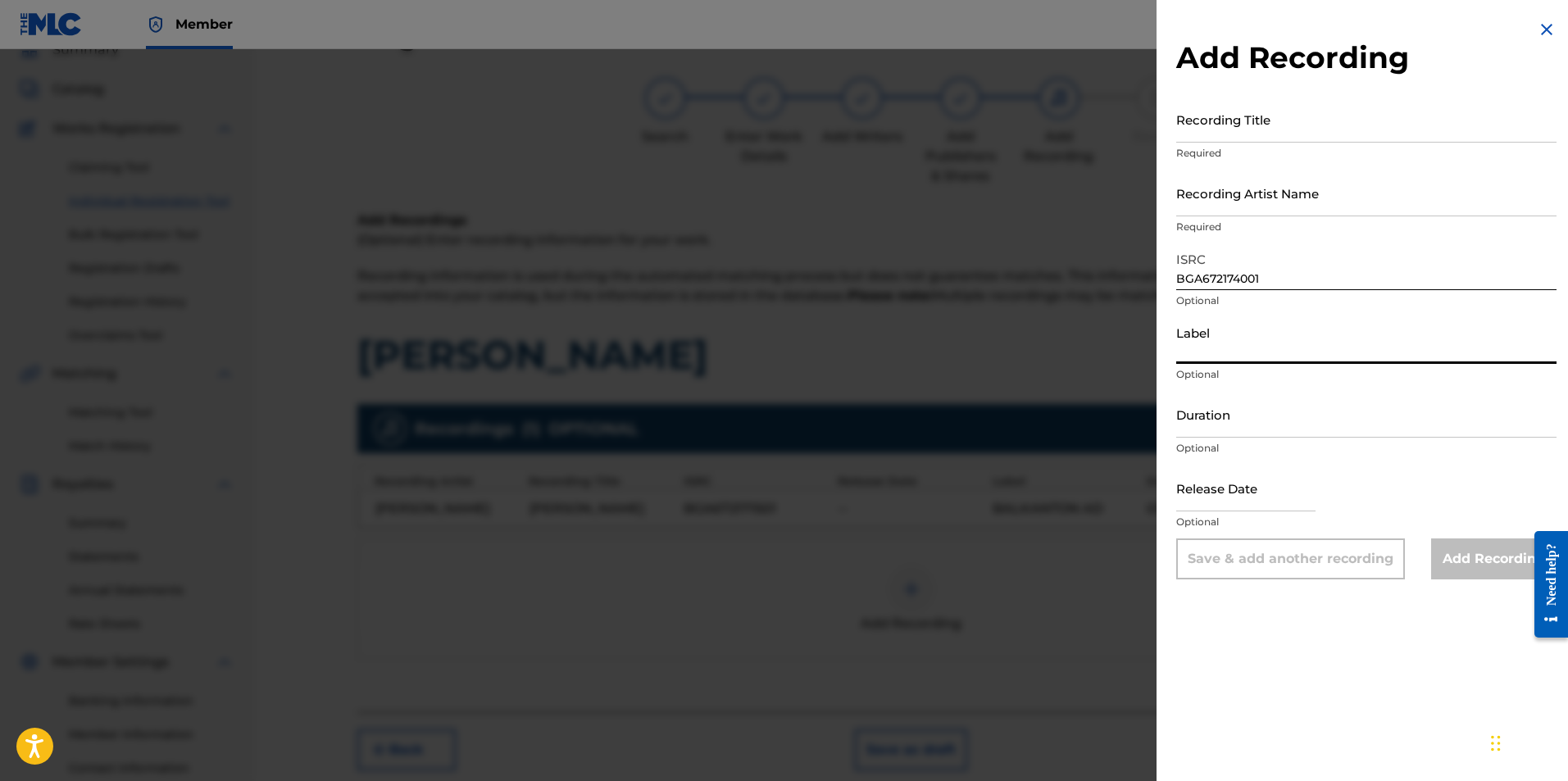
type input "BALKANTON AD"
click at [867, 408] on input "Duration" at bounding box center [1366, 414] width 380 height 47
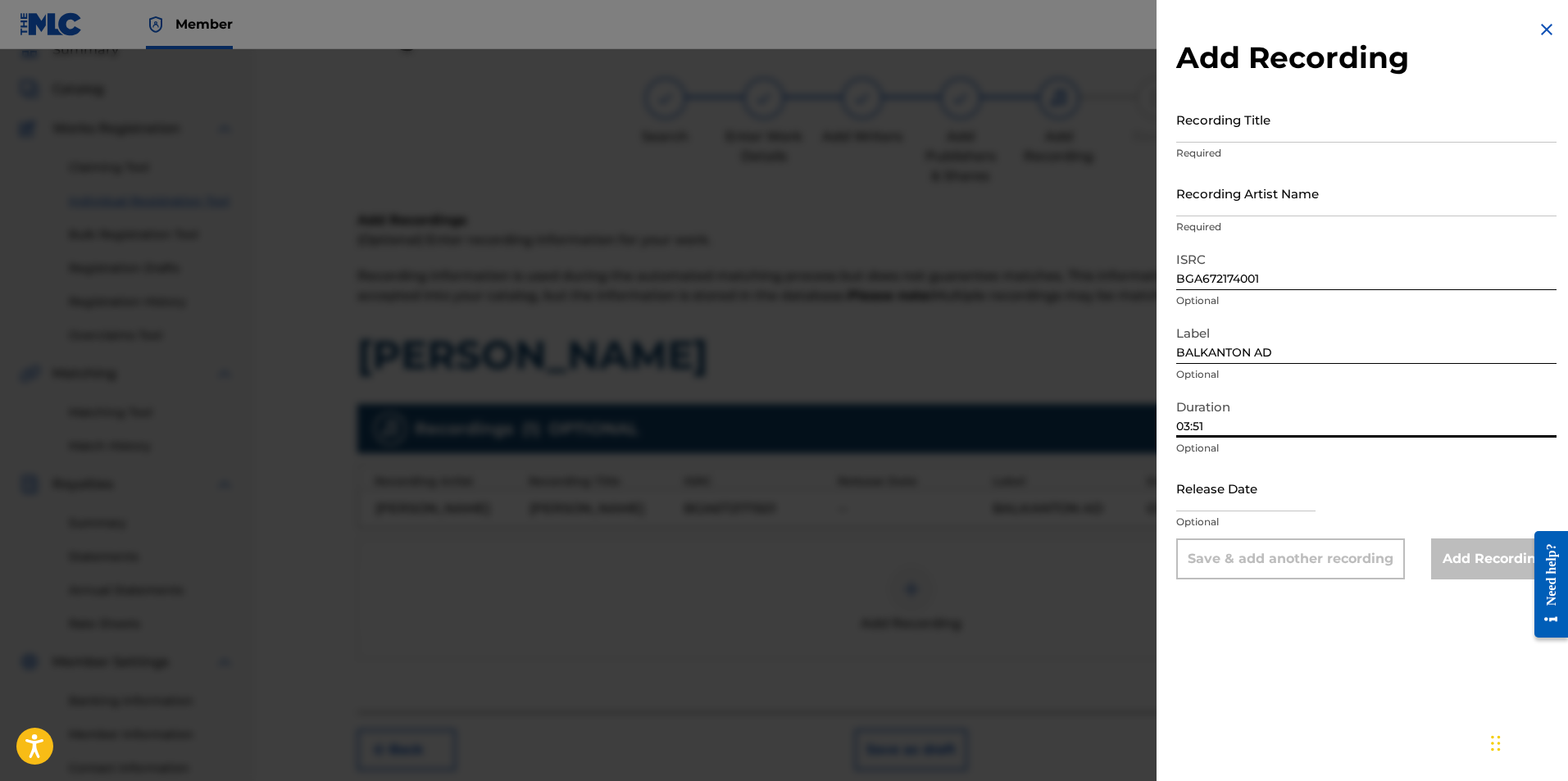
type input "03:51"
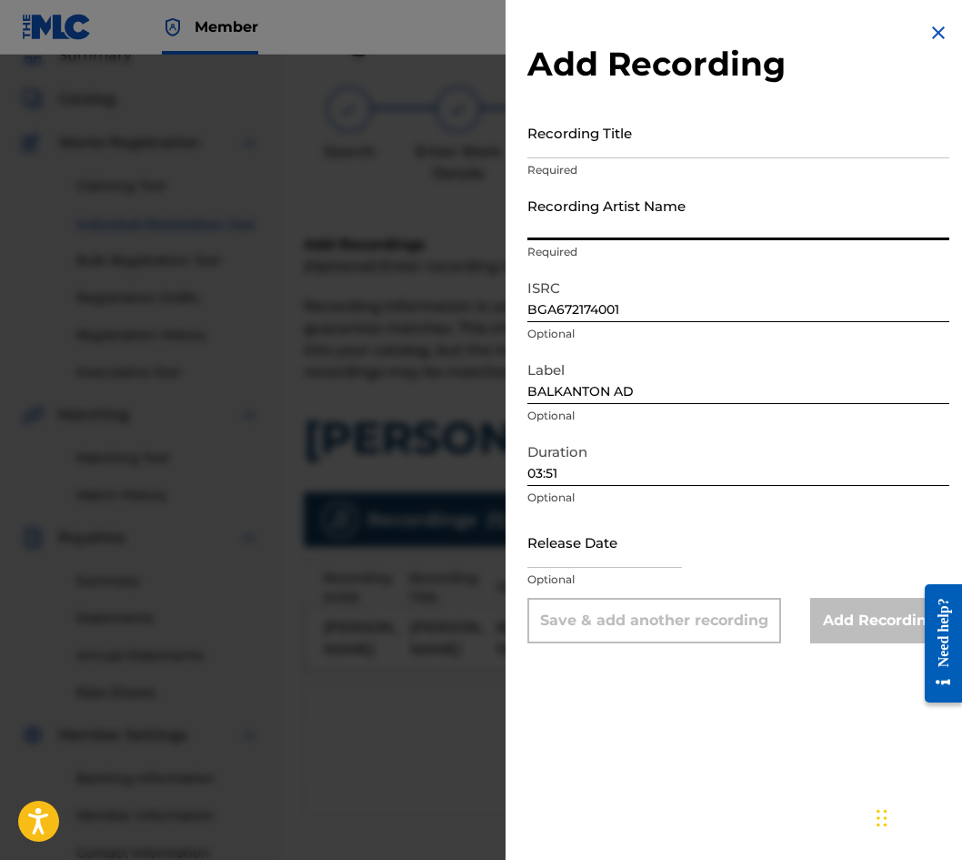
paste input "[PERSON_NAME]"
click at [649, 213] on input "[PERSON_NAME]" at bounding box center [739, 214] width 422 height 52
type input "[PERSON_NAME]"
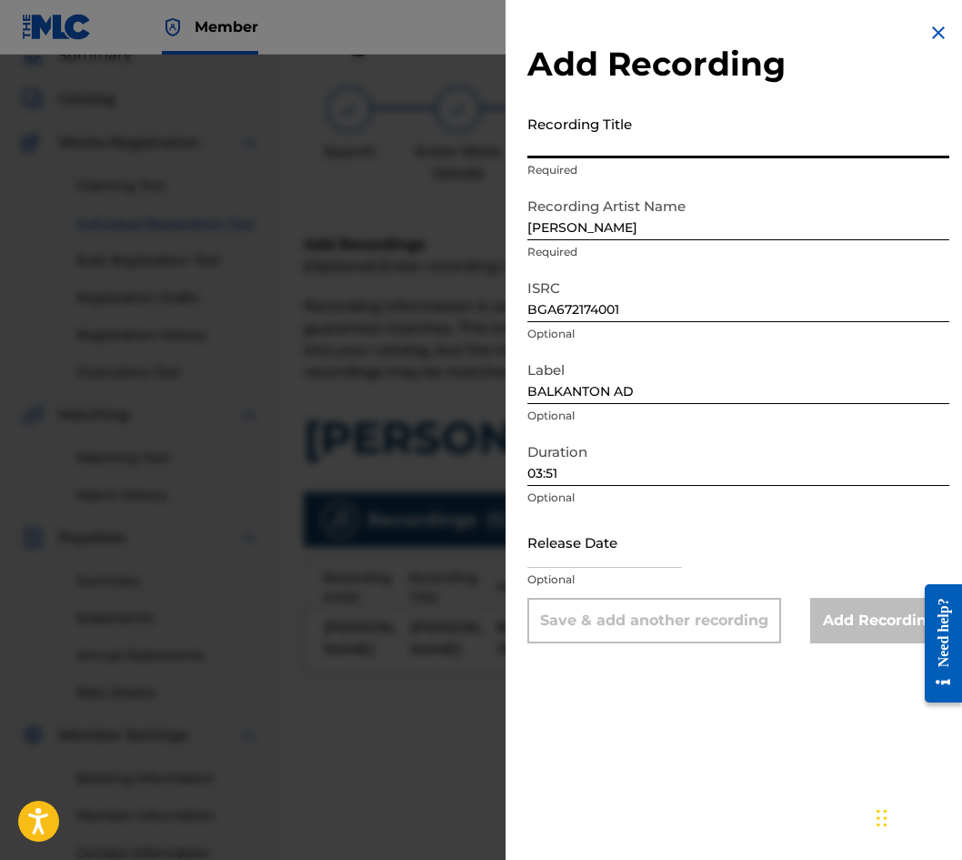
paste input "[PERSON_NAME]"
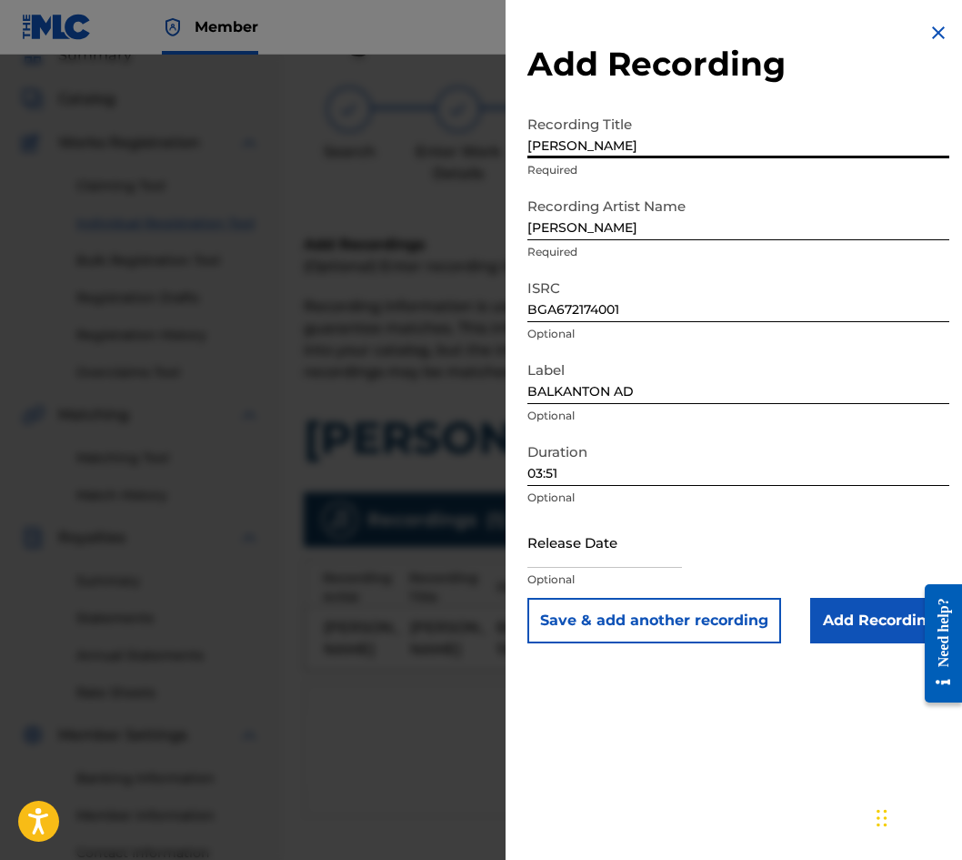
type input "[PERSON_NAME]"
click at [816, 623] on input "Add Recording" at bounding box center [880, 620] width 139 height 45
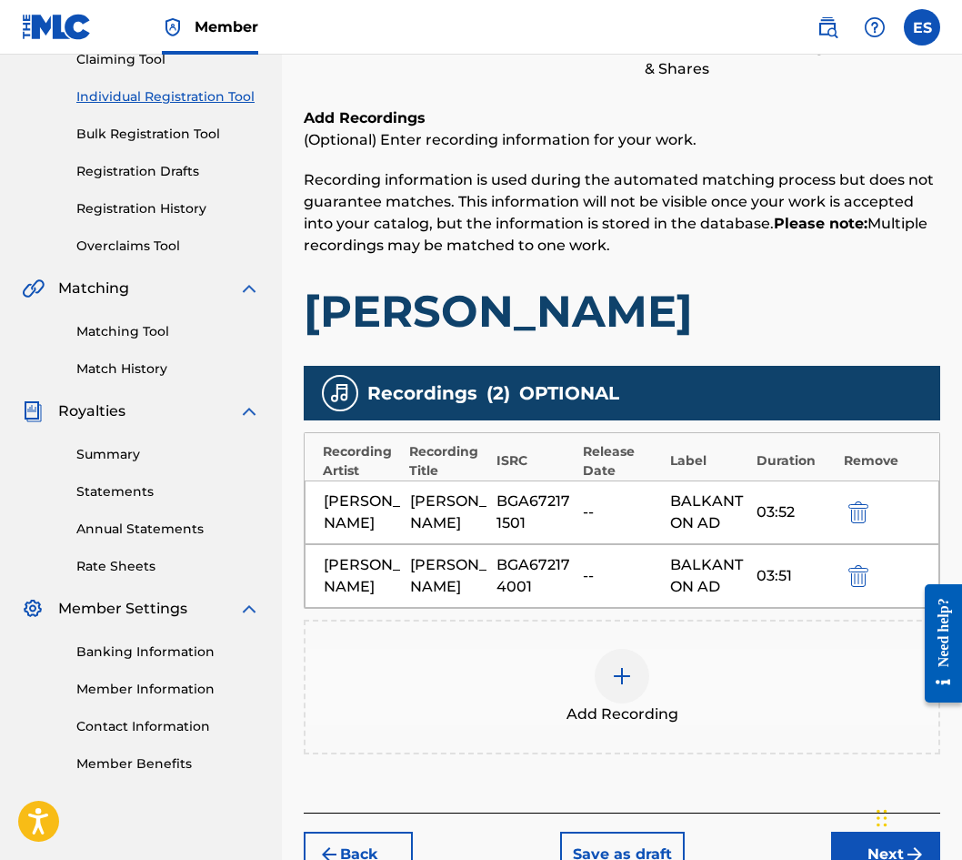
scroll to position [357, 0]
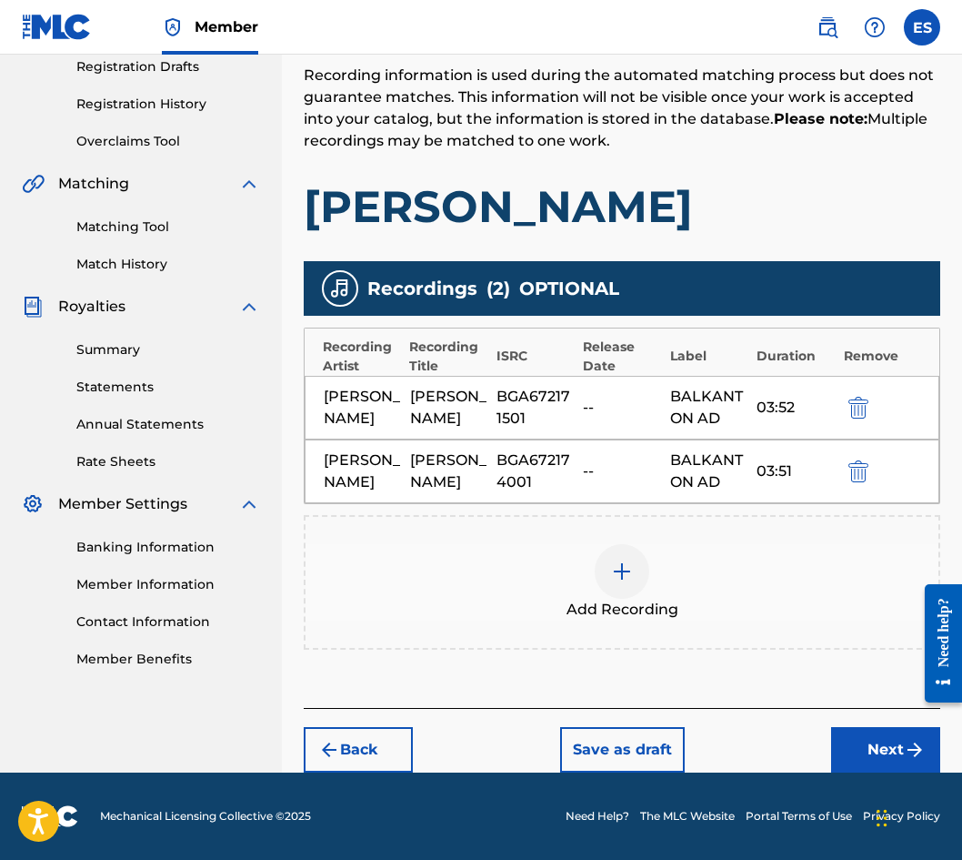
click at [645, 555] on div "Add Recording" at bounding box center [622, 582] width 633 height 76
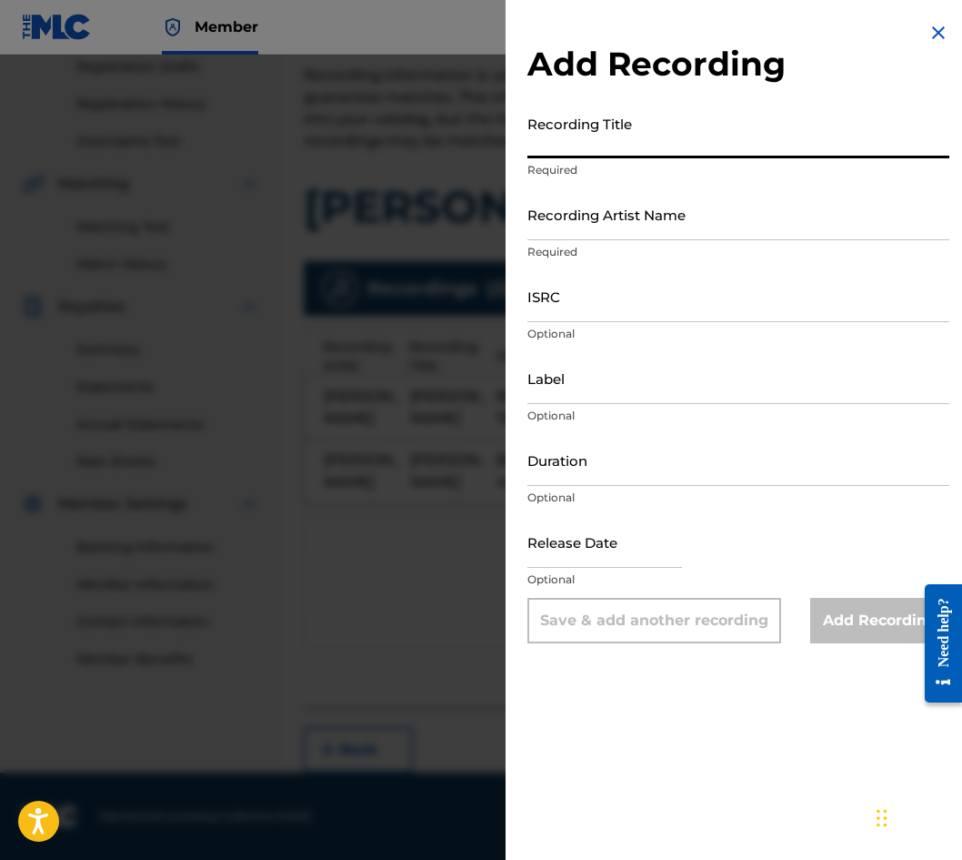
paste input "[PERSON_NAME]"
type input "[PERSON_NAME]"
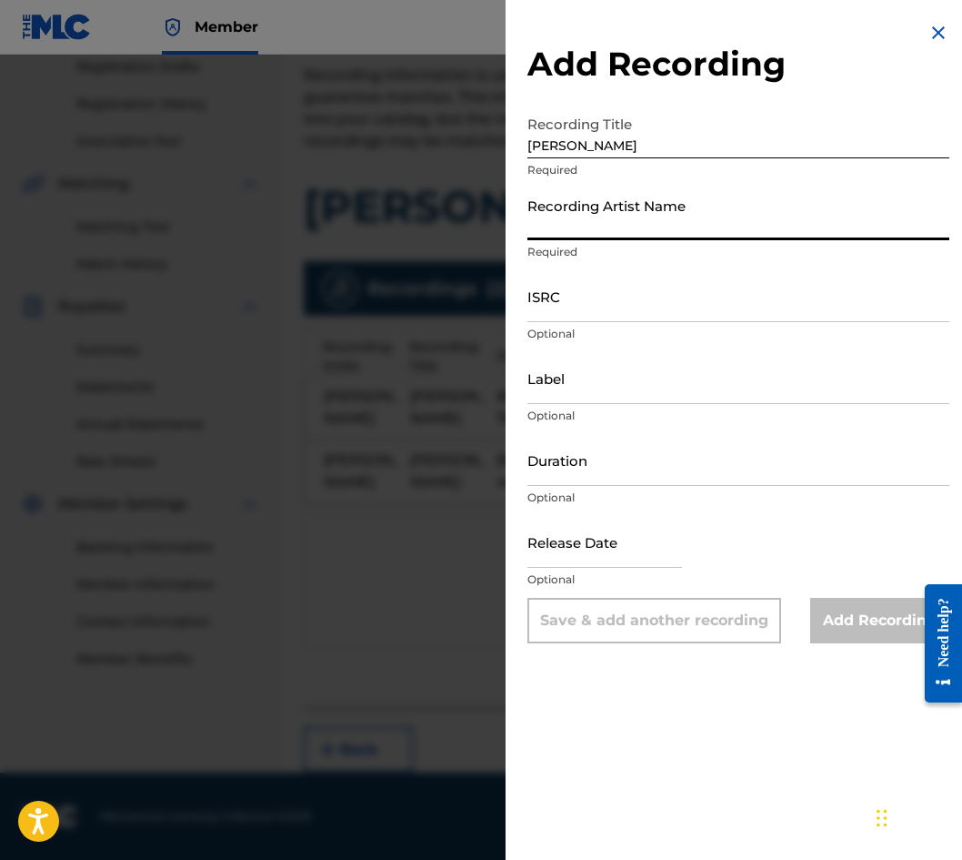
paste input "[PERSON_NAME]"
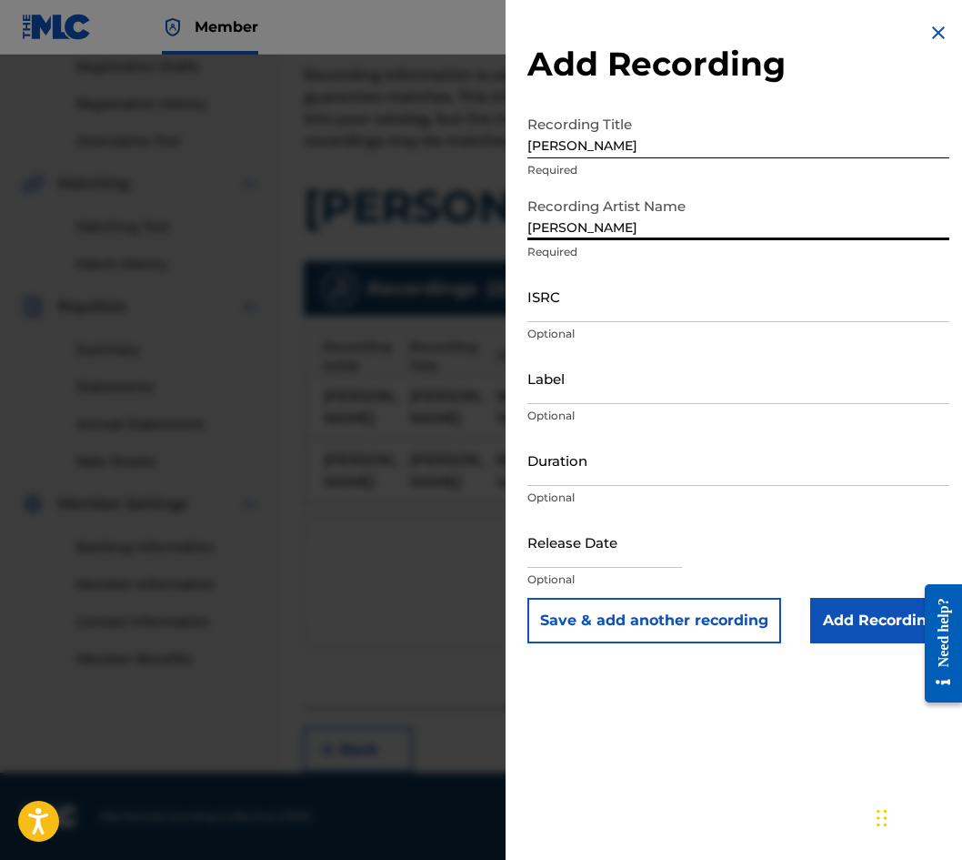
scroll to position [224, 0]
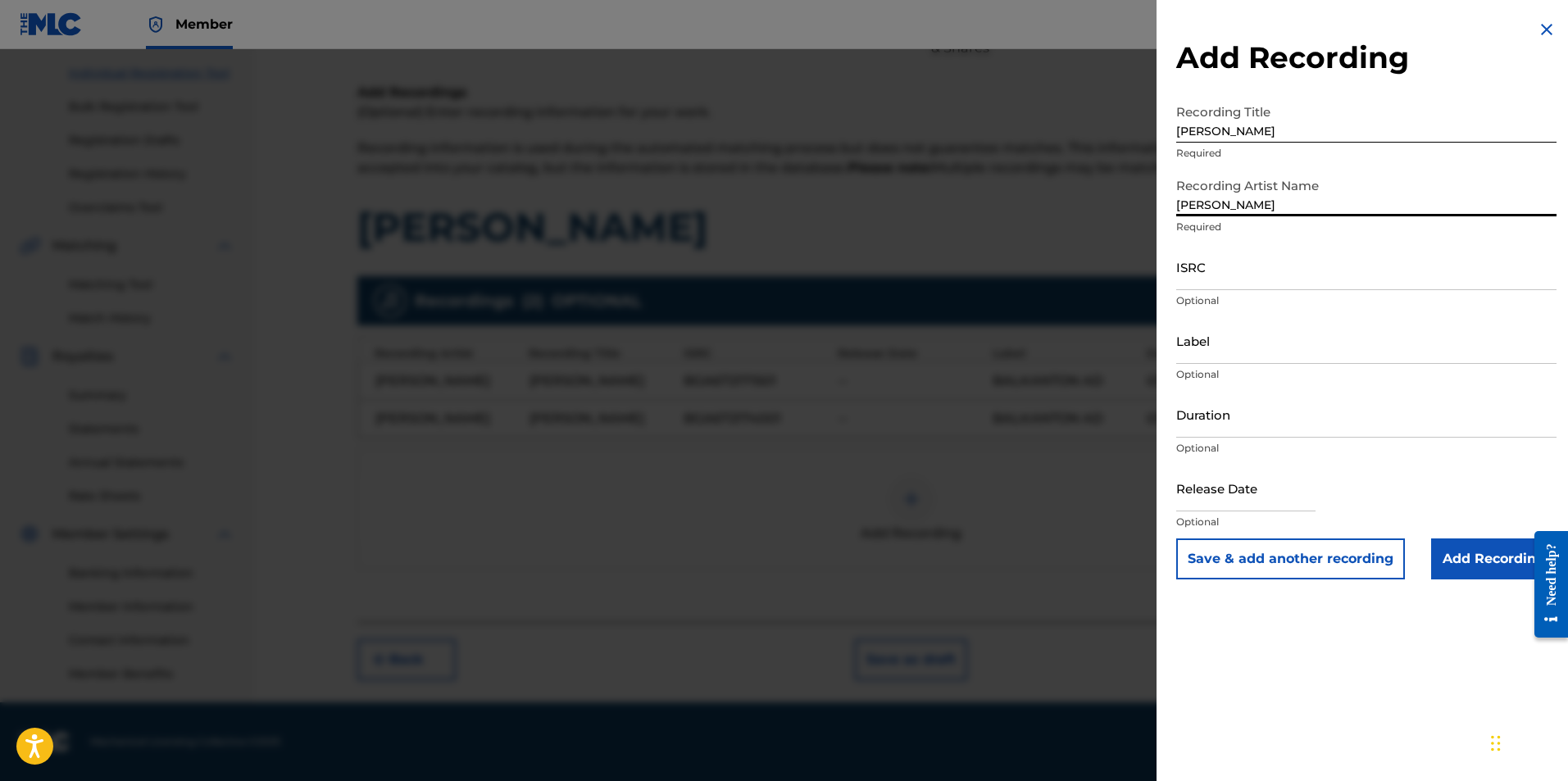
type input "[PERSON_NAME]"
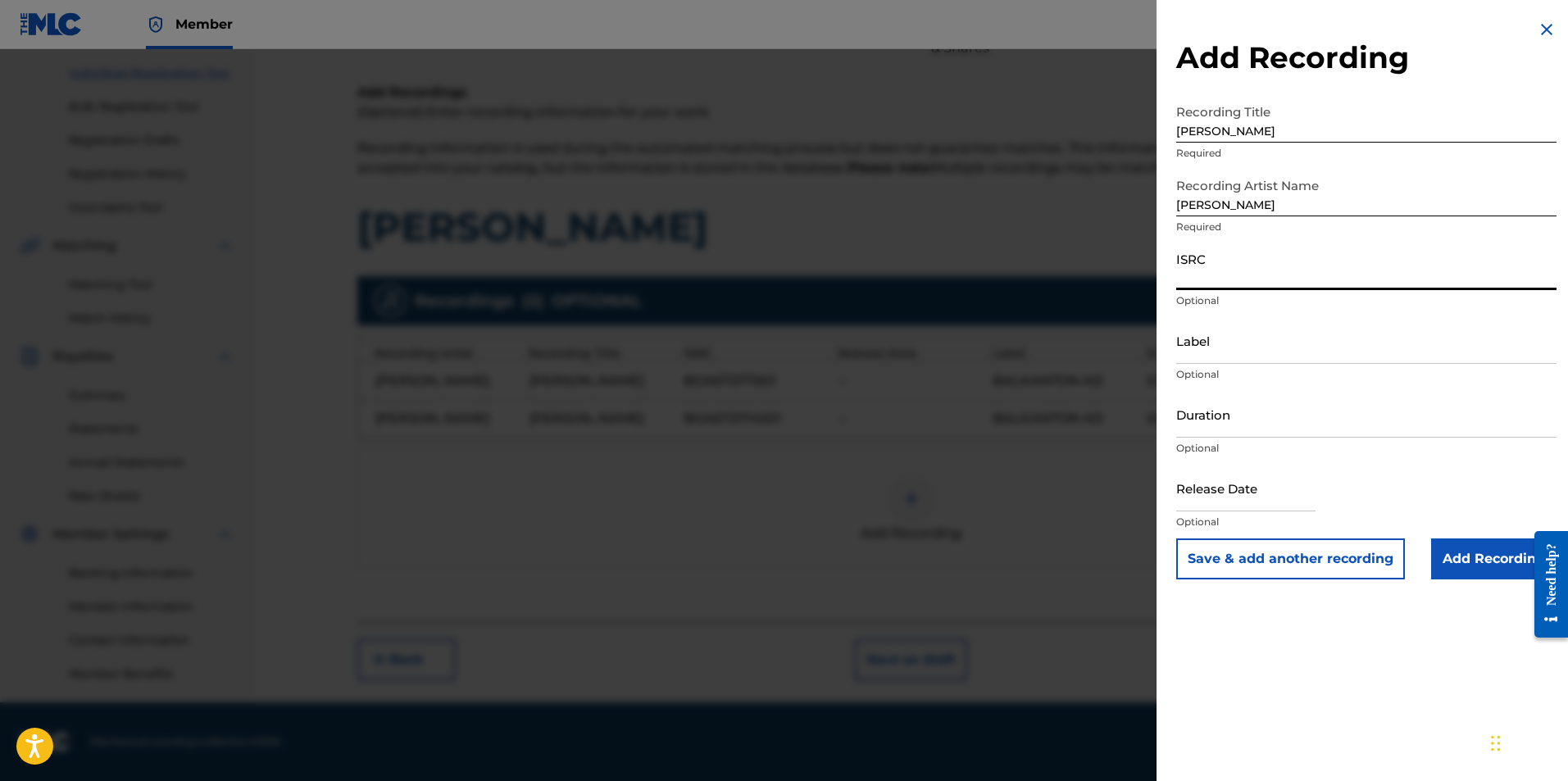
paste input "BGA672060012"
type input "BGA672060012"
click at [867, 321] on input "Label" at bounding box center [1366, 341] width 380 height 47
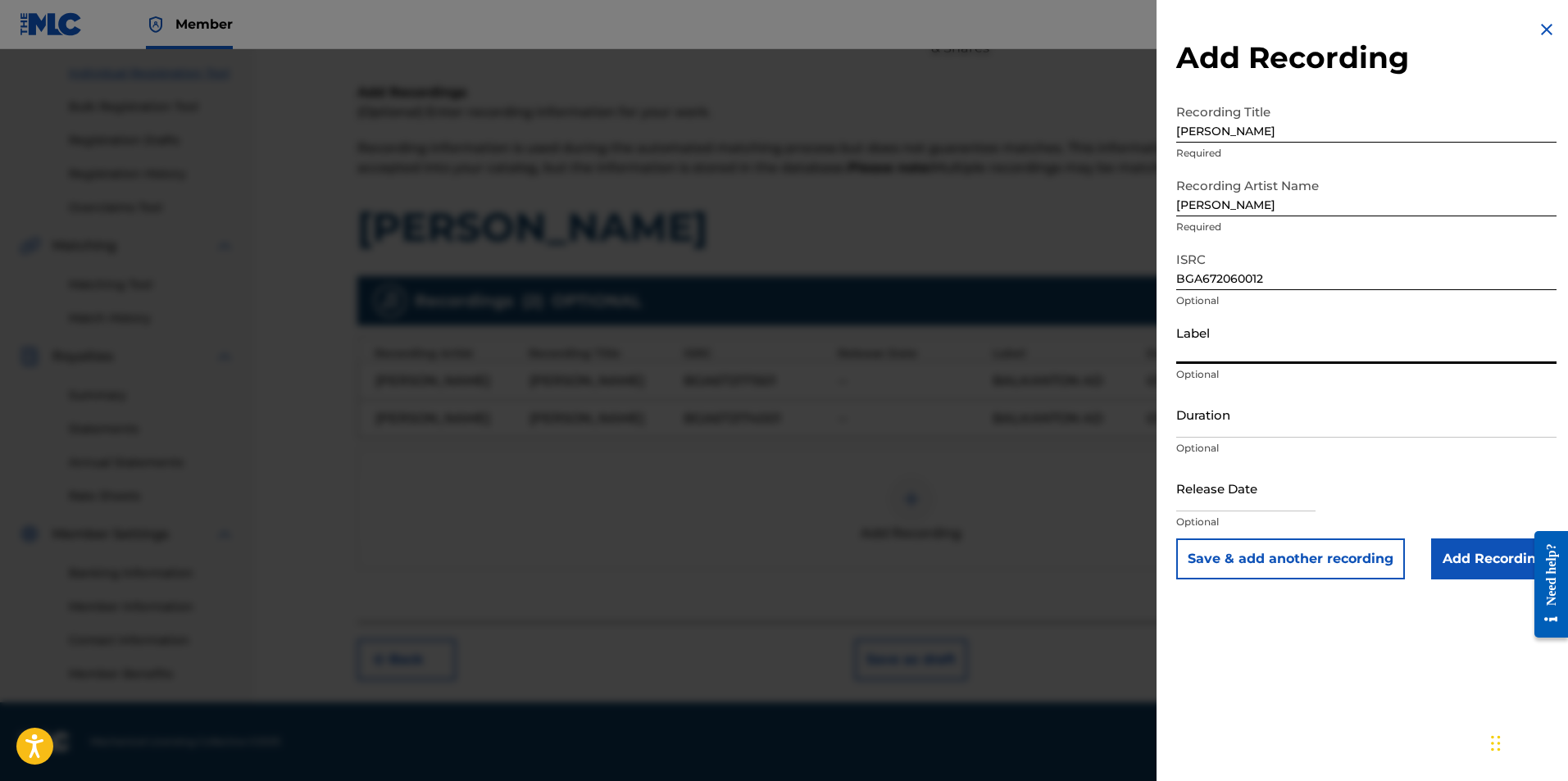
type input "BALKANTON AD"
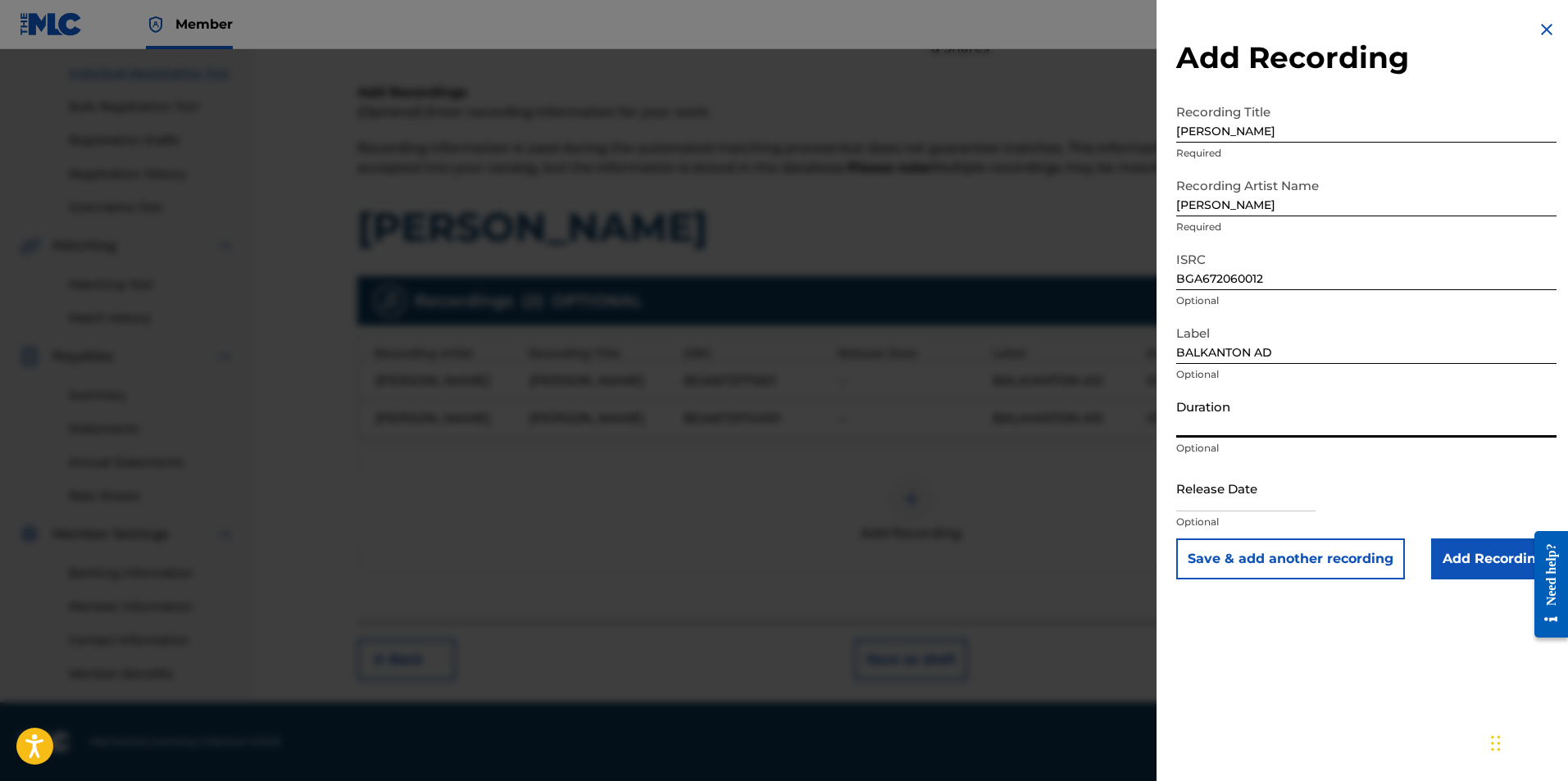
click at [867, 431] on input "Duration" at bounding box center [1366, 414] width 380 height 47
type input "03:52"
click at [867, 586] on div "Add Recording Recording Title [PERSON_NAME] Required Recording Artist Name [PER…" at bounding box center [1367, 299] width 420 height 599
click at [867, 540] on input "Add Recording" at bounding box center [1493, 559] width 125 height 41
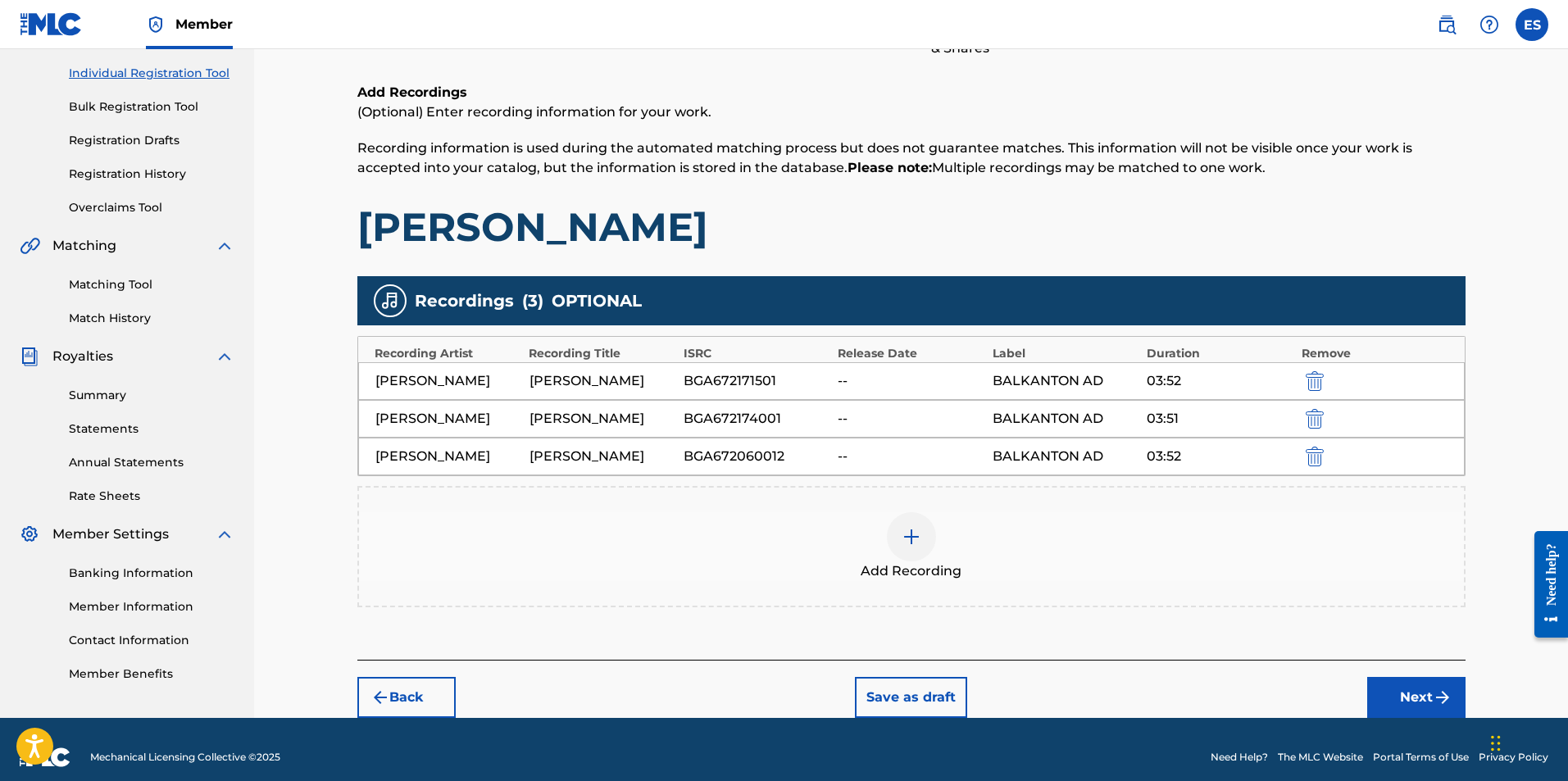
click at [867, 508] on div "Add Recording" at bounding box center [912, 546] width 1108 height 122
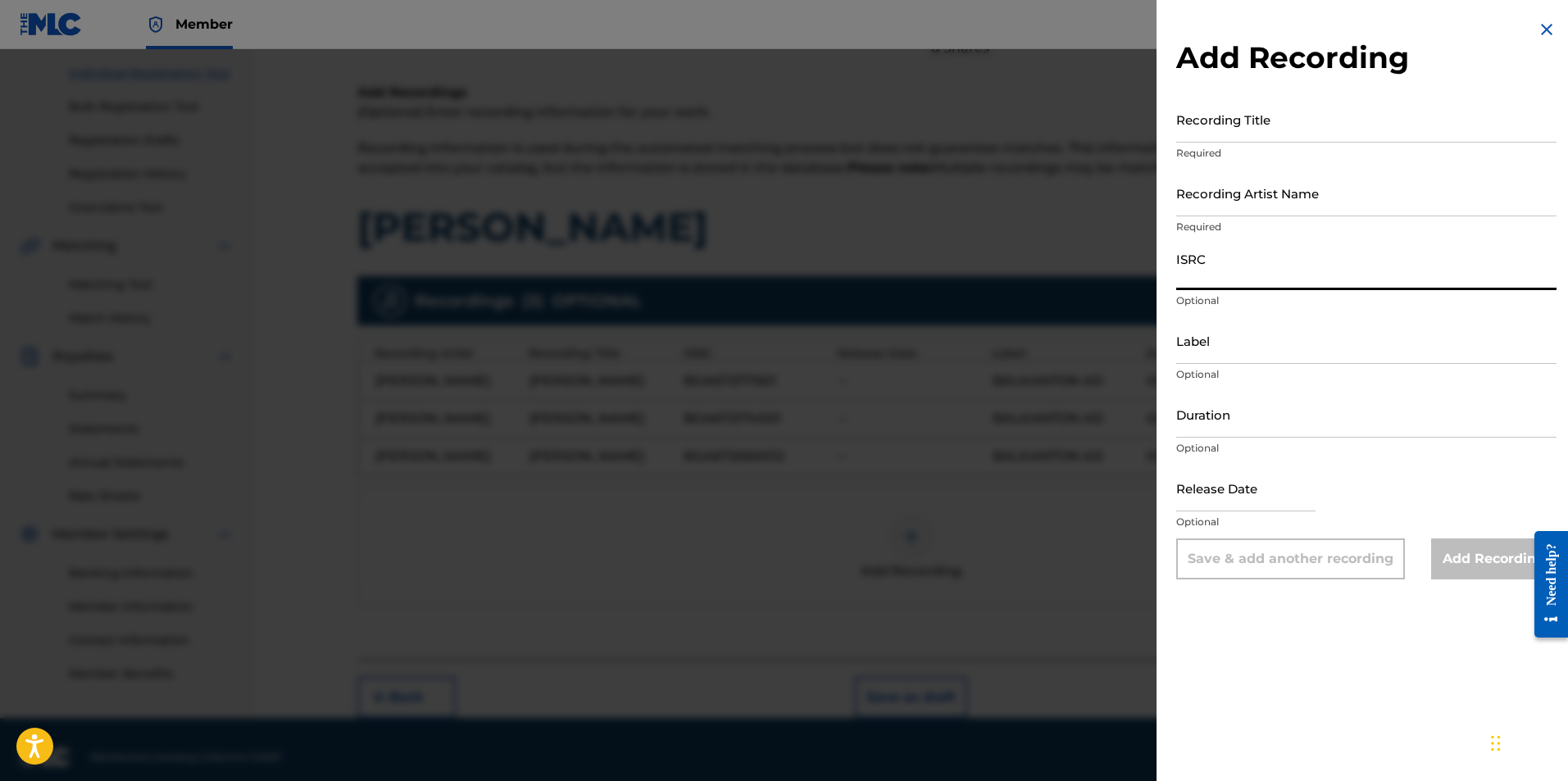
paste input "BGA262015002"
type input "BGA262015002"
click at [867, 343] on input "Label" at bounding box center [1366, 341] width 380 height 47
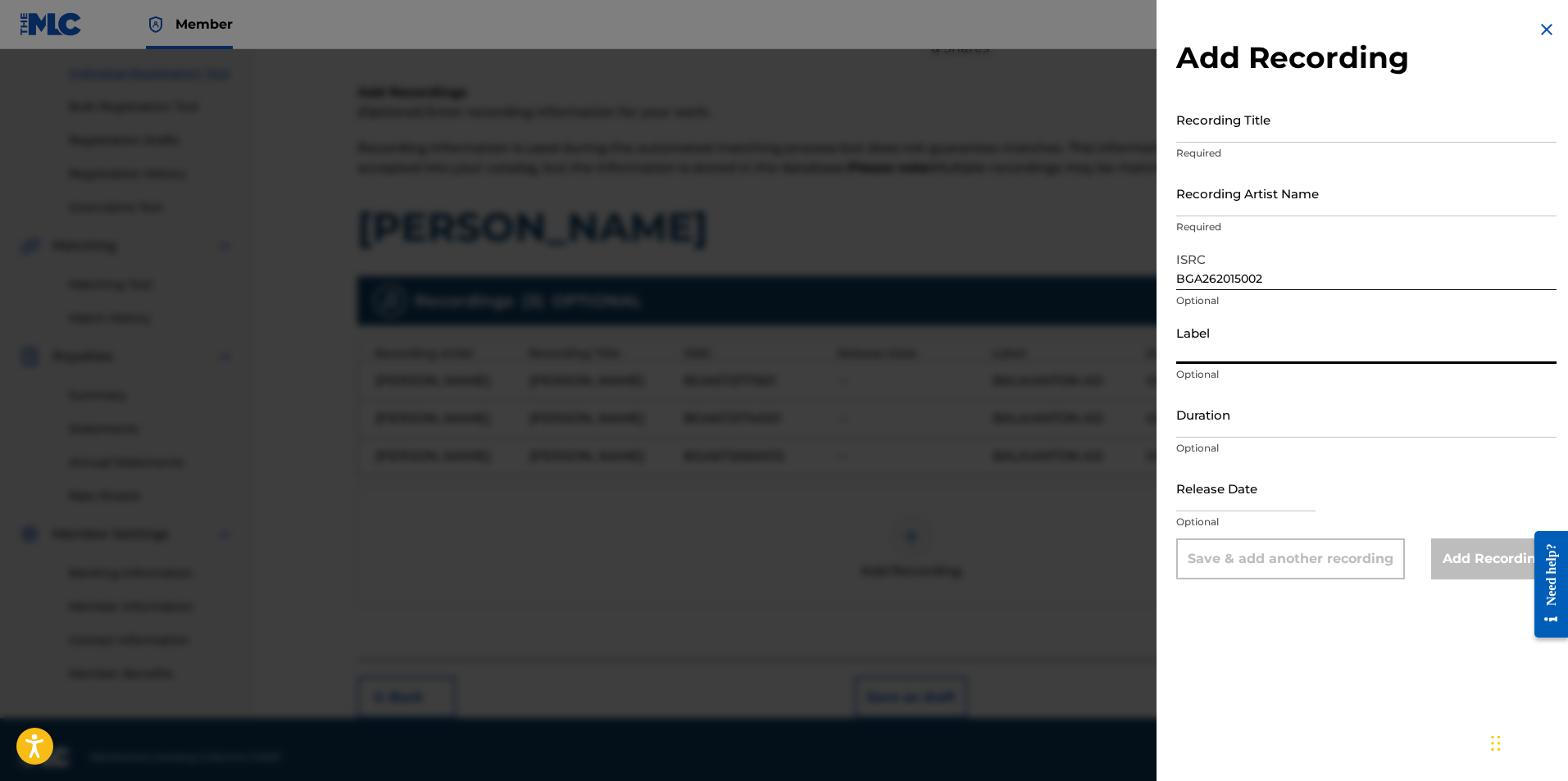
type input "BALKANTON AD"
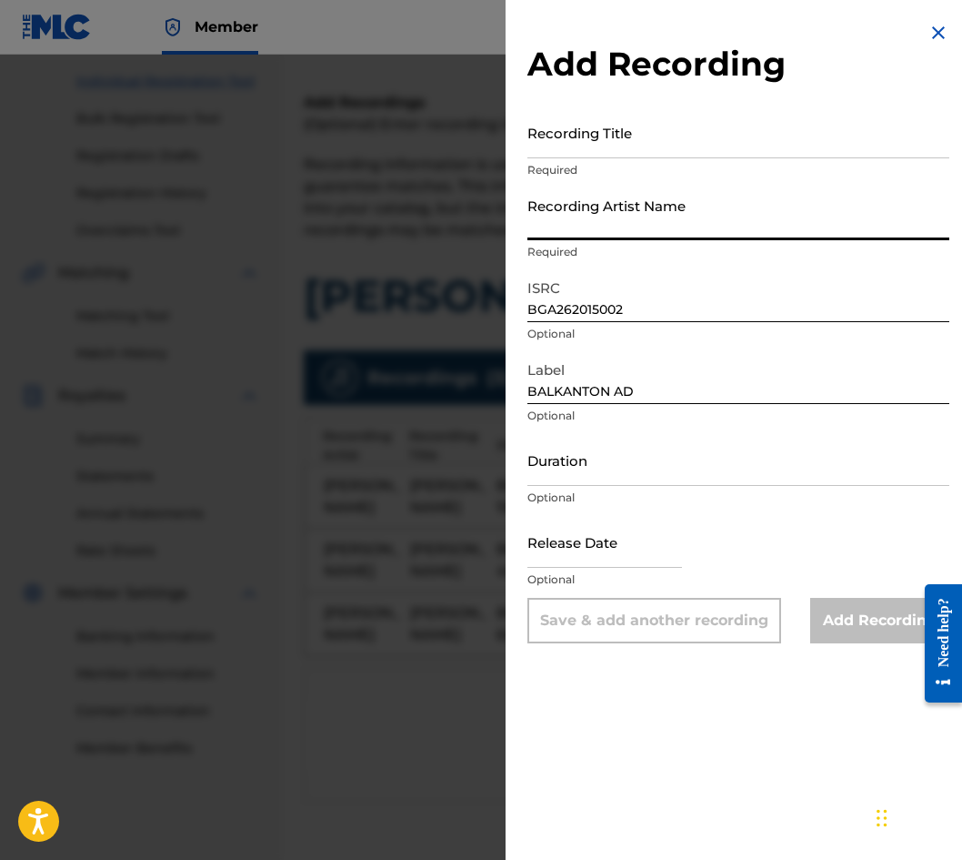
paste input "[PERSON_NAME]"
type input "[PERSON_NAME]"
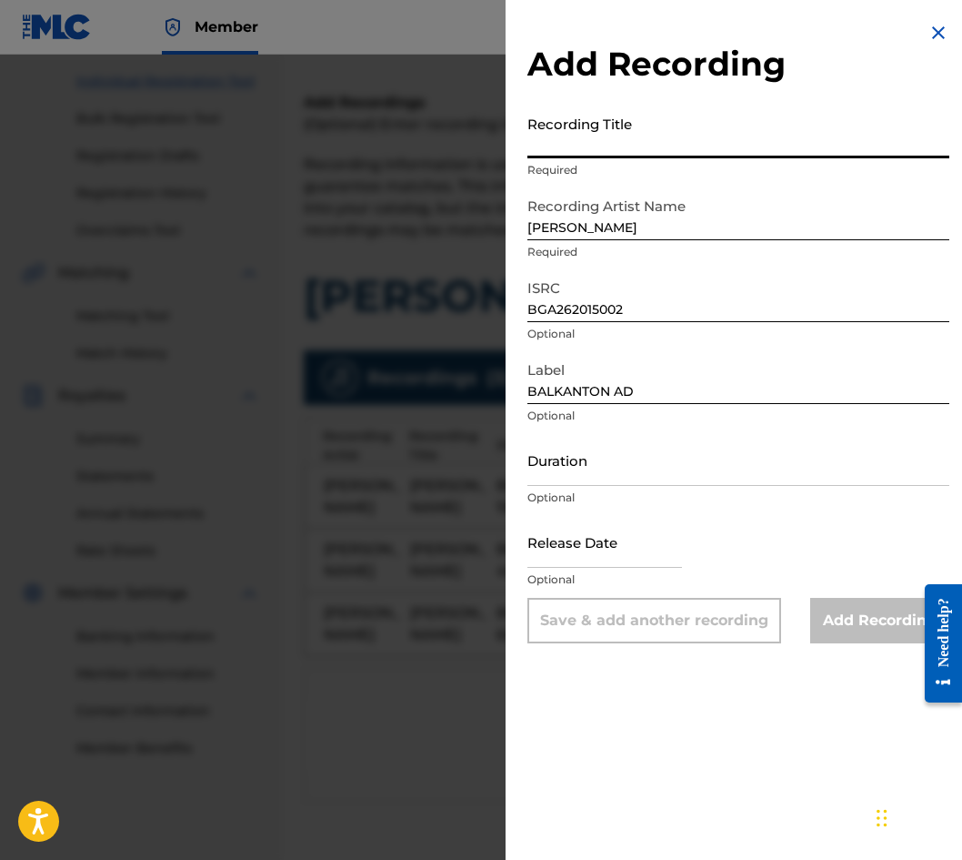
paste input "[PERSON_NAME]"
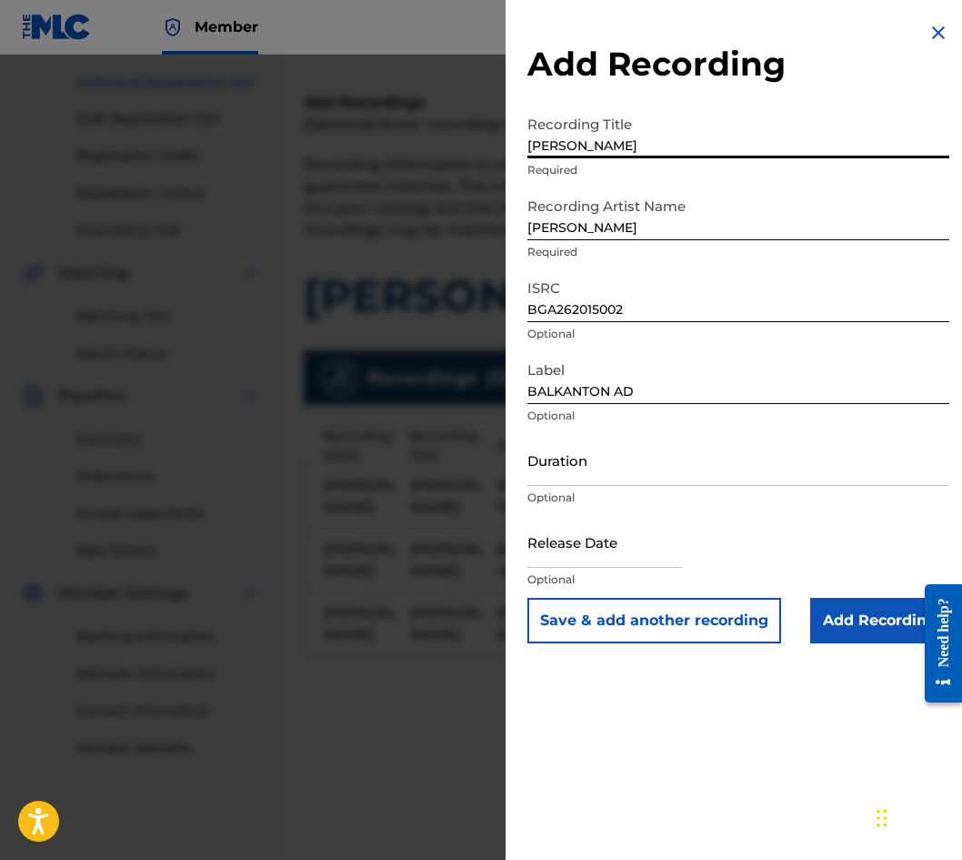
type input "[PERSON_NAME]"
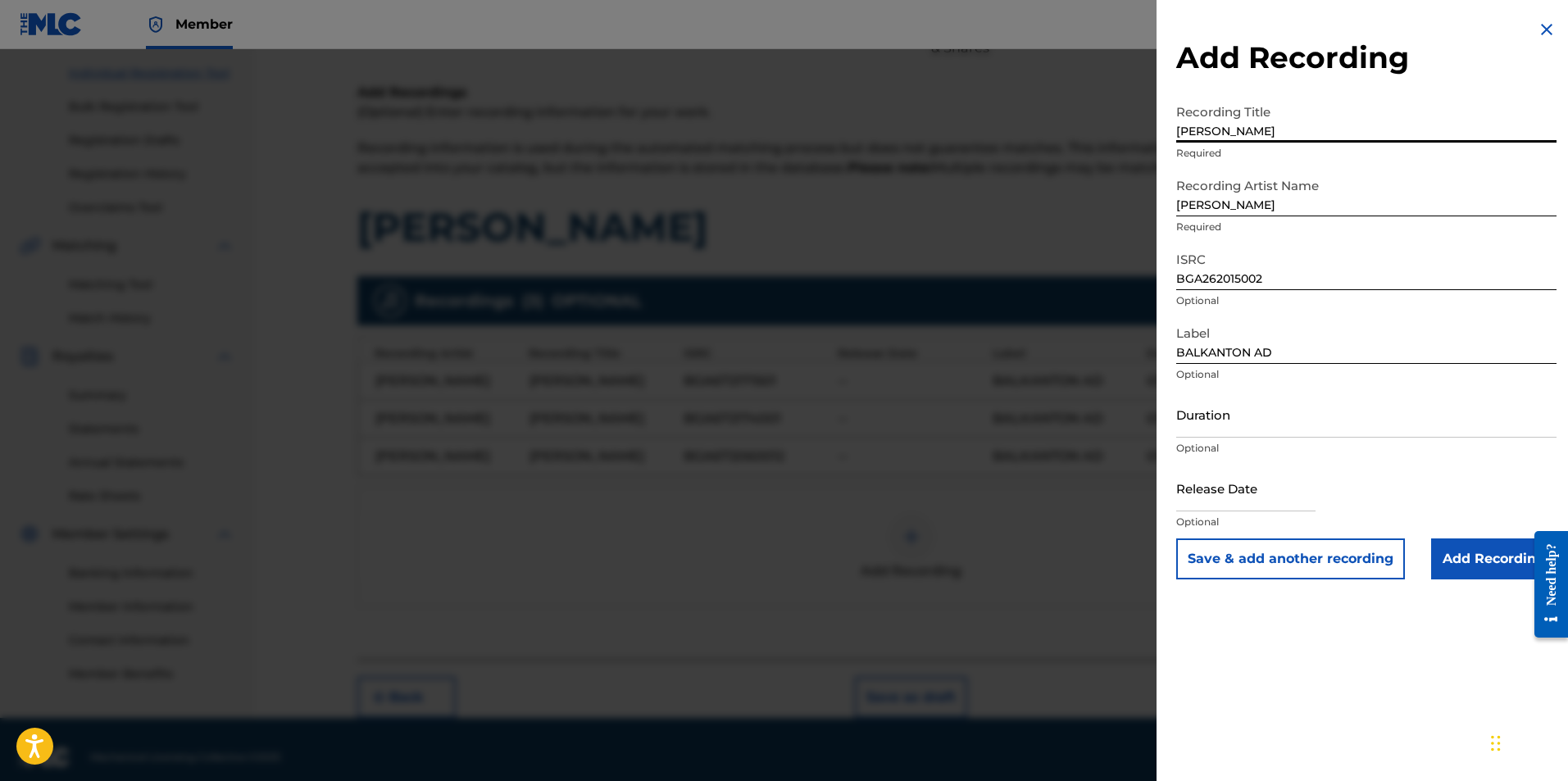
click at [867, 434] on input "Duration" at bounding box center [1366, 414] width 380 height 47
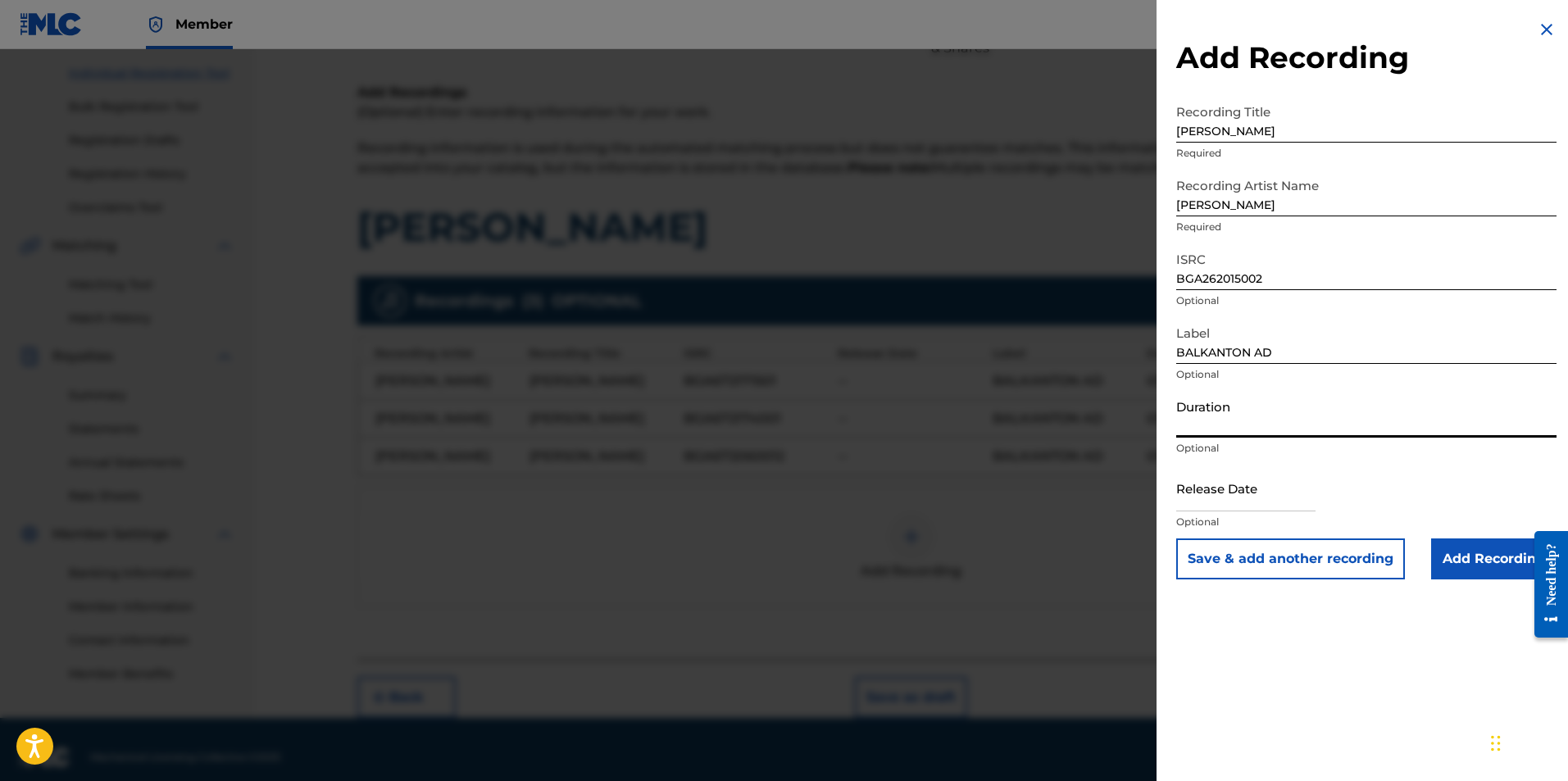
type input "03:54"
click at [867, 549] on input "Add Recording" at bounding box center [1493, 559] width 125 height 41
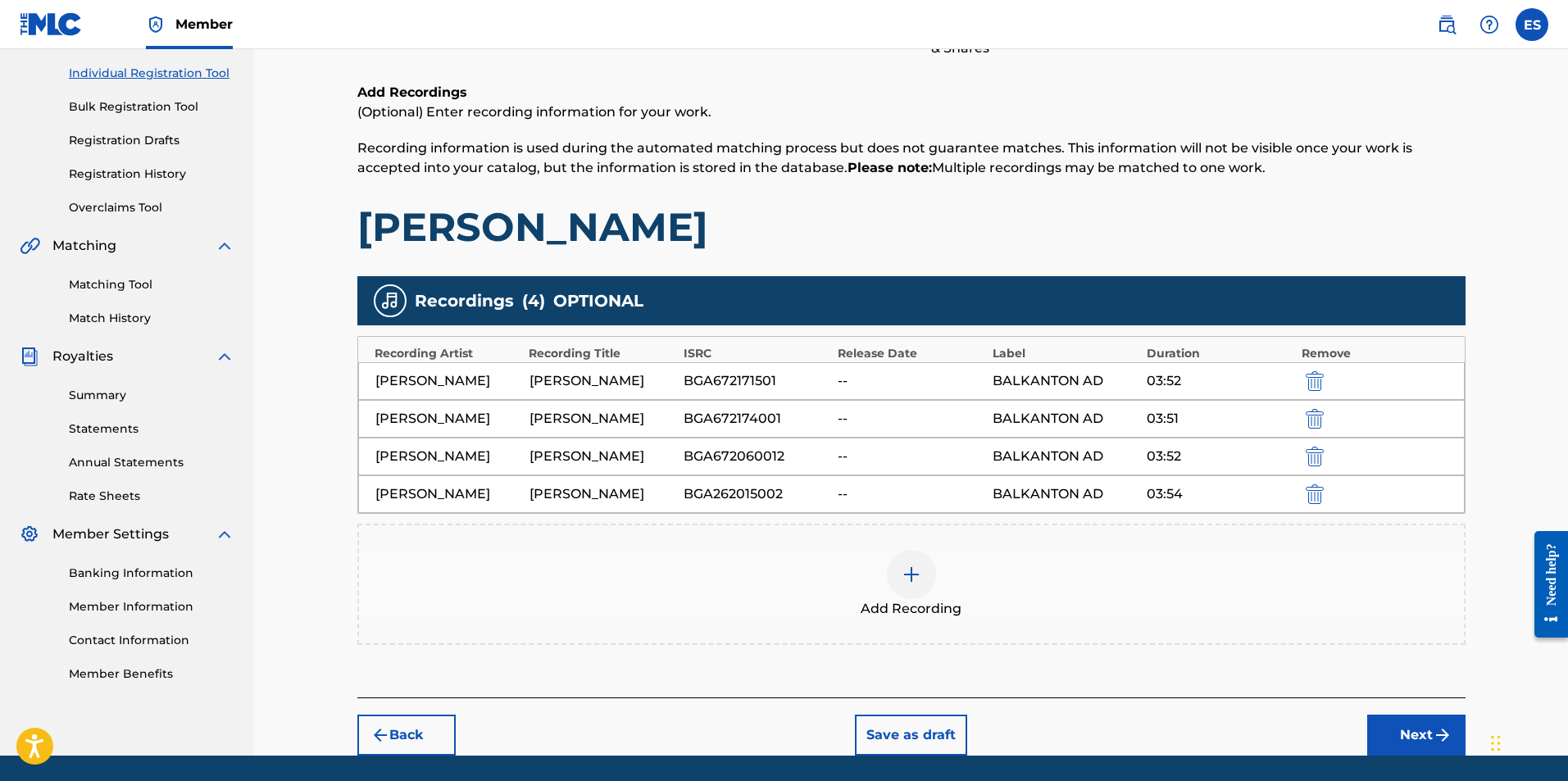
click at [807, 528] on div "Add Recording" at bounding box center [912, 584] width 1108 height 122
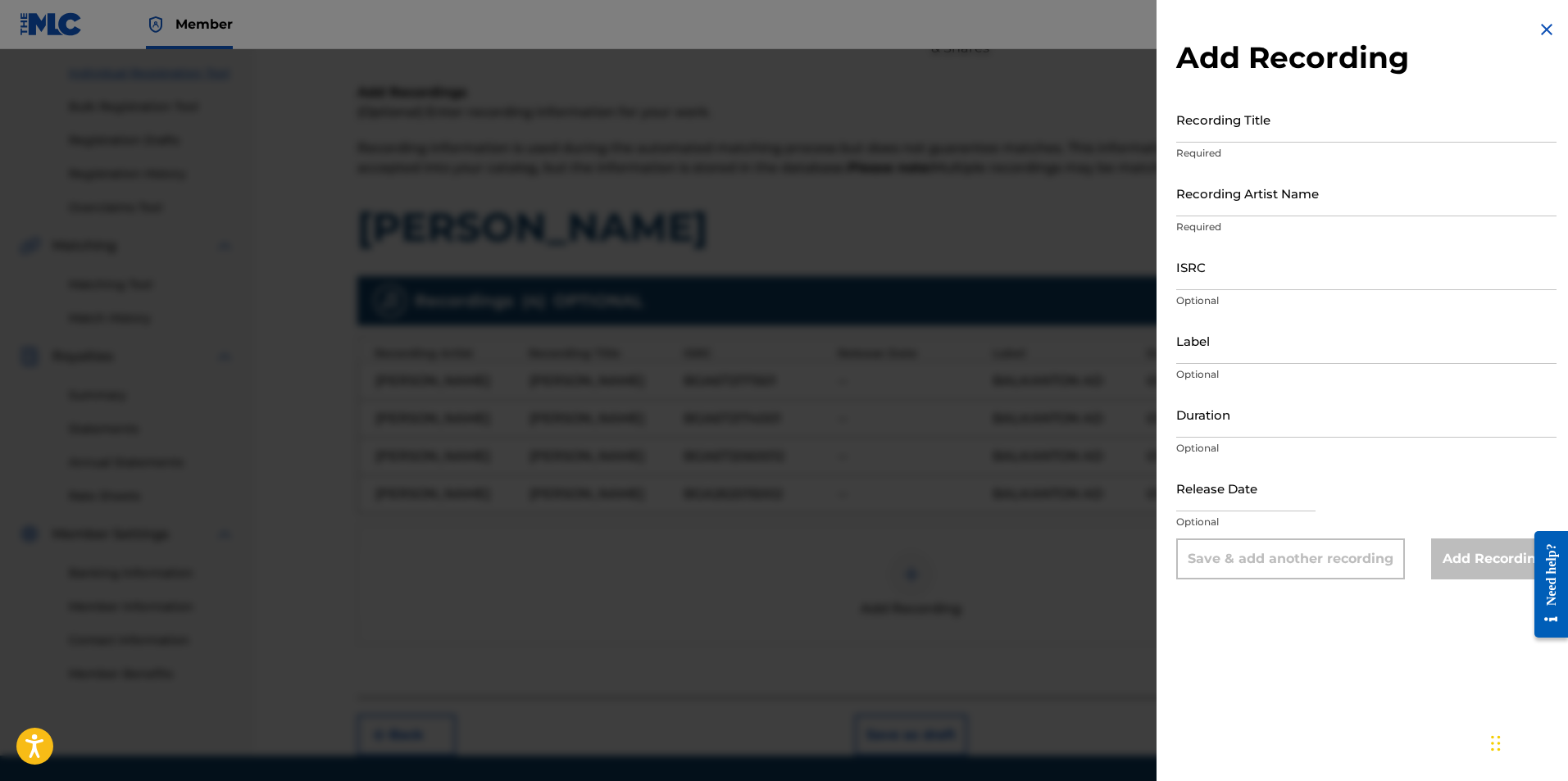
click at [444, 232] on div at bounding box center [784, 440] width 1568 height 781
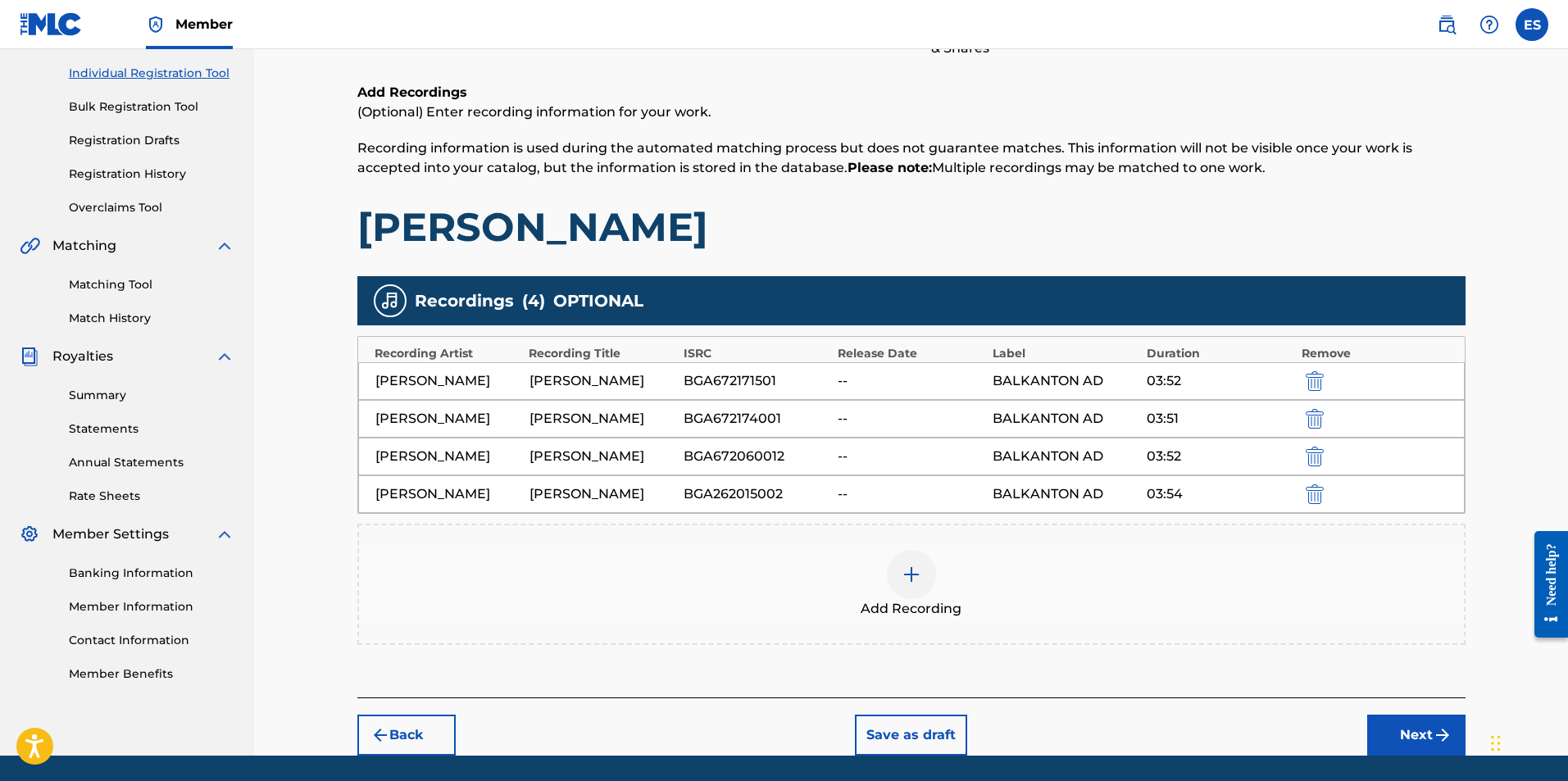
click at [867, 558] on div "Add Recording" at bounding box center [911, 584] width 1105 height 68
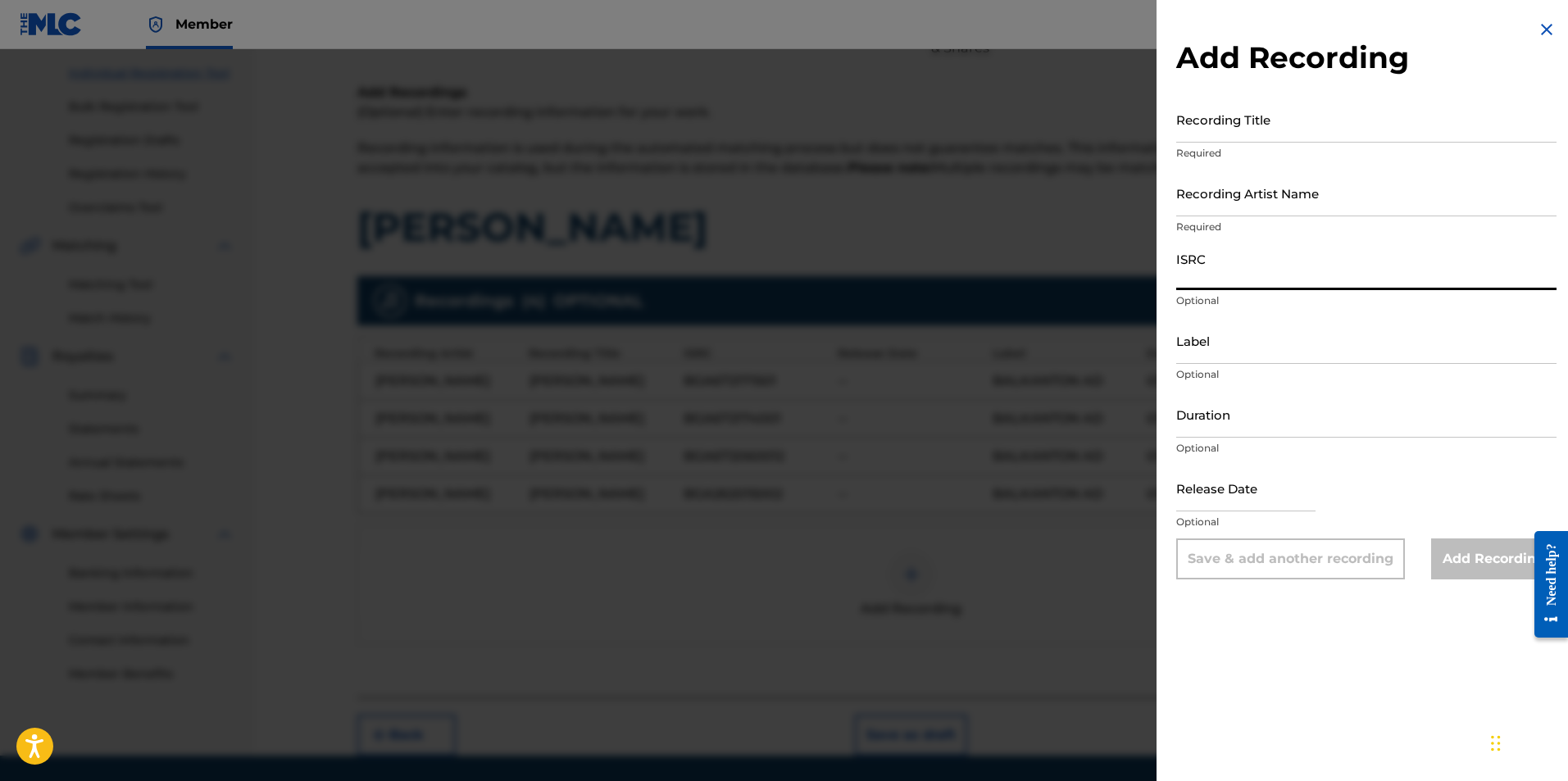
paste input "BGA262007003"
type input "BGA262007003"
click at [867, 350] on input "Label" at bounding box center [1366, 341] width 380 height 47
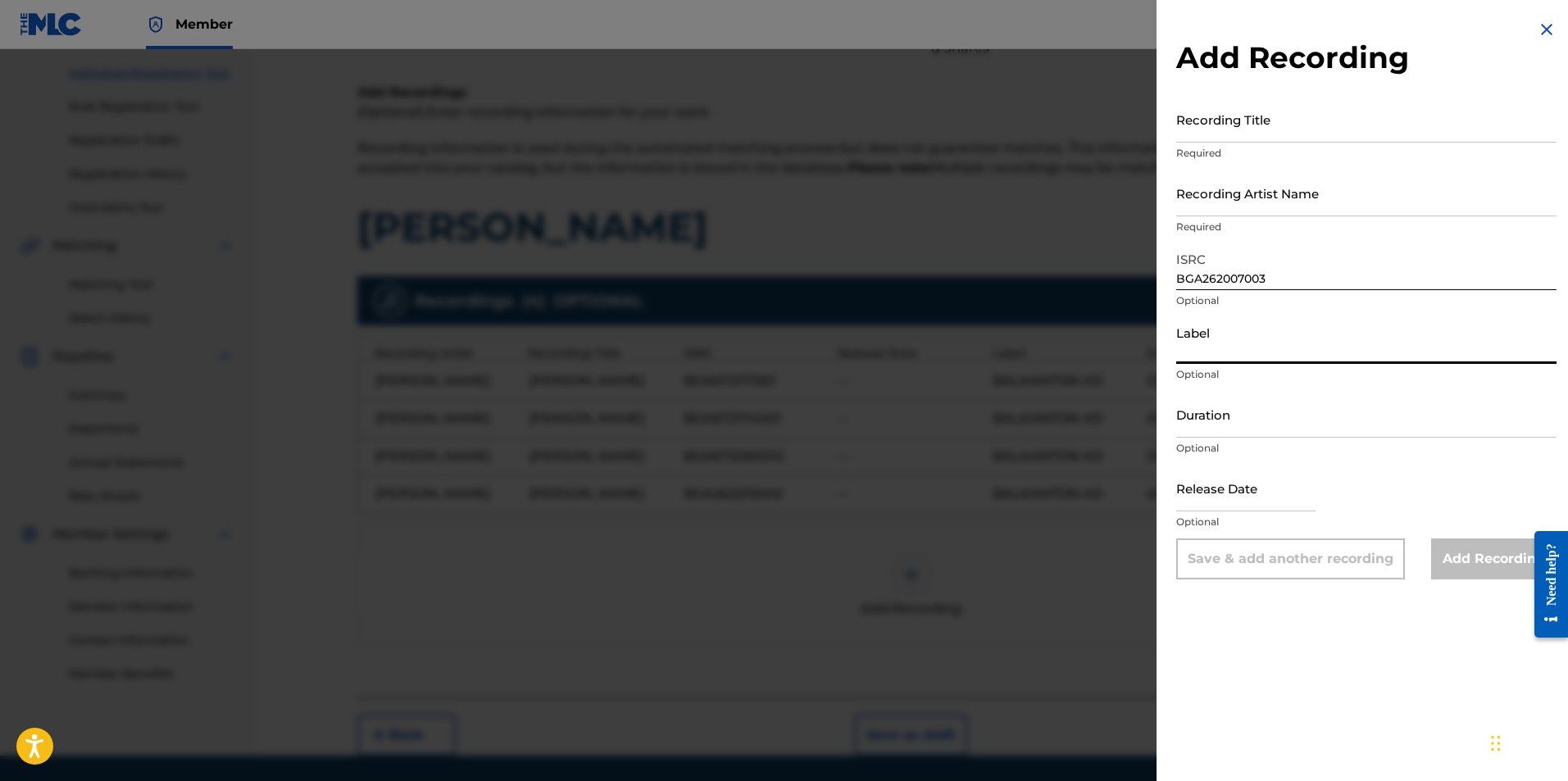
type input "BALKANTON AD"
click at [867, 431] on input "Duration" at bounding box center [1366, 414] width 380 height 47
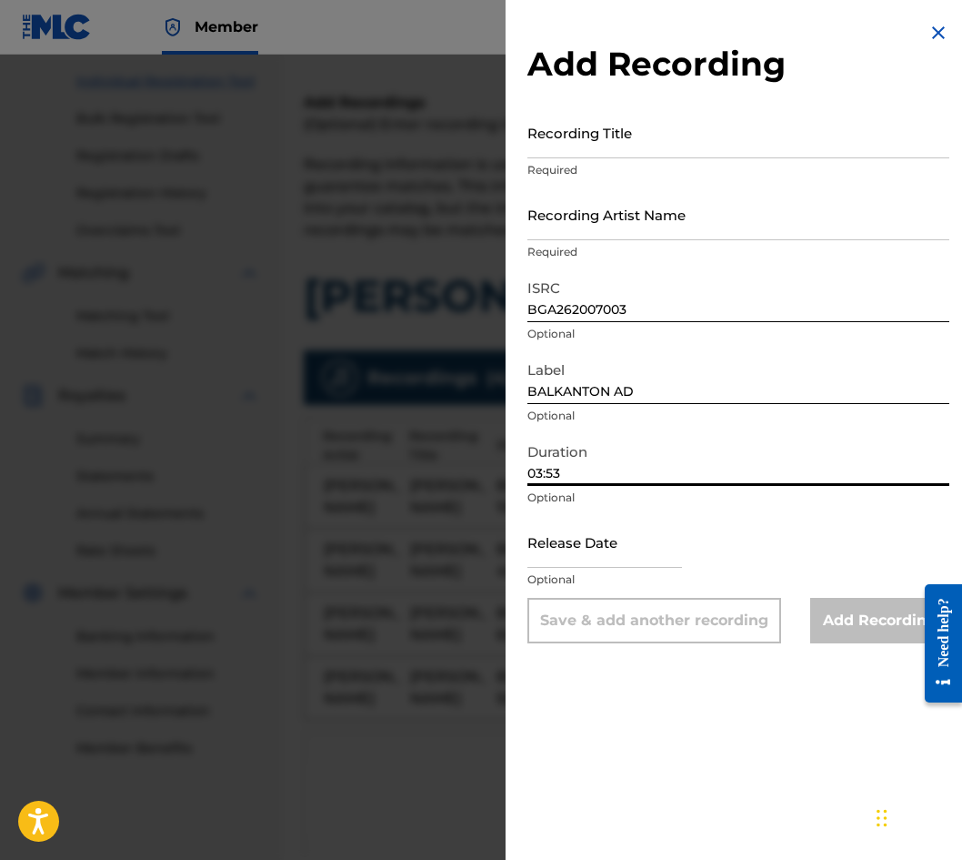
type input "03:53"
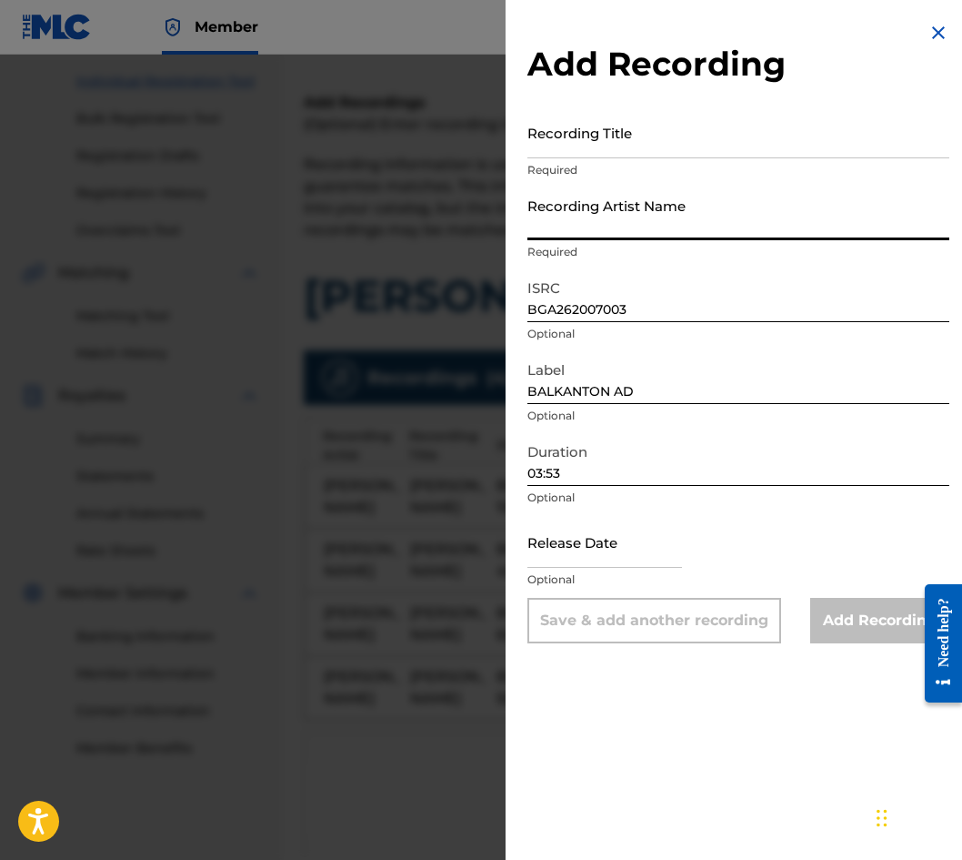
paste input "[PERSON_NAME]"
type input "[PERSON_NAME]"
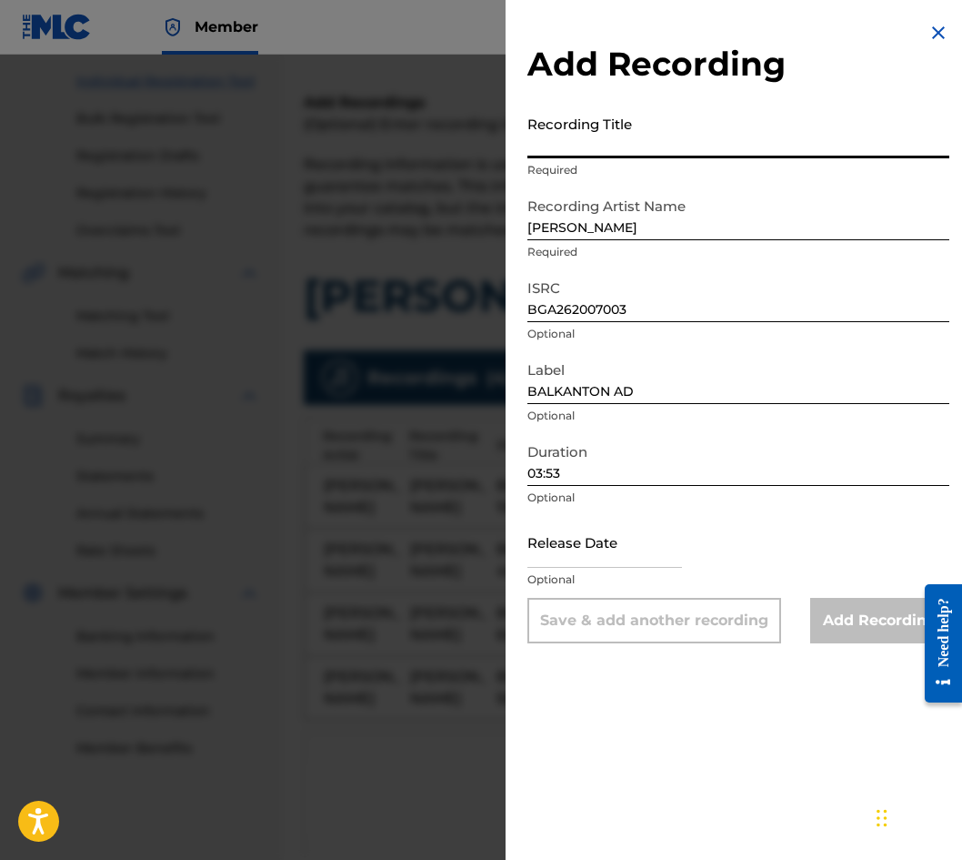
paste input "[PERSON_NAME]"
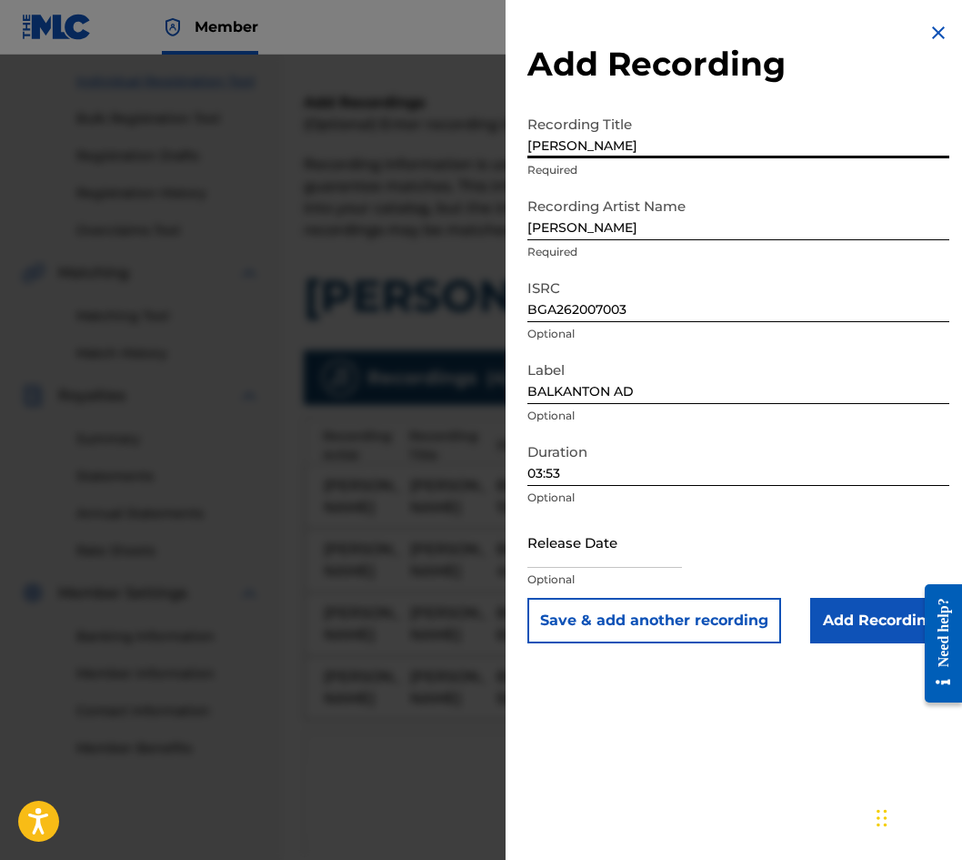
type input "[PERSON_NAME]"
click at [868, 604] on input "Add Recording" at bounding box center [880, 620] width 139 height 45
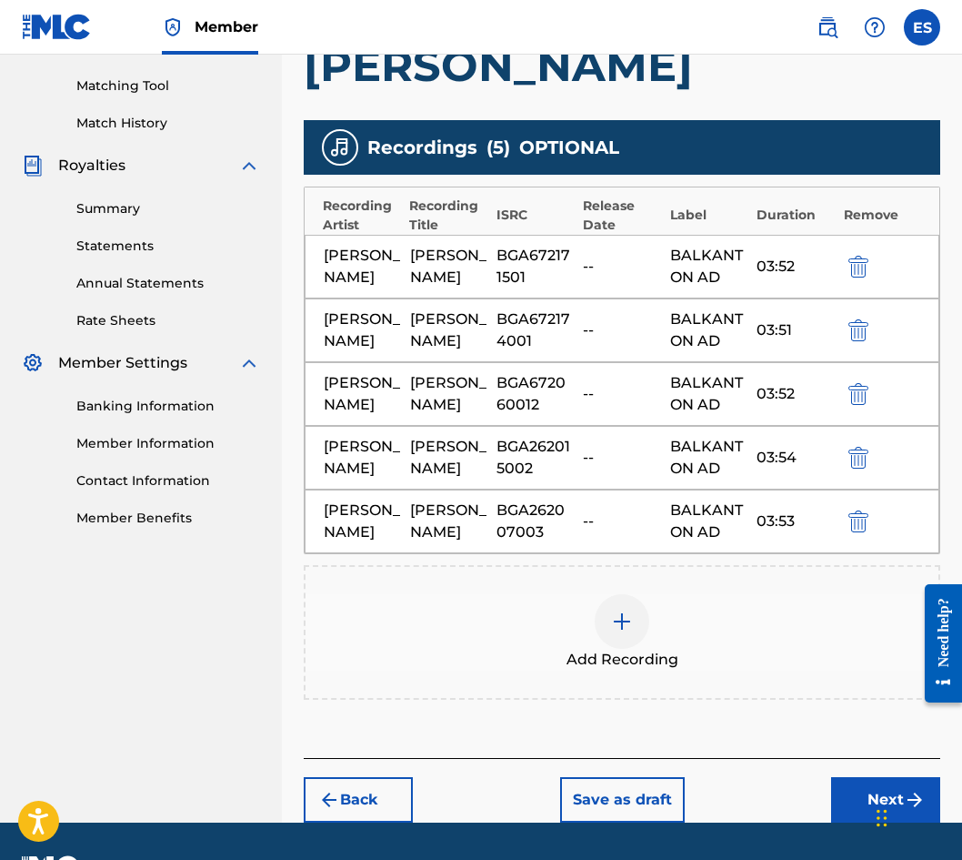
scroll to position [588, 0]
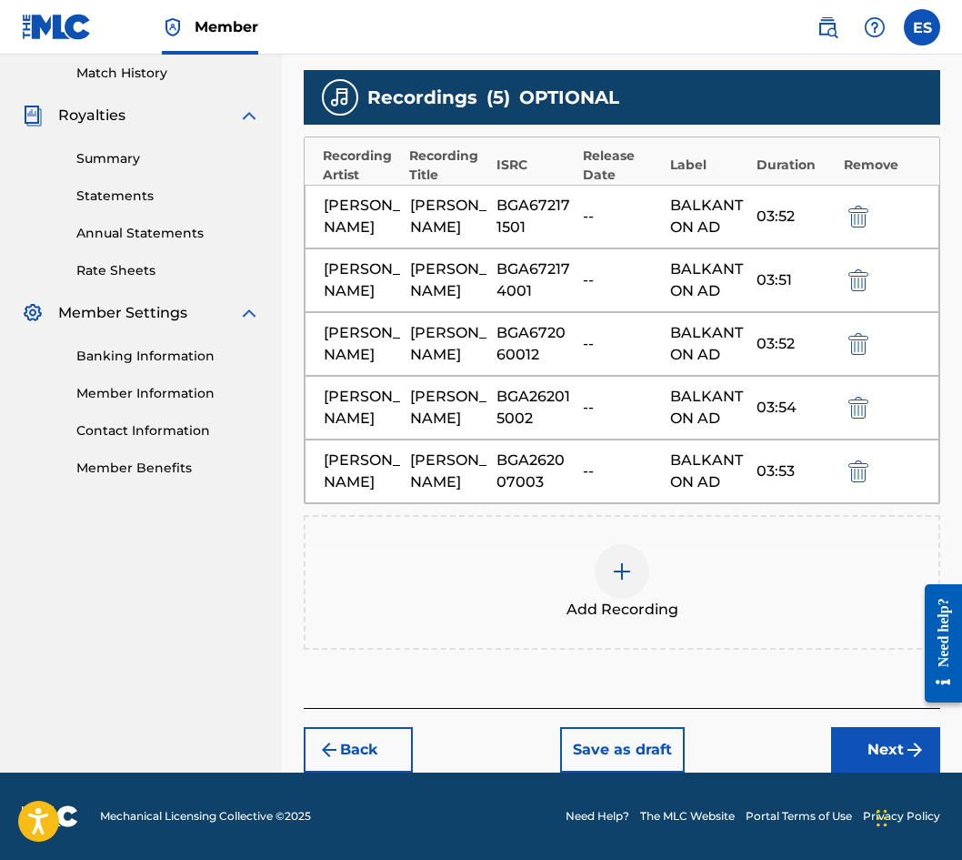
click at [596, 620] on div "Add Recording" at bounding box center [622, 582] width 633 height 76
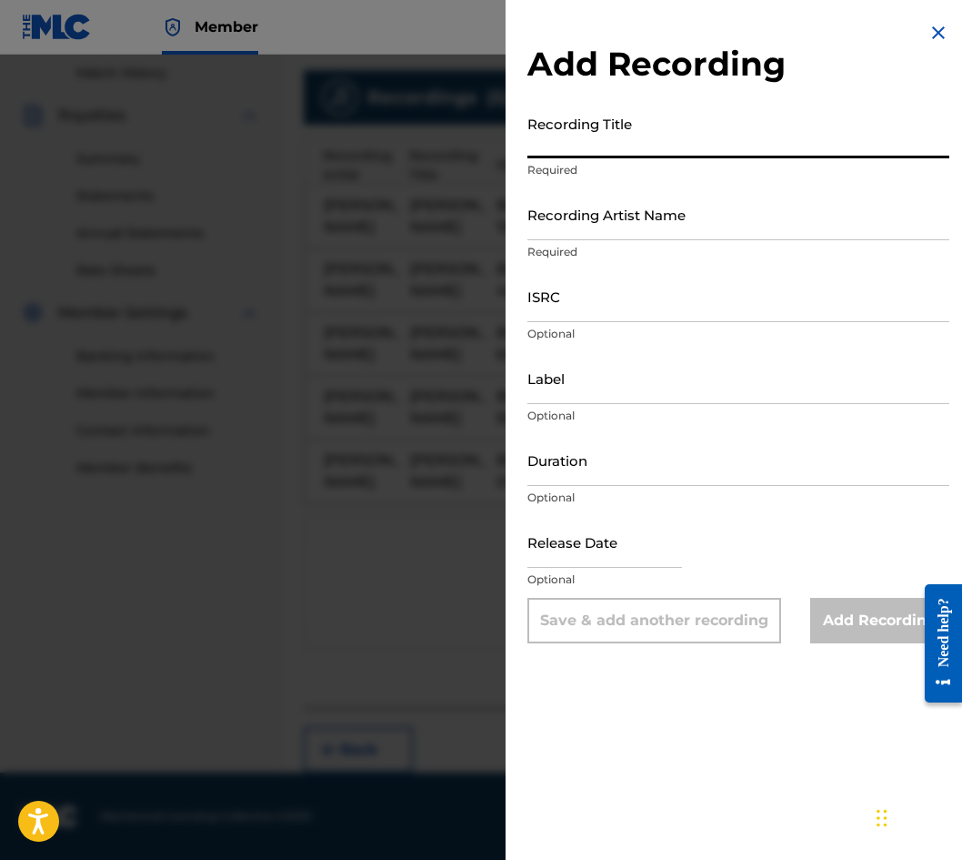
paste input "[PERSON_NAME]"
type input "[PERSON_NAME]"
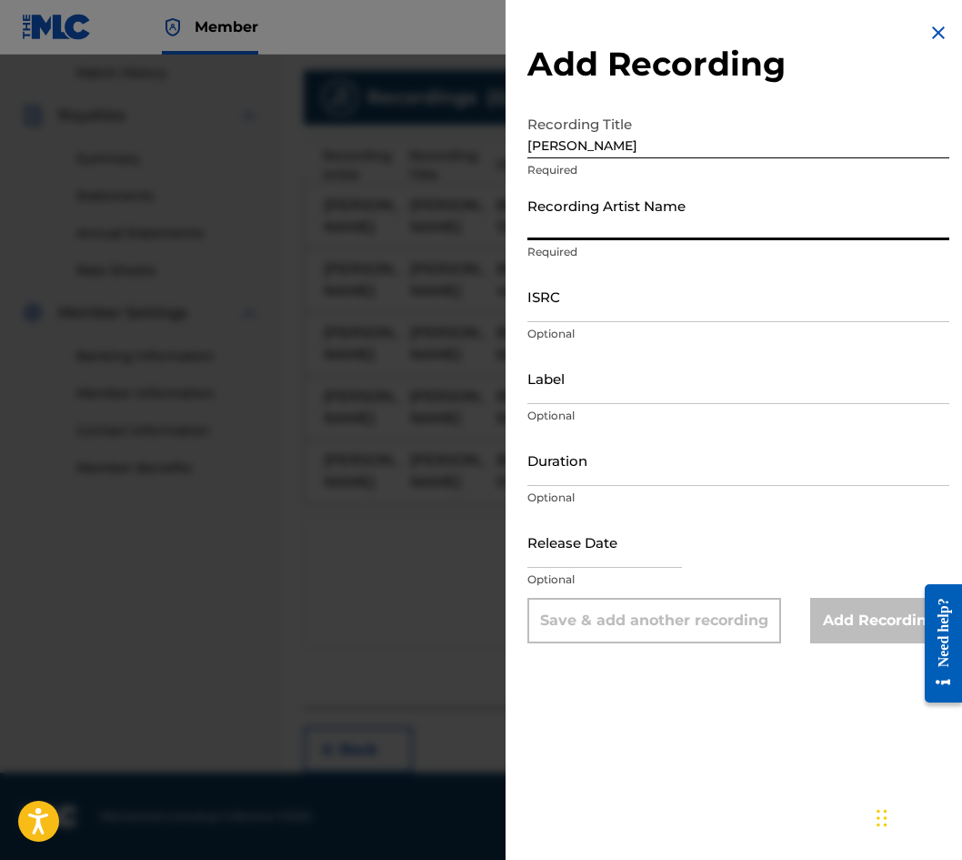
drag, startPoint x: 811, startPoint y: 242, endPoint x: 785, endPoint y: 232, distance: 27.4
paste input "[PERSON_NAME]"
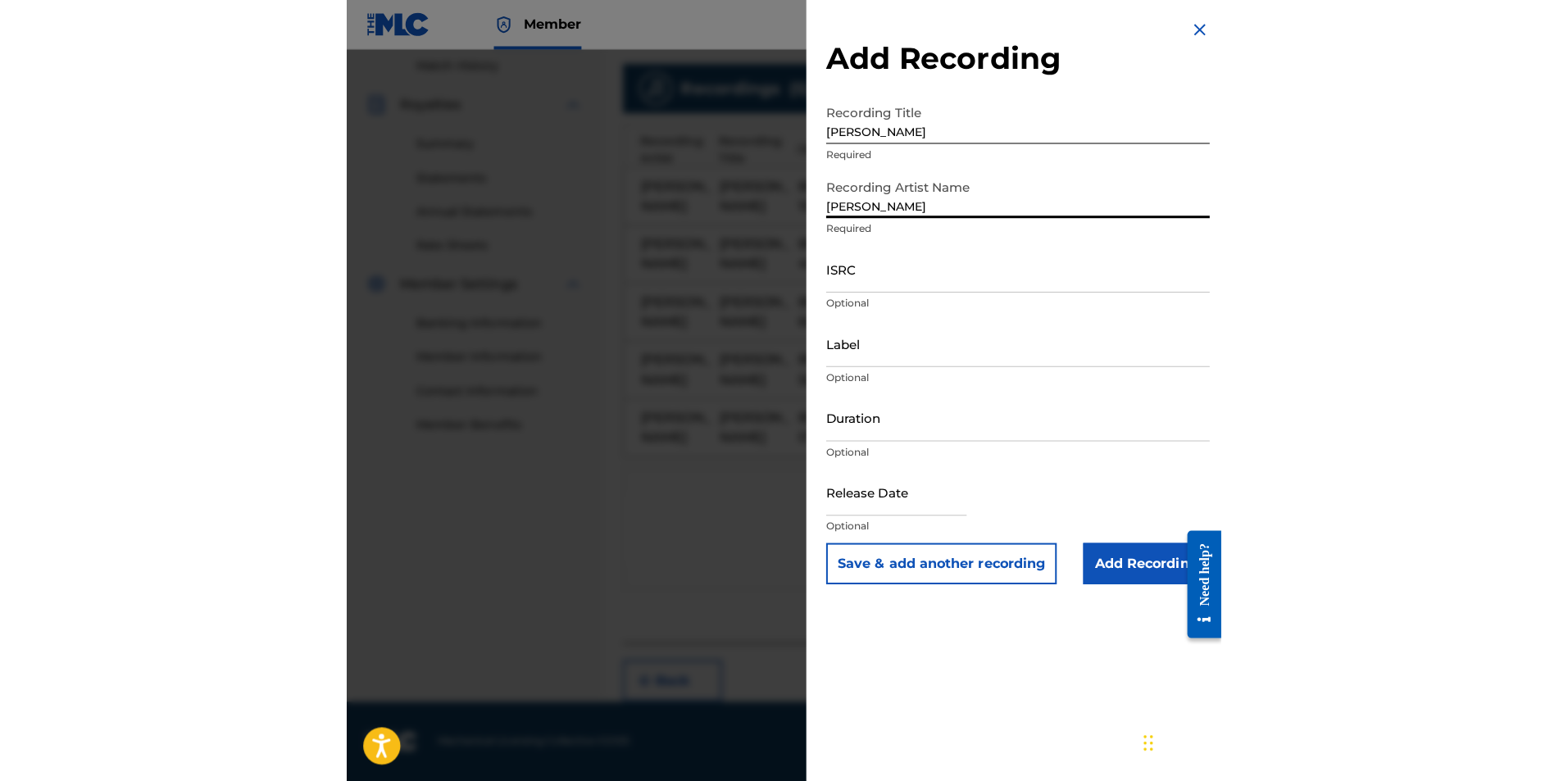
scroll to position [293, 0]
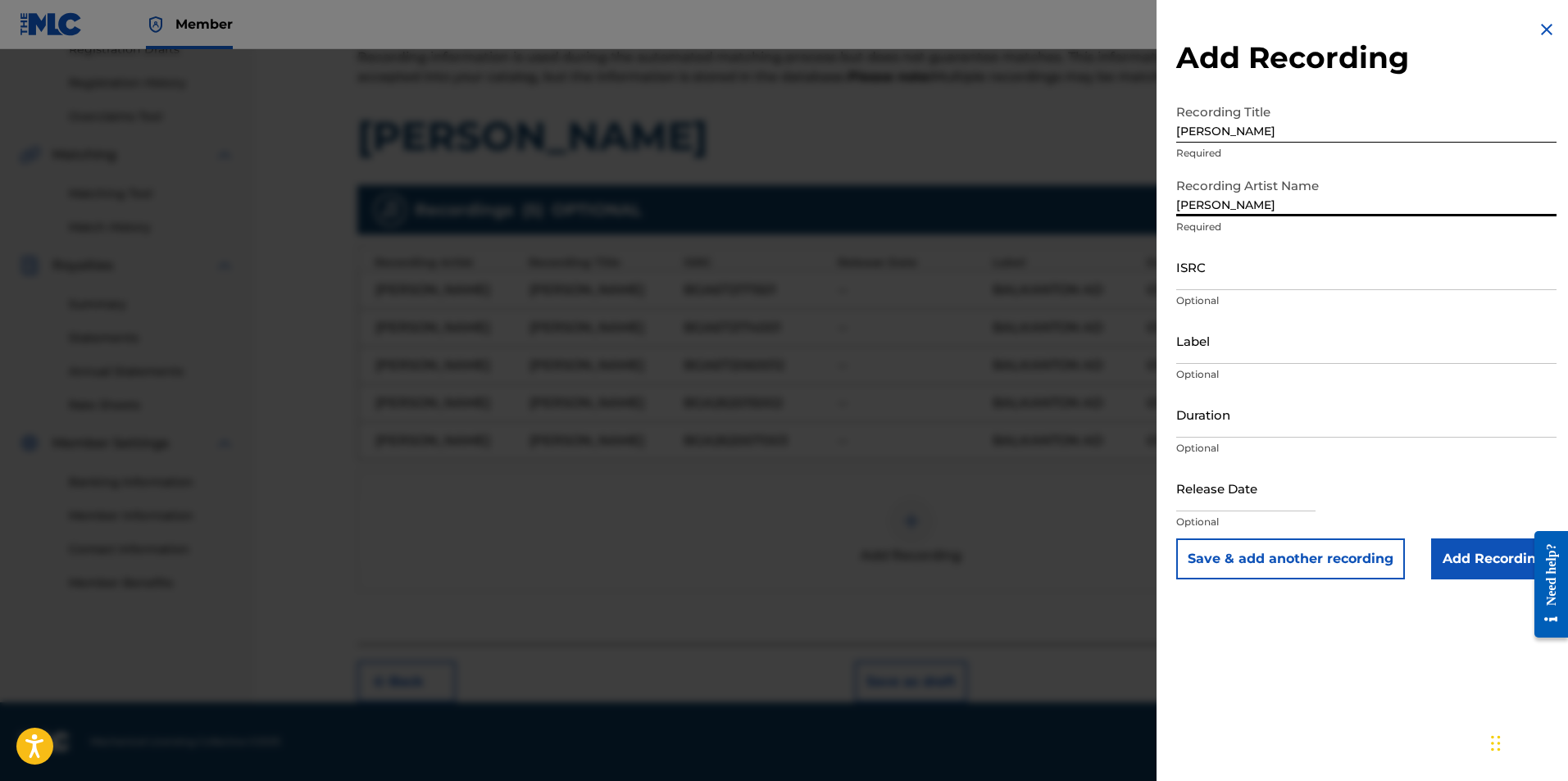
type input "[PERSON_NAME]"
click at [867, 256] on input "ISRC" at bounding box center [1366, 267] width 380 height 47
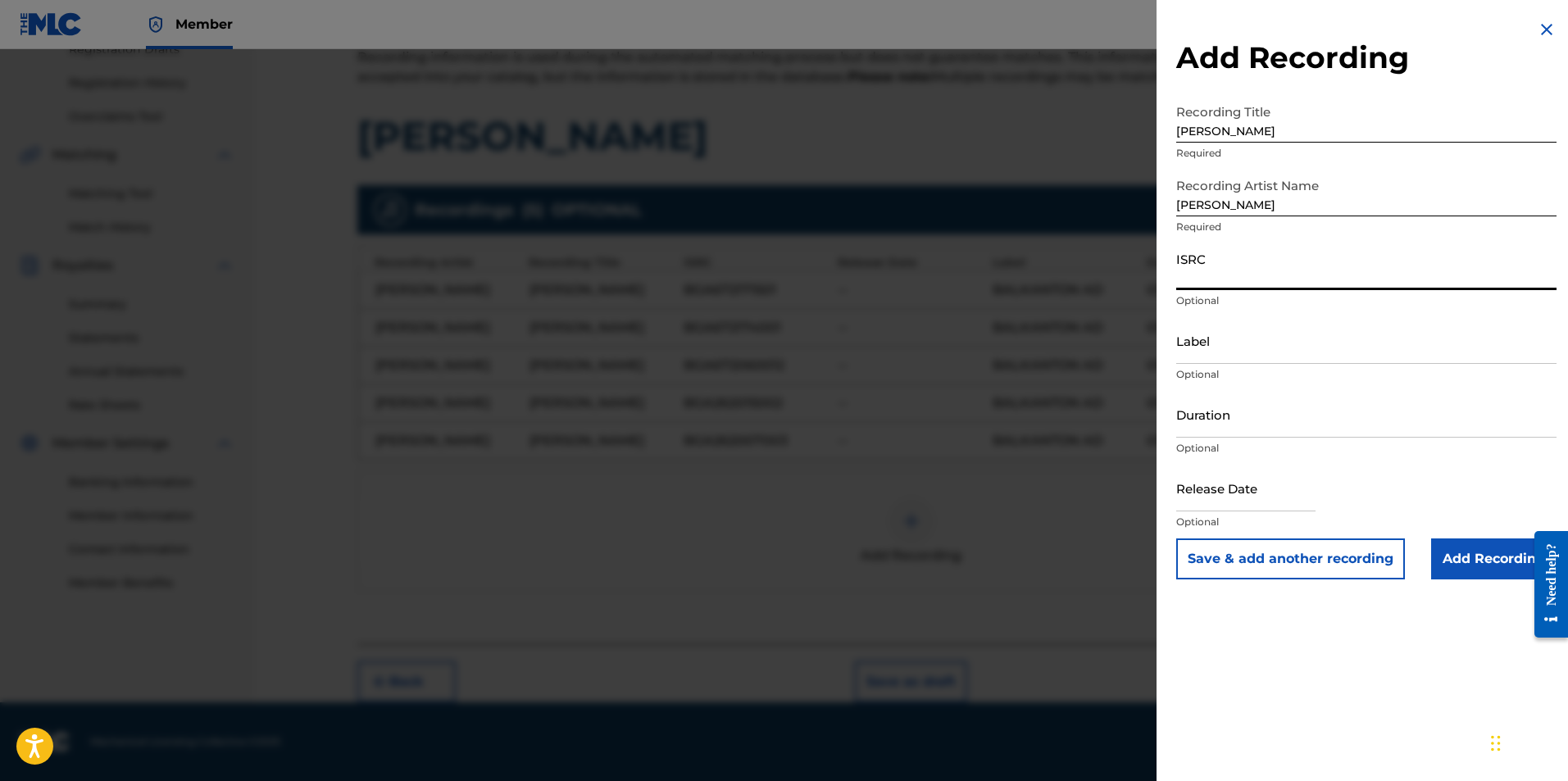
paste input "BGA262254507"
type input "BGA262254507"
click at [867, 317] on input "Label" at bounding box center [1366, 341] width 380 height 47
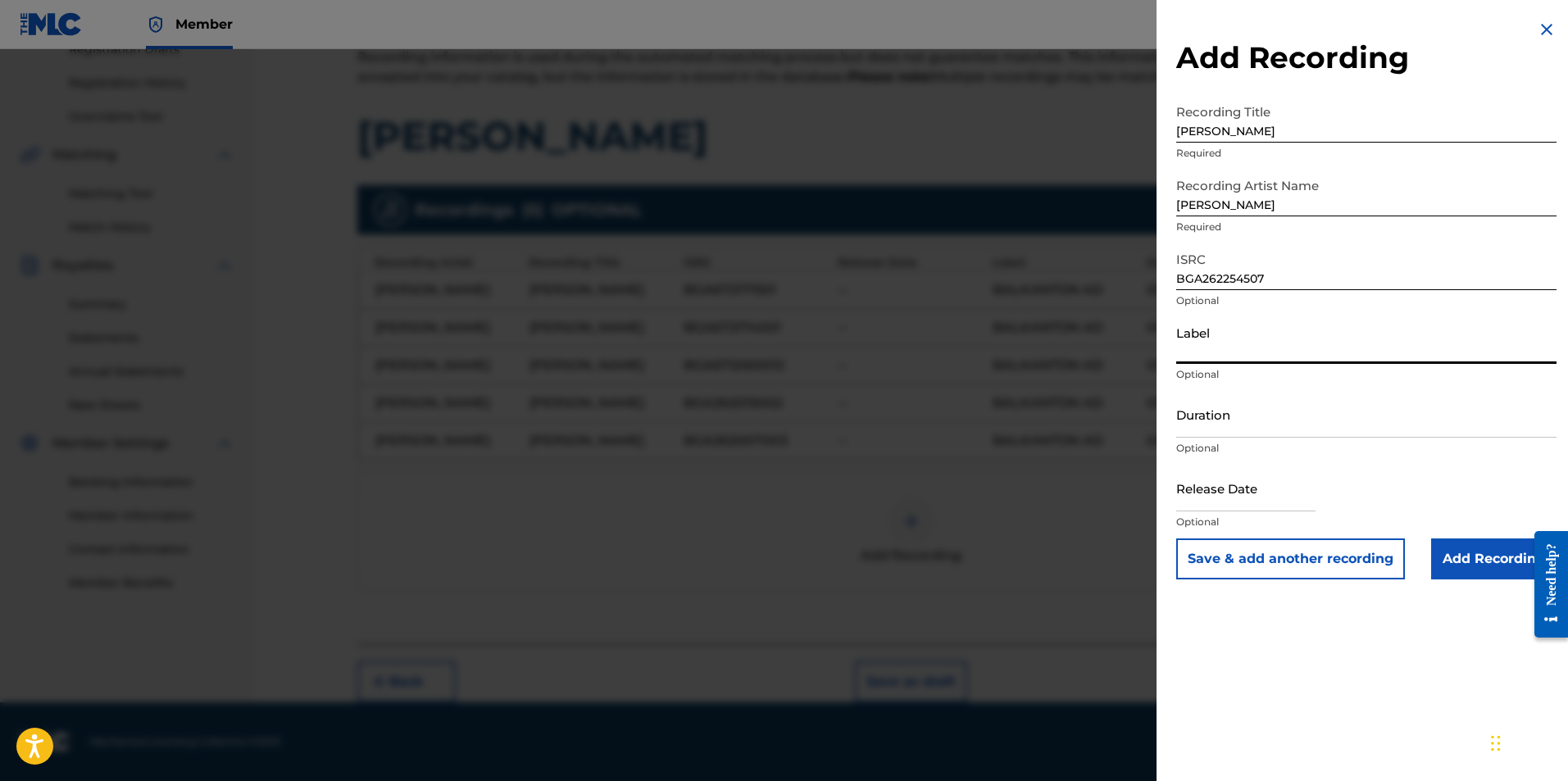
type input "BALKANTON AD"
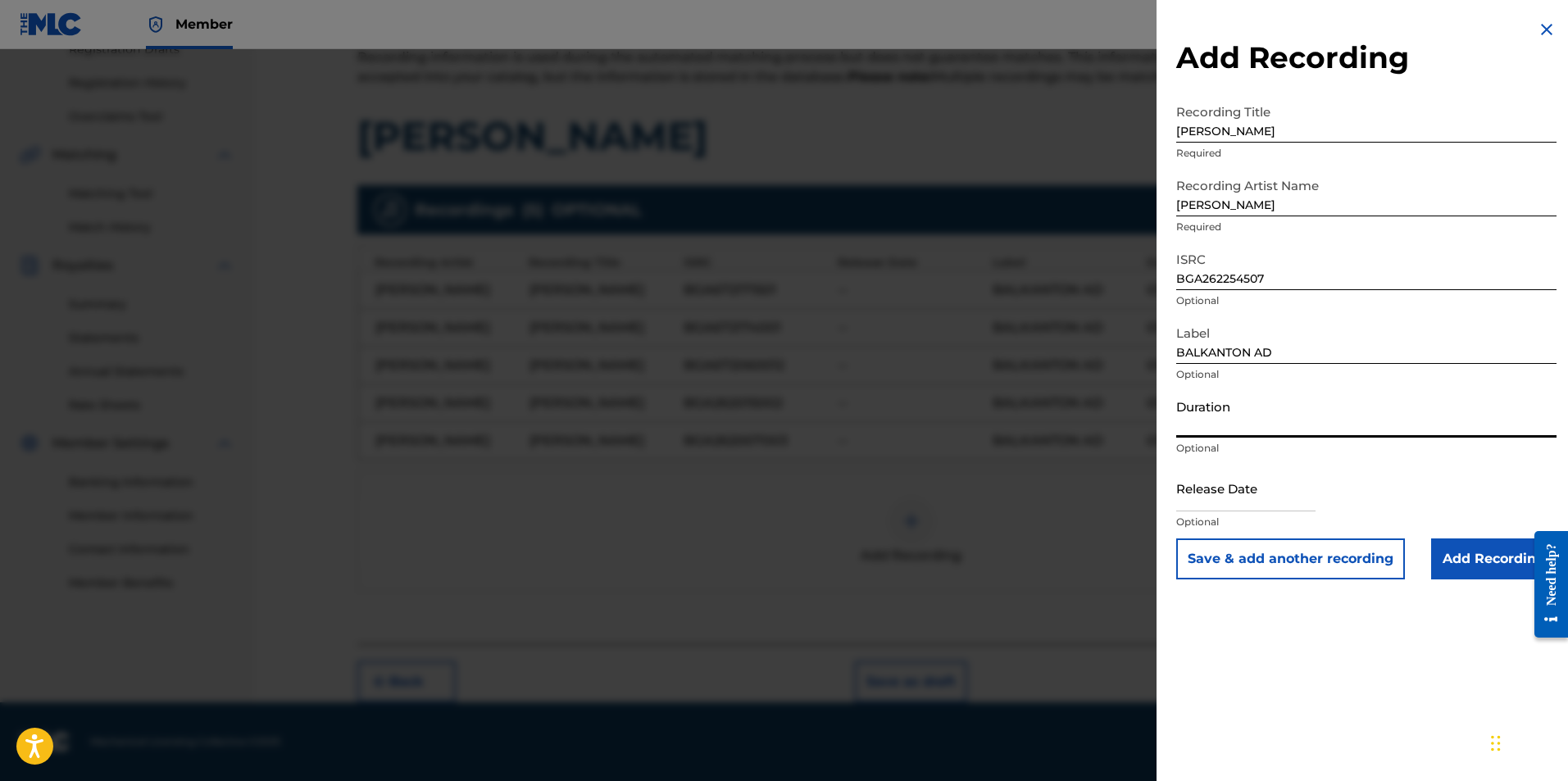
paste input "03:47"
type input "03:47"
click at [867, 558] on input "Add Recording" at bounding box center [1493, 559] width 125 height 41
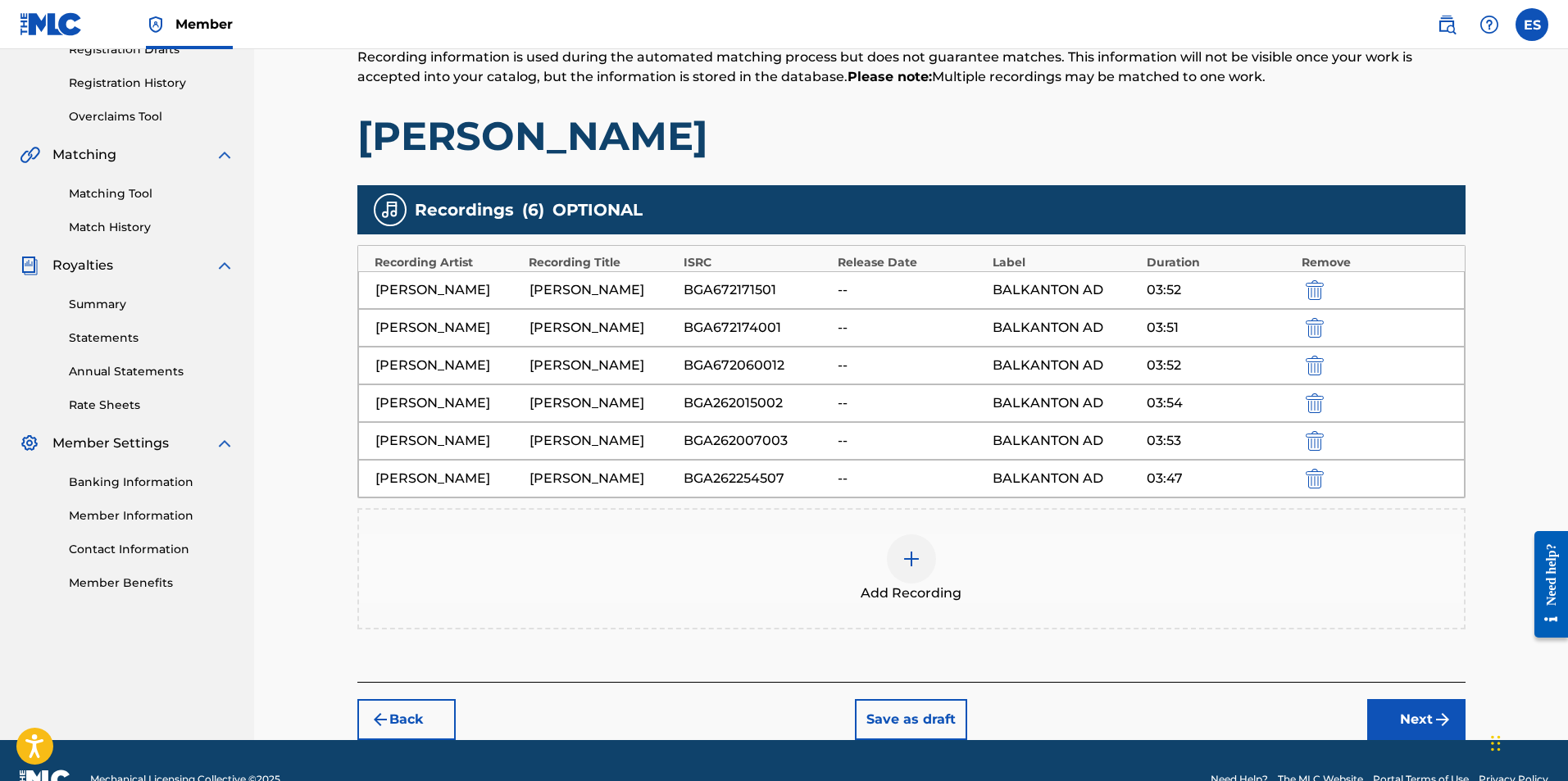
scroll to position [331, 0]
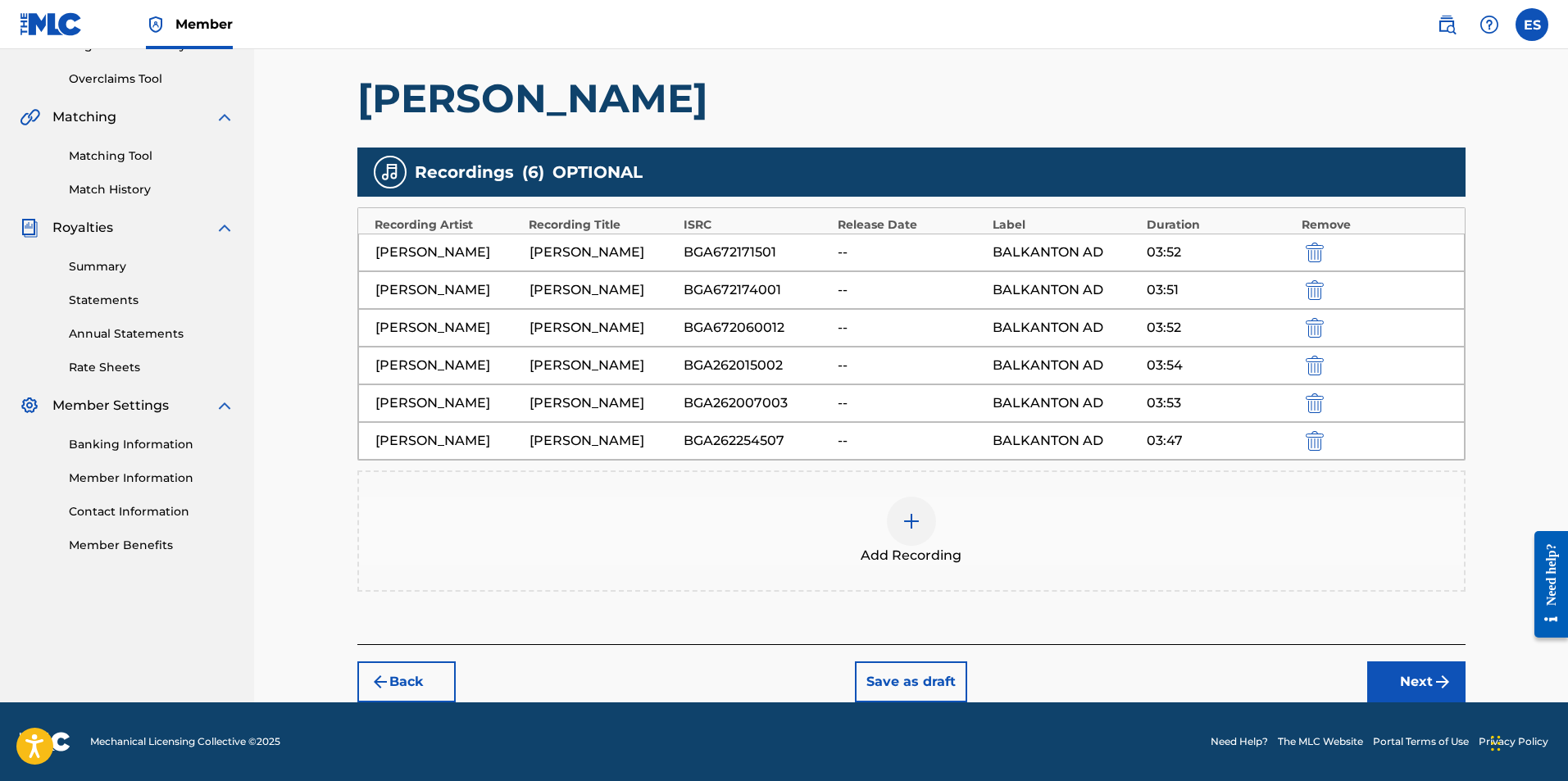
click at [867, 674] on button "Next" at bounding box center [1416, 681] width 98 height 41
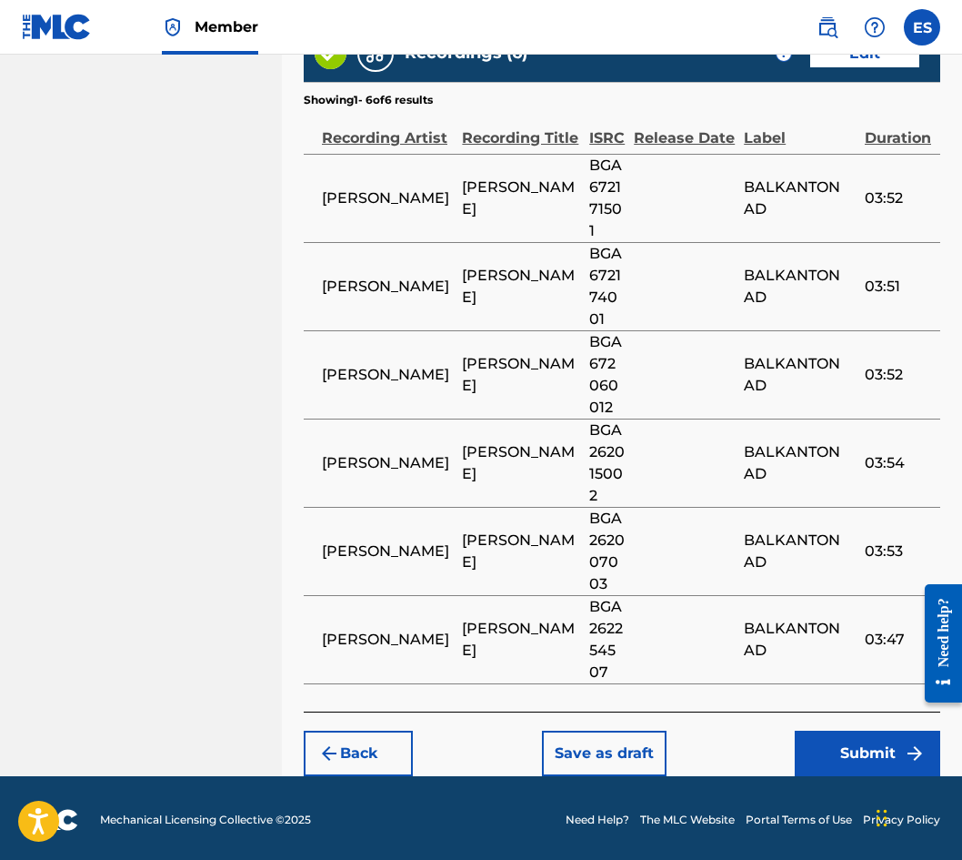
scroll to position [1475, 0]
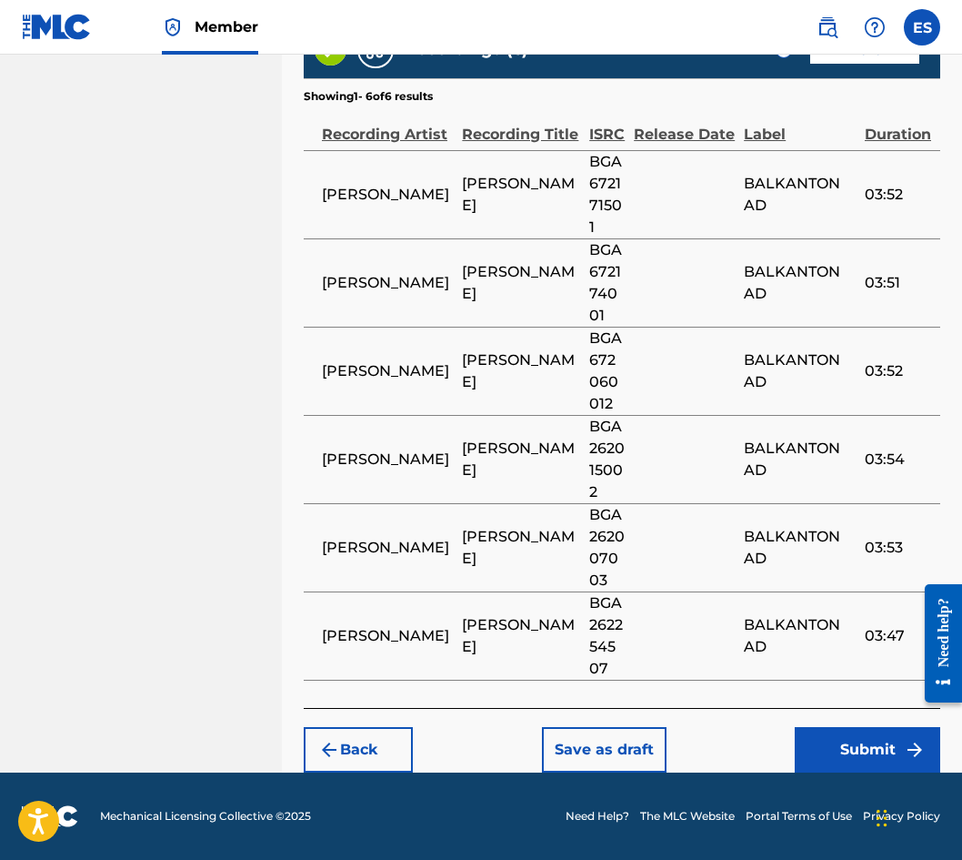
click at [621, 739] on button "Save as draft" at bounding box center [604, 749] width 125 height 45
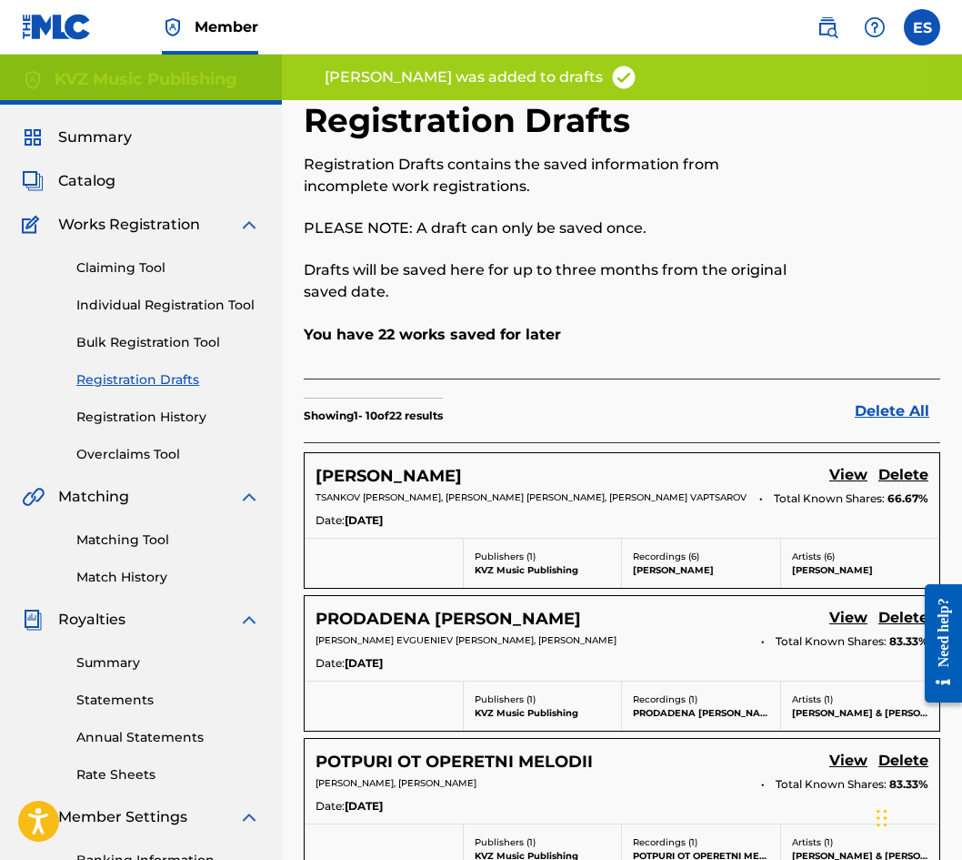
click at [177, 306] on link "Individual Registration Tool" at bounding box center [168, 305] width 184 height 19
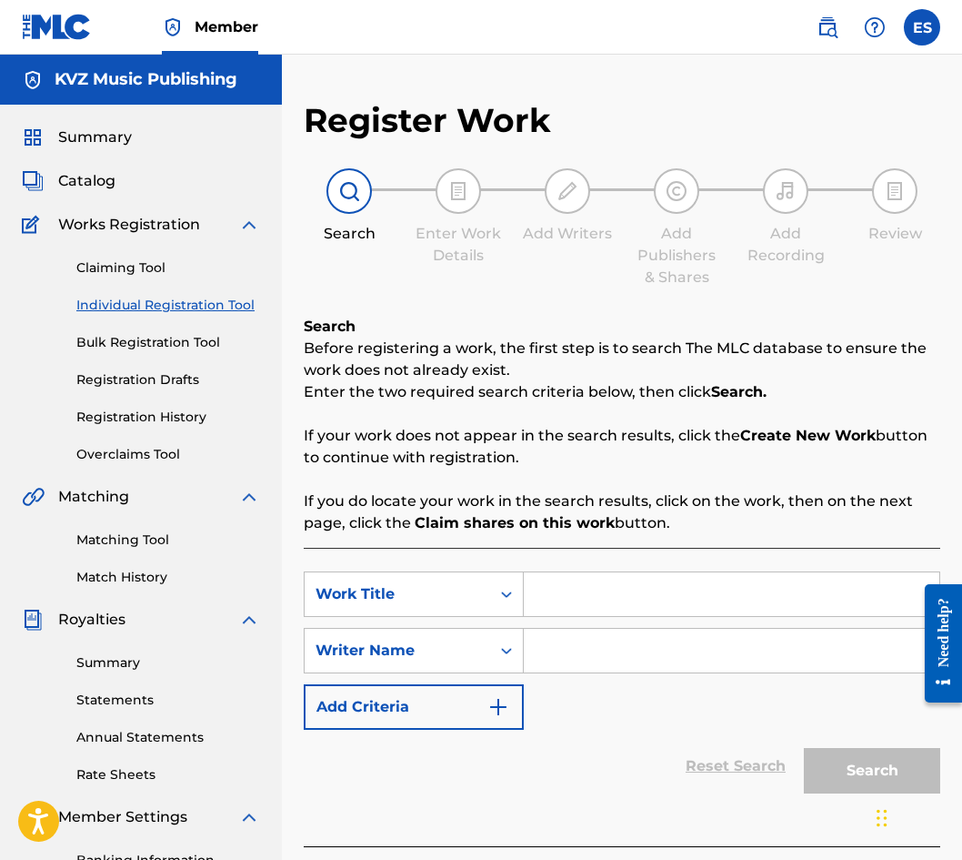
paste input "[PERSON_NAME]"
type input "[PERSON_NAME]"
paste input "[PERSON_NAME]"
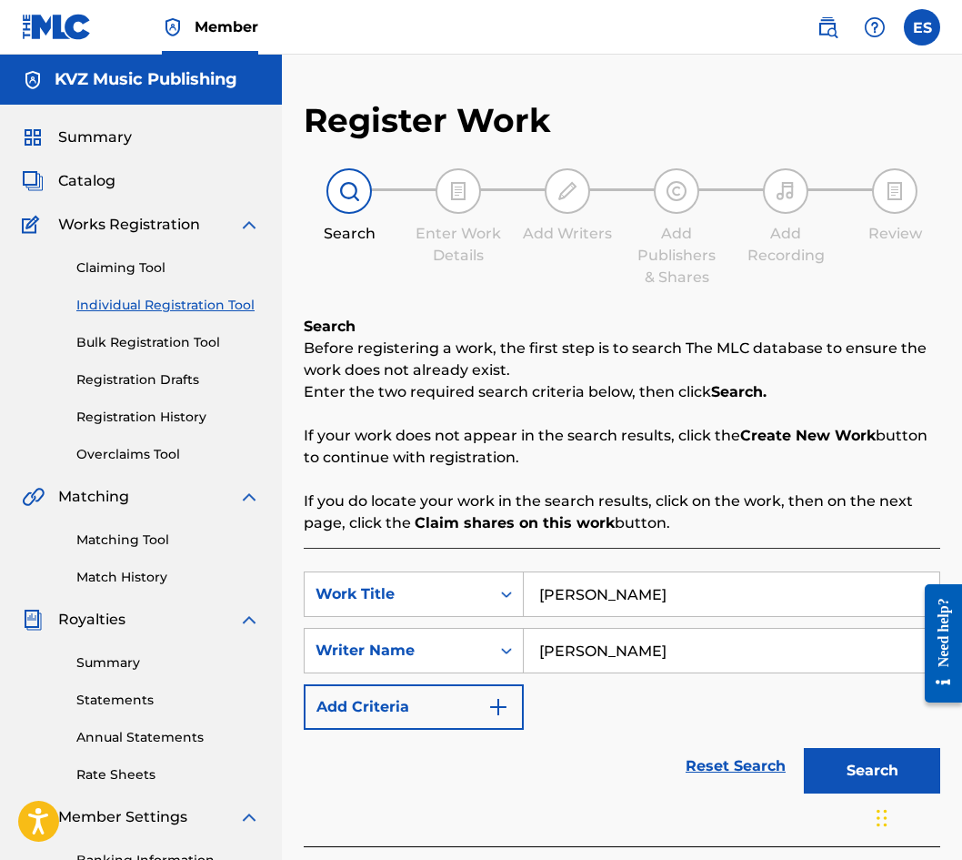
type input "[PERSON_NAME]"
click at [529, 591] on input "[PERSON_NAME]" at bounding box center [732, 594] width 416 height 44
click at [538, 641] on input "[PERSON_NAME]" at bounding box center [732, 651] width 416 height 44
click at [881, 759] on button "Search" at bounding box center [872, 770] width 136 height 45
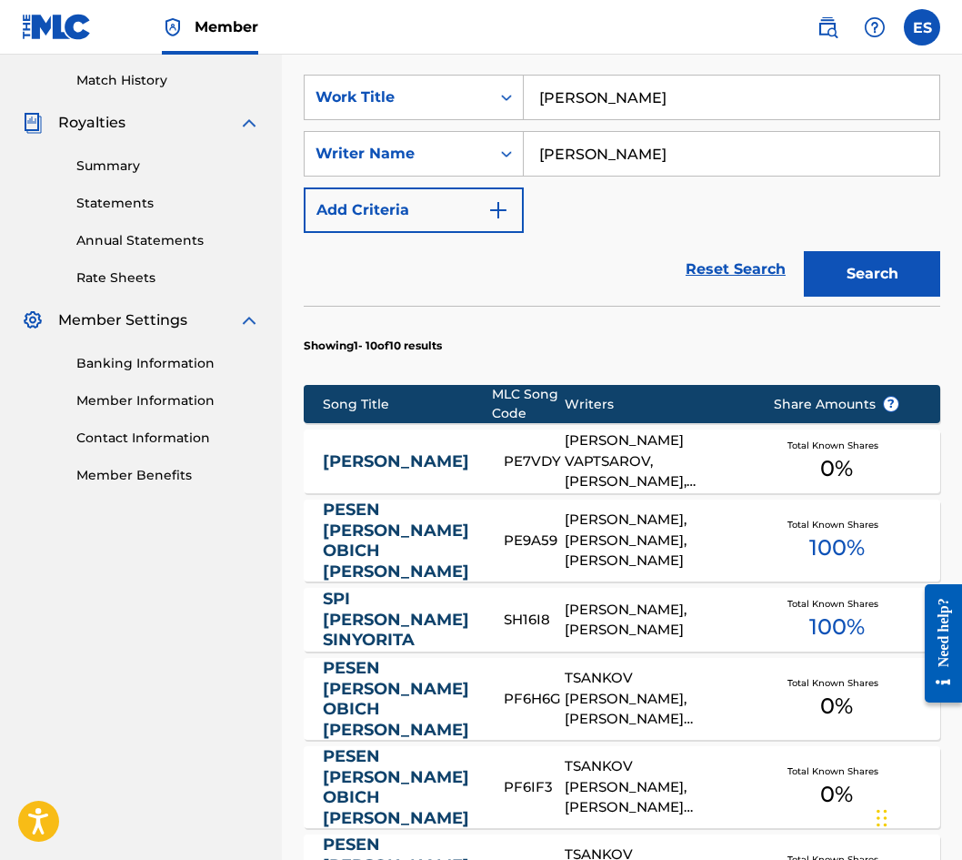
scroll to position [504, 0]
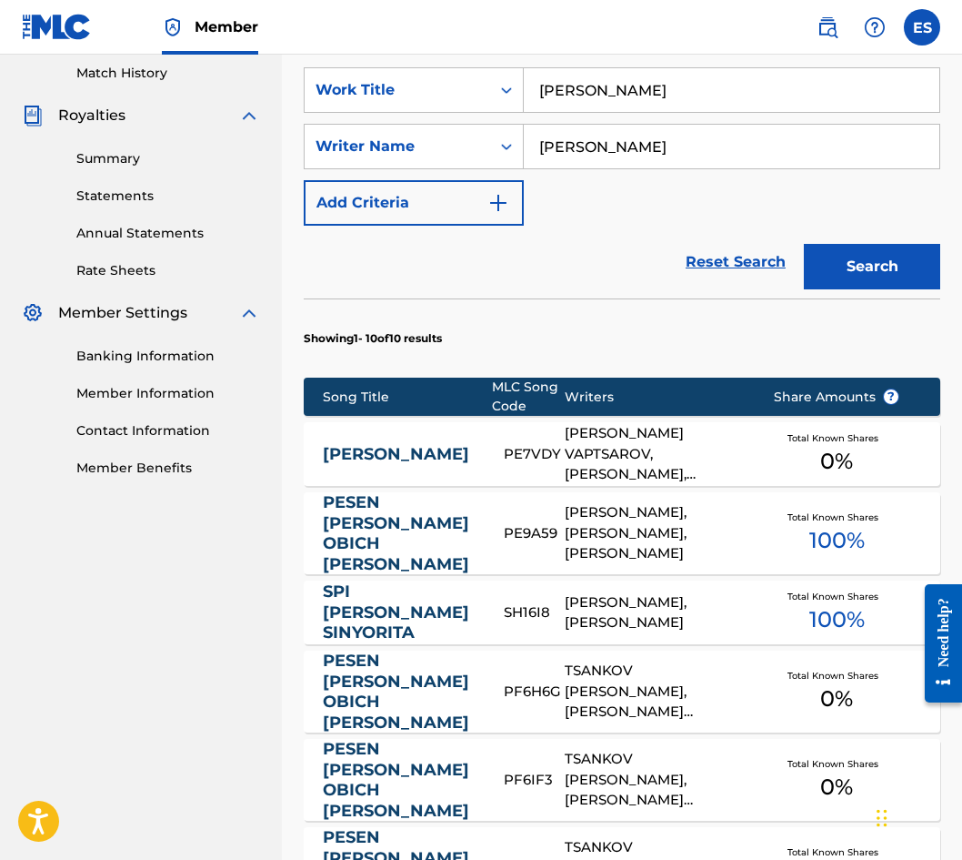
click at [422, 454] on link "[PERSON_NAME]" at bounding box center [401, 454] width 156 height 21
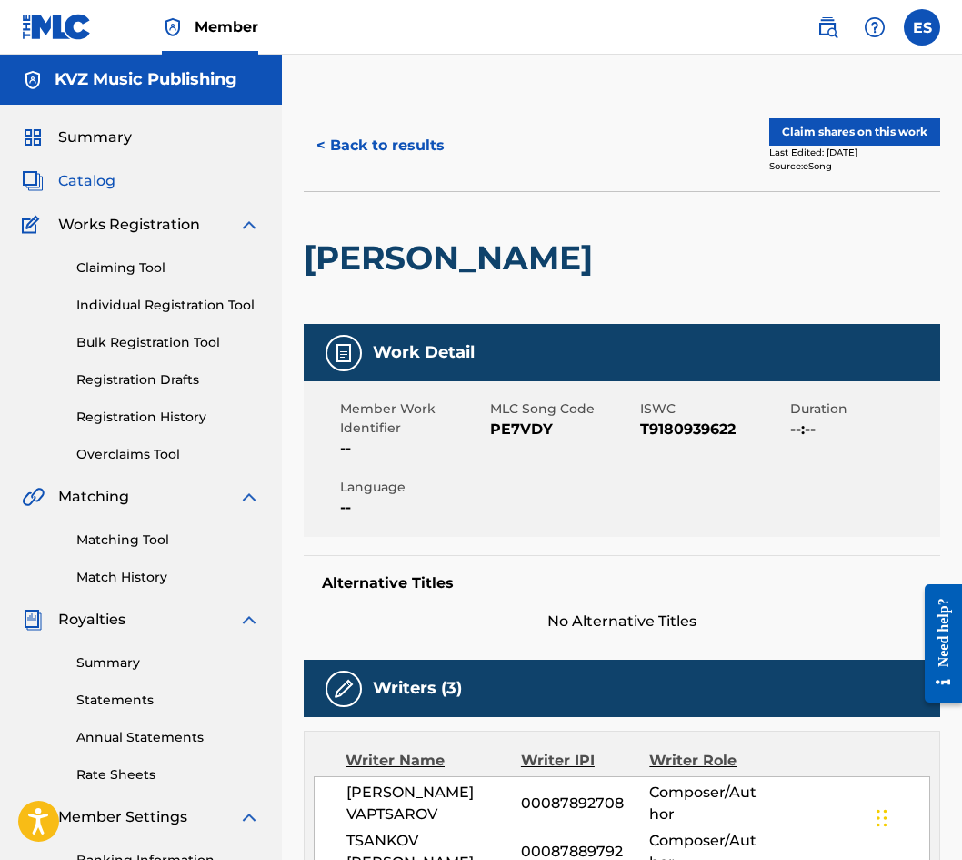
click at [338, 130] on button "< Back to results" at bounding box center [381, 145] width 154 height 45
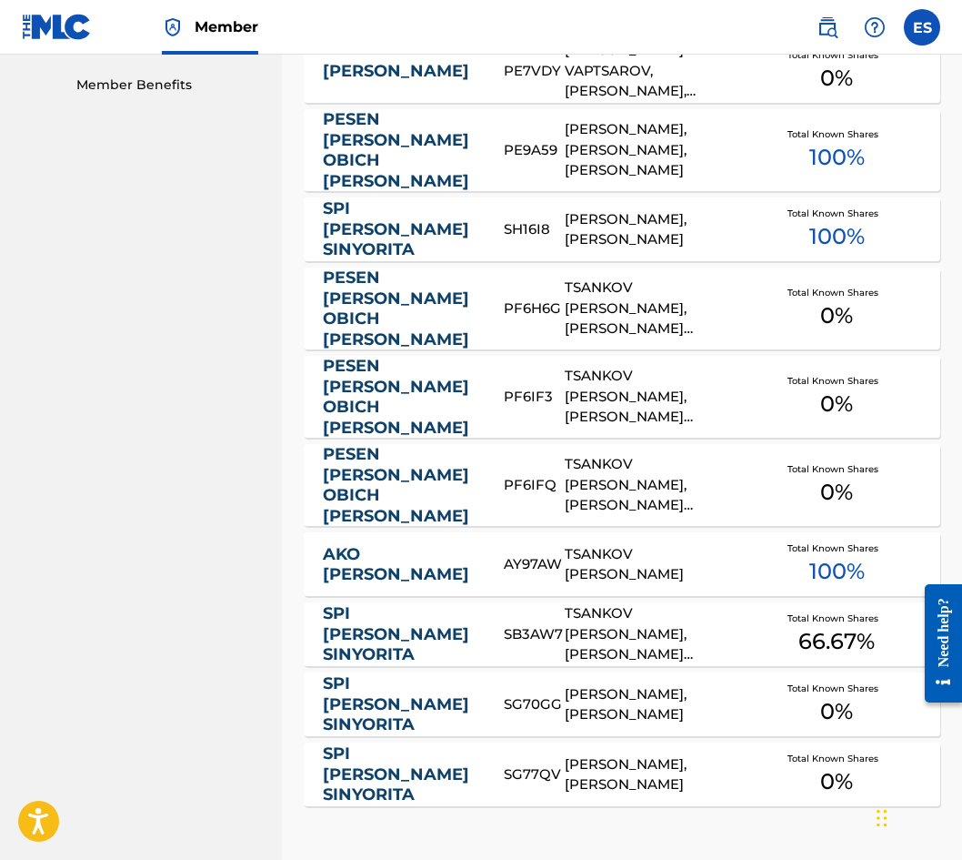
scroll to position [1071, 0]
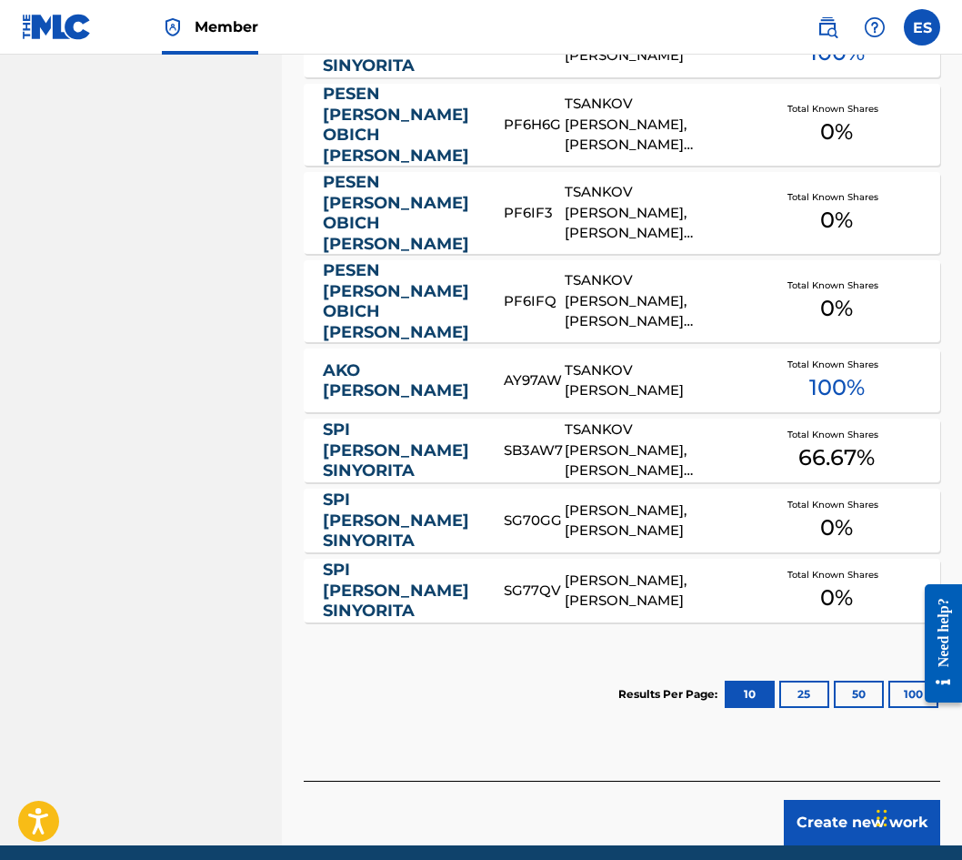
click at [821, 781] on div "Create new work" at bounding box center [622, 813] width 637 height 65
click at [822, 800] on button "Create new work" at bounding box center [862, 822] width 156 height 45
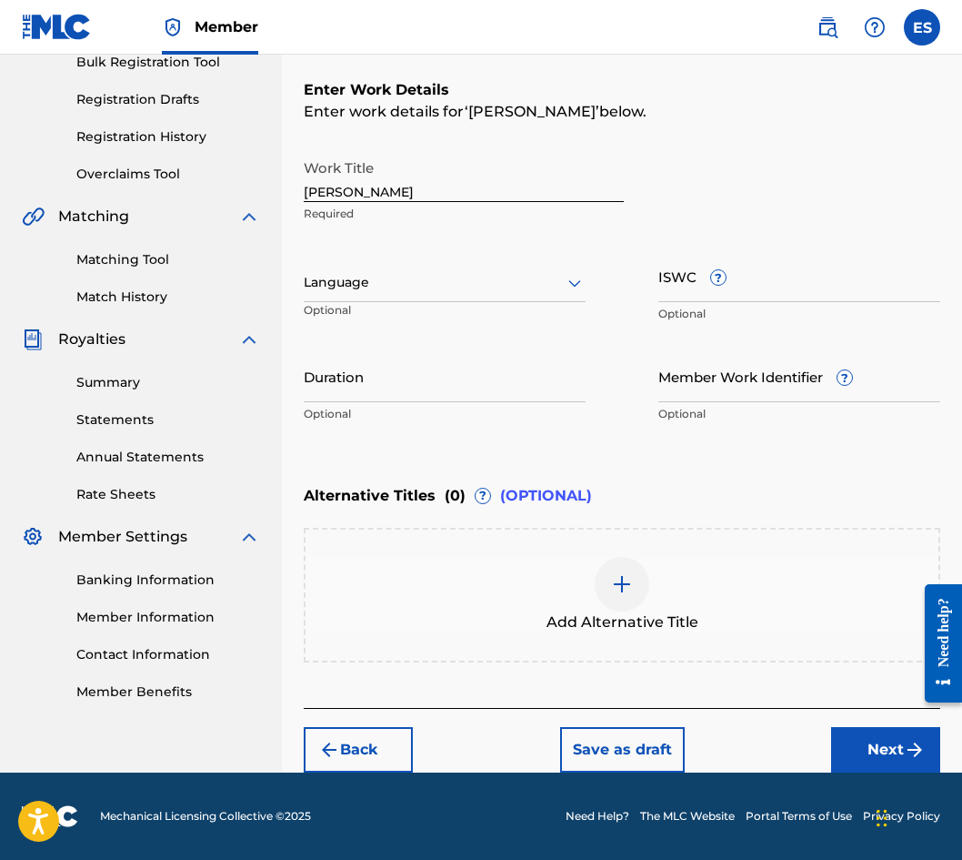
scroll to position [280, 0]
click at [377, 284] on div at bounding box center [445, 282] width 282 height 23
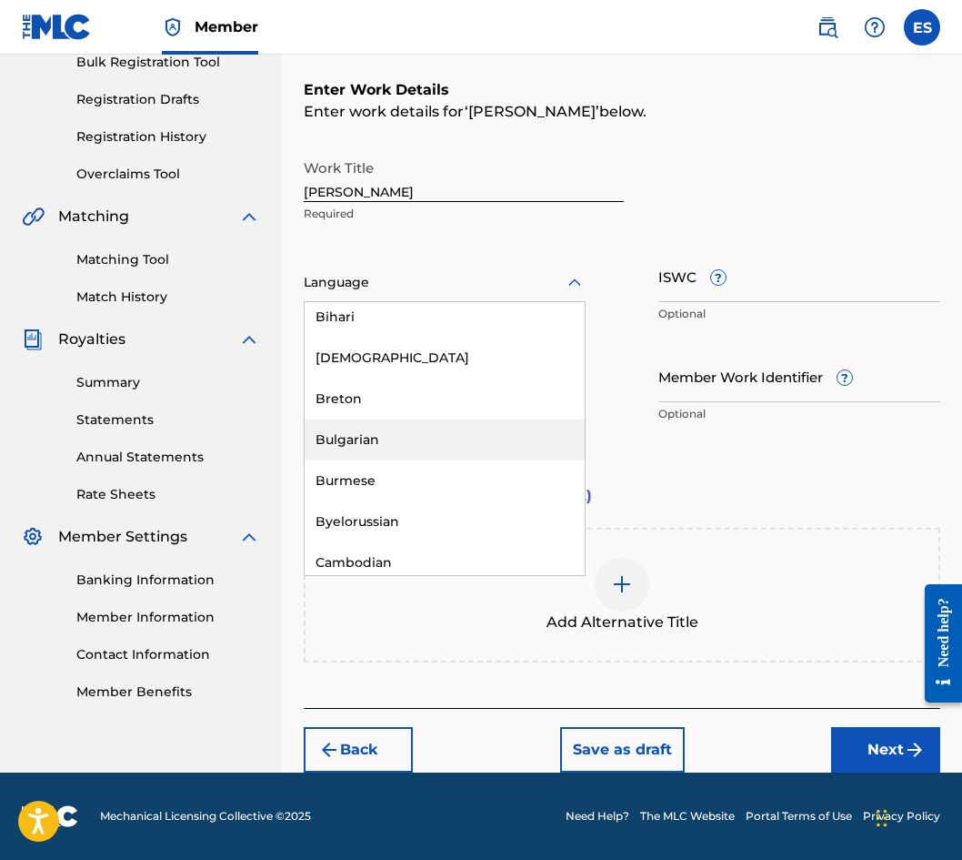
scroll to position [728, 0]
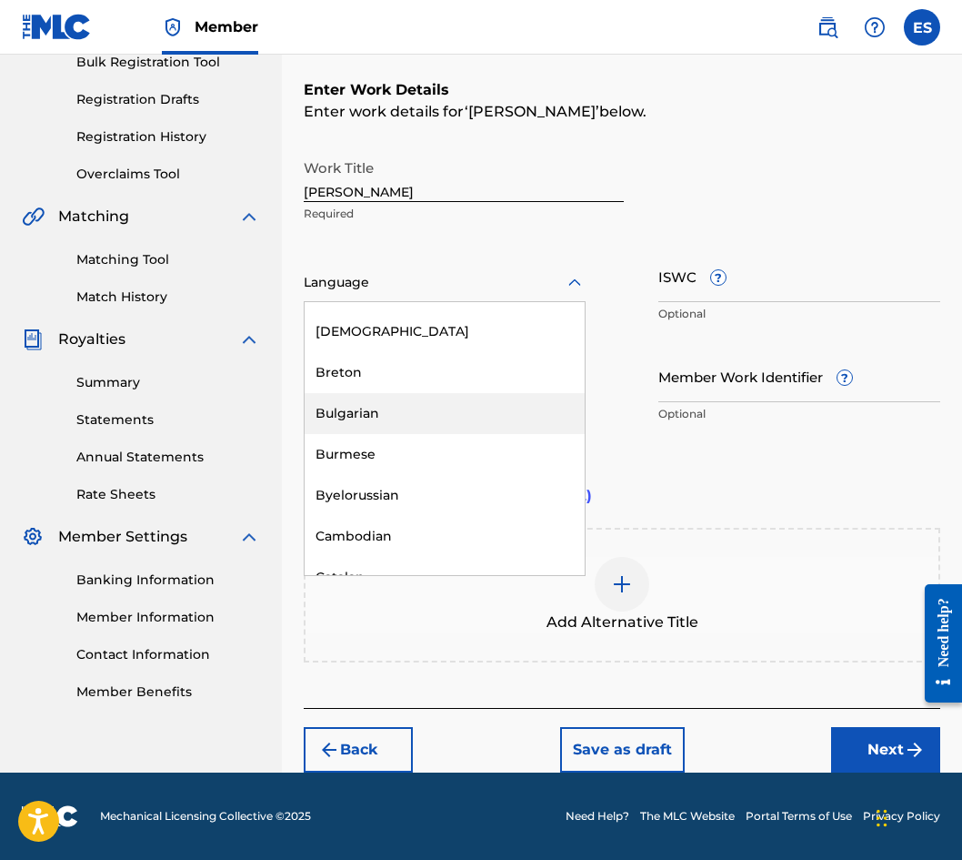
click at [379, 426] on div "Bulgarian" at bounding box center [445, 413] width 280 height 41
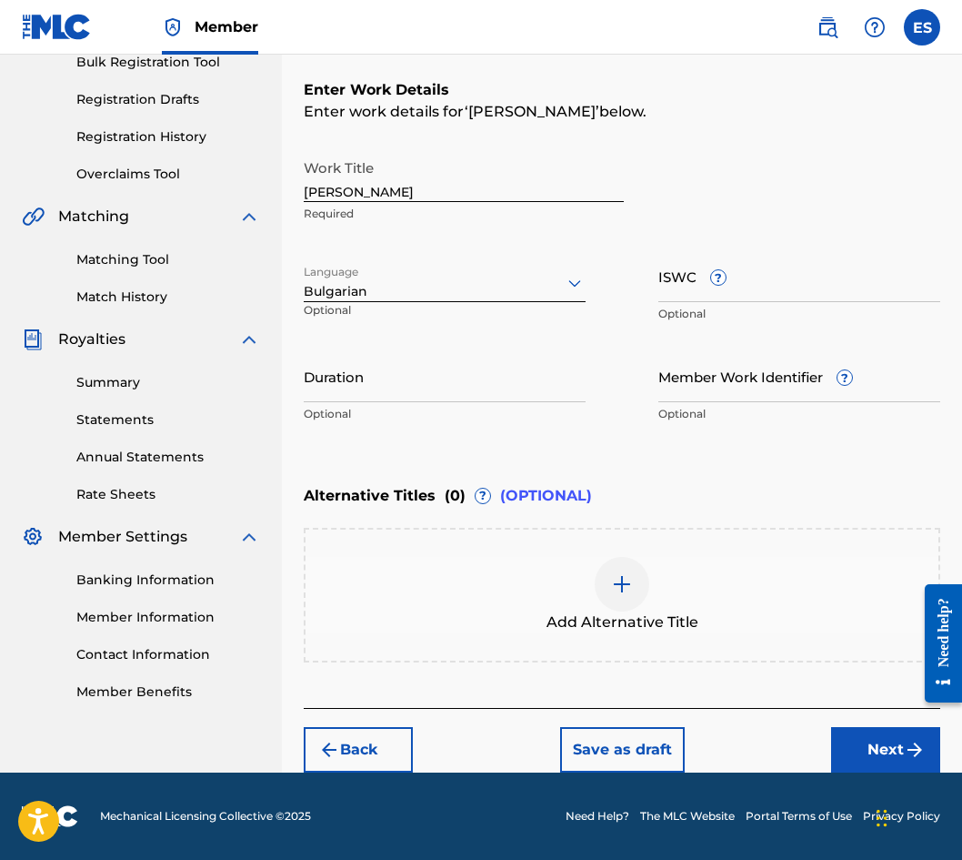
click at [367, 378] on input "Duration" at bounding box center [445, 376] width 282 height 52
type input "04:00"
click at [588, 579] on div "Add Alternative Title" at bounding box center [622, 595] width 633 height 76
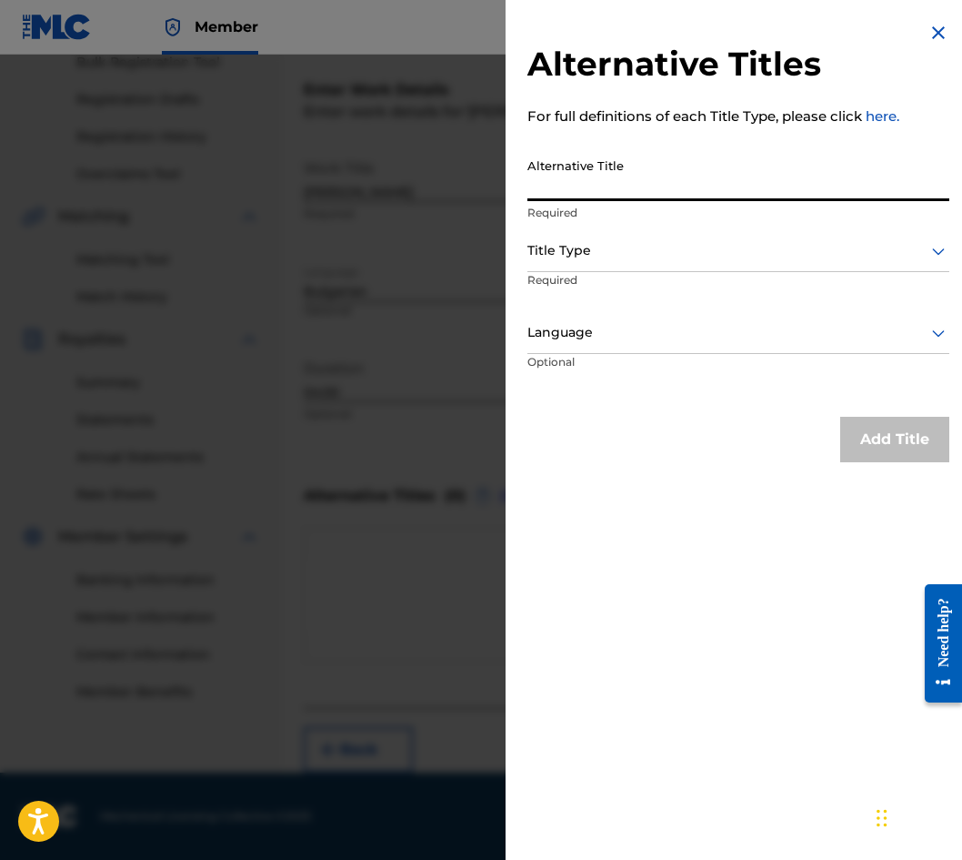
paste input "ПРОЛЕТ МОЯ"
type input "ПРОЛЕТ МОЯ"
click at [589, 247] on div at bounding box center [739, 250] width 422 height 23
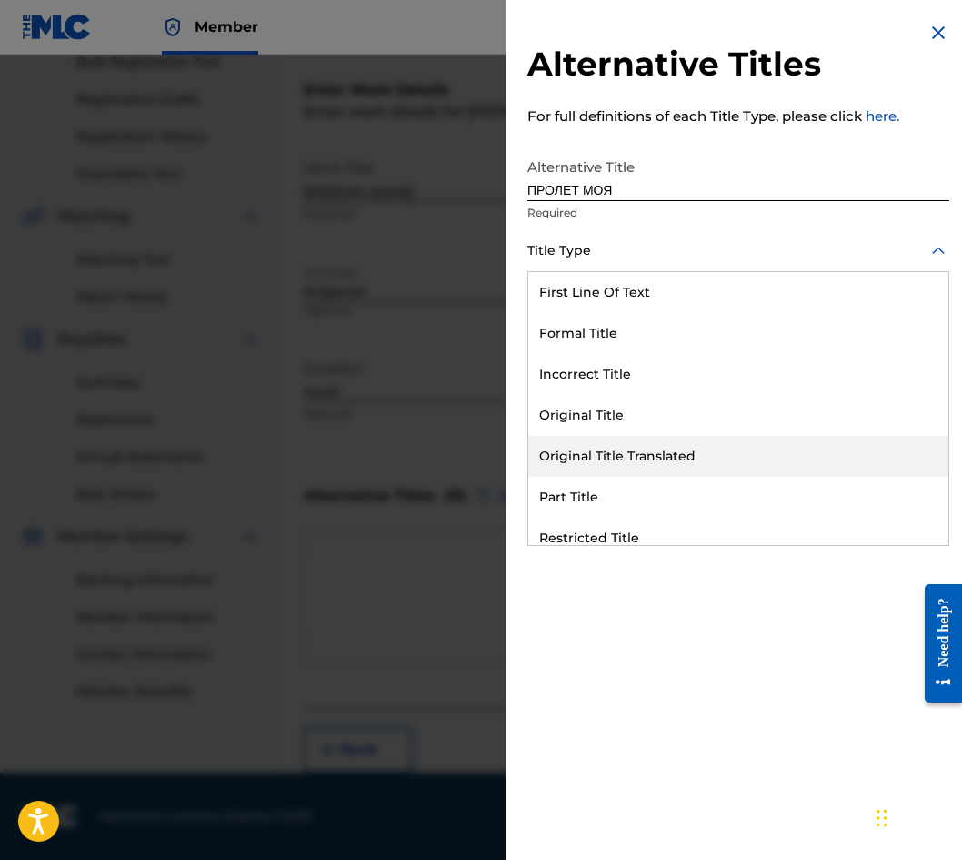
click at [670, 457] on div "Original Title Translated" at bounding box center [739, 456] width 420 height 41
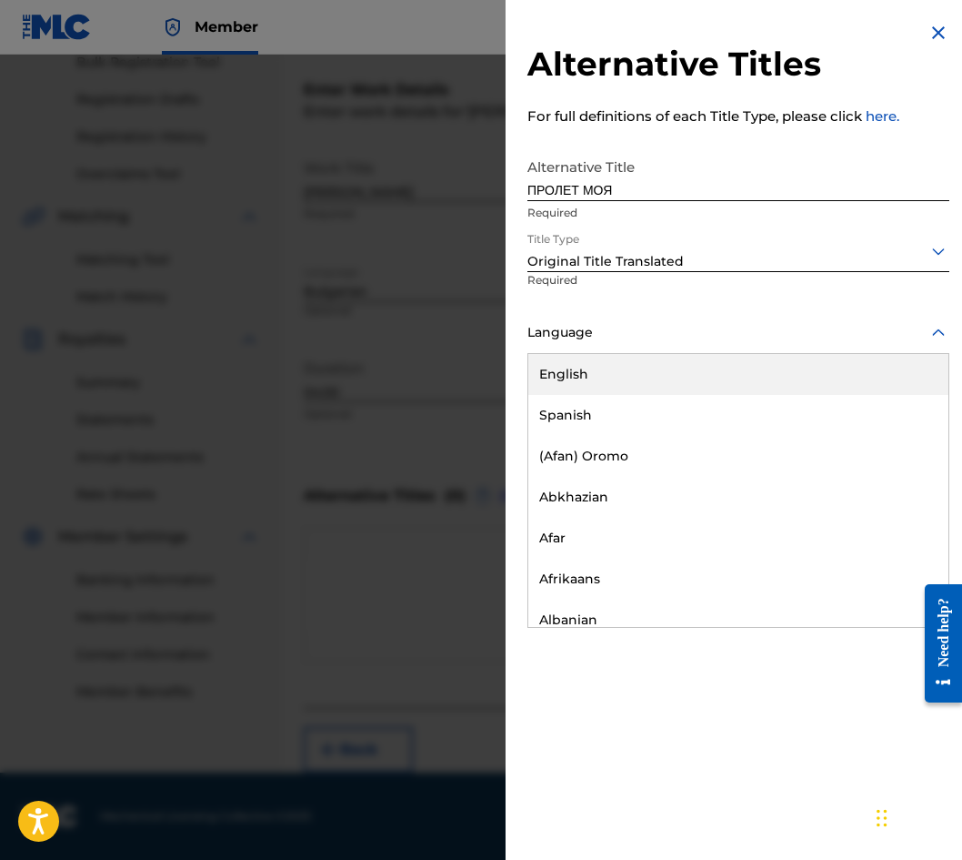
click at [619, 334] on div at bounding box center [739, 332] width 422 height 23
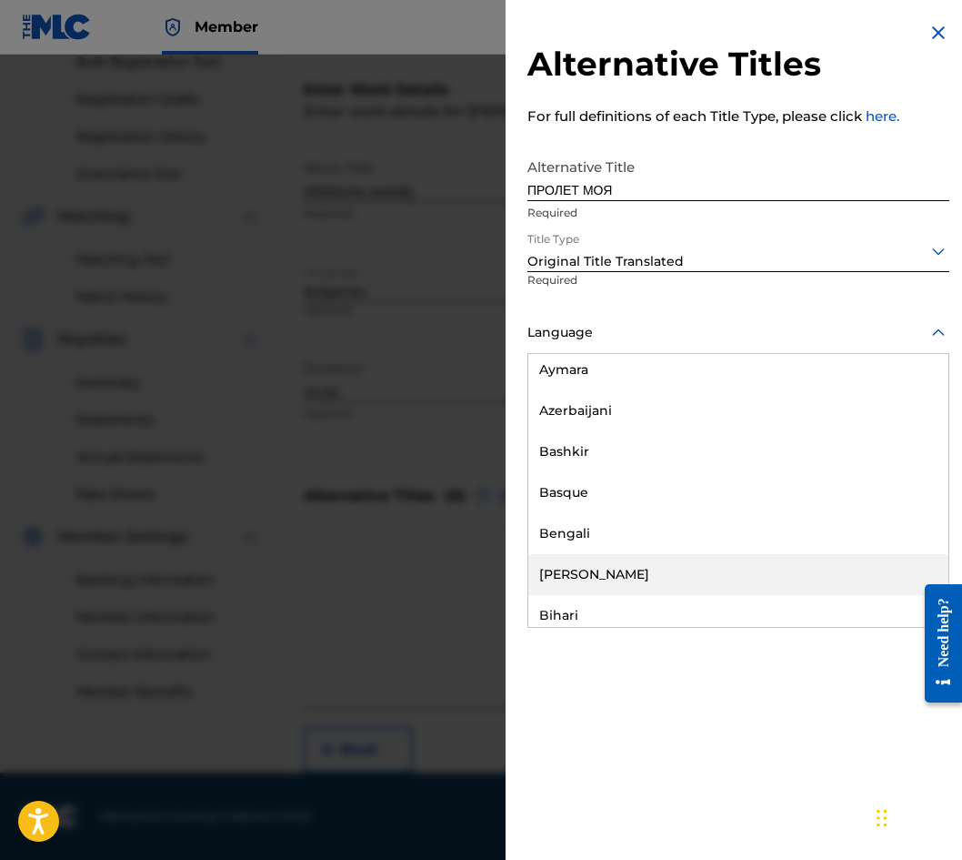
scroll to position [637, 0]
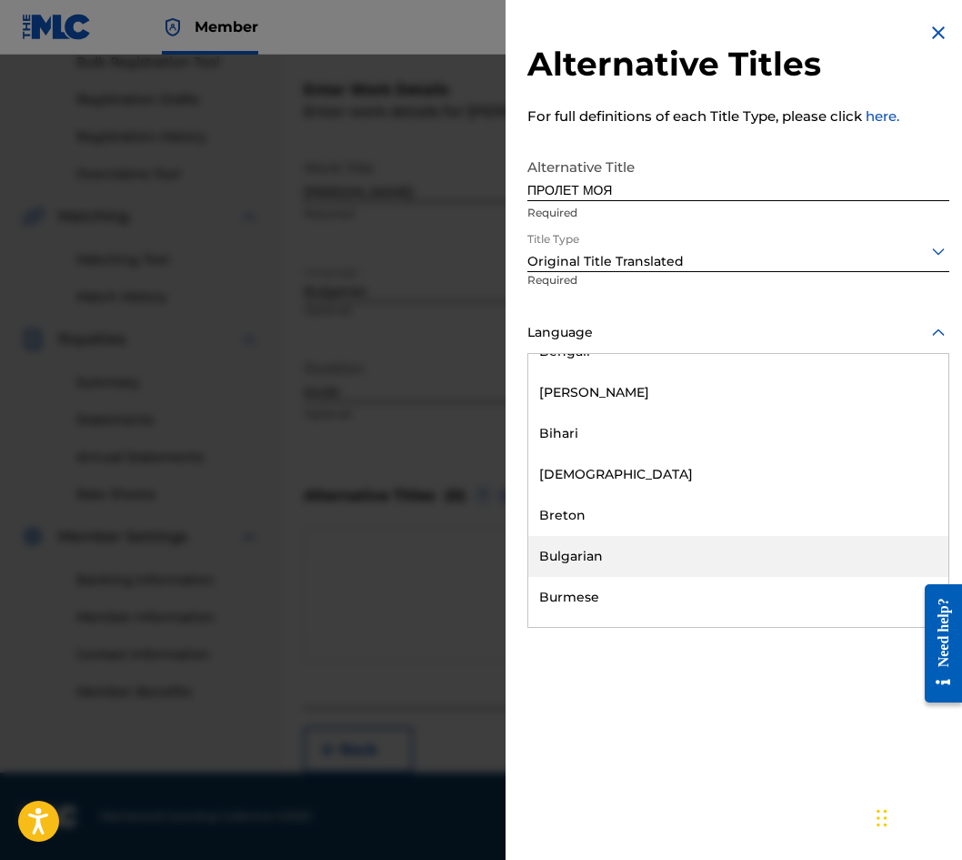
click at [673, 555] on div "Bulgarian" at bounding box center [739, 556] width 420 height 41
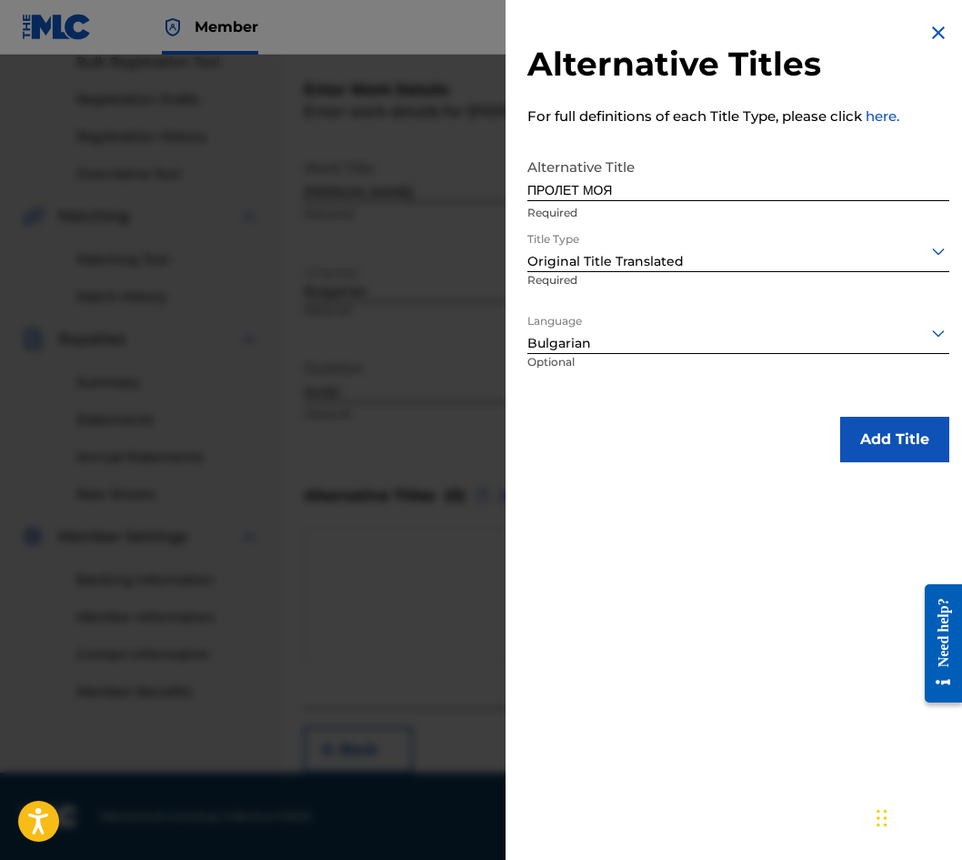
click at [856, 446] on button "Add Title" at bounding box center [895, 439] width 109 height 45
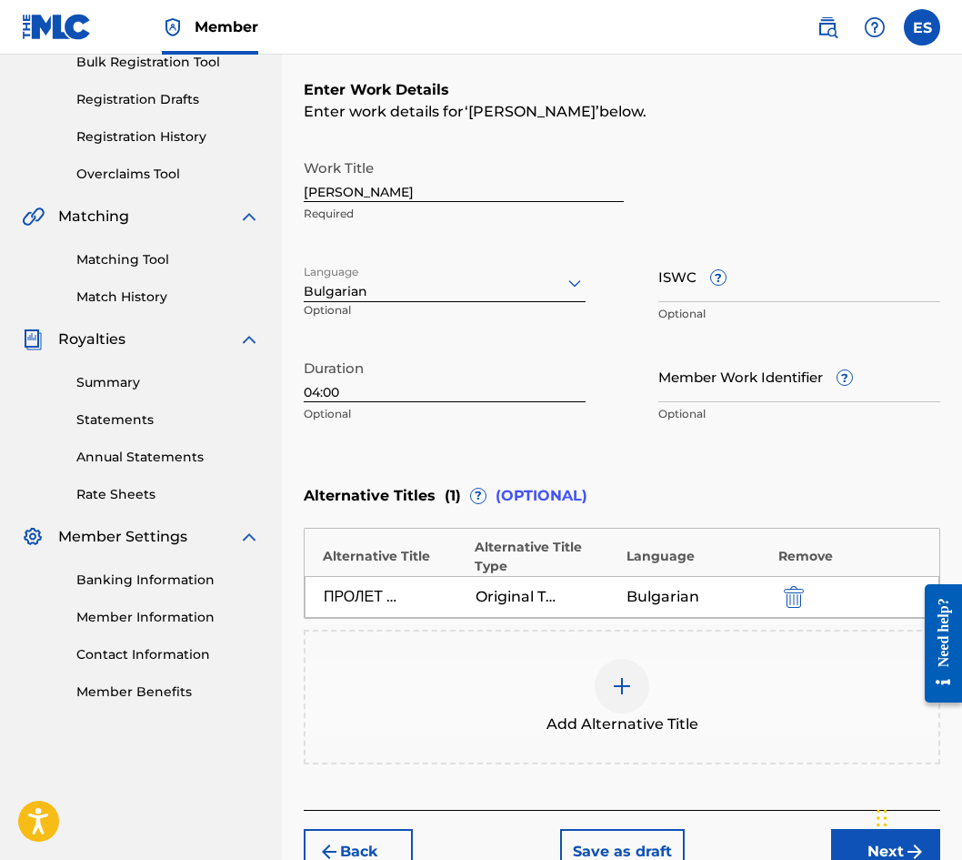
scroll to position [363, 0]
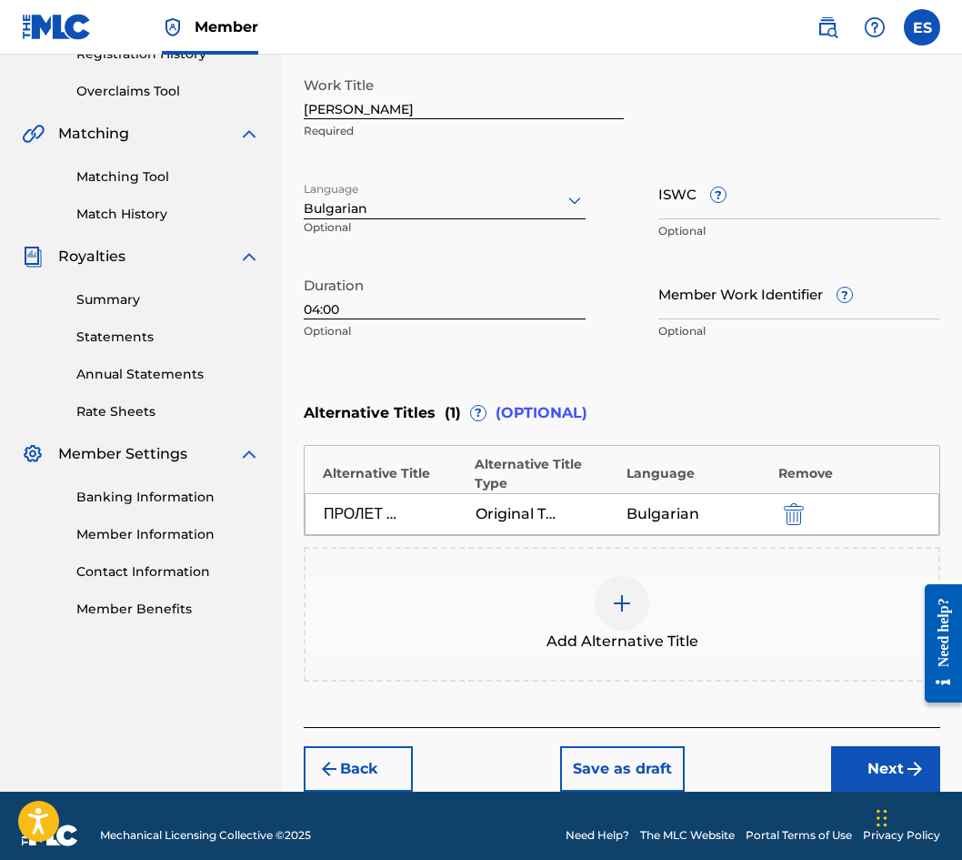
click at [892, 756] on button "Next" at bounding box center [885, 768] width 109 height 45
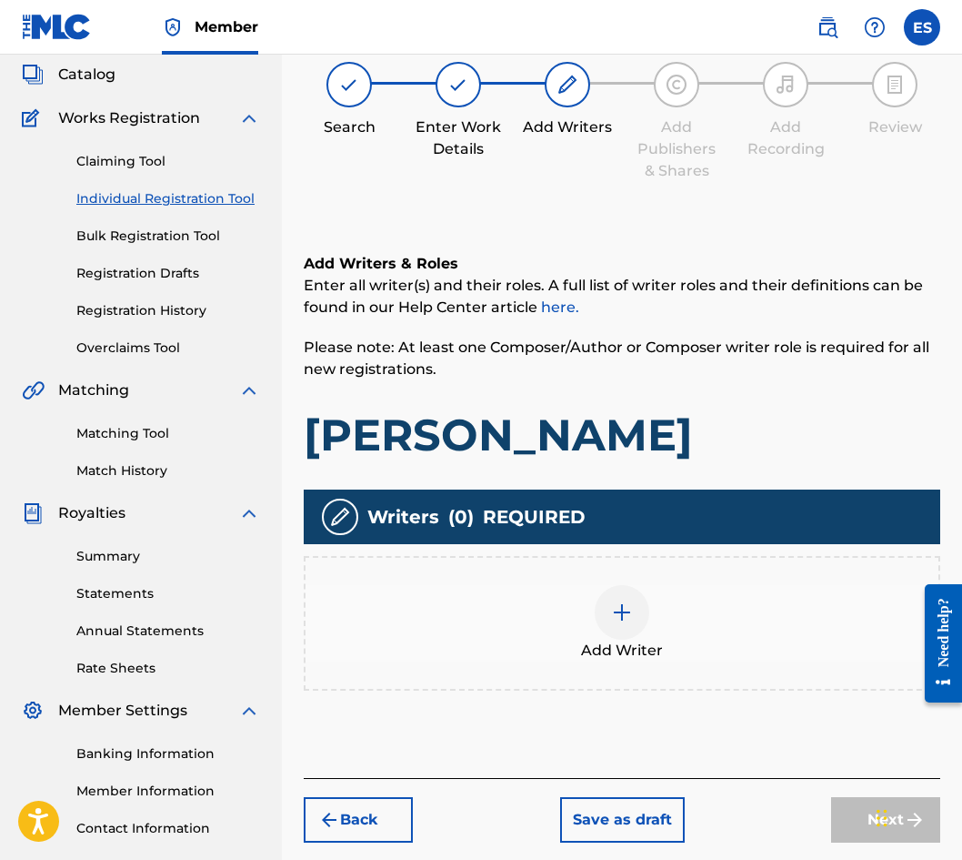
scroll to position [82, 0]
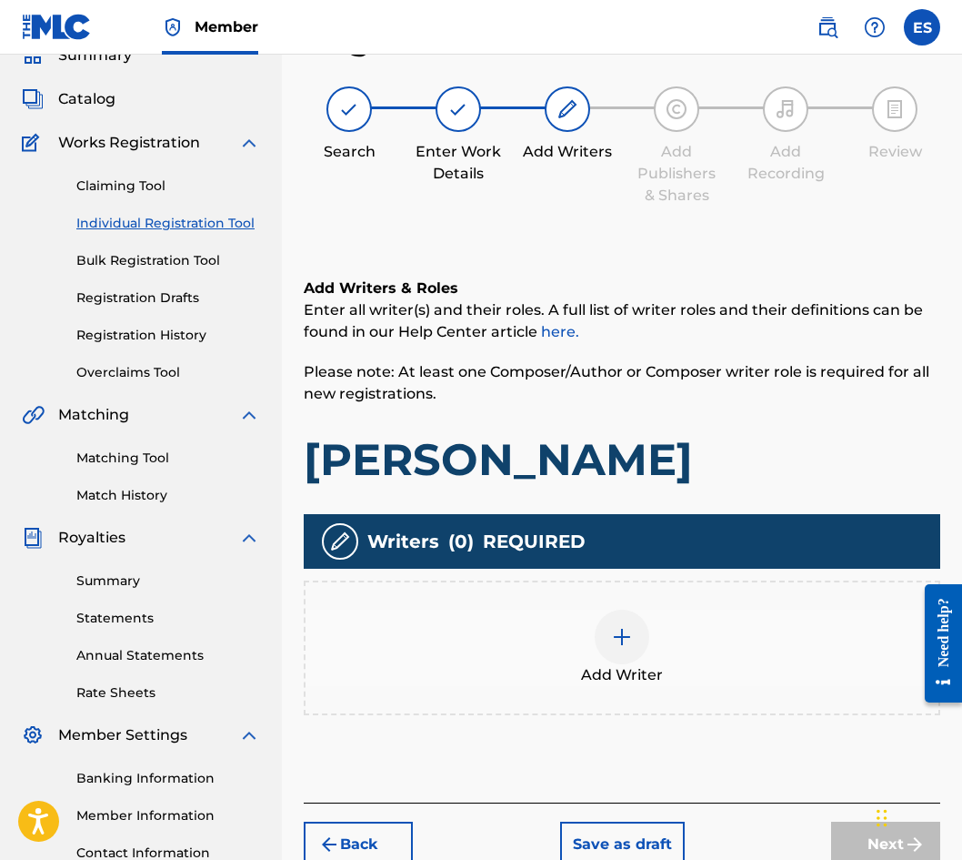
click at [549, 625] on div "Add Writer" at bounding box center [622, 647] width 633 height 76
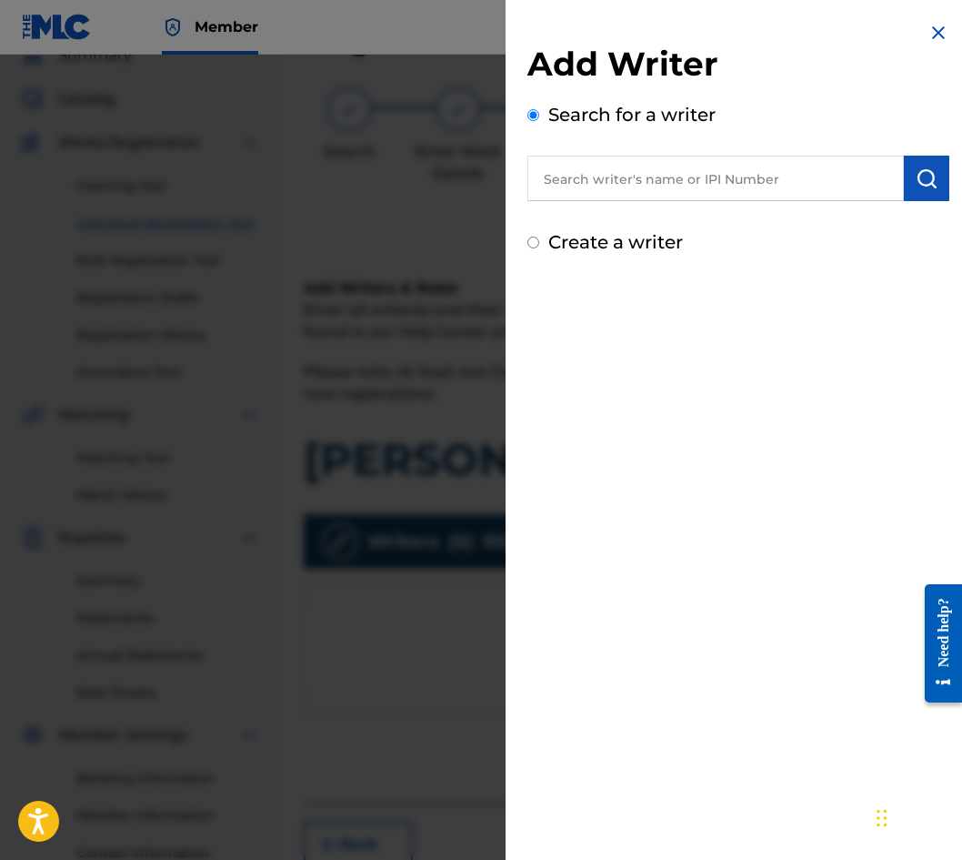
paste input "00087 89 27 08"
click at [596, 177] on input "00087 89 27 08" at bounding box center [716, 178] width 377 height 45
click at [619, 181] on input "0008789 27 08" at bounding box center [716, 178] width 377 height 45
click at [618, 187] on input "0008789 27 08" at bounding box center [716, 178] width 377 height 45
click at [633, 176] on input "000878927 08" at bounding box center [716, 178] width 377 height 45
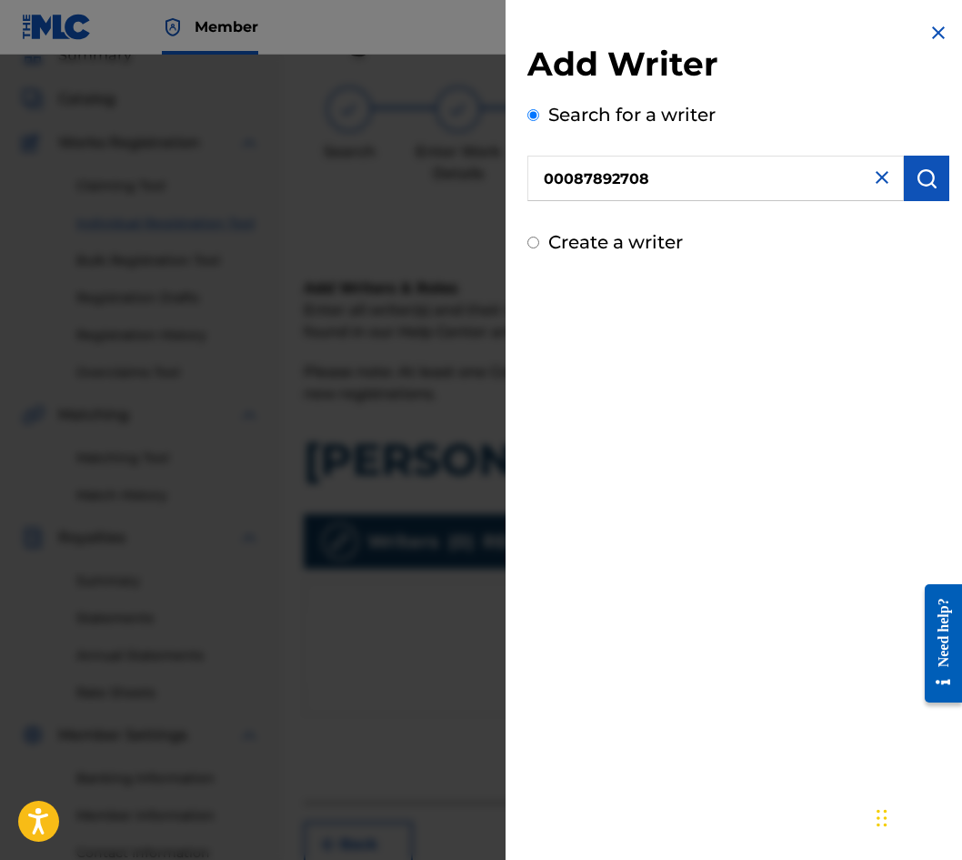
type input "00087892708"
click at [905, 181] on button "submit" at bounding box center [926, 178] width 45 height 45
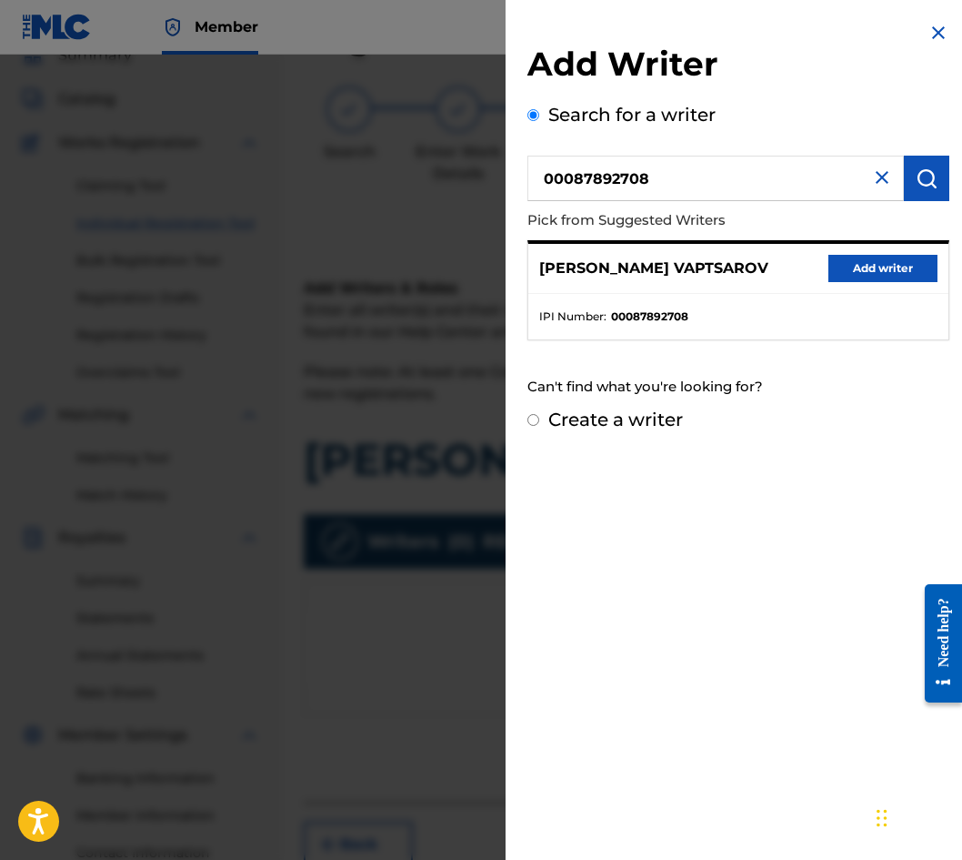
click at [864, 265] on button "Add writer" at bounding box center [883, 268] width 109 height 27
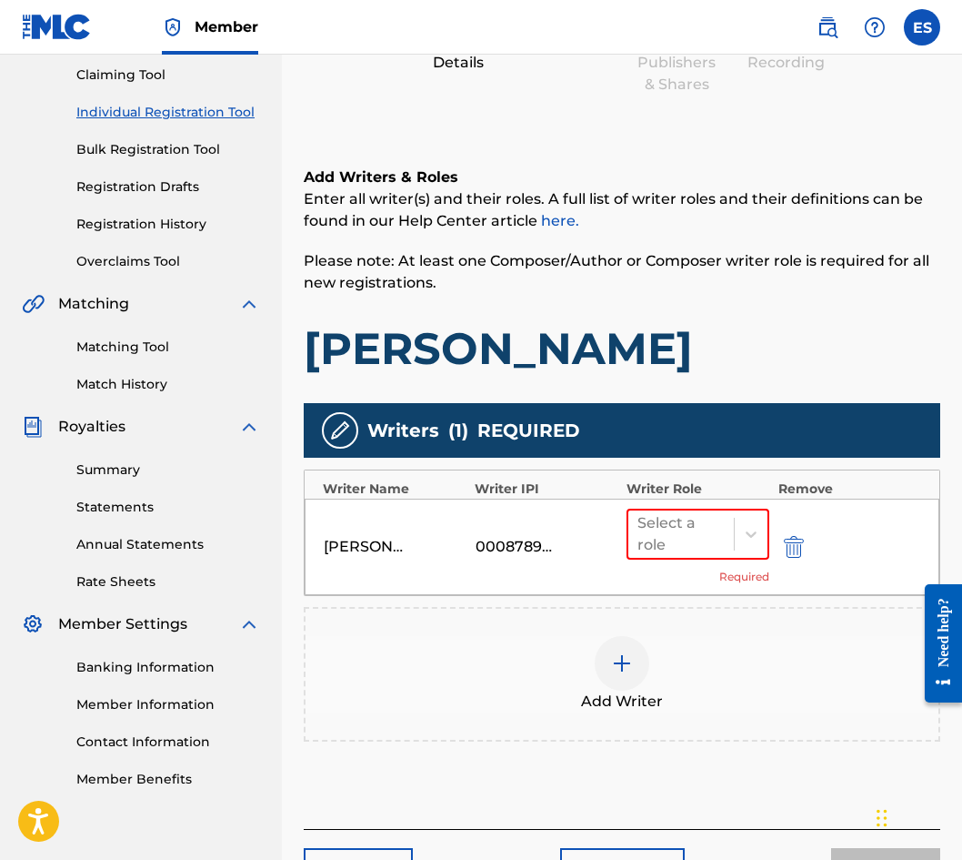
scroll to position [314, 0]
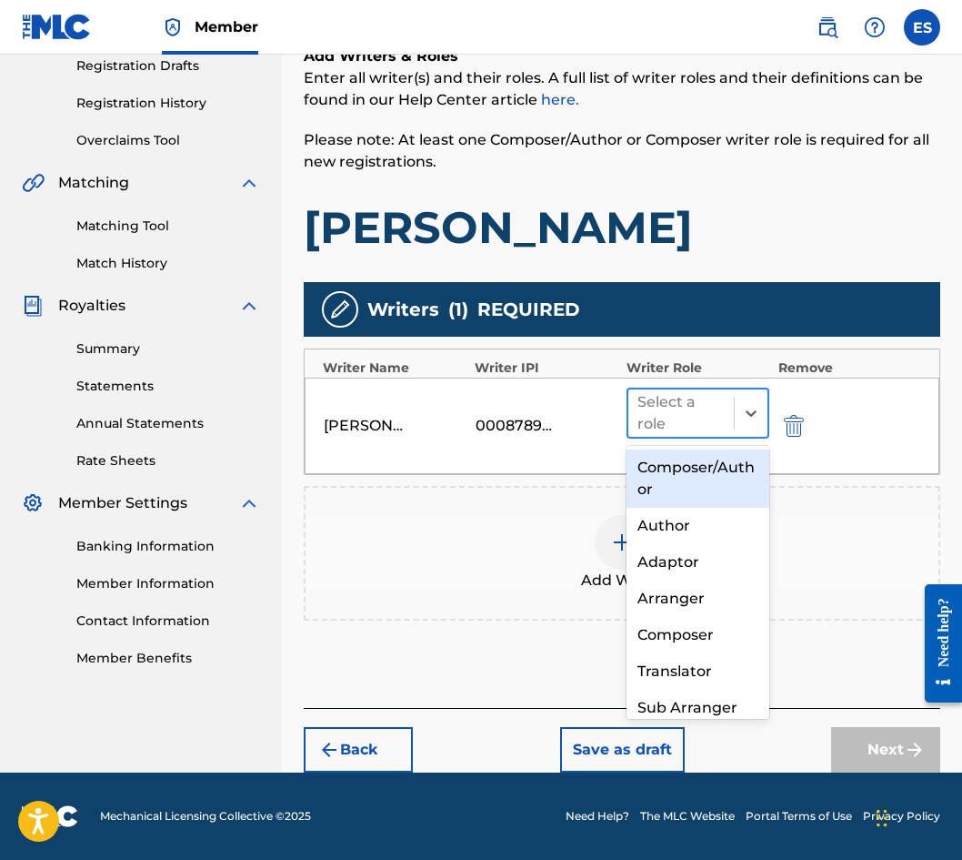
click at [672, 407] on div at bounding box center [681, 412] width 87 height 25
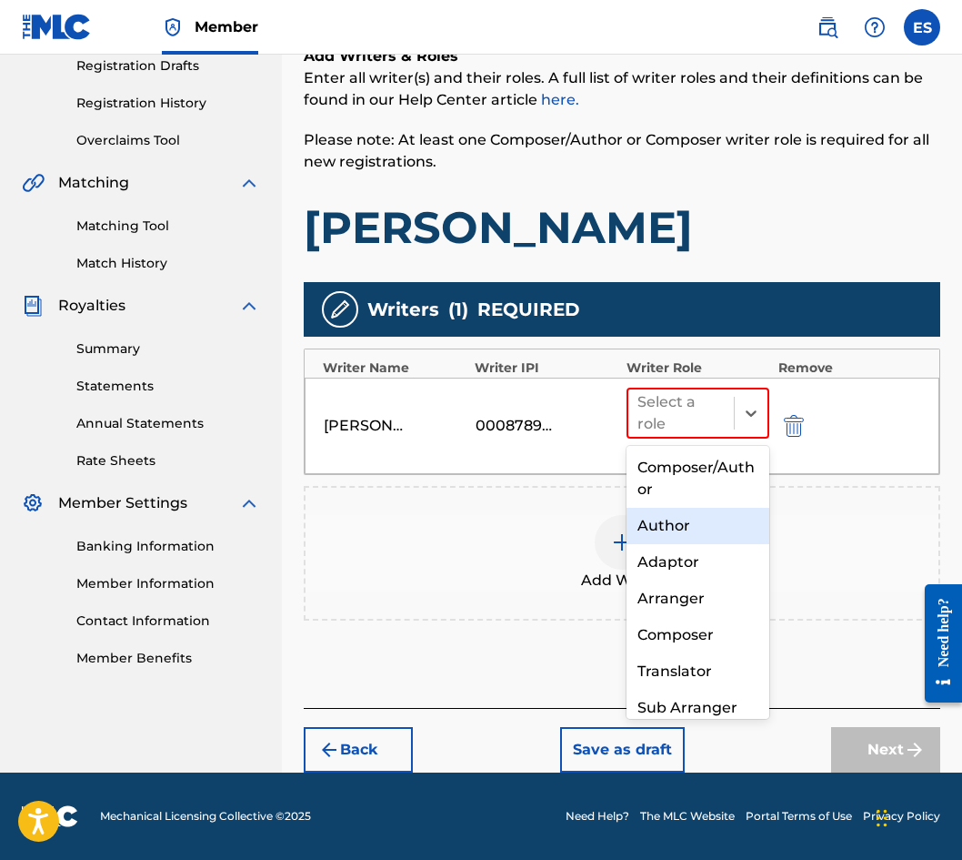
click at [667, 538] on div "Author" at bounding box center [698, 526] width 143 height 36
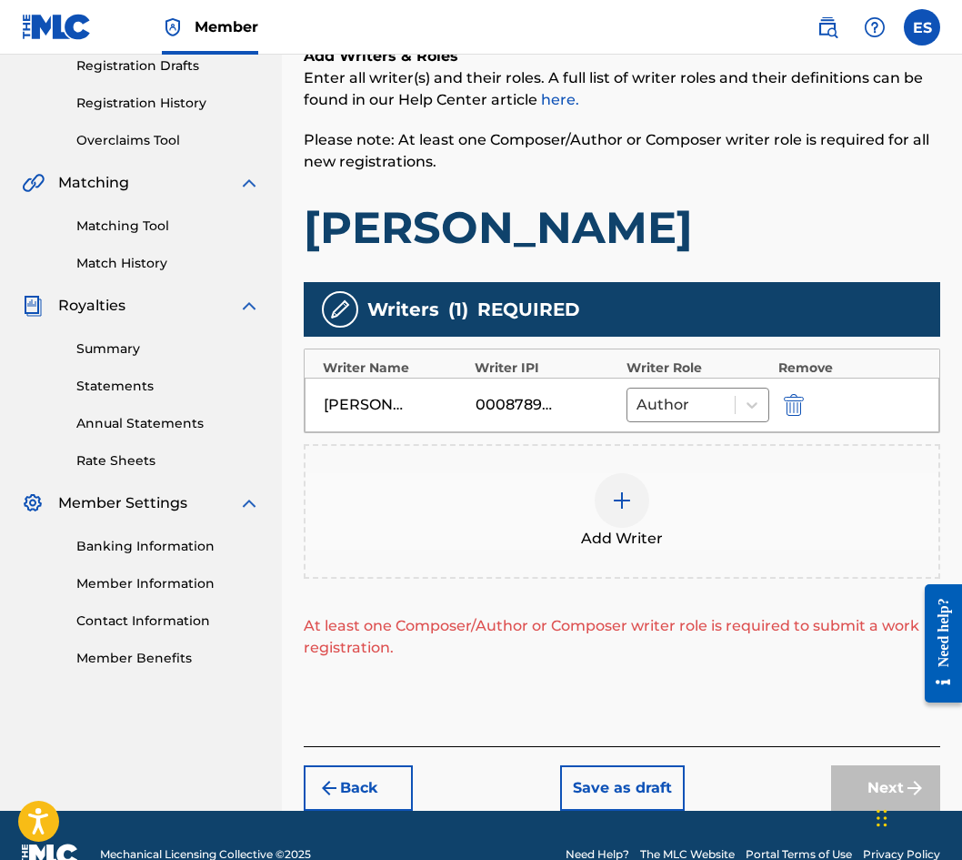
click at [619, 527] on div at bounding box center [622, 500] width 55 height 55
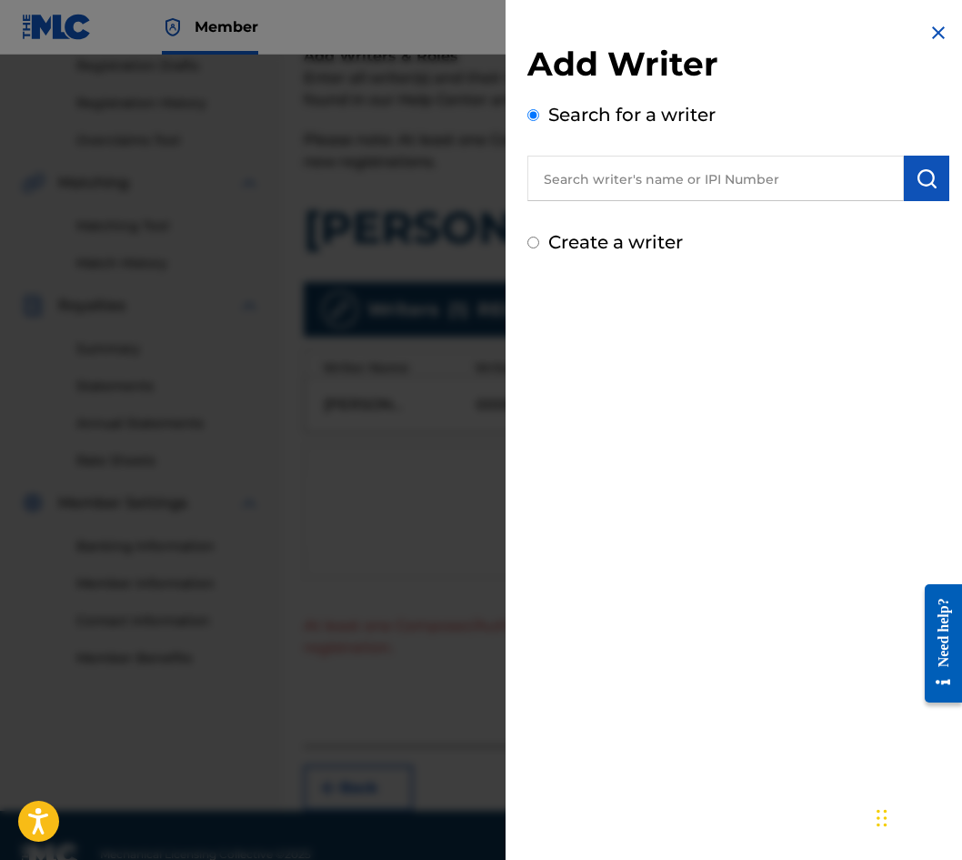
drag, startPoint x: 564, startPoint y: 149, endPoint x: 549, endPoint y: 180, distance: 34.2
paste input "00087 88 97 92"
click at [620, 177] on input "00087 88 97 92" at bounding box center [716, 178] width 377 height 45
click at [593, 176] on input "00087 8897 92" at bounding box center [716, 178] width 377 height 45
click at [632, 174] on input "000878897 92" at bounding box center [716, 178] width 377 height 45
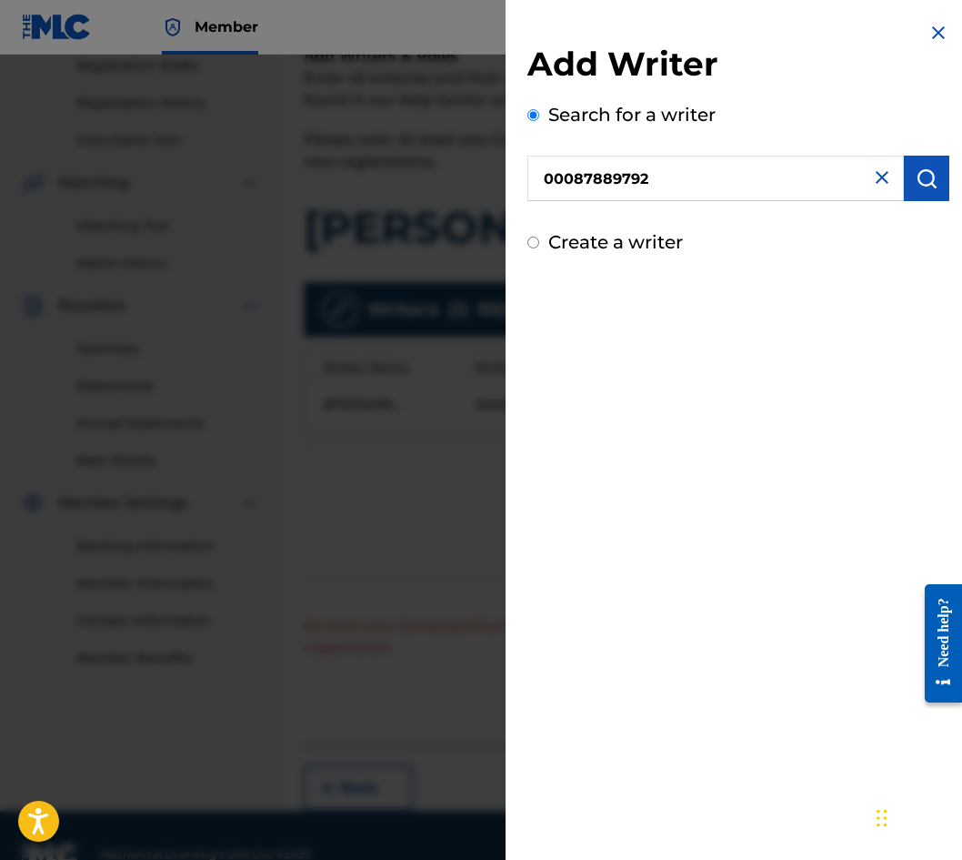
type input "00087889792"
click at [932, 179] on button "submit" at bounding box center [926, 178] width 45 height 45
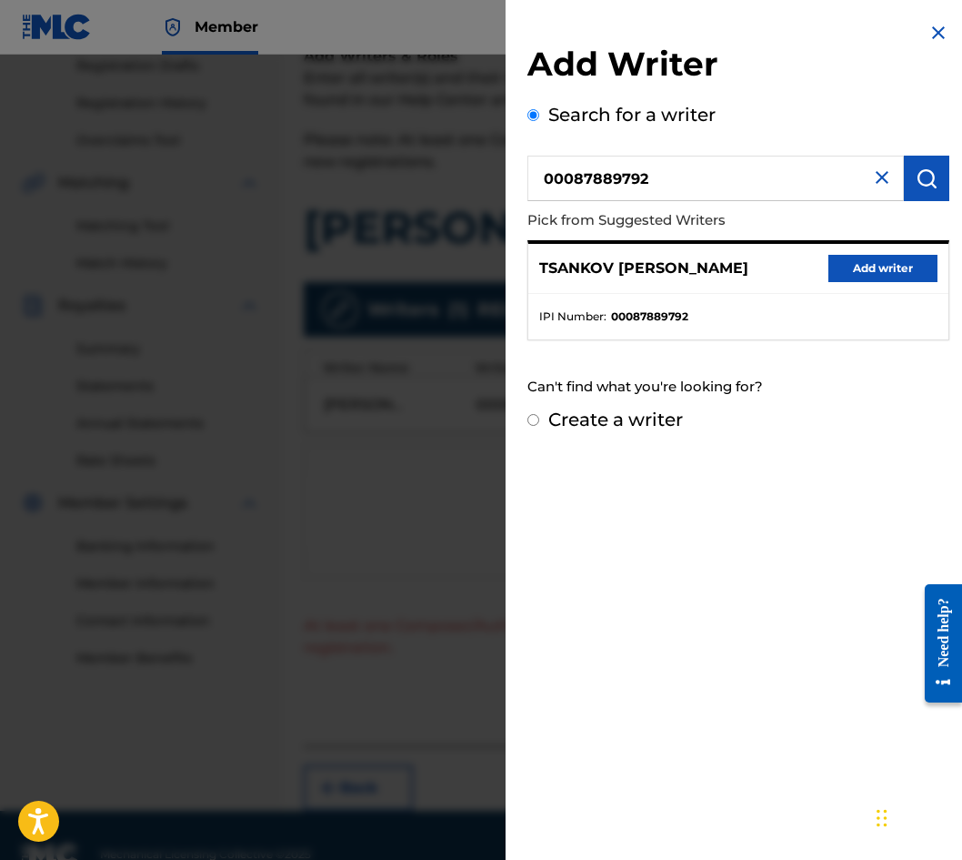
click at [878, 259] on button "Add writer" at bounding box center [883, 268] width 109 height 27
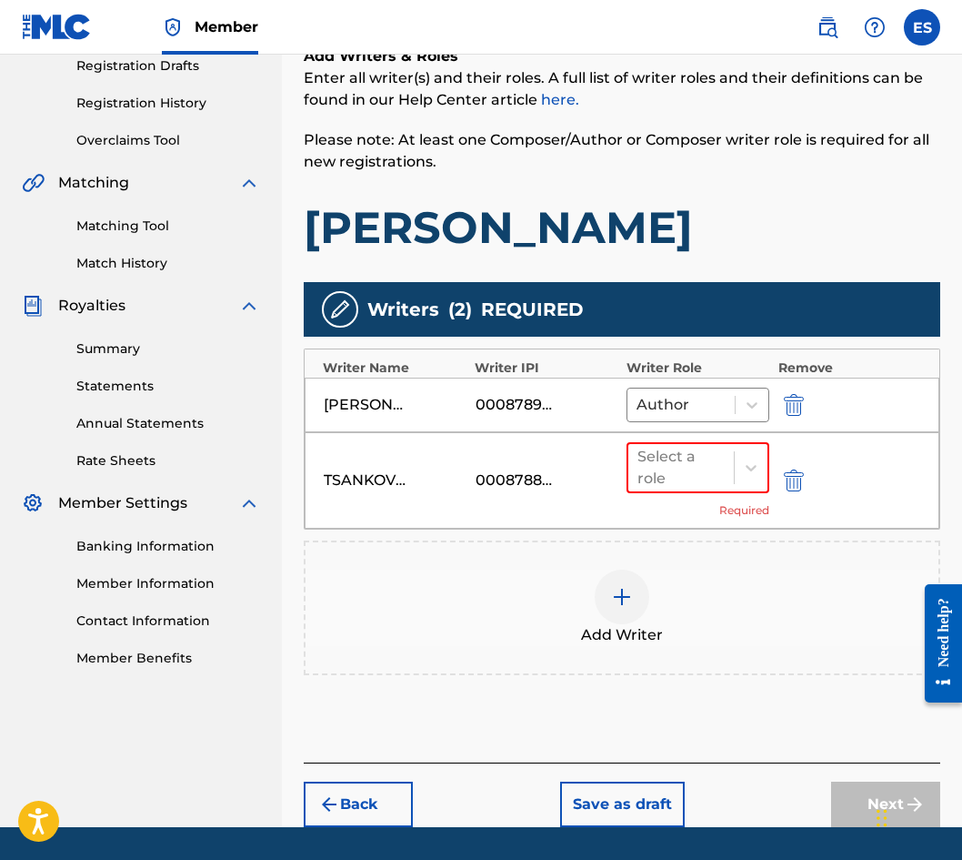
scroll to position [368, 0]
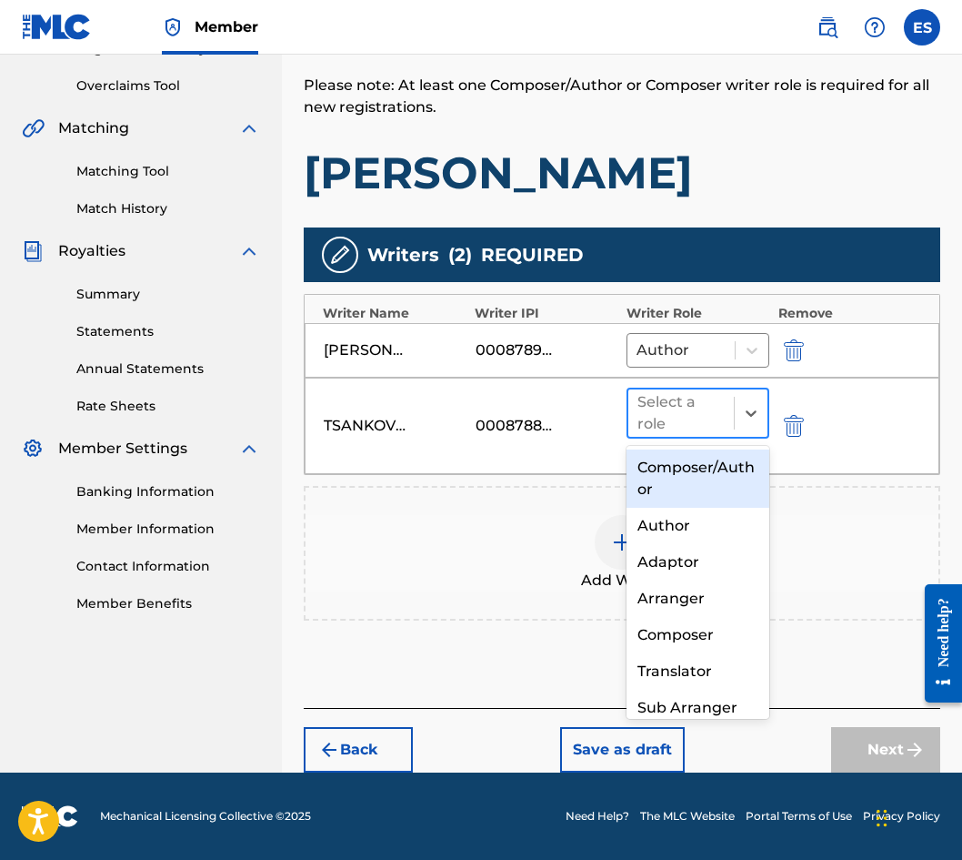
click at [689, 393] on div "Select a role" at bounding box center [681, 413] width 87 height 44
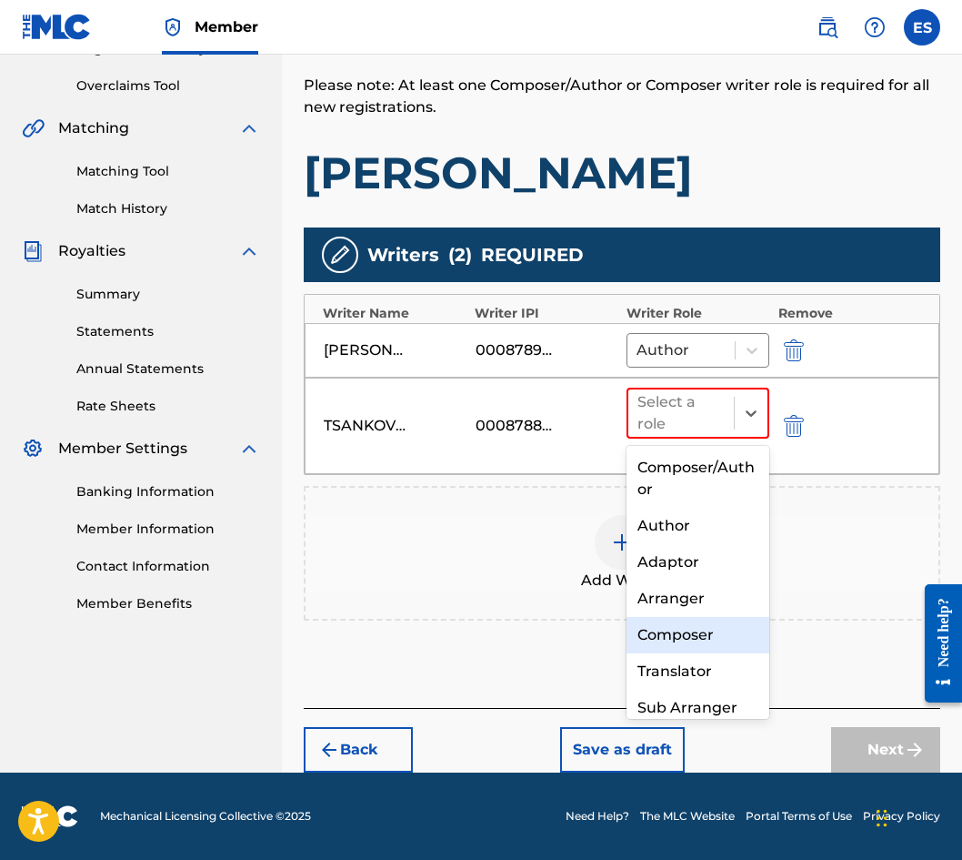
click at [688, 640] on div "Composer" at bounding box center [698, 635] width 143 height 36
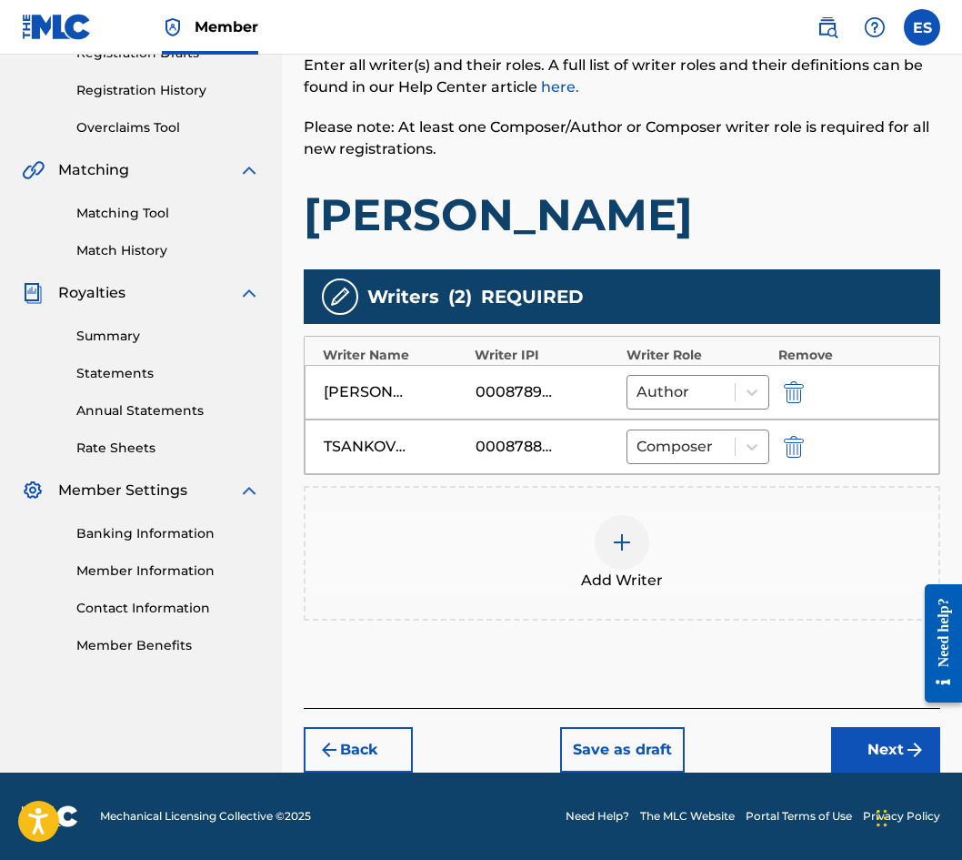
click at [879, 743] on button "Next" at bounding box center [885, 749] width 109 height 45
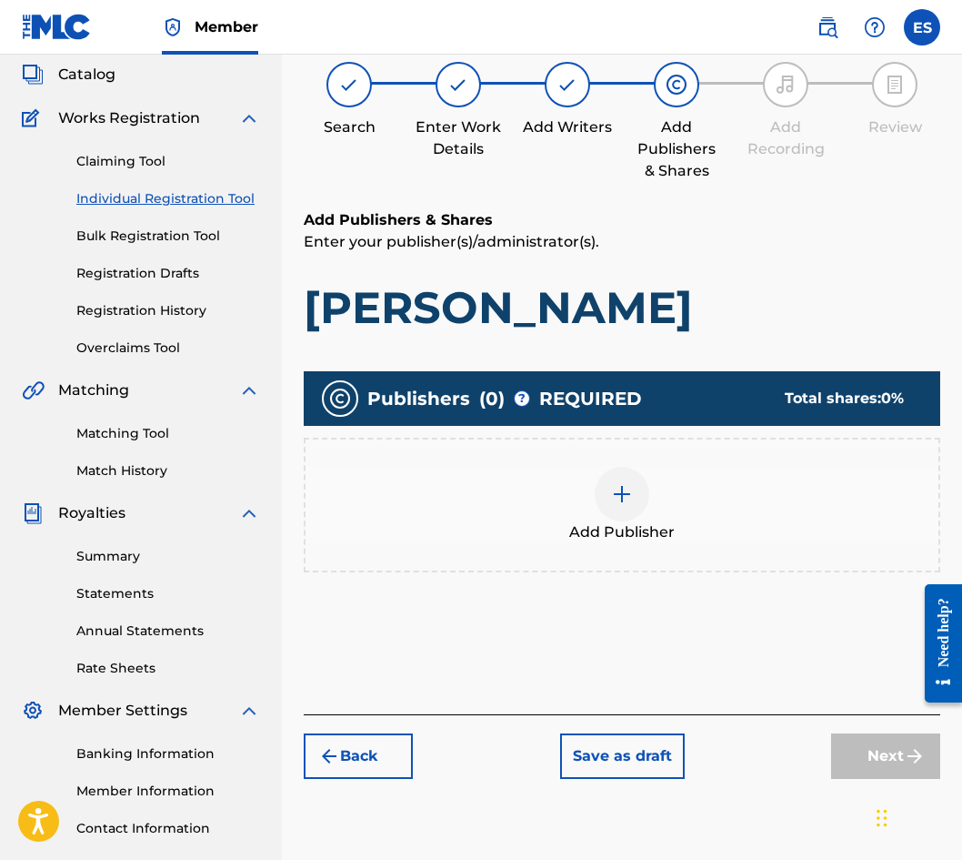
scroll to position [82, 0]
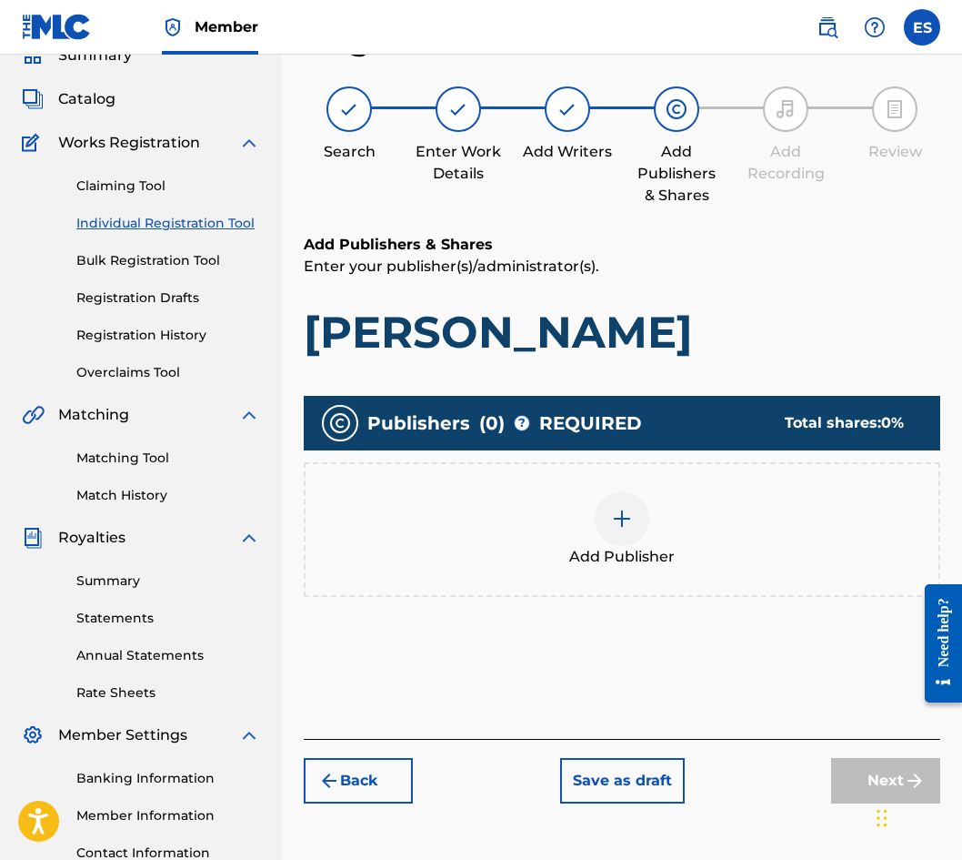
click at [579, 547] on span "Add Publisher" at bounding box center [622, 557] width 106 height 22
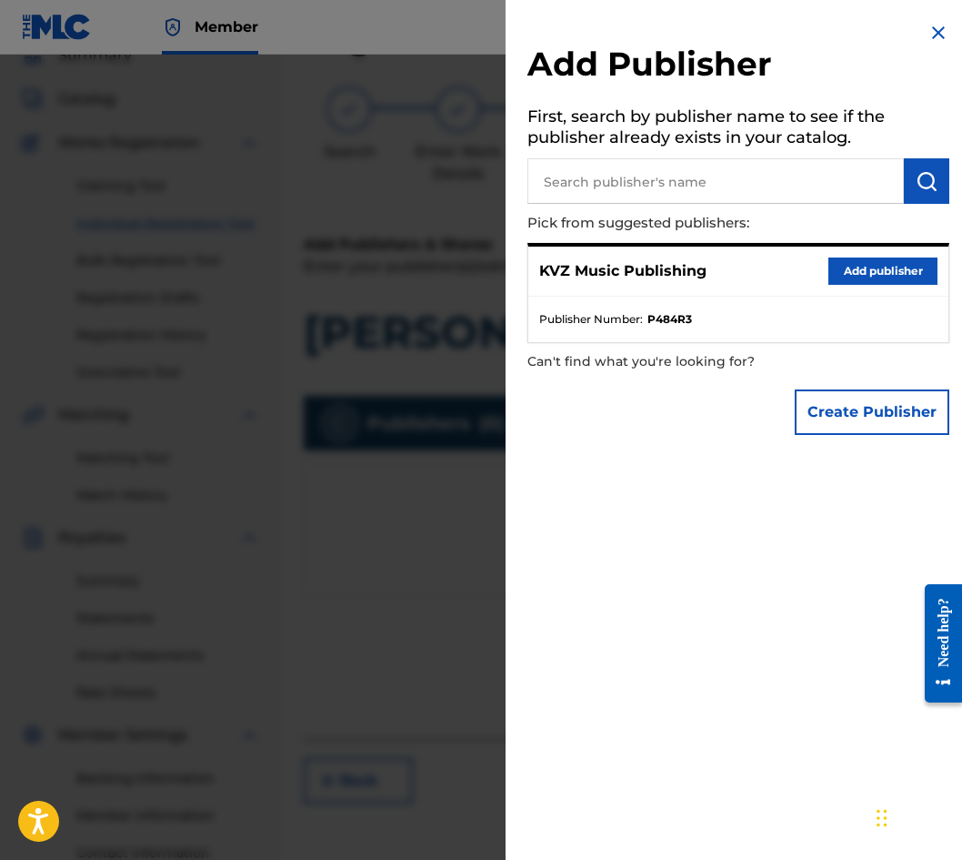
click at [833, 277] on button "Add publisher" at bounding box center [883, 270] width 109 height 27
